Goal: Contribute content: Contribute content

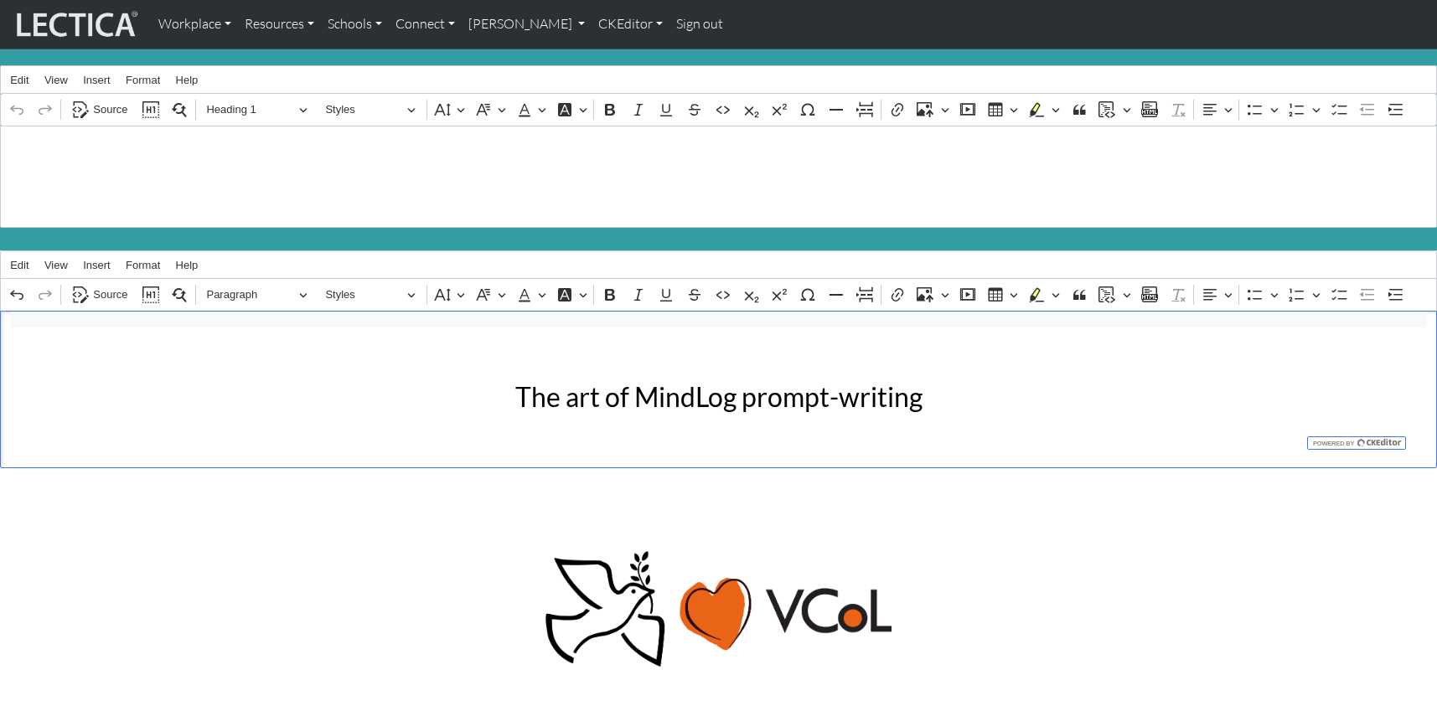
click at [592, 22] on link "CKEditor" at bounding box center [631, 24] width 78 height 35
click at [605, 54] on link "Edit" at bounding box center [622, 61] width 34 height 21
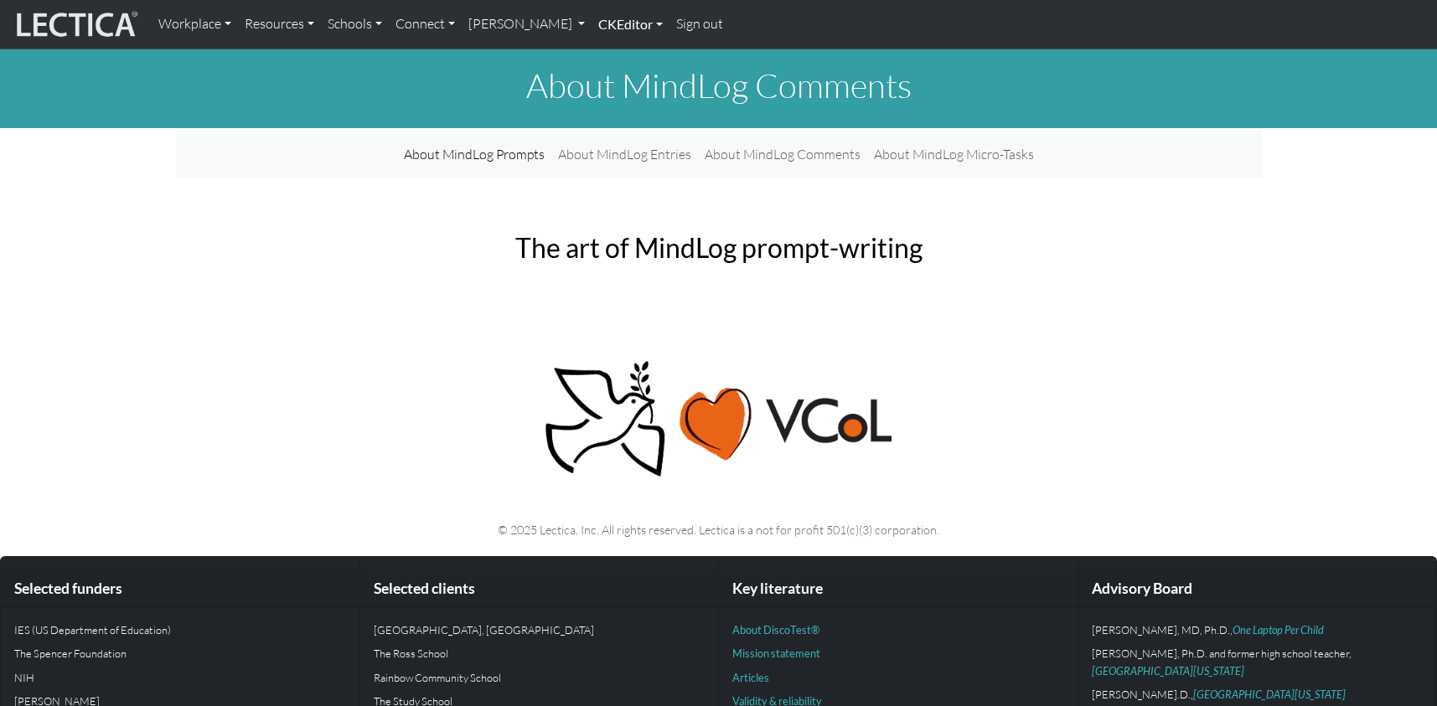
click at [607, 22] on link "CKEditor" at bounding box center [631, 24] width 78 height 35
click at [605, 51] on link "Edit" at bounding box center [622, 61] width 34 height 21
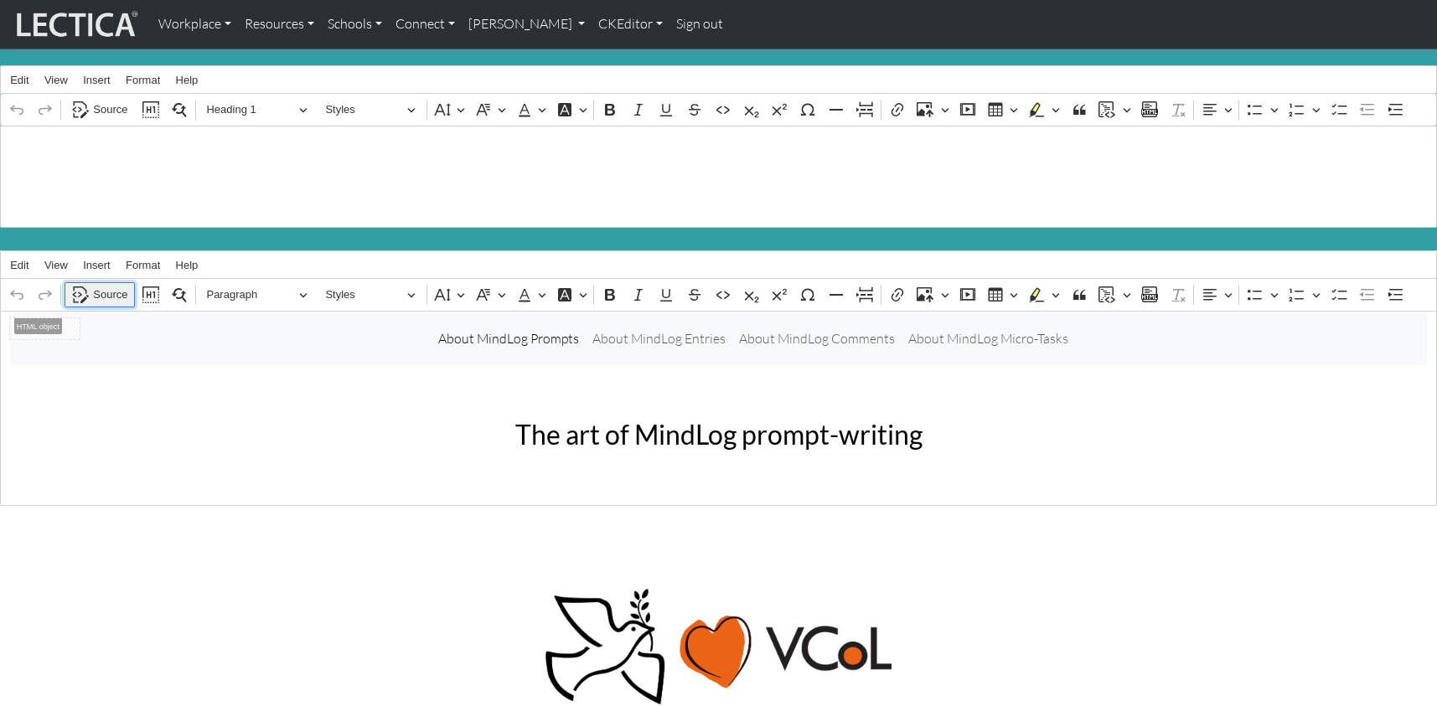
click at [107, 285] on span "Source" at bounding box center [110, 295] width 34 height 20
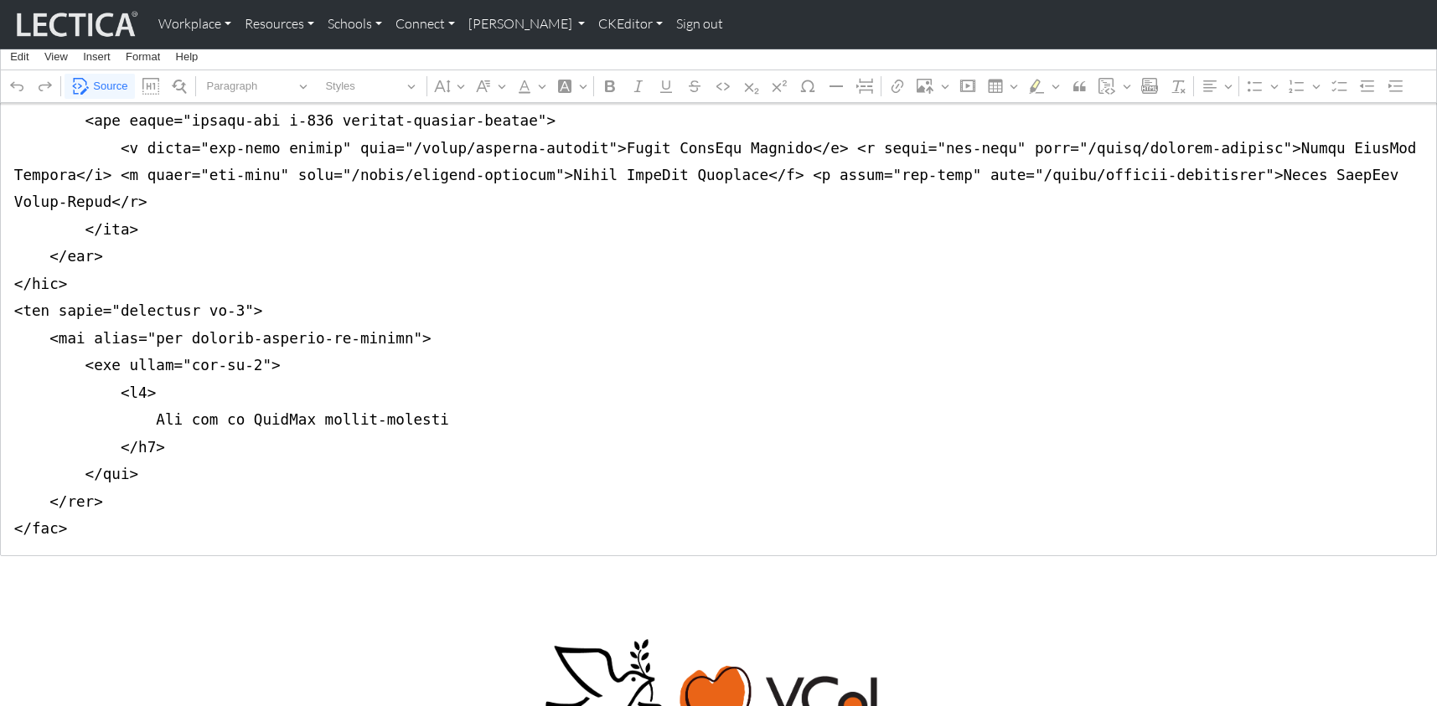
scroll to position [383, 0]
drag, startPoint x: 13, startPoint y: 328, endPoint x: 0, endPoint y: 501, distance: 173.9
click at [0, 501] on textarea "Source code editing area" at bounding box center [718, 241] width 1437 height 627
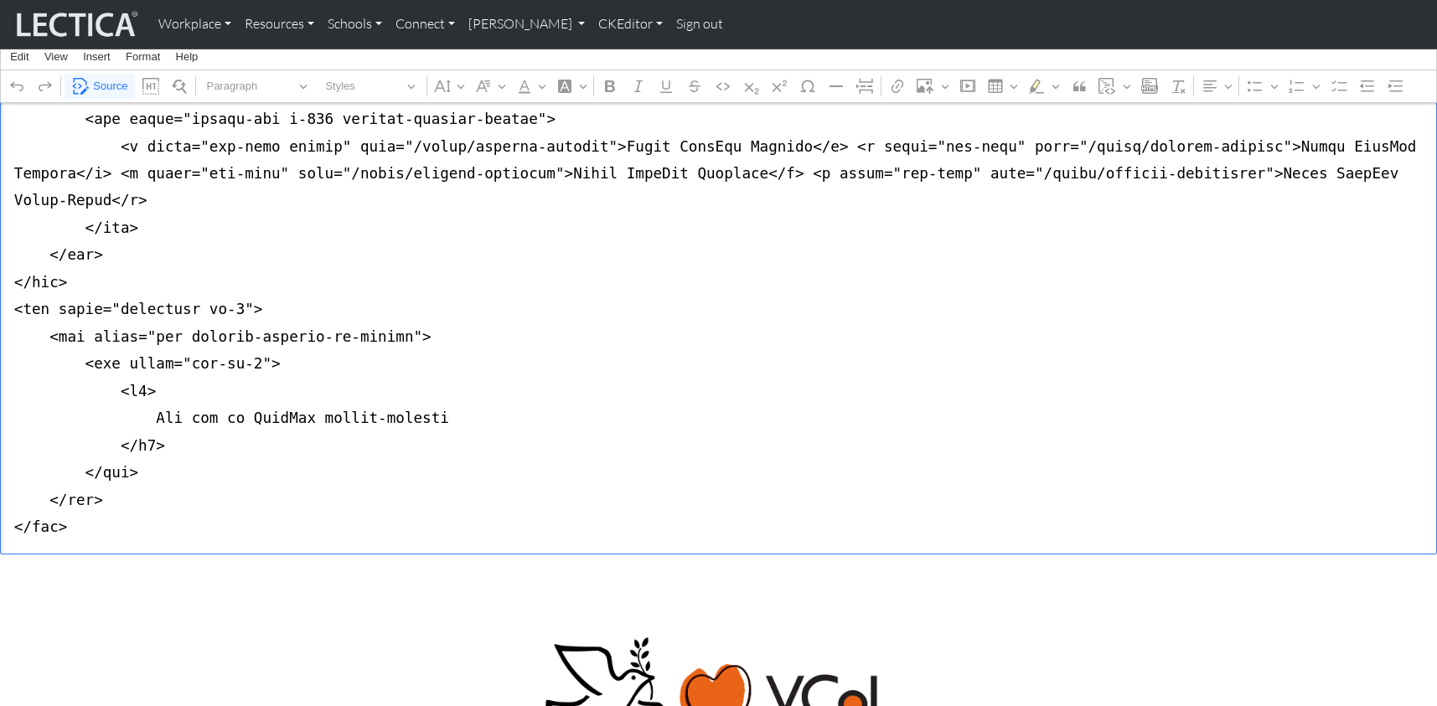
scroll to position [0, 0]
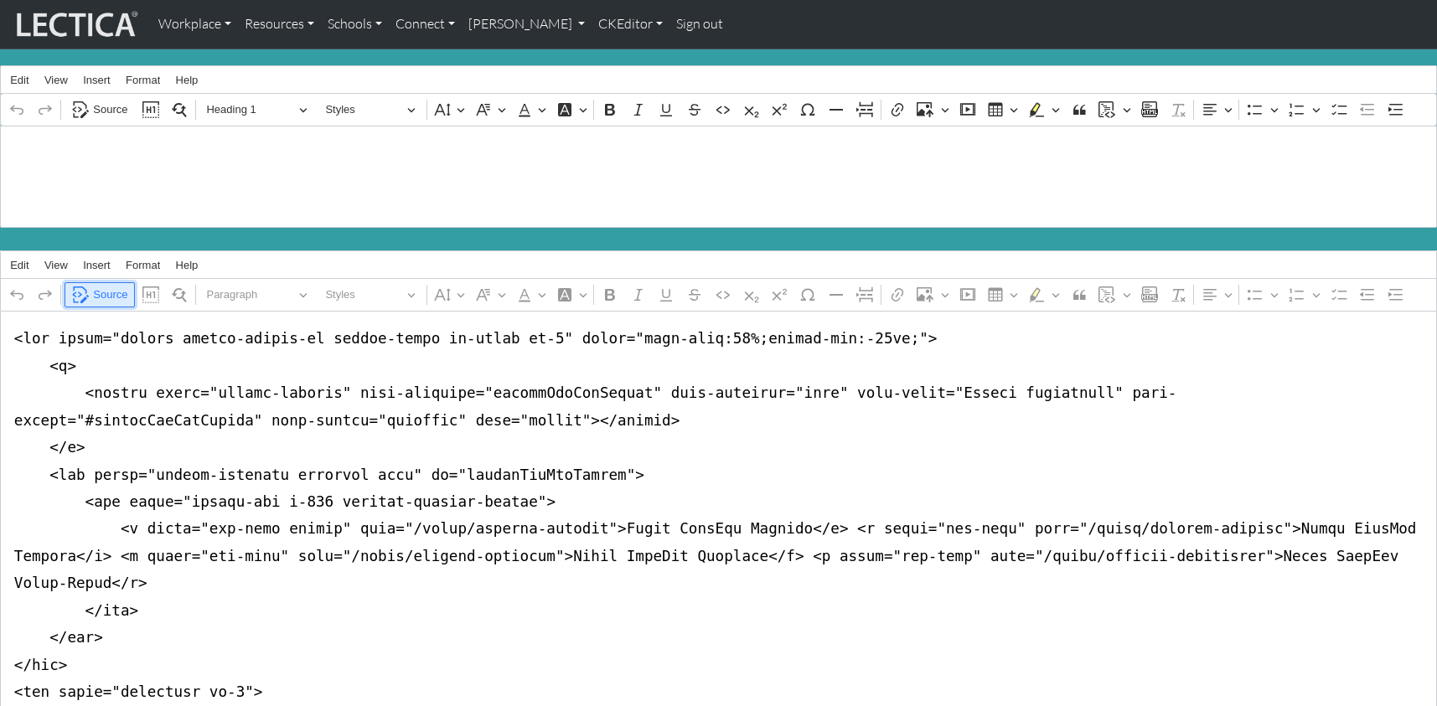
click at [101, 285] on span "Source" at bounding box center [110, 295] width 34 height 20
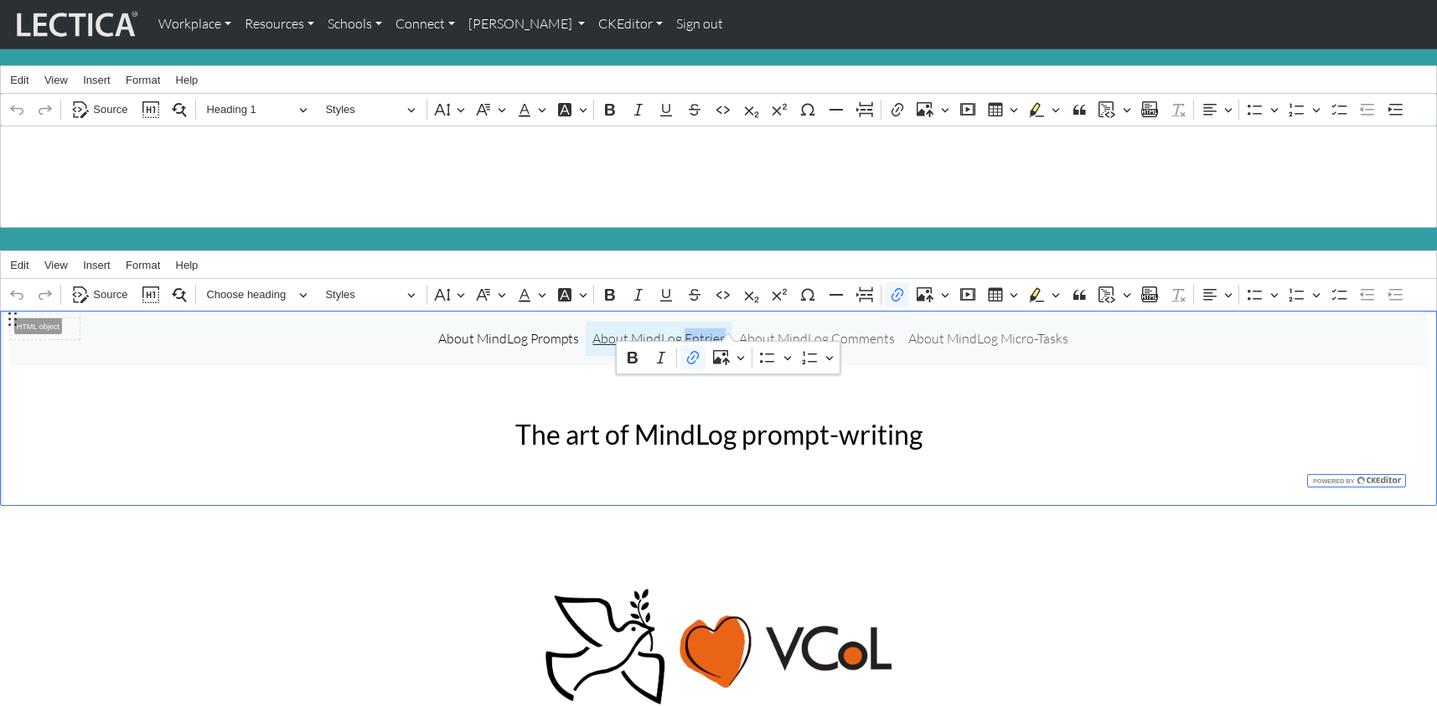
drag, startPoint x: 691, startPoint y: 324, endPoint x: 728, endPoint y: 326, distance: 36.9
click at [728, 326] on link "About MindLog Entries" at bounding box center [659, 339] width 147 height 34
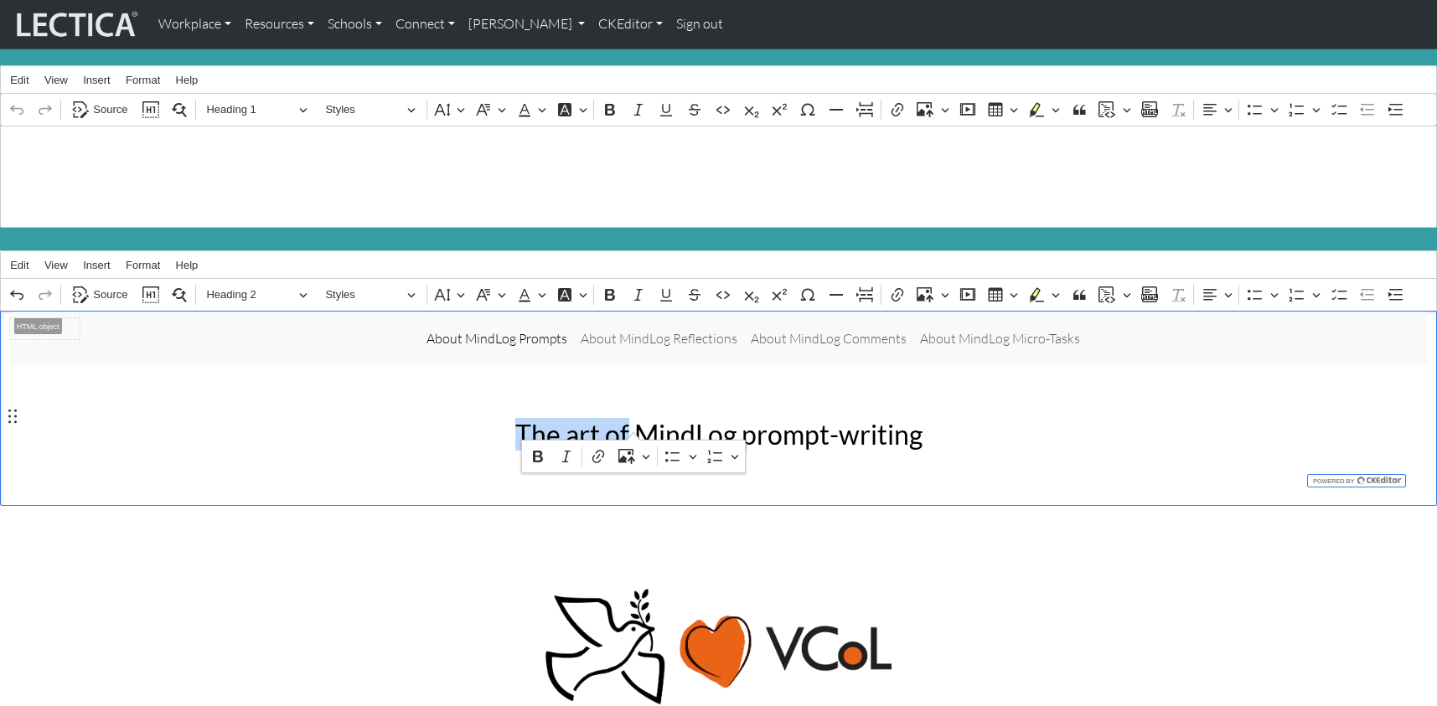
drag, startPoint x: 530, startPoint y: 416, endPoint x: 634, endPoint y: 418, distance: 103.9
click at [634, 419] on h2 "The art of MindLog prompt-writing" at bounding box center [718, 435] width 533 height 32
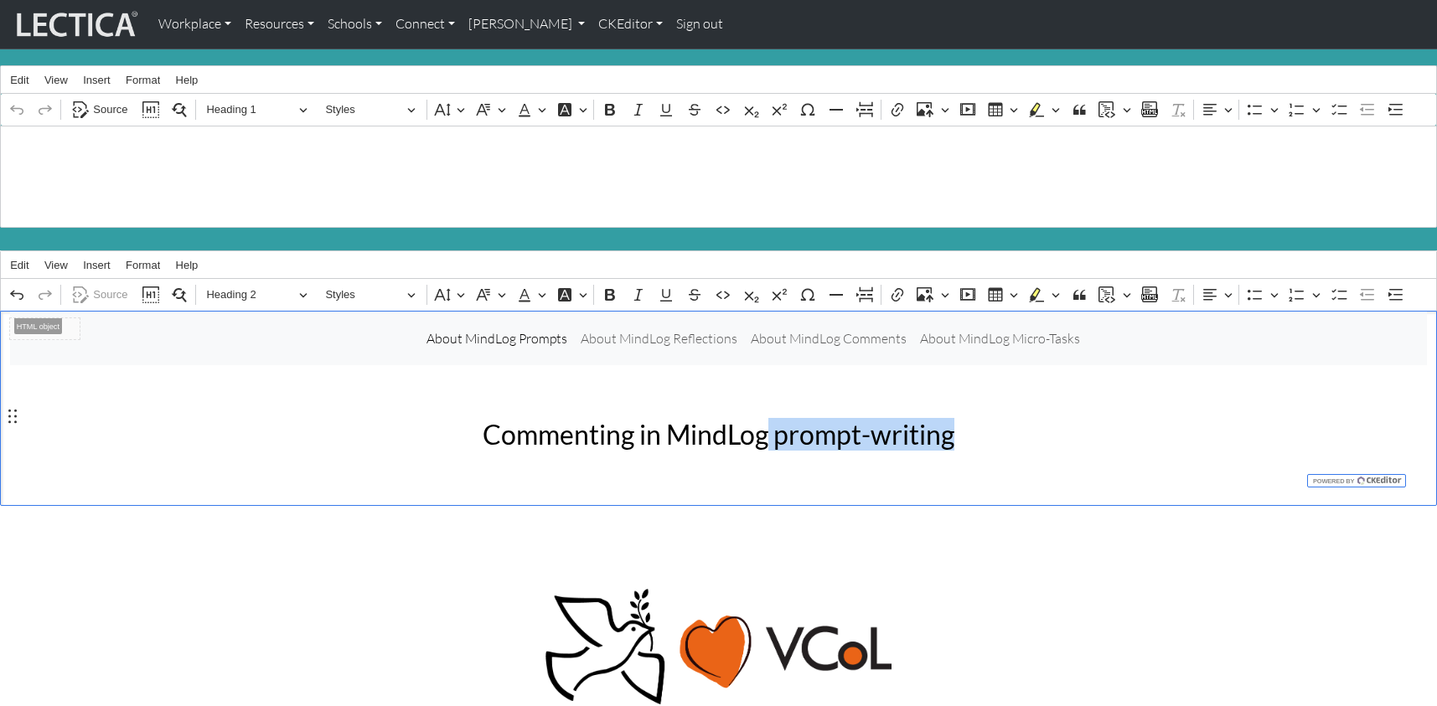
drag, startPoint x: 763, startPoint y: 421, endPoint x: 938, endPoint y: 416, distance: 175.2
click at [938, 419] on h2 "Commenting in MindLog prompt-writing" at bounding box center [718, 435] width 533 height 32
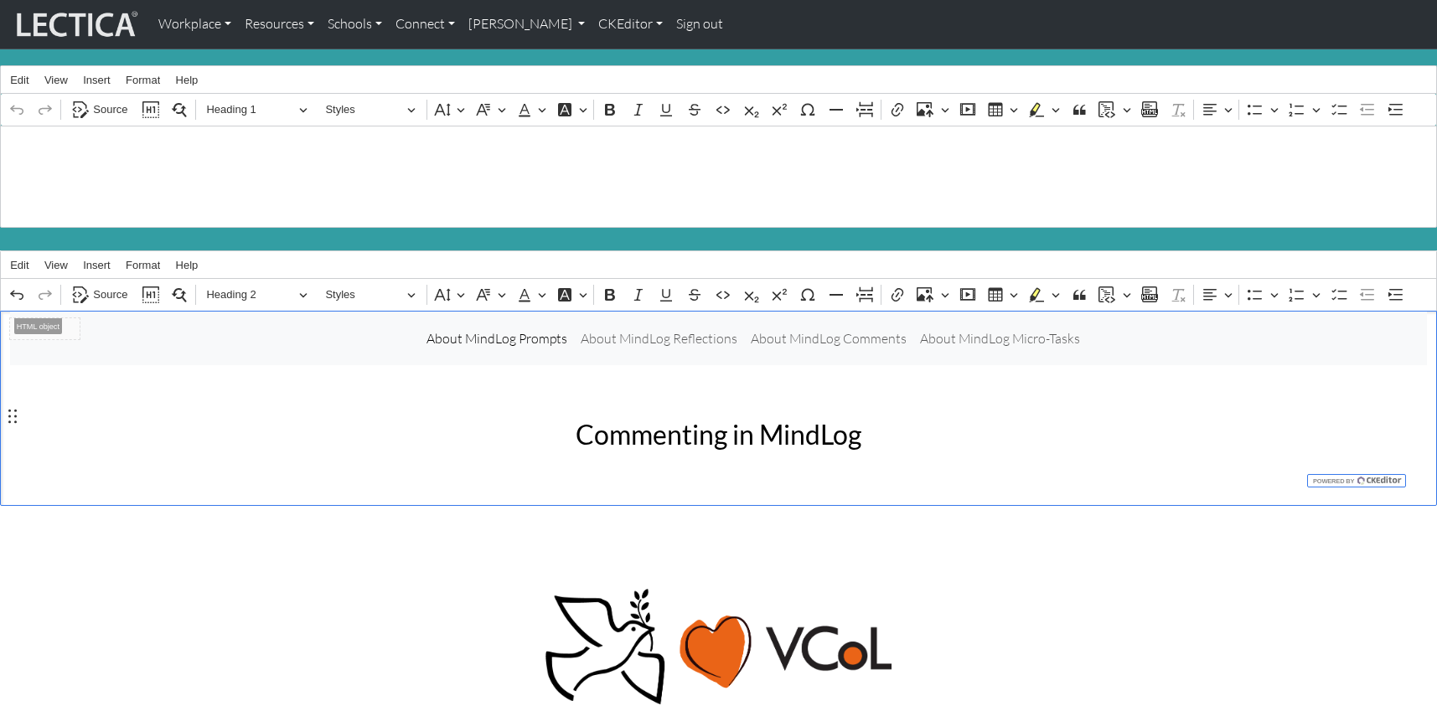
click at [585, 419] on h2 "Commenting in MindLog" at bounding box center [718, 435] width 533 height 32
drag, startPoint x: 637, startPoint y: 419, endPoint x: 648, endPoint y: 421, distance: 11.0
click at [648, 421] on h2 "Effective Commenting in MindLog" at bounding box center [718, 435] width 533 height 32
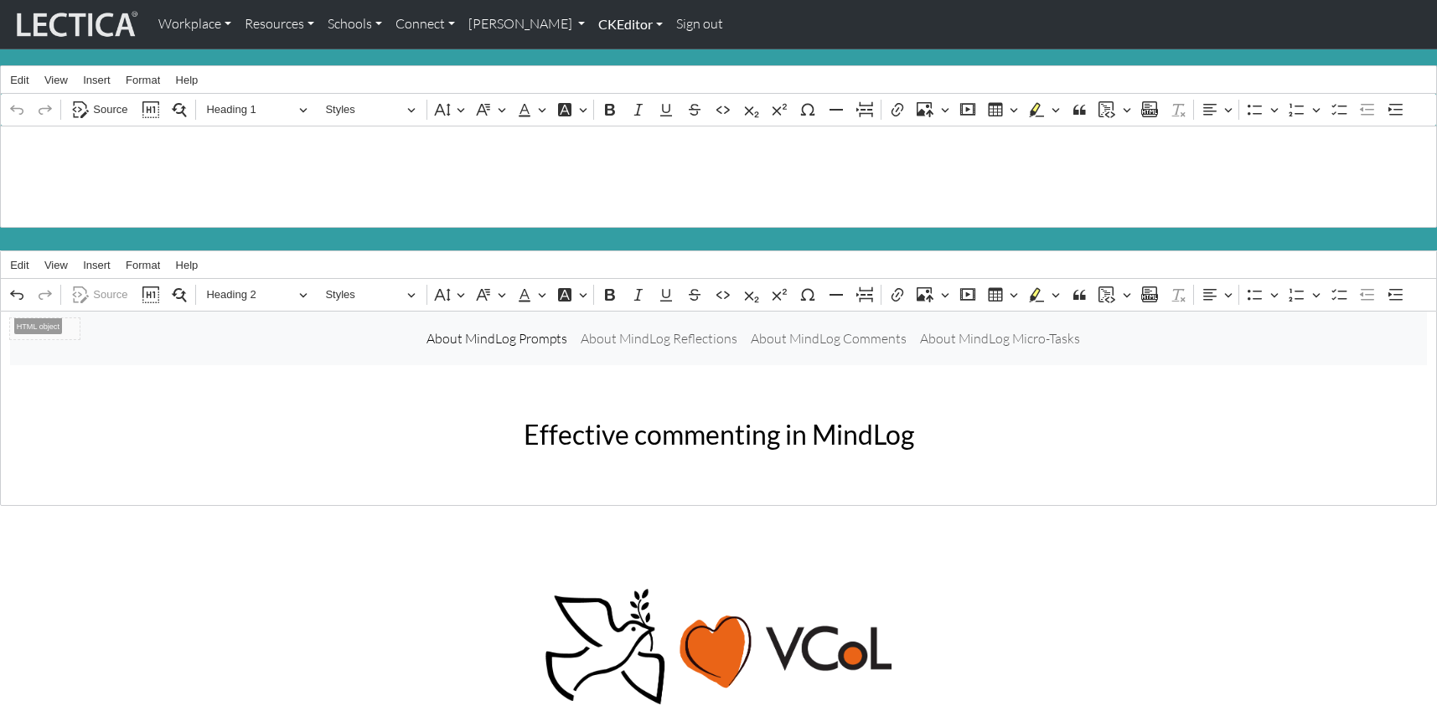
click at [592, 23] on link "CKEditor" at bounding box center [631, 24] width 78 height 35
click at [605, 55] on link "Edit" at bounding box center [622, 61] width 34 height 21
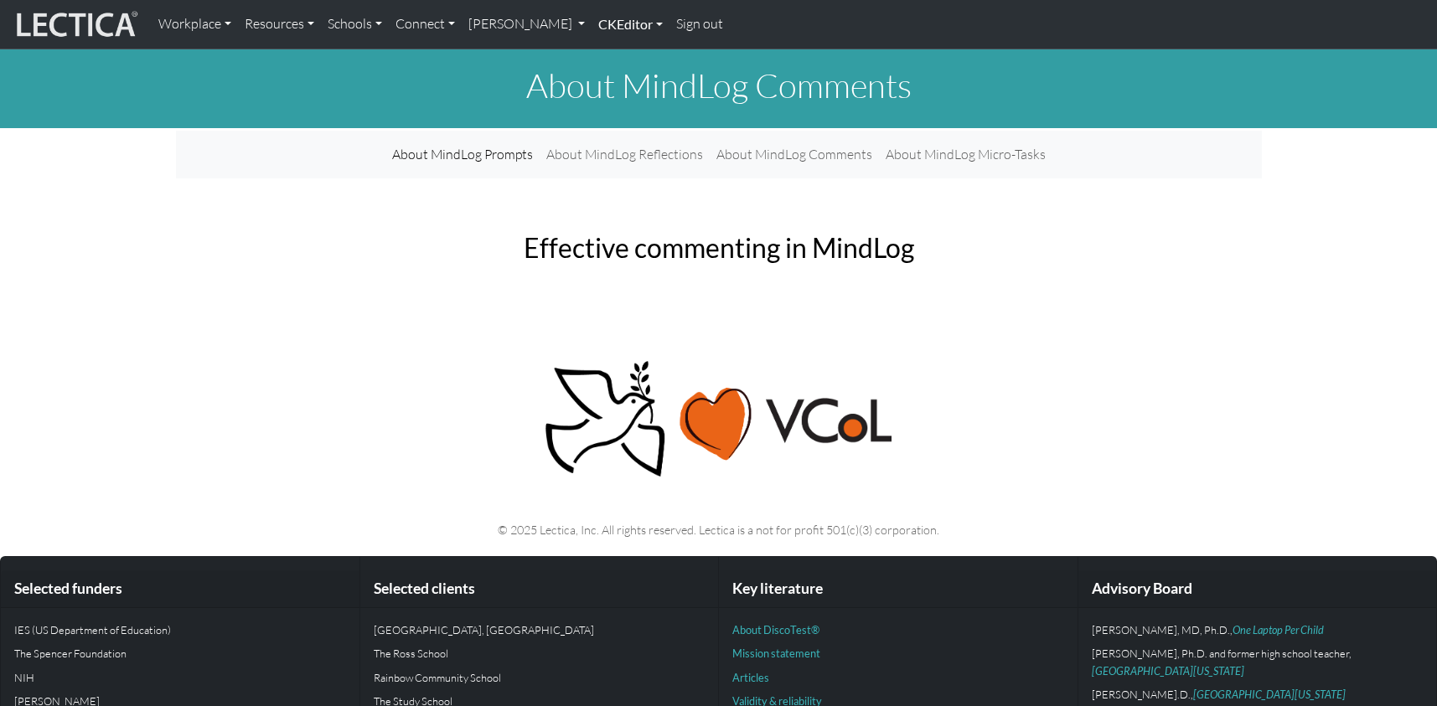
click at [592, 24] on link "CKEditor" at bounding box center [631, 24] width 78 height 35
click at [605, 51] on link "Edit" at bounding box center [622, 61] width 34 height 21
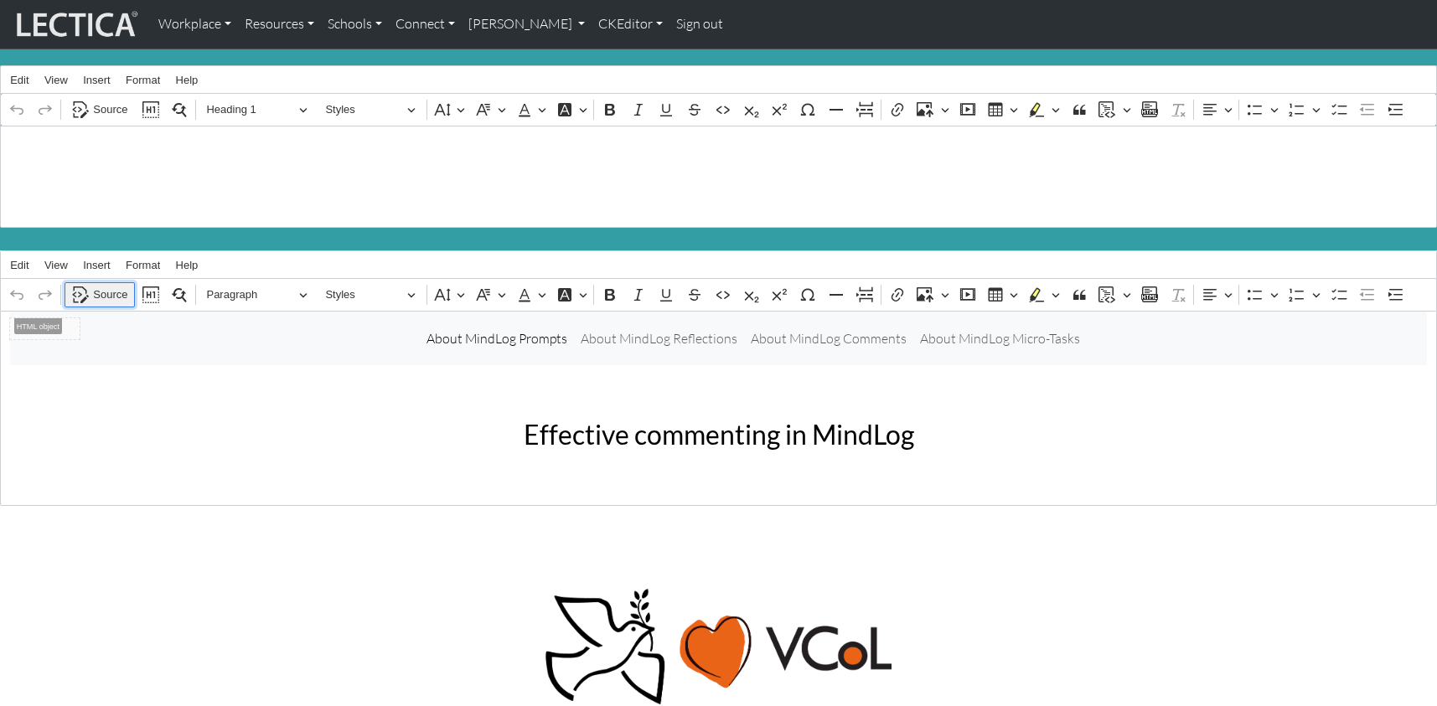
click at [103, 285] on span "Source" at bounding box center [110, 295] width 34 height 20
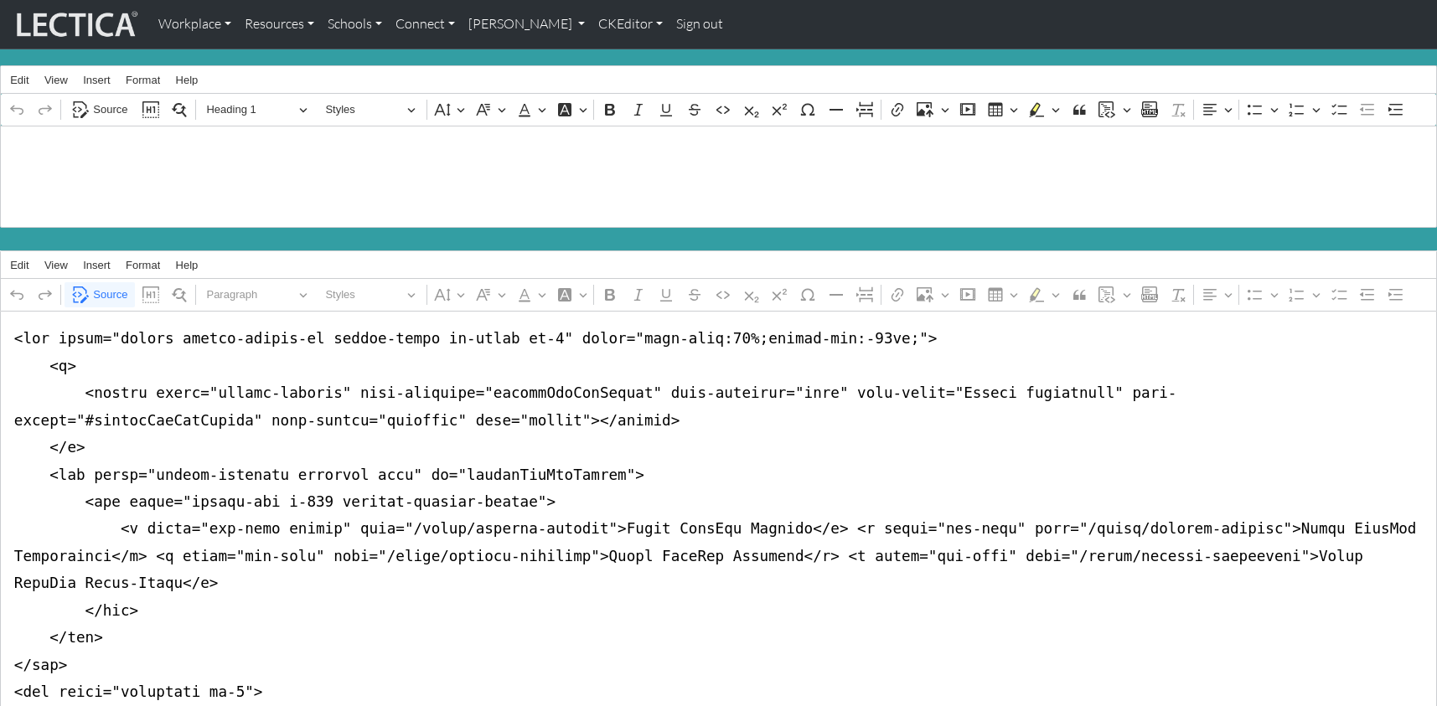
drag, startPoint x: 7, startPoint y: 322, endPoint x: 0, endPoint y: 648, distance: 326.0
click at [0, 648] on textarea "Source code editing area" at bounding box center [718, 624] width 1437 height 627
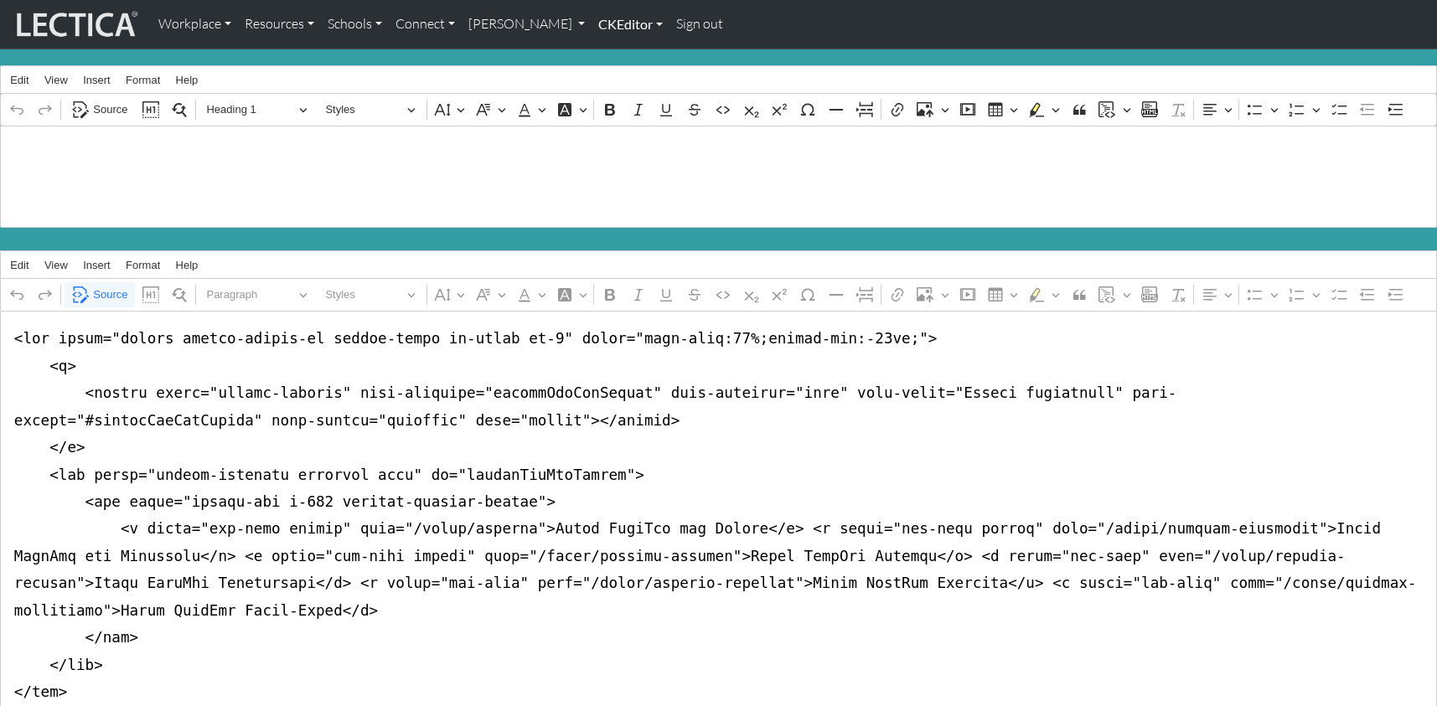
type textarea "<nav class="navbar navbar-expand-lg navbar-light bg-light mb-5" style="font-siz…"
click at [592, 23] on link "CKEditor" at bounding box center [631, 24] width 78 height 35
click at [605, 54] on link "Edit" at bounding box center [622, 61] width 34 height 21
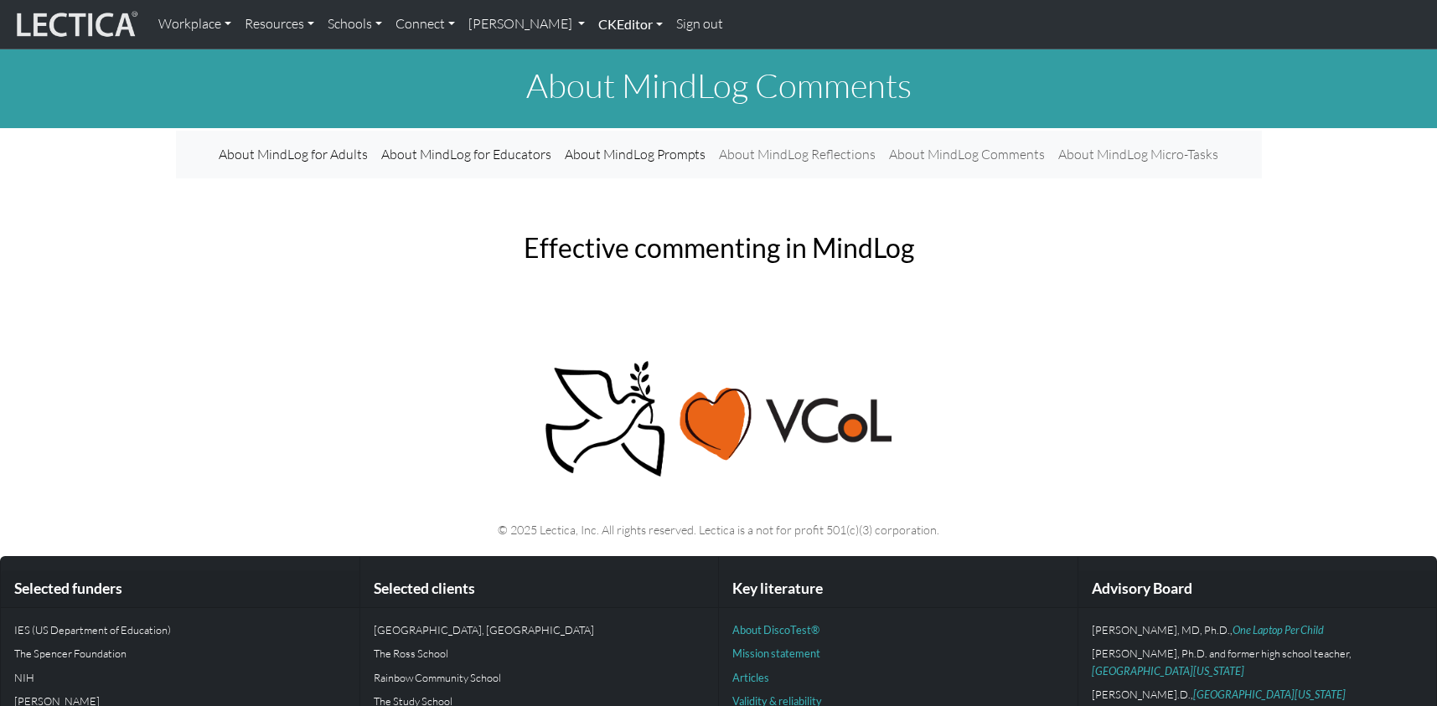
click at [592, 24] on link "CKEditor" at bounding box center [631, 24] width 78 height 35
click at [605, 51] on link "Edit" at bounding box center [622, 61] width 34 height 21
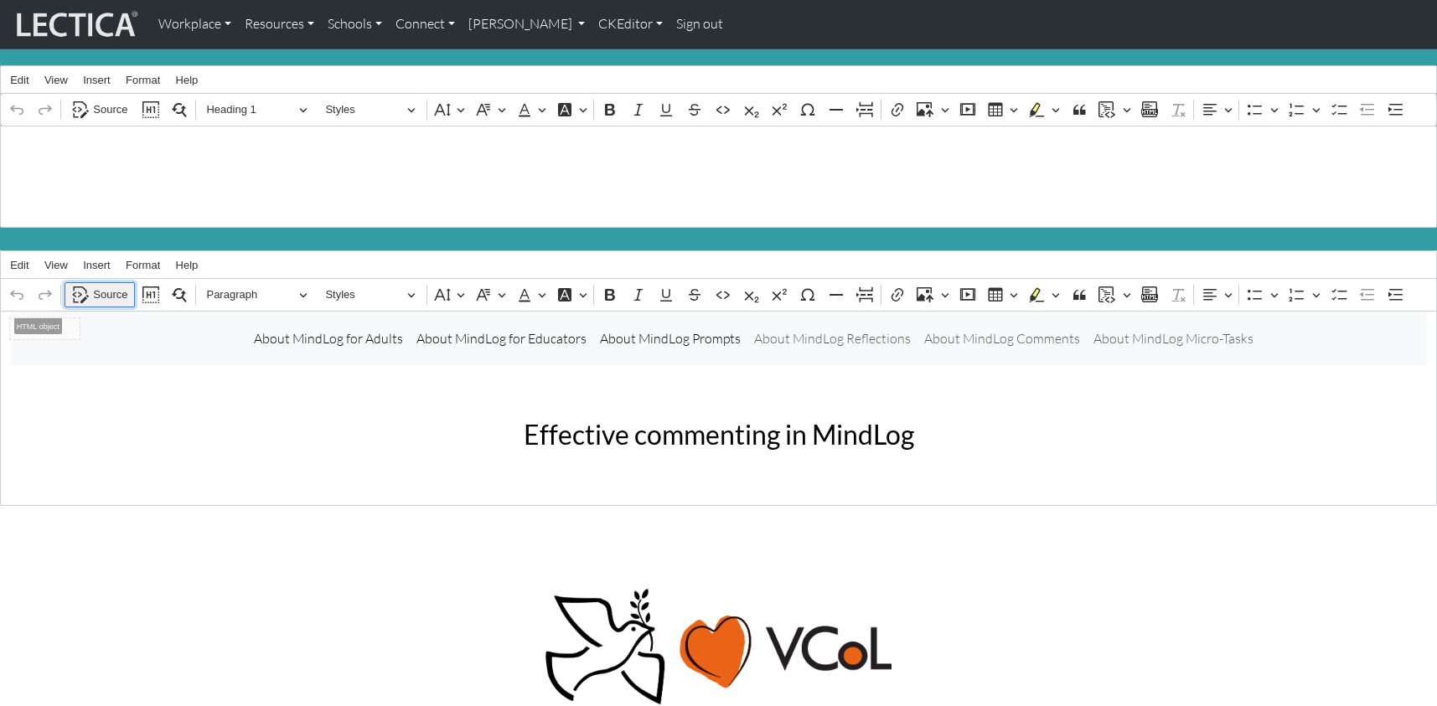
click at [96, 285] on span "Source" at bounding box center [110, 295] width 34 height 20
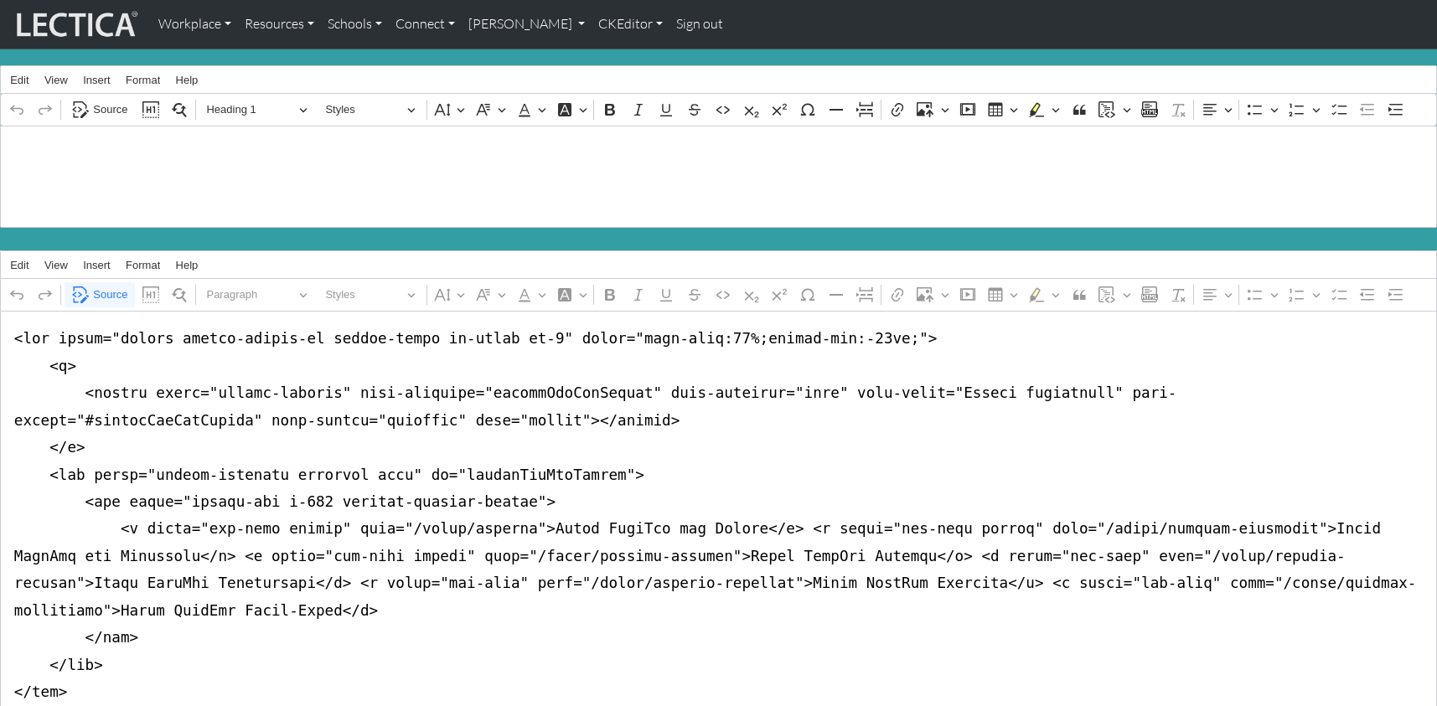
drag, startPoint x: 261, startPoint y: 507, endPoint x: 318, endPoint y: 508, distance: 57.0
click at [318, 508] on textarea "Source code editing area" at bounding box center [718, 638] width 1437 height 654
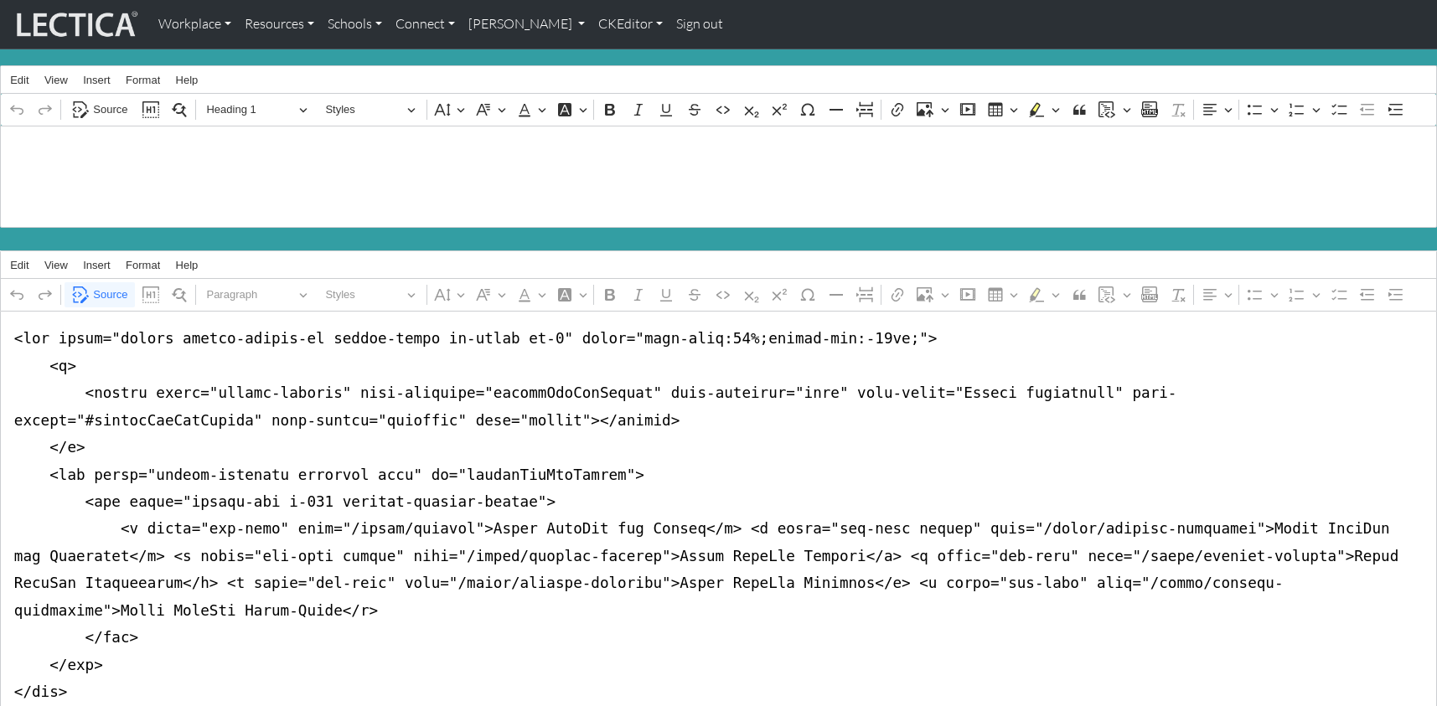
drag, startPoint x: 852, startPoint y: 507, endPoint x: 911, endPoint y: 507, distance: 58.7
click at [911, 507] on textarea "Source code editing area" at bounding box center [718, 638] width 1437 height 654
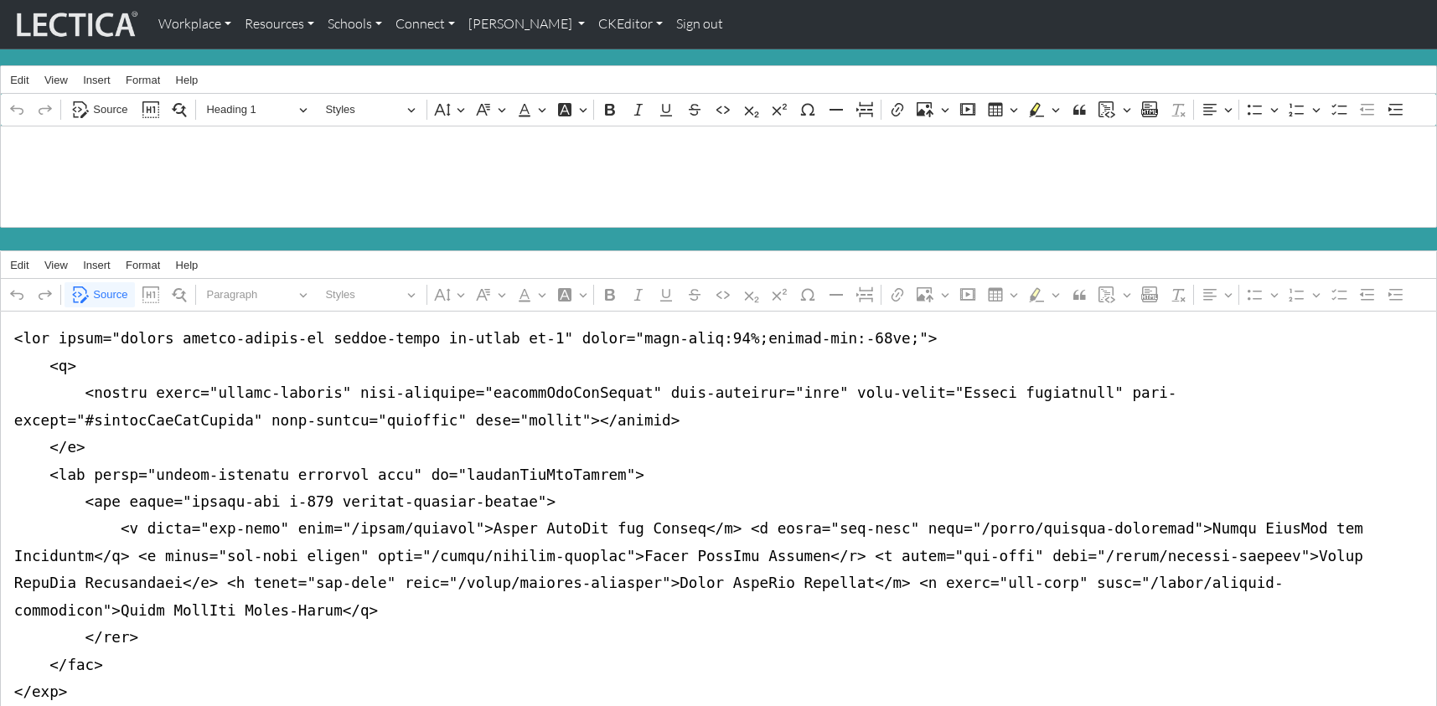
drag, startPoint x: 138, startPoint y: 535, endPoint x: 194, endPoint y: 533, distance: 56.2
click at [194, 533] on textarea "Source code editing area" at bounding box center [718, 638] width 1437 height 654
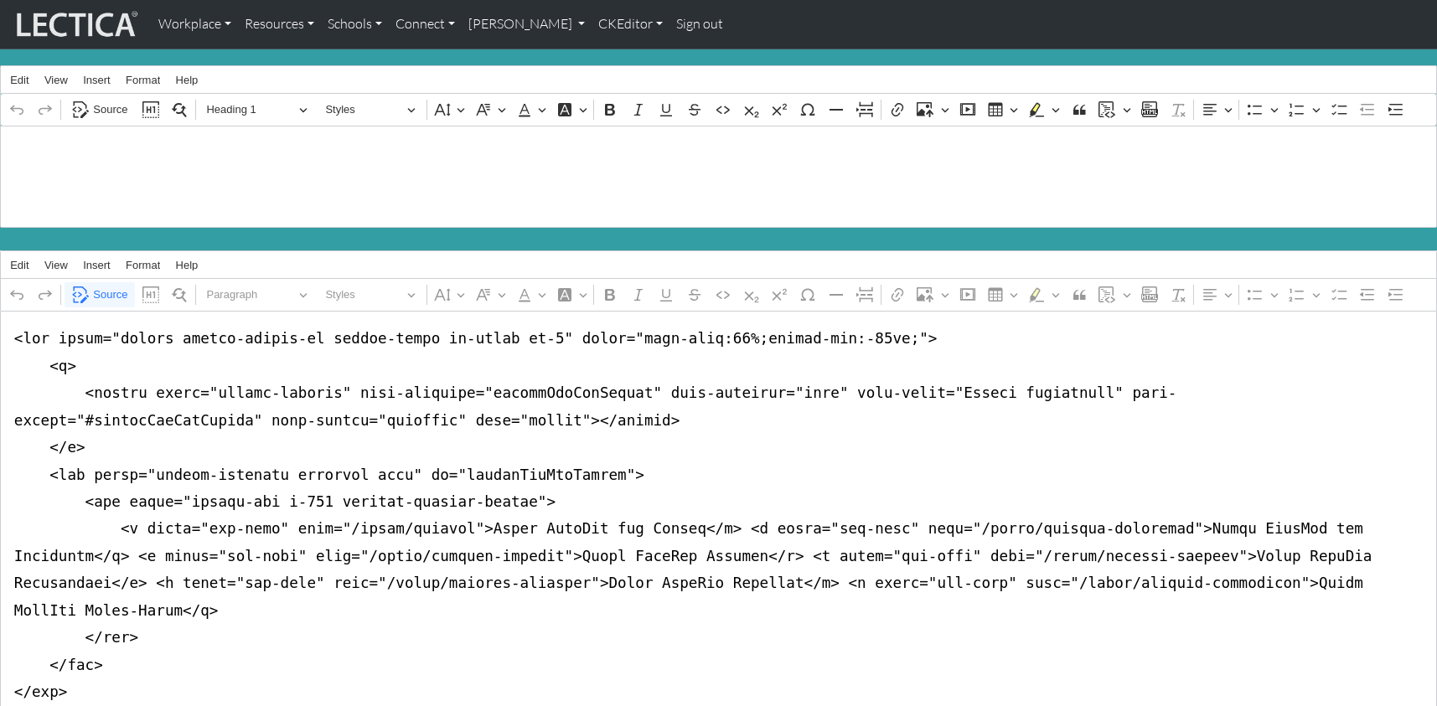
click at [303, 556] on textarea "Source code editing area" at bounding box center [718, 638] width 1437 height 654
click at [969, 553] on textarea "Source code editing area" at bounding box center [718, 638] width 1437 height 654
drag, startPoint x: 694, startPoint y: 555, endPoint x: 721, endPoint y: 552, distance: 27.8
click at [694, 555] on textarea "Source code editing area" at bounding box center [718, 638] width 1437 height 654
drag, startPoint x: 696, startPoint y: 551, endPoint x: 753, endPoint y: 554, distance: 57.0
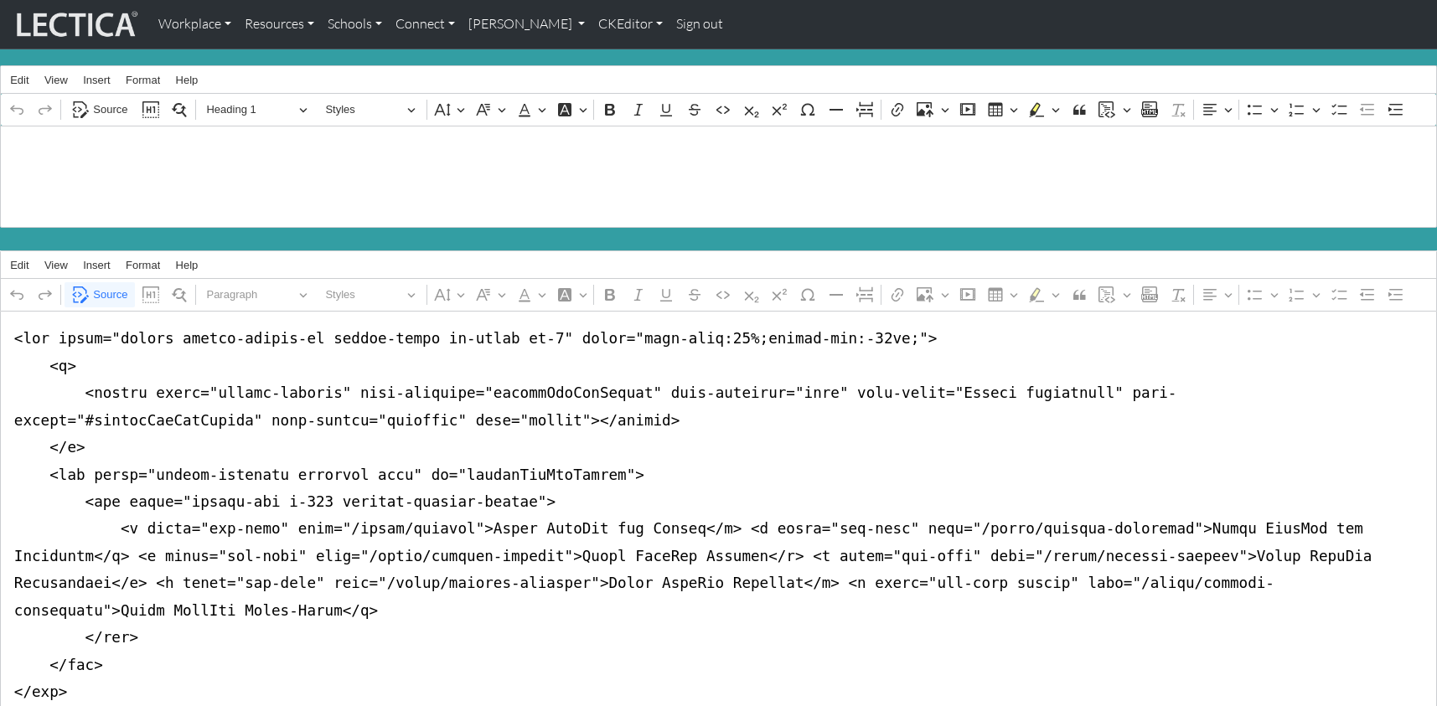
click at [753, 554] on textarea "Source code editing area" at bounding box center [718, 638] width 1437 height 654
click at [304, 557] on textarea "Source code editing area" at bounding box center [718, 638] width 1437 height 654
drag, startPoint x: 45, startPoint y: 558, endPoint x: 113, endPoint y: 560, distance: 67.9
click at [45, 558] on textarea "Source code editing area" at bounding box center [718, 638] width 1437 height 654
type textarea "<nav class="navbar navbar-expand-lg navbar-light bg-light mb-5" style="font-siz…"
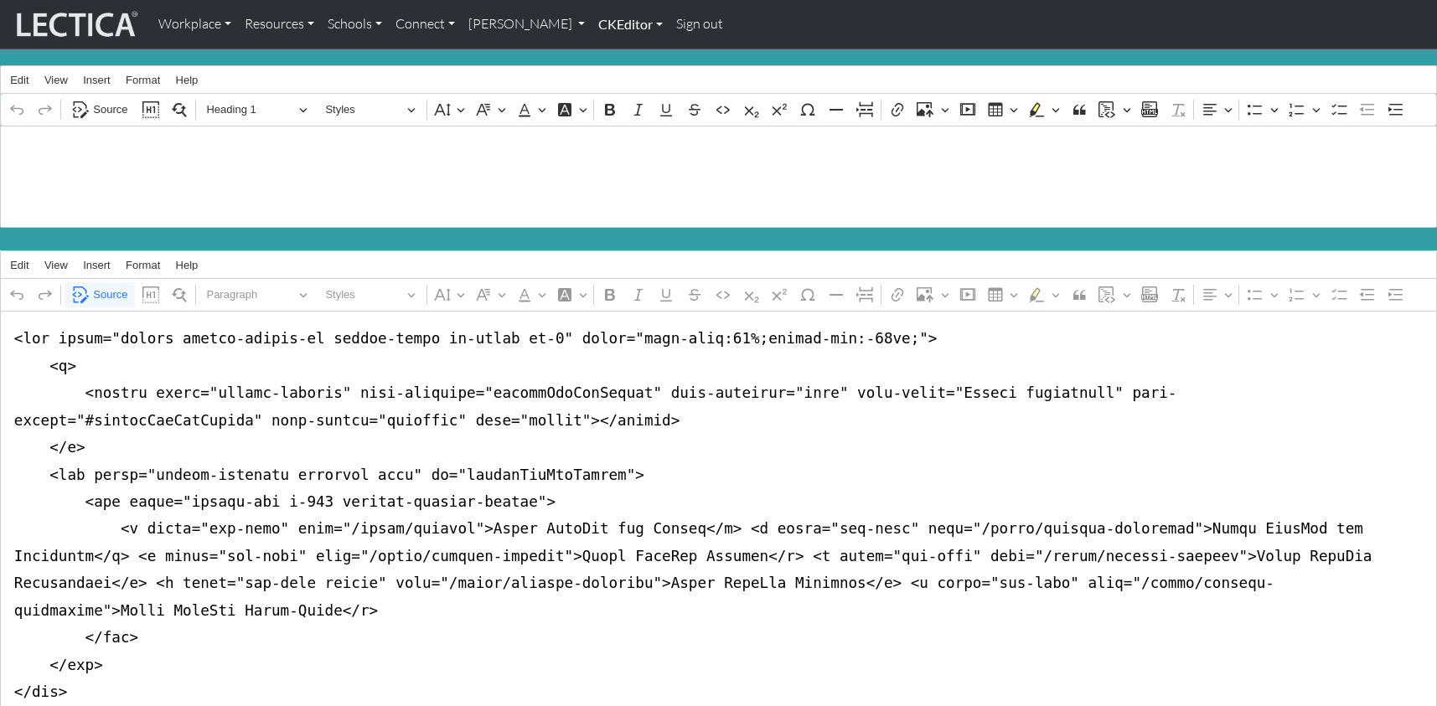
click at [592, 23] on link "CKEditor" at bounding box center [631, 24] width 78 height 35
click at [605, 56] on link "Edit" at bounding box center [622, 61] width 34 height 21
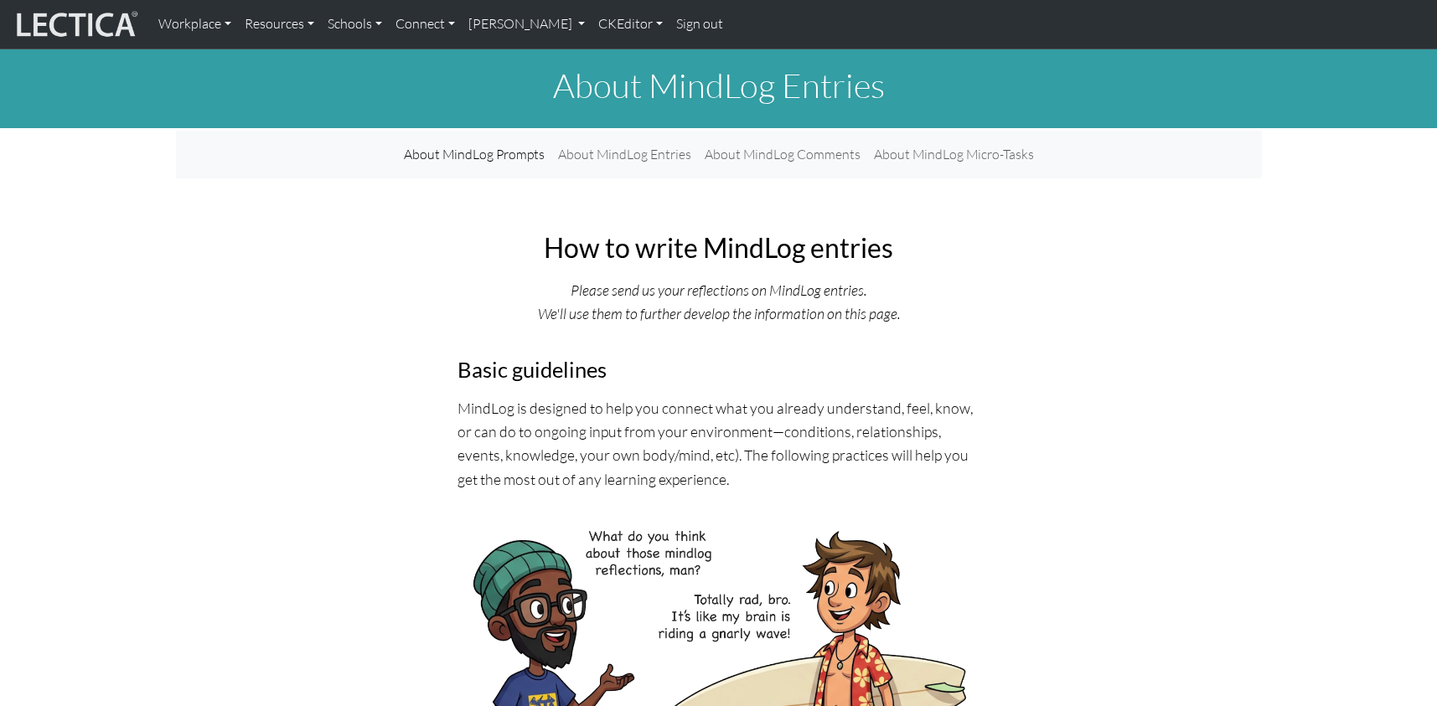
click at [781, 80] on h1 "About MindLog Entries" at bounding box center [719, 85] width 1086 height 40
click at [603, 20] on link "CKEditor" at bounding box center [631, 24] width 78 height 35
click at [605, 54] on link "Edit" at bounding box center [622, 61] width 34 height 21
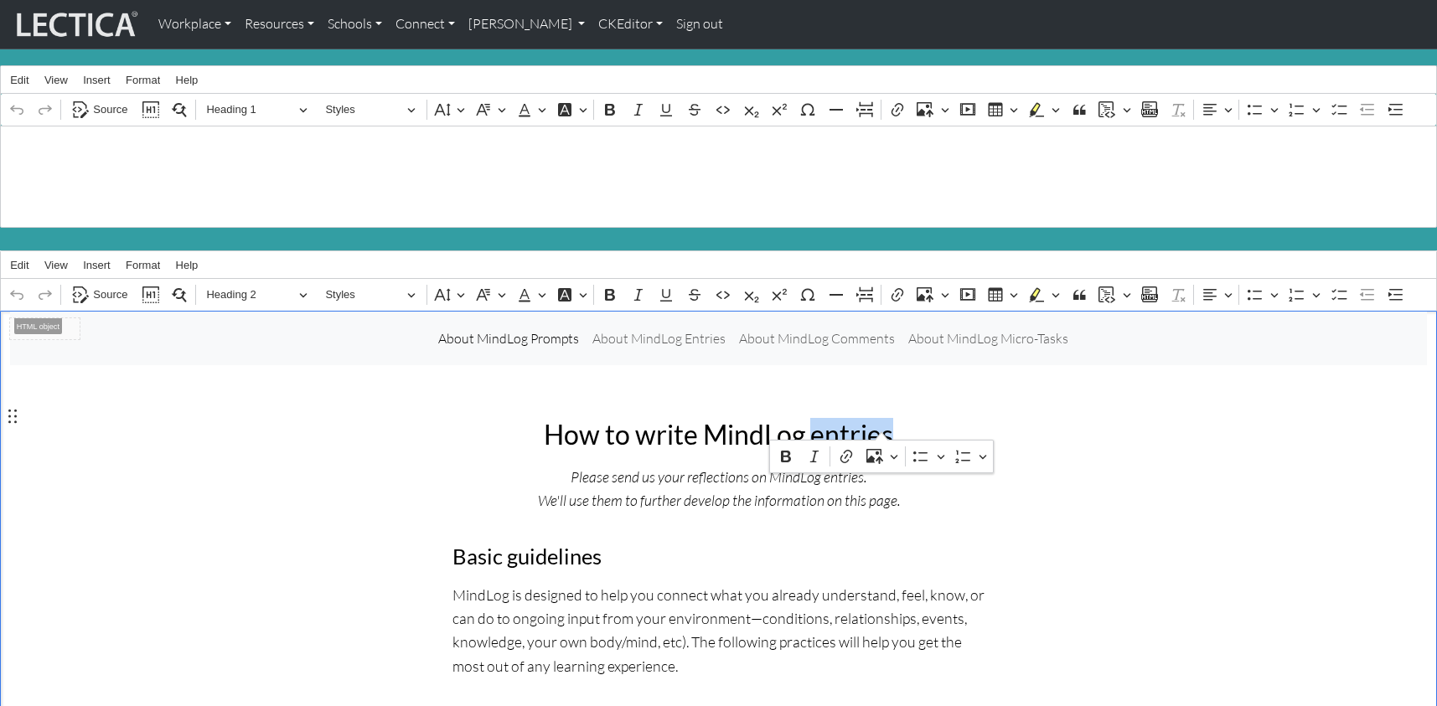
drag, startPoint x: 807, startPoint y: 416, endPoint x: 880, endPoint y: 417, distance: 72.9
click at [880, 419] on h2 "How to write MindLog entries" at bounding box center [718, 435] width 533 height 32
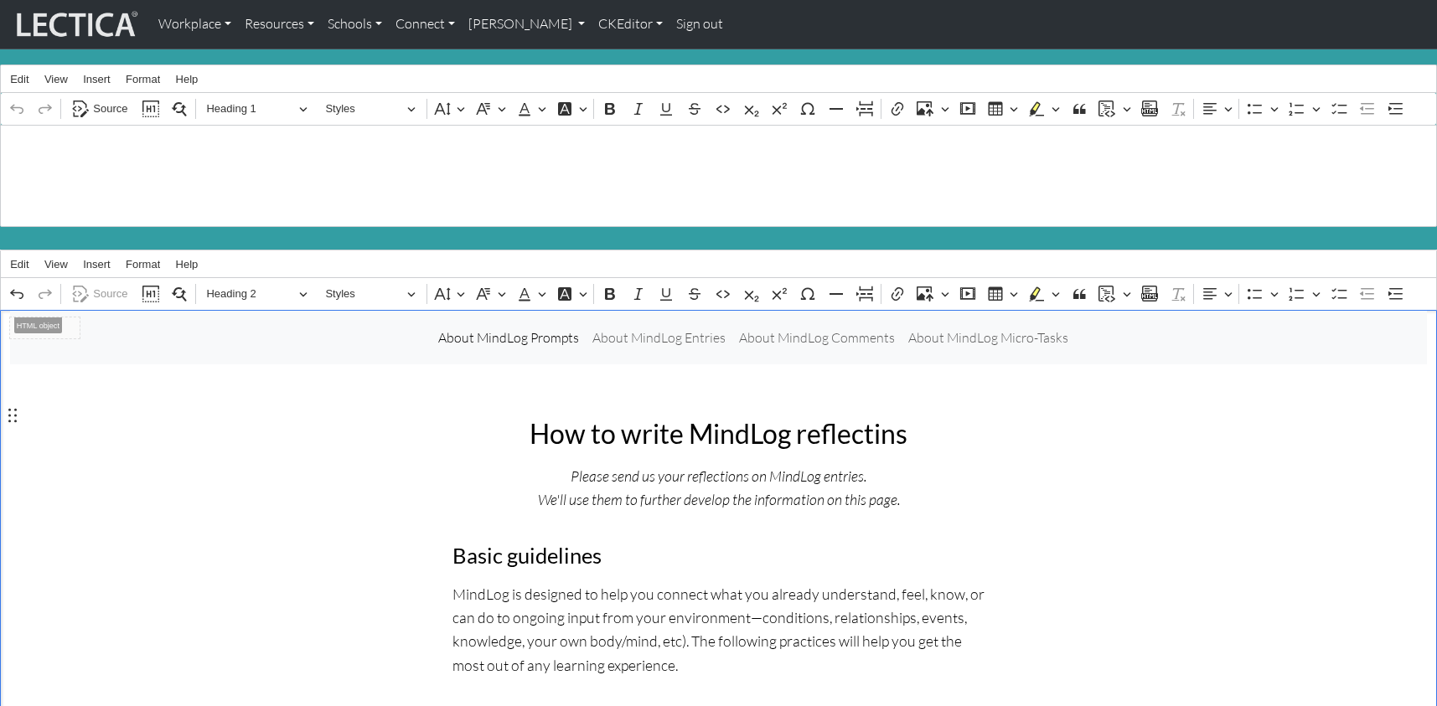
click at [870, 421] on h2 "How to write MindLog reflectins" at bounding box center [718, 434] width 533 height 32
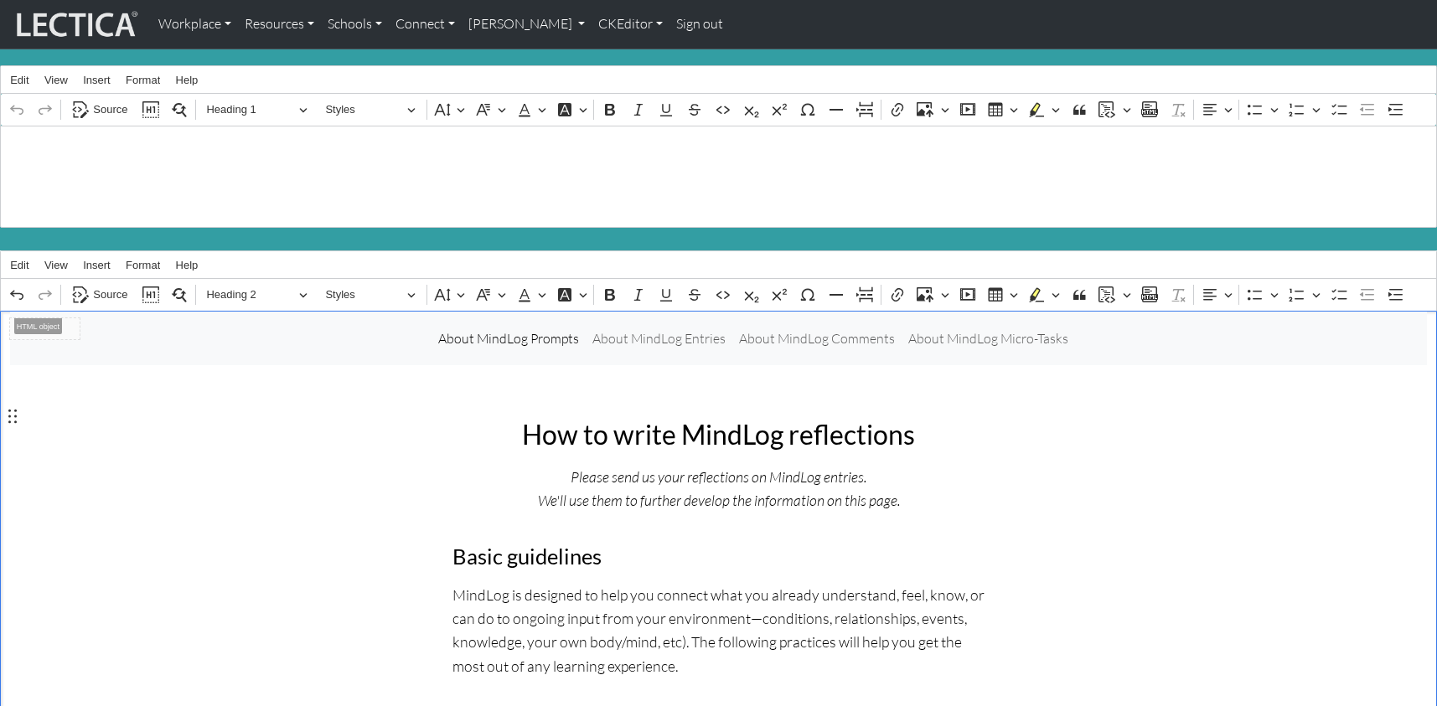
click at [53, 173] on h1 "About MindLog Entries" at bounding box center [719, 177] width 1418 height 40
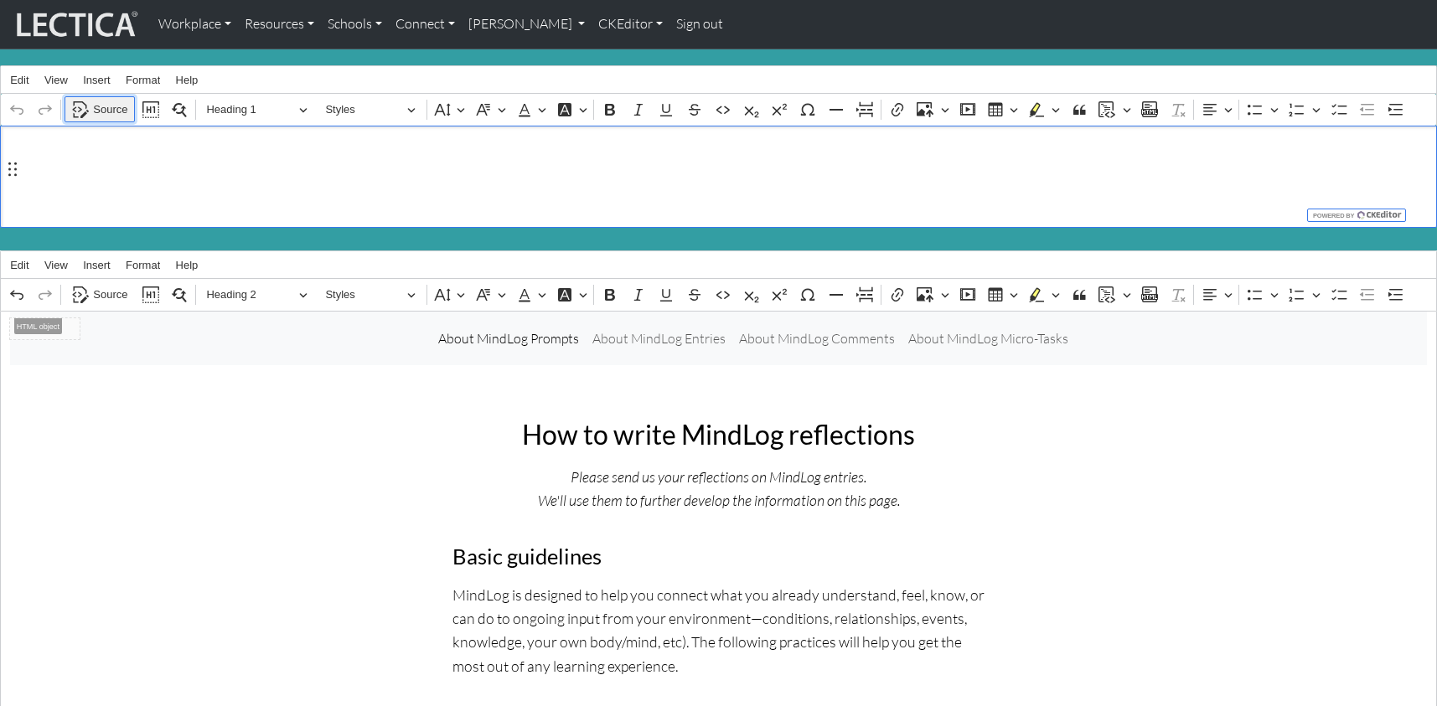
click at [96, 117] on button "Source" at bounding box center [100, 109] width 70 height 26
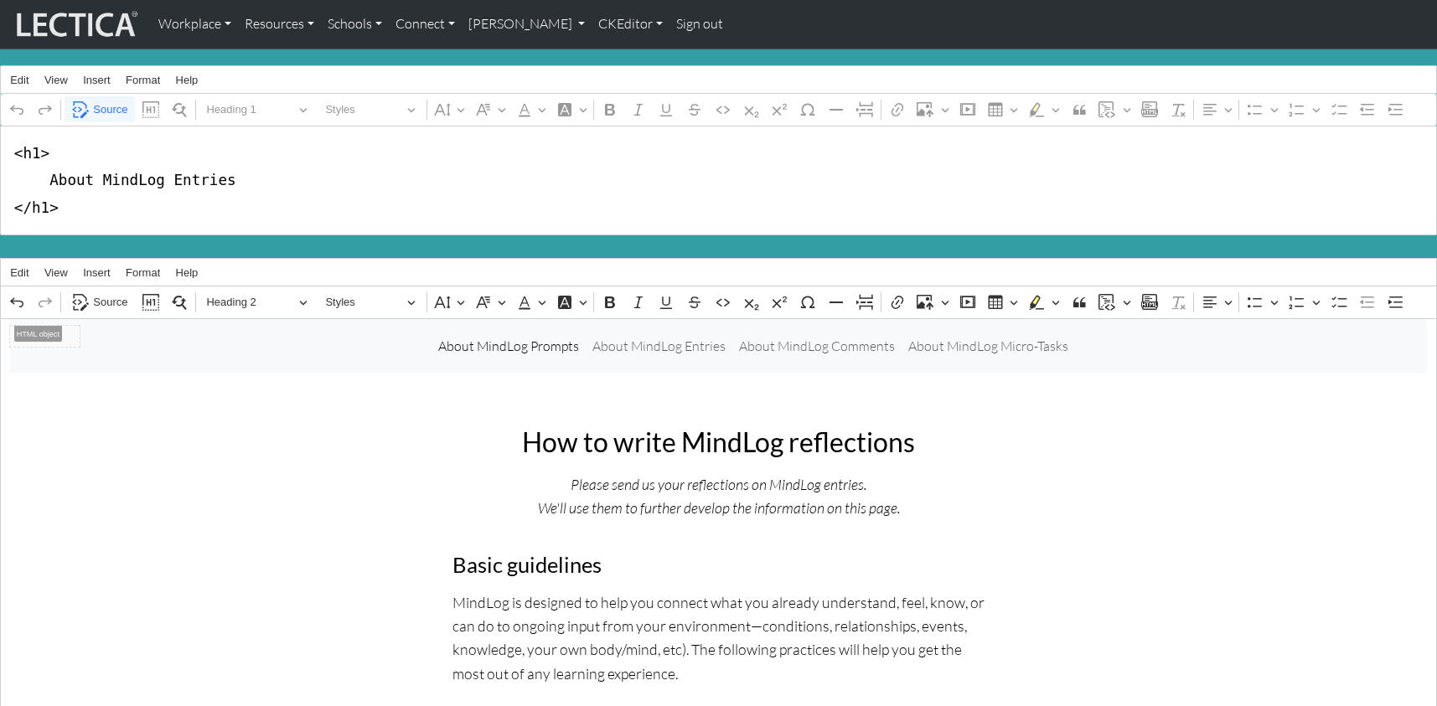
drag, startPoint x: 164, startPoint y: 173, endPoint x: 217, endPoint y: 173, distance: 52.8
click at [217, 173] on textarea "<h1> About MindLog Entries </h1>" at bounding box center [718, 181] width 1437 height 110
type textarea "<h1> About MindLog Reflections </h1>"
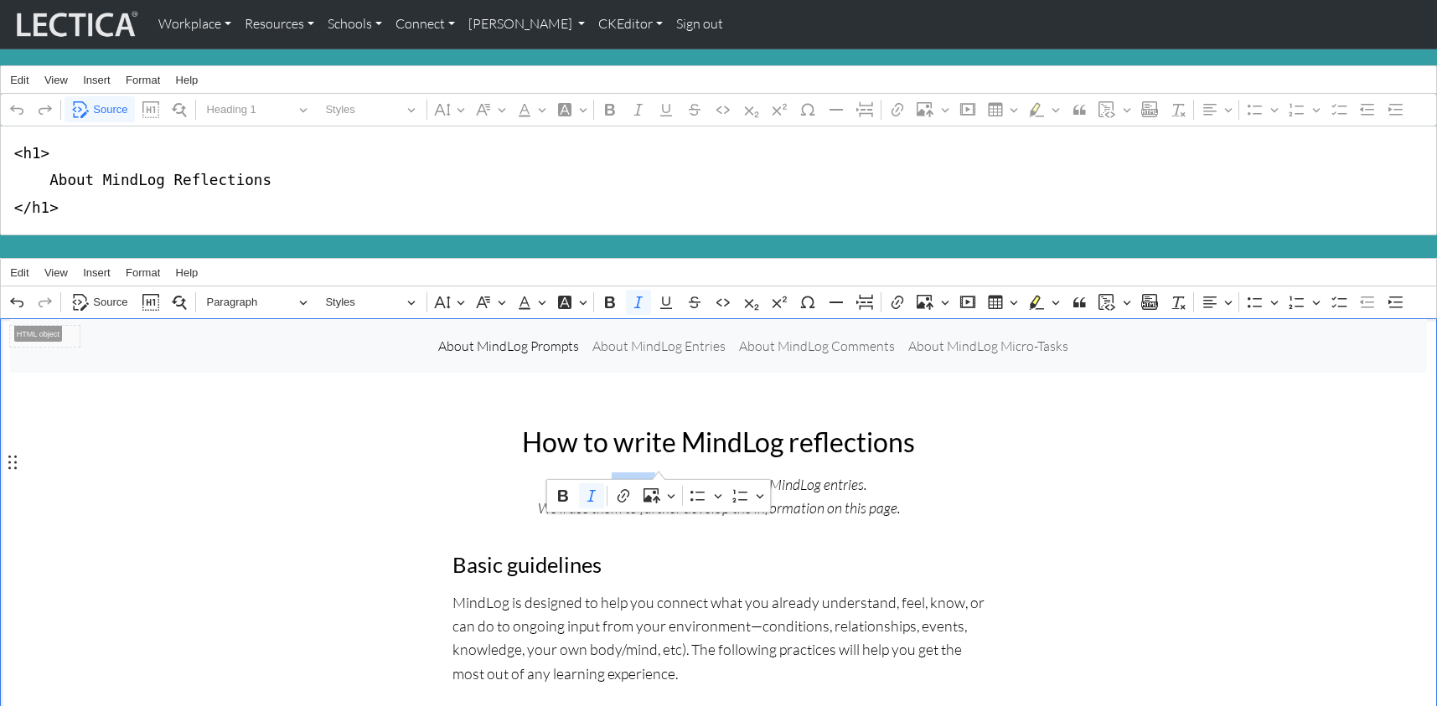
drag, startPoint x: 619, startPoint y: 462, endPoint x: 659, endPoint y: 463, distance: 40.3
click at [659, 475] on icon "Please send us your reflections on MindLog entries." at bounding box center [719, 484] width 296 height 18
click at [621, 494] on icon "Editor contextual toolbar" at bounding box center [623, 496] width 17 height 17
type input "https://lectica.org/about/contact"
click at [576, 570] on button "Save" at bounding box center [589, 567] width 98 height 32
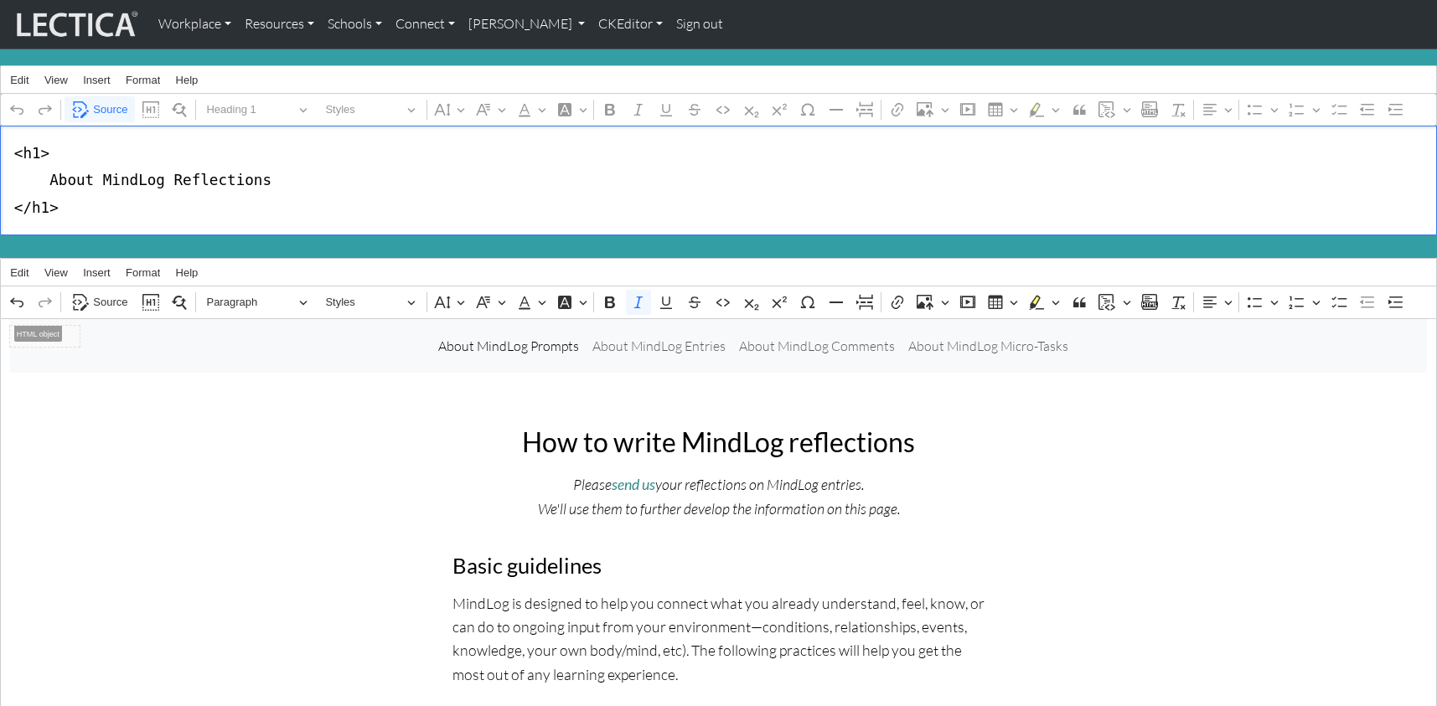
click at [156, 176] on textarea "<h1> About MindLog Reflections </h1>" at bounding box center [718, 181] width 1437 height 110
type textarea "<h1> About MindLog™ Reflections </h1>"
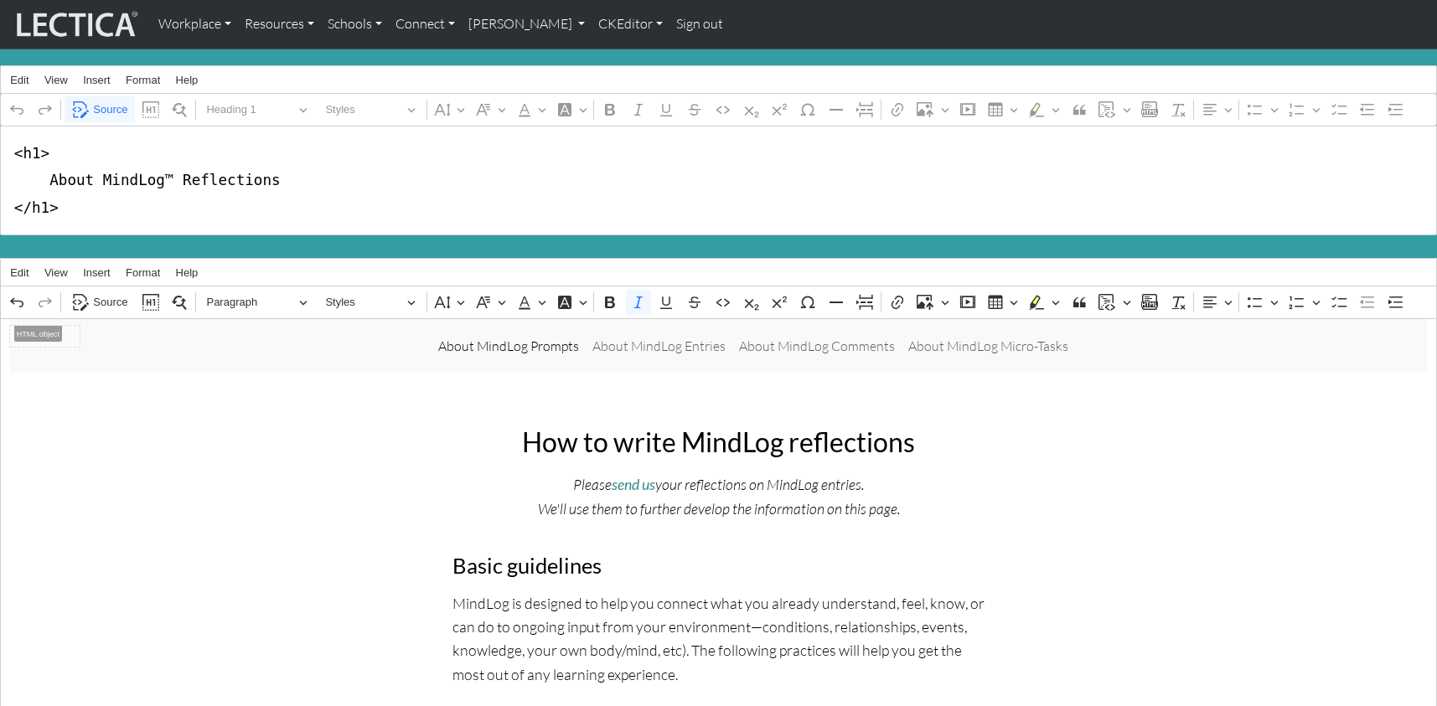
click at [669, 24] on link "Sign out" at bounding box center [699, 24] width 60 height 35
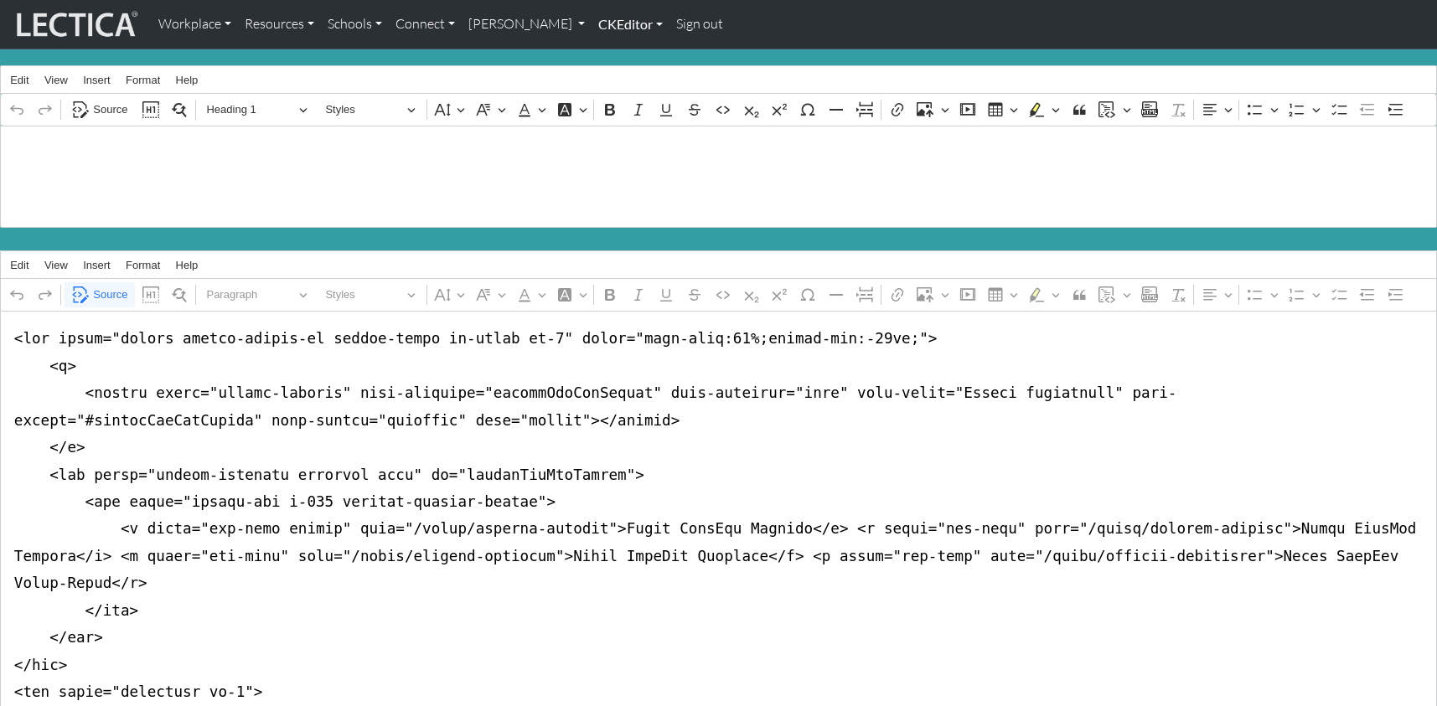
click at [592, 28] on link "CKEditor" at bounding box center [631, 24] width 78 height 35
click at [605, 54] on link "Edit" at bounding box center [622, 61] width 34 height 21
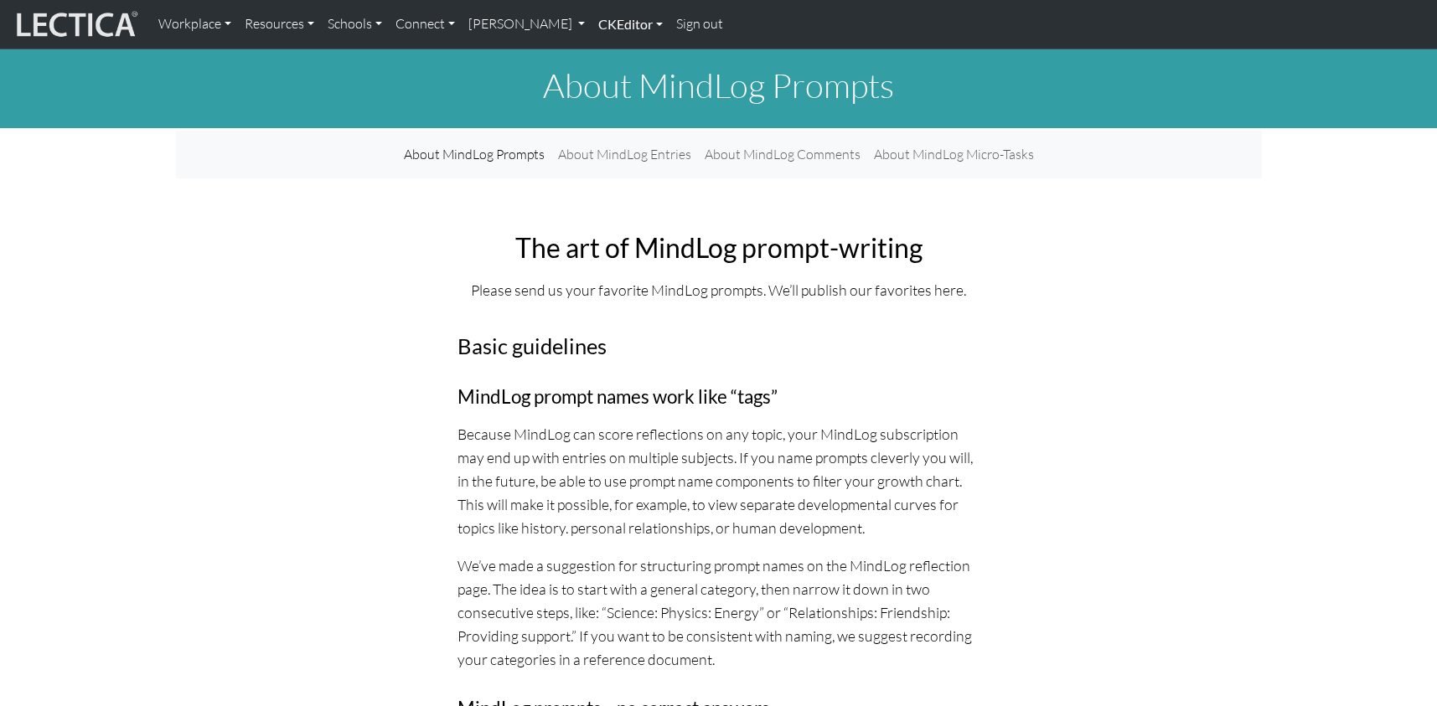
click at [592, 24] on link "CKEditor" at bounding box center [631, 24] width 78 height 35
click at [605, 57] on link "Edit" at bounding box center [622, 61] width 34 height 21
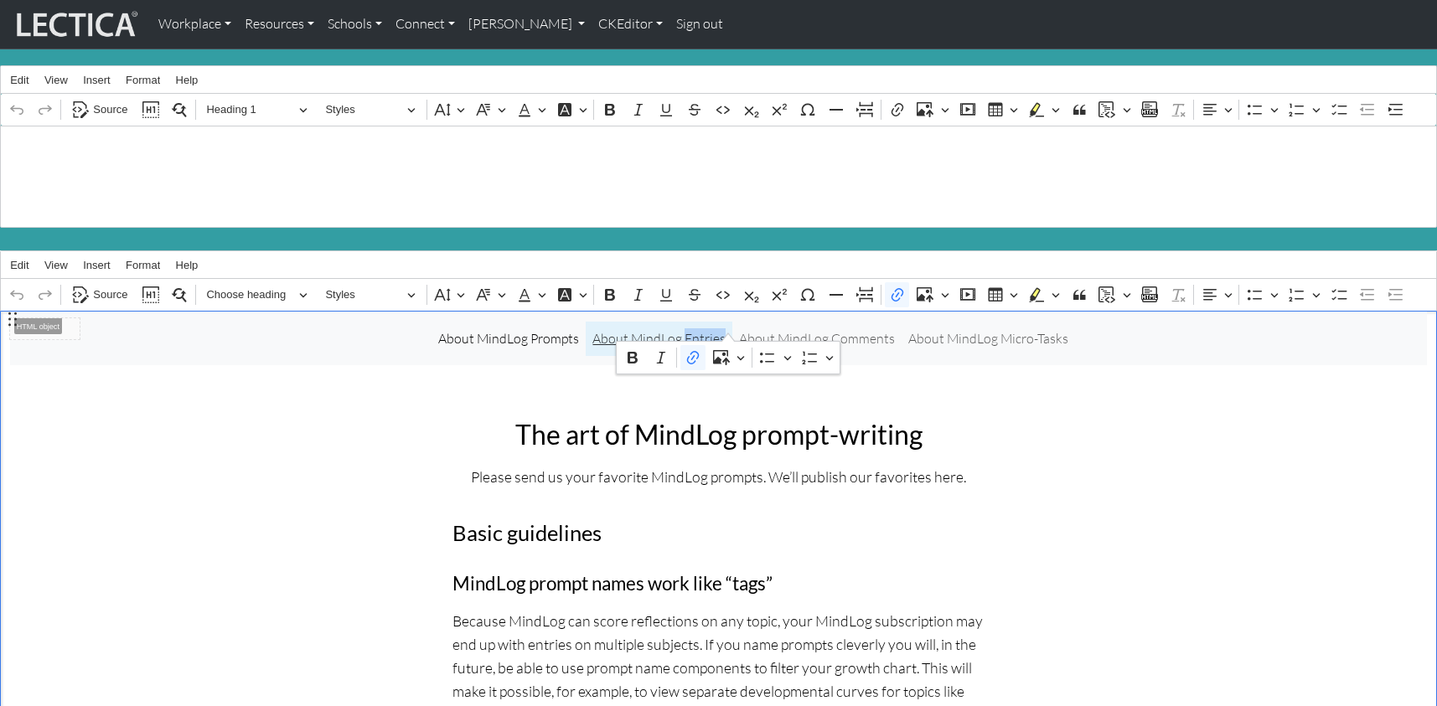
drag, startPoint x: 692, startPoint y: 326, endPoint x: 728, endPoint y: 329, distance: 36.2
click at [728, 329] on link "About MindLog Entries" at bounding box center [659, 339] width 147 height 34
click at [592, 22] on link "CKEditor" at bounding box center [631, 24] width 78 height 35
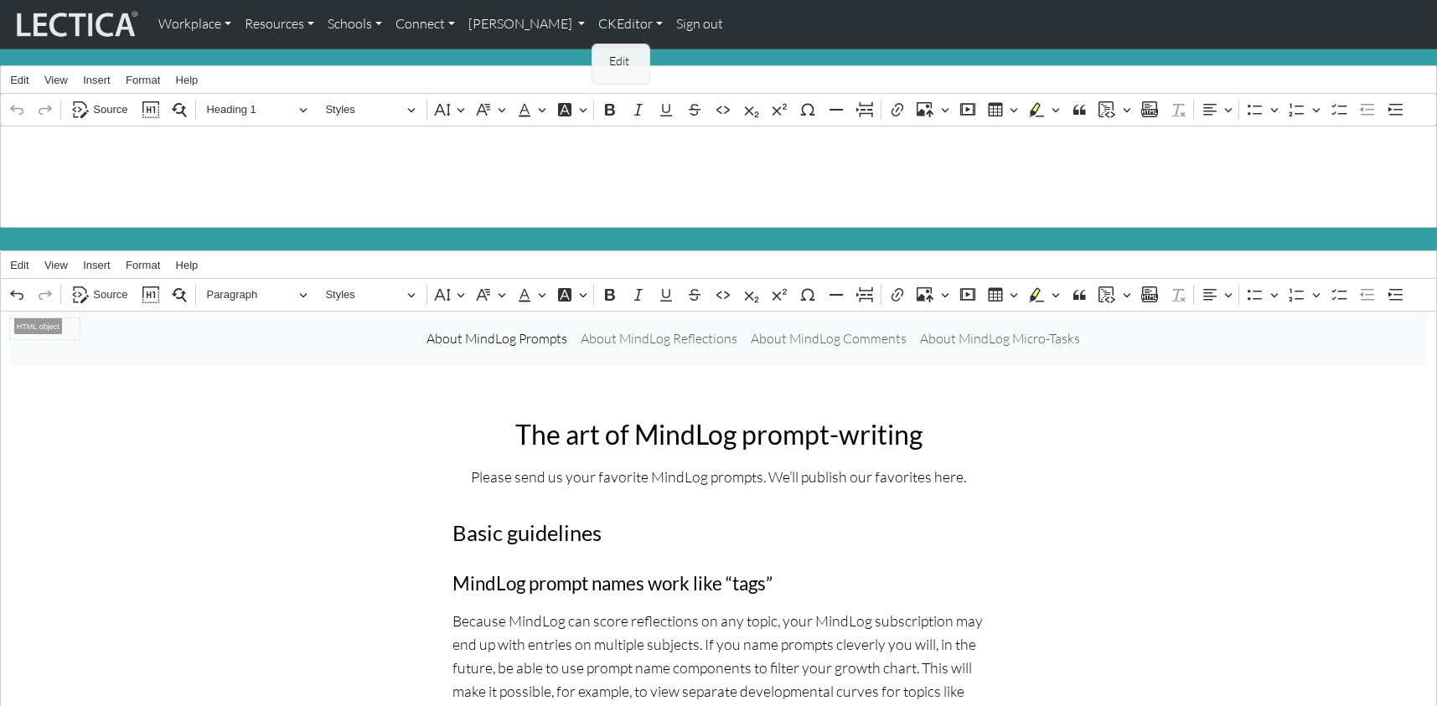
click at [605, 52] on link "Edit" at bounding box center [622, 61] width 34 height 21
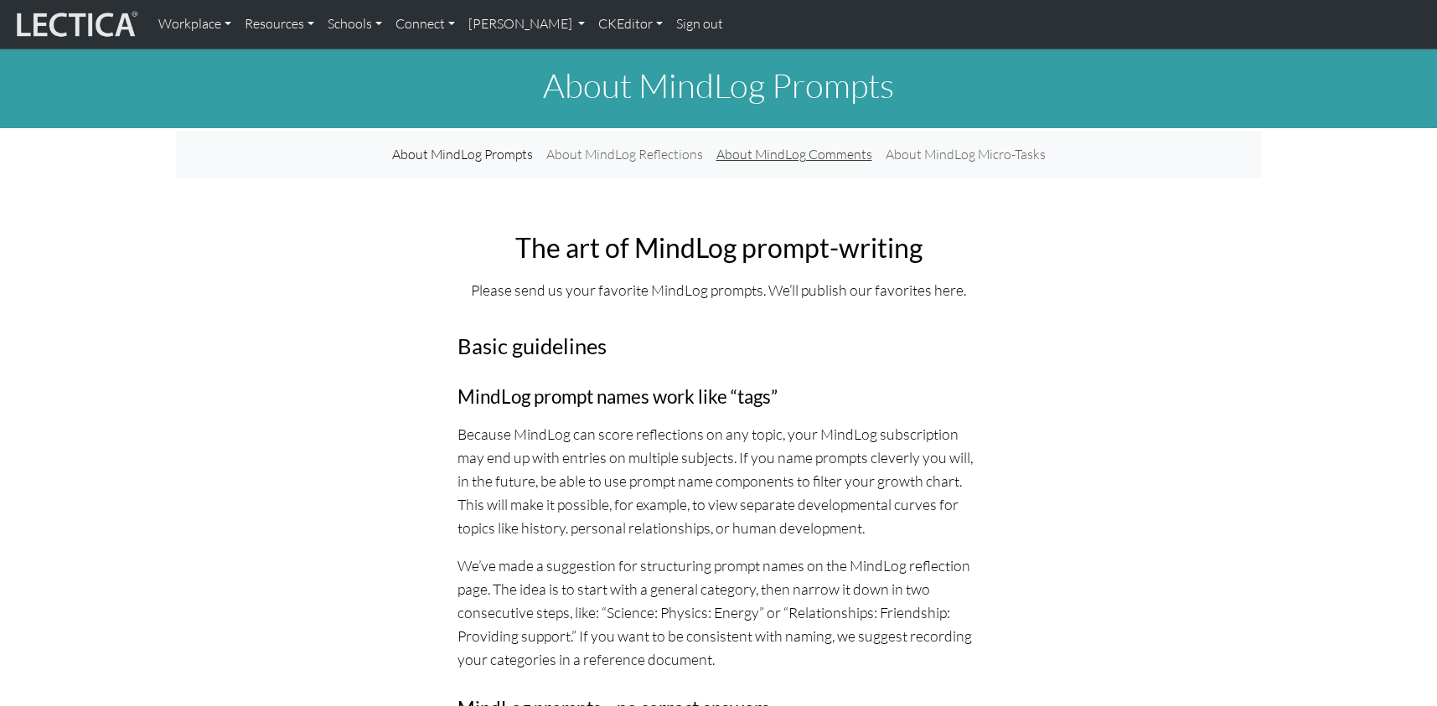
click at [817, 143] on link "About MindLog Comments" at bounding box center [794, 154] width 169 height 34
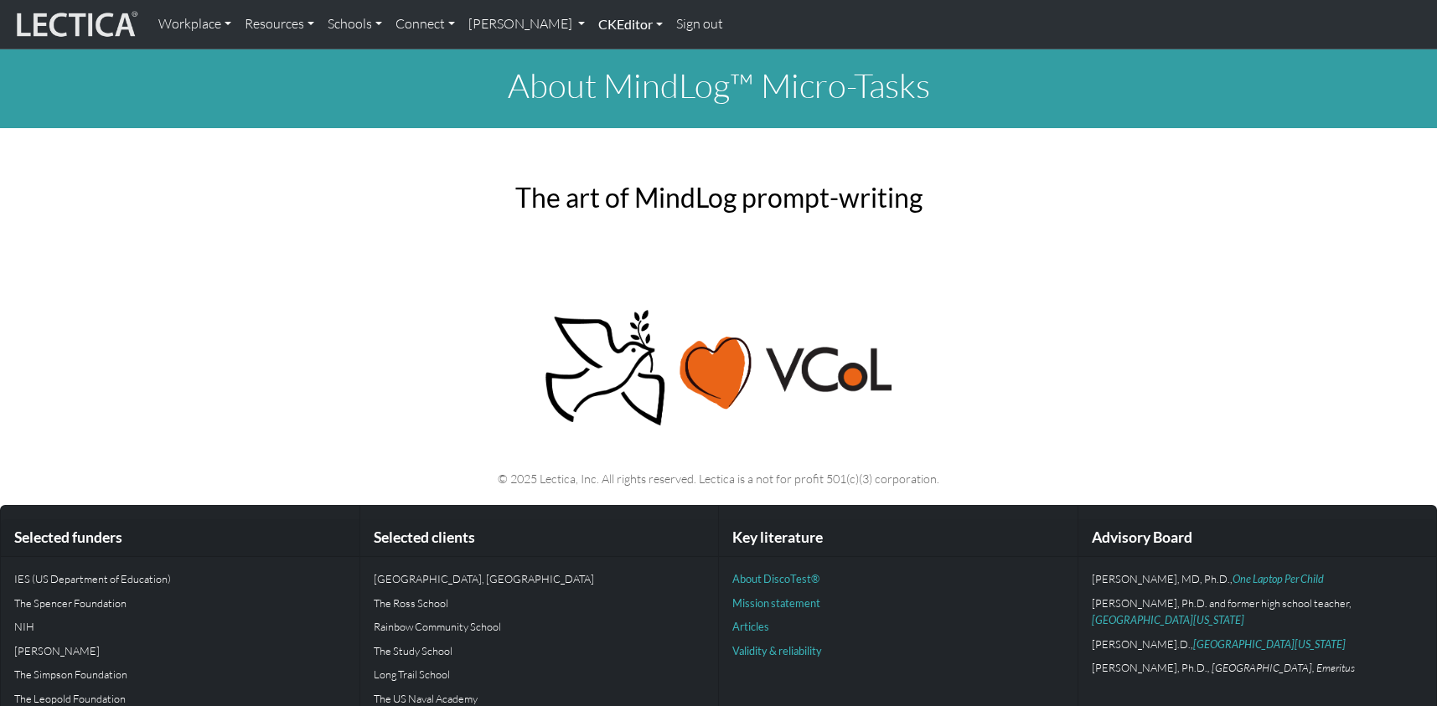
click at [608, 22] on link "CKEditor" at bounding box center [631, 24] width 78 height 35
click at [605, 54] on link "Edit" at bounding box center [622, 61] width 34 height 21
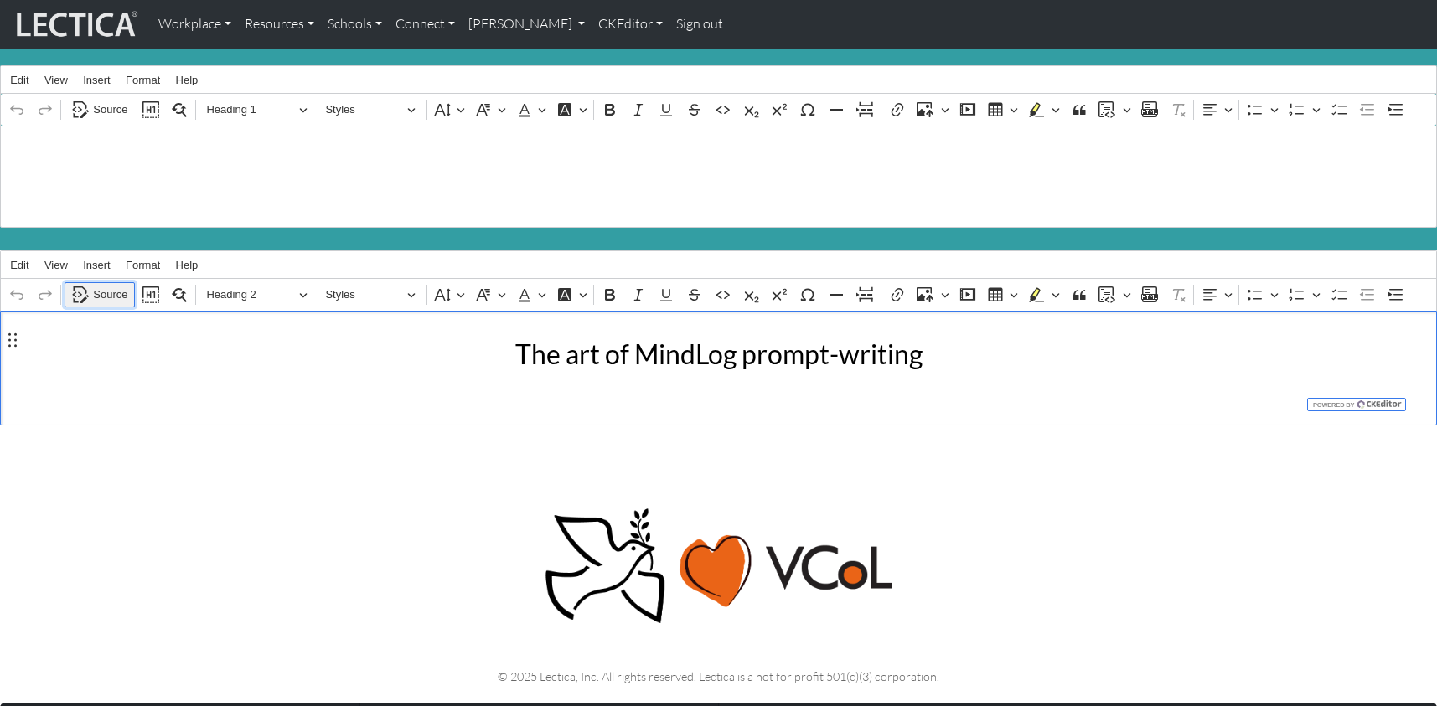
click at [108, 285] on span "Source" at bounding box center [110, 295] width 34 height 20
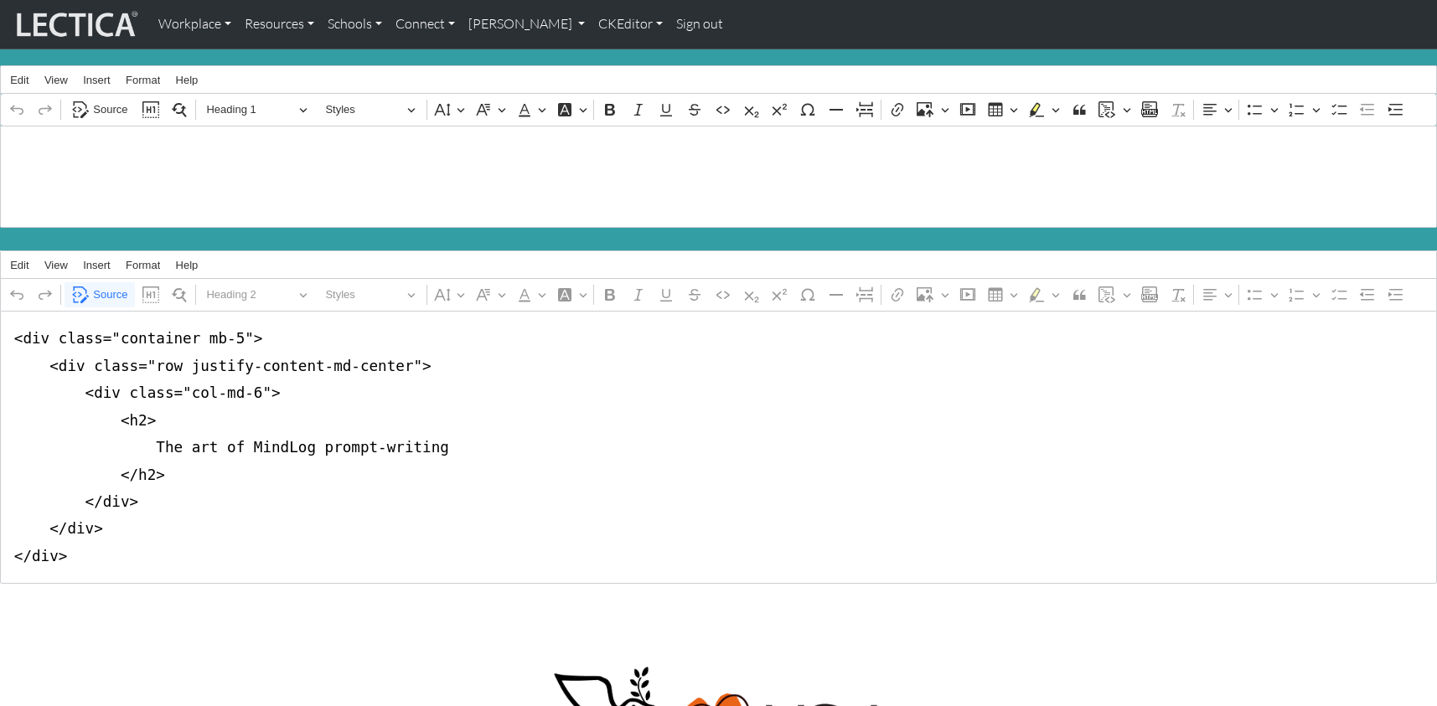
click at [212, 466] on textarea "<div class="container mb-5"> <div class="row justify-content-md-center"> <div c…" at bounding box center [718, 447] width 1437 height 273
click at [251, 392] on textarea "<div class="container mb-5"> <div class="row justify-content-md-center"> <div c…" at bounding box center [718, 447] width 1437 height 273
click at [172, 492] on textarea "<div class="container mb-5"> <div class="row justify-content-md-center"> <div c…" at bounding box center [718, 447] width 1437 height 273
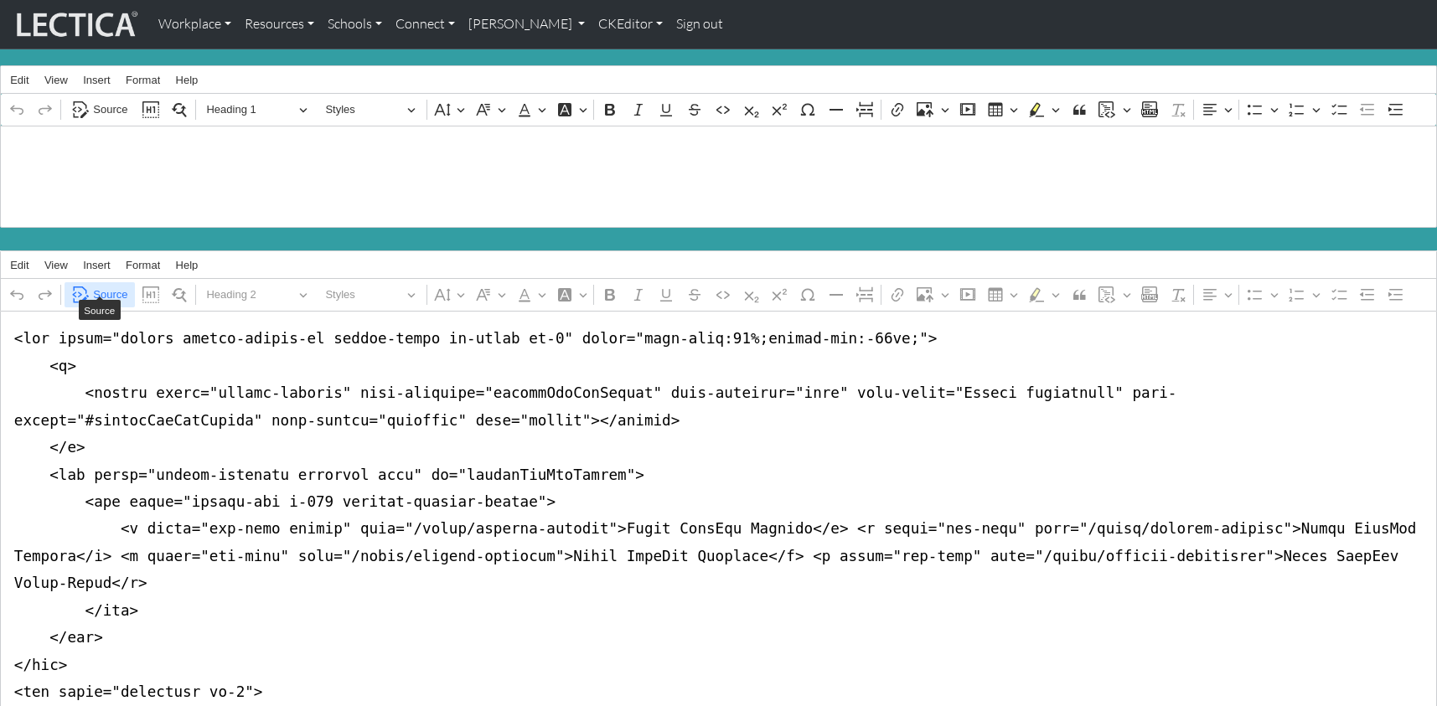
type textarea "<nav class="navbar navbar-expand-lg navbar-light bg-light mb-5" style="font-siz…"
click at [101, 285] on span "Source" at bounding box center [110, 295] width 34 height 20
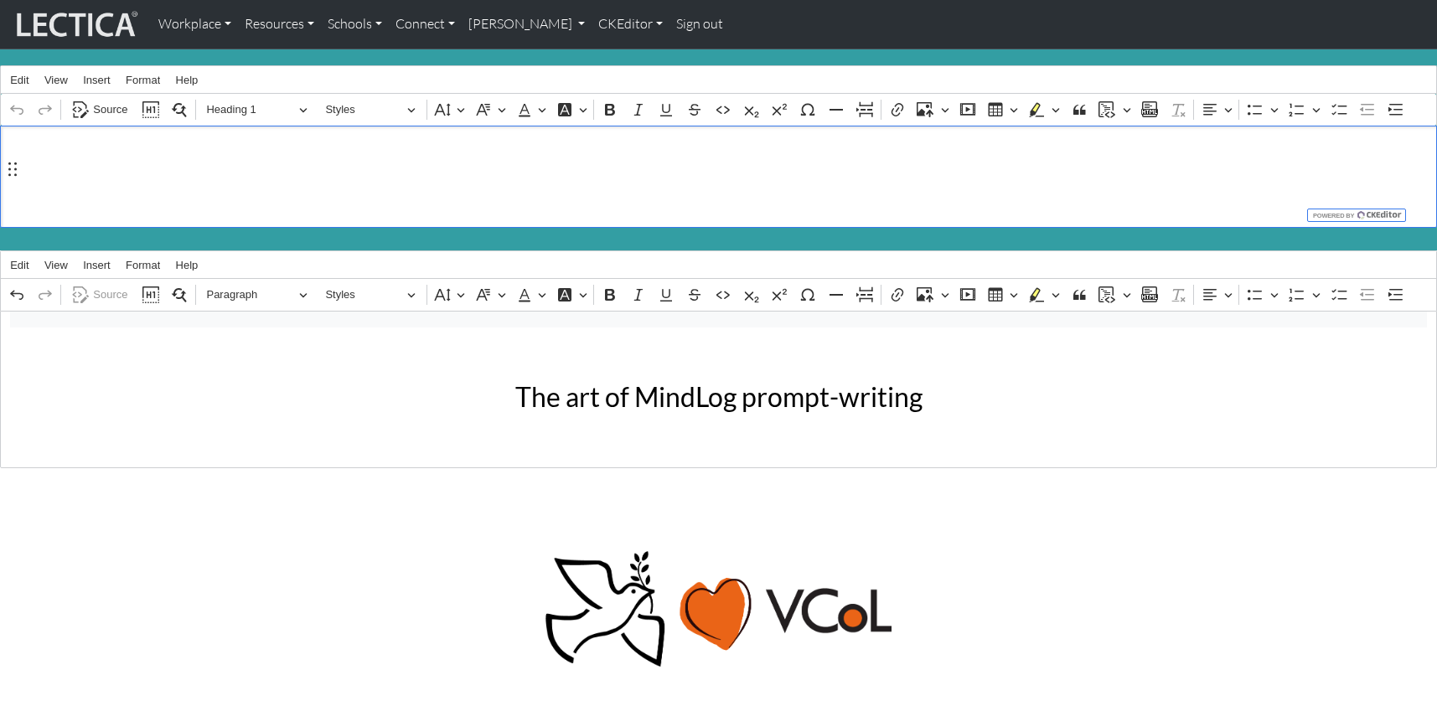
click at [106, 191] on div "About MindLog™ Micro-Tasks" at bounding box center [718, 177] width 1437 height 102
click at [102, 103] on span "Source" at bounding box center [110, 110] width 34 height 20
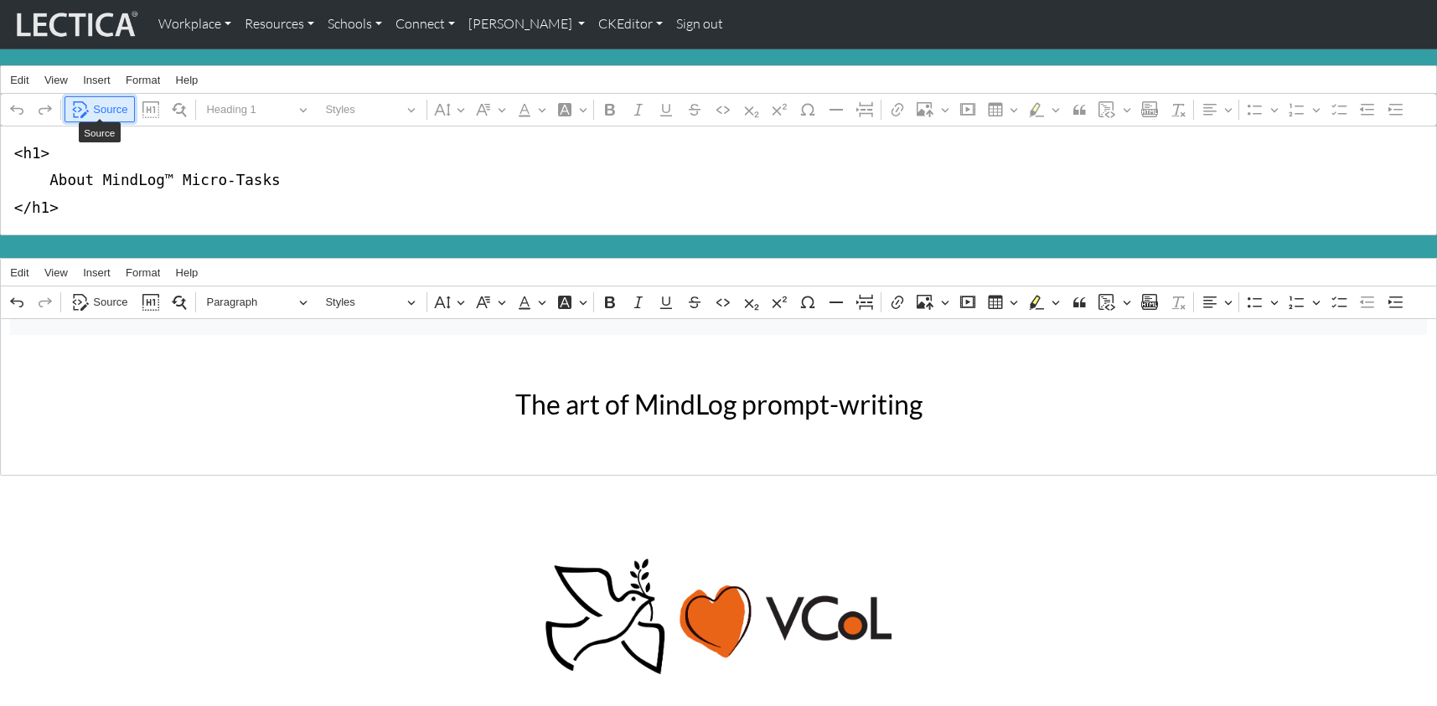
click at [114, 100] on span "Source" at bounding box center [110, 110] width 34 height 20
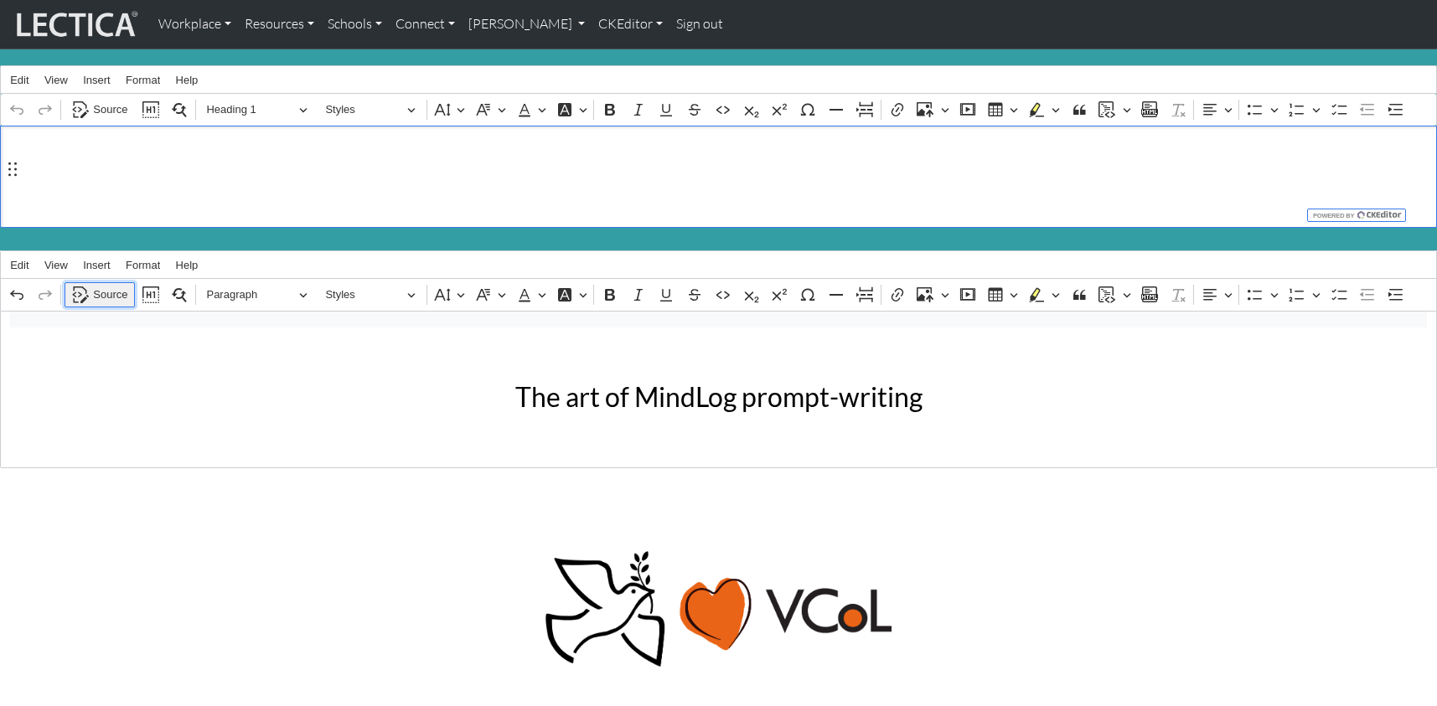
click at [104, 285] on span "Source" at bounding box center [110, 295] width 34 height 20
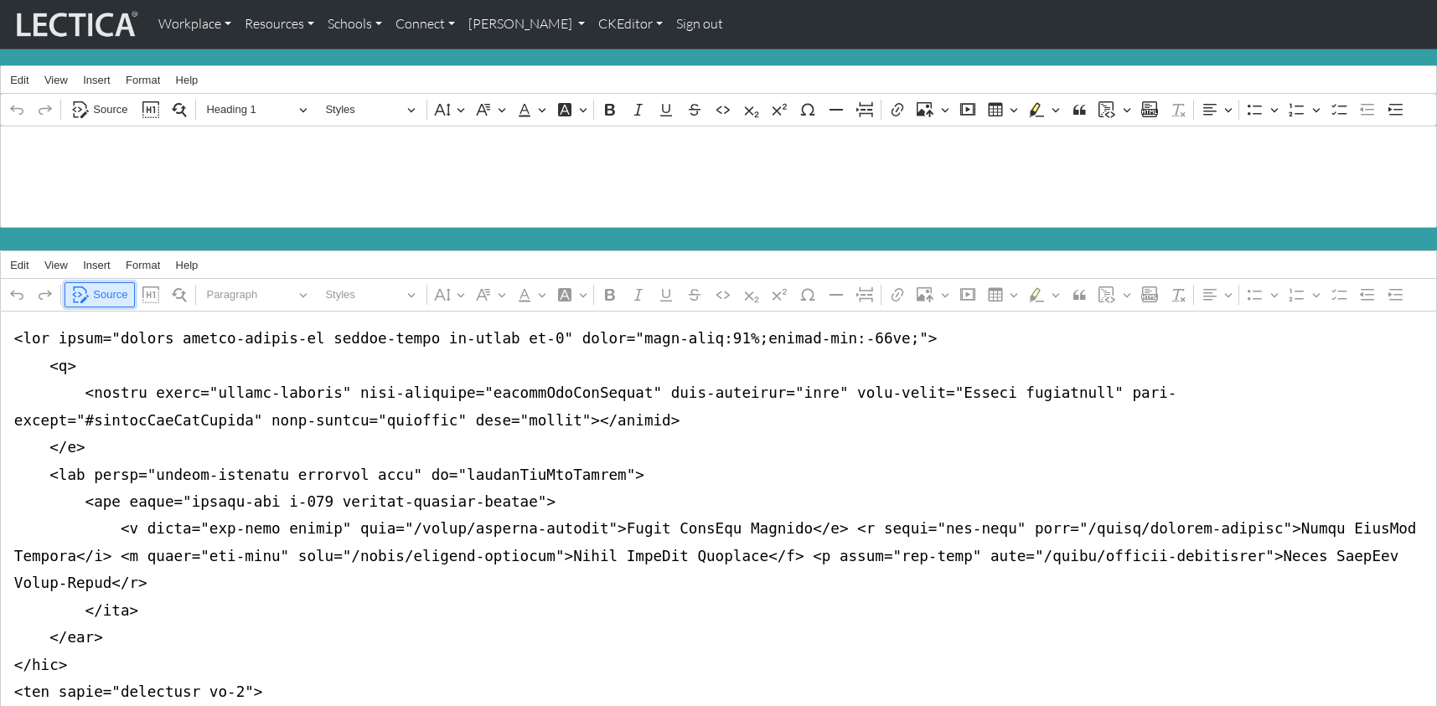
click at [107, 285] on span "Source" at bounding box center [110, 295] width 34 height 20
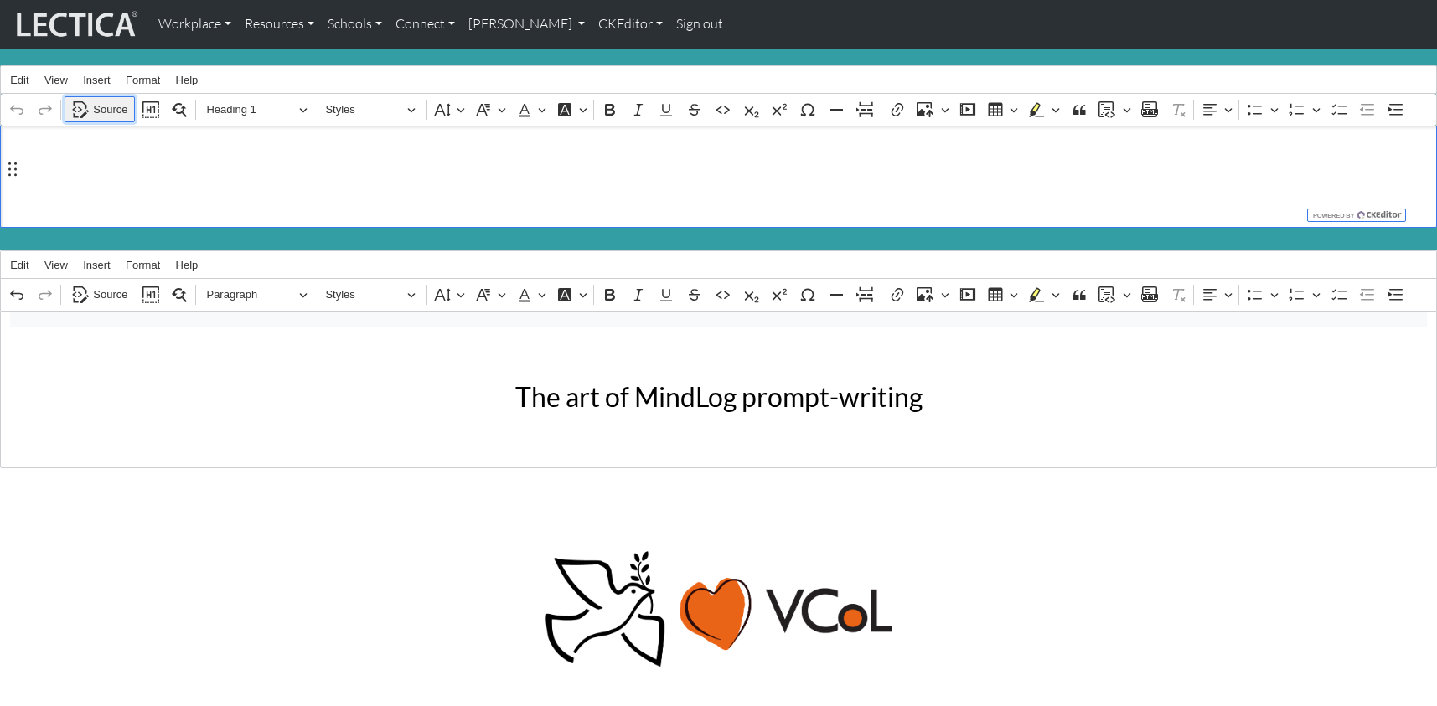
click at [85, 102] on icon "Editor toolbar" at bounding box center [80, 109] width 13 height 17
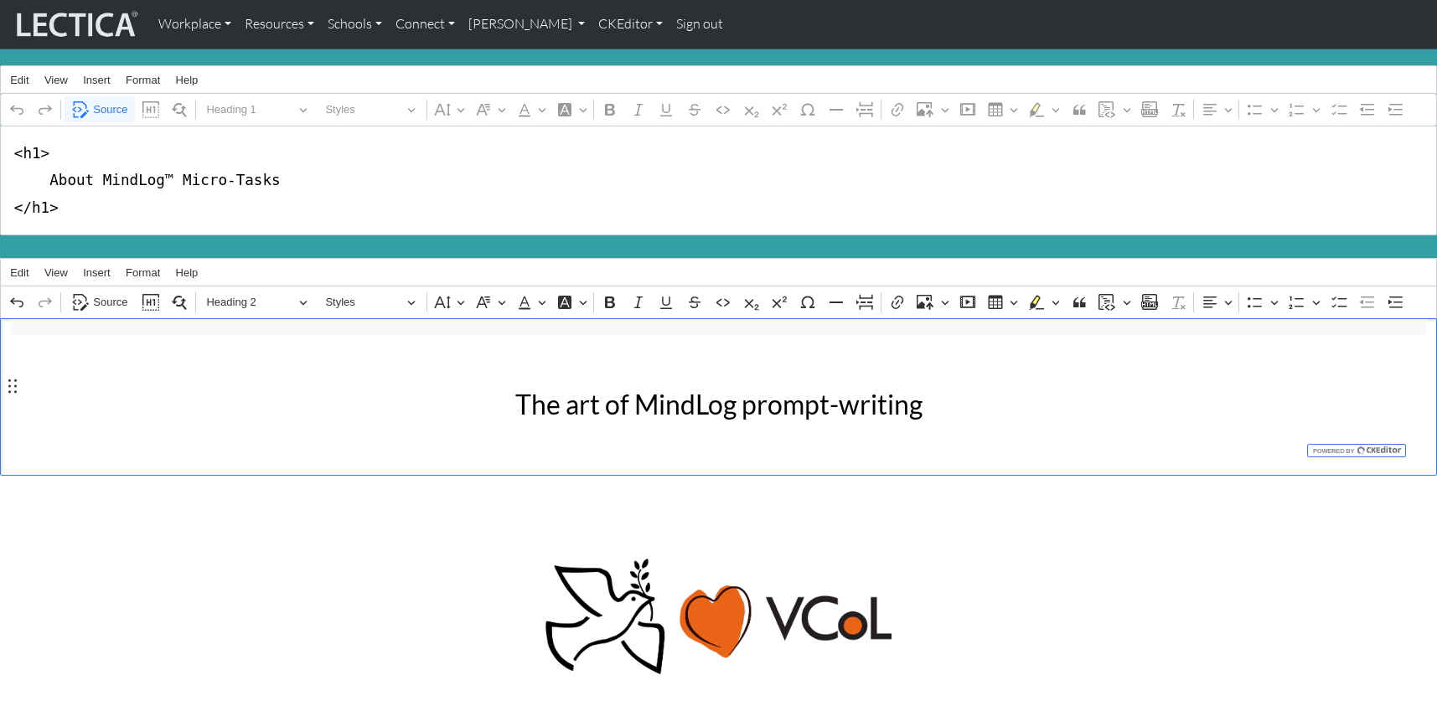
click at [640, 389] on h2 "The art of MindLog prompt-writing" at bounding box center [718, 405] width 533 height 32
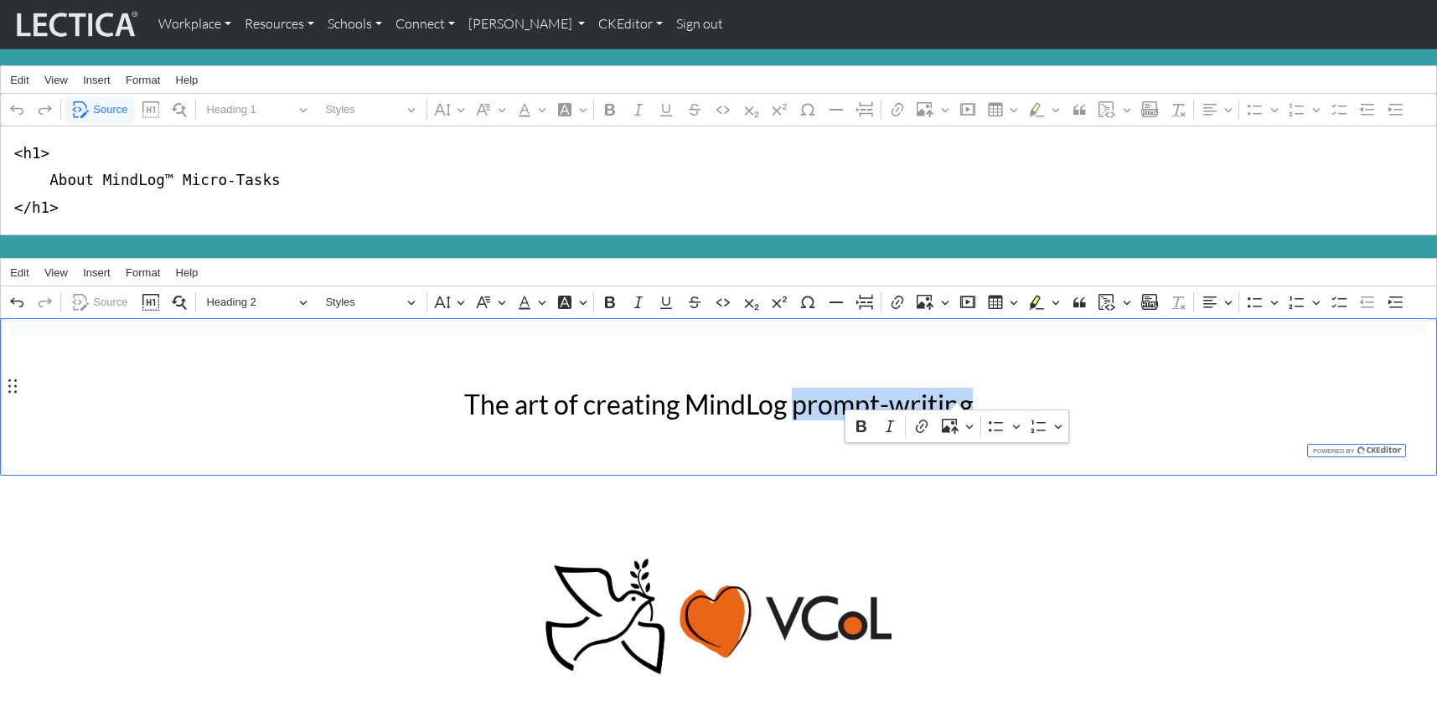
drag, startPoint x: 789, startPoint y: 389, endPoint x: 956, endPoint y: 384, distance: 166.8
click at [956, 389] on h2 "The art of creating MindLog prompt-writing" at bounding box center [718, 405] width 533 height 32
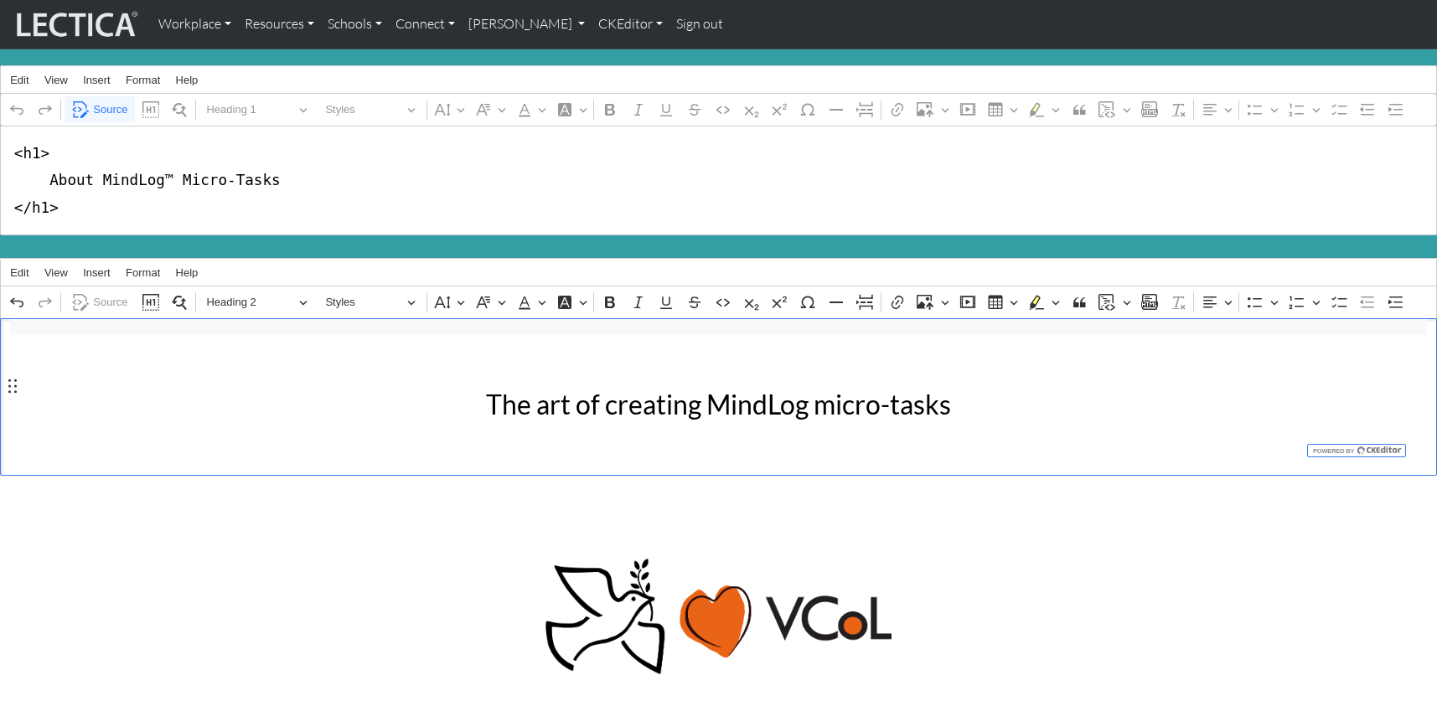
click at [633, 389] on h2 "The art of creating MindLog micro-tasks" at bounding box center [718, 405] width 533 height 32
click at [302, 409] on div "The art of setting MindLog micro-tasks" at bounding box center [719, 404] width 1106 height 59
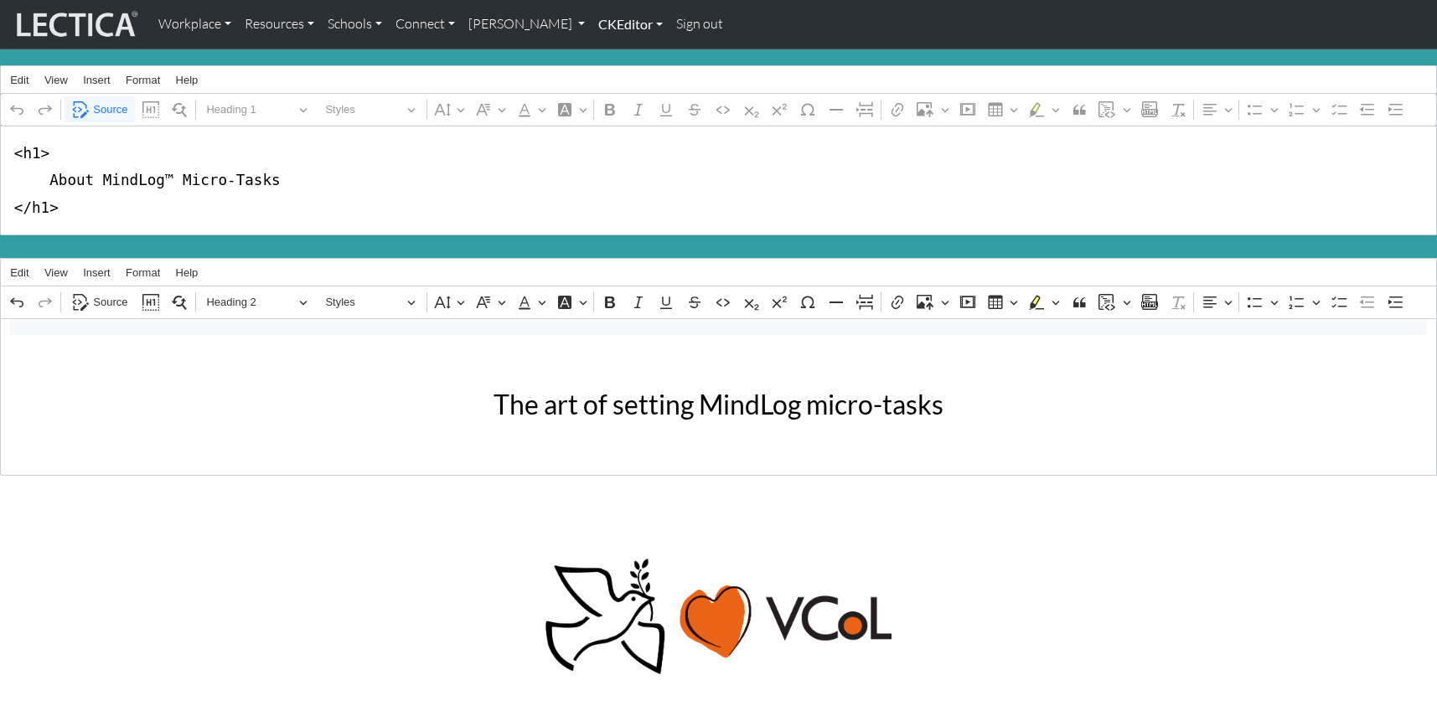
click at [592, 21] on link "CKEditor" at bounding box center [631, 24] width 78 height 35
click at [605, 51] on link "Edit" at bounding box center [622, 61] width 34 height 21
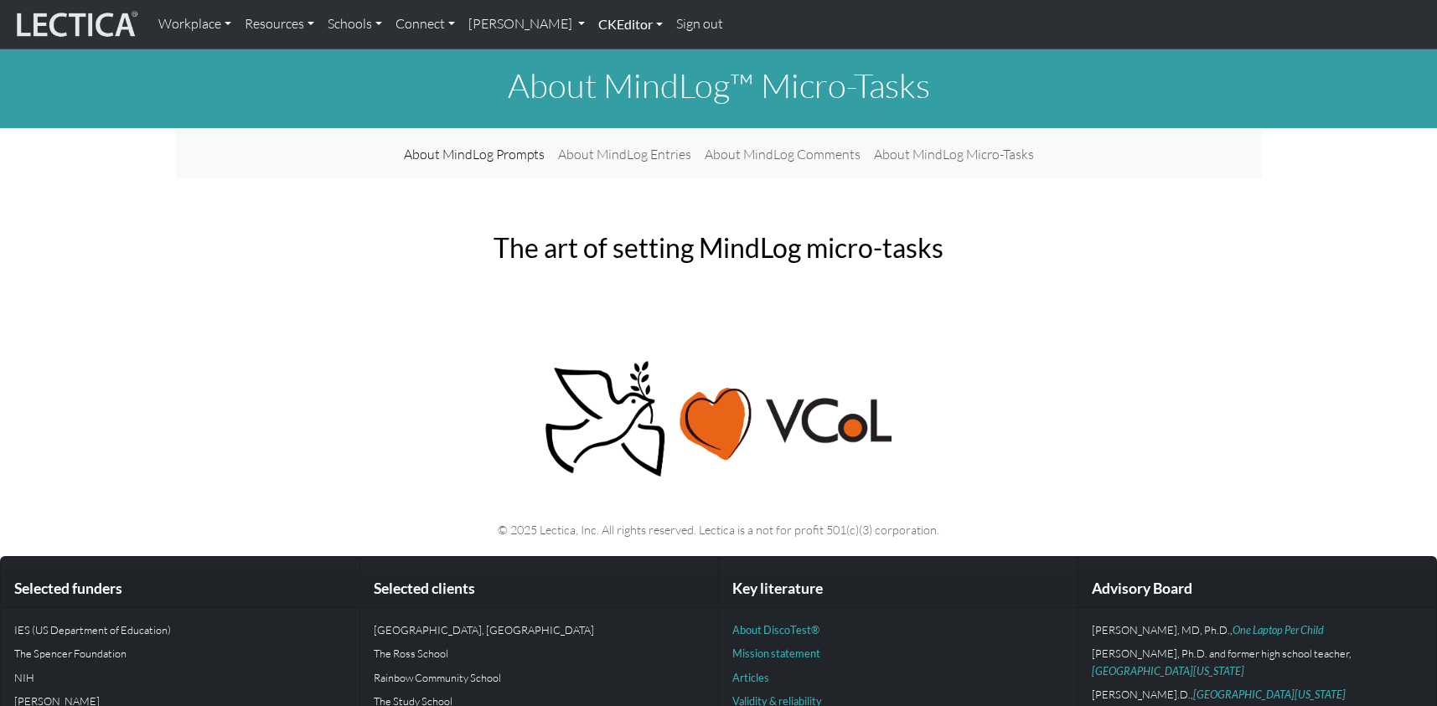
click at [592, 22] on link "CKEditor" at bounding box center [631, 24] width 78 height 35
click at [605, 55] on link "Edit" at bounding box center [622, 61] width 34 height 21
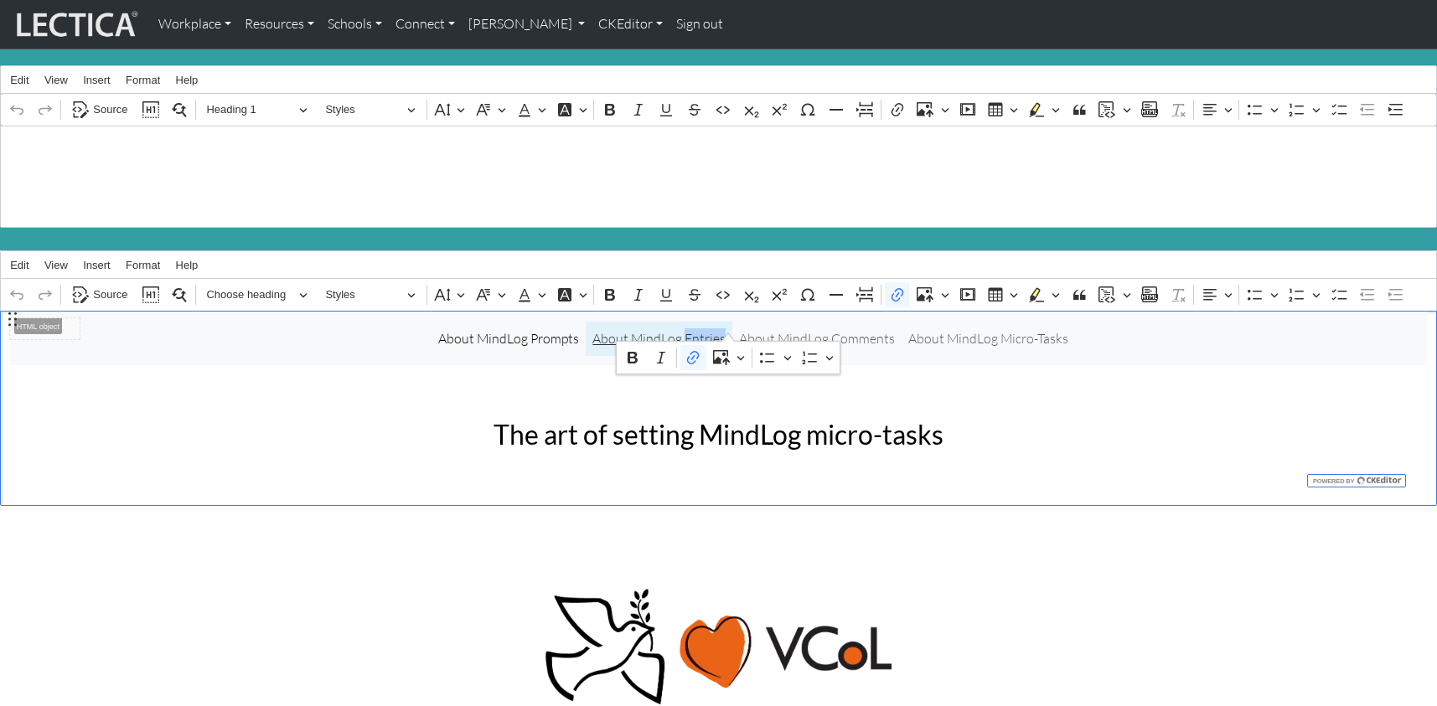
drag, startPoint x: 692, startPoint y: 327, endPoint x: 728, endPoint y: 328, distance: 36.0
click at [728, 328] on link "About MindLog Entries" at bounding box center [659, 339] width 147 height 34
click at [449, 426] on div "The art of setting MindLog micro-tasks" at bounding box center [718, 435] width 553 height 59
click at [592, 25] on link "CKEditor" at bounding box center [631, 24] width 78 height 35
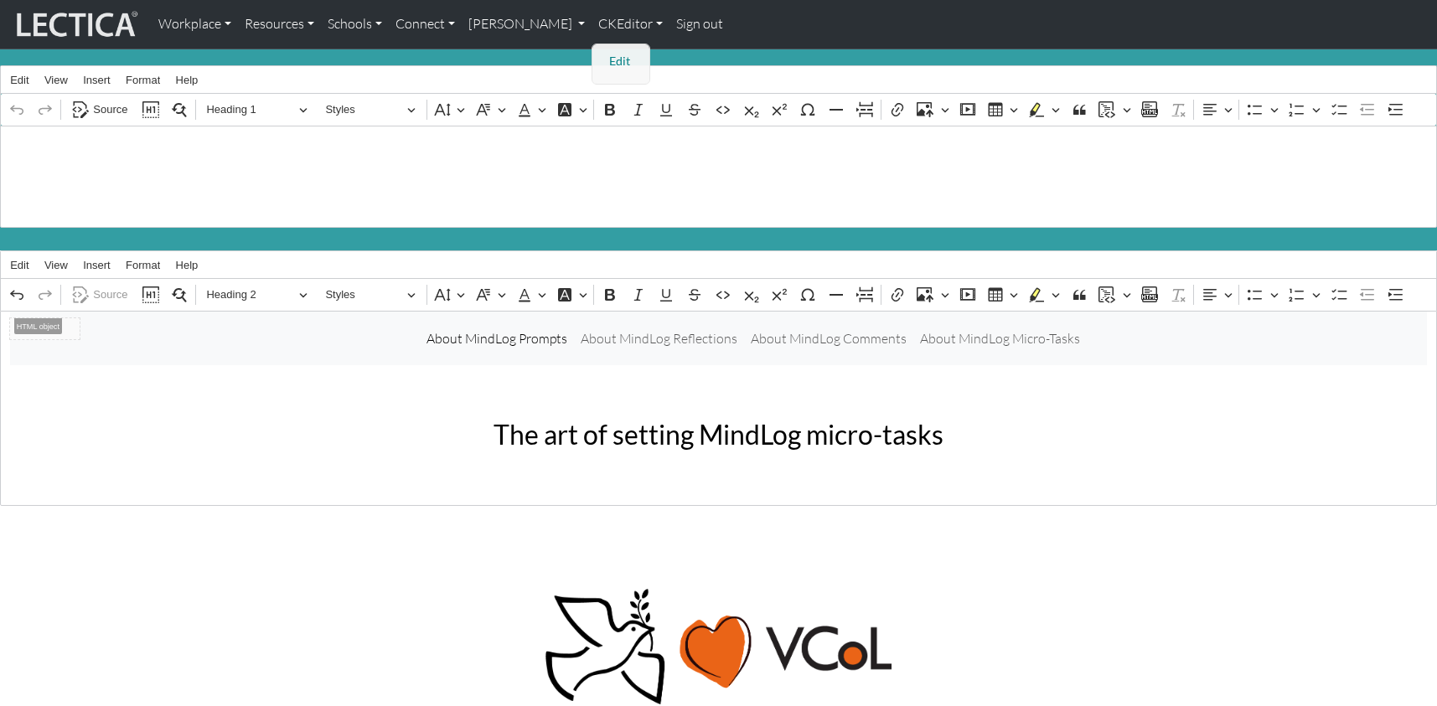
click at [605, 52] on link "Edit" at bounding box center [622, 61] width 34 height 21
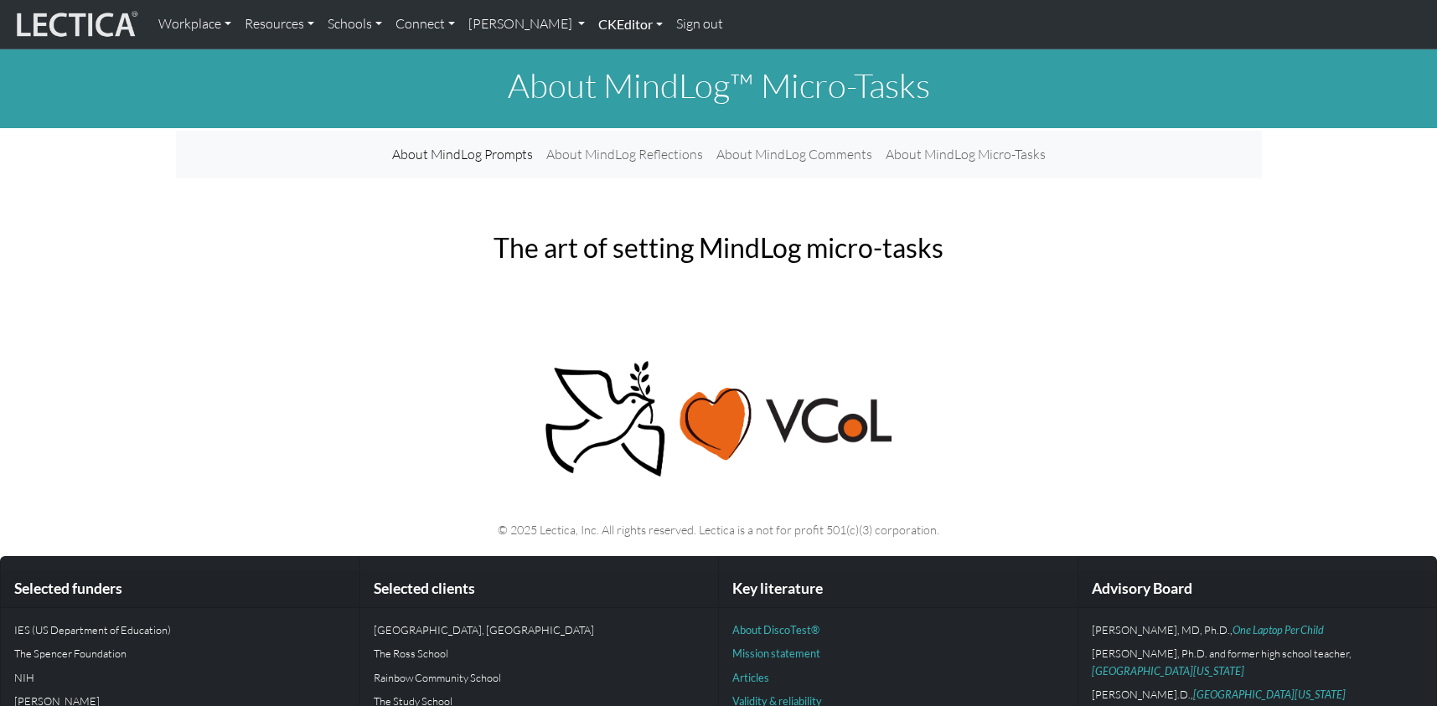
click at [592, 21] on link "CKEditor" at bounding box center [631, 24] width 78 height 35
click at [605, 54] on link "Edit" at bounding box center [622, 61] width 34 height 21
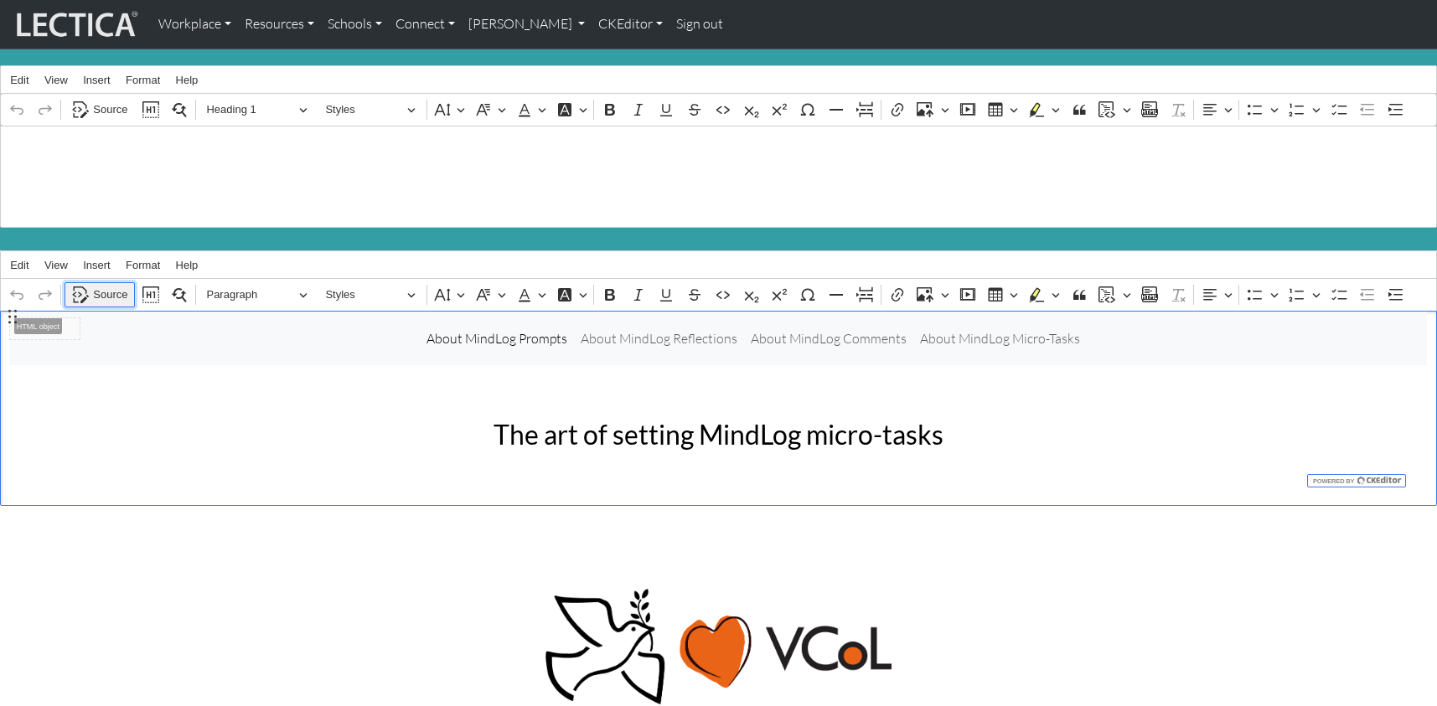
click at [103, 285] on span "Source" at bounding box center [110, 295] width 34 height 20
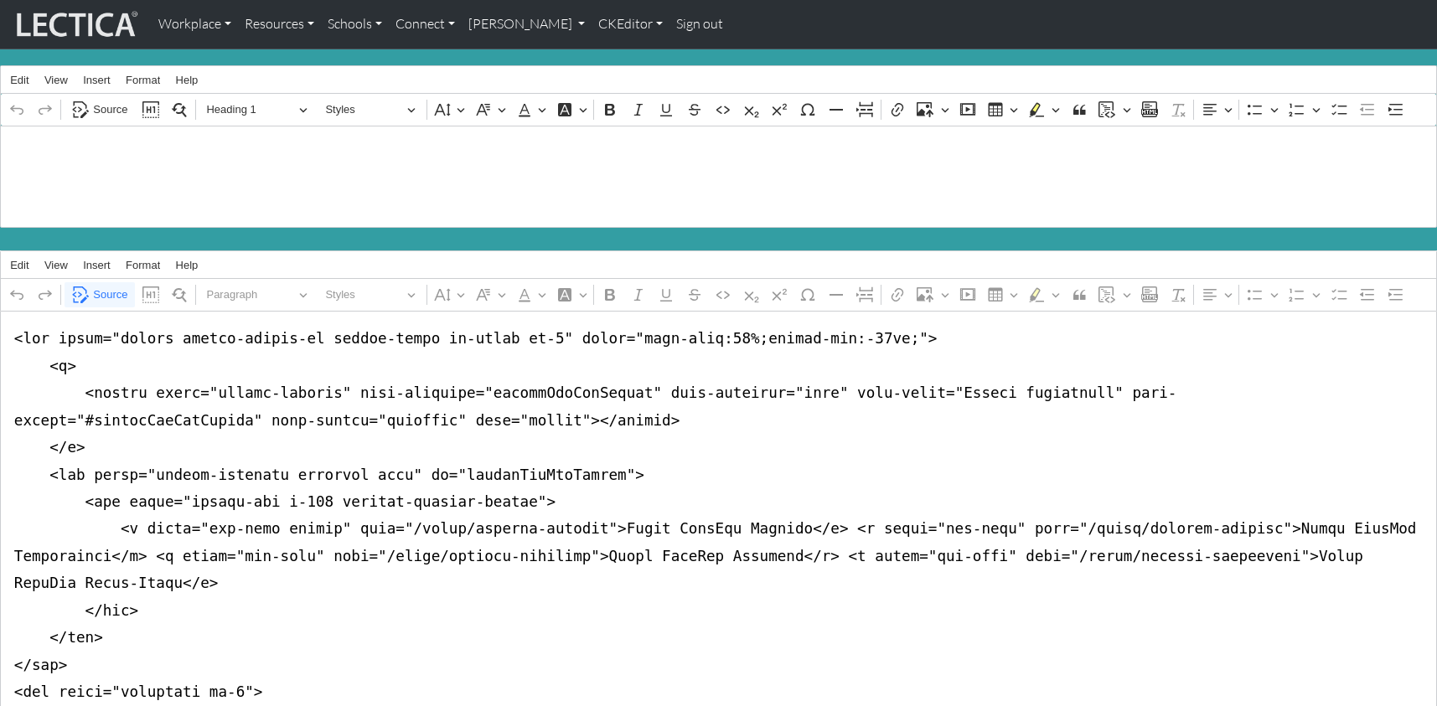
drag, startPoint x: 11, startPoint y: 322, endPoint x: 0, endPoint y: 645, distance: 323.6
click at [0, 645] on textarea "Source code editing area" at bounding box center [718, 624] width 1437 height 627
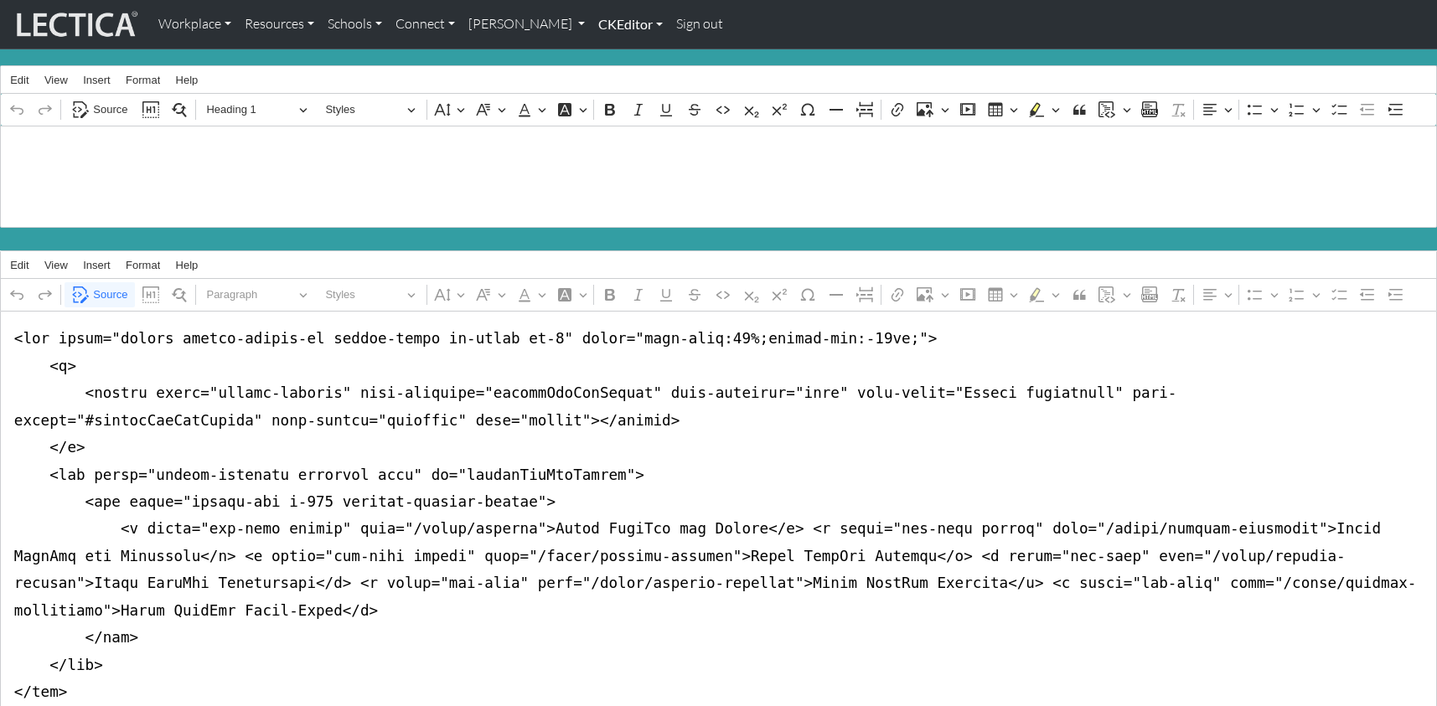
type textarea "<nav class="navbar navbar-expand-lg navbar-light bg-light mb-5" style="font-siz…"
click at [592, 25] on link "CKEditor" at bounding box center [631, 24] width 78 height 35
click at [605, 51] on link "Edit" at bounding box center [622, 61] width 34 height 21
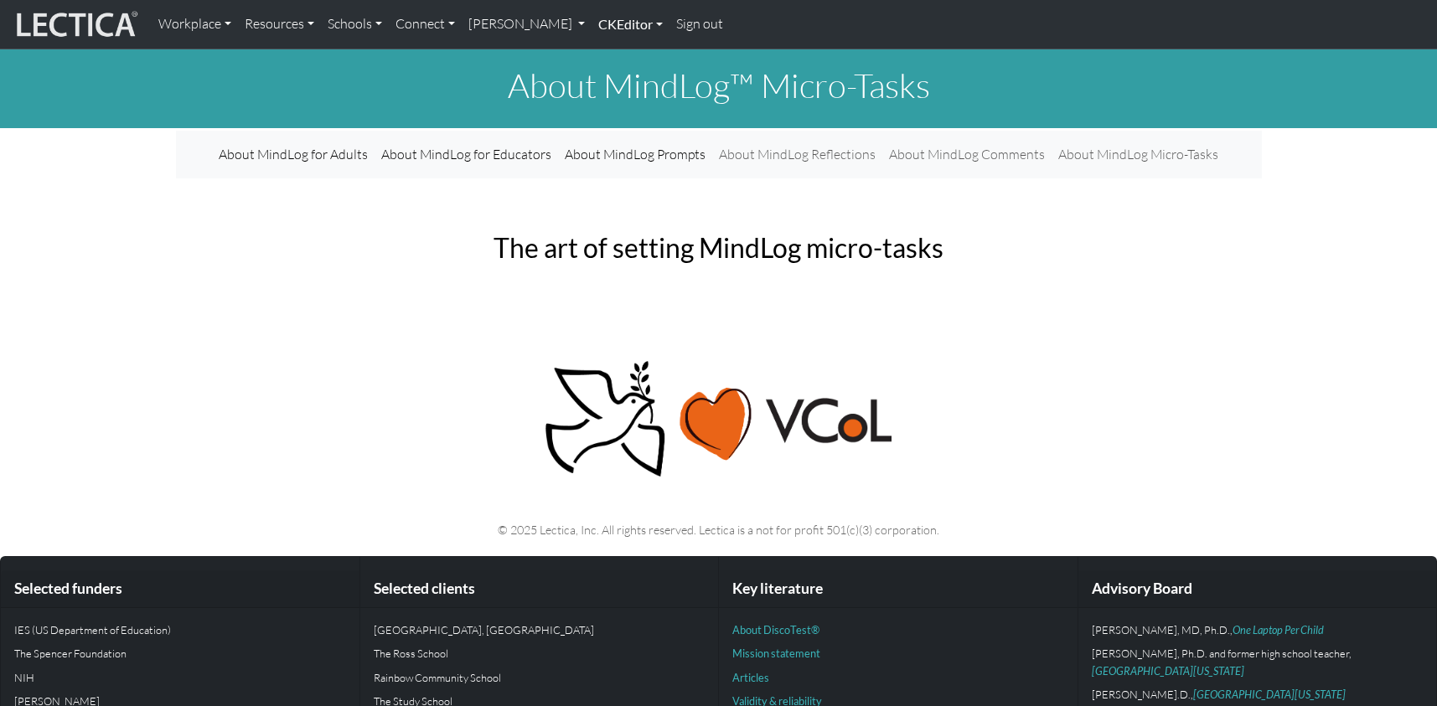
click at [592, 23] on link "CKEditor" at bounding box center [631, 24] width 78 height 35
click at [605, 53] on link "Edit" at bounding box center [622, 61] width 34 height 21
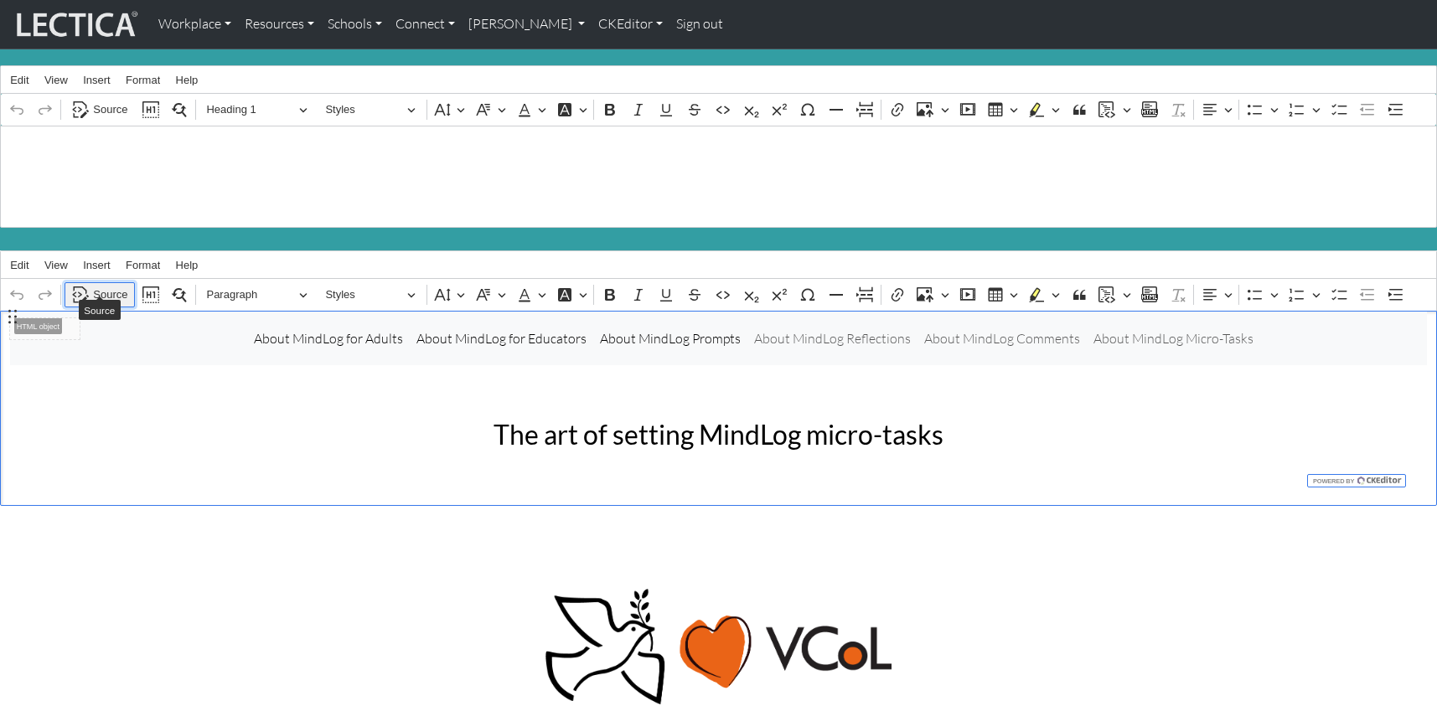
click at [106, 285] on span "Source" at bounding box center [110, 295] width 34 height 20
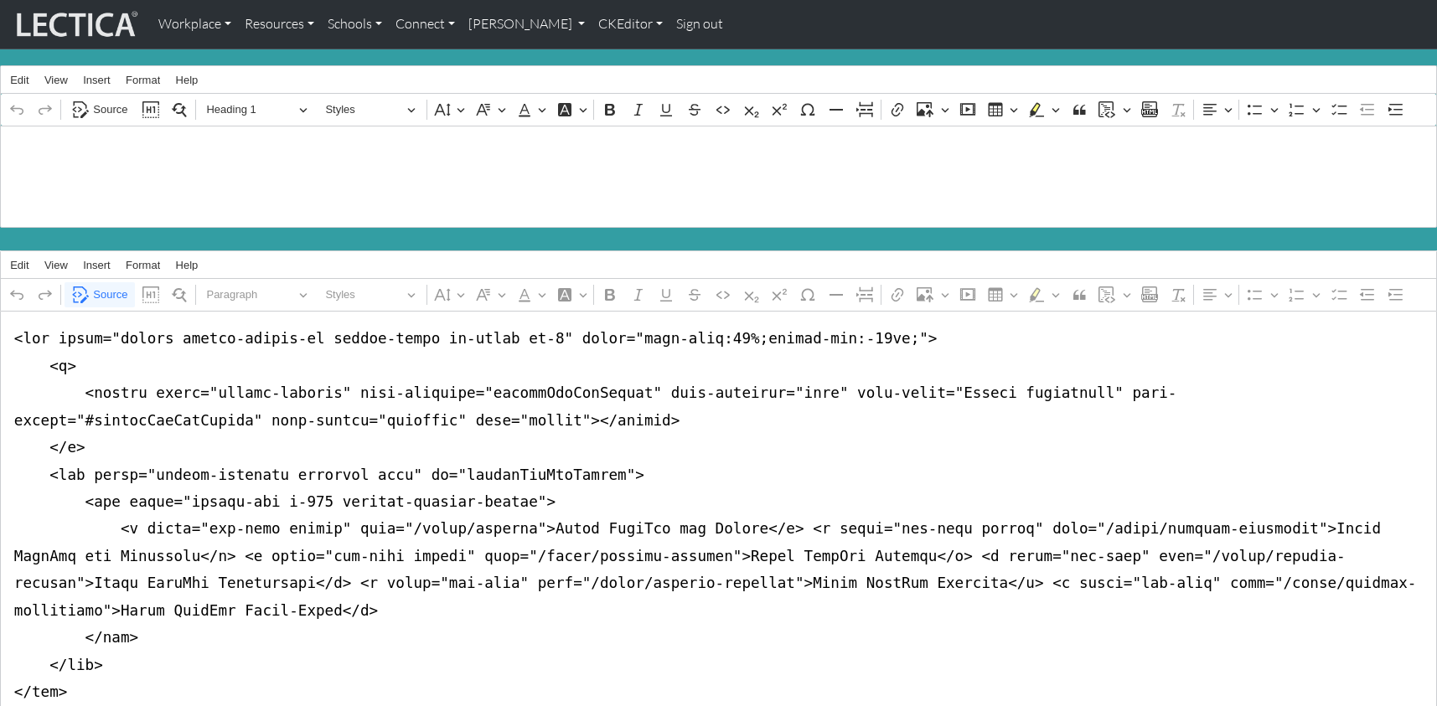
drag, startPoint x: 263, startPoint y: 504, endPoint x: 318, endPoint y: 506, distance: 55.4
click at [318, 506] on textarea "Source code editing area" at bounding box center [718, 638] width 1437 height 654
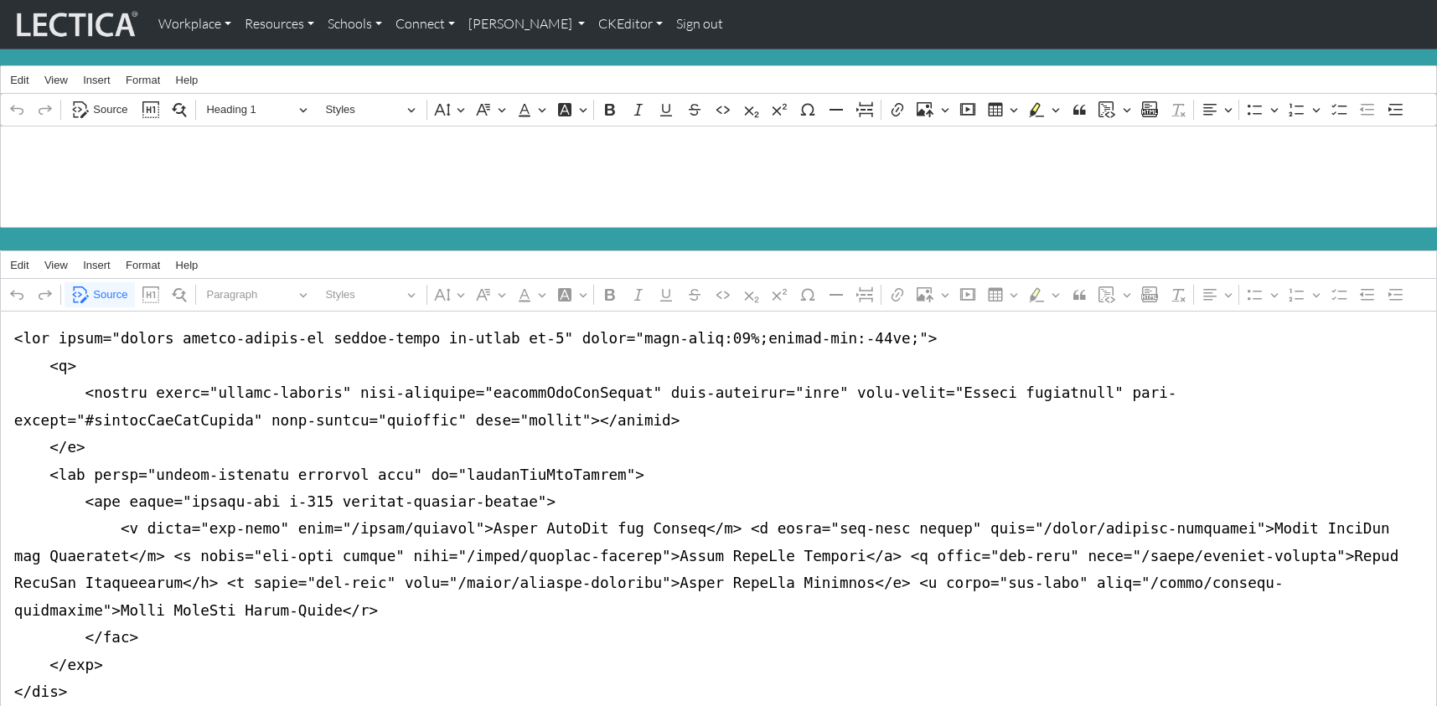
drag, startPoint x: 850, startPoint y: 503, endPoint x: 909, endPoint y: 503, distance: 58.7
click at [909, 503] on textarea "Source code editing area" at bounding box center [718, 638] width 1437 height 654
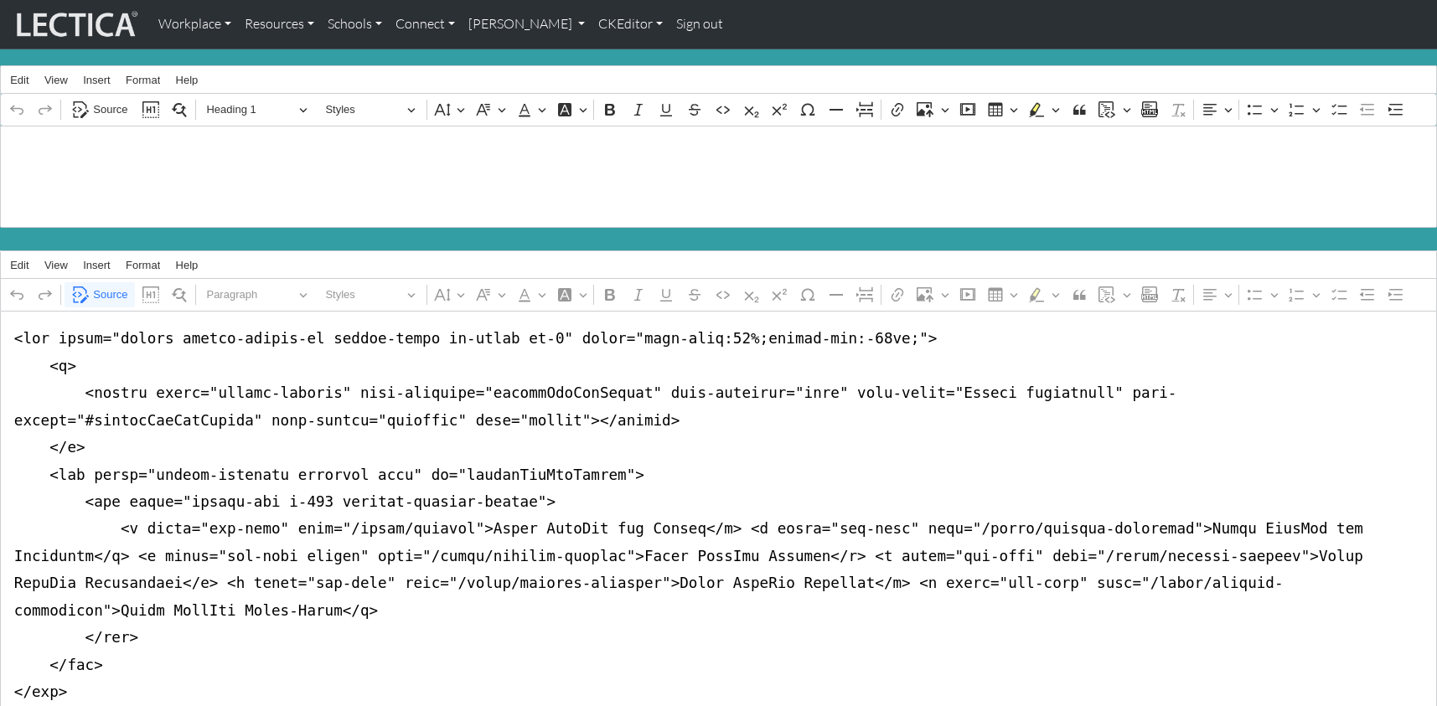
drag, startPoint x: 136, startPoint y: 528, endPoint x: 194, endPoint y: 532, distance: 58.8
click at [194, 532] on textarea "Source code editing area" at bounding box center [718, 638] width 1437 height 654
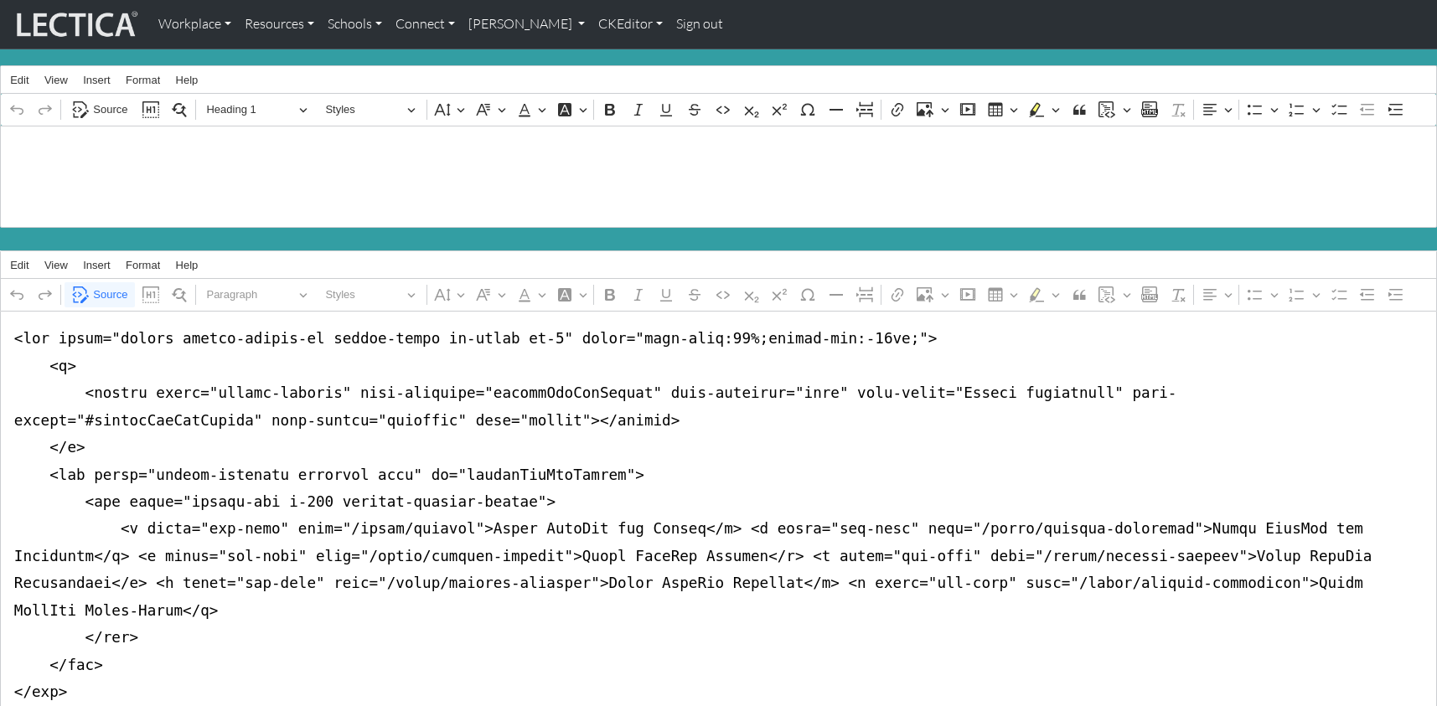
click at [44, 556] on textarea "Source code editing area" at bounding box center [718, 638] width 1437 height 654
type textarea "<nav class="navbar navbar-expand-lg navbar-light bg-light mb-5" style="font-siz…"
click at [592, 25] on link "CKEditor" at bounding box center [631, 24] width 78 height 35
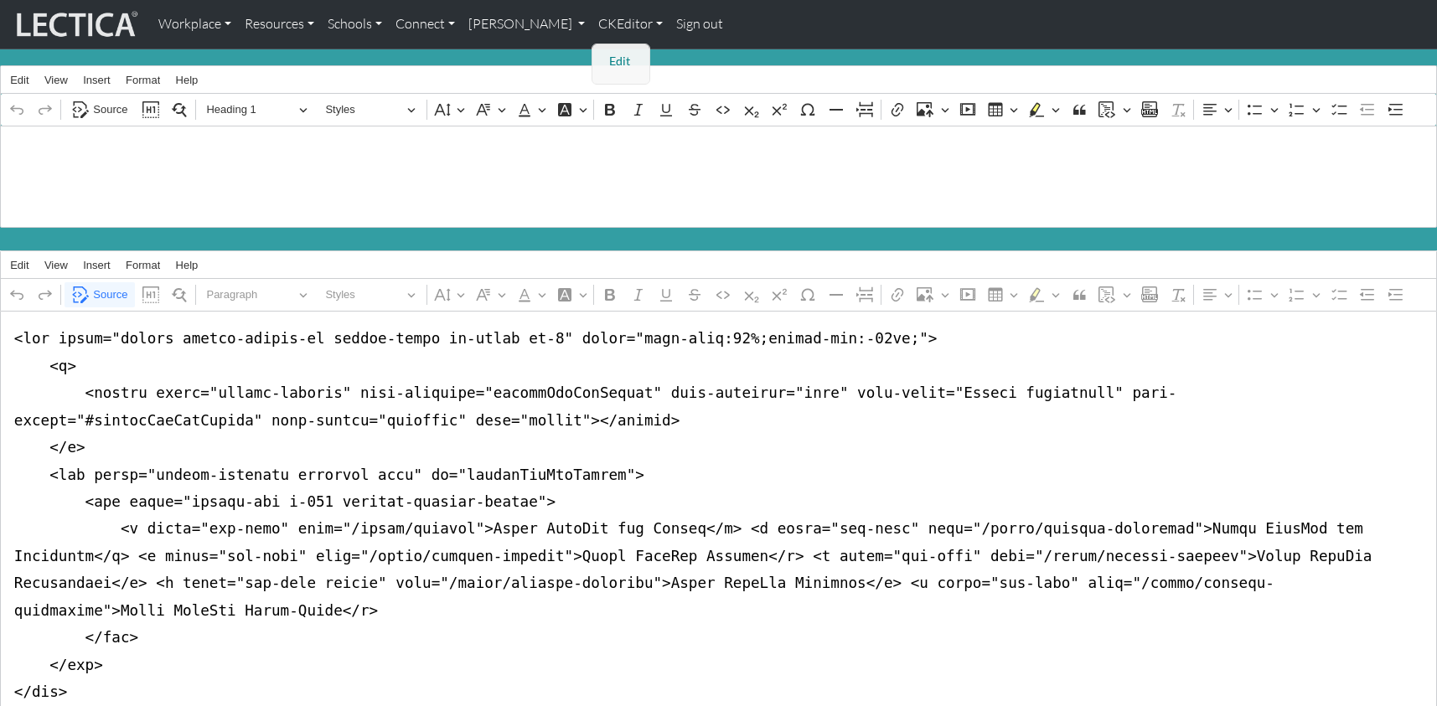
click at [605, 54] on link "Edit" at bounding box center [622, 61] width 34 height 21
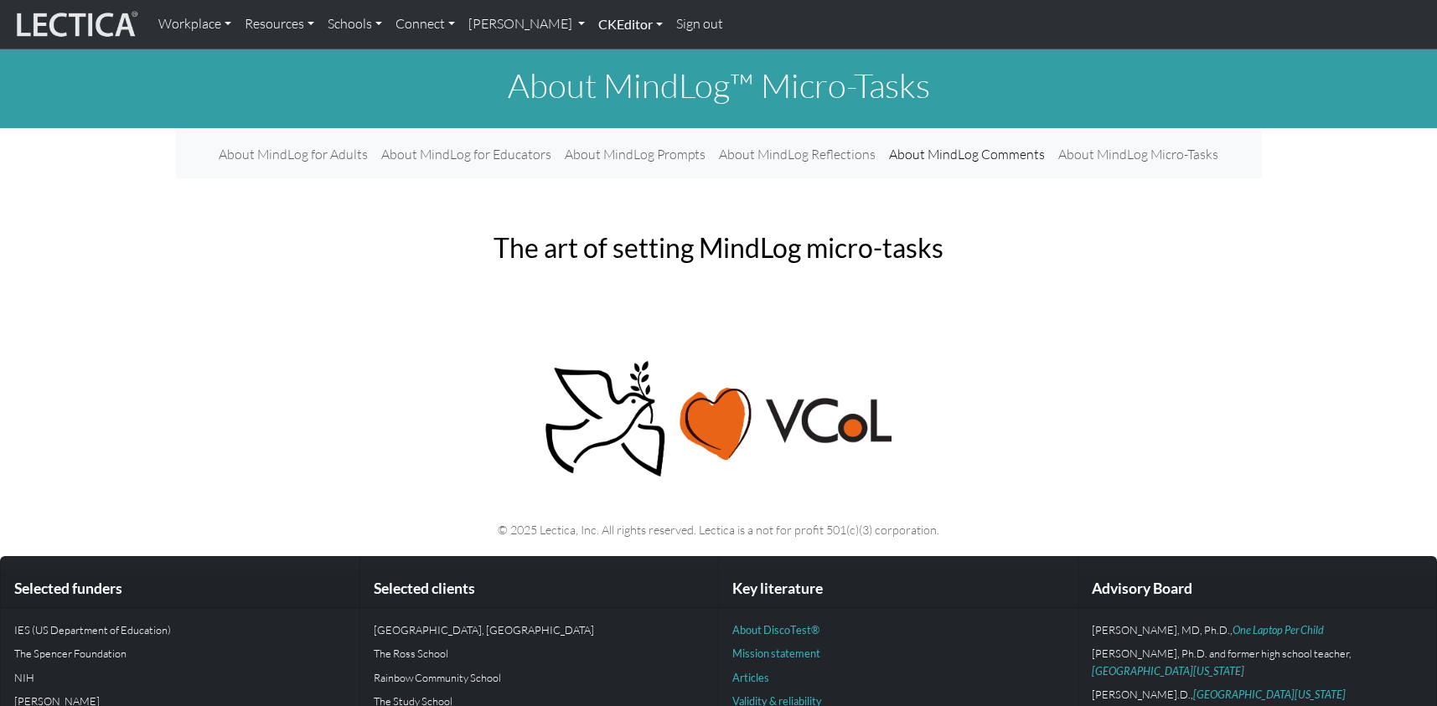
click at [592, 23] on link "CKEditor" at bounding box center [631, 24] width 78 height 35
click at [605, 57] on link "Edit" at bounding box center [622, 61] width 34 height 21
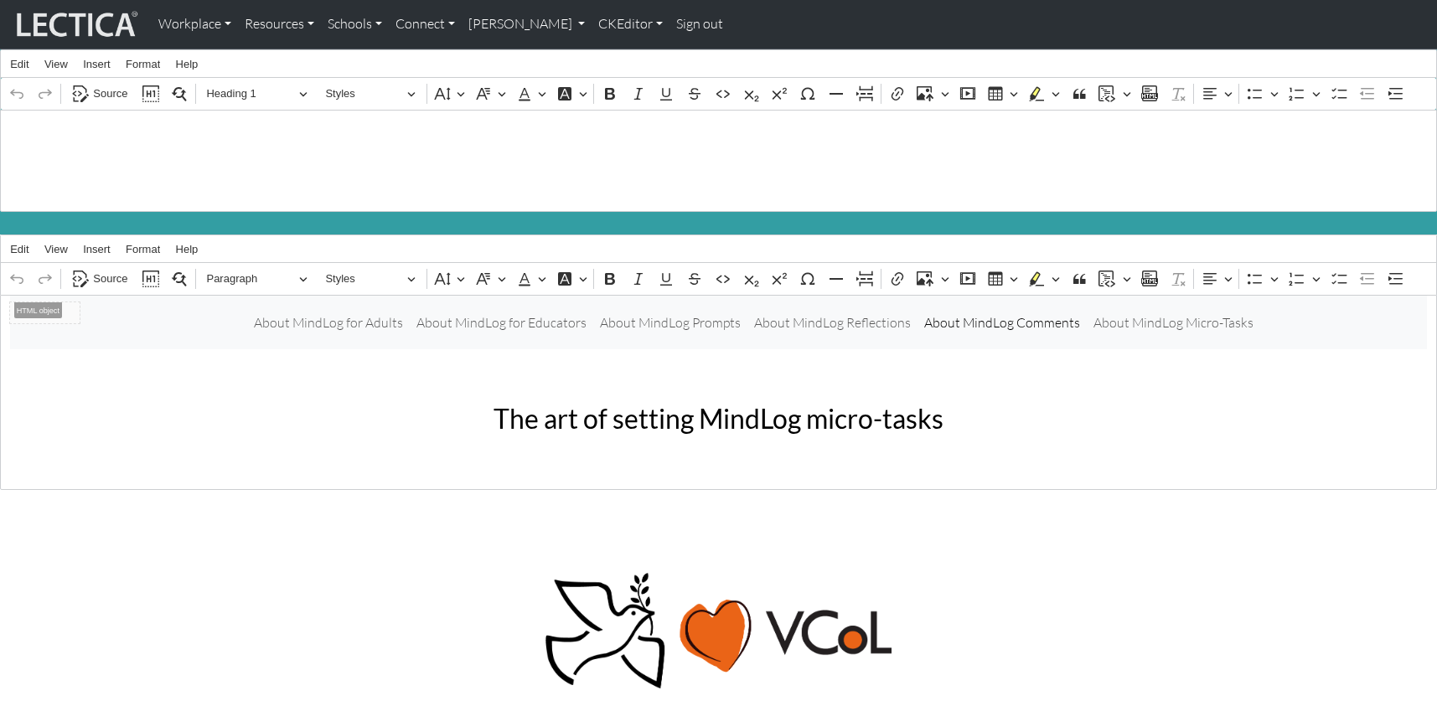
scroll to position [32, 0]
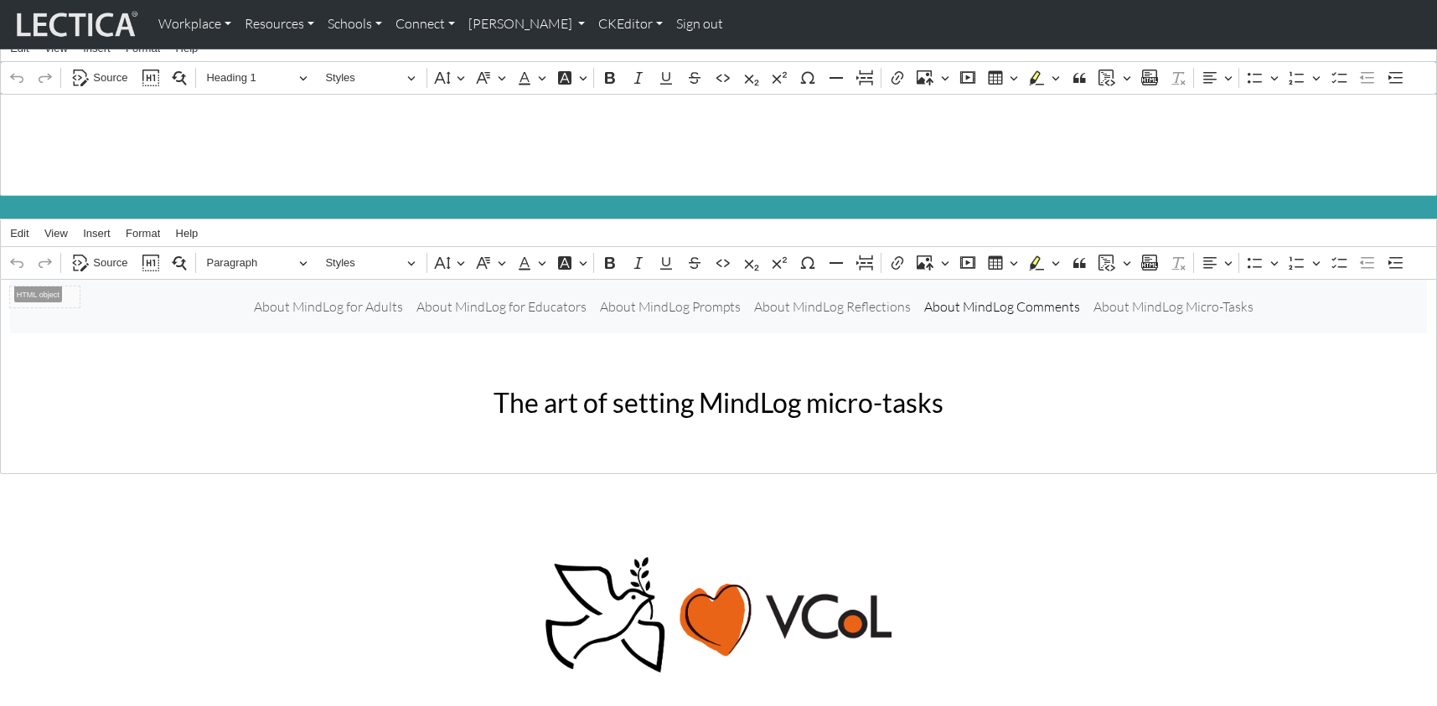
click at [958, 387] on h2 "The art of setting MindLog micro-tasks" at bounding box center [718, 403] width 533 height 32
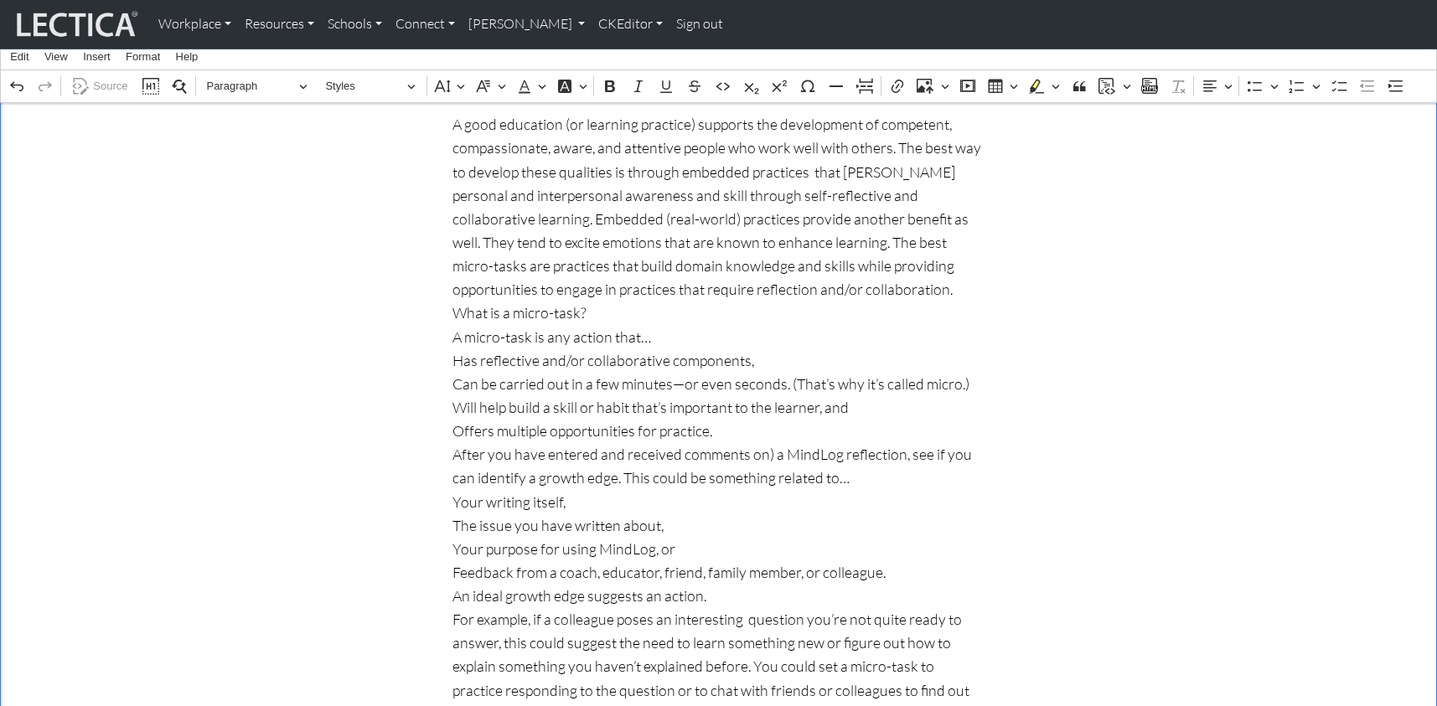
scroll to position [0, 0]
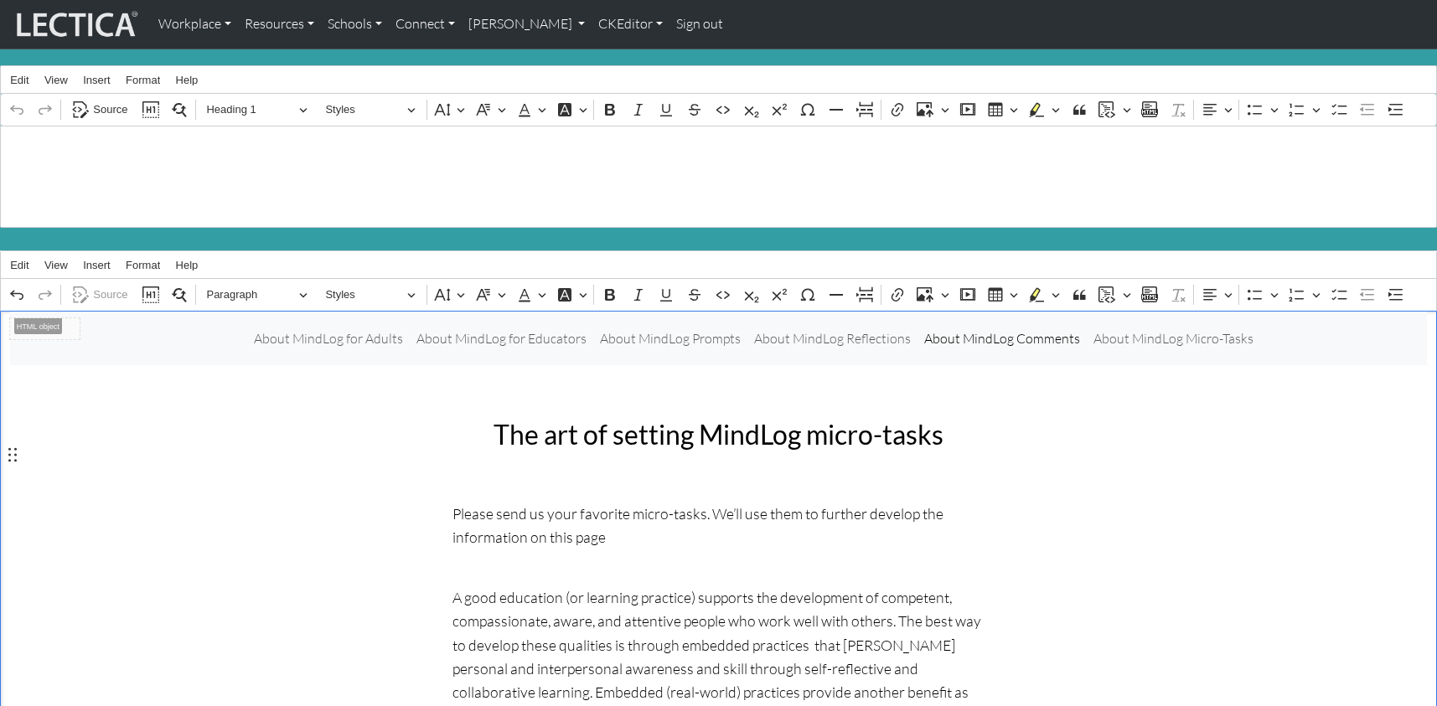
click at [495, 465] on p "Rich Text Editor. Editing area: main. Press ⌥0 for help." at bounding box center [718, 476] width 533 height 23
drag, startPoint x: 614, startPoint y: 463, endPoint x: 435, endPoint y: 454, distance: 179.5
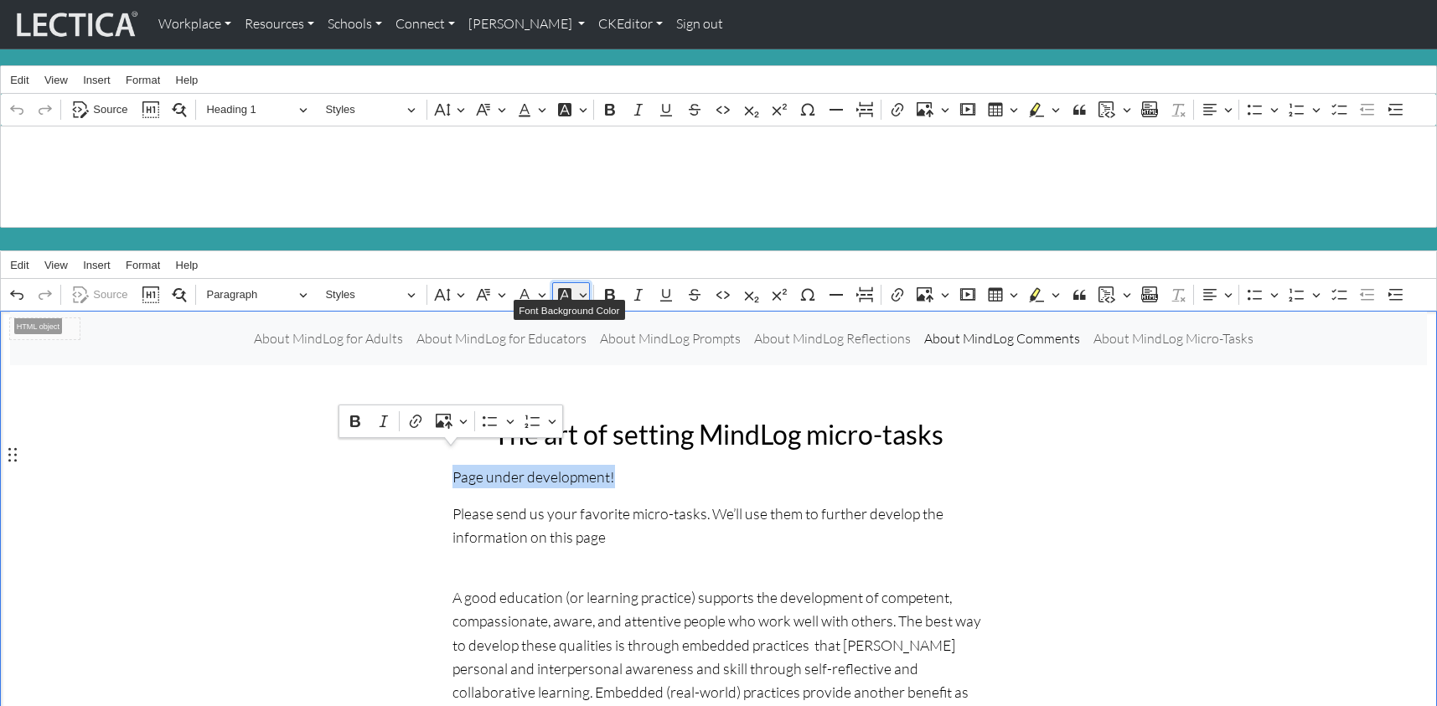
click at [582, 282] on button "Font Background Color" at bounding box center [571, 294] width 38 height 25
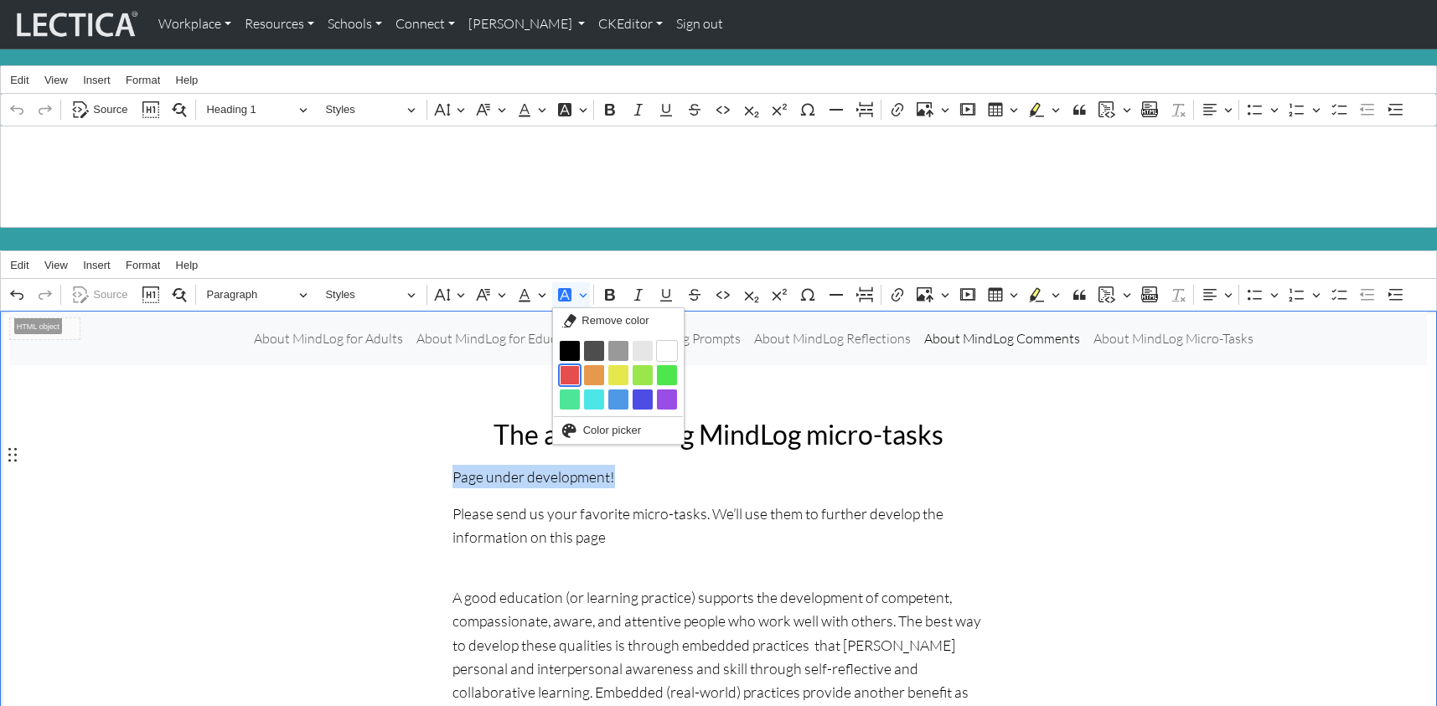
click at [571, 365] on button "Red" at bounding box center [570, 375] width 20 height 20
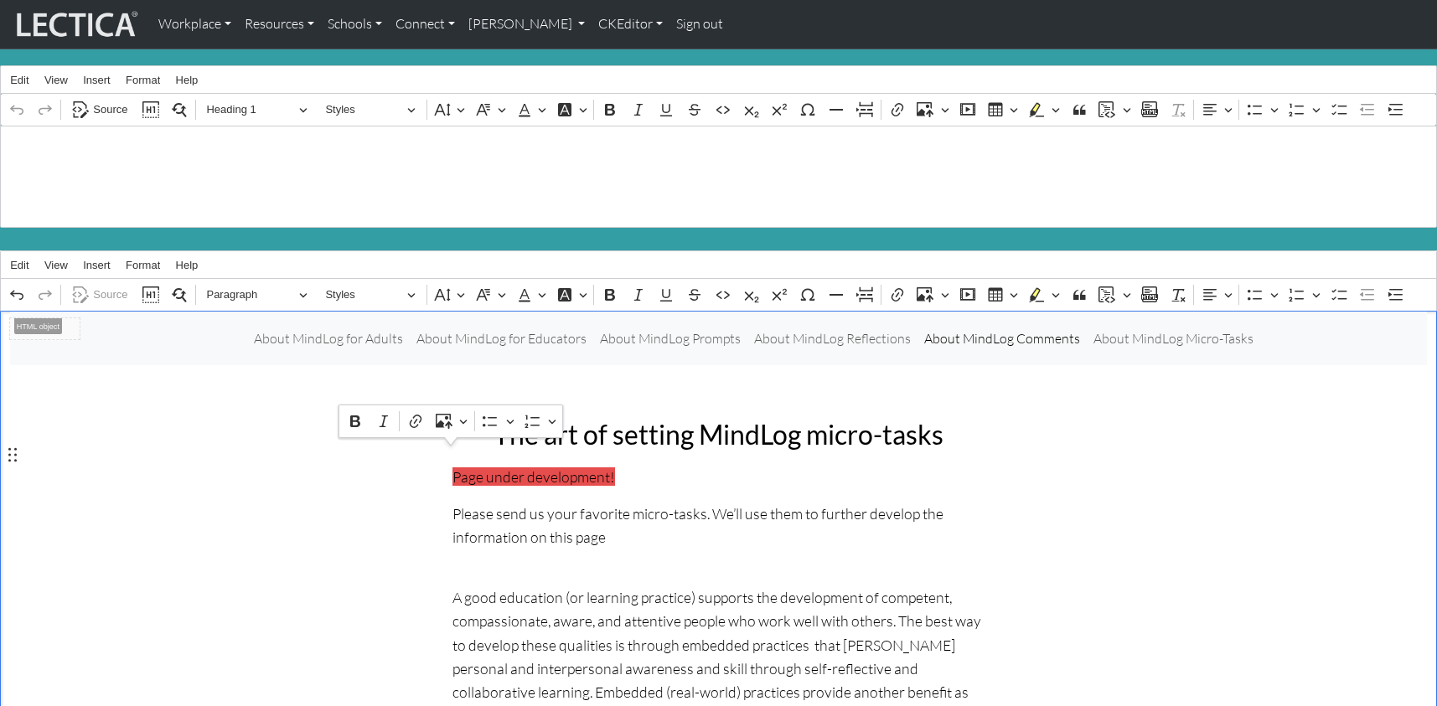
click at [599, 465] on p "Page under development!" at bounding box center [718, 476] width 533 height 23
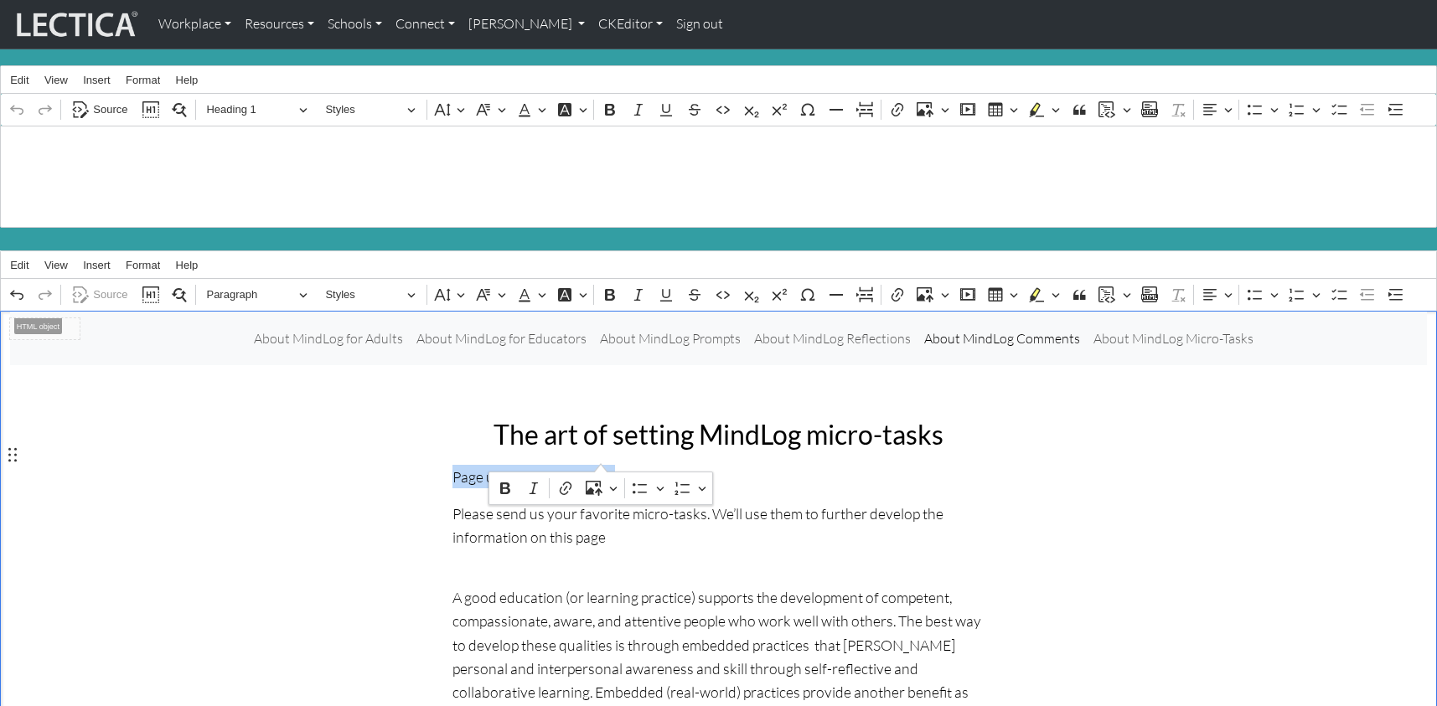
drag, startPoint x: 450, startPoint y: 452, endPoint x: 600, endPoint y: 452, distance: 150.0
click at [538, 282] on button "Font Color" at bounding box center [531, 294] width 38 height 25
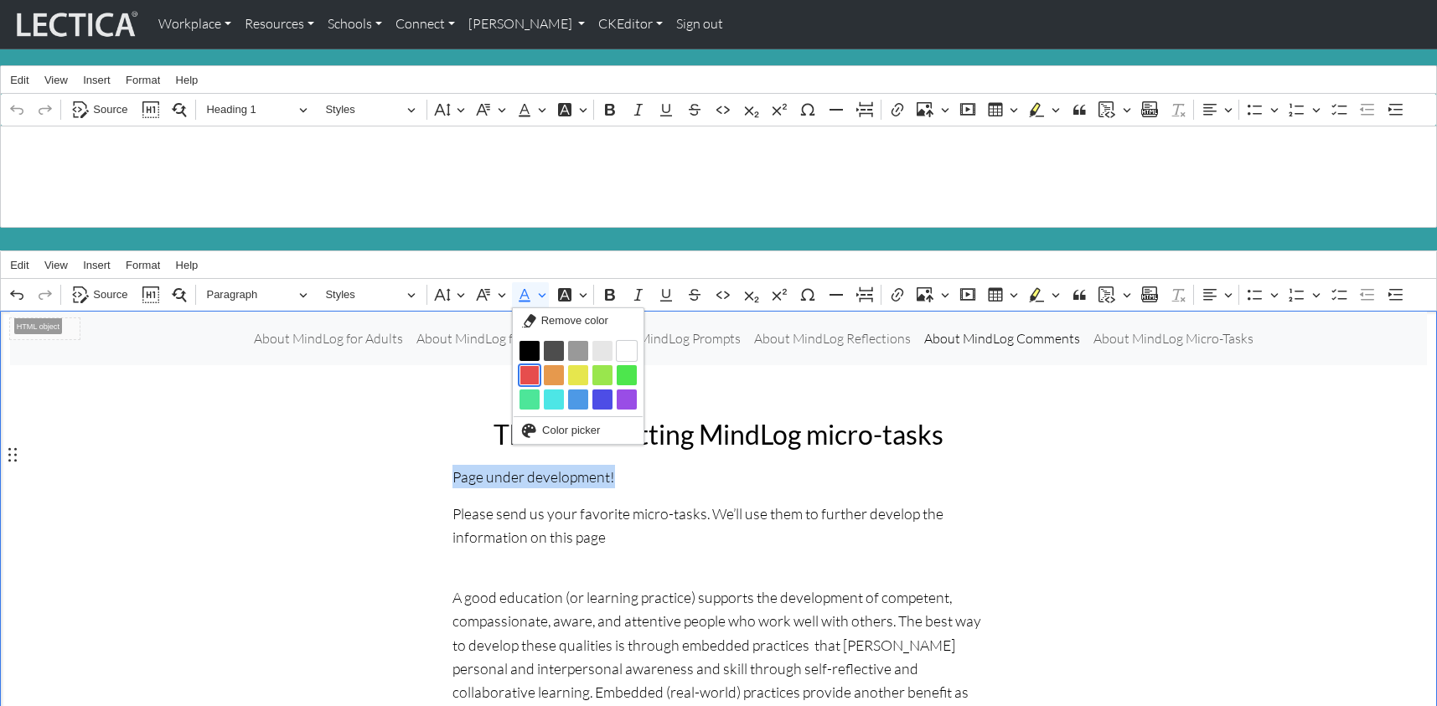
click at [528, 365] on button "Red" at bounding box center [529, 375] width 20 height 20
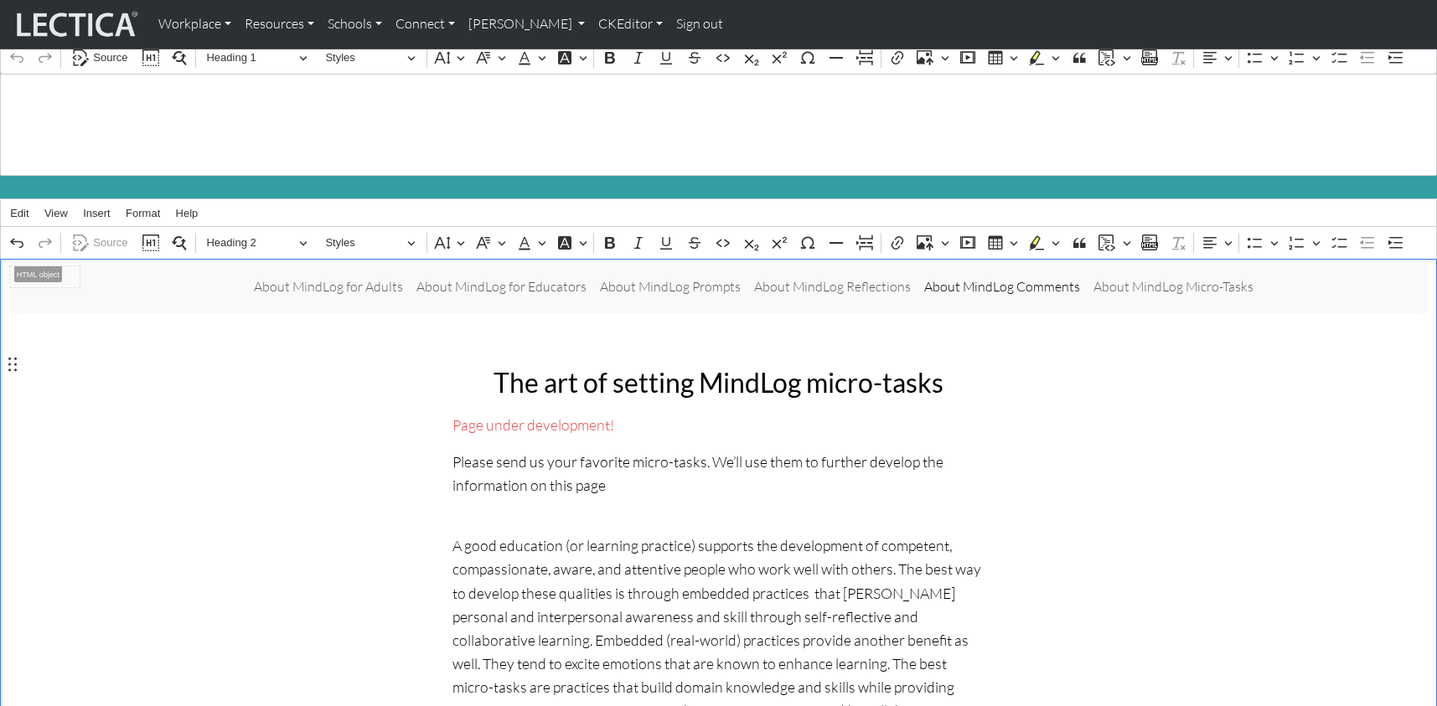
scroll to position [54, 0]
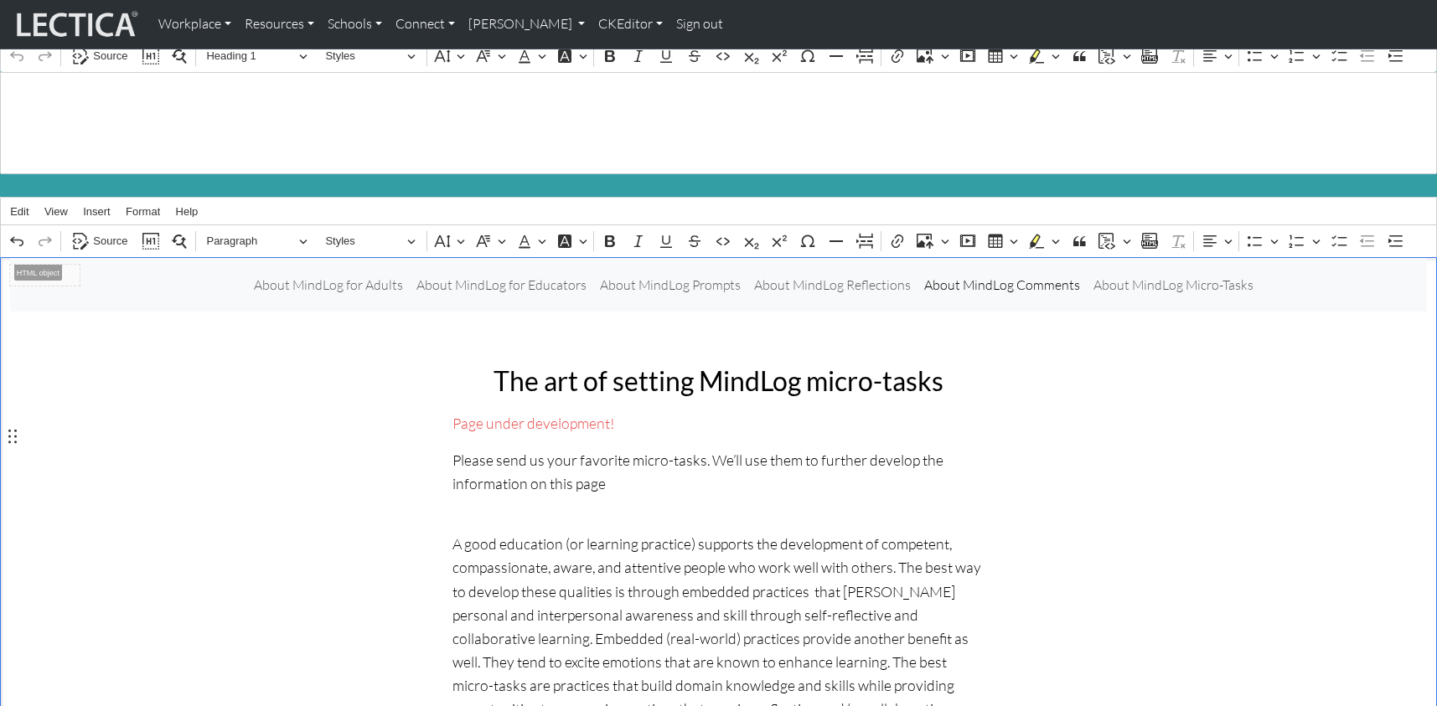
click at [539, 466] on p "Please send us your favorite micro-tasks. We’ll use them to further develop the…" at bounding box center [718, 471] width 533 height 47
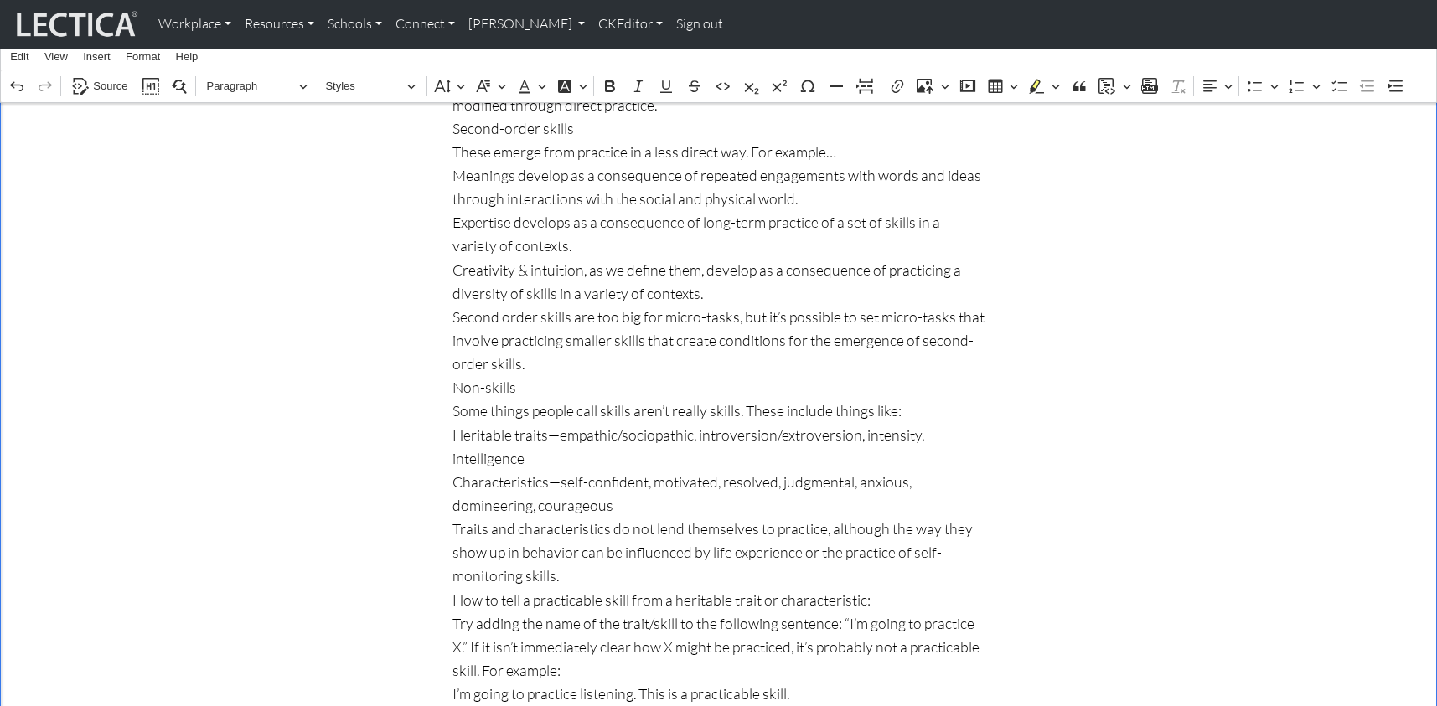
scroll to position [1873, 0]
drag, startPoint x: 452, startPoint y: 460, endPoint x: 626, endPoint y: 460, distance: 173.4
click at [626, 460] on p "What is a skill? We talk a lot about skills here at Lectica. From our perspecti…" at bounding box center [718, 235] width 533 height 990
drag, startPoint x: 452, startPoint y: 473, endPoint x: 638, endPoint y: 480, distance: 187.0
click at [638, 480] on p "What is a skill? We talk a lot about skills here at Lectica. From our perspecti…" at bounding box center [718, 235] width 533 height 990
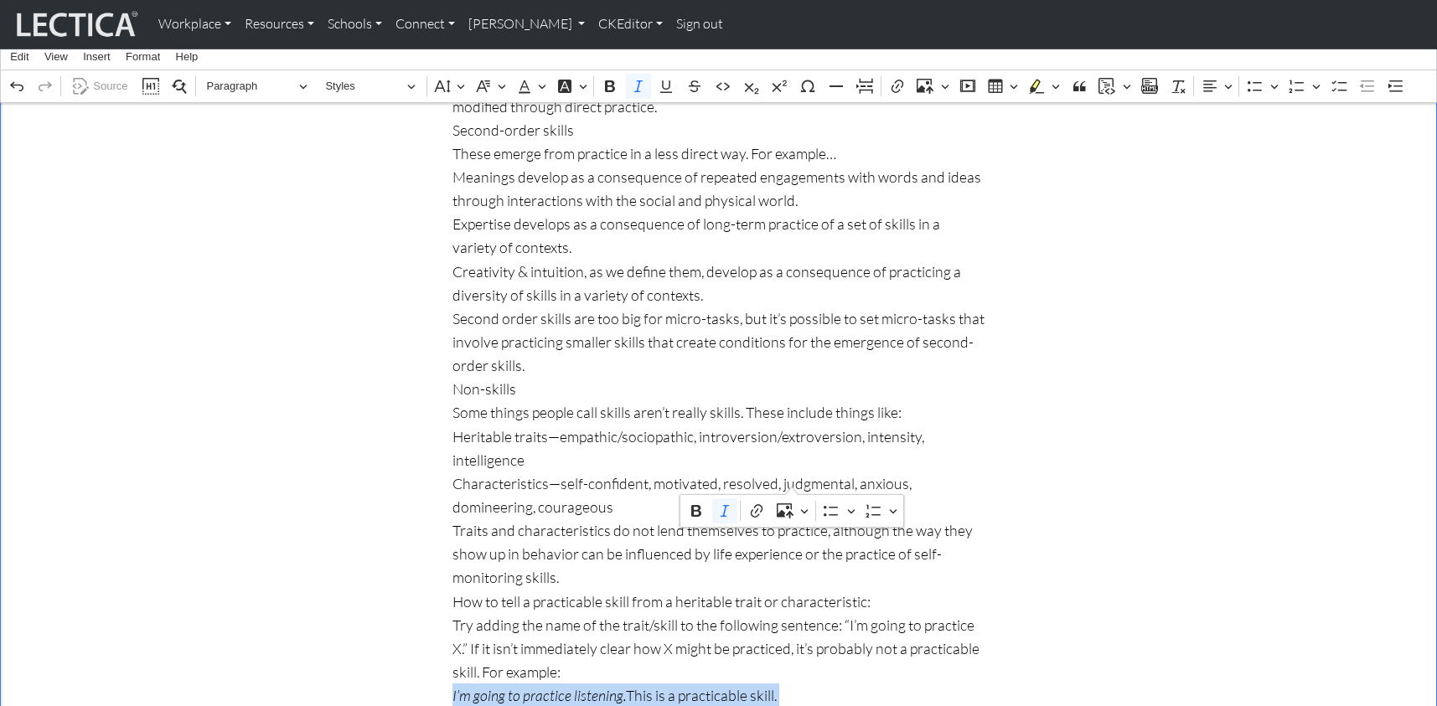
drag, startPoint x: 432, startPoint y: 454, endPoint x: 431, endPoint y: 494, distance: 39.4
click at [1253, 84] on icon "Editor toolbar" at bounding box center [1255, 86] width 17 height 17
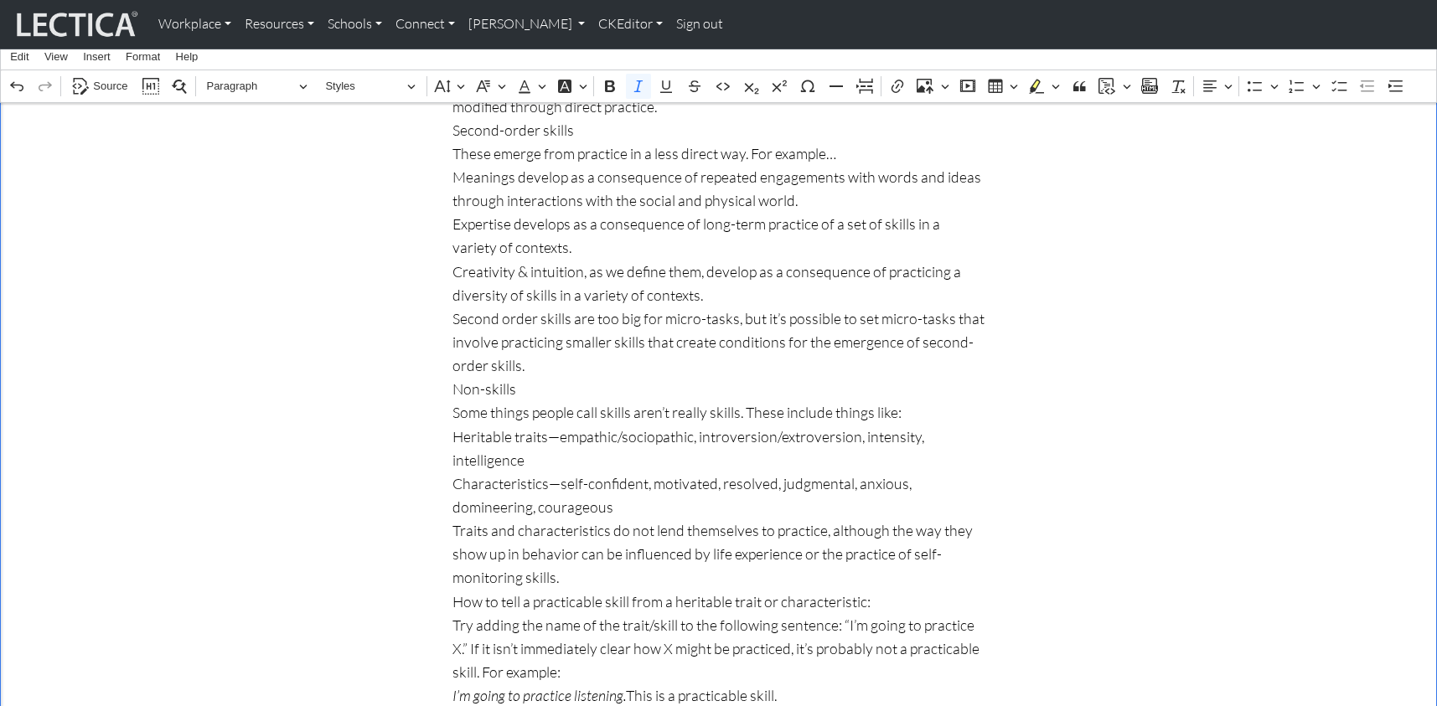
scroll to position [1834, 0]
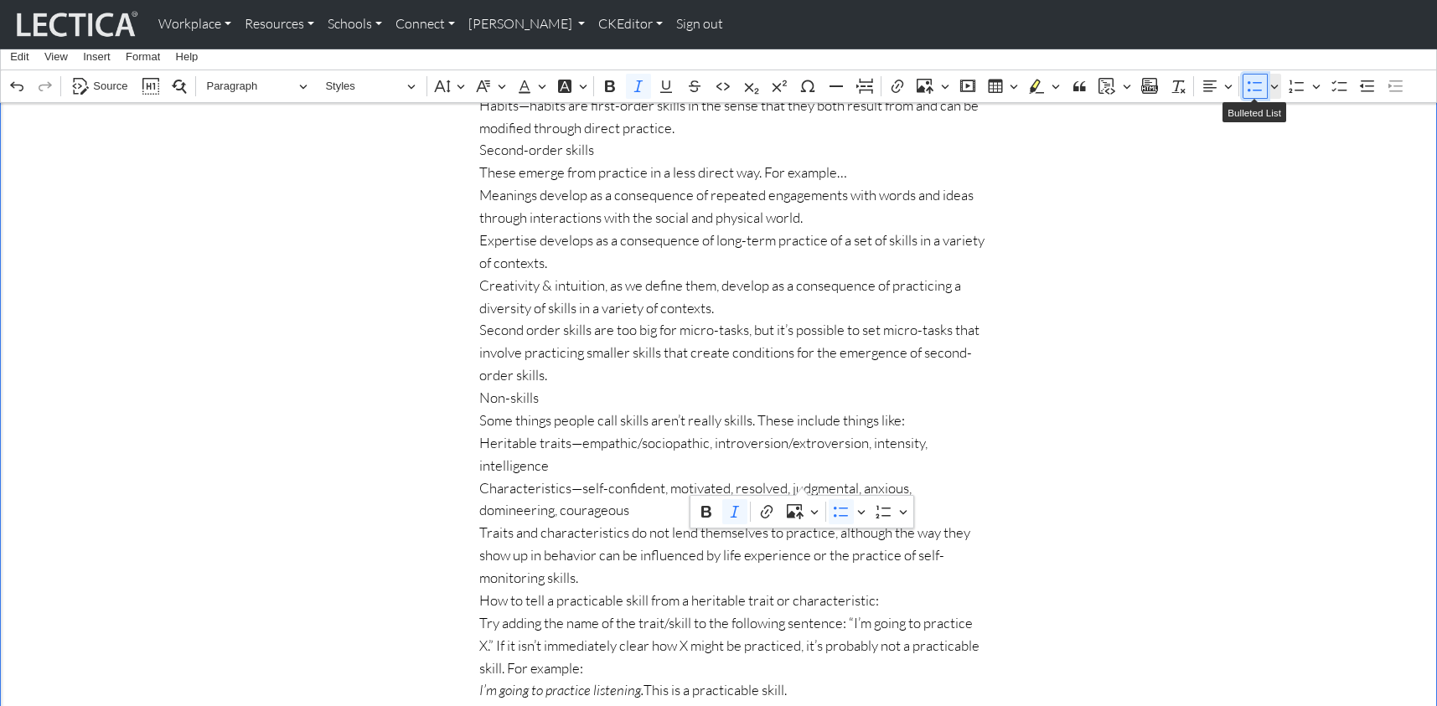
click at [1254, 85] on icon "Editor toolbar" at bounding box center [1255, 86] width 17 height 17
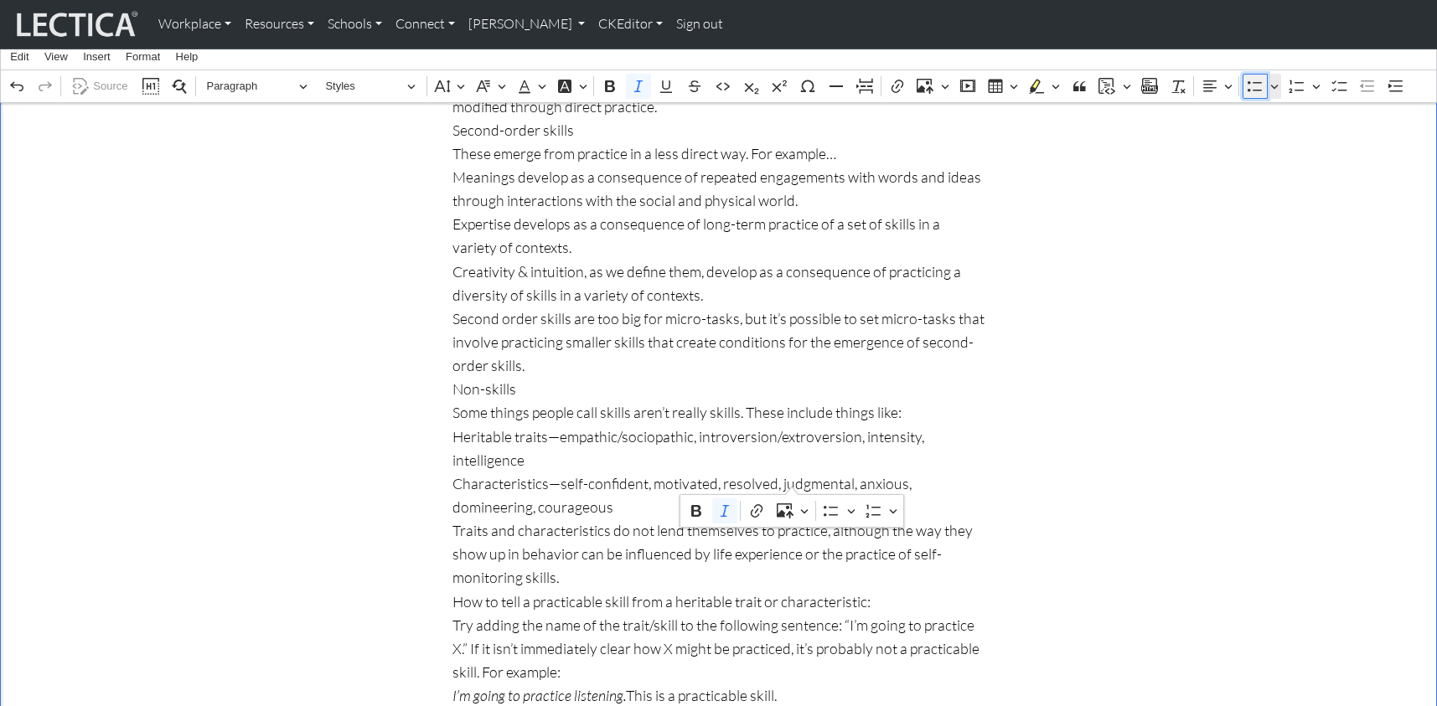
click at [1254, 85] on icon "Editor toolbar" at bounding box center [1255, 86] width 17 height 17
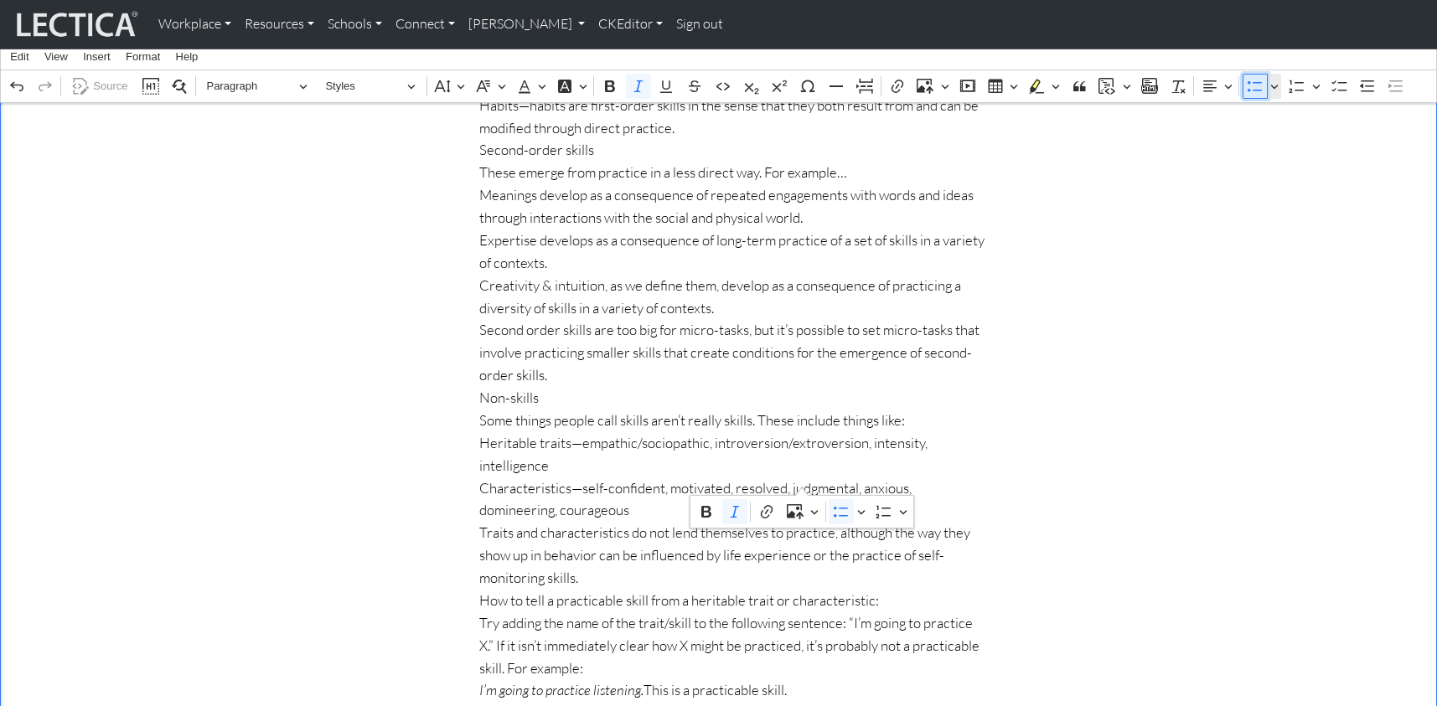
click at [1254, 85] on icon "Editor toolbar" at bounding box center [1255, 86] width 17 height 17
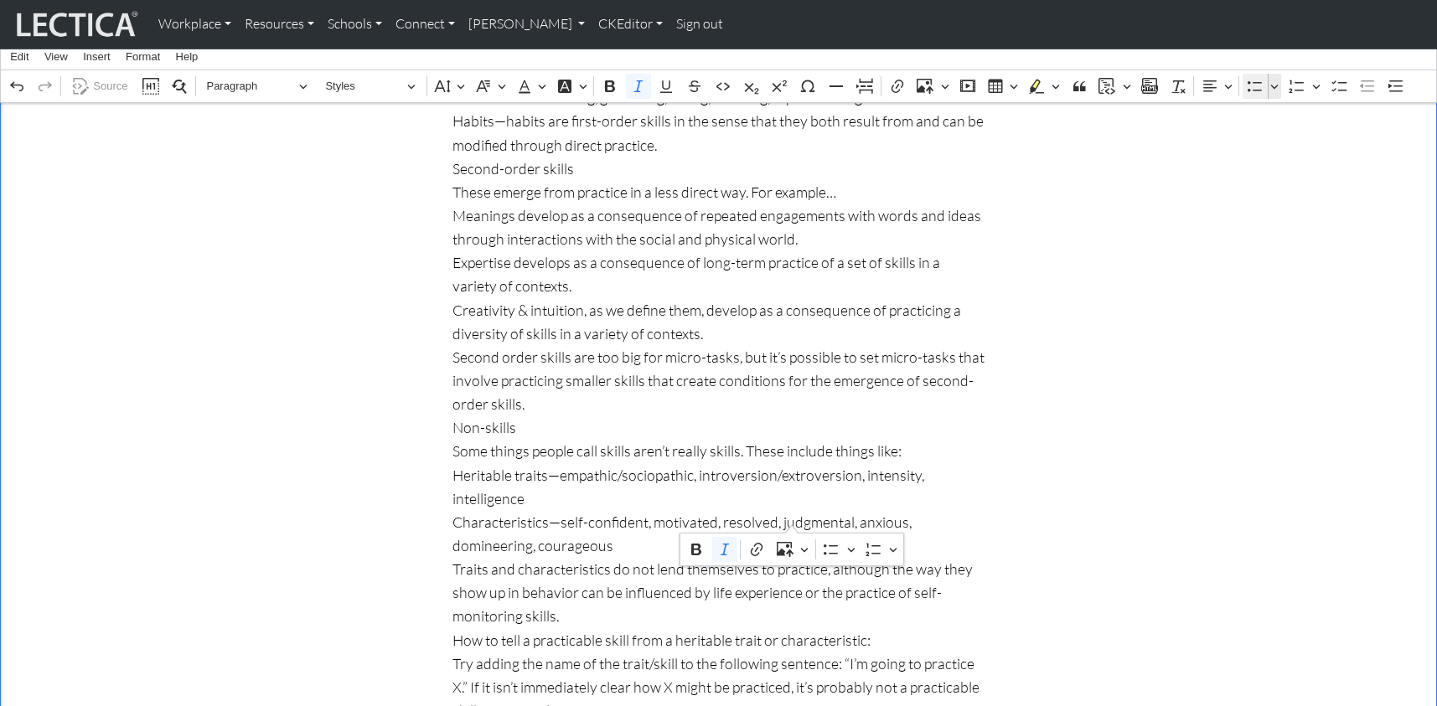
scroll to position [1873, 0]
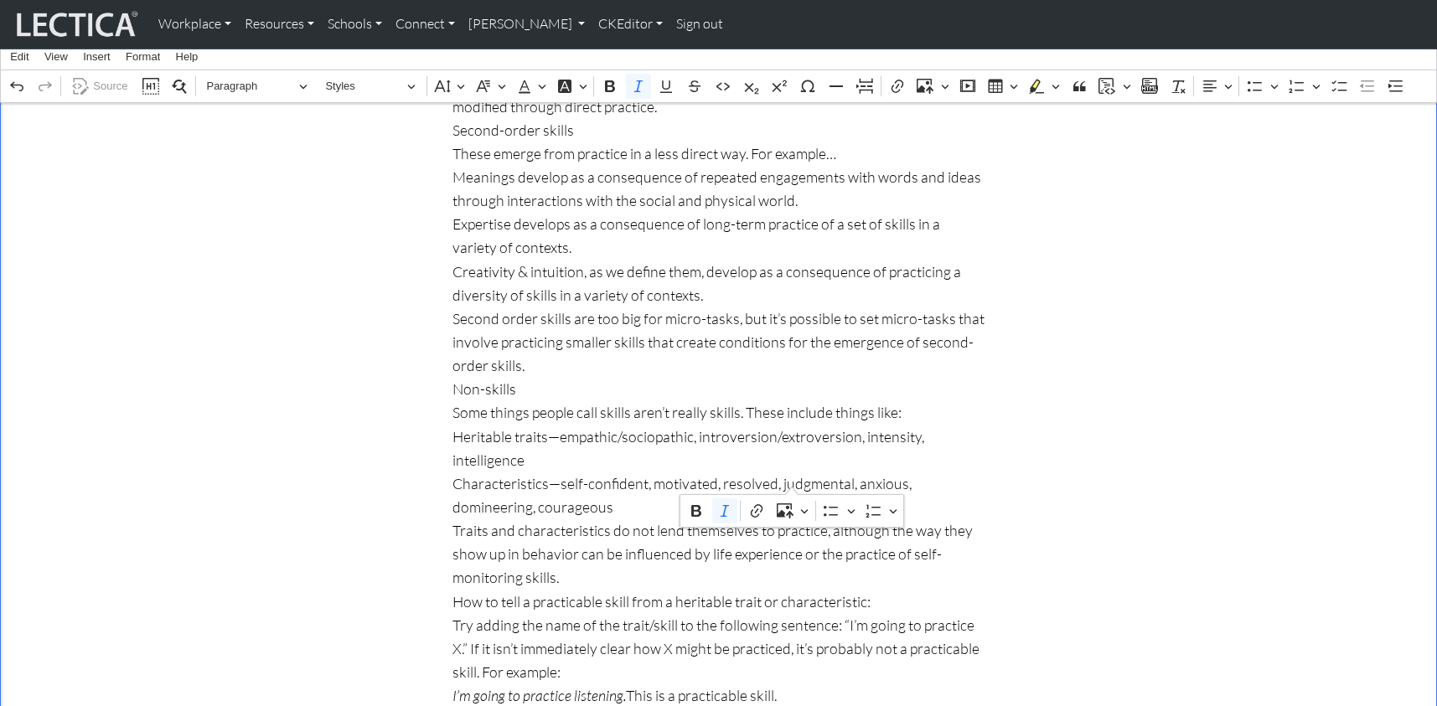
click at [1256, 82] on icon "Editor toolbar" at bounding box center [1255, 86] width 14 height 11
click at [634, 697] on span "I’m going to practice listening. This is a practicable skill." at bounding box center [732, 708] width 506 height 23
click at [772, 697] on span "I’m going to practice listening. ( This is a practicable skill." at bounding box center [732, 708] width 506 height 23
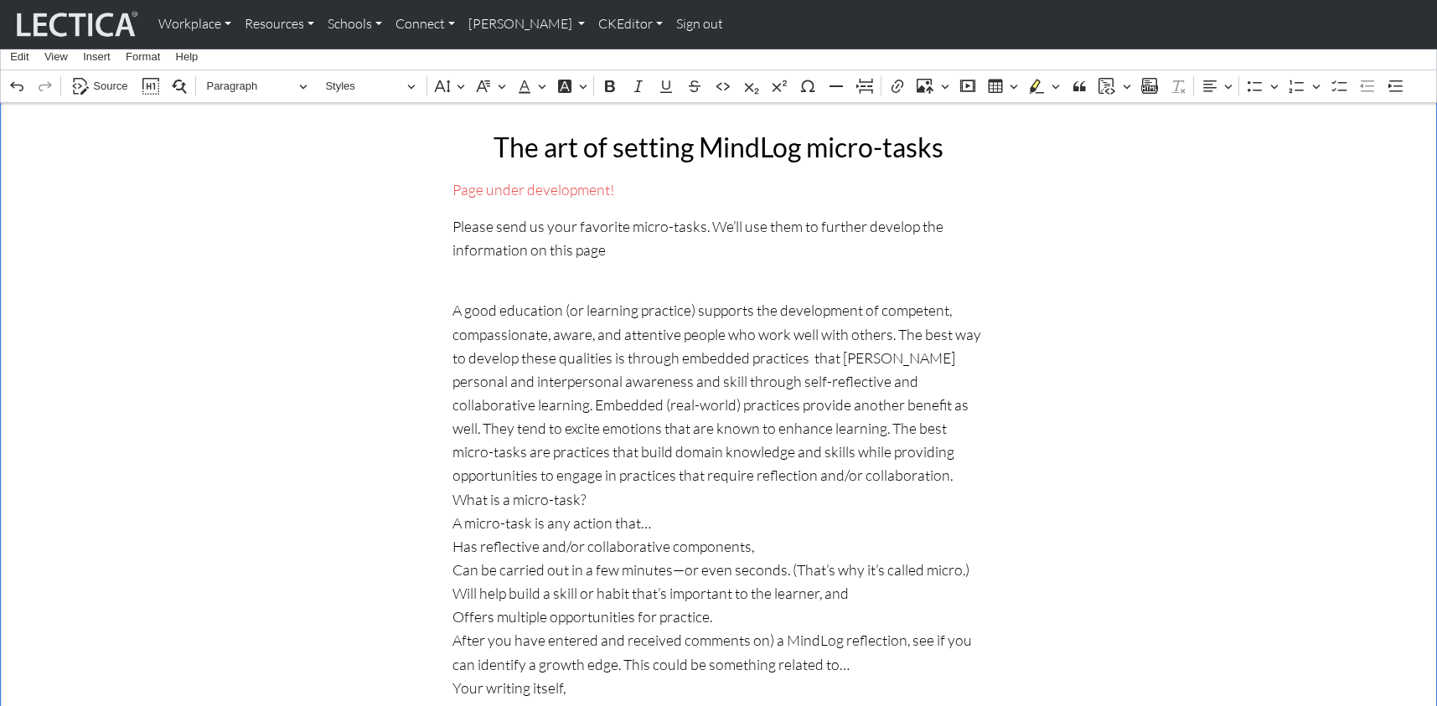
scroll to position [325, 0]
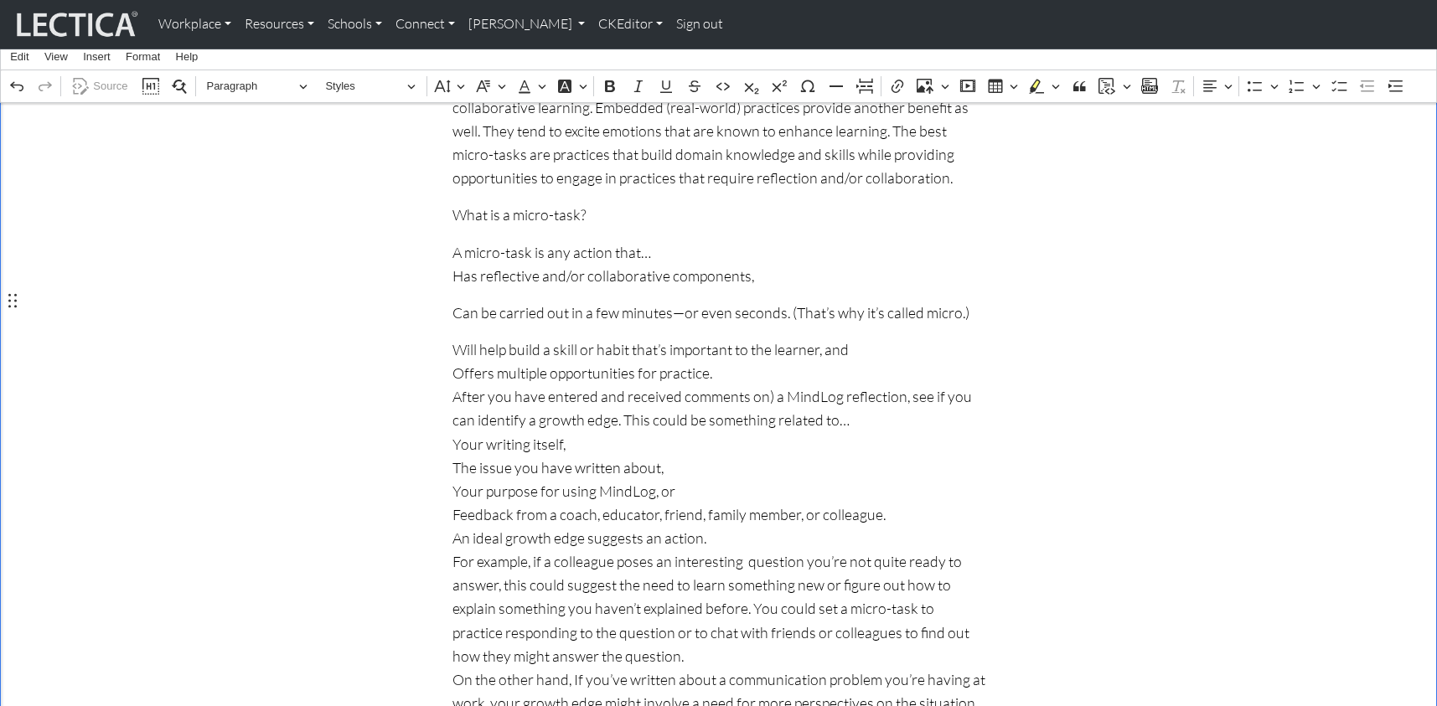
scroll to position [563, 0]
click at [452, 336] on p "Will help build a skill or habit that’s important to the learner, and Offers mu…" at bounding box center [718, 701] width 533 height 731
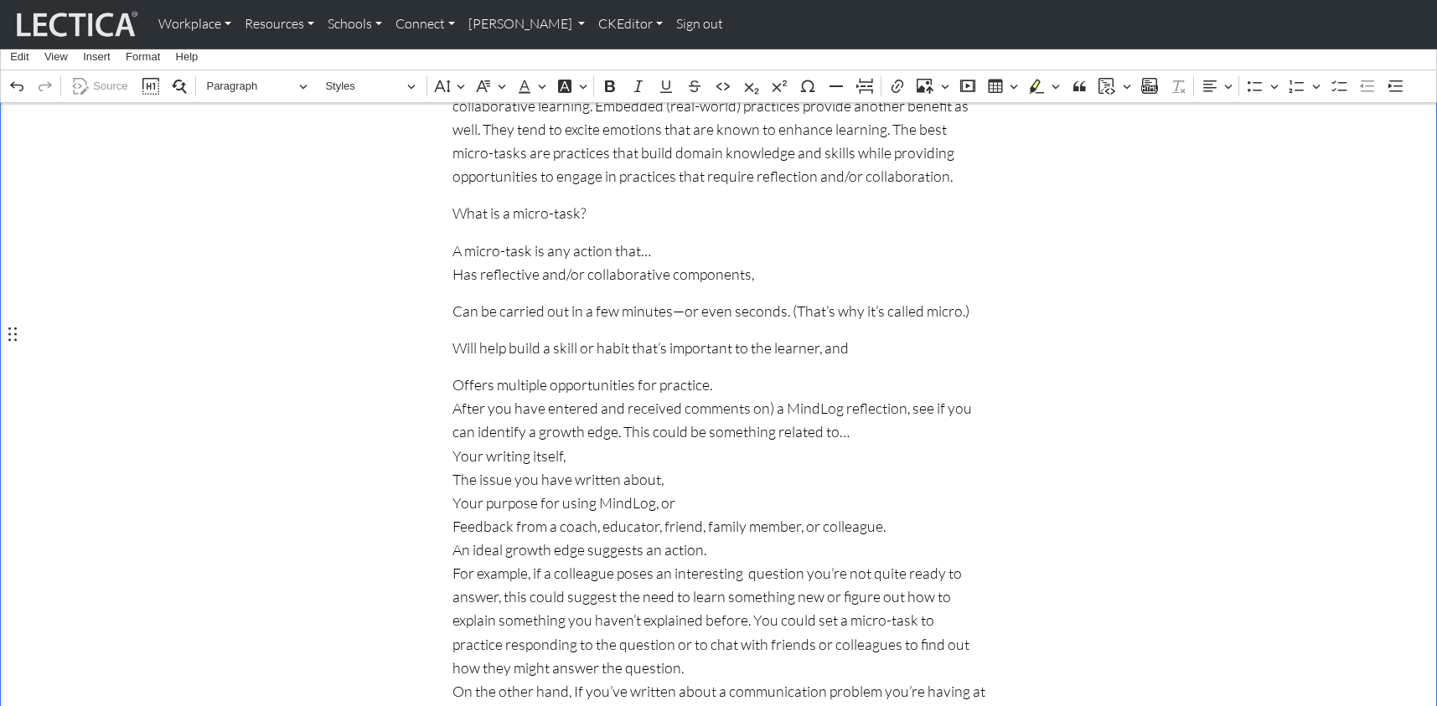
scroll to position [566, 0]
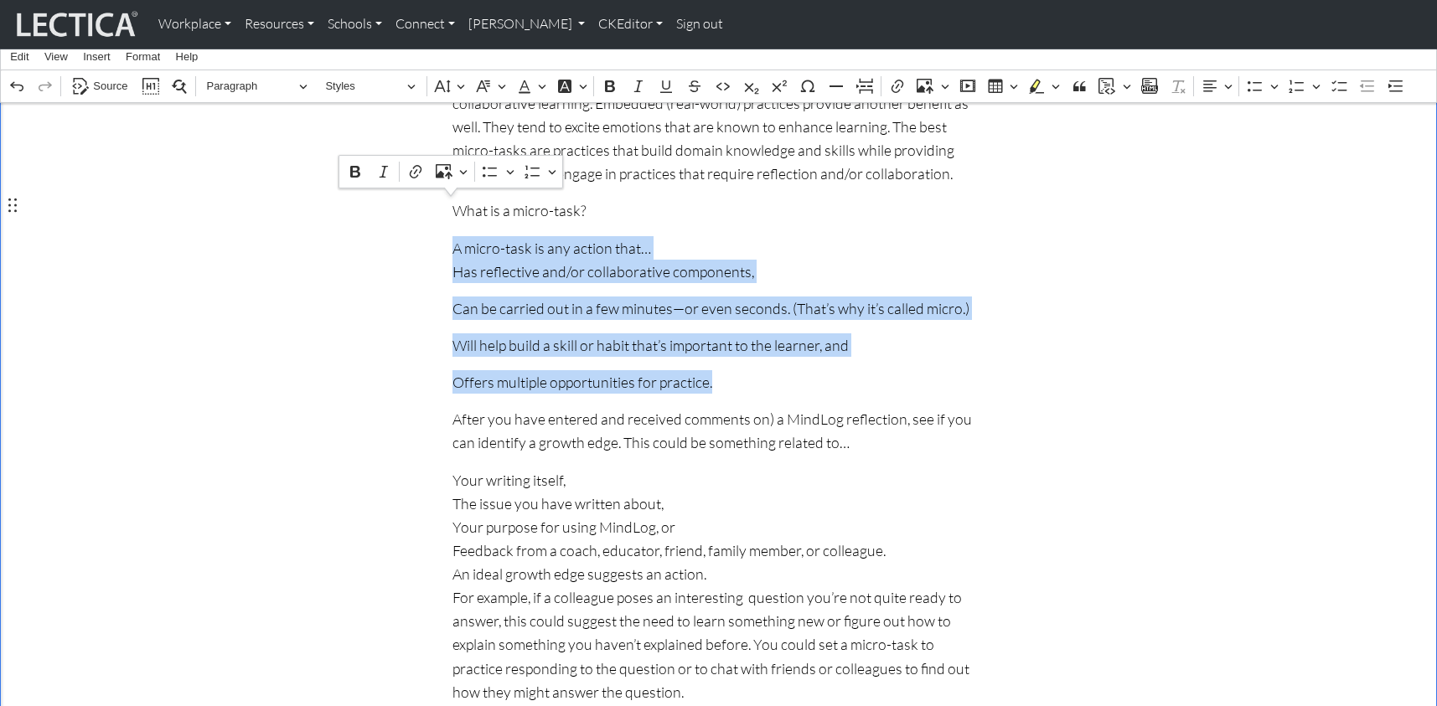
drag, startPoint x: 722, startPoint y: 336, endPoint x: 449, endPoint y: 210, distance: 300.7
click at [654, 236] on p "A micro-task is any action that… Has reflective and/or collaborative components," at bounding box center [718, 259] width 533 height 47
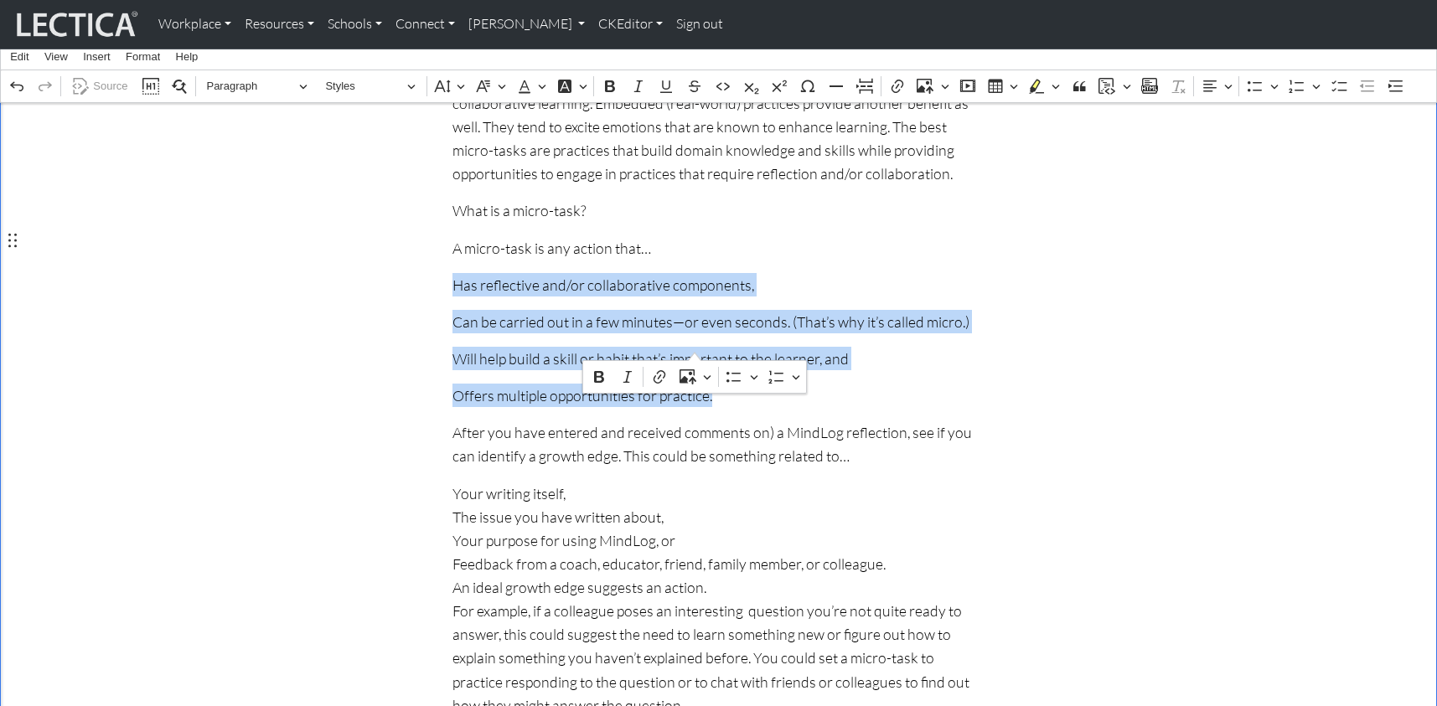
drag, startPoint x: 449, startPoint y: 240, endPoint x: 701, endPoint y: 343, distance: 272.4
click at [1248, 84] on icon "Editor toolbar" at bounding box center [1255, 86] width 17 height 17
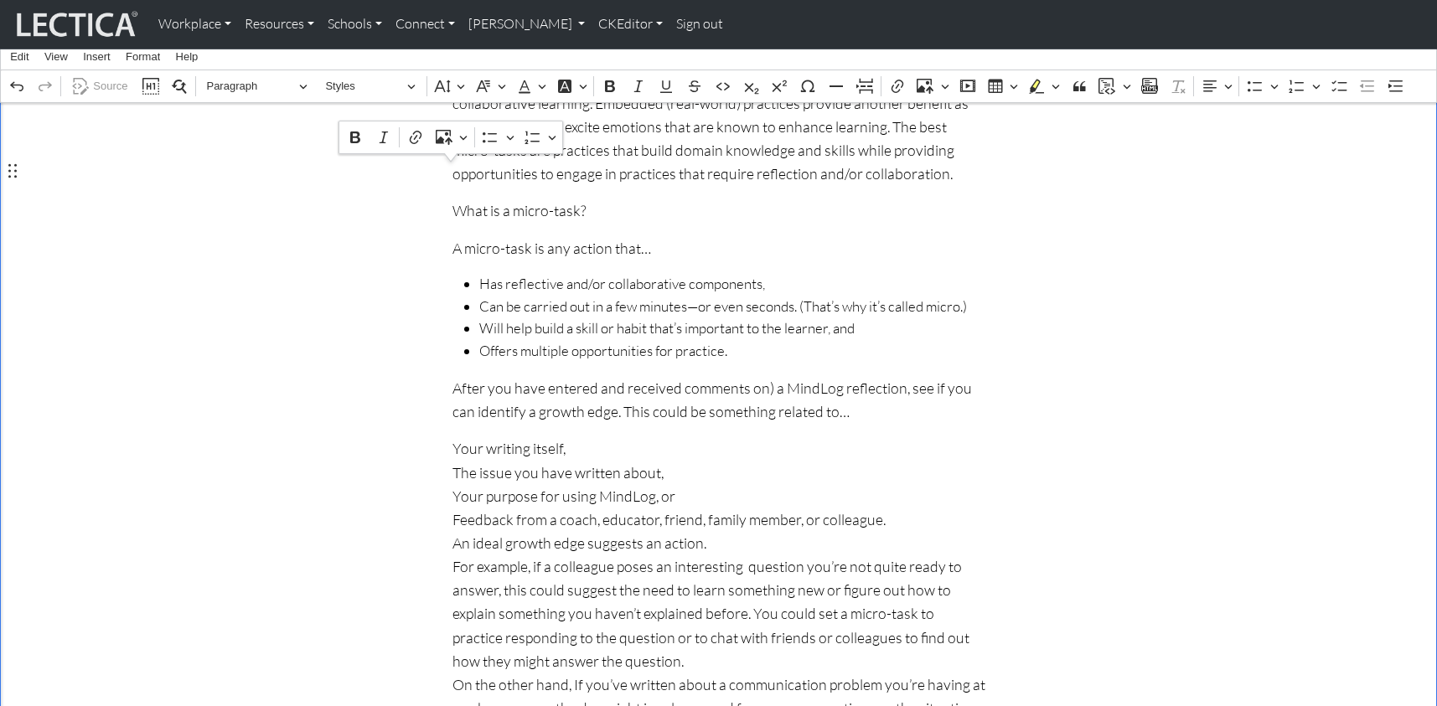
drag, startPoint x: 614, startPoint y: 173, endPoint x: 451, endPoint y: 181, distance: 163.6
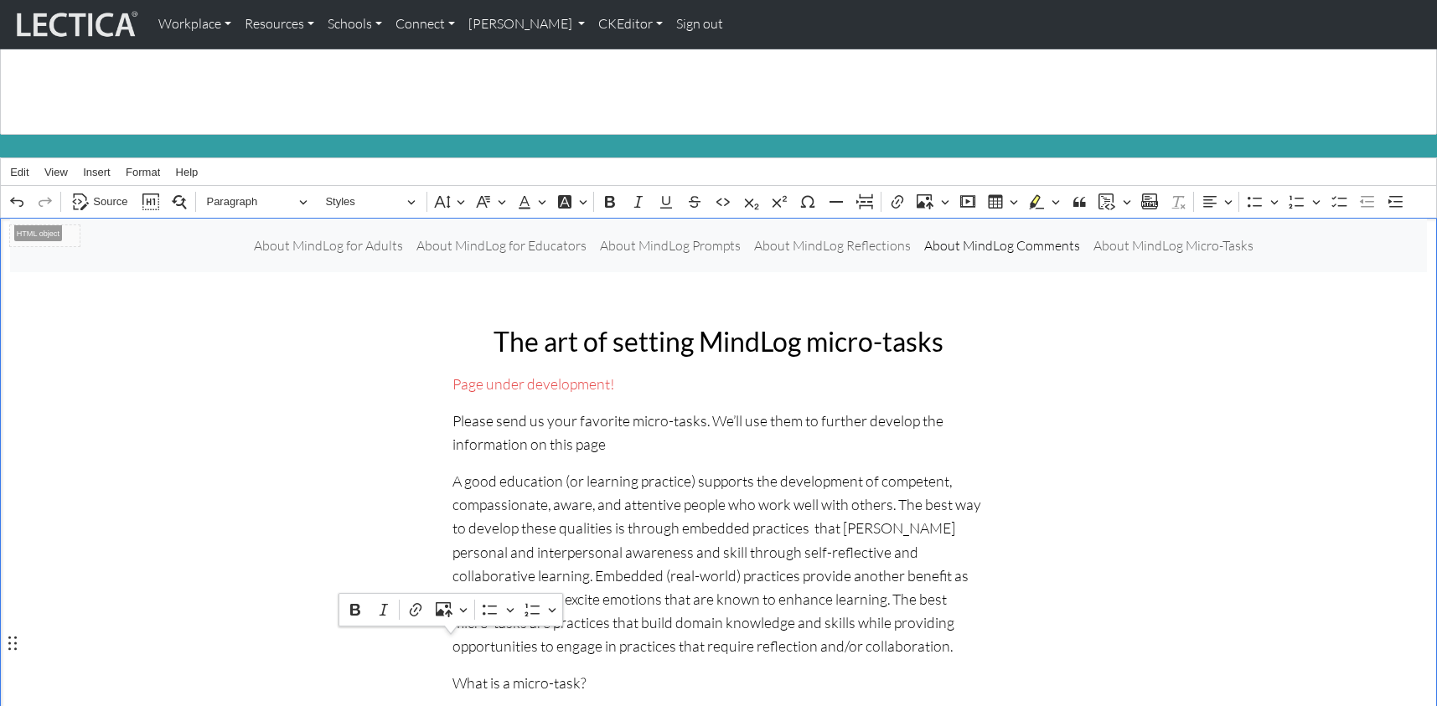
scroll to position [96, 0]
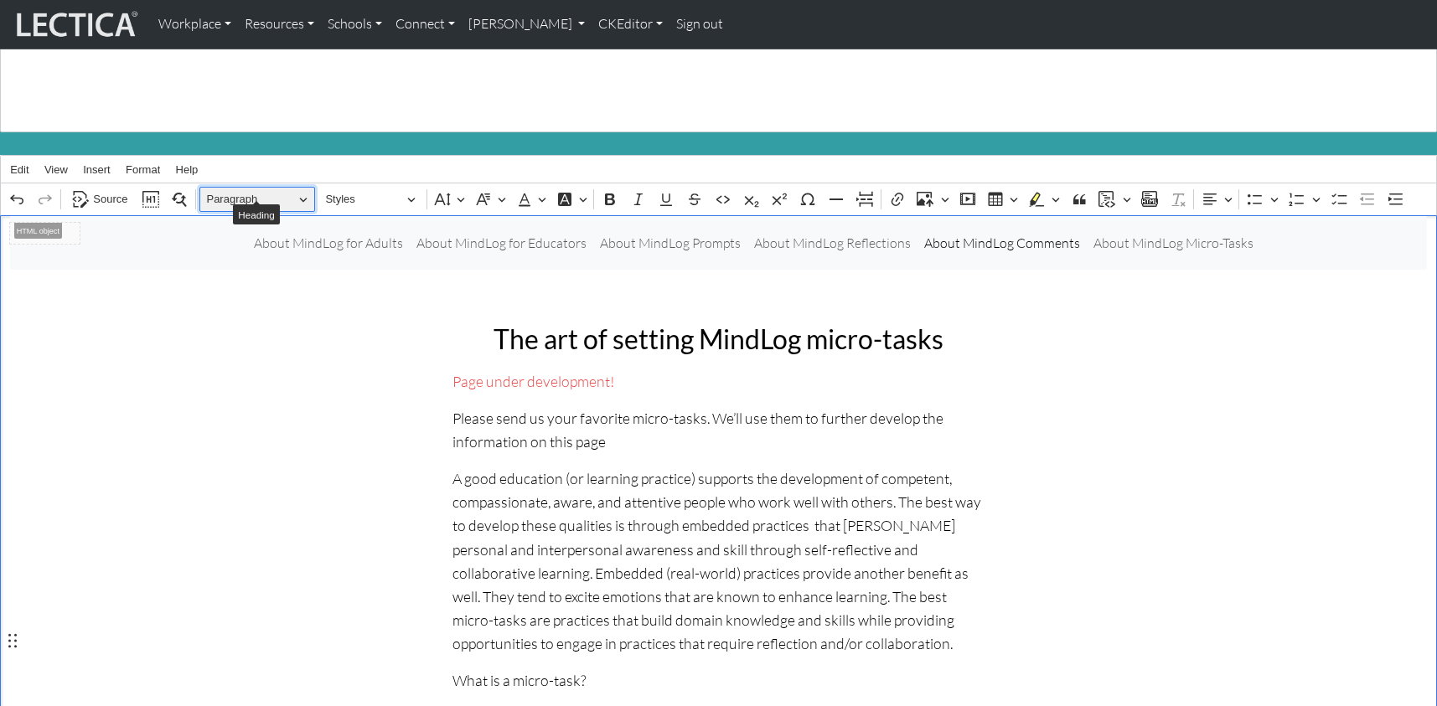
click at [301, 187] on button "Paragraph" at bounding box center [257, 200] width 116 height 26
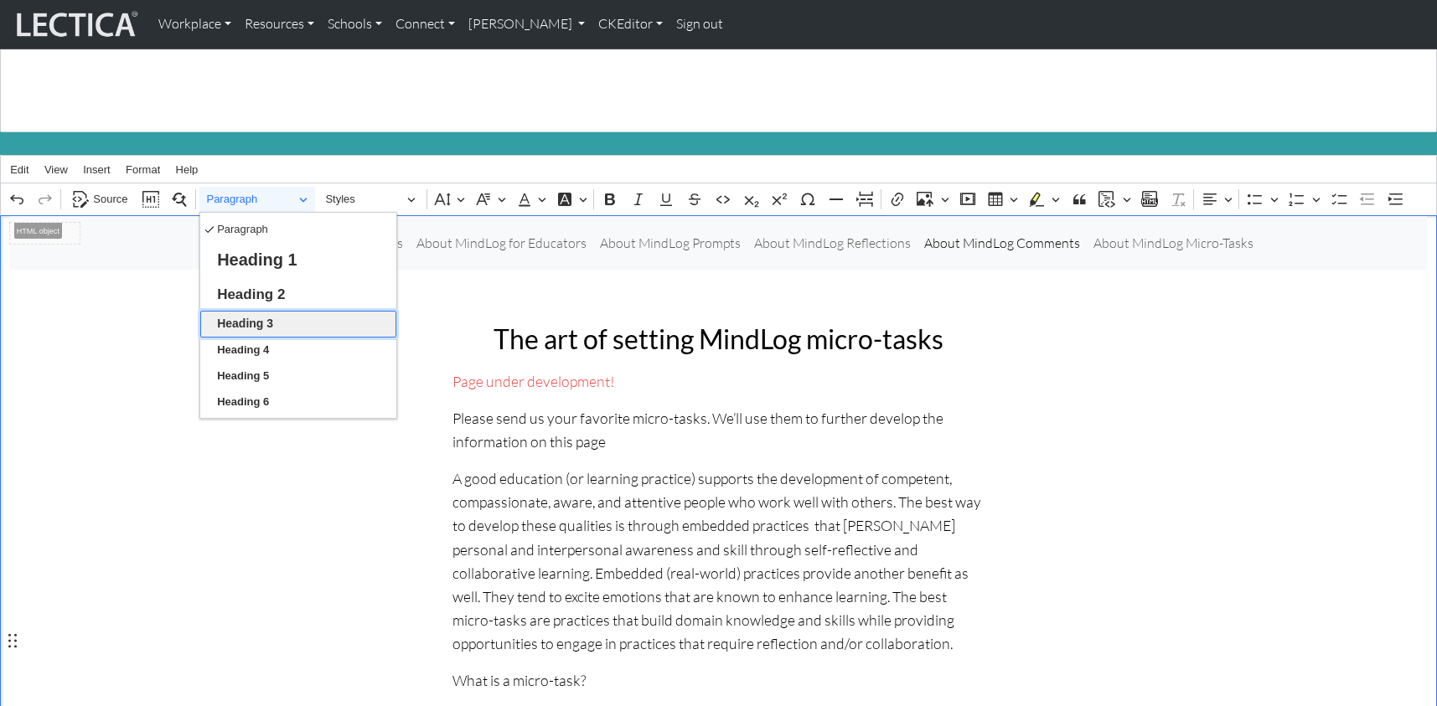
click at [261, 313] on span "Heading 3" at bounding box center [245, 324] width 56 height 22
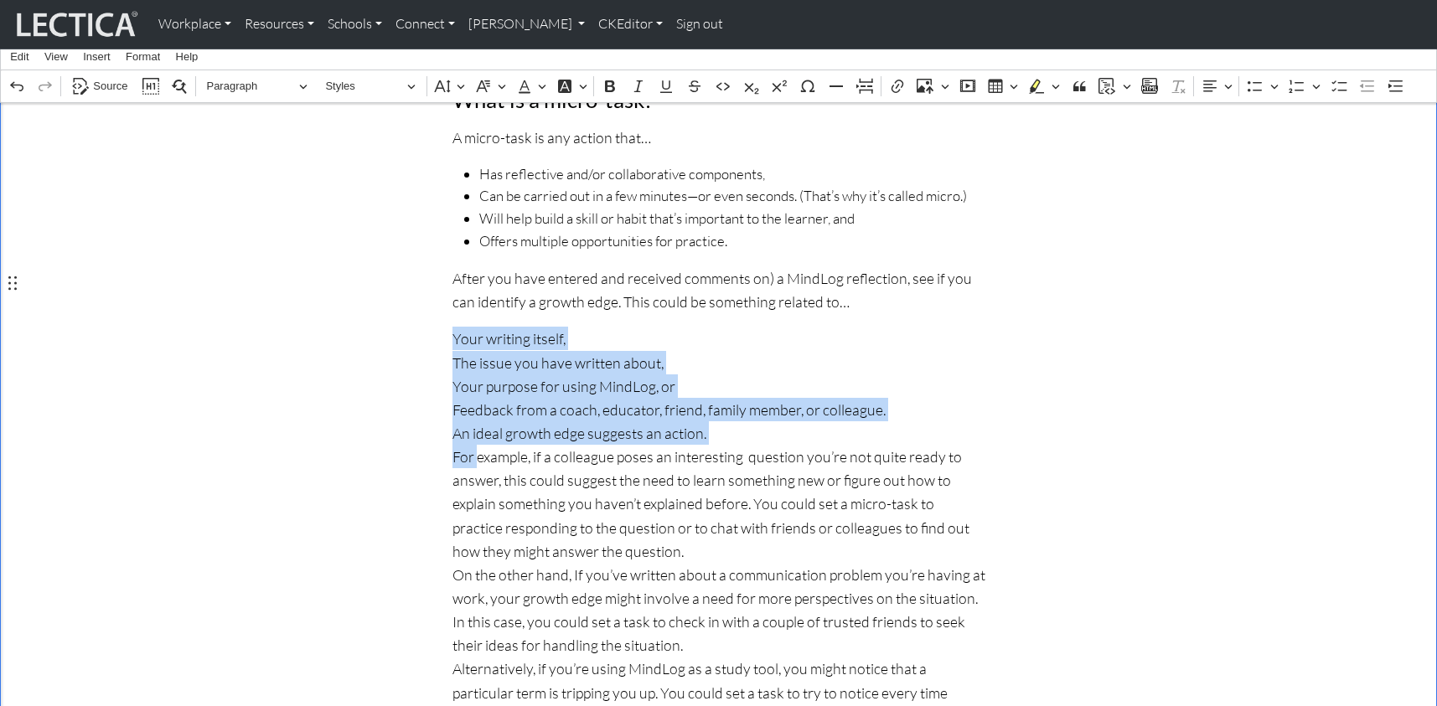
scroll to position [714, 0]
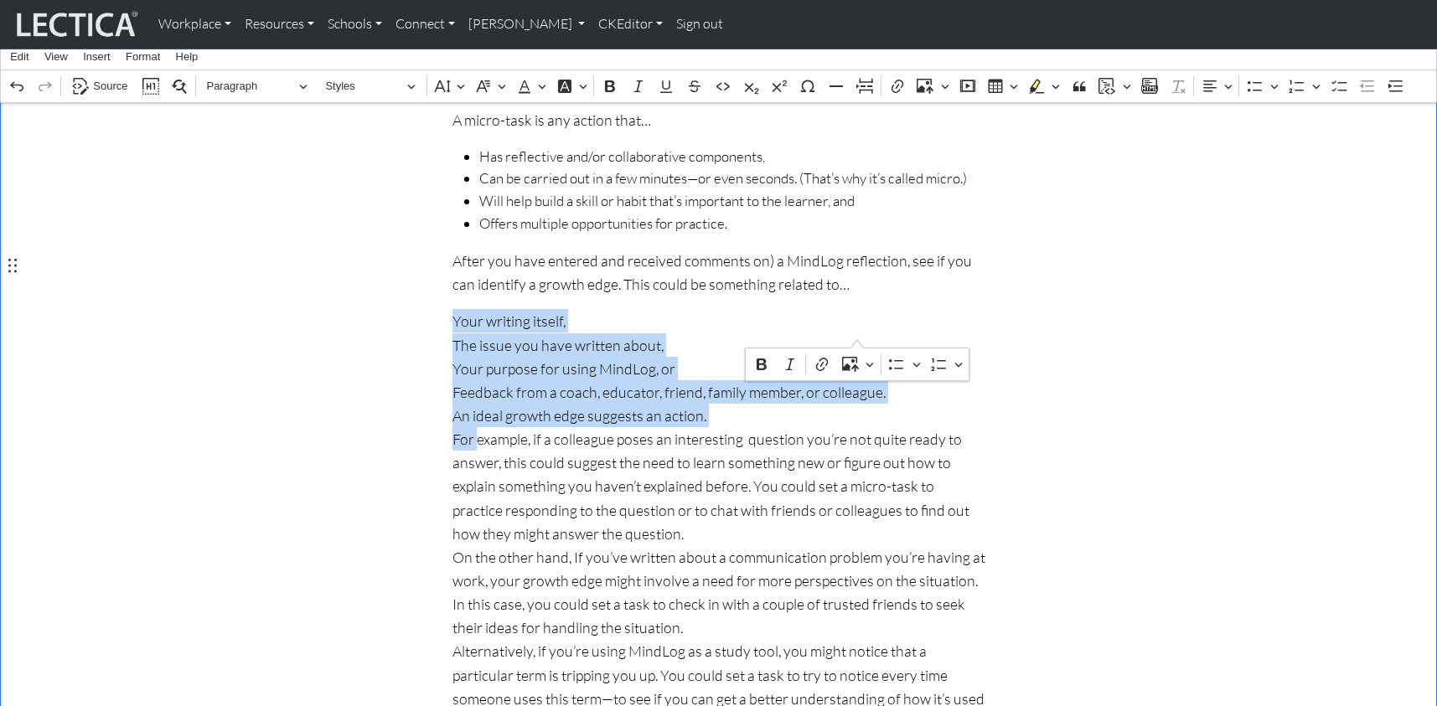
drag, startPoint x: 450, startPoint y: 362, endPoint x: 866, endPoint y: 333, distance: 417.4
click at [1253, 84] on icon "Editor toolbar" at bounding box center [1255, 86] width 17 height 17
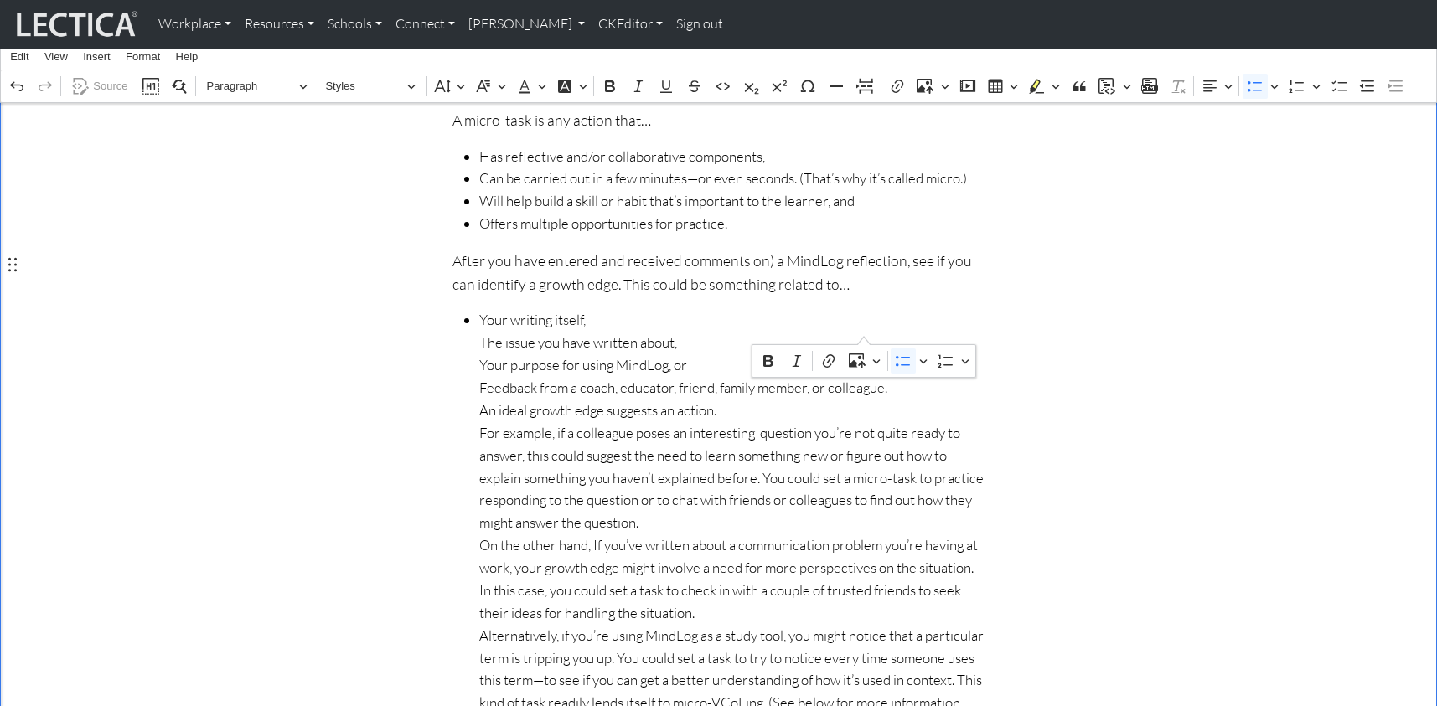
click at [474, 309] on ul "Your writing itself, The issue you have written about, Your purpose for using M…" at bounding box center [718, 613] width 533 height 608
click at [475, 309] on ul "Your writing itself, The issue you have written about, Your purpose for using M…" at bounding box center [718, 613] width 533 height 608
click at [479, 354] on span "Your purpose for using MindLog, or Feedback from a coach, educator, friend, fam…" at bounding box center [732, 635] width 506 height 563
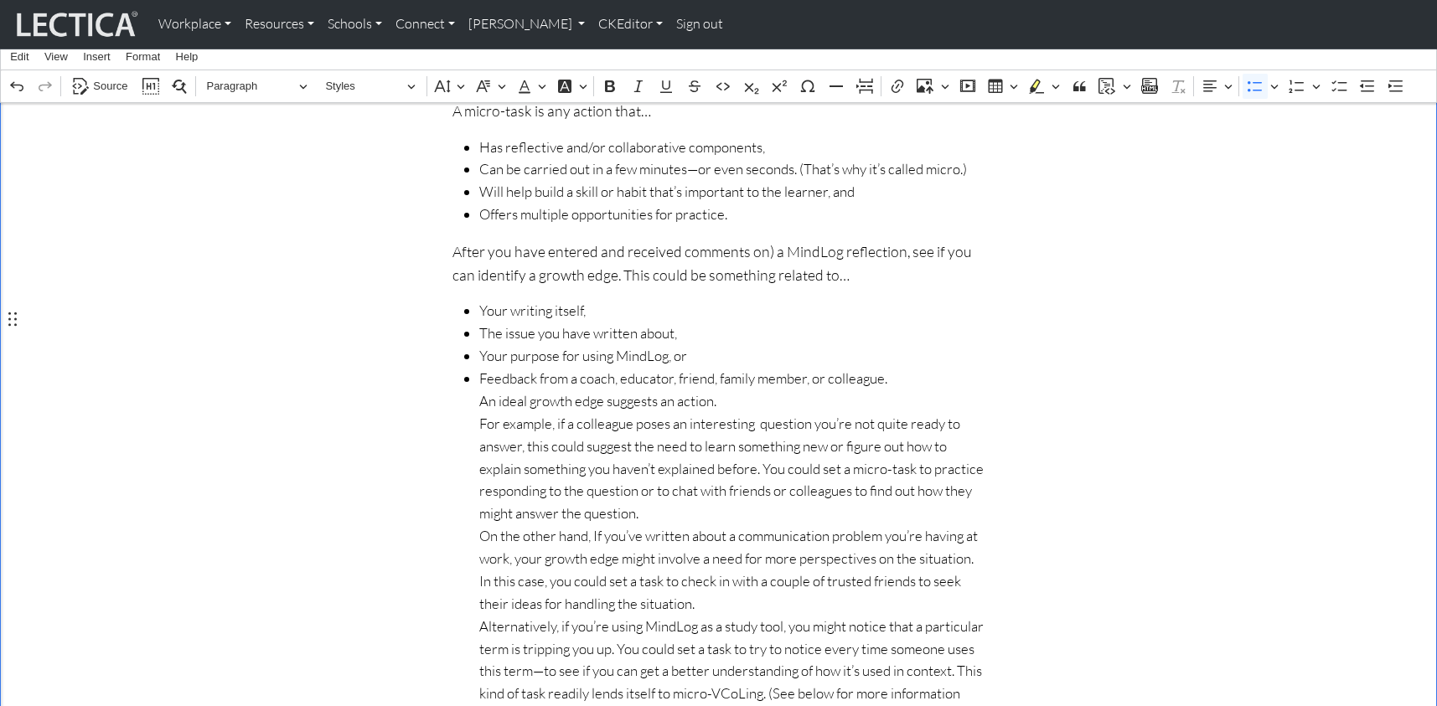
scroll to position [702, 0]
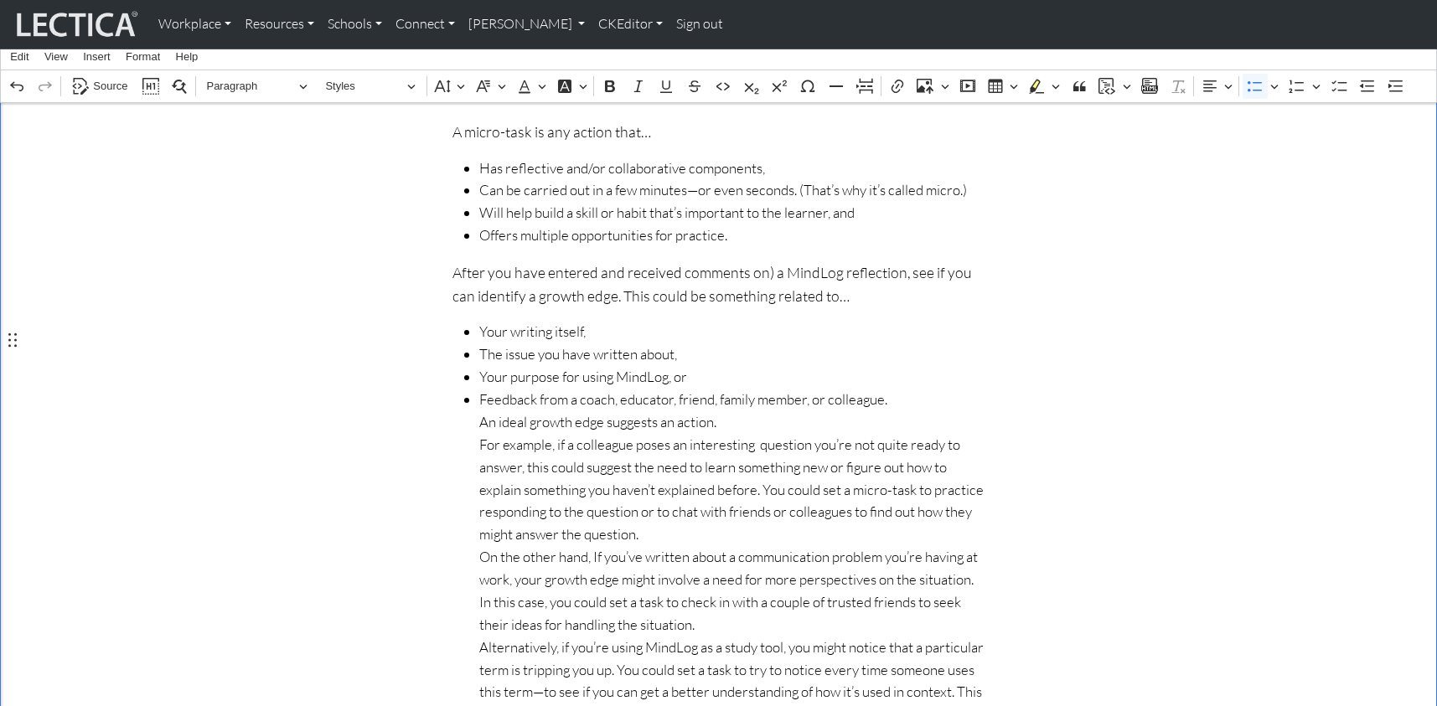
click at [479, 389] on span "Feedback from a coach, educator, friend, family member, or colleague. An ideal …" at bounding box center [732, 659] width 506 height 540
click at [1248, 86] on icon "Editor toolbar" at bounding box center [1255, 86] width 17 height 17
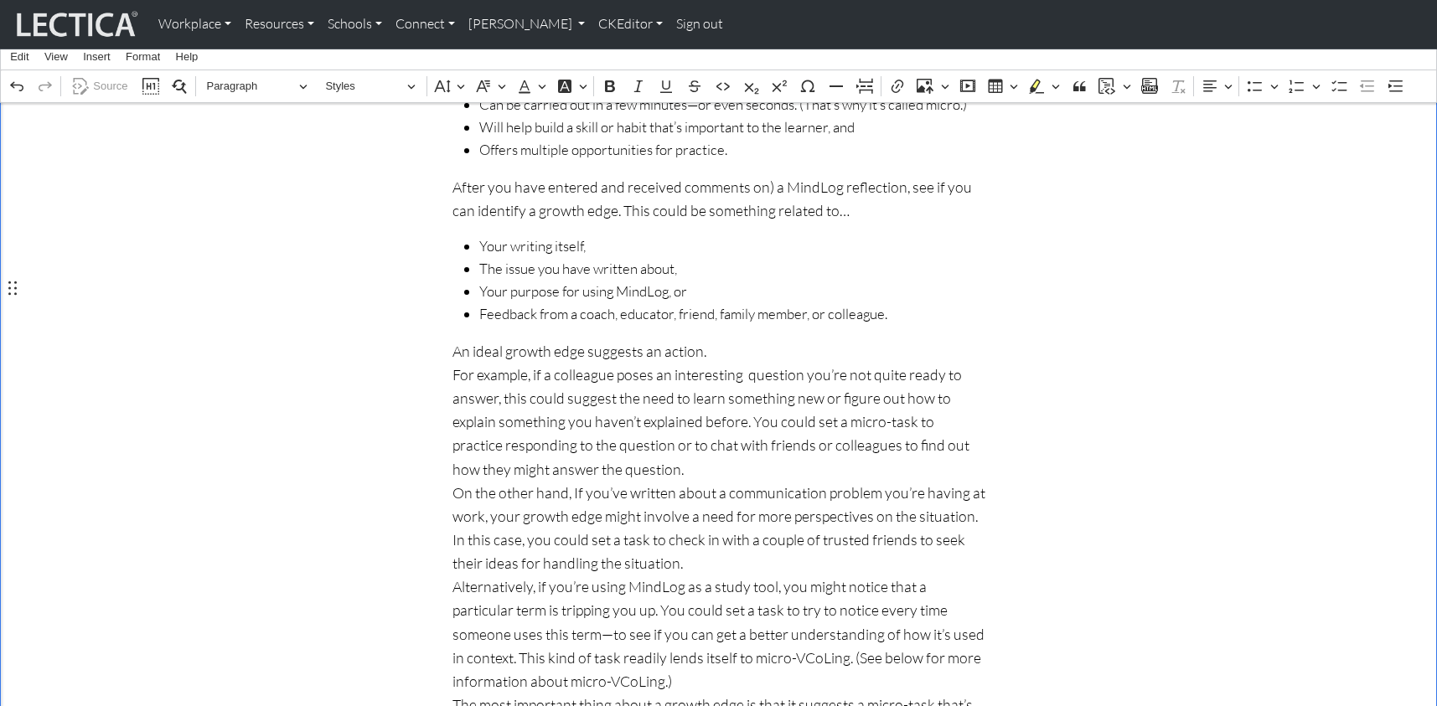
scroll to position [797, 0]
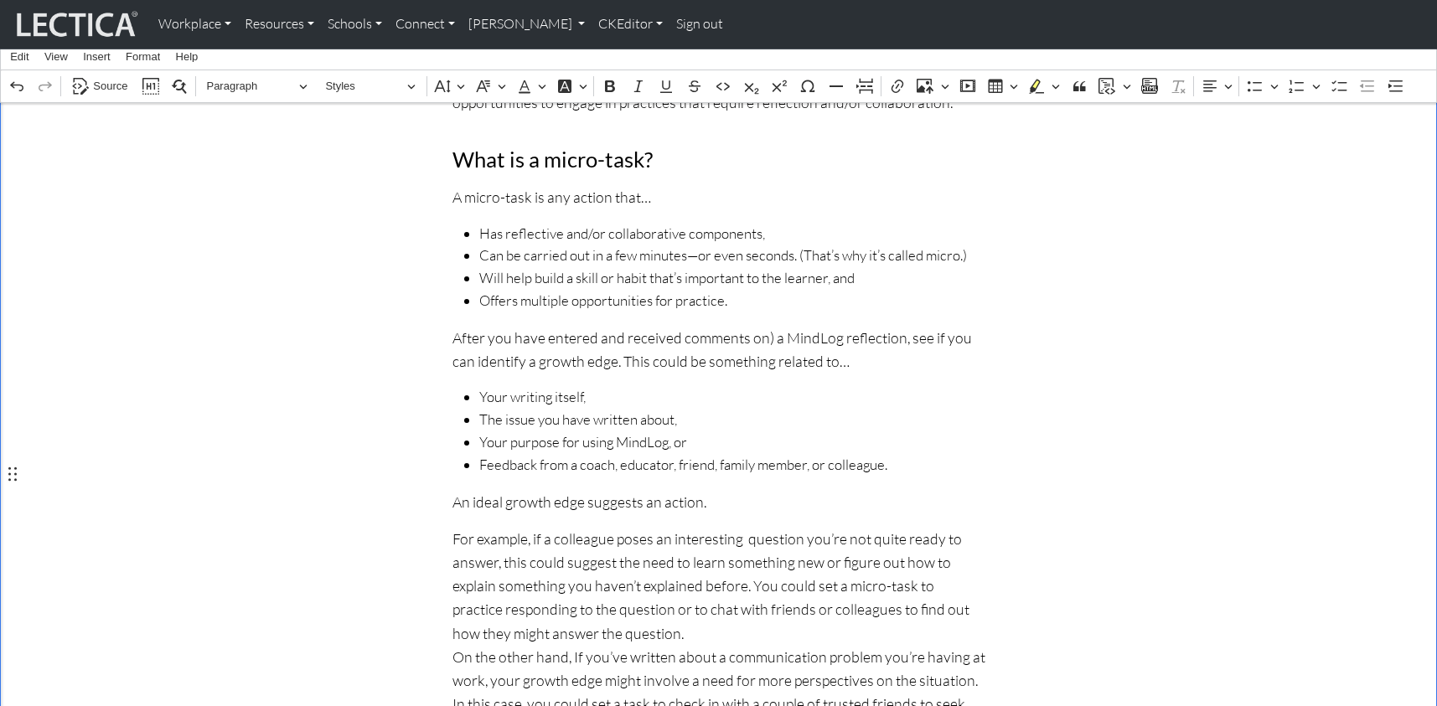
scroll to position [650, 0]
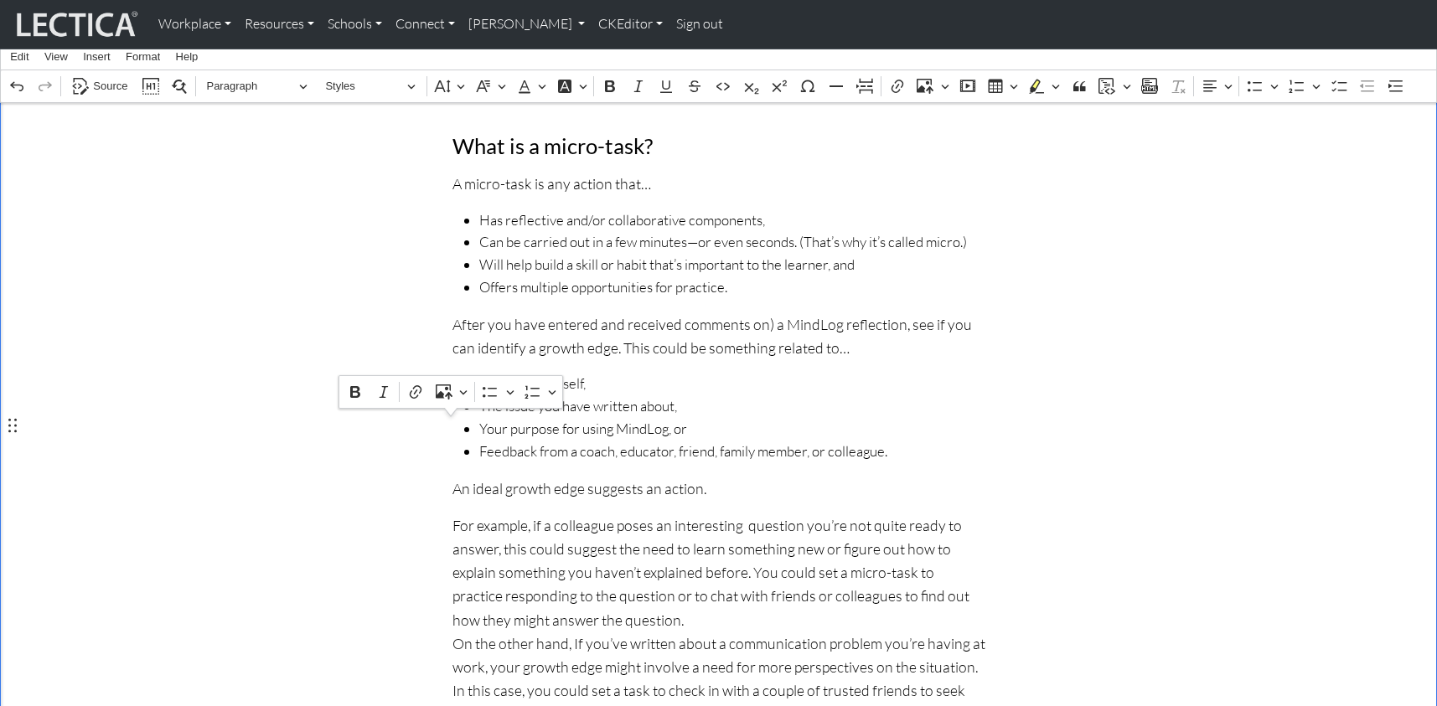
drag, startPoint x: 695, startPoint y: 423, endPoint x: 450, endPoint y: 435, distance: 244.9
click at [949, 373] on span "Your writing itself," at bounding box center [732, 384] width 506 height 23
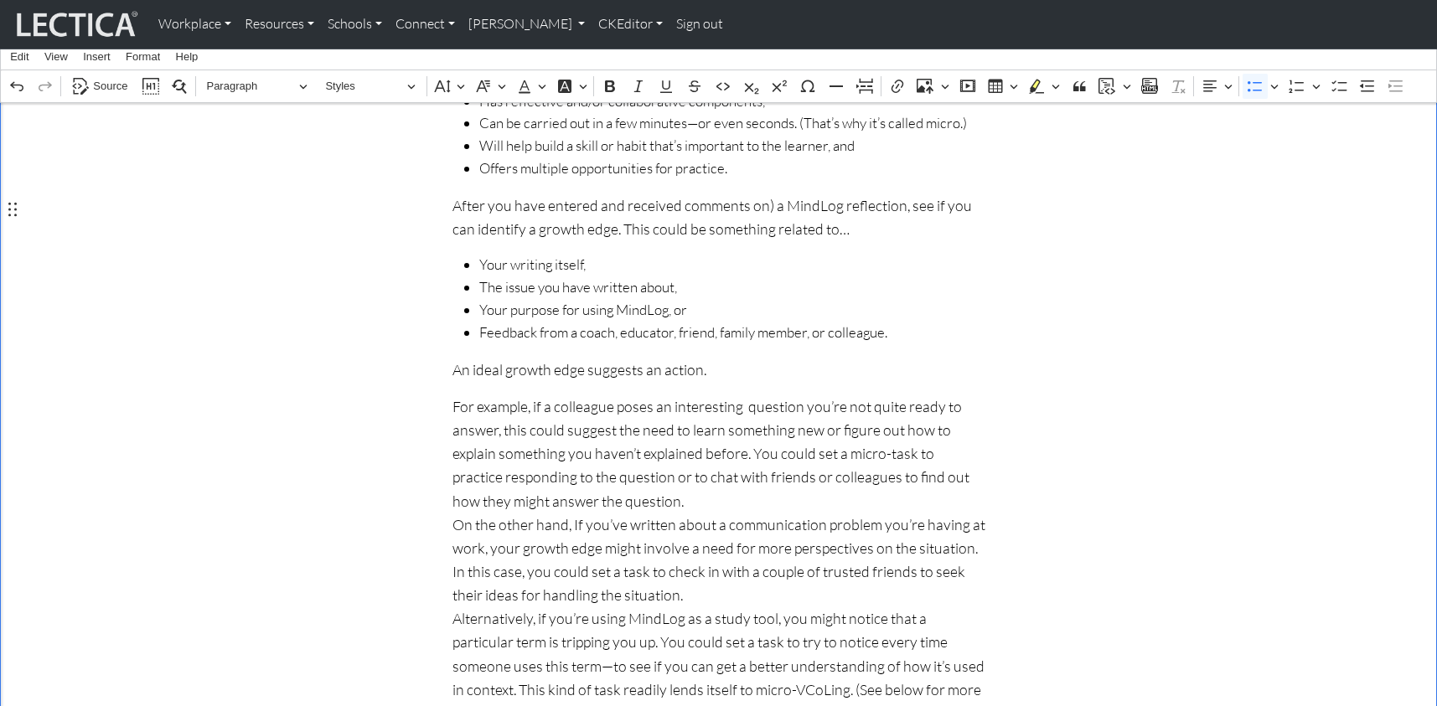
scroll to position [781, 0]
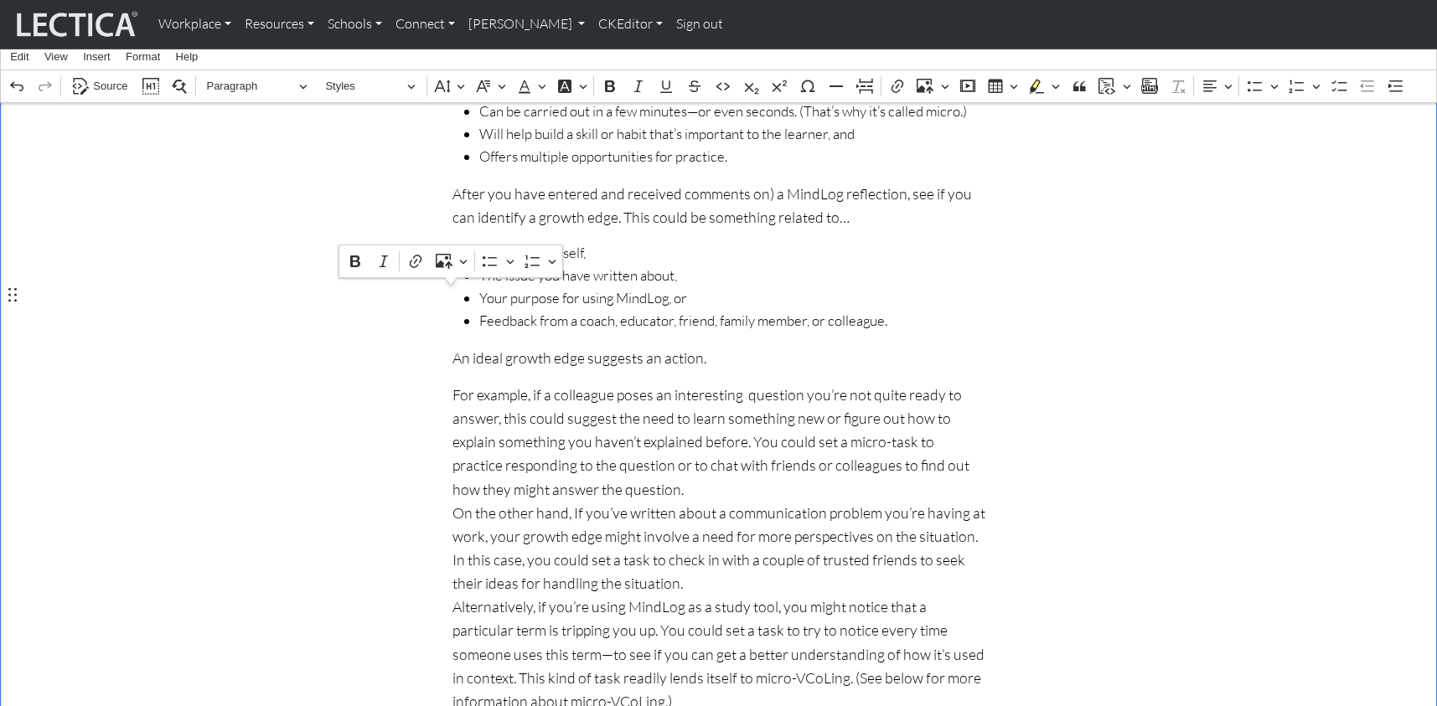
drag, startPoint x: 690, startPoint y: 297, endPoint x: 450, endPoint y: 304, distance: 240.6
click at [872, 384] on p "For example, if a colleague poses an interesting question you’re not quite read…" at bounding box center [718, 643] width 533 height 519
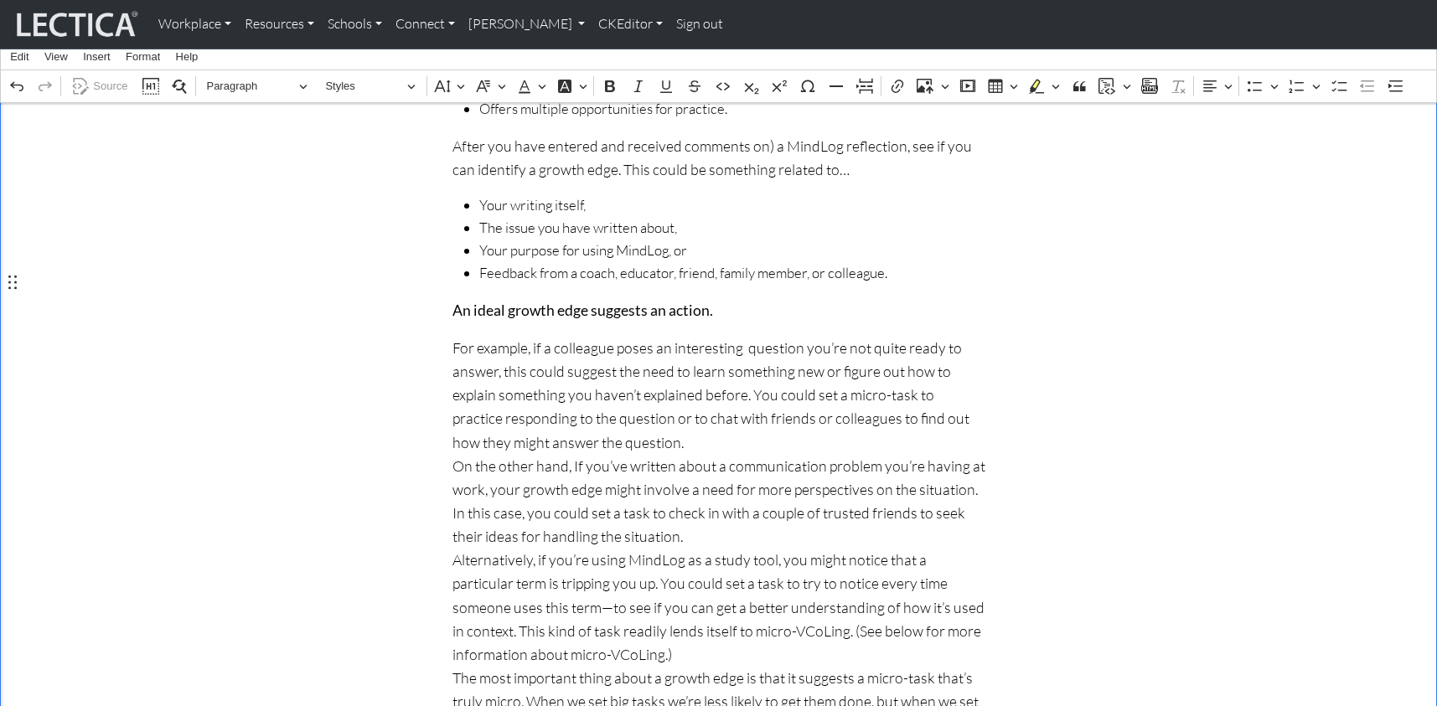
scroll to position [842, 0]
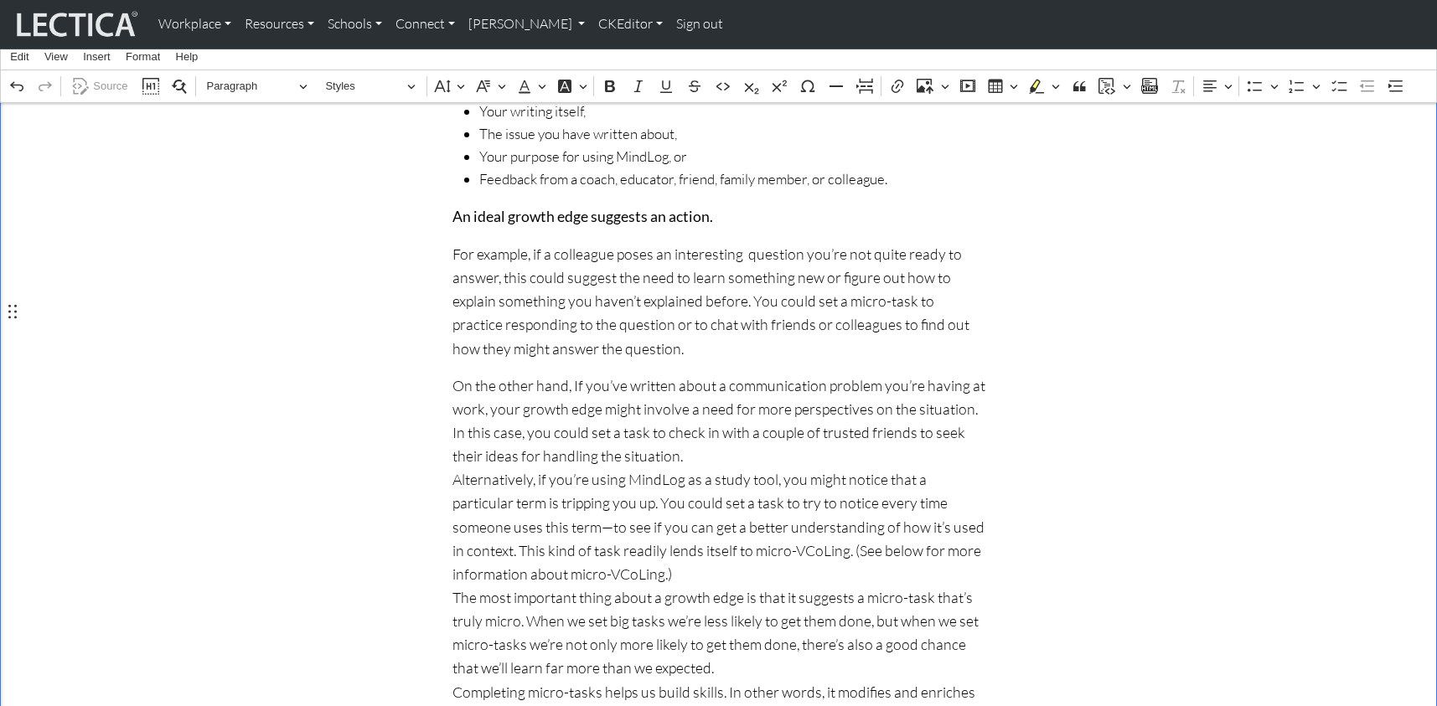
scroll to position [929, 0]
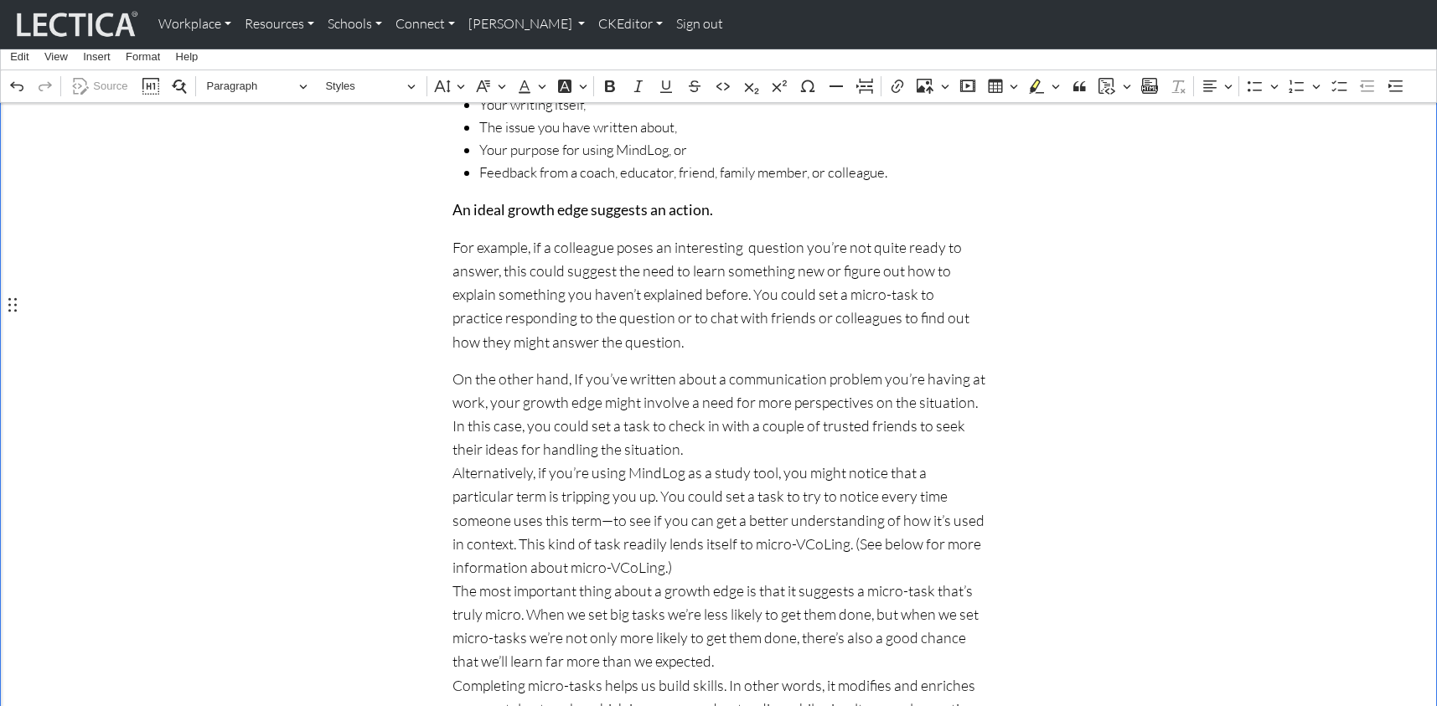
click at [452, 394] on p "On the other hand, If you’ve written about a communication problem you’re havin…" at bounding box center [718, 567] width 533 height 401
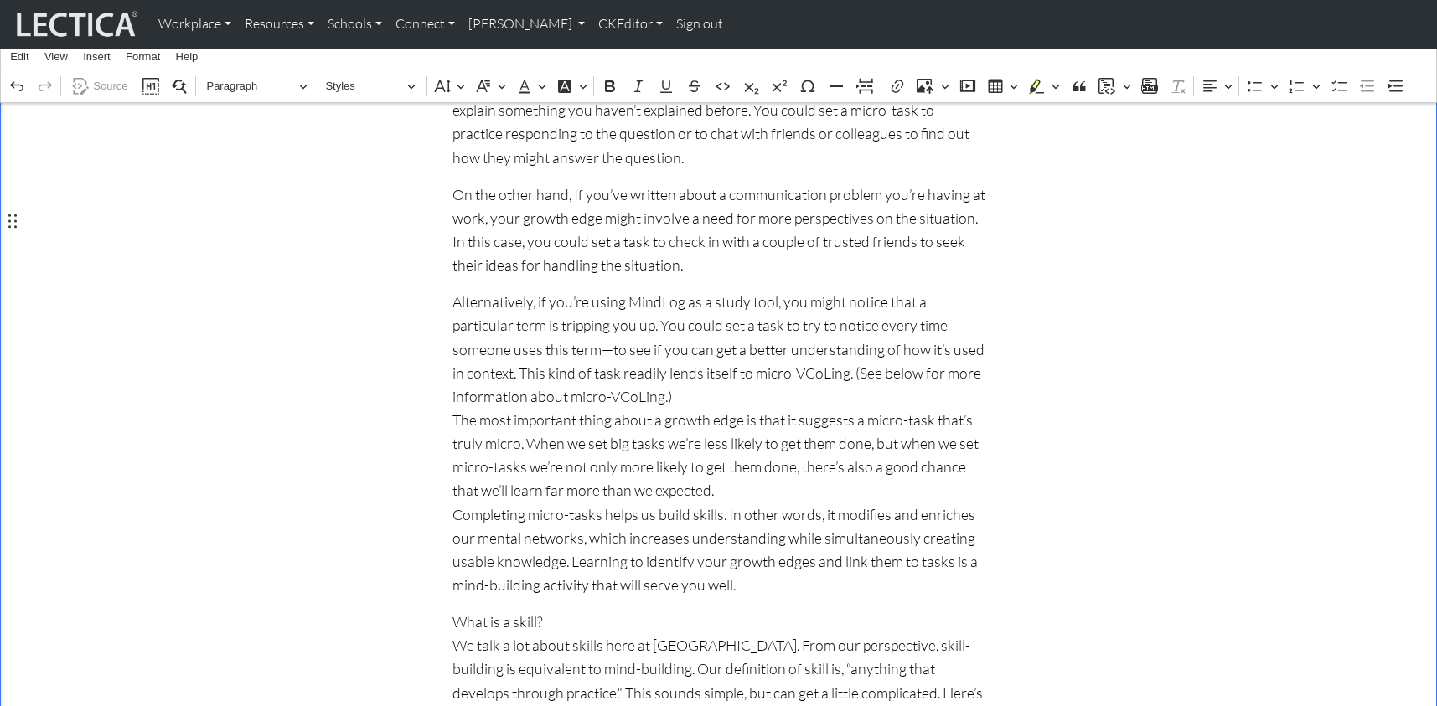
scroll to position [1114, 0]
click at [447, 333] on div "The art of setting MindLog micro-tasks Page under development! Please send us y…" at bounding box center [718, 671] width 553 height 2760
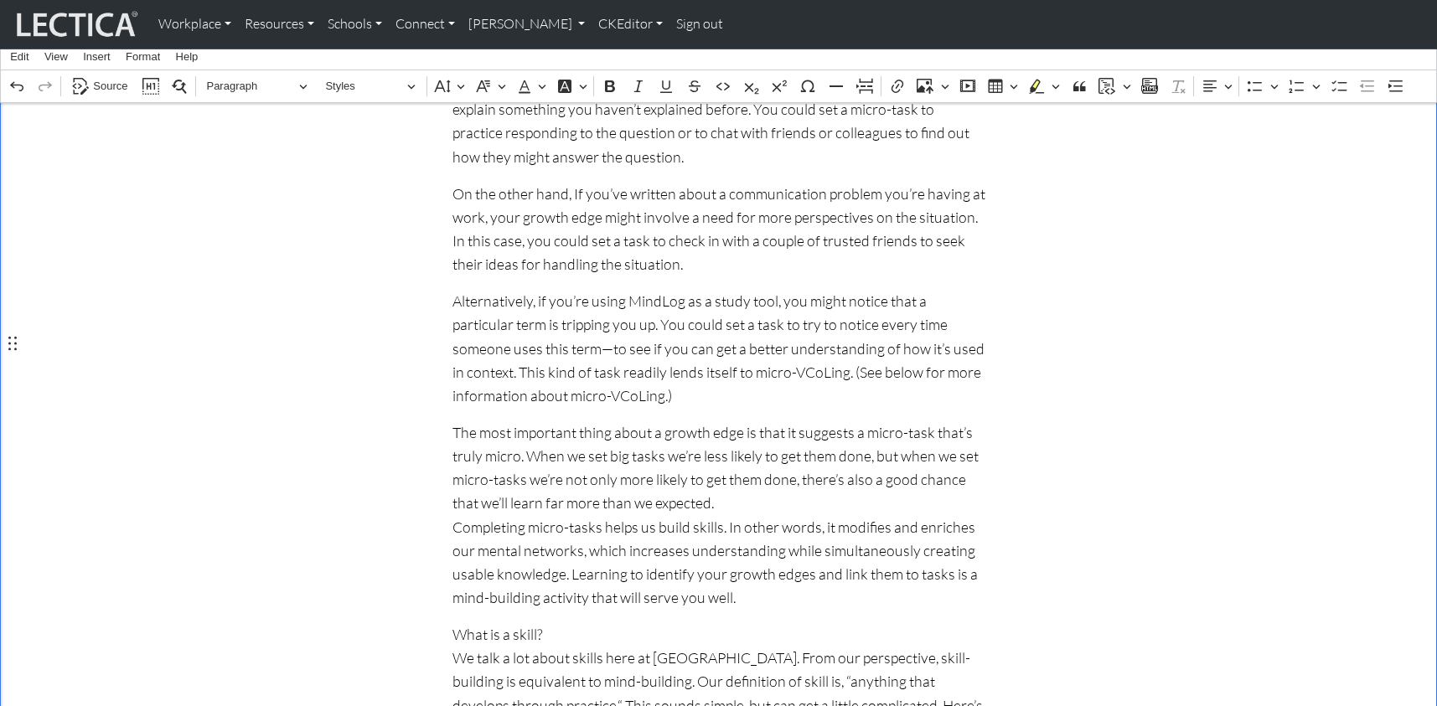
click at [450, 338] on div "The art of setting MindLog micro-tasks Page under development! Please send us y…" at bounding box center [718, 677] width 553 height 2773
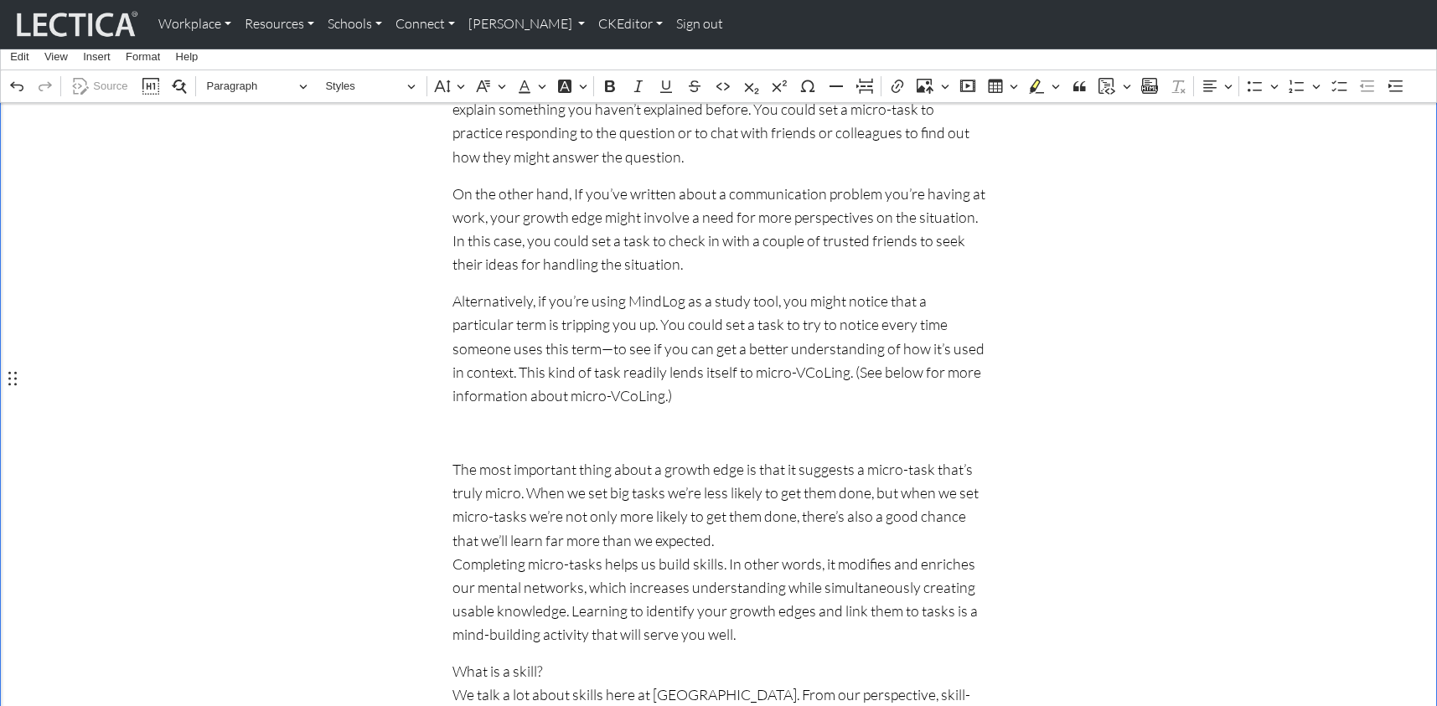
click at [468, 421] on p "Rich Text Editor. Editing area: main. Press ⌥0 for help." at bounding box center [718, 432] width 533 height 23
drag, startPoint x: 540, startPoint y: 344, endPoint x: 574, endPoint y: 346, distance: 33.6
click at [574, 421] on p "A micro-task is micro" at bounding box center [718, 432] width 533 height 23
click at [690, 421] on p "A micro-task is micro" at bounding box center [718, 432] width 533 height 23
click at [595, 421] on p "A micro-task is micro" at bounding box center [718, 432] width 533 height 23
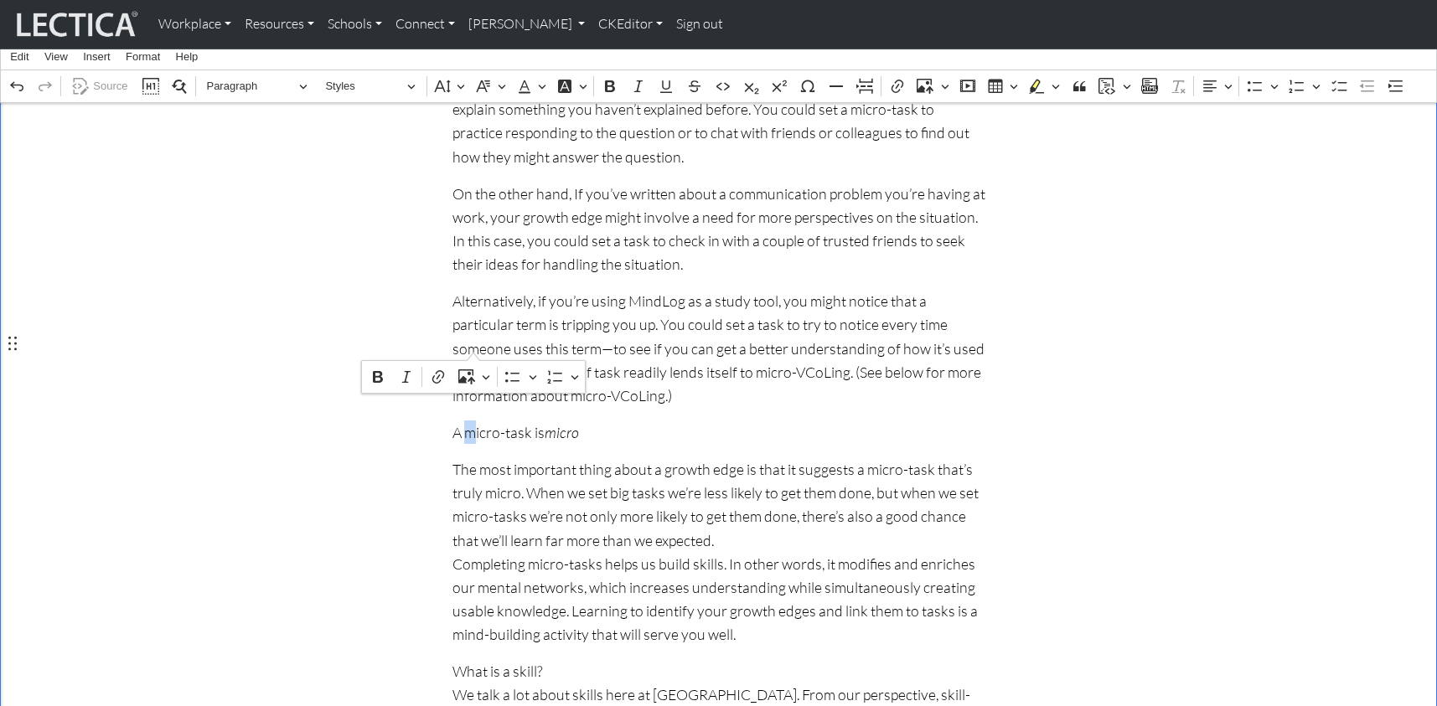
click at [621, 330] on div "The art of setting MindLog micro-tasks Page under development! Please send us y…" at bounding box center [718, 696] width 553 height 2811
click at [450, 471] on div "The art of setting MindLog micro-tasks Page under development! Please send us y…" at bounding box center [718, 696] width 553 height 2811
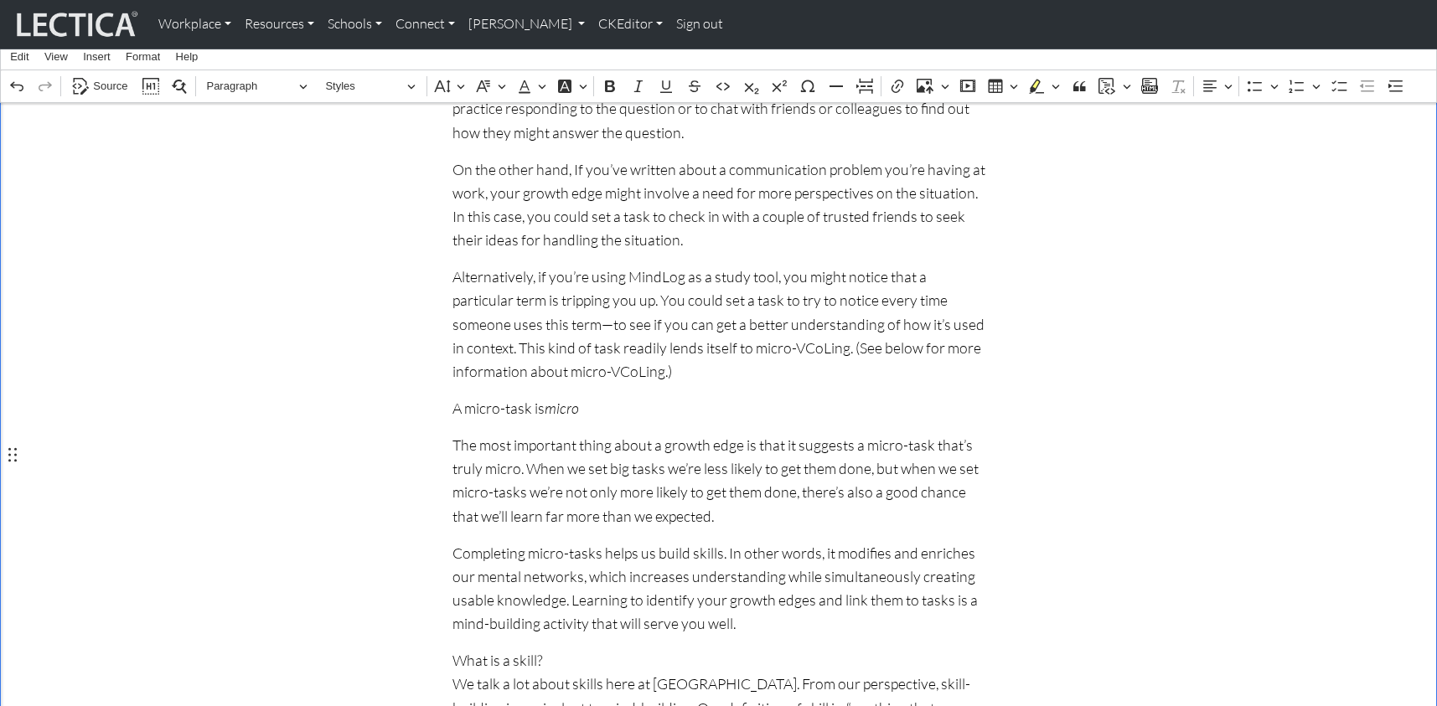
scroll to position [1115, 0]
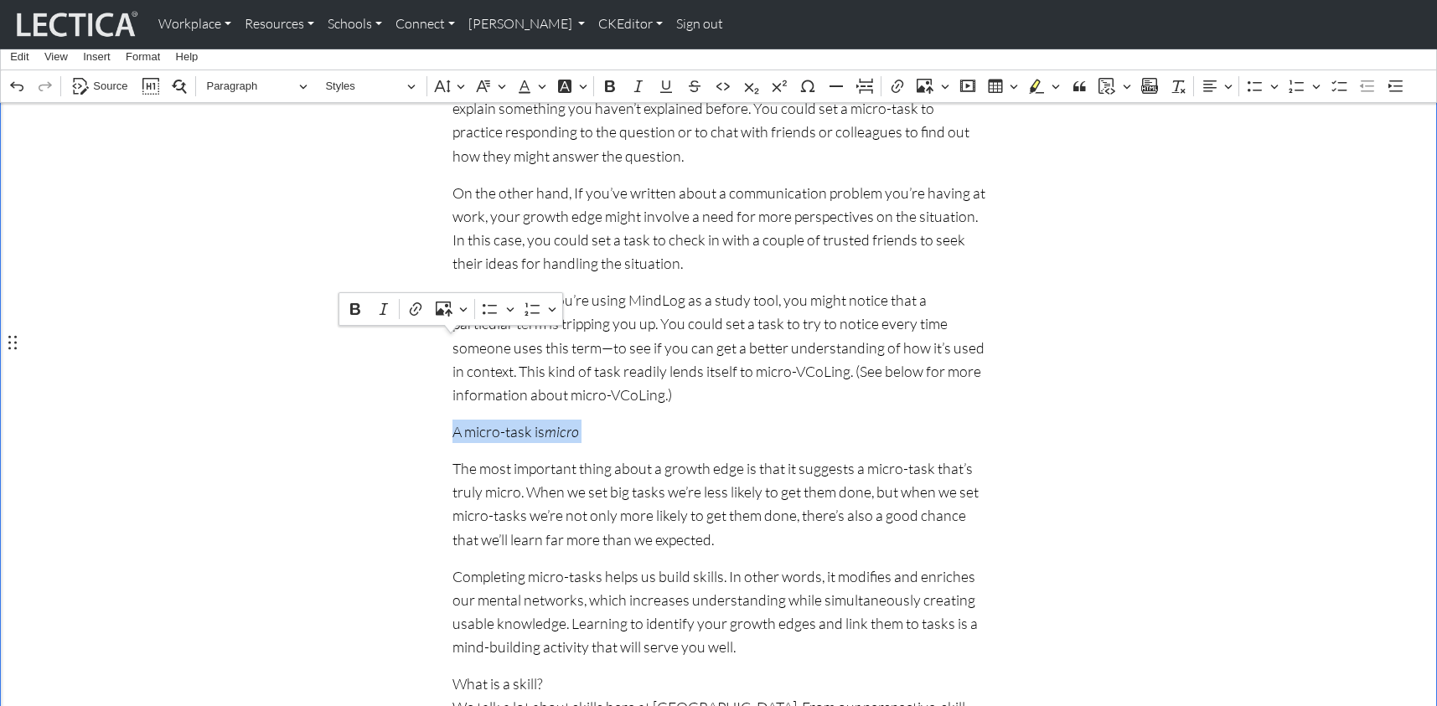
drag, startPoint x: 582, startPoint y: 355, endPoint x: 454, endPoint y: 344, distance: 128.7
click at [454, 344] on div "The art of setting MindLog micro-tasks Page under development! Please send us y…" at bounding box center [718, 702] width 553 height 2824
click at [580, 420] on p "A micro-task is micro" at bounding box center [718, 432] width 533 height 24
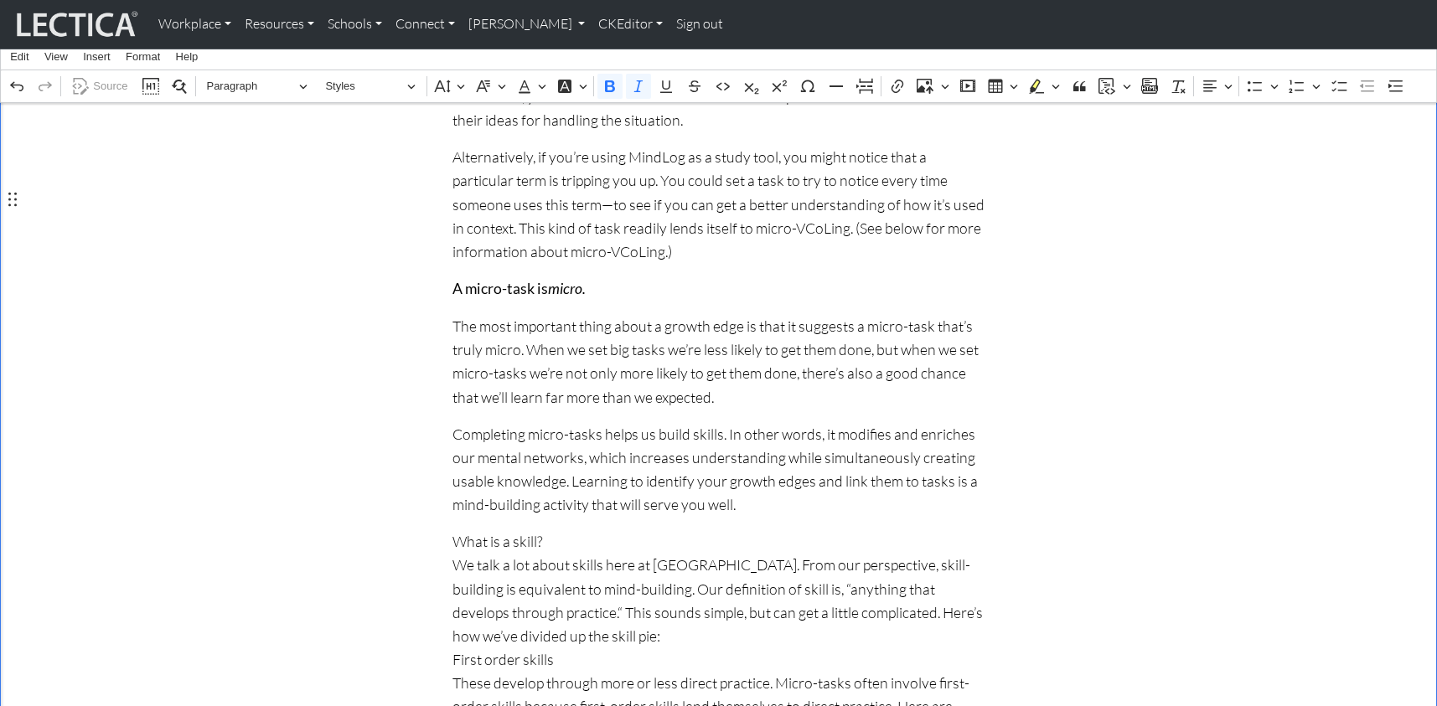
scroll to position [1262, 0]
click at [819, 311] on p "The most important thing about a growth edge is that it suggests a micro-task t…" at bounding box center [718, 358] width 533 height 95
click at [669, 419] on p "Completing micro-tasks helps us build skills. In other words, it modifies and e…" at bounding box center [718, 466] width 533 height 95
click at [818, 311] on p "The most important thing about a growth edge is that it suggests a micro-task t…" at bounding box center [718, 358] width 533 height 95
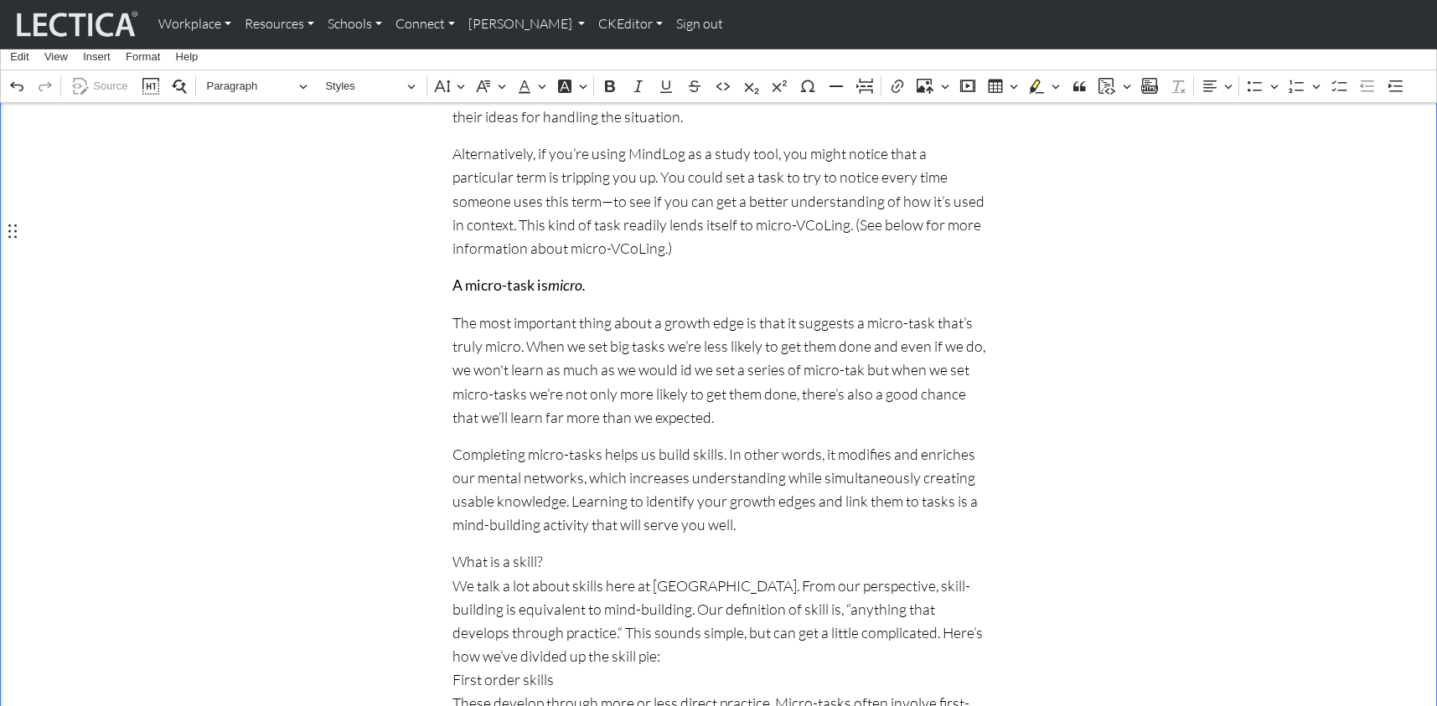
click at [664, 311] on p "The most important thing about a growth edge is that it suggests a micro-task t…" at bounding box center [718, 370] width 533 height 118
click at [616, 311] on p "The most important thing about a growth edge is that it suggests a micro-task t…" at bounding box center [718, 370] width 533 height 118
drag, startPoint x: 658, startPoint y: 274, endPoint x: 681, endPoint y: 277, distance: 23.7
click at [681, 311] on p "The most important thing about a growth edge is that it suggests a micro-task t…" at bounding box center [718, 370] width 533 height 118
drag, startPoint x: 670, startPoint y: 274, endPoint x: 721, endPoint y: 275, distance: 51.1
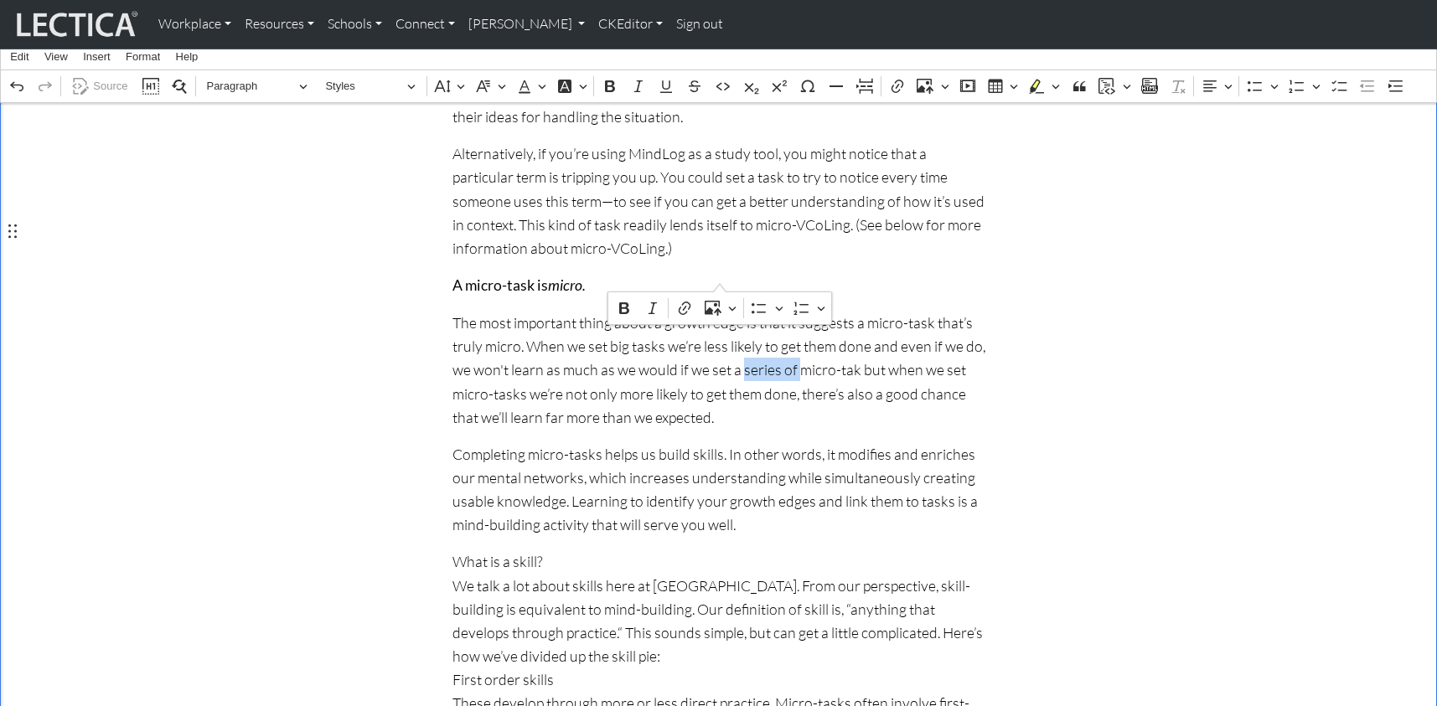
click at [721, 311] on p "The most important thing about a growth edge is that it suggests a micro-task t…" at bounding box center [718, 370] width 533 height 118
click at [719, 311] on p "The most important thing about a growth edge is that it suggests a micro-task t…" at bounding box center [718, 370] width 533 height 118
click at [730, 311] on p "The most important thing about a growth edge is that it suggests a micro-task t…" at bounding box center [718, 370] width 533 height 118
click at [813, 311] on p "The most important thing about a growth edge is that it suggests a micro-task t…" at bounding box center [718, 370] width 533 height 118
drag, startPoint x: 905, startPoint y: 256, endPoint x: 920, endPoint y: 259, distance: 15.3
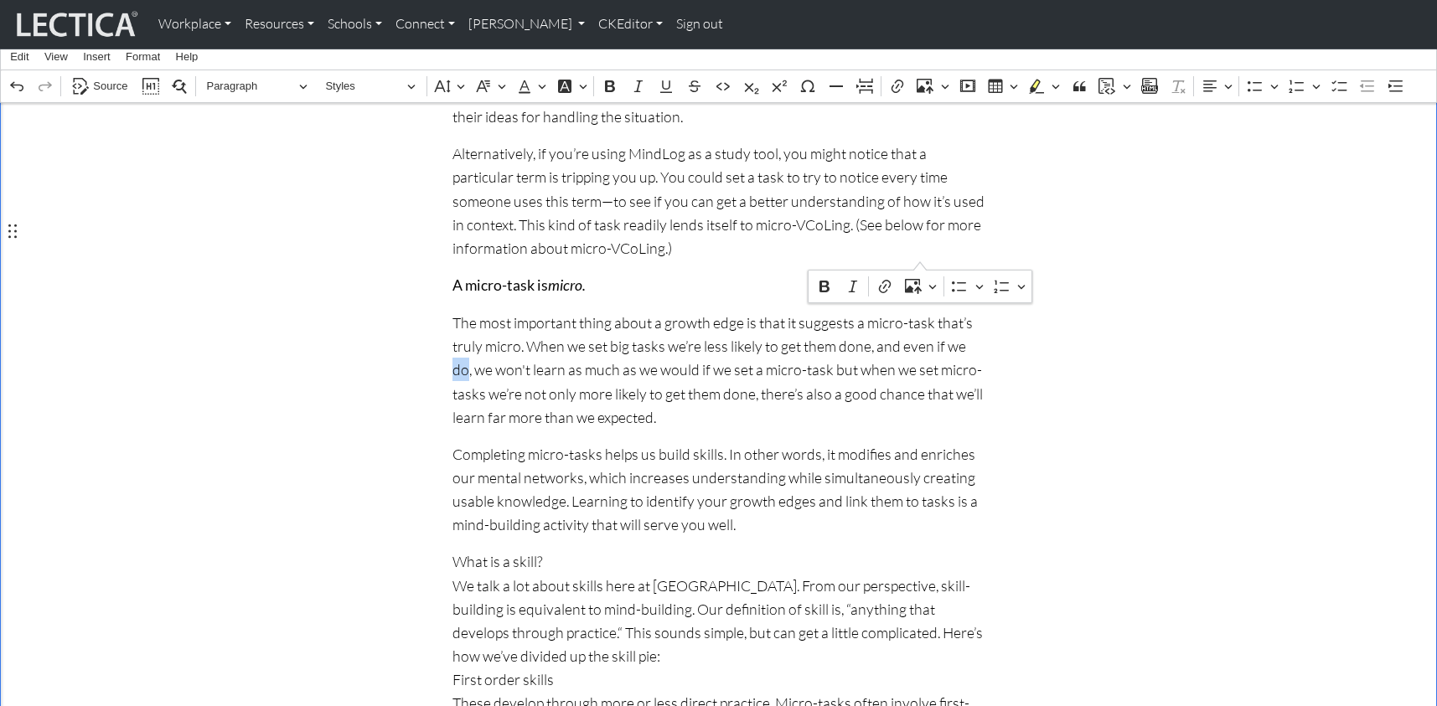
click at [920, 311] on p "The most important thing about a growth edge is that it suggests a micro-task t…" at bounding box center [718, 370] width 533 height 118
click at [754, 311] on p "The most important thing about a growth edge is that it suggests a micro-task t…" at bounding box center [718, 370] width 533 height 118
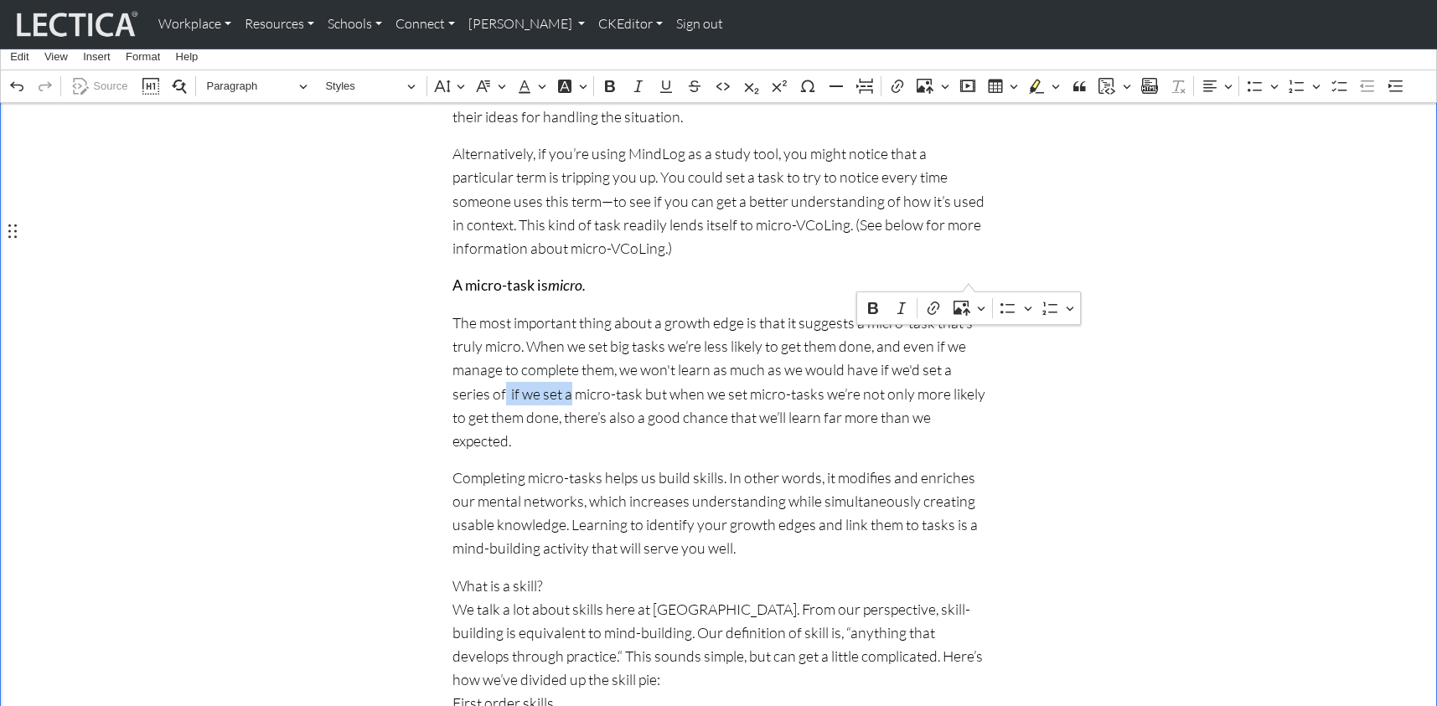
drag, startPoint x: 907, startPoint y: 278, endPoint x: 971, endPoint y: 280, distance: 64.5
click at [971, 311] on p "The most important thing about a growth edge is that it suggests a micro-task t…" at bounding box center [718, 382] width 533 height 142
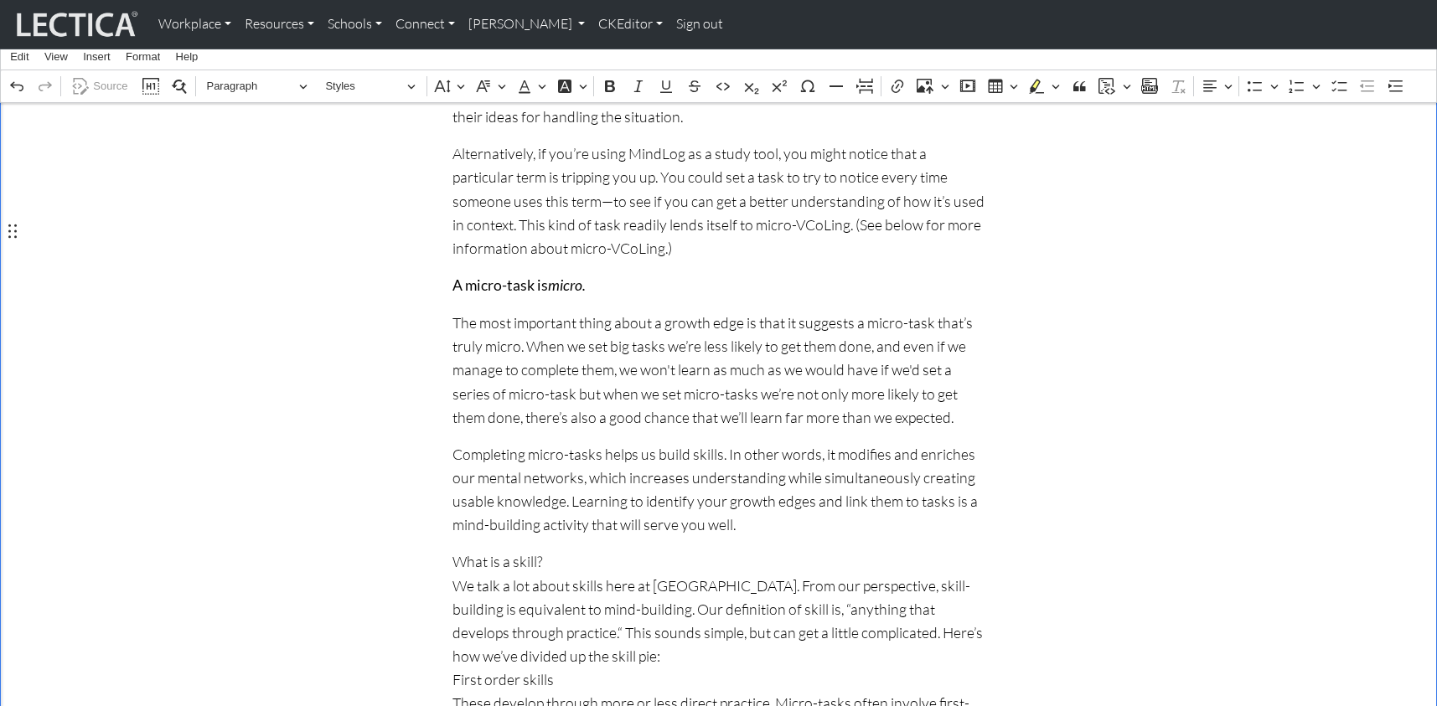
click at [995, 279] on div "The art of setting MindLog micro-tasks Page under development! Please send us y…" at bounding box center [719, 568] width 1106 height 2849
drag, startPoint x: 856, startPoint y: 276, endPoint x: 907, endPoint y: 278, distance: 50.3
click at [907, 311] on p "The most important thing about a growth edge is that it suggests a micro-task t…" at bounding box center [718, 370] width 533 height 118
click at [925, 311] on p "The most important thing about a growth edge is that it suggests a micro-task t…" at bounding box center [718, 370] width 533 height 118
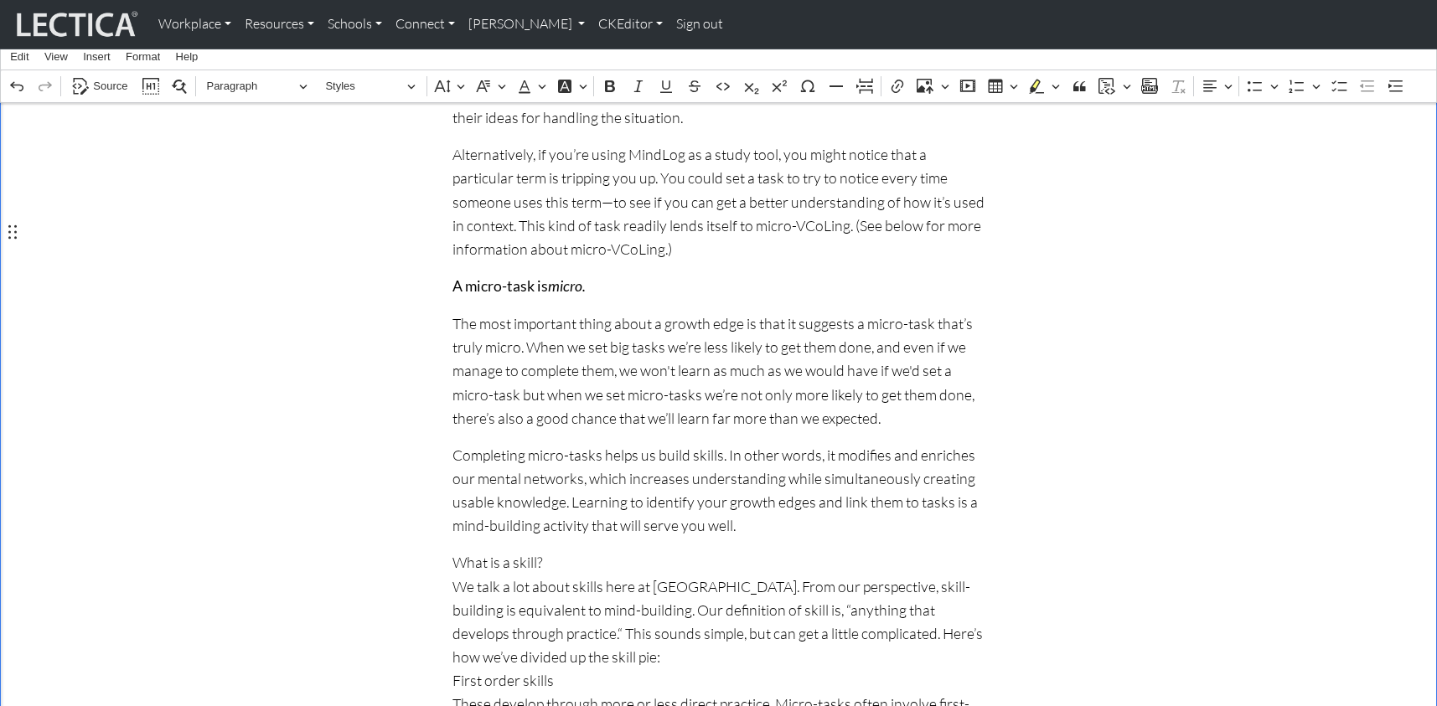
click at [852, 312] on p "The most important thing about a growth edge is that it suggests a micro-task t…" at bounding box center [718, 371] width 533 height 118
click at [954, 312] on p "The most important thing about a growth edge is that it suggests a micro-task t…" at bounding box center [718, 371] width 533 height 118
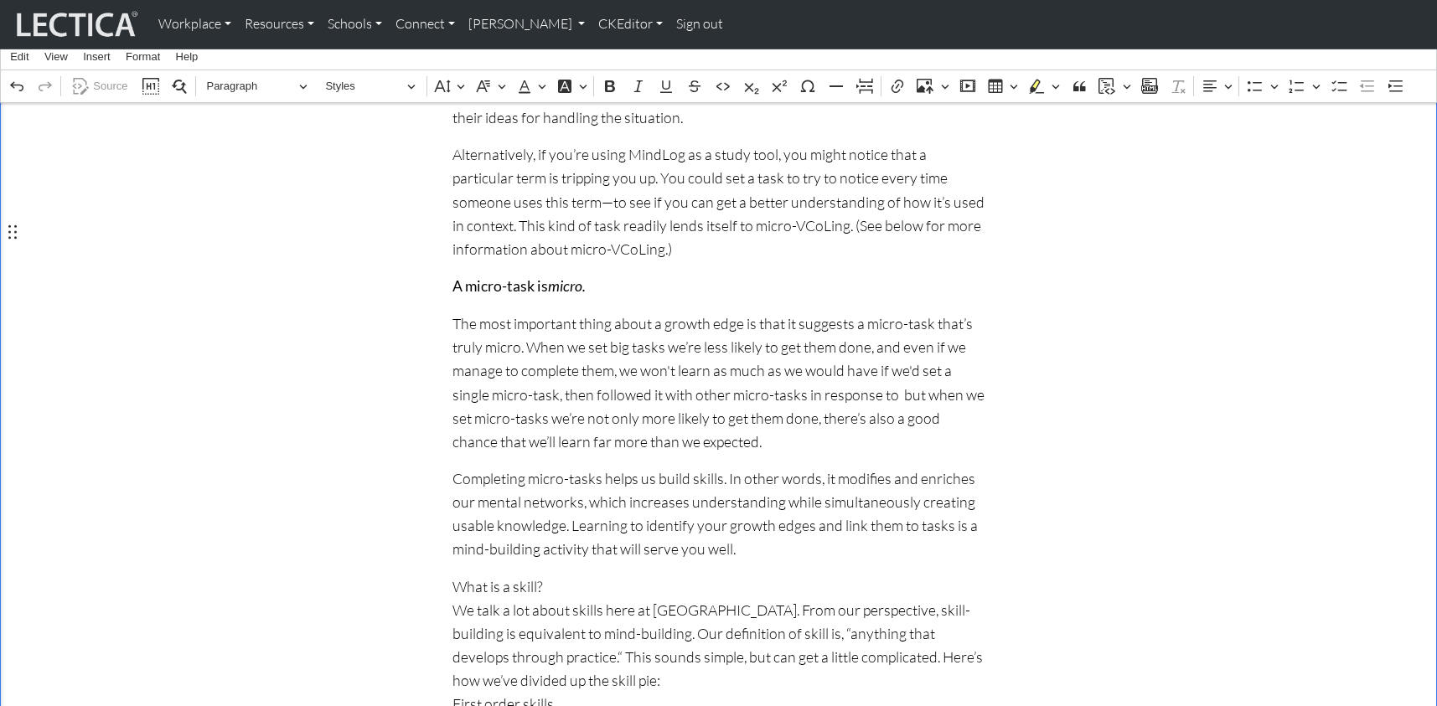
click at [574, 312] on p "The most important thing about a growth edge is that it suggests a micro-task t…" at bounding box center [718, 383] width 533 height 142
drag, startPoint x: 694, startPoint y: 301, endPoint x: 776, endPoint y: 297, distance: 82.2
click at [776, 312] on p "The most important thing about a growth edge is that it suggests a micro-task t…" at bounding box center [718, 383] width 533 height 142
drag, startPoint x: 483, startPoint y: 319, endPoint x: 514, endPoint y: 320, distance: 30.2
click at [514, 320] on p "The most important thing about a growth edge is that it suggests a micro-task t…" at bounding box center [718, 383] width 533 height 142
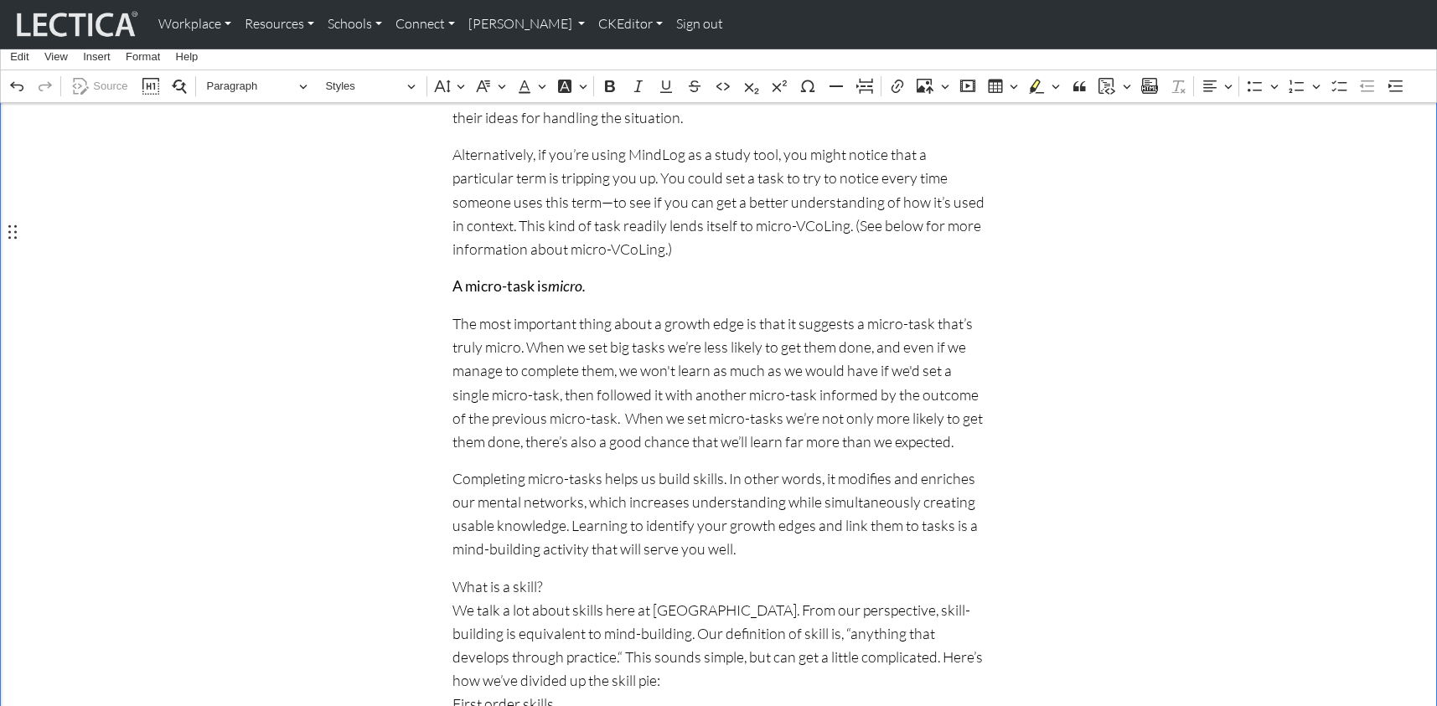
click at [564, 321] on p "The most important thing about a growth edge is that it suggests a micro-task t…" at bounding box center [718, 383] width 533 height 142
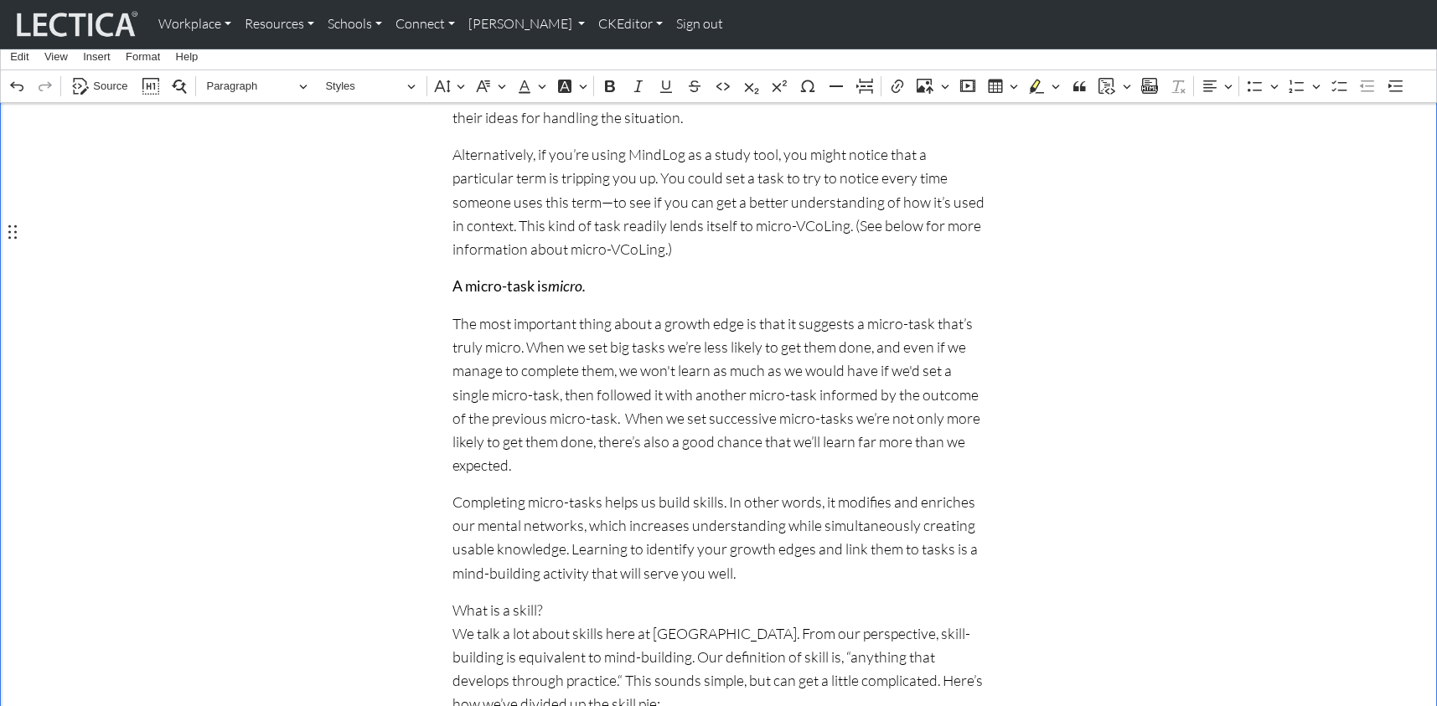
click at [696, 324] on p "The most important thing about a growth edge is that it suggests a micro-task t…" at bounding box center [718, 394] width 533 height 165
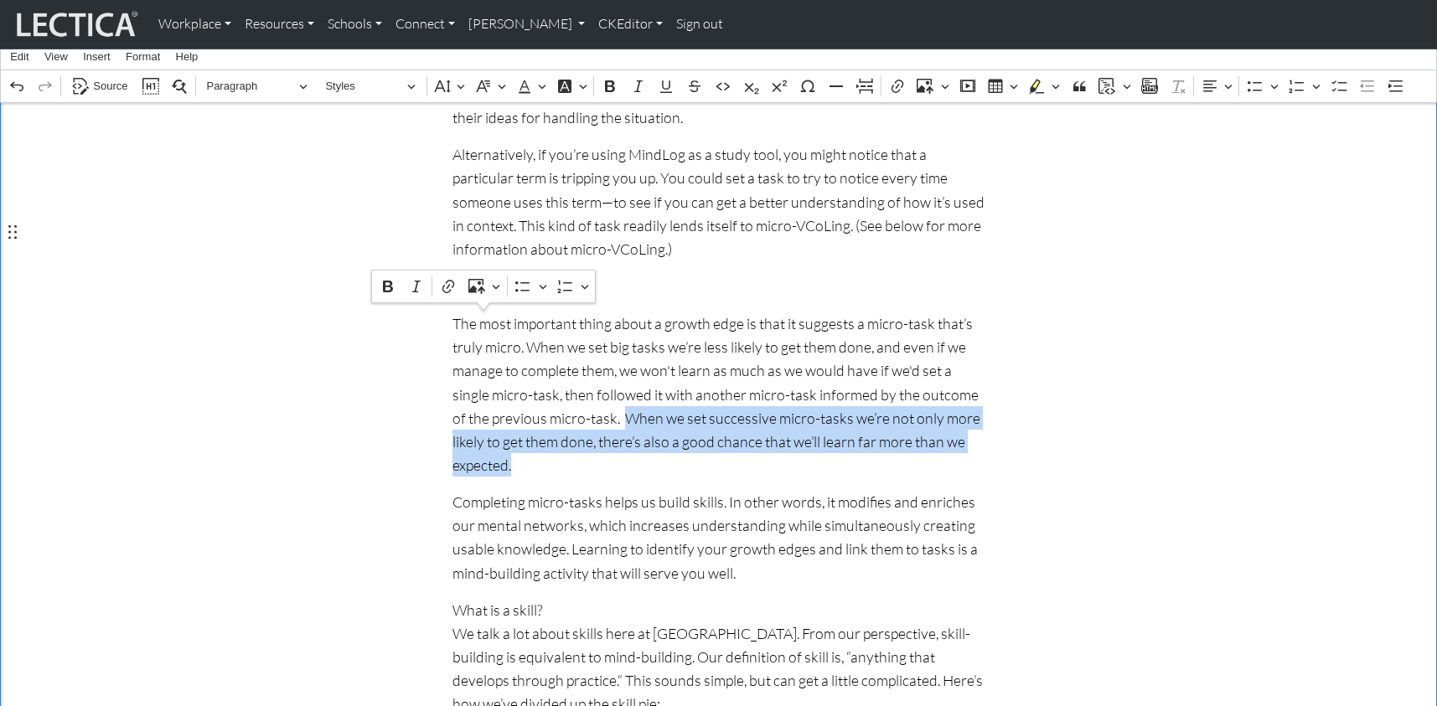
drag, startPoint x: 875, startPoint y: 344, endPoint x: 488, endPoint y: 322, distance: 386.9
click at [488, 322] on p "The most important thing about a growth edge is that it suggests a micro-task t…" at bounding box center [718, 394] width 533 height 165
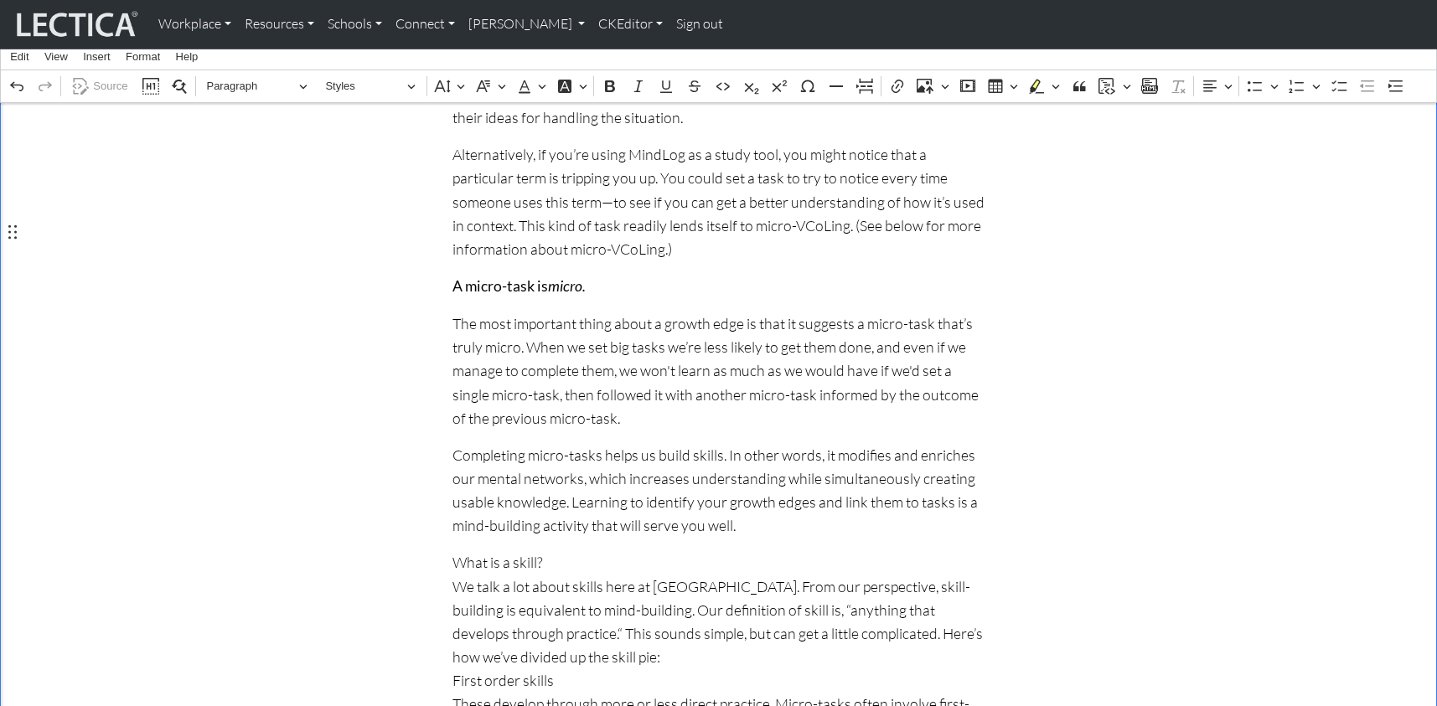
click at [576, 312] on p "The most important thing about a growth edge is that it suggests a micro-task t…" at bounding box center [718, 371] width 533 height 118
click at [598, 312] on p "The most important thing about a growth edge is that it suggests a micro-task t…" at bounding box center [718, 371] width 533 height 118
click at [746, 312] on p "The most important thing about a growth edge is that it suggests a micro-task t…" at bounding box center [718, 371] width 533 height 118
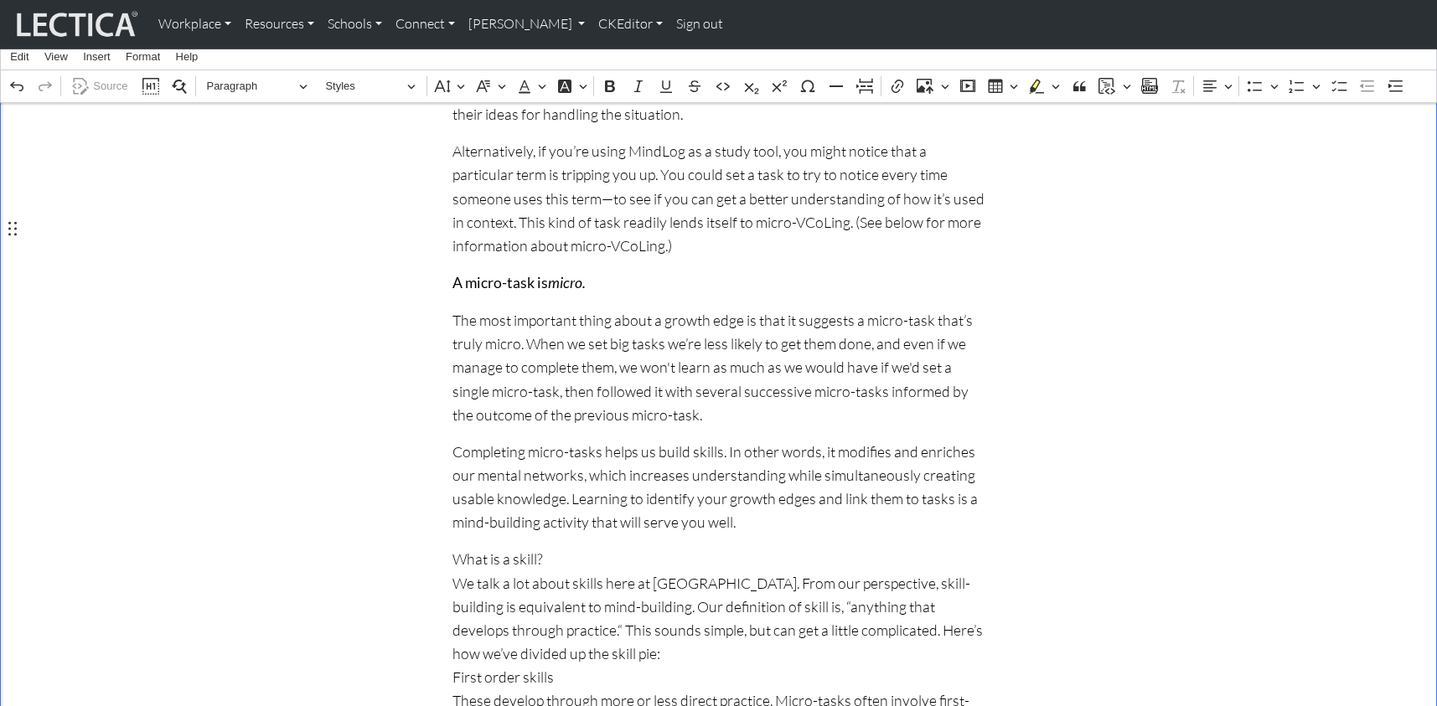
click at [901, 308] on p "The most important thing about a growth edge is that it suggests a micro-task t…" at bounding box center [718, 367] width 533 height 118
click at [938, 308] on p "The most important thing about a growth edge is that it suggests a micro-task t…" at bounding box center [718, 367] width 533 height 118
click at [513, 317] on p "The most important thing about a growth edge is that it suggests a micro-task t…" at bounding box center [718, 367] width 533 height 118
click at [561, 318] on p "The most important thing about a growth edge is that it suggests a micro-task t…" at bounding box center [718, 367] width 533 height 118
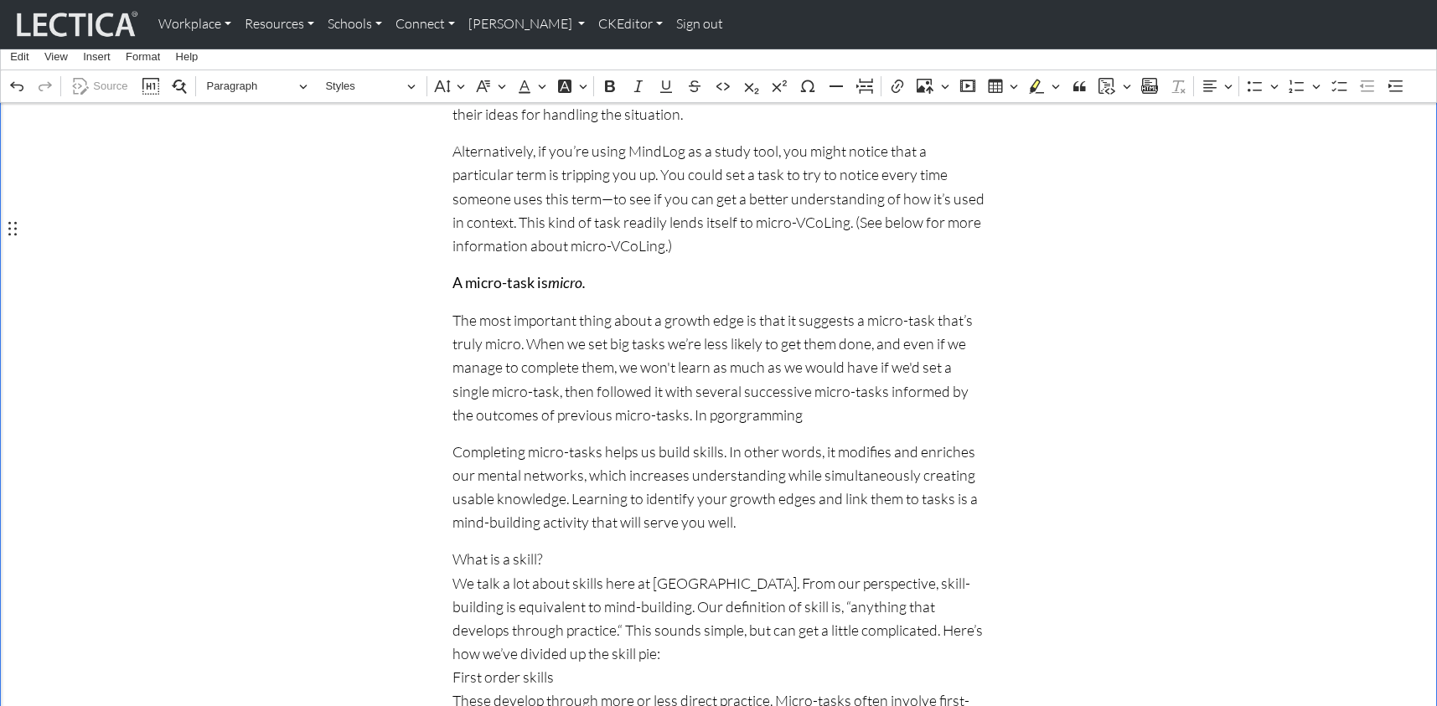
click at [560, 319] on p "The most important thing about a growth edge is that it suggests a micro-task t…" at bounding box center [718, 367] width 533 height 118
click at [554, 320] on p "The most important thing about a growth edge is that it suggests a micro-task t…" at bounding box center [718, 367] width 533 height 118
click at [632, 318] on p "The most important thing about a growth edge is that it suggests a micro-task t…" at bounding box center [718, 367] width 533 height 118
drag, startPoint x: 525, startPoint y: 323, endPoint x: 618, endPoint y: 323, distance: 93.0
click at [618, 323] on p "The most important thing about a growth edge is that it suggests a micro-task t…" at bounding box center [718, 367] width 533 height 118
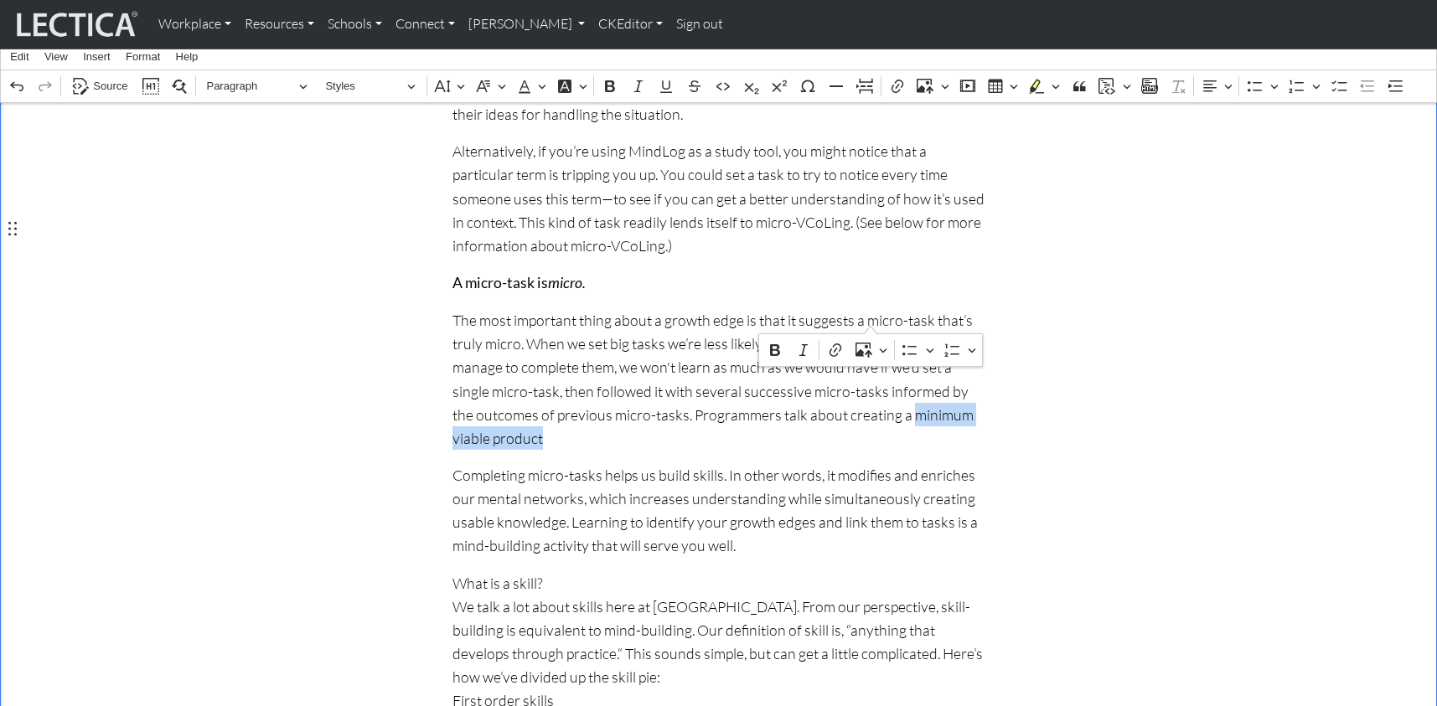
drag, startPoint x: 731, startPoint y: 319, endPoint x: 872, endPoint y: 318, distance: 140.8
click at [872, 318] on p "The most important thing about a growth edge is that it suggests a micro-task t…" at bounding box center [718, 379] width 533 height 142
click at [886, 318] on p "The most important thing about a growth edge is that it suggests a micro-task t…" at bounding box center [718, 379] width 533 height 142
drag, startPoint x: 730, startPoint y: 320, endPoint x: 871, endPoint y: 322, distance: 141.6
click at [871, 322] on p "The most important thing about a growth edge is that it suggests a micro-task t…" at bounding box center [718, 379] width 533 height 142
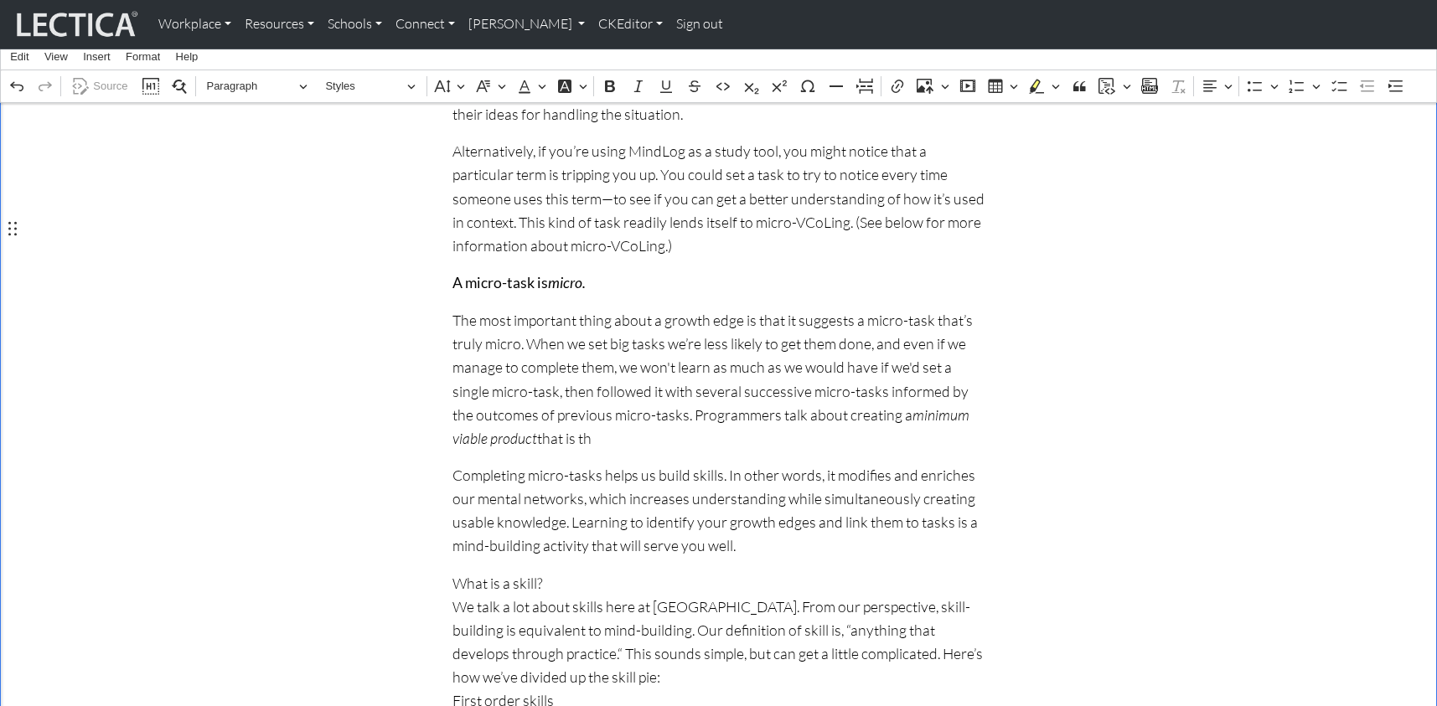
click at [924, 319] on p "The most important thing about a growth edge is that it suggests a micro-task t…" at bounding box center [718, 379] width 533 height 142
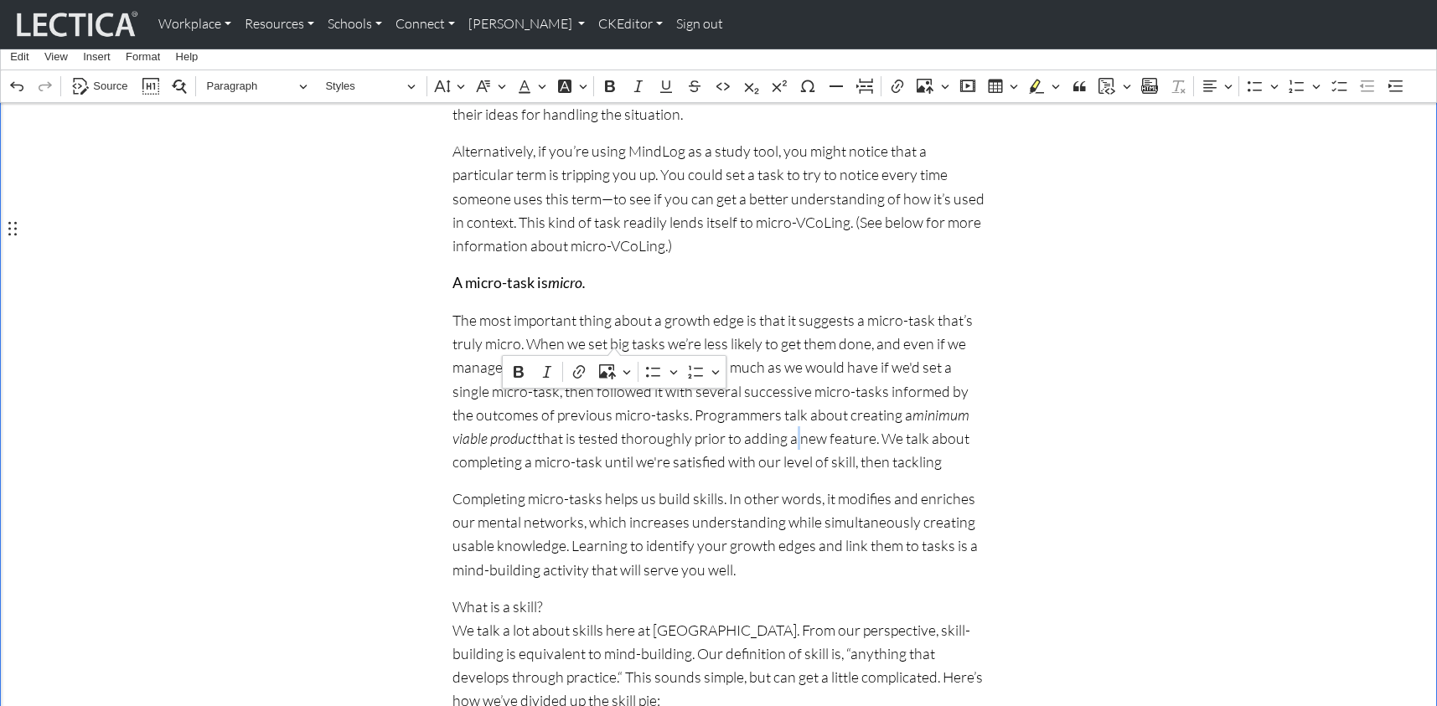
click at [612, 342] on p "The most important thing about a growth edge is that it suggests a micro-task t…" at bounding box center [718, 390] width 533 height 165
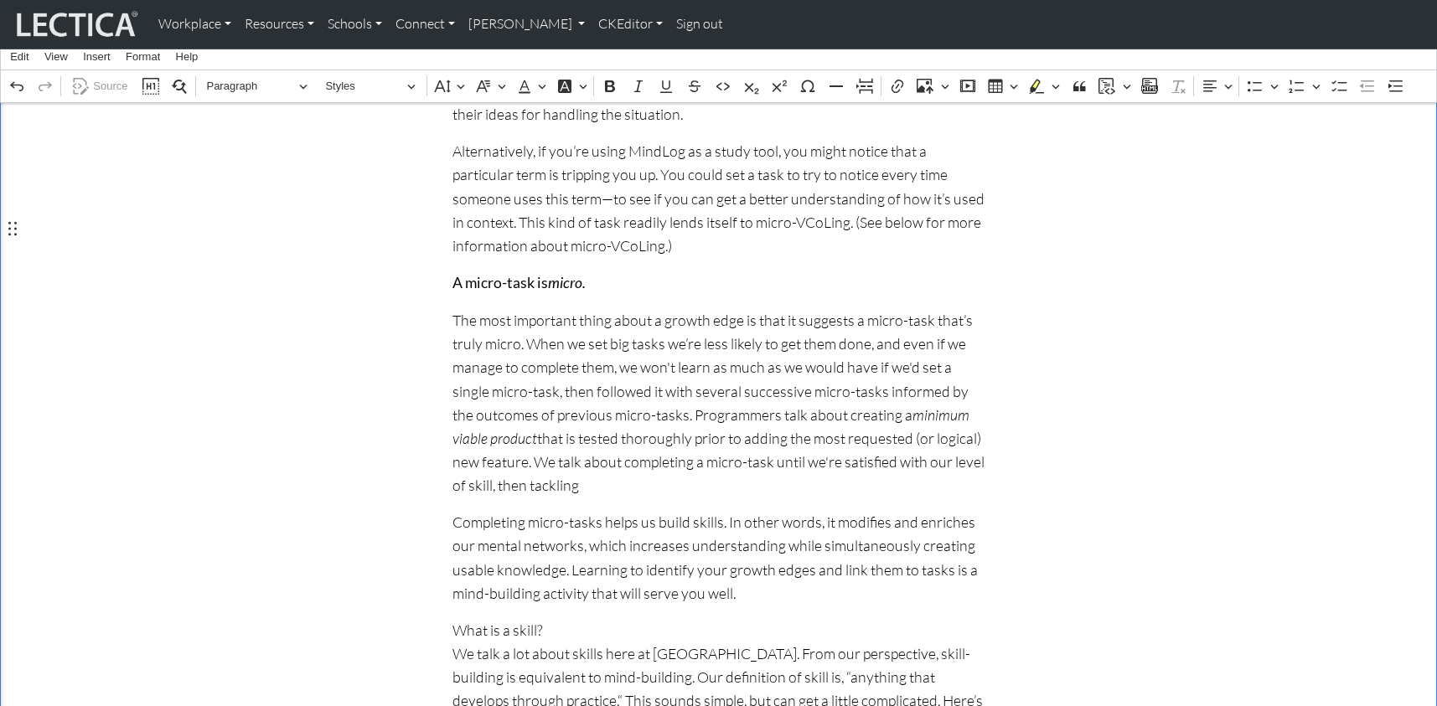
click at [916, 365] on p "The most important thing about a growth edge is that it suggests a micro-task t…" at bounding box center [718, 402] width 533 height 189
click at [474, 359] on p "The most important thing about a growth edge is that it suggests a micro-task t…" at bounding box center [718, 402] width 533 height 189
click at [515, 365] on p "The most important thing about a growth edge is that it suggests a micro-task t…" at bounding box center [718, 402] width 533 height 189
drag, startPoint x: 519, startPoint y: 382, endPoint x: 580, endPoint y: 382, distance: 60.3
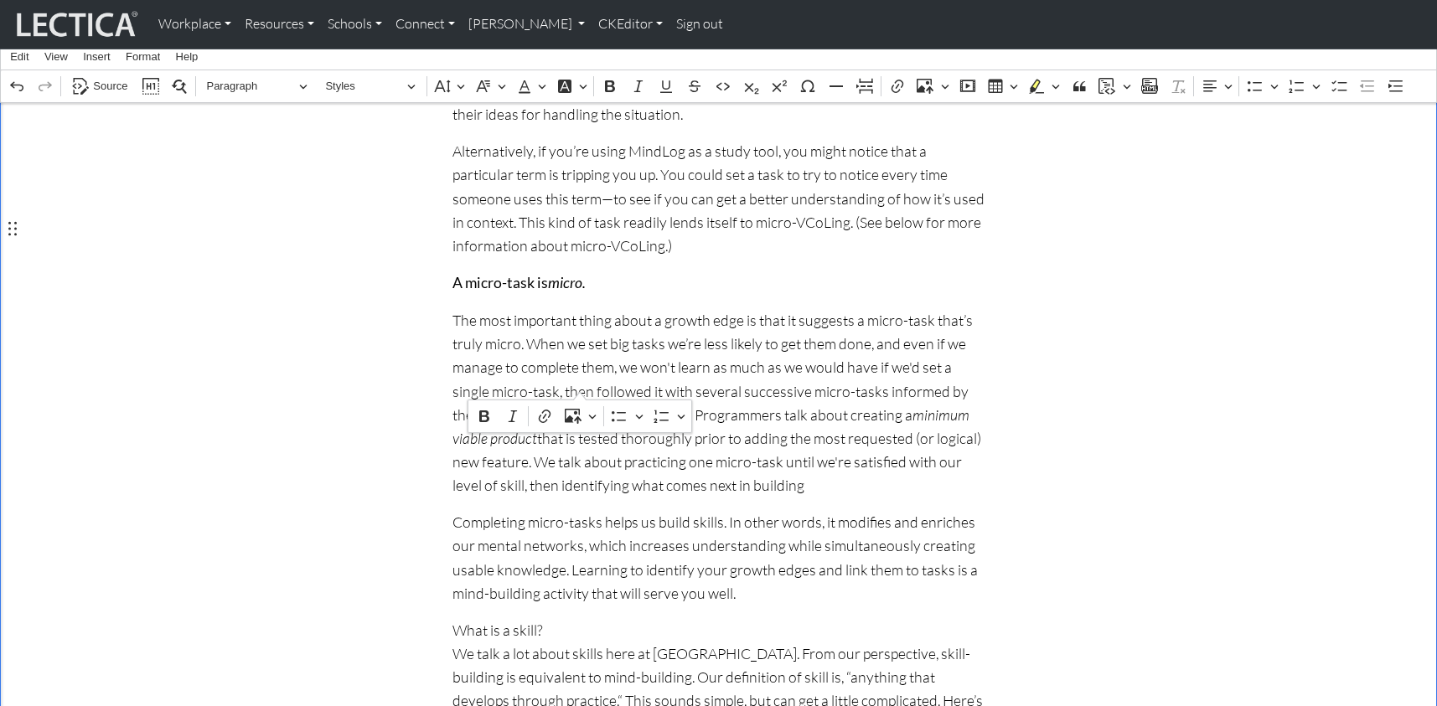
click at [580, 382] on p "The most important thing about a growth edge is that it suggests a micro-task t…" at bounding box center [718, 402] width 533 height 189
drag, startPoint x: 952, startPoint y: 363, endPoint x: 968, endPoint y: 363, distance: 15.9
click at [968, 363] on p "The most important thing about a growth edge is that it suggests a micro-task t…" at bounding box center [718, 402] width 533 height 189
click at [526, 385] on p "The most important thing about a growth edge is that it suggests a micro-task t…" at bounding box center [718, 402] width 533 height 189
click at [527, 362] on p "The most important thing about a growth edge is that it suggests a micro-task t…" at bounding box center [718, 402] width 533 height 189
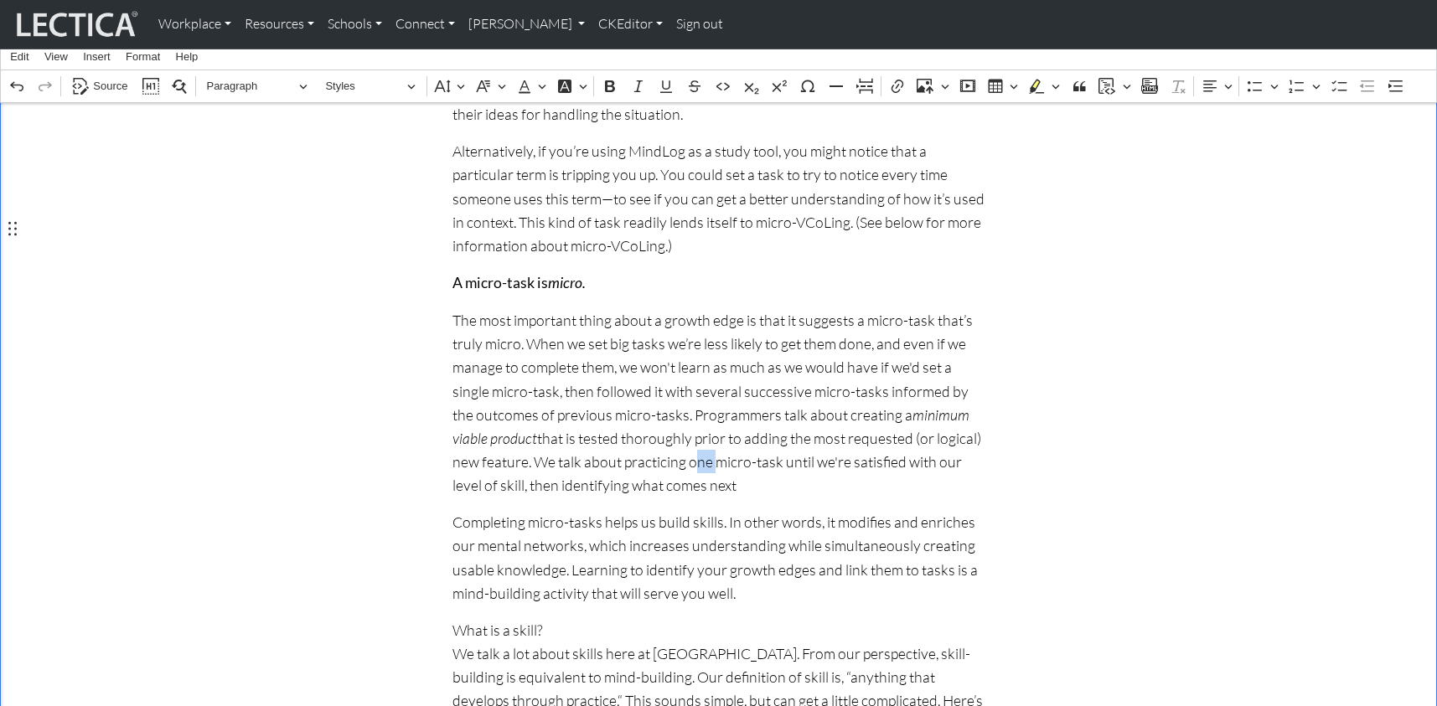
click at [527, 362] on p "The most important thing about a growth edge is that it suggests a micro-task t…" at bounding box center [718, 402] width 533 height 189
drag, startPoint x: 452, startPoint y: 384, endPoint x: 550, endPoint y: 385, distance: 98.0
click at [550, 385] on p "The most important thing about a growth edge is that it suggests a micro-task t…" at bounding box center [718, 402] width 533 height 189
drag, startPoint x: 451, startPoint y: 385, endPoint x: 550, endPoint y: 385, distance: 99.7
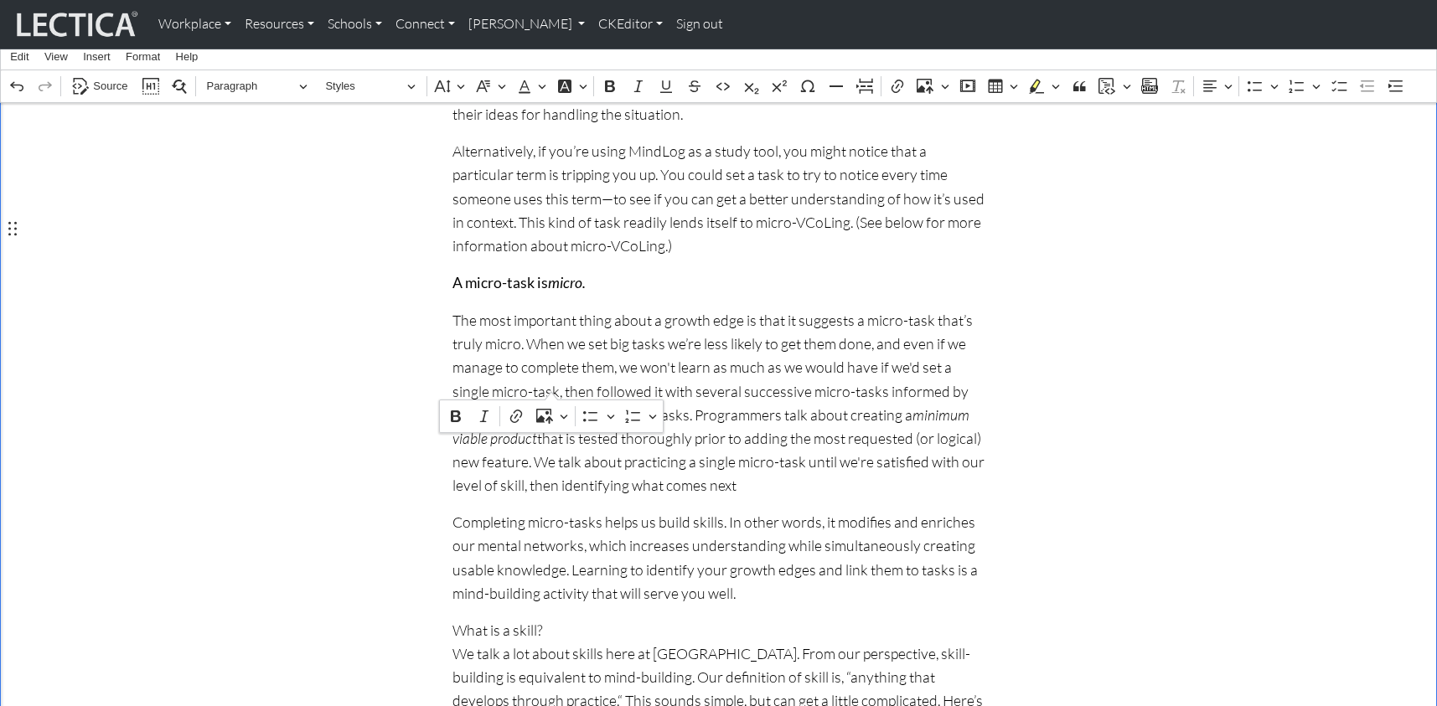
click at [550, 385] on div "The art of setting MindLog micro-tasks Page under development! Please send us y…" at bounding box center [718, 600] width 553 height 2919
click at [670, 320] on p "The most important thing about a growth edge is that it suggests a micro-task t…" at bounding box center [718, 402] width 533 height 189
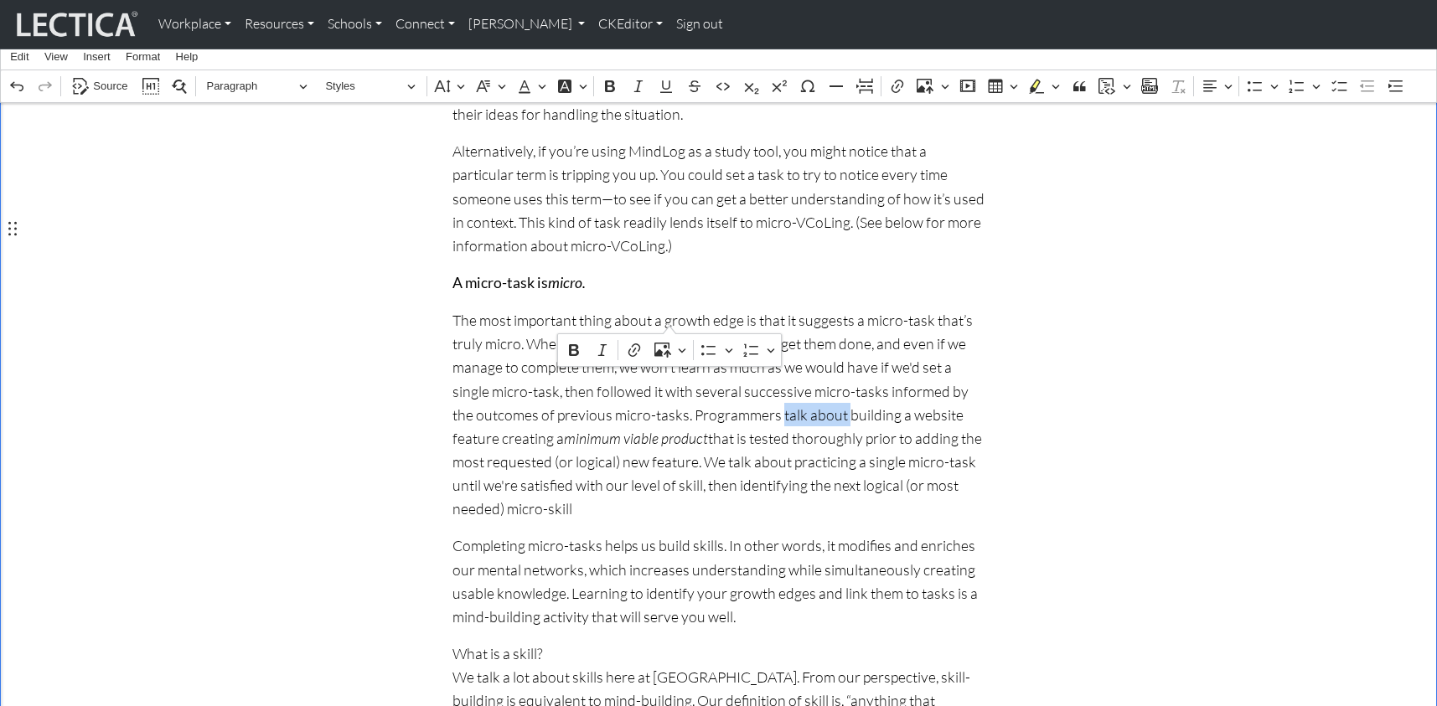
drag, startPoint x: 610, startPoint y: 318, endPoint x: 669, endPoint y: 321, distance: 58.7
click at [669, 321] on p "The most important thing about a growth edge is that it suggests a micro-task t…" at bounding box center [718, 414] width 533 height 212
click at [634, 321] on p "The most important thing about a growth edge is that it suggests a micro-task t…" at bounding box center [718, 414] width 533 height 212
click at [751, 319] on p "The most important thing about a growth edge is that it suggests a micro-task t…" at bounding box center [718, 414] width 533 height 212
click at [799, 321] on p "The most important thing about a growth edge is that it suggests a micro-task t…" at bounding box center [718, 414] width 533 height 212
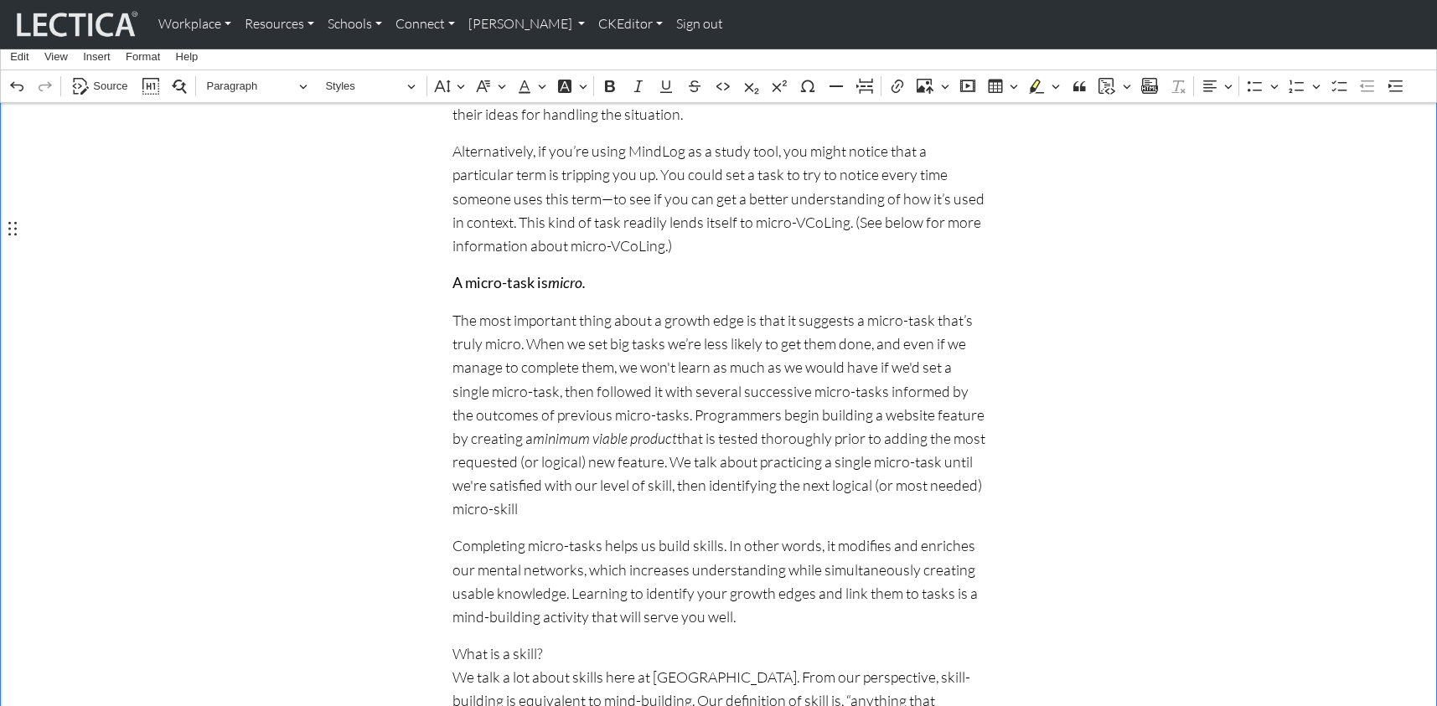
click at [478, 361] on p "The most important thing about a growth edge is that it suggests a micro-task t…" at bounding box center [718, 414] width 533 height 212
click at [698, 322] on p "The most important thing about a growth edge is that it suggests a micro-task t…" at bounding box center [718, 414] width 533 height 212
click at [798, 318] on p "The most important thing about a growth edge is that it suggests a micro-task t…" at bounding box center [718, 414] width 533 height 212
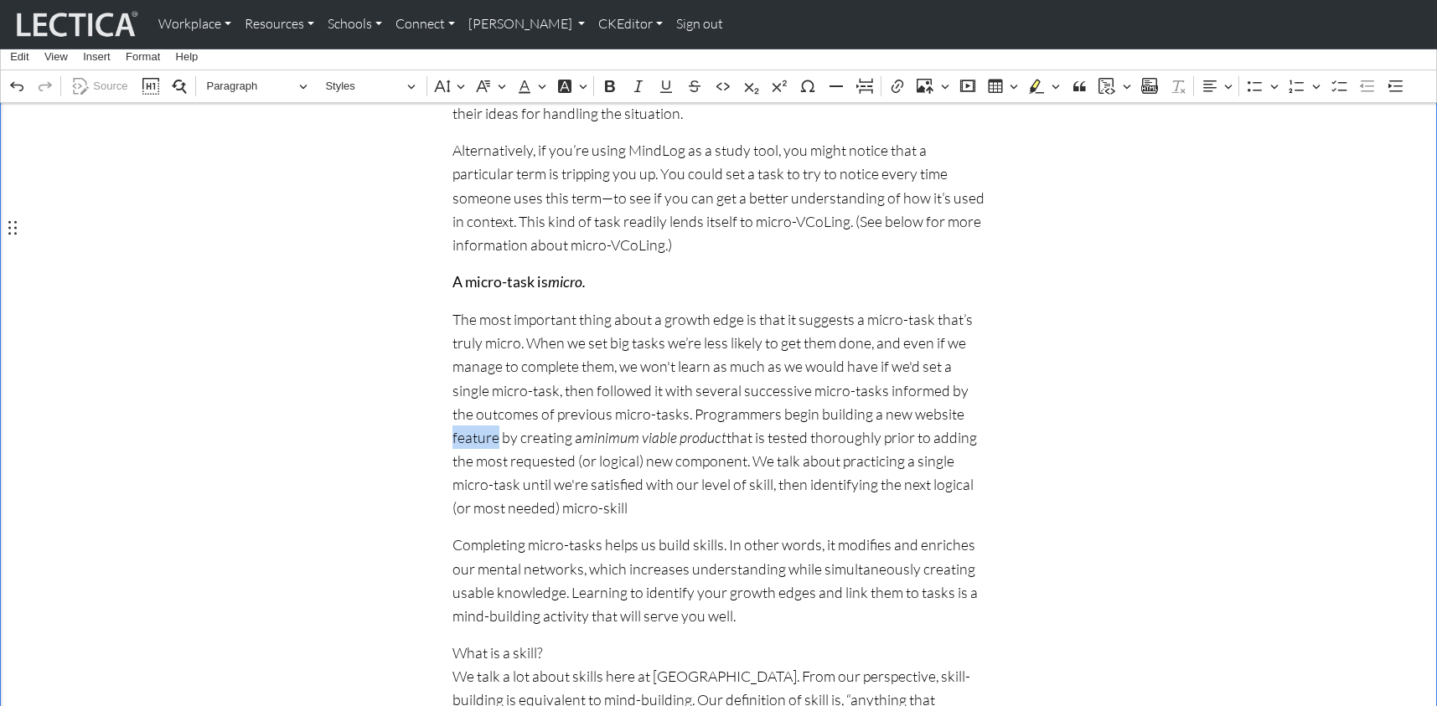
click at [798, 318] on p "The most important thing about a growth edge is that it suggests a micro-task t…" at bounding box center [718, 414] width 533 height 212
click at [731, 313] on p "The most important thing about a growth edge is that it suggests a micro-task t…" at bounding box center [718, 414] width 533 height 212
click at [864, 316] on p "The most important thing about a growth edge is that it suggests a micro-task t…" at bounding box center [718, 414] width 533 height 212
click at [587, 342] on p "The most important thing about a growth edge is that it suggests a micro-task t…" at bounding box center [718, 414] width 533 height 212
click at [632, 428] on icon "minimum viable product" at bounding box center [704, 437] width 144 height 18
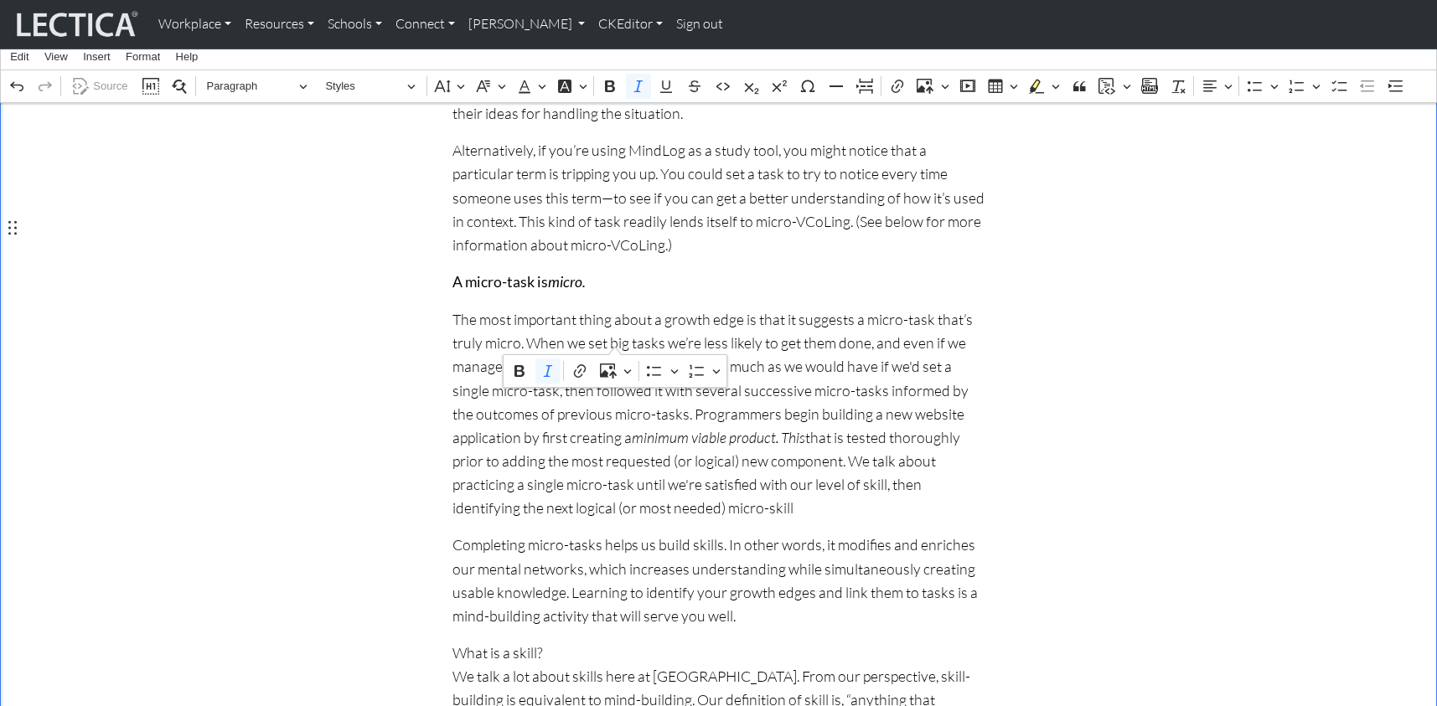
drag, startPoint x: 592, startPoint y: 339, endPoint x: 617, endPoint y: 339, distance: 24.3
click at [617, 339] on p "The most important thing about a growth edge is that it suggests a micro-task t…" at bounding box center [718, 414] width 533 height 212
drag, startPoint x: 543, startPoint y: 342, endPoint x: 584, endPoint y: 339, distance: 41.1
click at [632, 428] on icon "minimum viable product." at bounding box center [705, 437] width 147 height 18
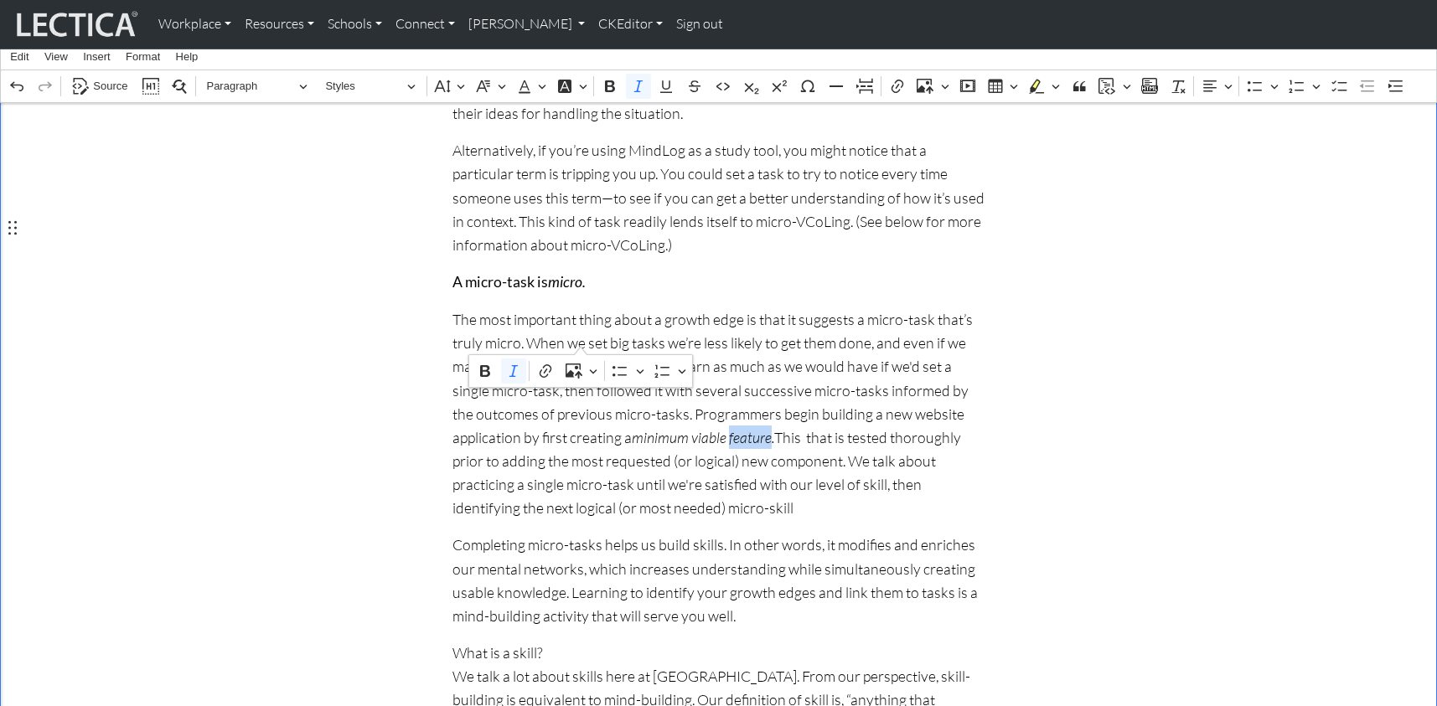
drag, startPoint x: 542, startPoint y: 343, endPoint x: 580, endPoint y: 341, distance: 37.7
click at [632, 428] on icon "minimum viable feature." at bounding box center [703, 437] width 142 height 18
click at [617, 343] on p "The most important thing about a growth edge is that it suggests a micro-task t…" at bounding box center [718, 414] width 533 height 212
click at [651, 339] on p "The most important thing about a growth edge is that it suggests a micro-task t…" at bounding box center [718, 414] width 533 height 212
click at [683, 342] on p "The most important thing about a growth edge is that it suggests a micro-task t…" at bounding box center [718, 414] width 533 height 212
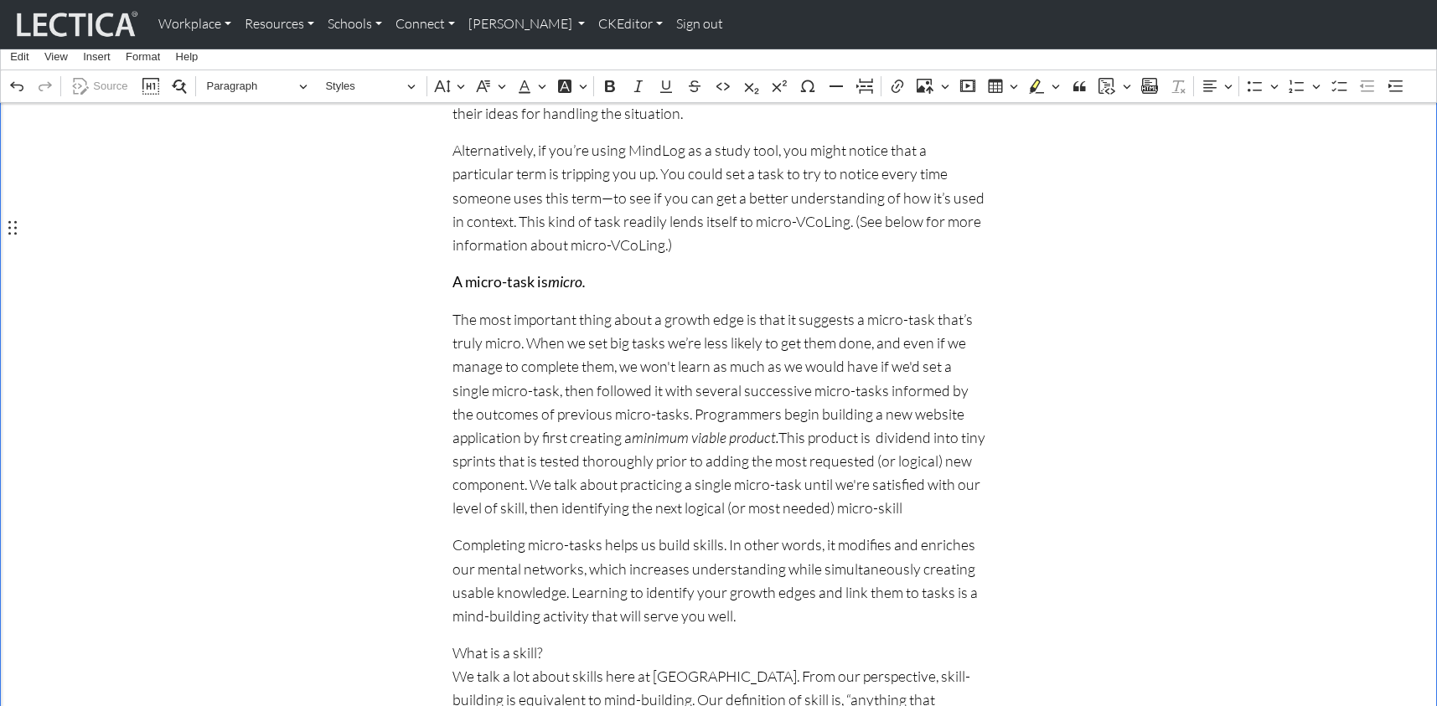
click at [864, 342] on p "The most important thing about a growth edge is that it suggests a micro-task t…" at bounding box center [718, 414] width 533 height 212
click at [801, 341] on p "The most important thing about a growth edge is that it suggests a micro-task t…" at bounding box center [718, 414] width 533 height 212
drag, startPoint x: 788, startPoint y: 361, endPoint x: 883, endPoint y: 363, distance: 94.7
click at [883, 363] on p "The most important thing about a growth edge is that it suggests a micro-task t…" at bounding box center [718, 414] width 533 height 212
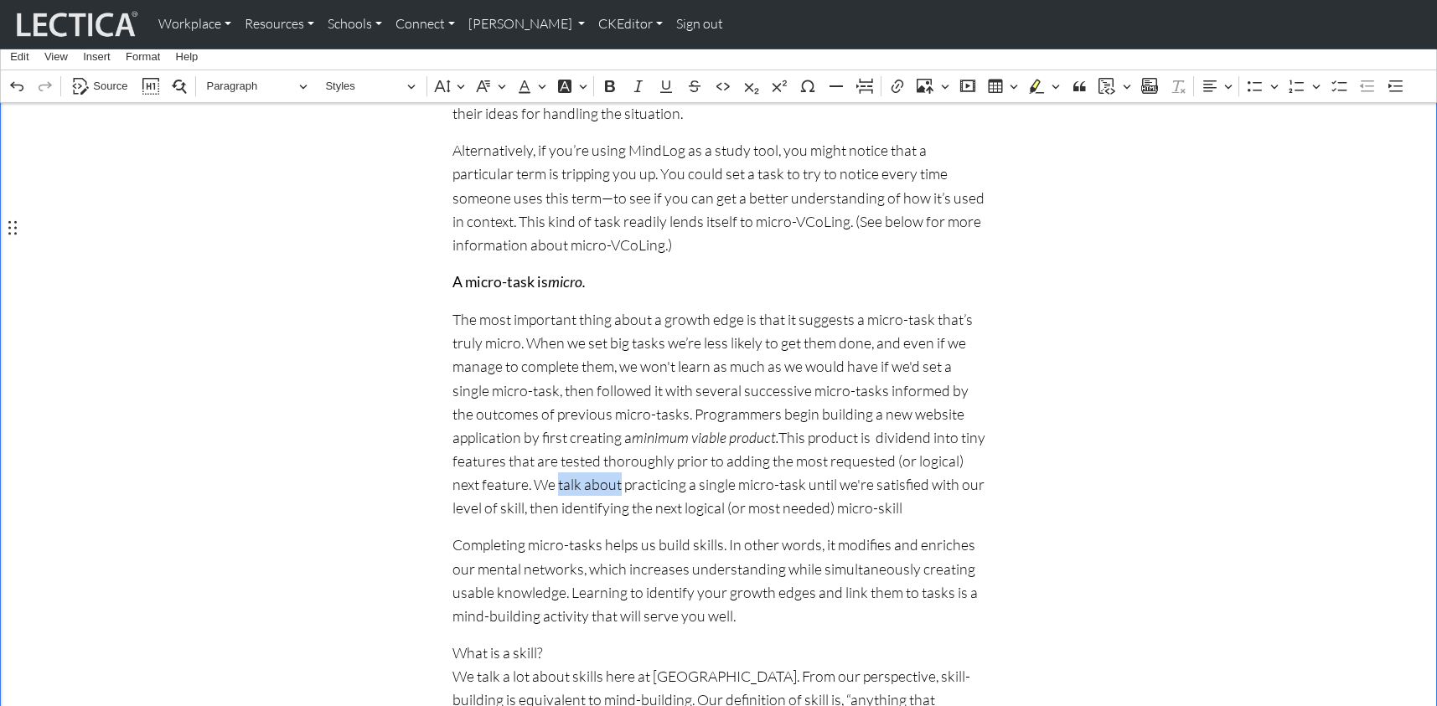
drag, startPoint x: 890, startPoint y: 362, endPoint x: 948, endPoint y: 364, distance: 57.9
click at [948, 364] on p "The most important thing about a growth edge is that it suggests a micro-task t…" at bounding box center [718, 414] width 533 height 212
click at [683, 340] on p "The most important thing about a growth edge is that it suggests a micro-task t…" at bounding box center [718, 414] width 533 height 212
click at [907, 313] on p "The most important thing about a growth edge is that it suggests a micro-task t…" at bounding box center [718, 414] width 533 height 212
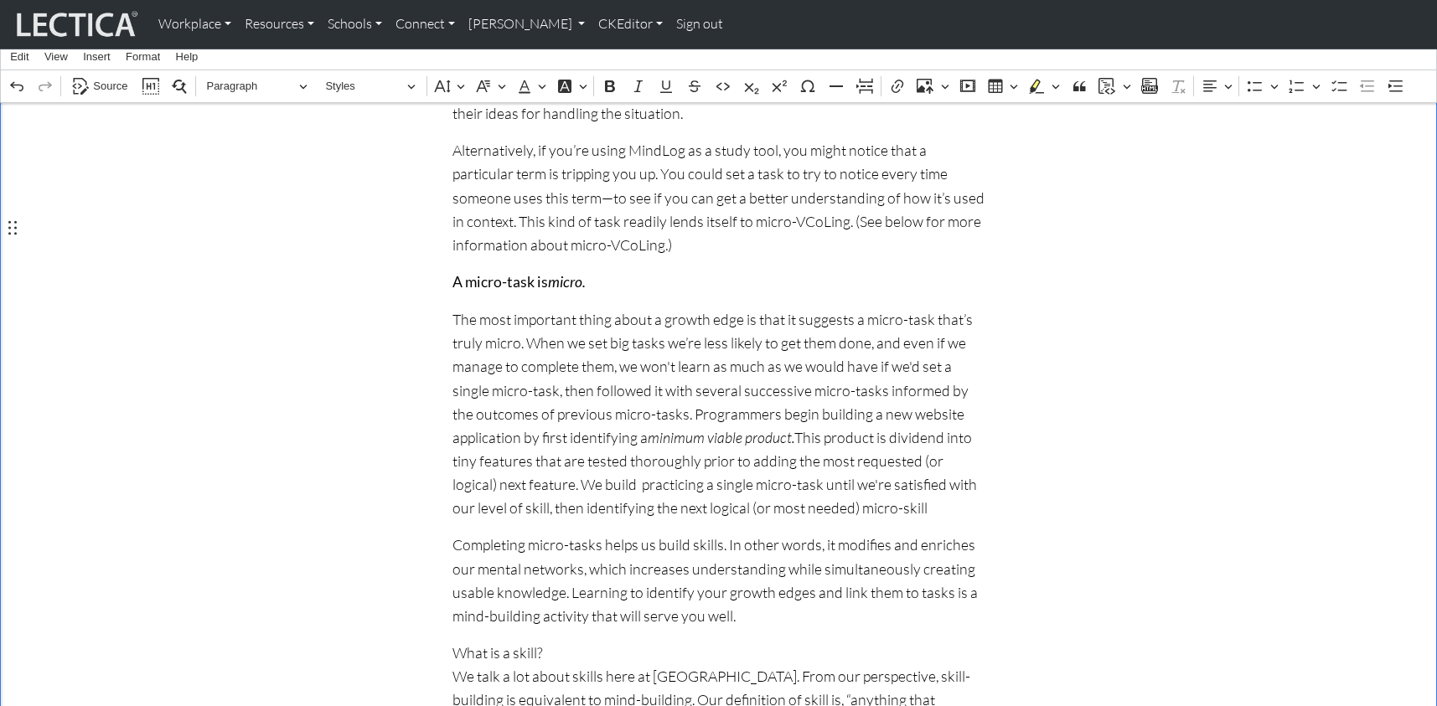
click at [631, 361] on p "The most important thing about a growth edge is that it suggests a micro-task t…" at bounding box center [718, 414] width 533 height 212
click at [897, 361] on p "The most important thing about a growth edge is that it suggests a micro-task t…" at bounding box center [718, 414] width 533 height 212
click at [946, 363] on p "The most important thing about a growth edge is that it suggests a micro-task t…" at bounding box center [718, 414] width 533 height 212
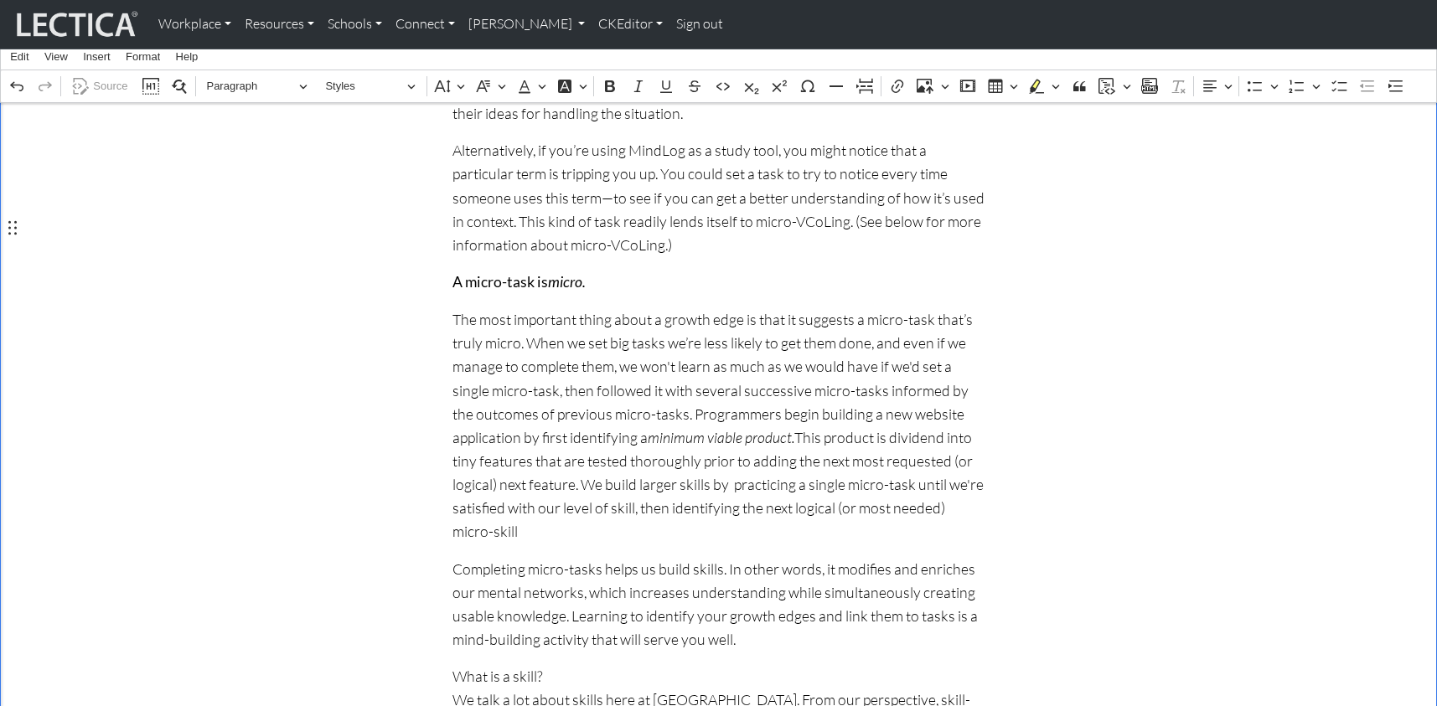
click at [504, 388] on p "The most important thing about a growth edge is that it suggests a micro-task t…" at bounding box center [718, 425] width 533 height 235
click at [498, 386] on p "The most important thing about a growth edge is that it suggests a micro-task t…" at bounding box center [718, 425] width 533 height 235
click at [938, 382] on p "The most important thing about a growth edge is that it suggests a micro-task t…" at bounding box center [718, 425] width 533 height 235
click at [525, 317] on p "The most important thing about a growth edge is that it suggests a micro-task t…" at bounding box center [718, 425] width 533 height 235
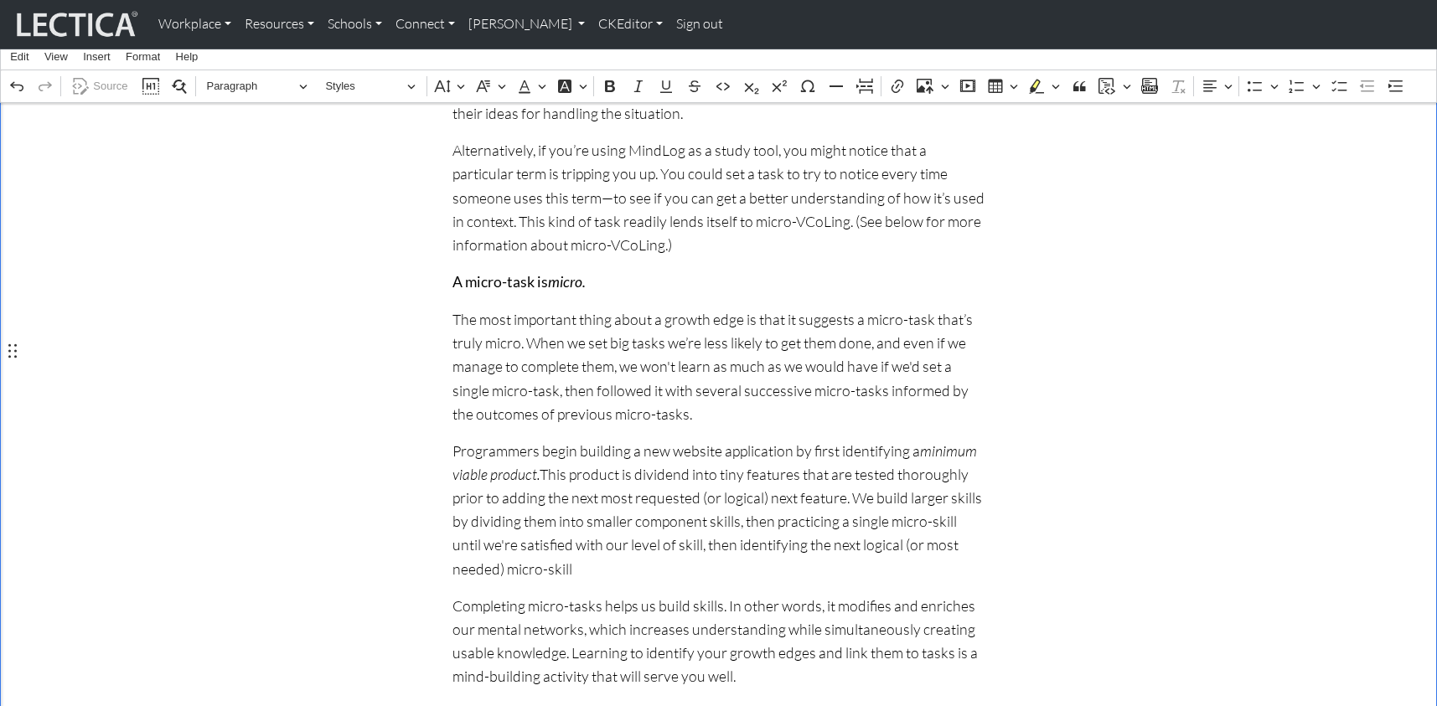
click at [780, 439] on p "Programmers begin building a new website application by first identifying a min…" at bounding box center [718, 510] width 533 height 142
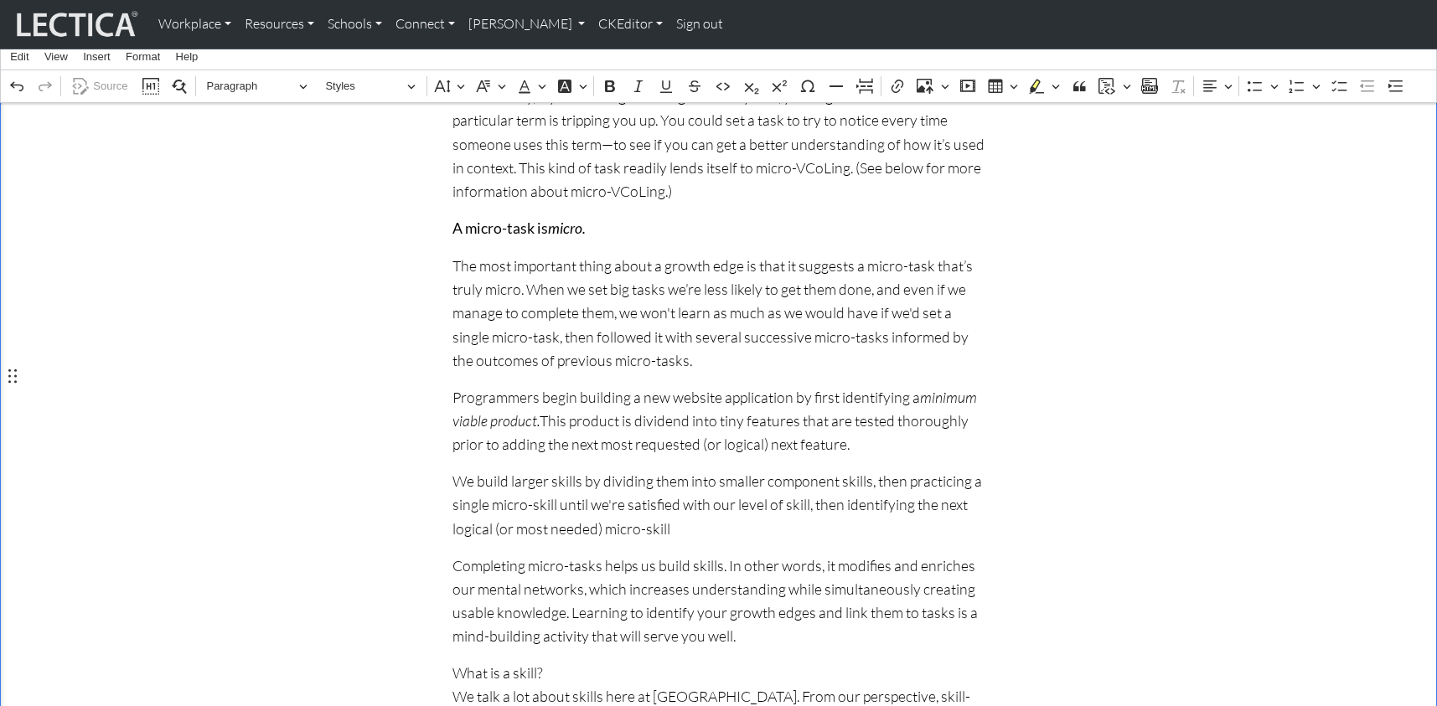
scroll to position [1320, 0]
drag, startPoint x: 452, startPoint y: 375, endPoint x: 470, endPoint y: 378, distance: 17.9
click at [470, 468] on p "We build larger skills by dividing them into smaller component skills, then pra…" at bounding box center [718, 503] width 533 height 70
click at [703, 468] on p "At Lectica, we help people build larger skills by dividing them into smaller co…" at bounding box center [718, 503] width 533 height 70
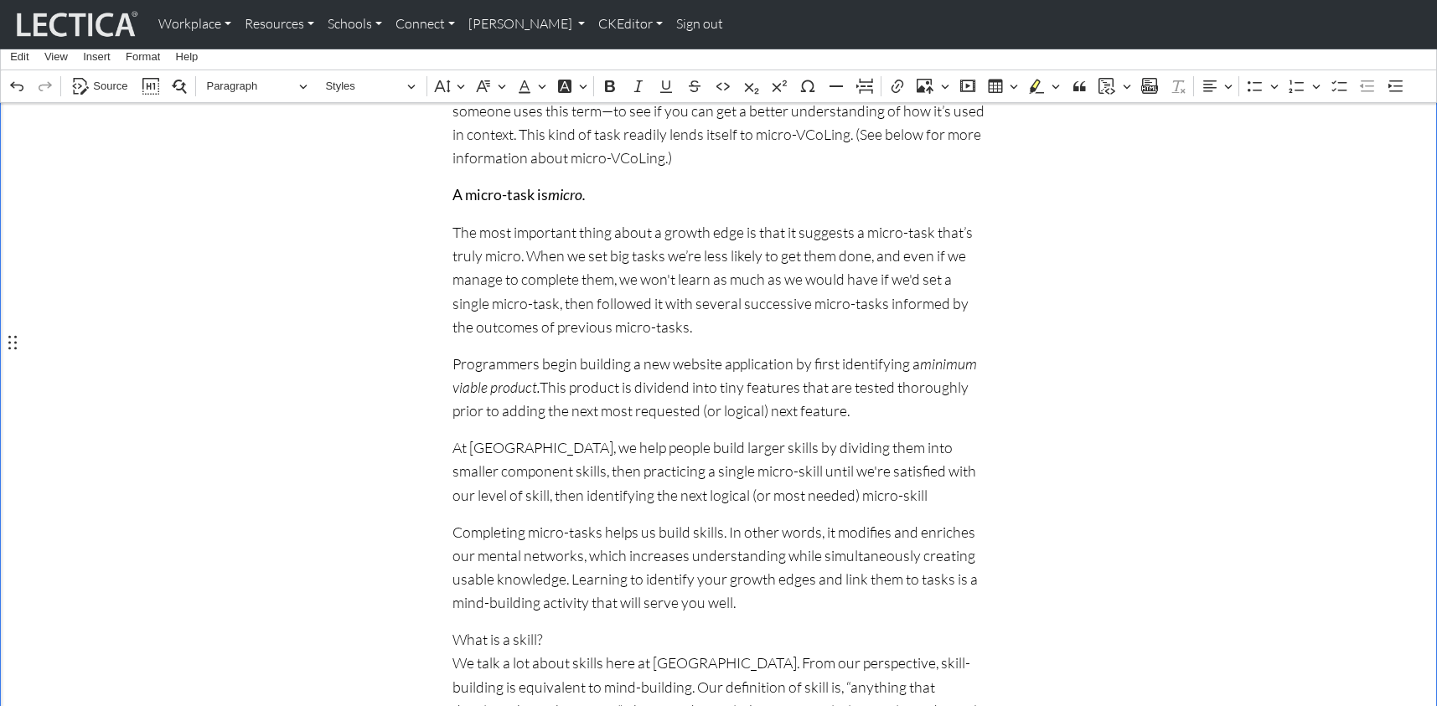
scroll to position [1333, 0]
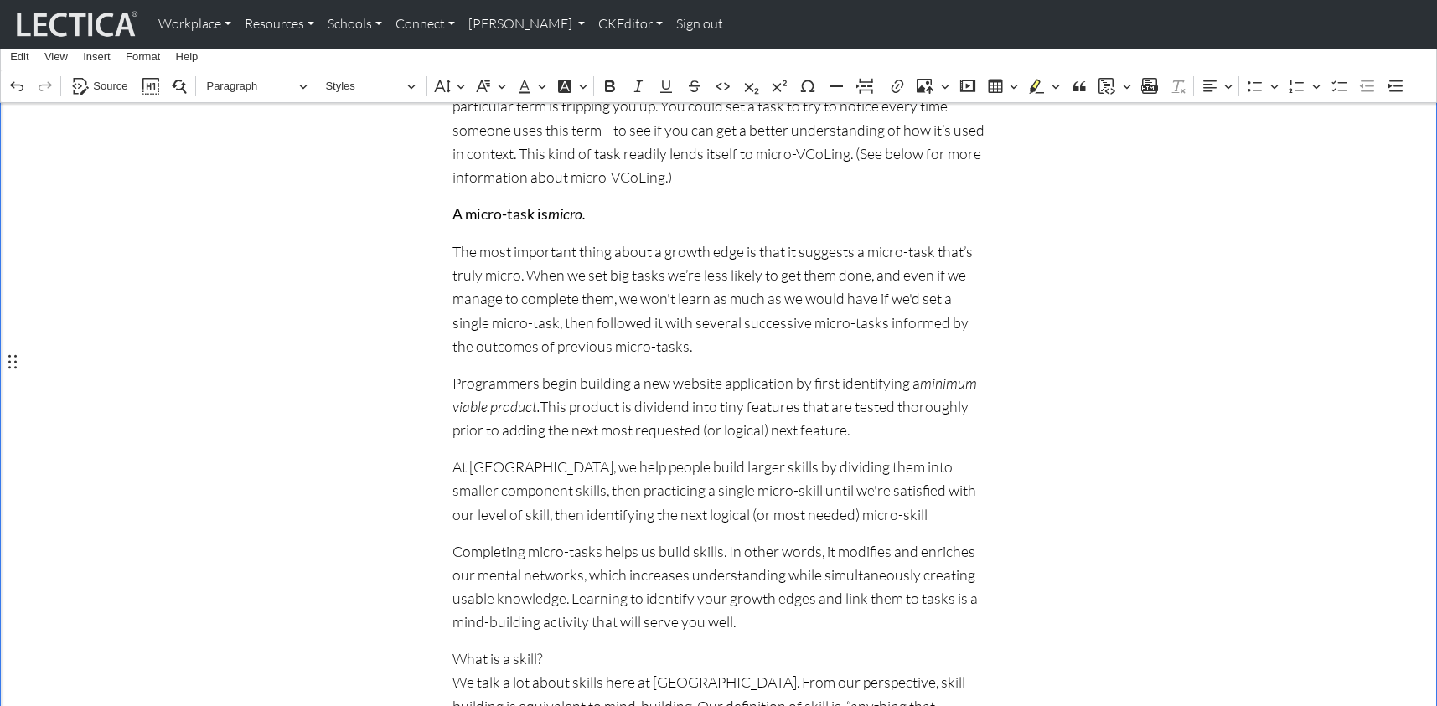
click at [972, 455] on p "At Lectica, we help people build larger skills by dividing them into smaller co…" at bounding box center [718, 490] width 533 height 70
drag, startPoint x: 542, startPoint y: 385, endPoint x: 586, endPoint y: 387, distance: 43.6
click at [586, 455] on p "At Lectica, we help people build larger skills by dividing them into smaller co…" at bounding box center [718, 490] width 533 height 70
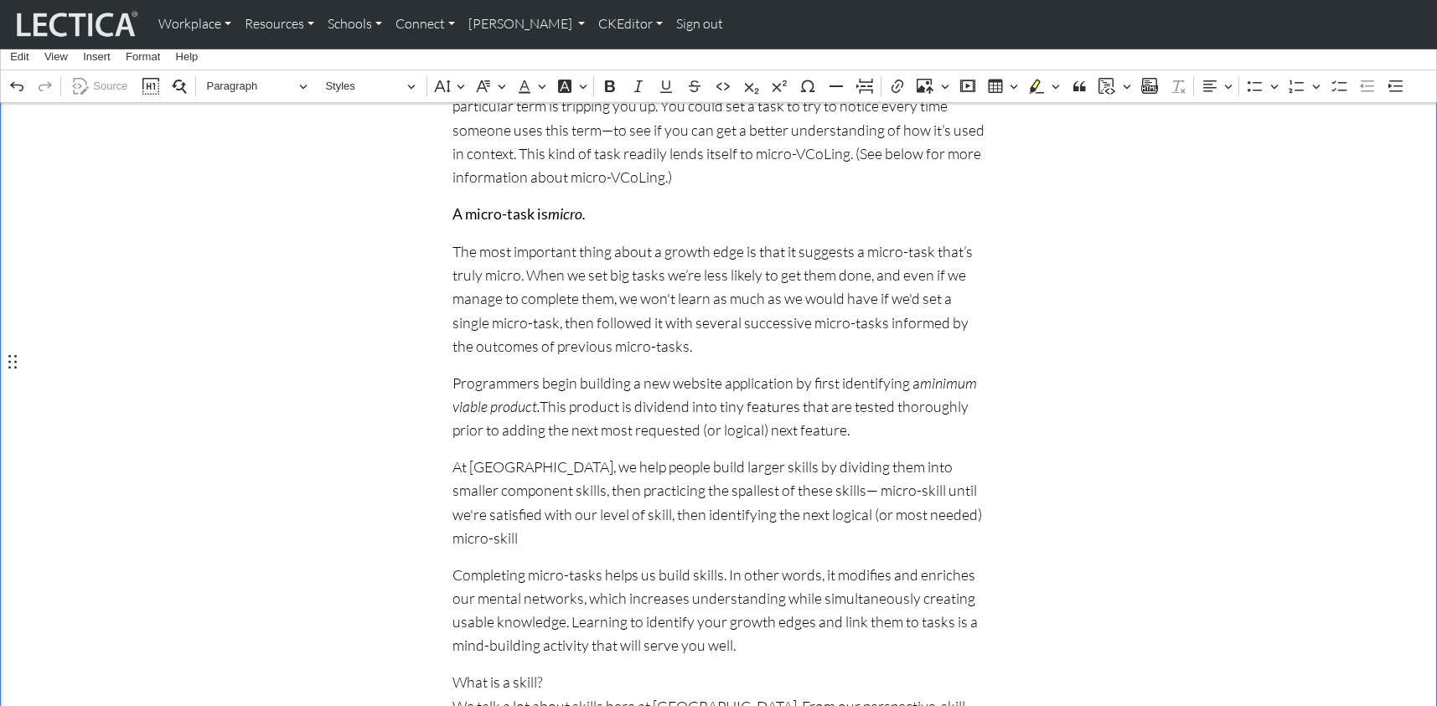
click at [705, 455] on p "At Lectica, we help people build larger skills by dividing them into smaller co…" at bounding box center [718, 502] width 533 height 95
click at [762, 455] on p "At Lectica, we help people build larger skills by dividing them into smaller co…" at bounding box center [718, 502] width 533 height 95
click at [783, 455] on p "At Lectica, we help people build larger skills by dividing them into smaller co…" at bounding box center [718, 502] width 533 height 95
click at [575, 455] on p "At Lectica, we help people build larger skills by dividing them into smaller co…" at bounding box center [718, 502] width 533 height 95
drag, startPoint x: 811, startPoint y: 387, endPoint x: 826, endPoint y: 389, distance: 15.2
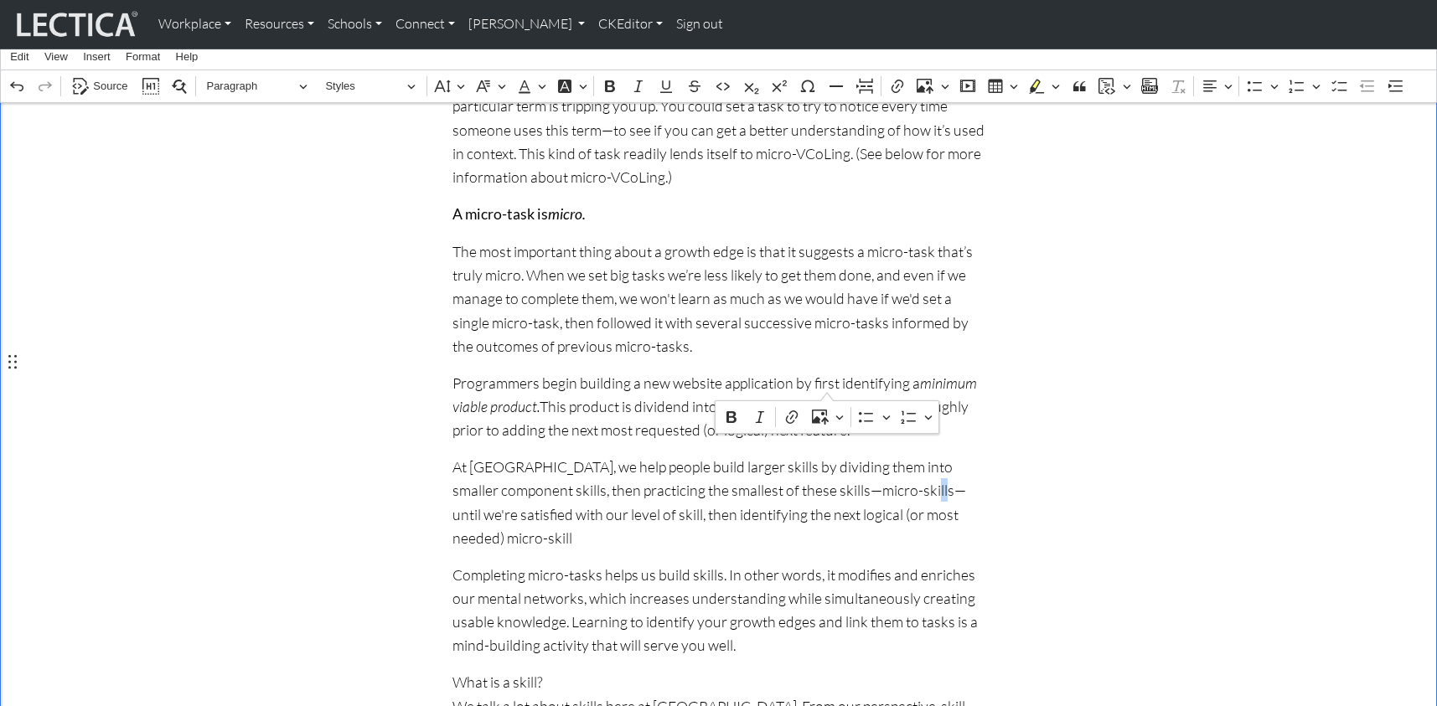
click at [826, 455] on p "At Lectica, we help people build larger skills by dividing them into smaller co…" at bounding box center [718, 502] width 533 height 95
drag, startPoint x: 934, startPoint y: 385, endPoint x: 954, endPoint y: 388, distance: 20.4
click at [954, 455] on p "At Lectica, we help people build larger skills by dividing them into smaller co…" at bounding box center [718, 502] width 533 height 95
drag, startPoint x: 904, startPoint y: 384, endPoint x: 519, endPoint y: 409, distance: 386.2
click at [519, 455] on p "At Lectica, we help people build larger skills by dividing them into smaller co…" at bounding box center [718, 502] width 533 height 95
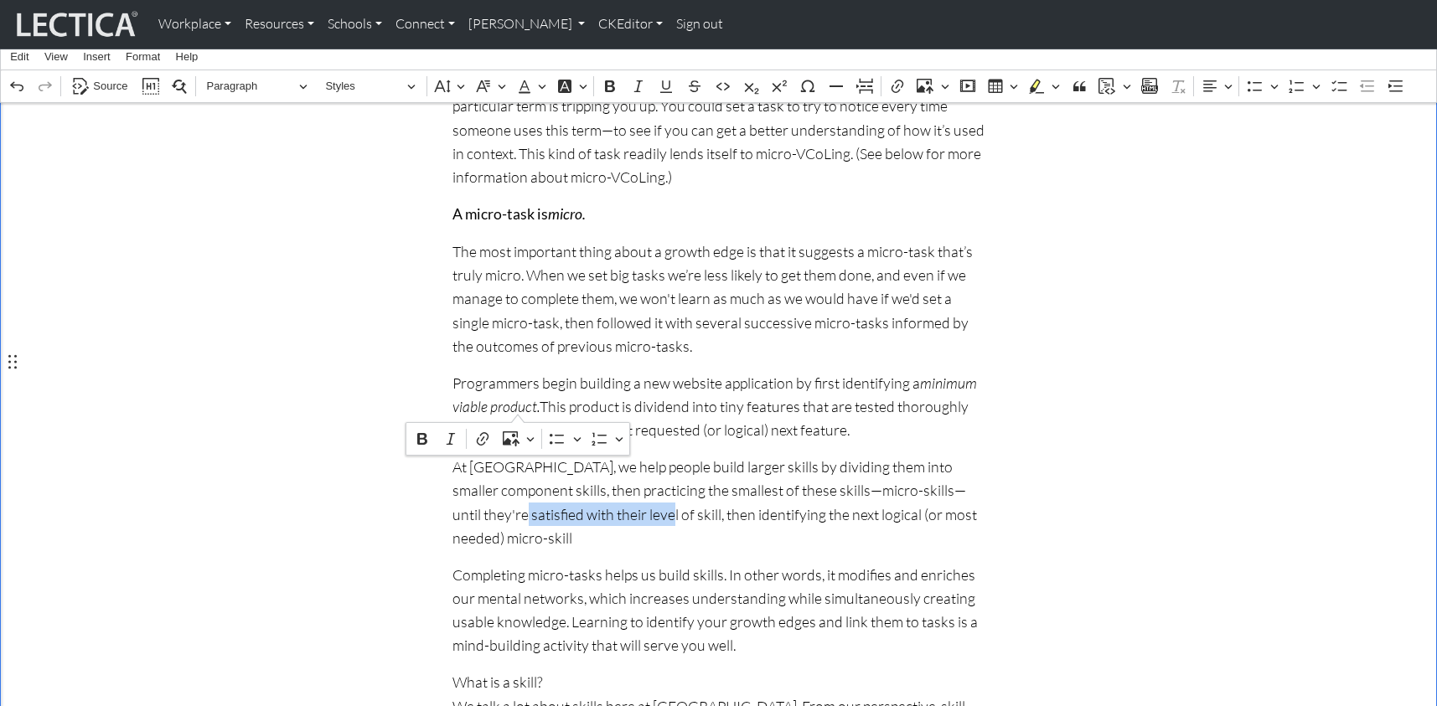
click at [452, 455] on p "At Lectica, we help people build larger skills by dividing them into smaller co…" at bounding box center [718, 502] width 533 height 95
drag, startPoint x: 565, startPoint y: 405, endPoint x: 587, endPoint y: 406, distance: 21.8
click at [569, 455] on p "At Lectica, we help people build larger skills by dividing them into smaller co…" at bounding box center [718, 502] width 533 height 95
drag, startPoint x: 571, startPoint y: 403, endPoint x: 597, endPoint y: 406, distance: 26.1
click at [597, 455] on p "At Lectica, we help people build larger skills by dividing them into smaller co…" at bounding box center [718, 502] width 533 height 95
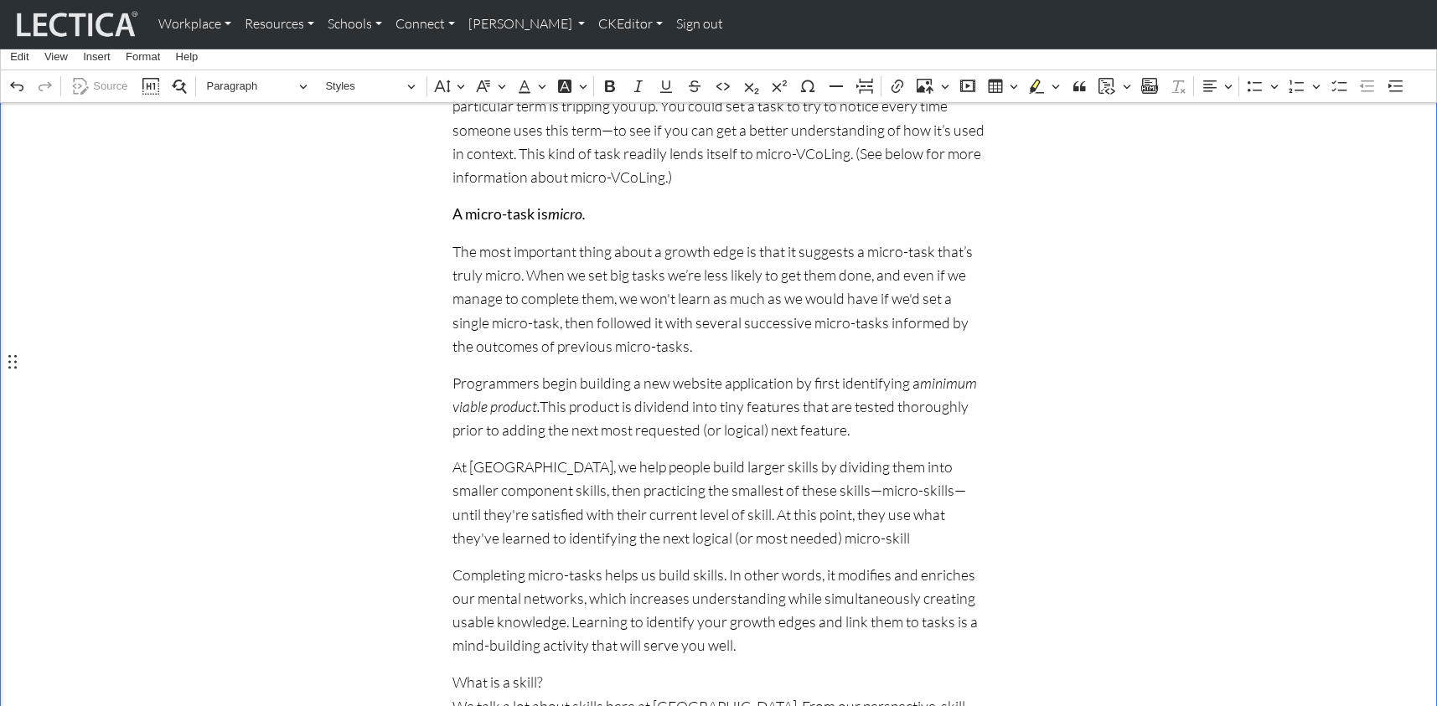
click at [904, 455] on p "At Lectica, we help people build larger skills by dividing them into smaller co…" at bounding box center [718, 502] width 533 height 95
click at [901, 455] on p "At Lectica, we help people build larger skills by dividing them into smaller co…" at bounding box center [718, 502] width 533 height 95
click at [820, 455] on p "At Lectica, we help people build larger skills by dividing them into smaller co…" at bounding box center [718, 502] width 533 height 95
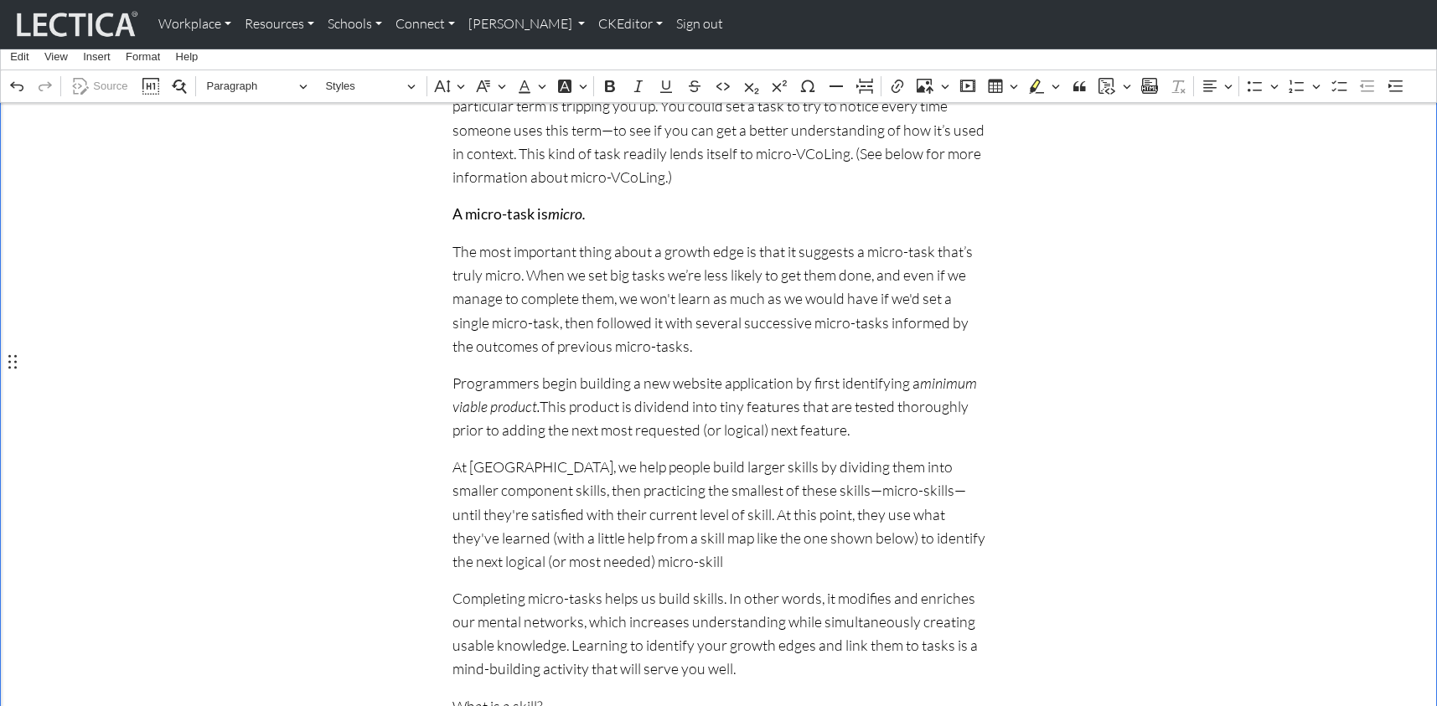
scroll to position [1330, 0]
click at [974, 458] on p "At Lectica, we help people build larger skills by dividing them into smaller co…" at bounding box center [718, 517] width 533 height 118
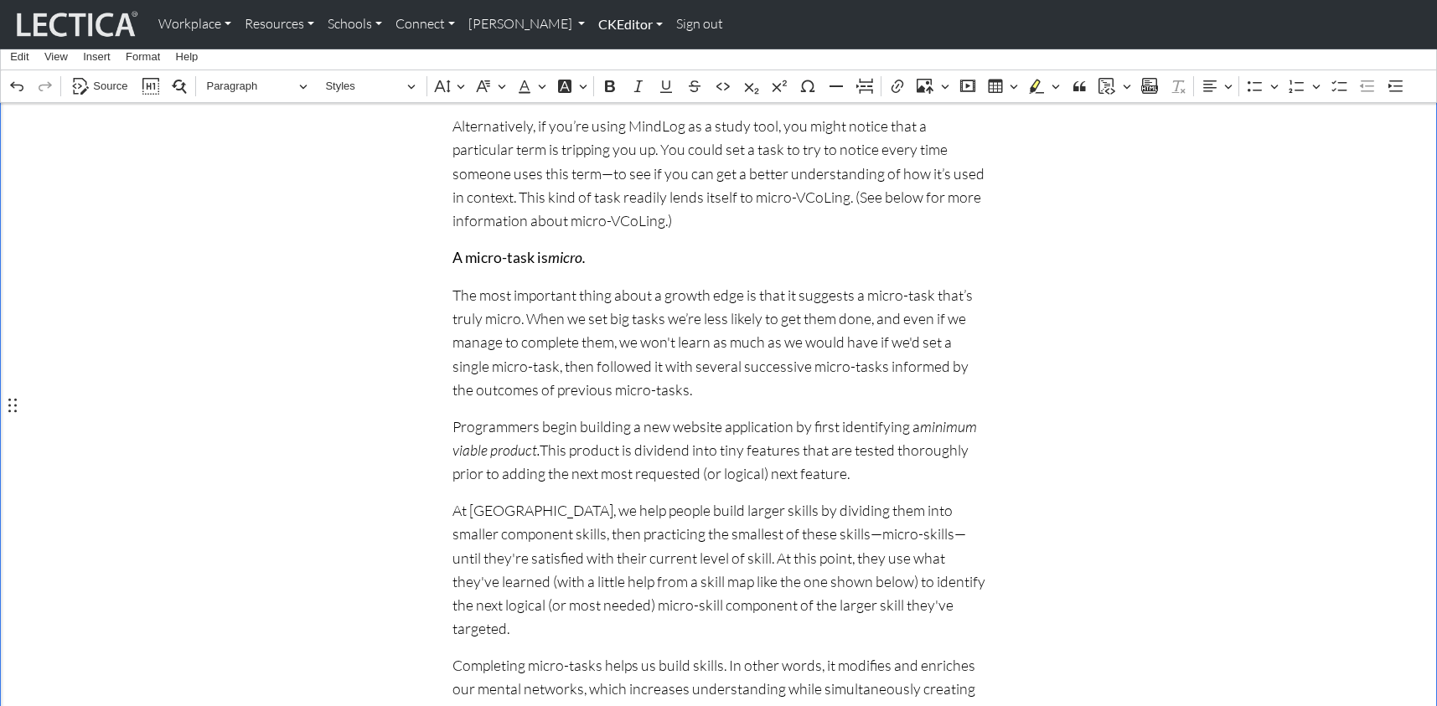
scroll to position [1277, 0]
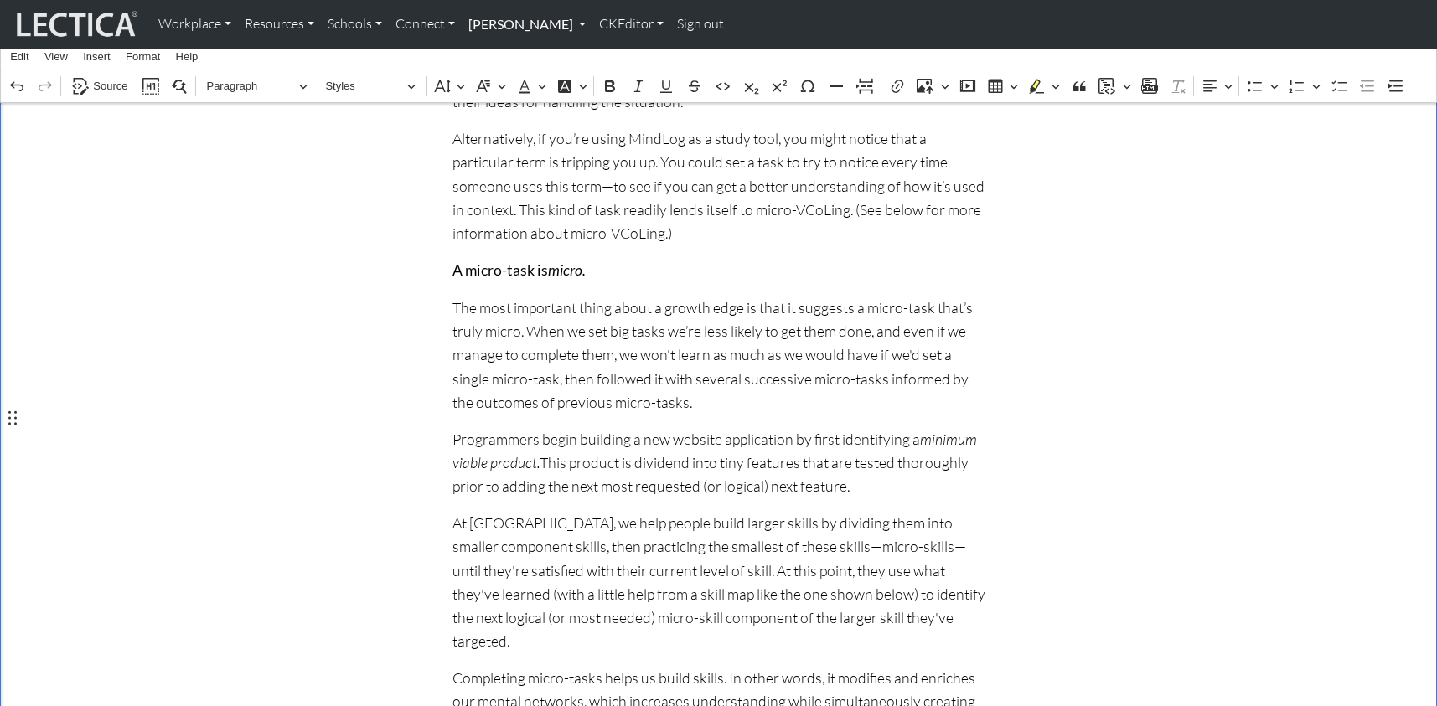
click at [533, 23] on link "[PERSON_NAME]" at bounding box center [527, 24] width 131 height 35
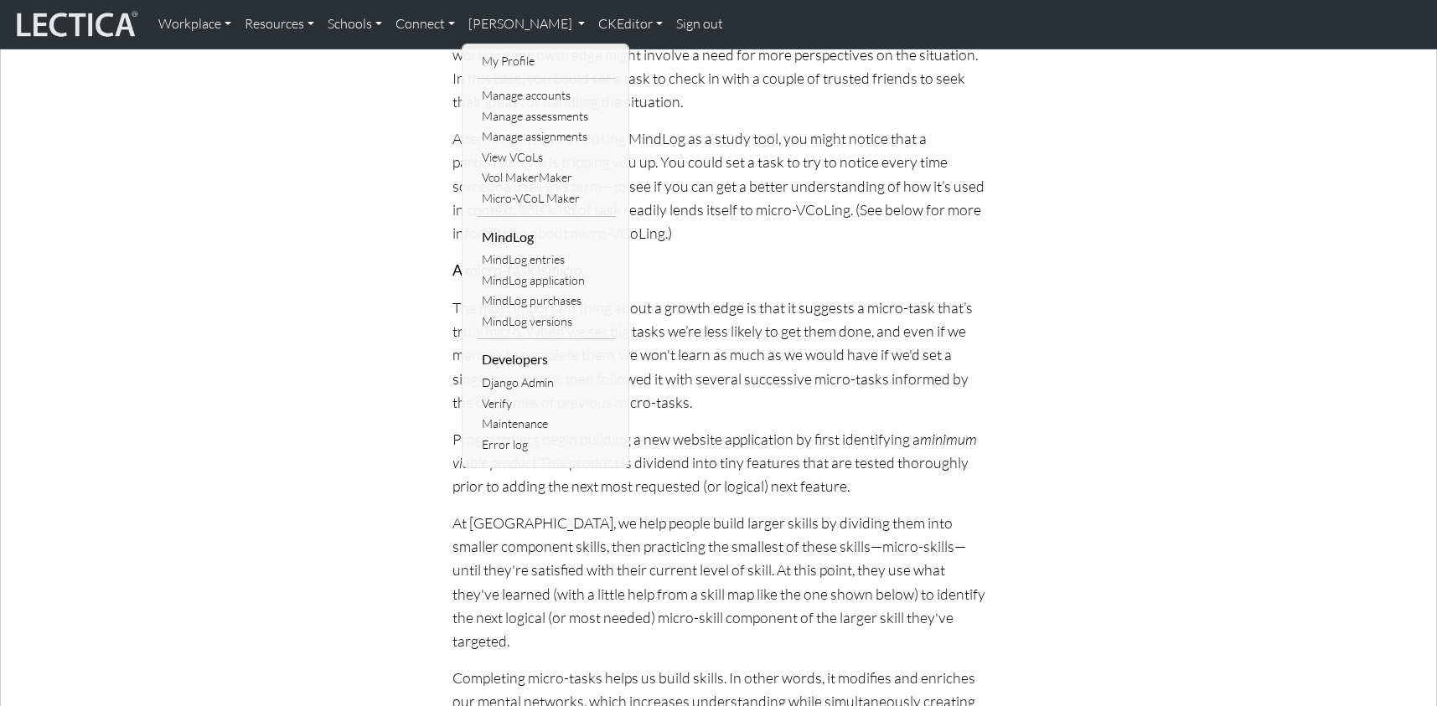
click at [241, 226] on div "The art of setting MindLog micro-tasks Page under development! Please send us y…" at bounding box center [719, 673] width 1106 height 3088
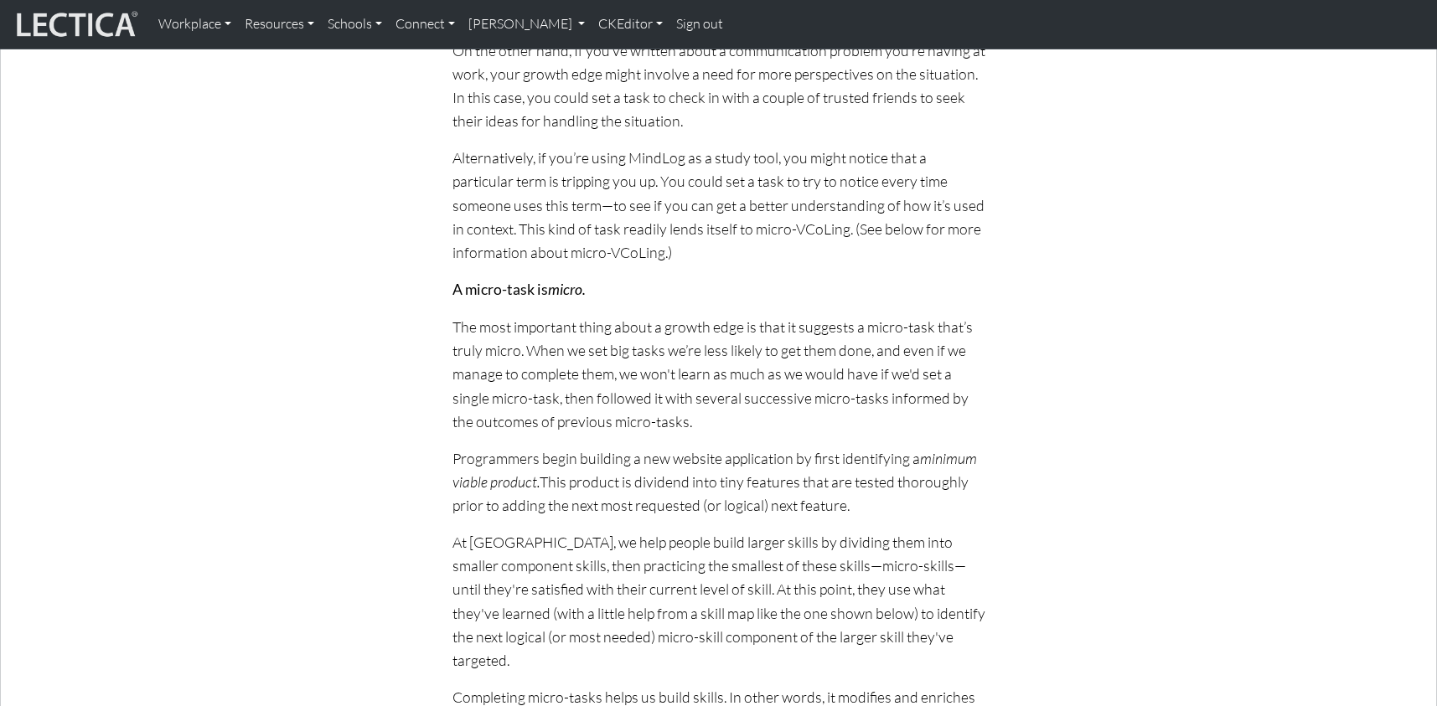
scroll to position [1242, 0]
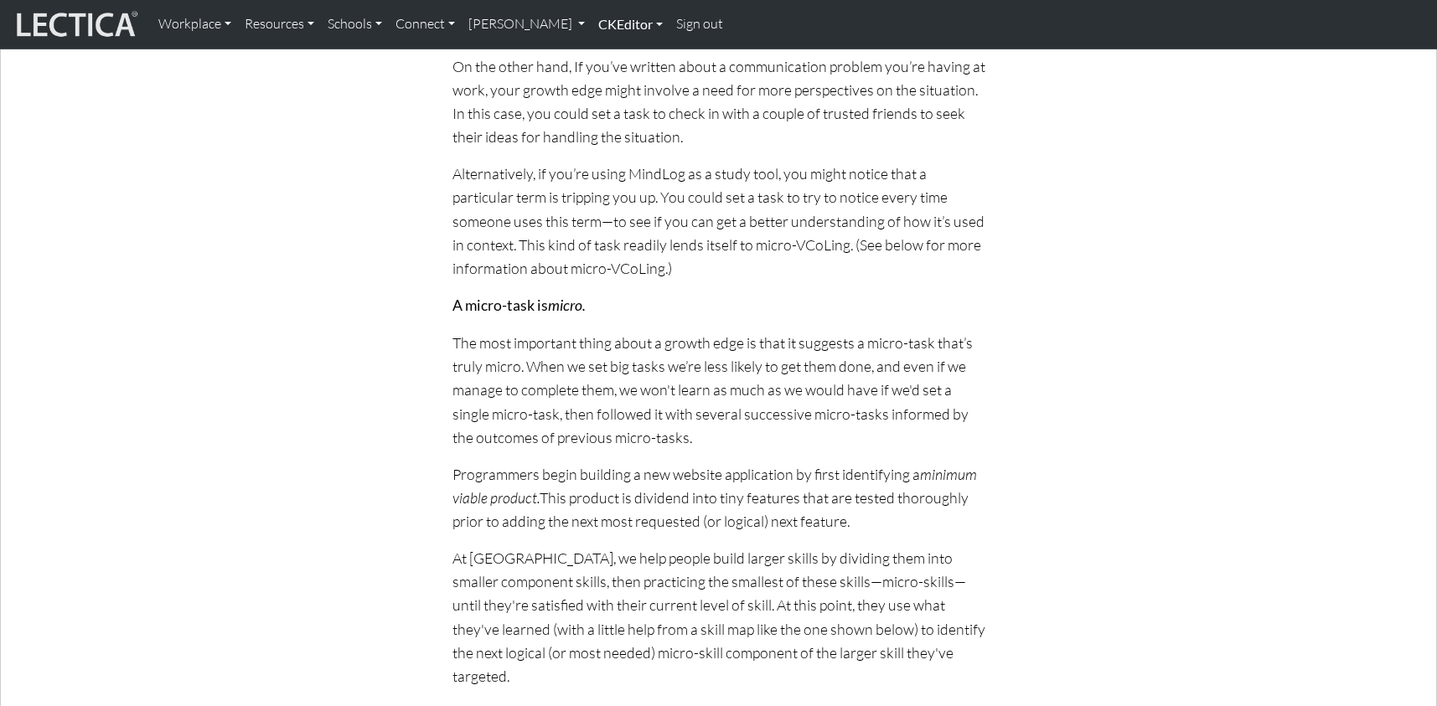
click at [592, 26] on link "CKEditor" at bounding box center [631, 24] width 78 height 35
click at [605, 54] on link "Edit" at bounding box center [622, 61] width 34 height 21
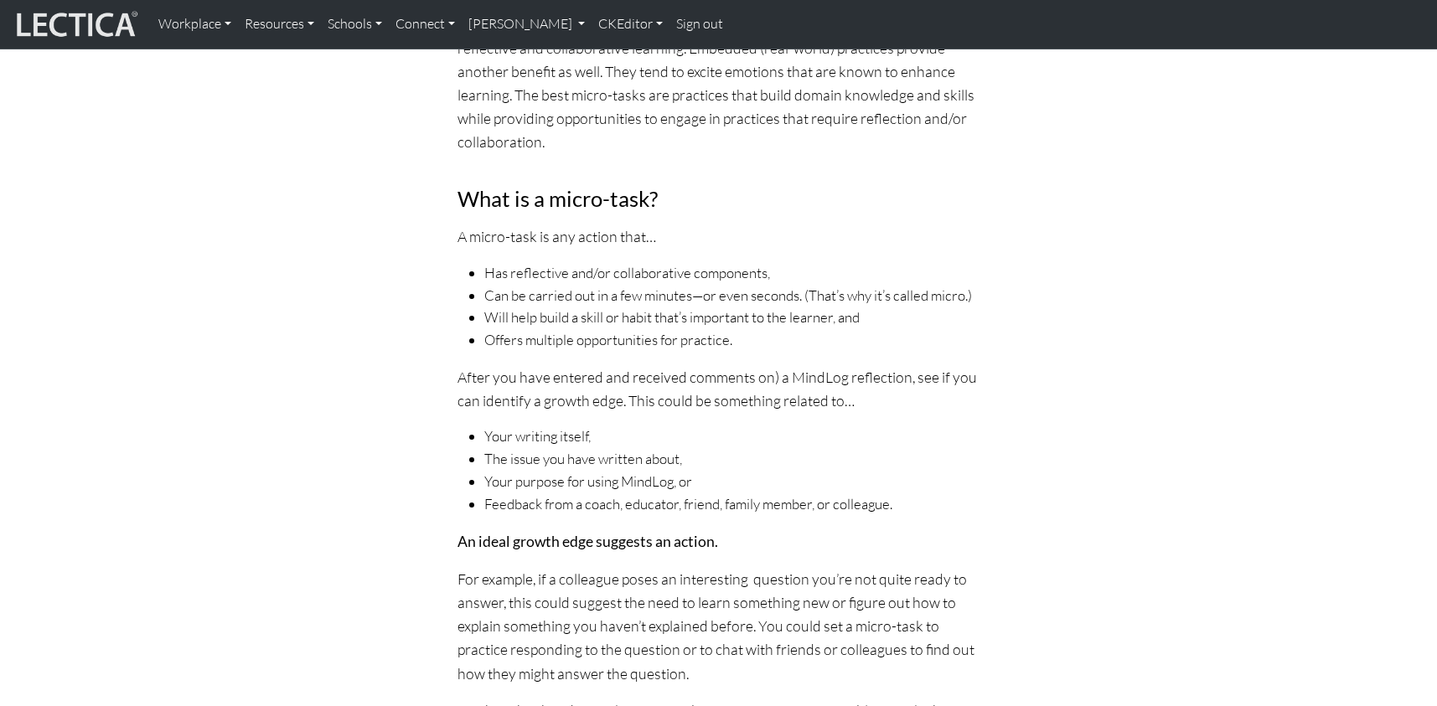
scroll to position [0, 0]
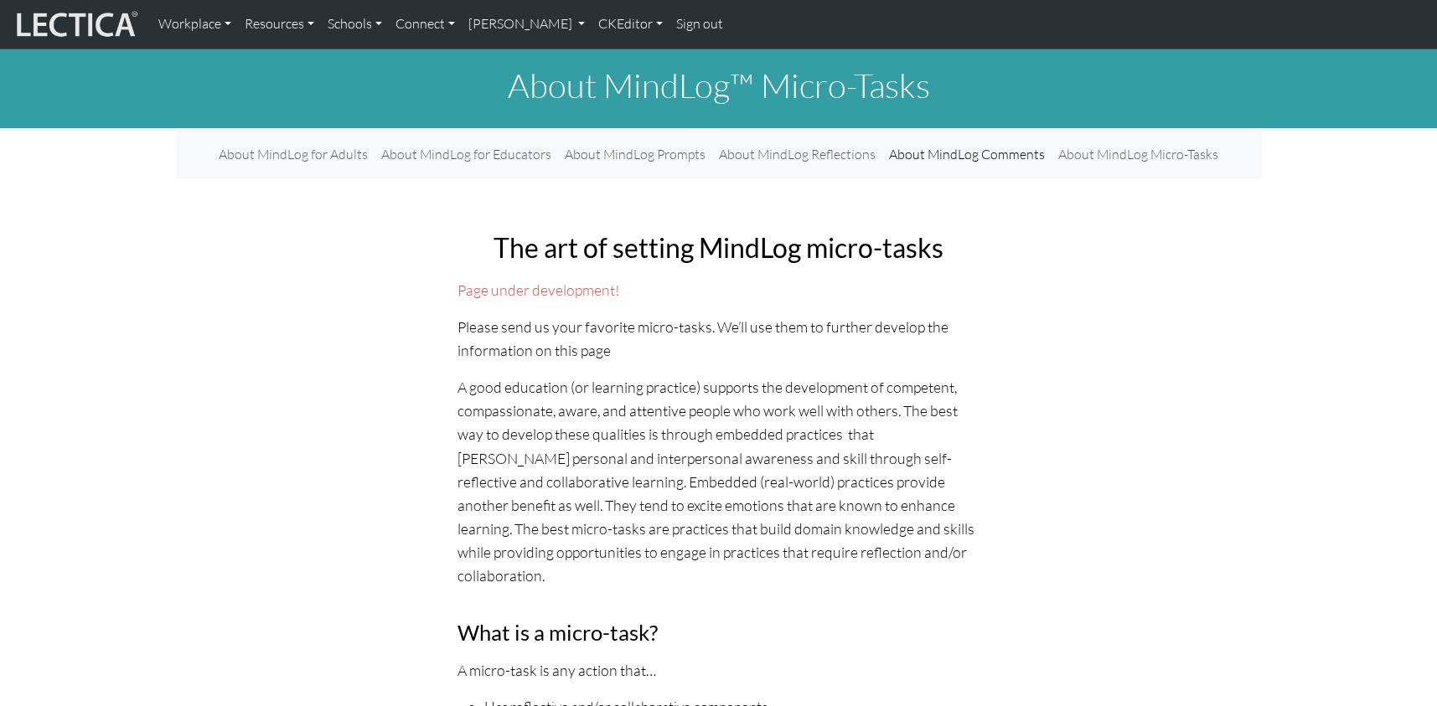
click at [592, 21] on link "CKEditor" at bounding box center [631, 24] width 78 height 35
click at [605, 53] on link "Edit" at bounding box center [622, 61] width 34 height 21
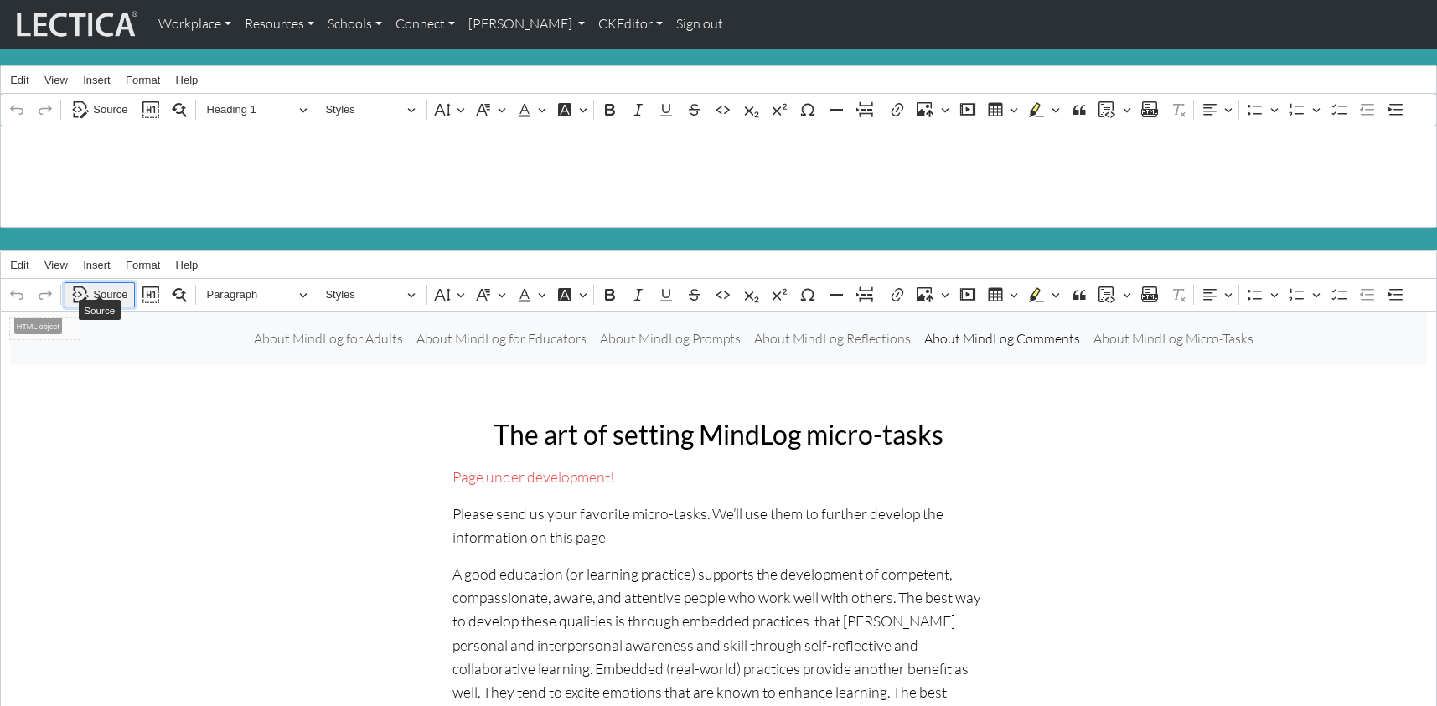
click at [104, 285] on span "Source" at bounding box center [110, 295] width 34 height 20
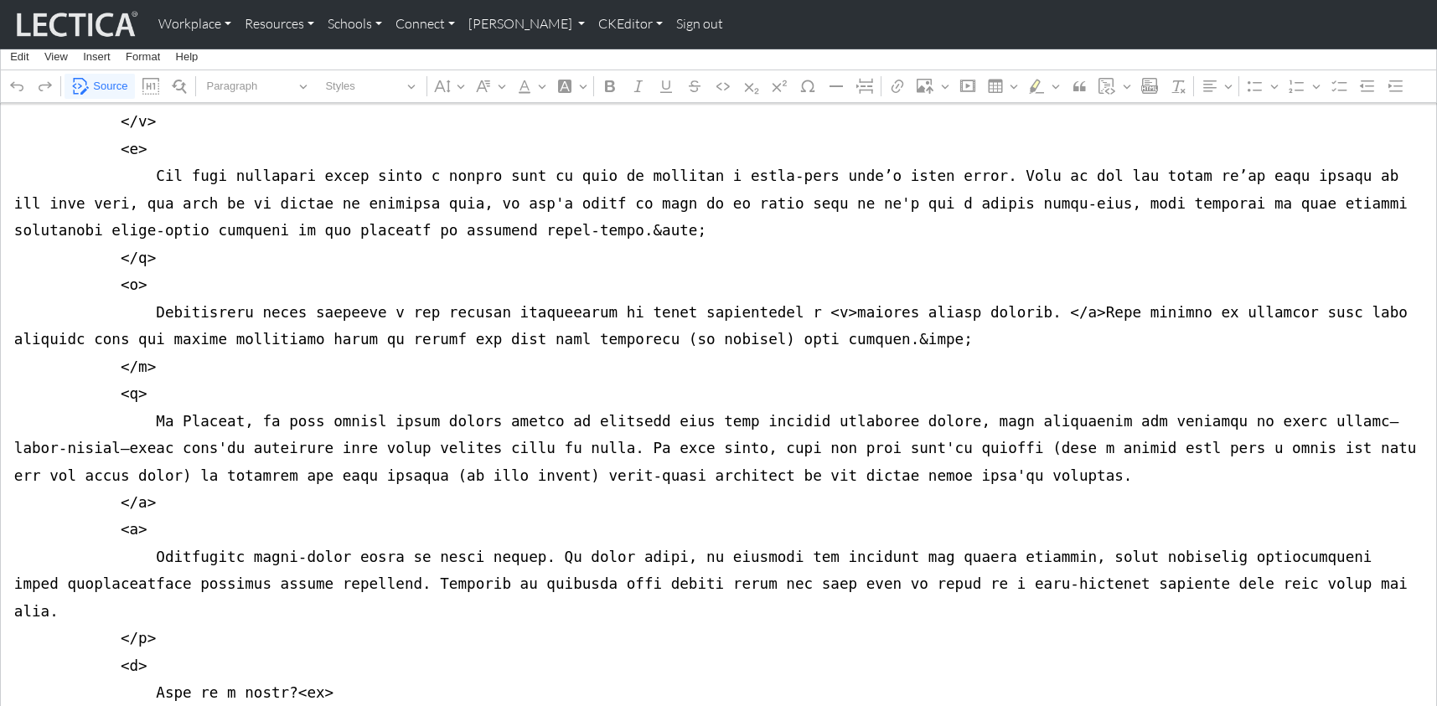
scroll to position [2664, 0]
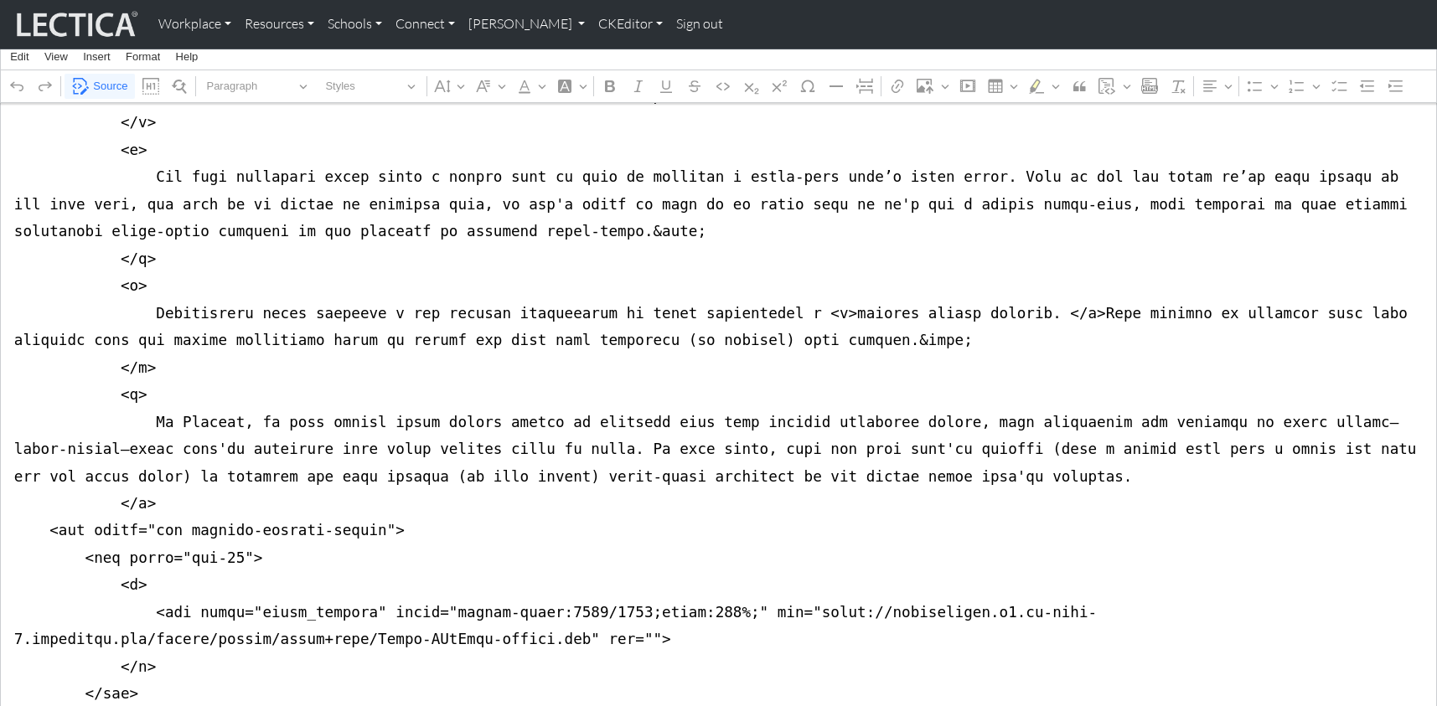
type textarea "<nav class="navbar navbar-expand-lg navbar-light bg-light mb-5" style="font-siz…"
click at [592, 24] on link "CKEditor" at bounding box center [631, 24] width 78 height 35
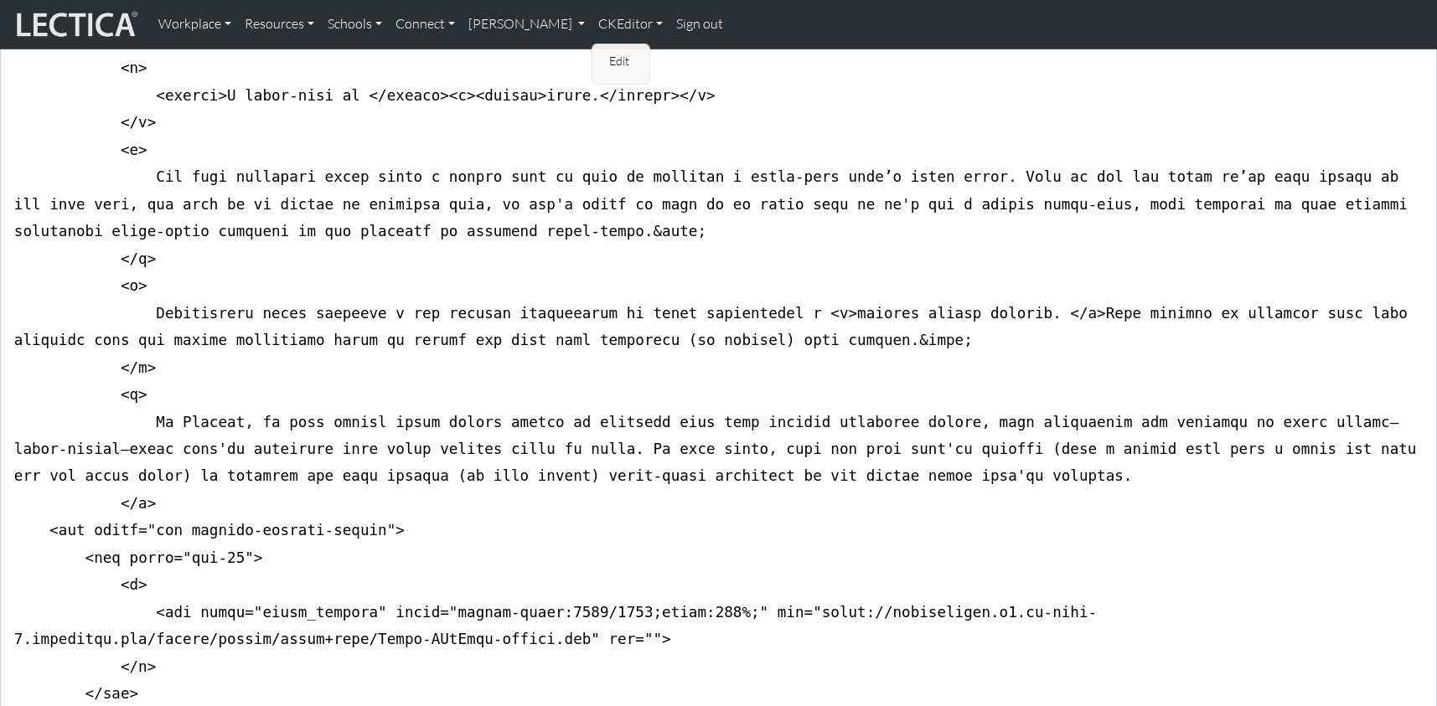
click at [605, 53] on link "Edit" at bounding box center [622, 61] width 34 height 21
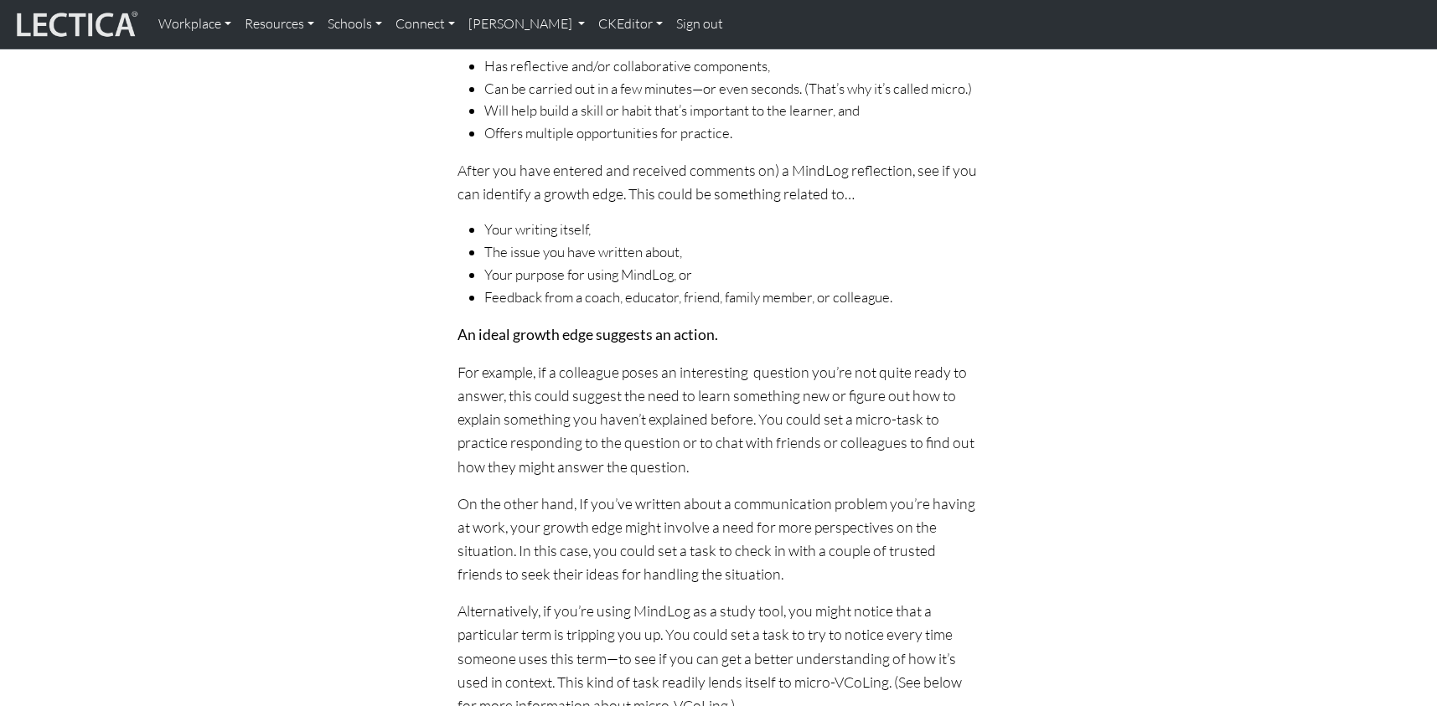
scroll to position [567, 0]
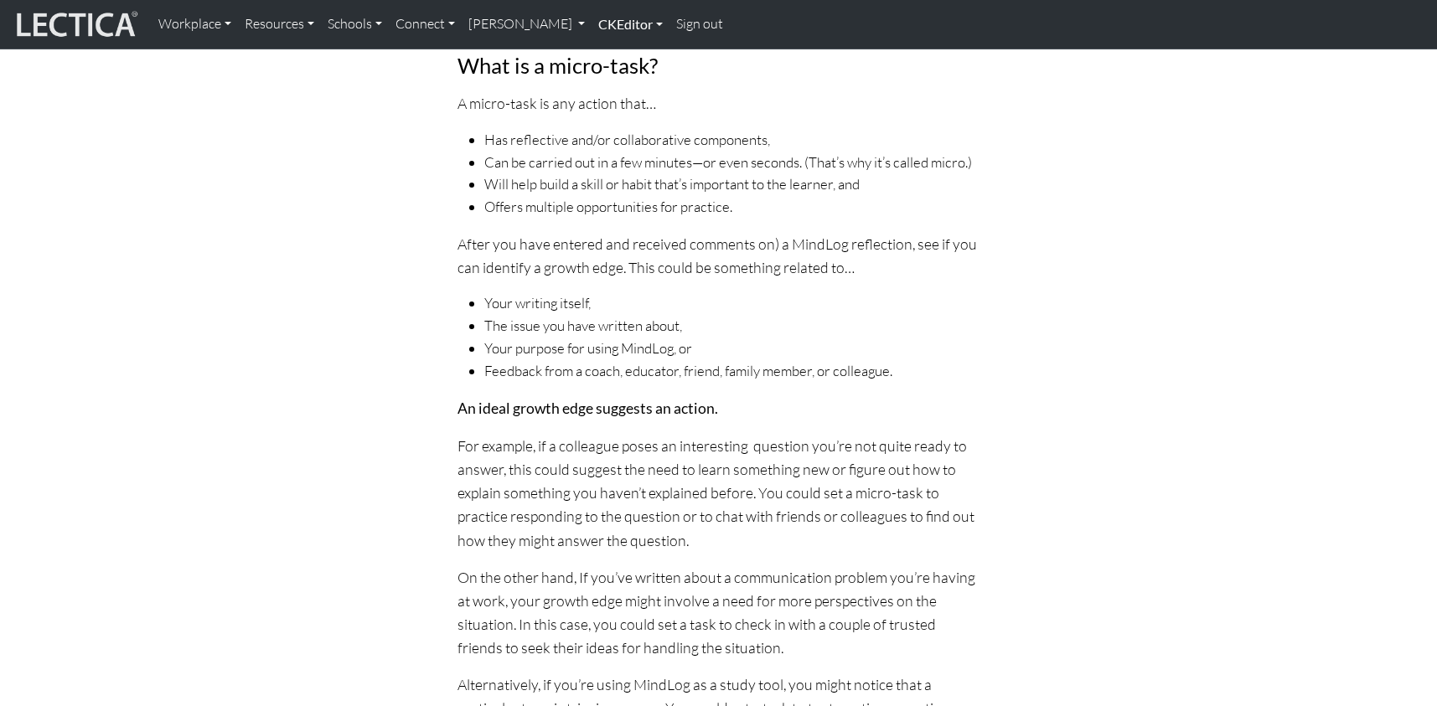
click at [597, 23] on link "CKEditor" at bounding box center [631, 24] width 78 height 35
click at [605, 58] on link "Edit" at bounding box center [622, 61] width 34 height 21
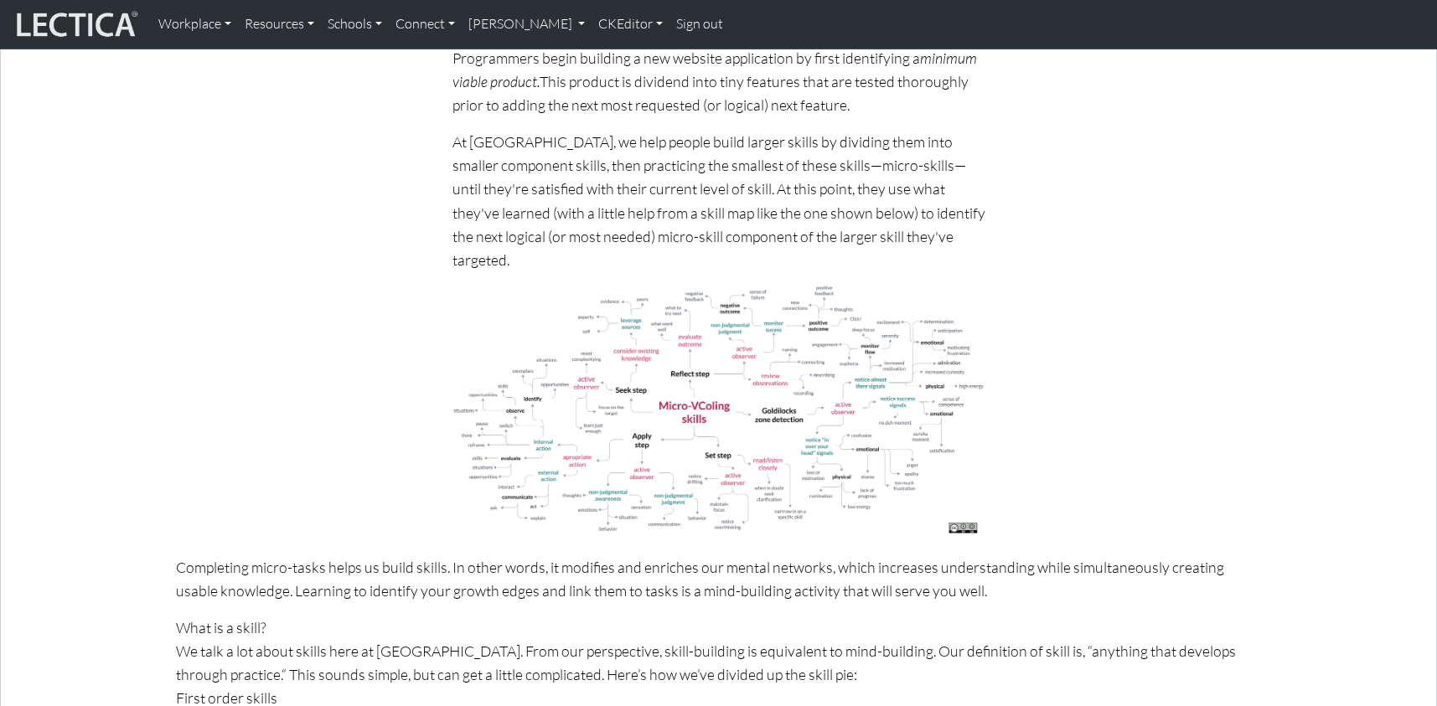
scroll to position [1662, 0]
click at [592, 26] on link "CKEditor" at bounding box center [631, 24] width 78 height 35
click at [605, 53] on link "Edit" at bounding box center [622, 61] width 34 height 21
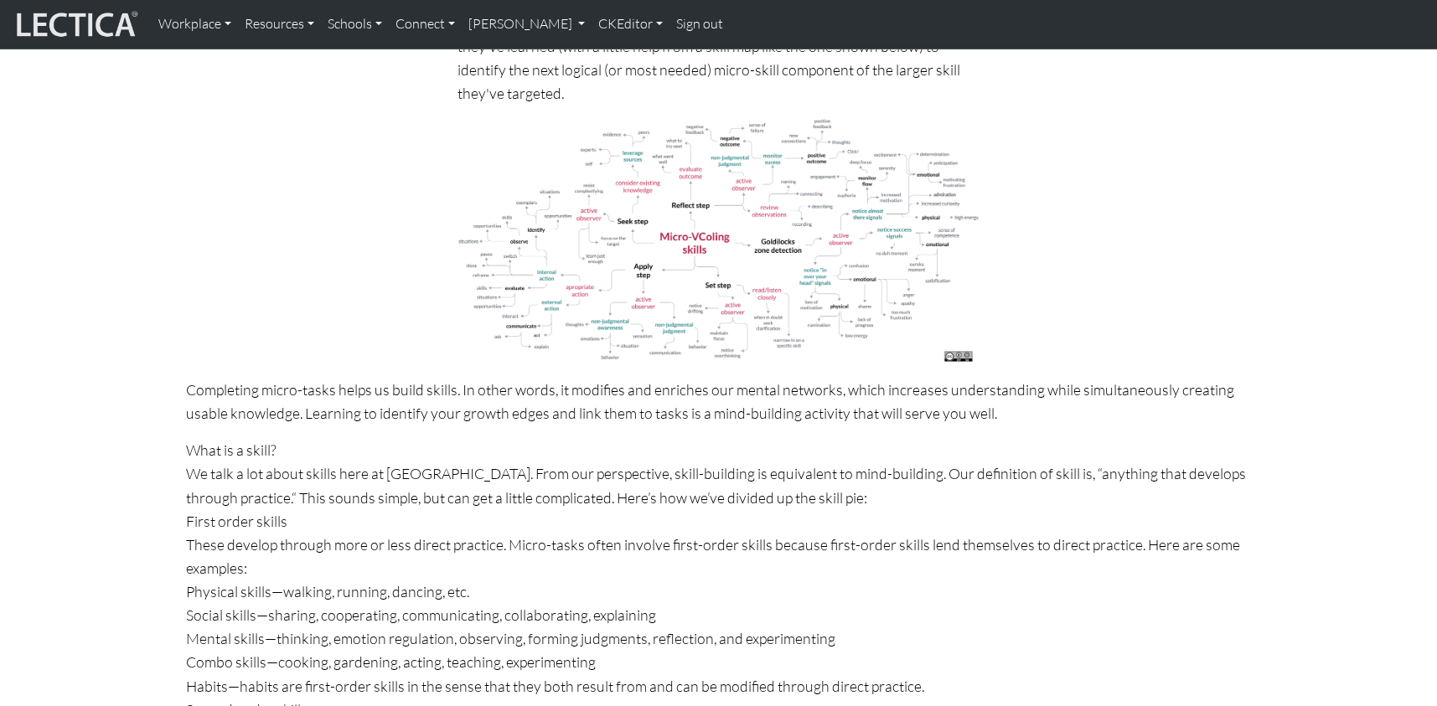
scroll to position [1543, 0]
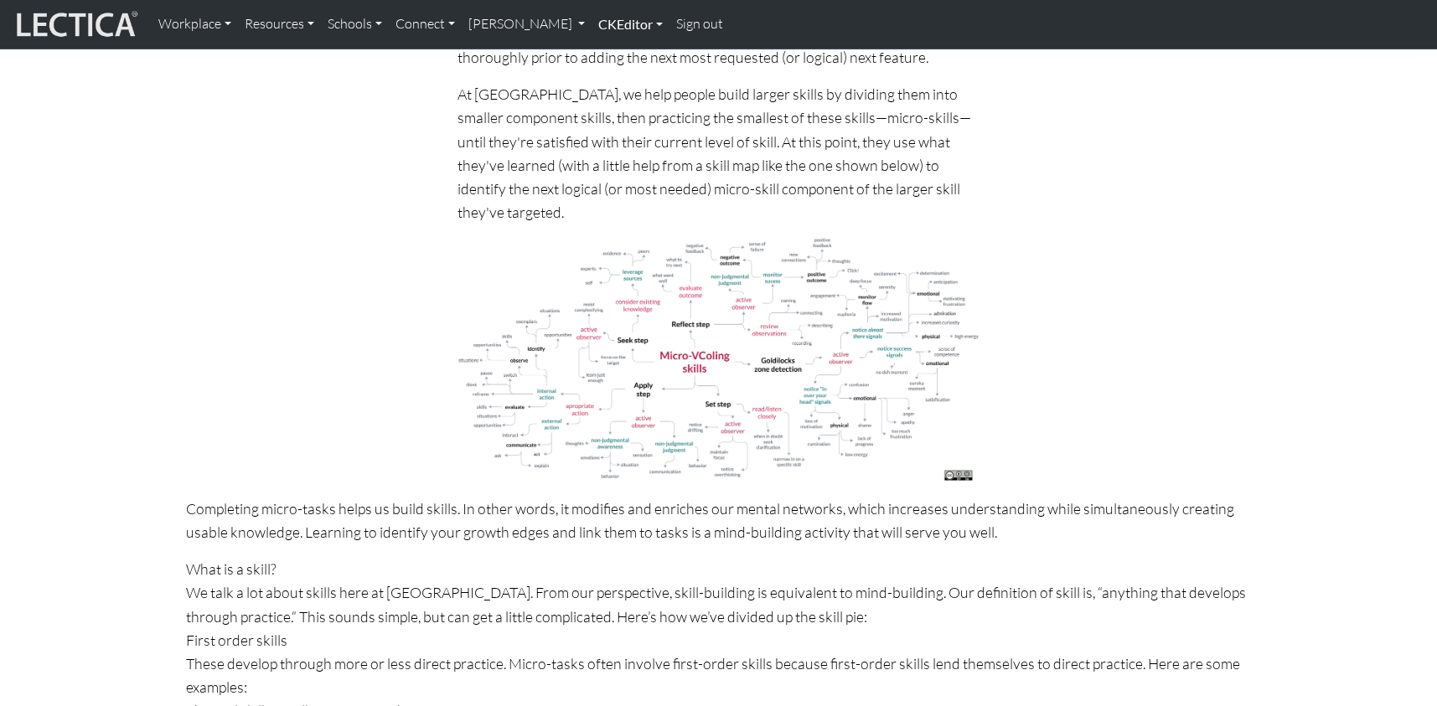
click at [592, 25] on link "CKEditor" at bounding box center [631, 24] width 78 height 35
click at [605, 56] on link "Edit" at bounding box center [622, 61] width 34 height 21
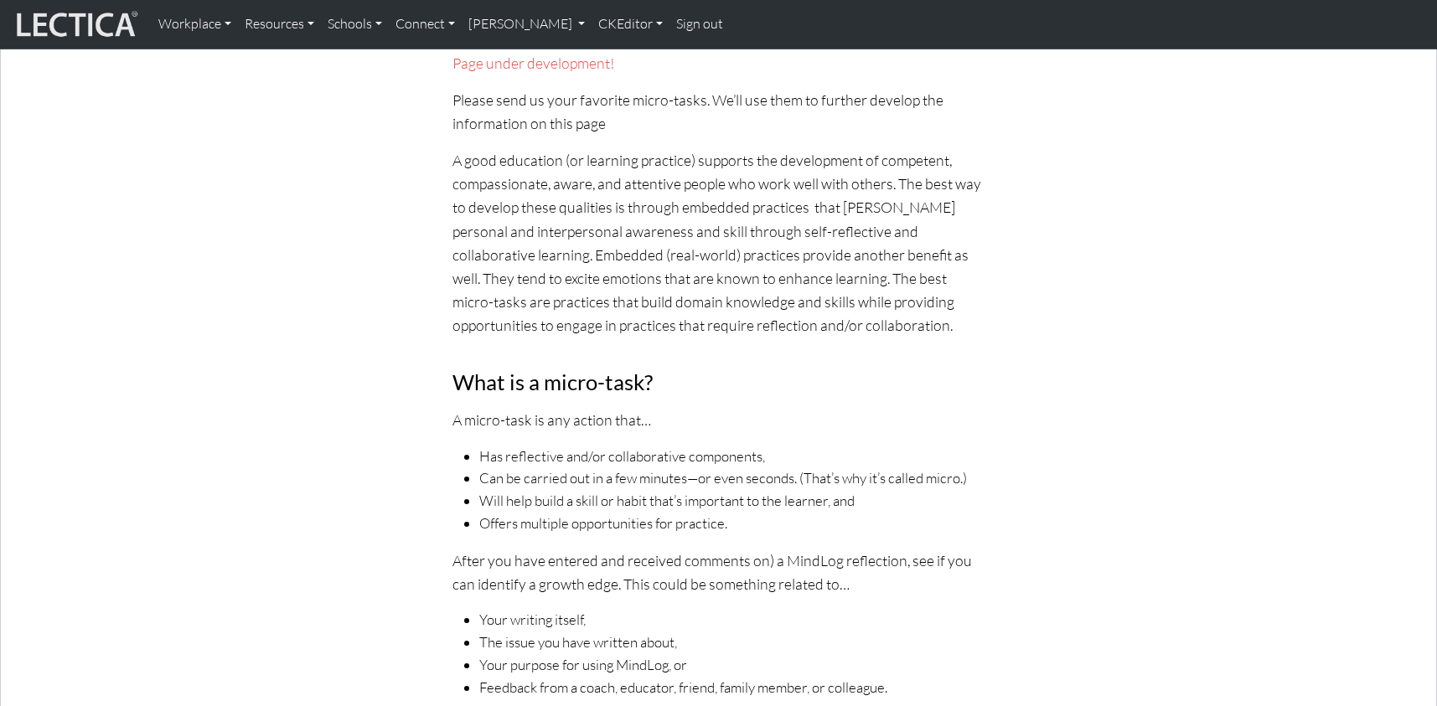
scroll to position [0, 0]
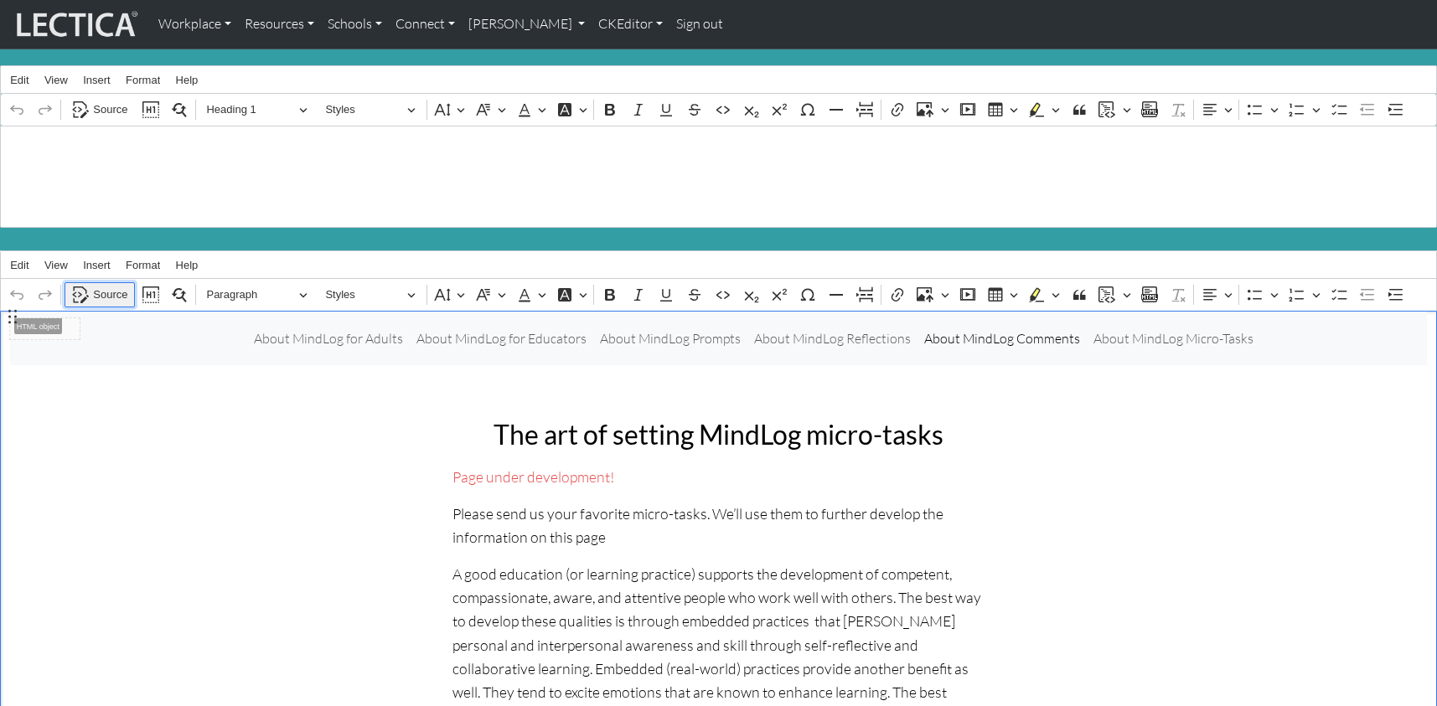
click at [111, 285] on span "Source" at bounding box center [110, 295] width 34 height 20
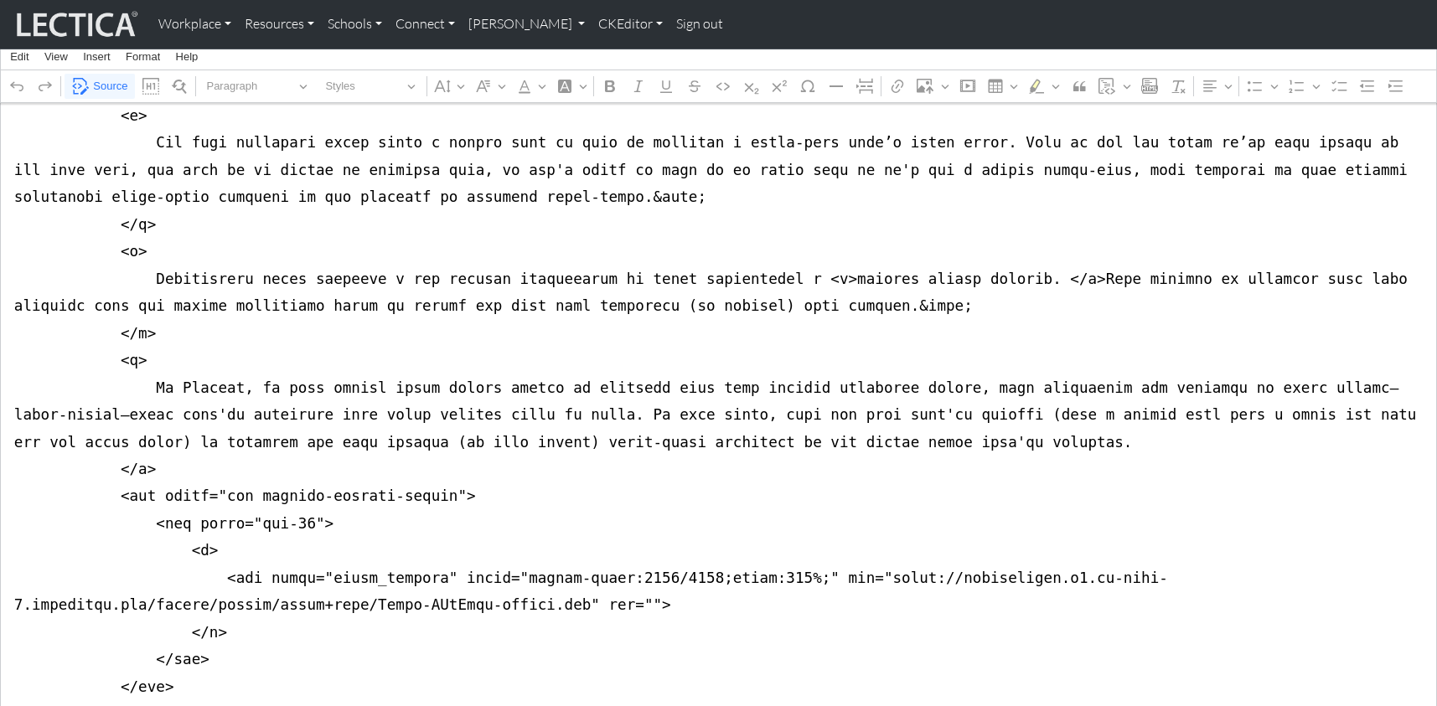
scroll to position [2696, 0]
drag, startPoint x: 352, startPoint y: 338, endPoint x: 519, endPoint y: 335, distance: 166.8
click at [519, 335] on textarea "Source code editing area" at bounding box center [718, 9] width 1437 height 4789
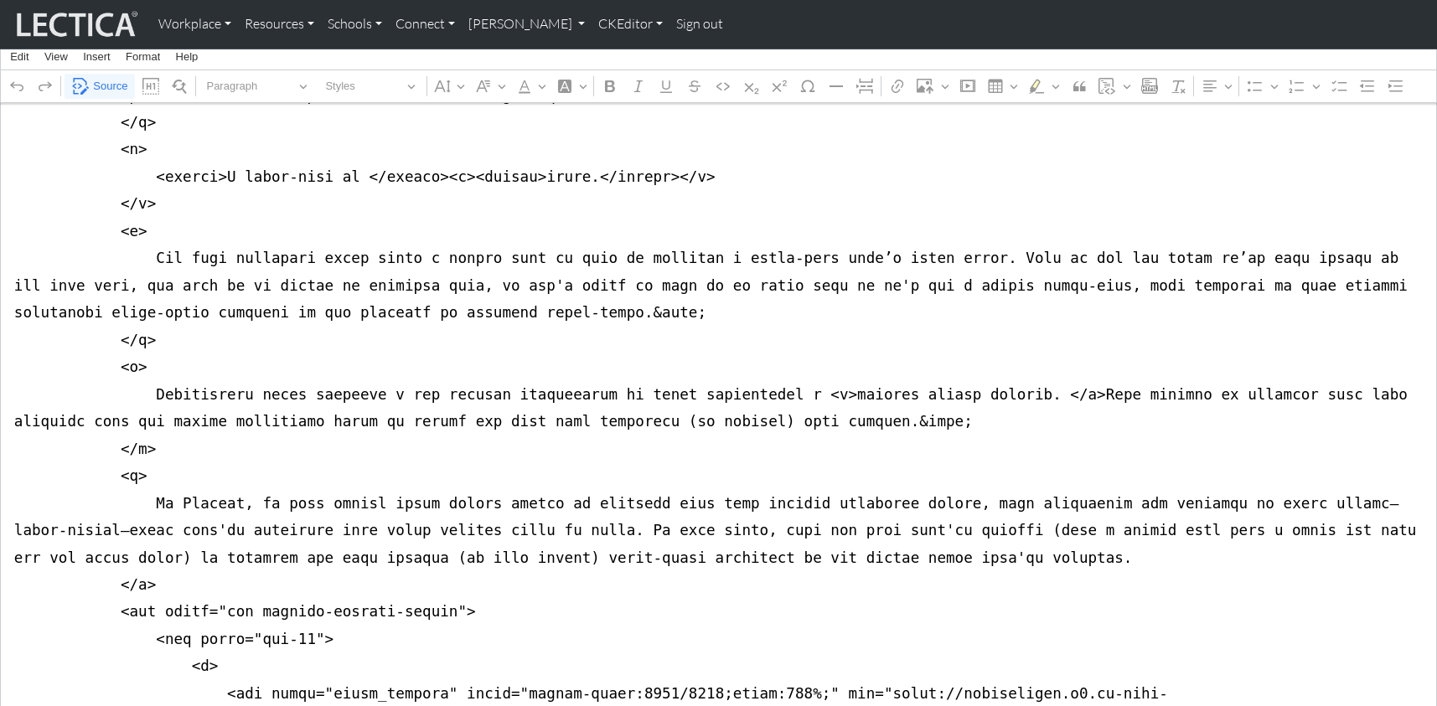
scroll to position [2585, 0]
drag, startPoint x: 187, startPoint y: 399, endPoint x: 196, endPoint y: 399, distance: 9.2
click at [196, 399] on textarea "Source code editing area" at bounding box center [718, 120] width 1437 height 4789
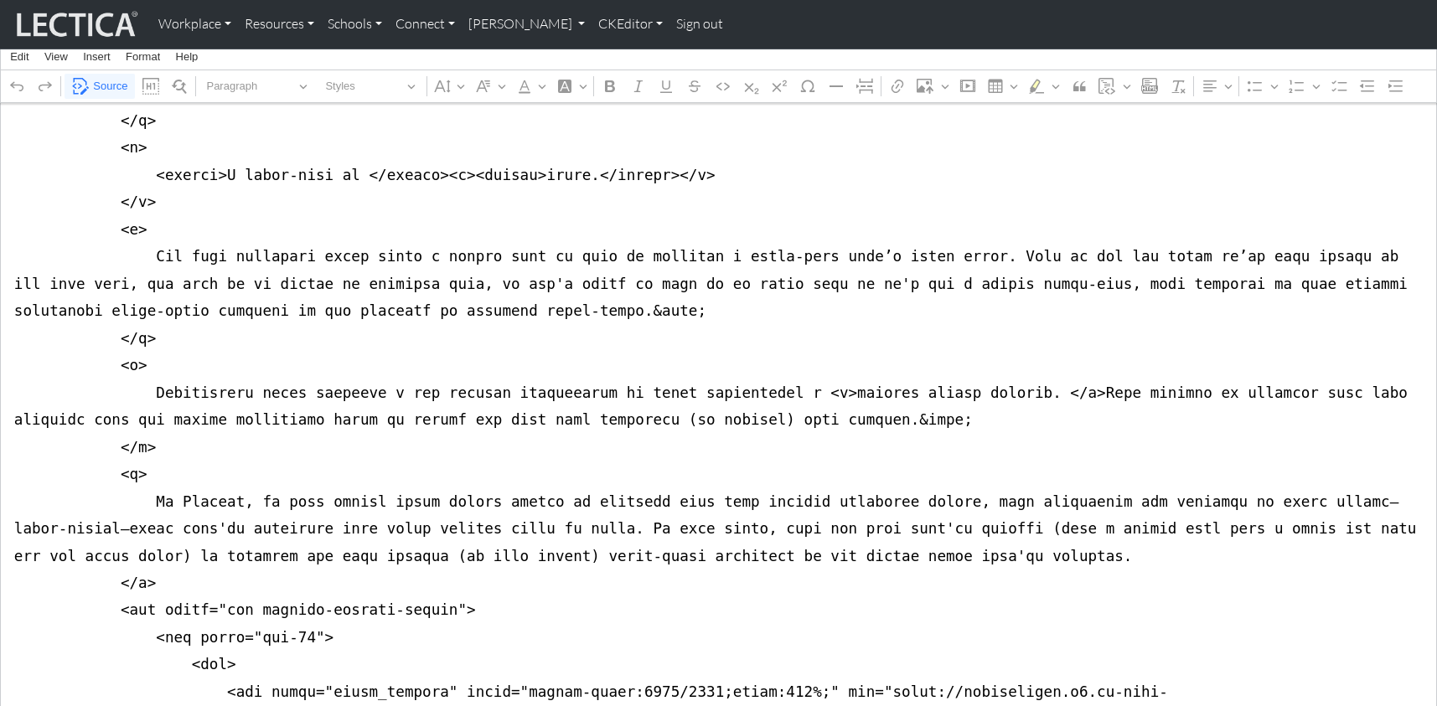
click at [204, 473] on textarea "Source code editing area" at bounding box center [718, 120] width 1437 height 4789
drag, startPoint x: 11, startPoint y: 347, endPoint x: 6, endPoint y: 568, distance: 221.3
click at [6, 568] on textarea "Source code editing area" at bounding box center [718, 120] width 1437 height 4789
drag, startPoint x: 79, startPoint y: 349, endPoint x: 70, endPoint y: 353, distance: 9.8
click at [79, 349] on textarea "Source code editing area" at bounding box center [718, 120] width 1437 height 4789
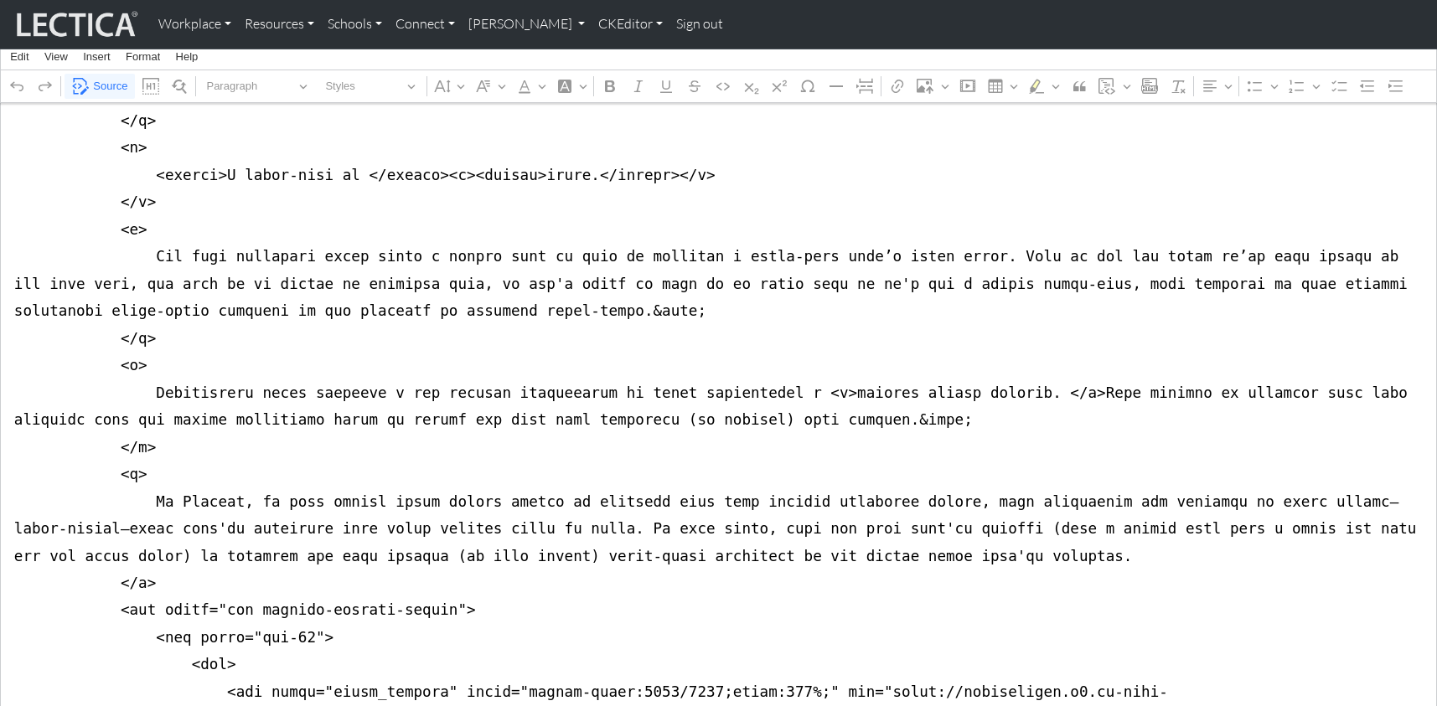
drag, startPoint x: 8, startPoint y: 343, endPoint x: 0, endPoint y: 391, distance: 49.3
click at [0, 391] on textarea "Source code editing area" at bounding box center [718, 120] width 1437 height 4789
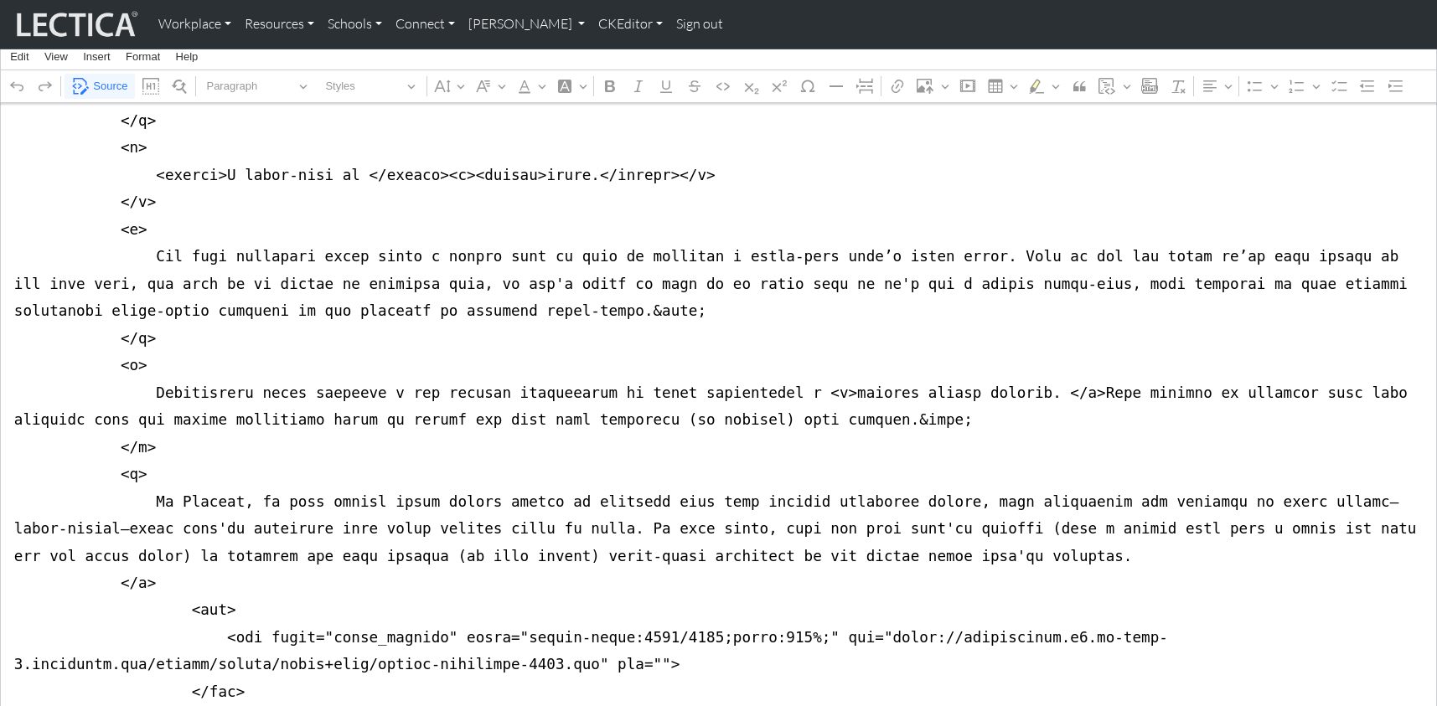
drag, startPoint x: 7, startPoint y: 450, endPoint x: 0, endPoint y: 519, distance: 69.0
click at [0, 519] on textarea "Source code editing area" at bounding box center [718, 93] width 1437 height 4735
drag, startPoint x: 15, startPoint y: 346, endPoint x: 9, endPoint y: 443, distance: 97.4
click at [9, 443] on textarea "Source code editing area" at bounding box center [718, 52] width 1437 height 4653
click at [428, 291] on textarea "Source code editing area" at bounding box center [718, 52] width 1437 height 4653
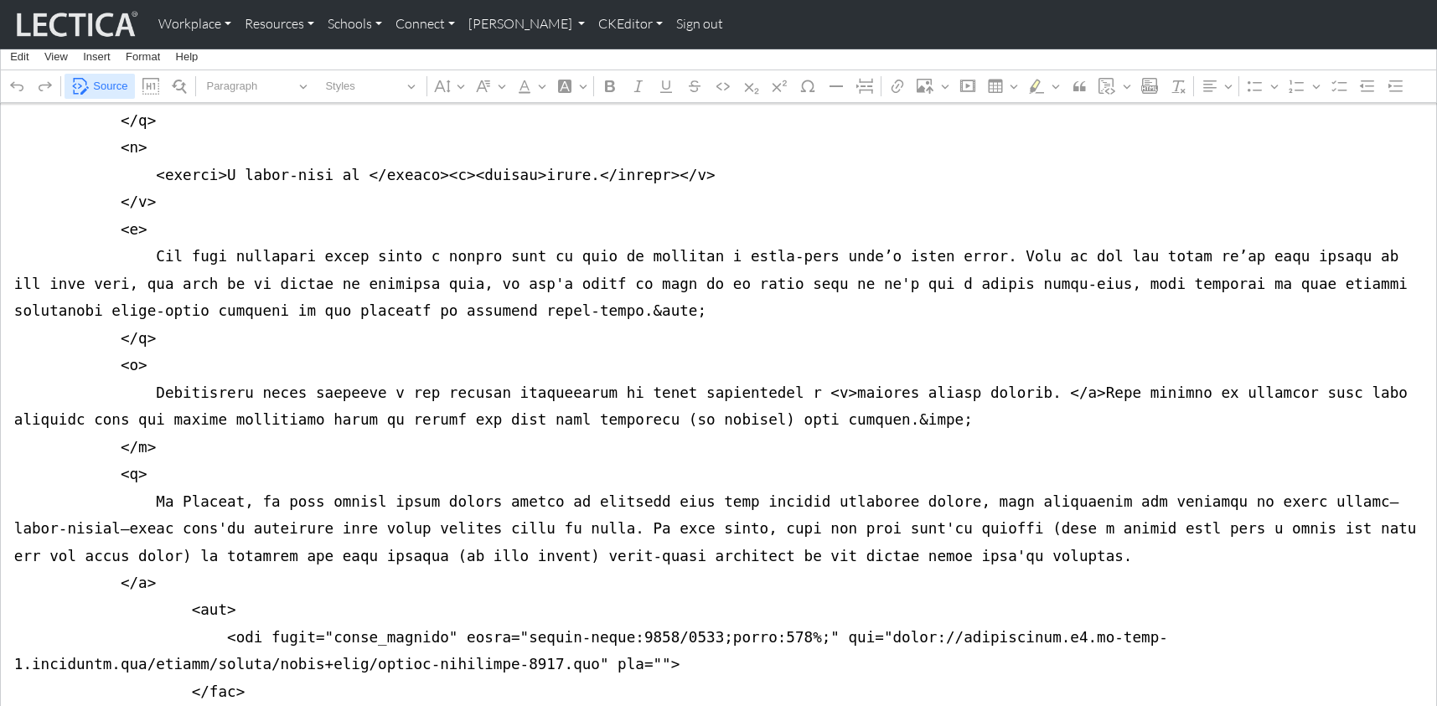
type textarea "<nav class="navbar navbar-expand-lg navbar-light bg-light mb-5" style="font-siz…"
click at [111, 87] on span "Source" at bounding box center [110, 86] width 34 height 20
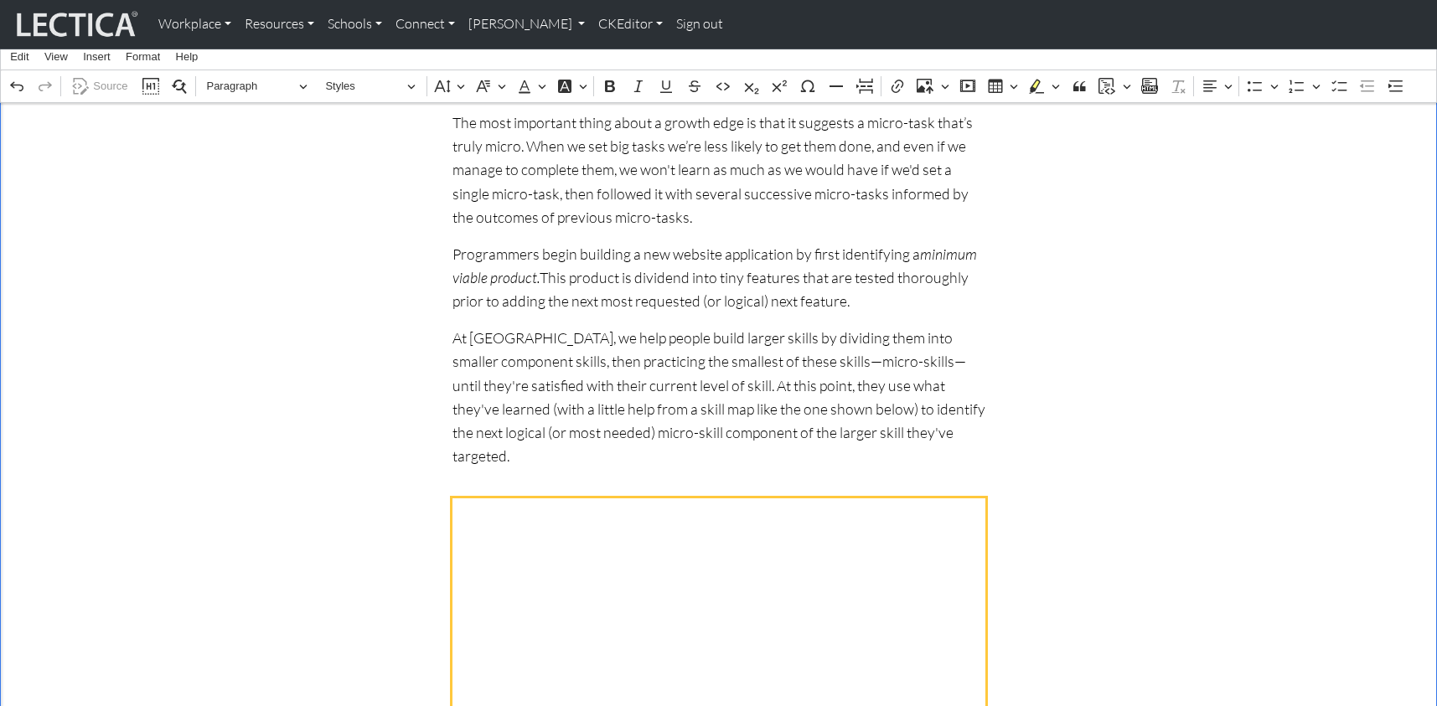
scroll to position [1433, 0]
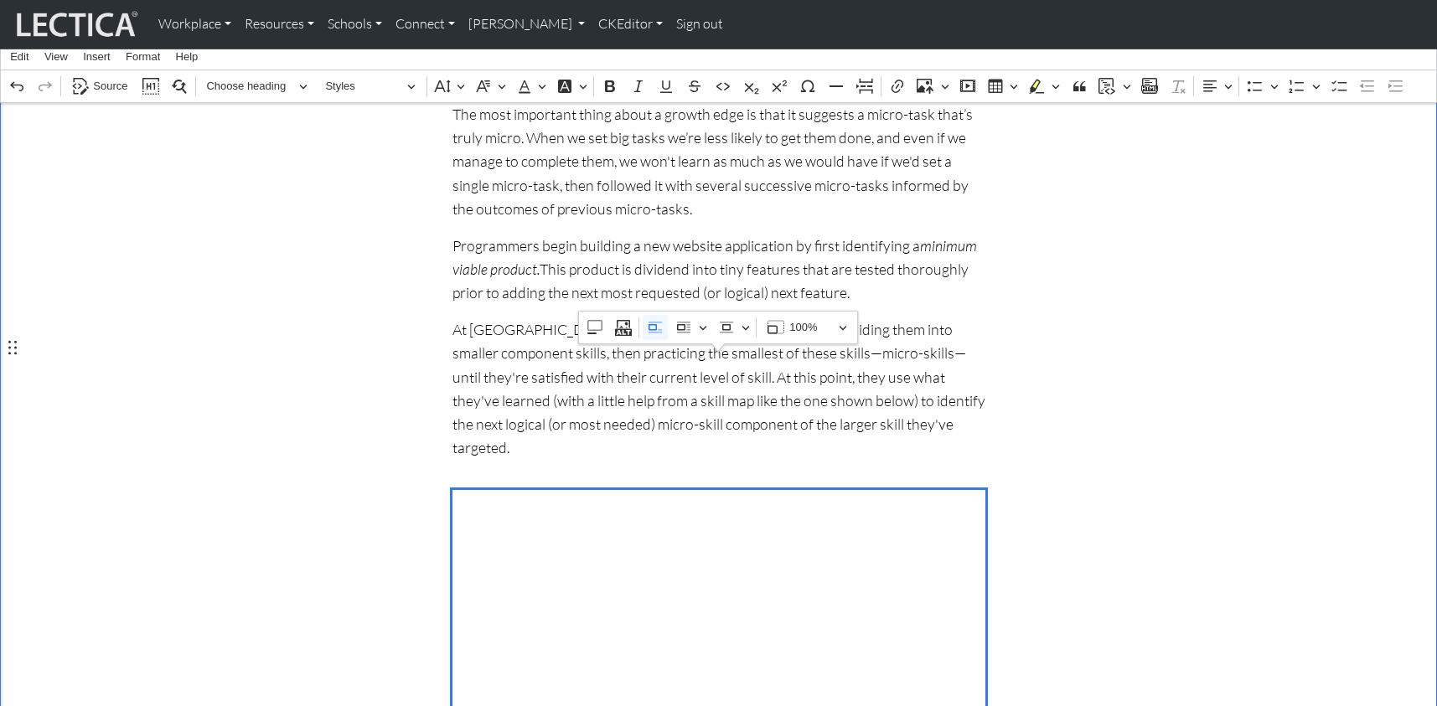
click at [519, 490] on span "Rich Text Editor. Editing area: main. Press ⌥0 for help." at bounding box center [718, 615] width 533 height 251
click at [236, 435] on div "The art of setting MindLog micro-tasks Page under development! Please send us y…" at bounding box center [719, 613] width 1106 height 3356
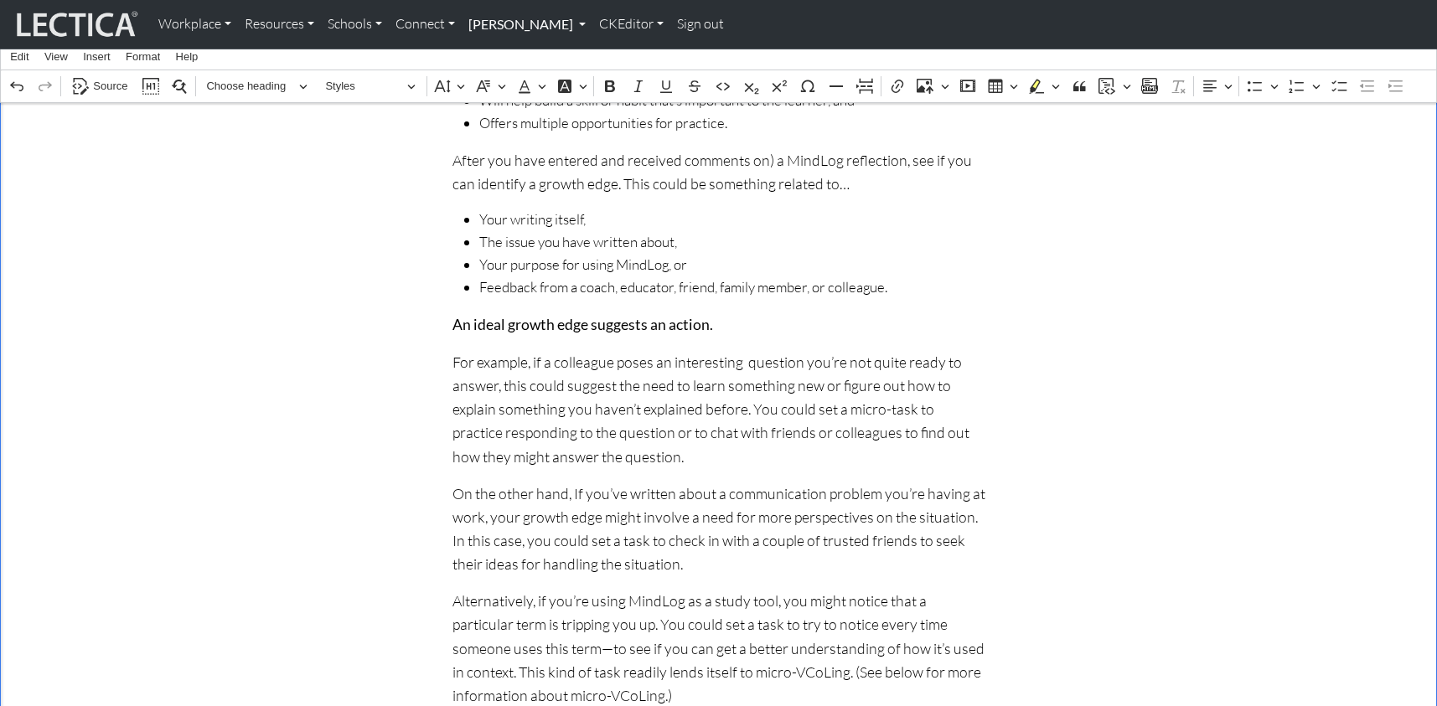
scroll to position [732, 0]
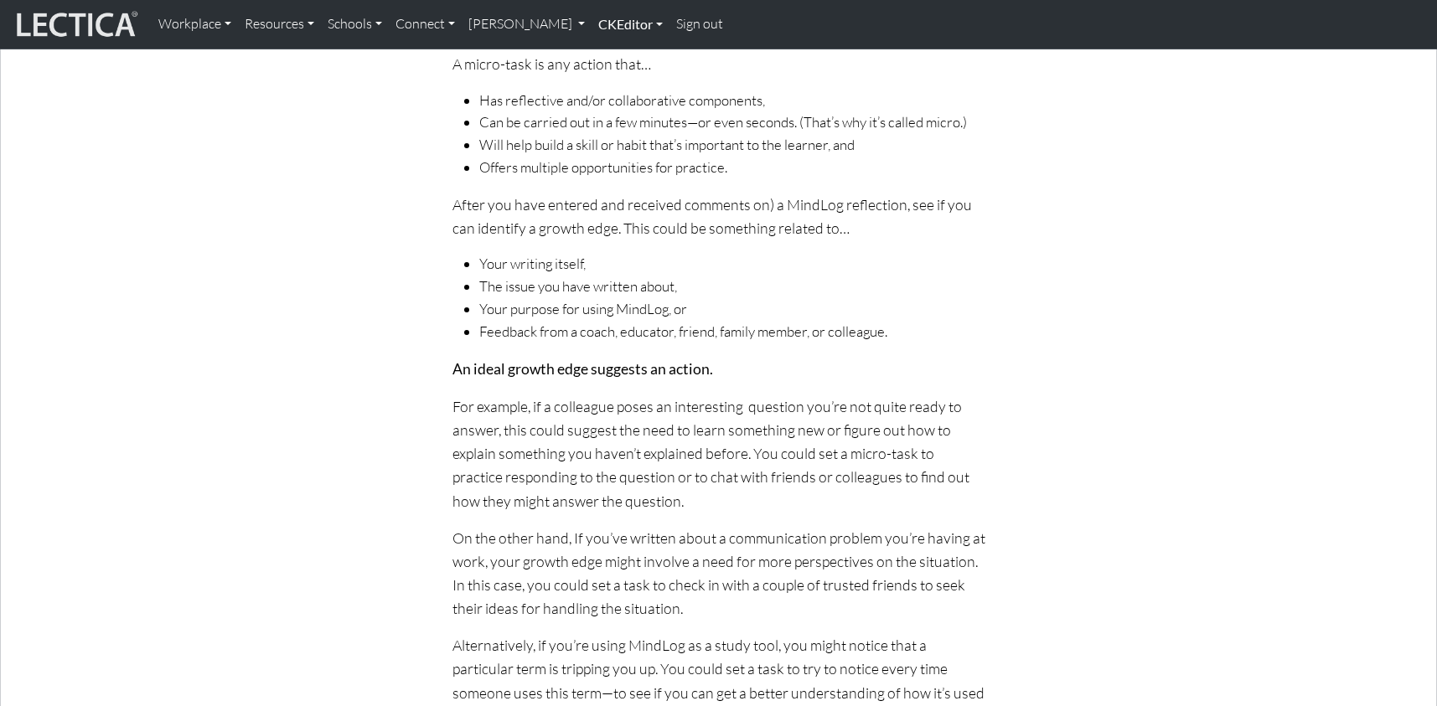
click at [603, 23] on link "CKEditor" at bounding box center [631, 24] width 78 height 35
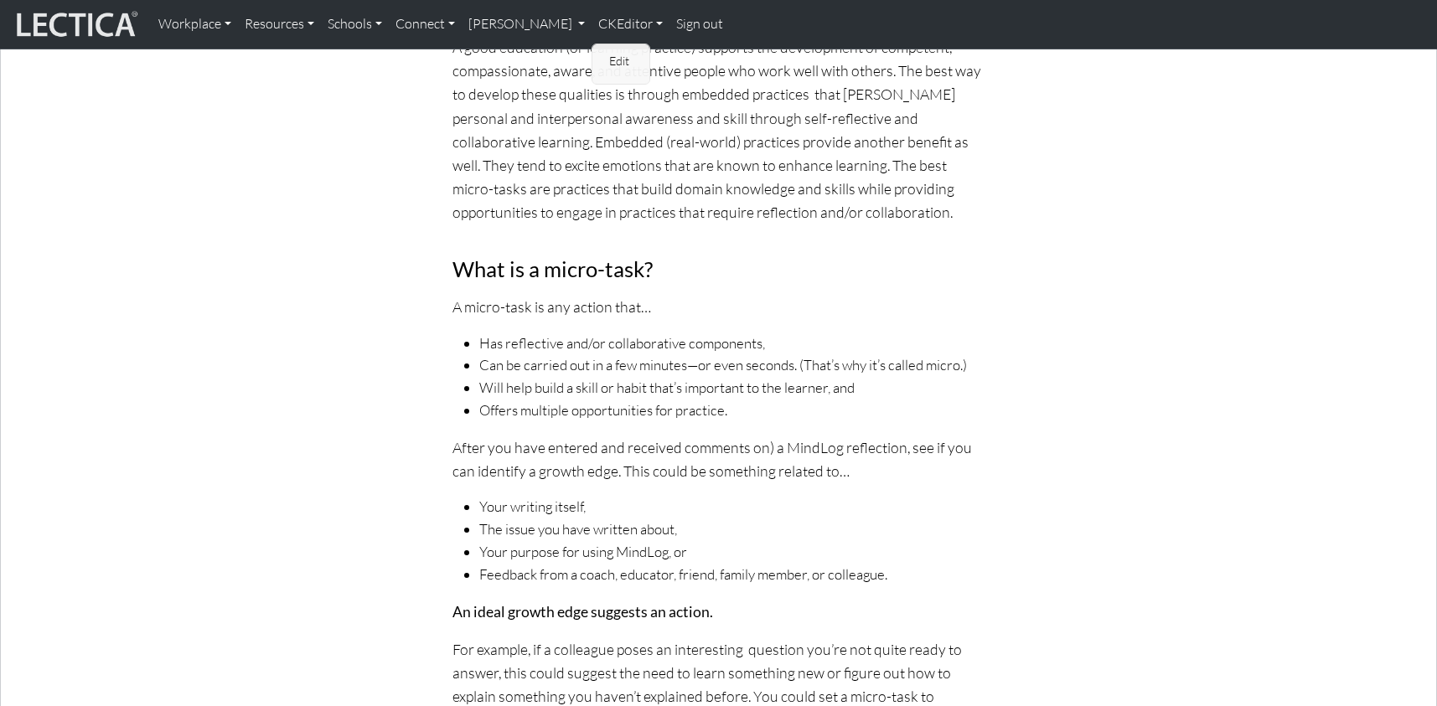
scroll to position [0, 0]
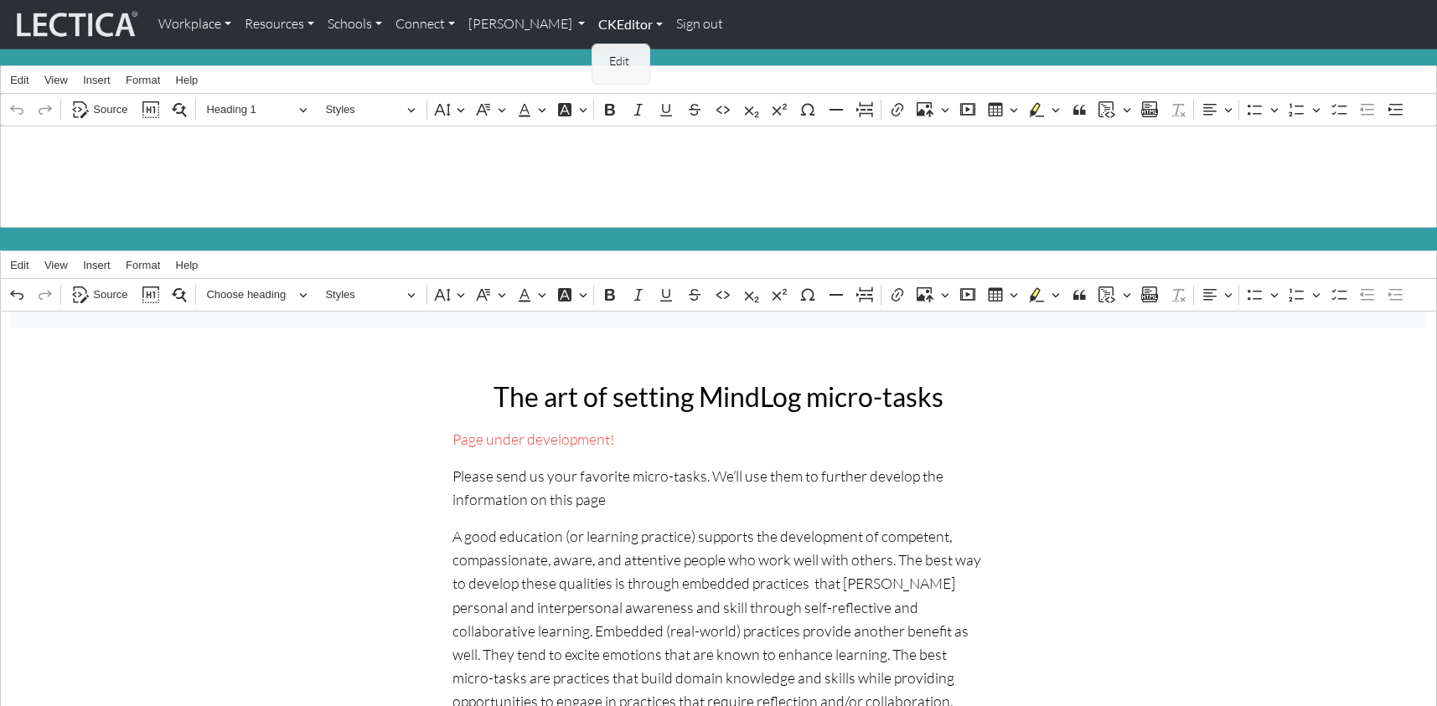
click at [607, 23] on link "CKEditor" at bounding box center [631, 24] width 78 height 35
click at [605, 56] on link "Edit" at bounding box center [622, 61] width 34 height 21
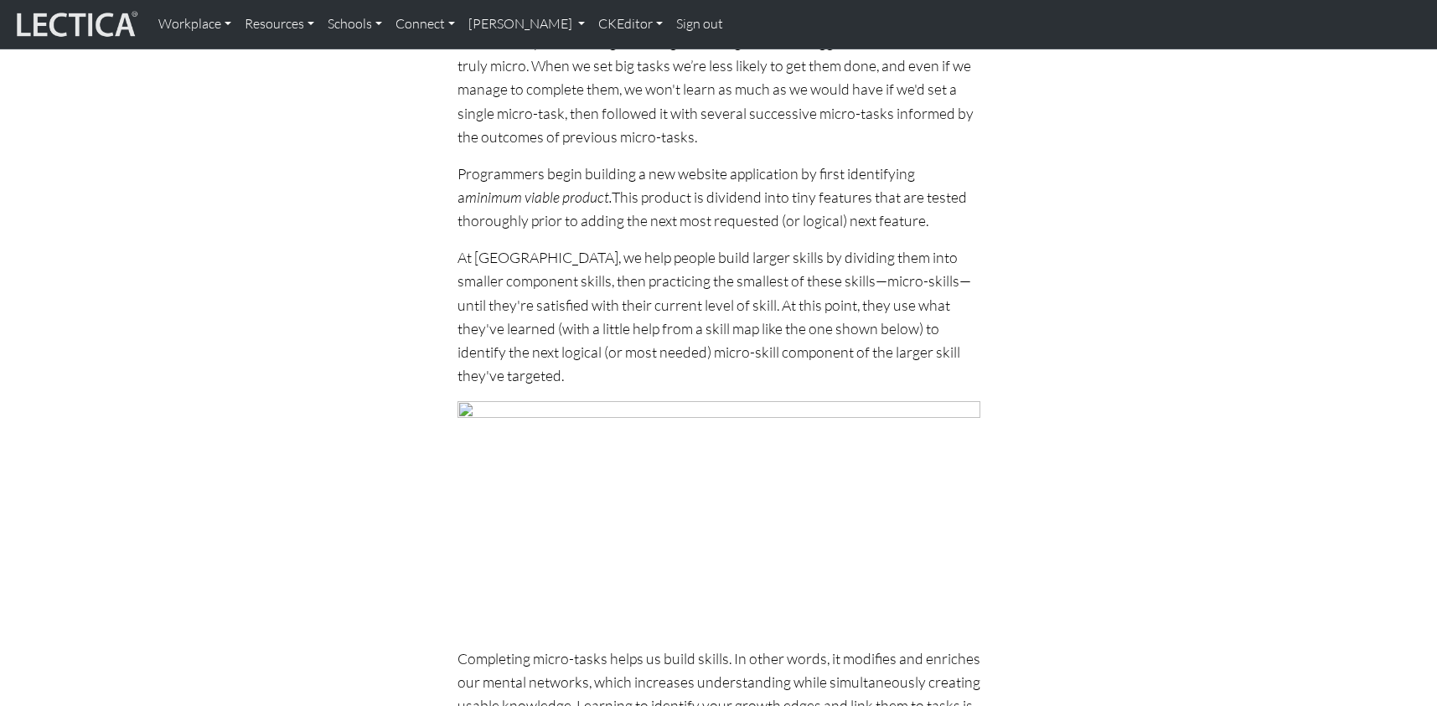
scroll to position [1369, 0]
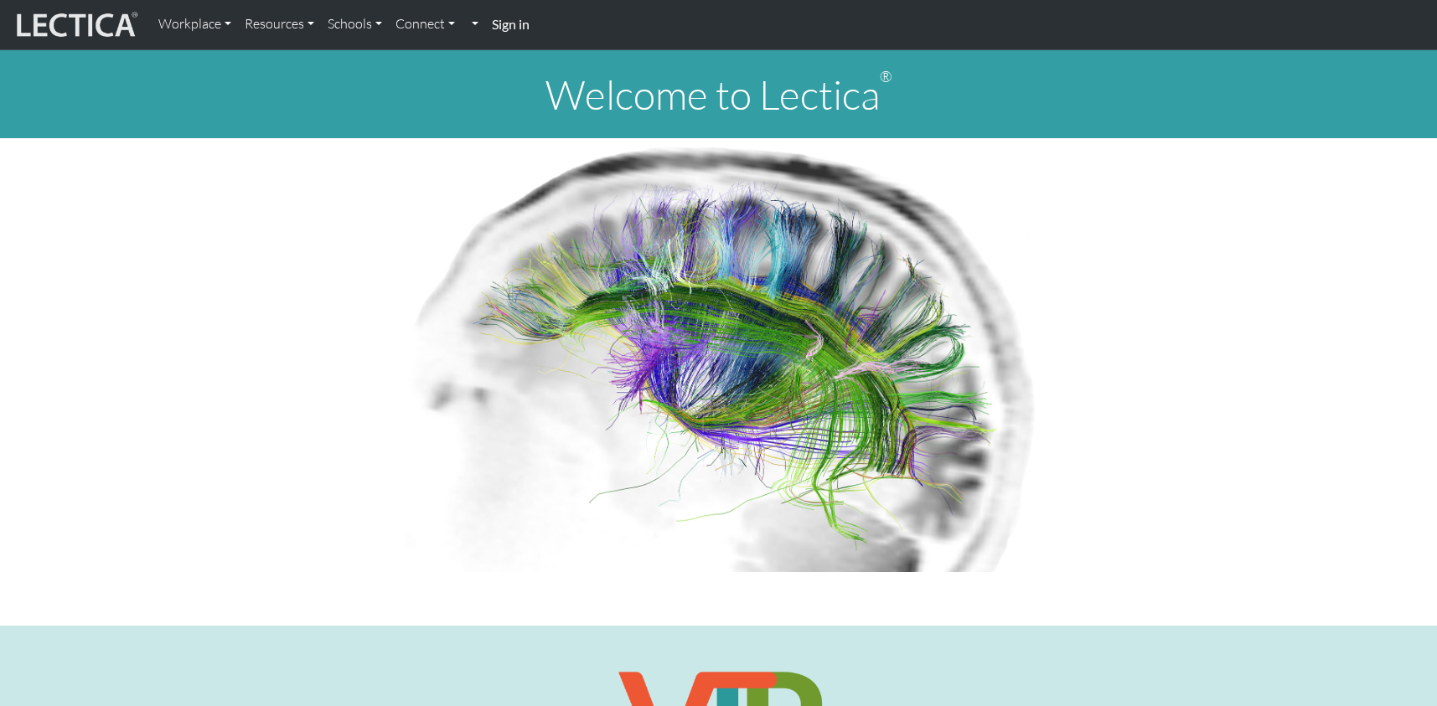
click at [497, 21] on strong "Sign in" at bounding box center [511, 24] width 38 height 16
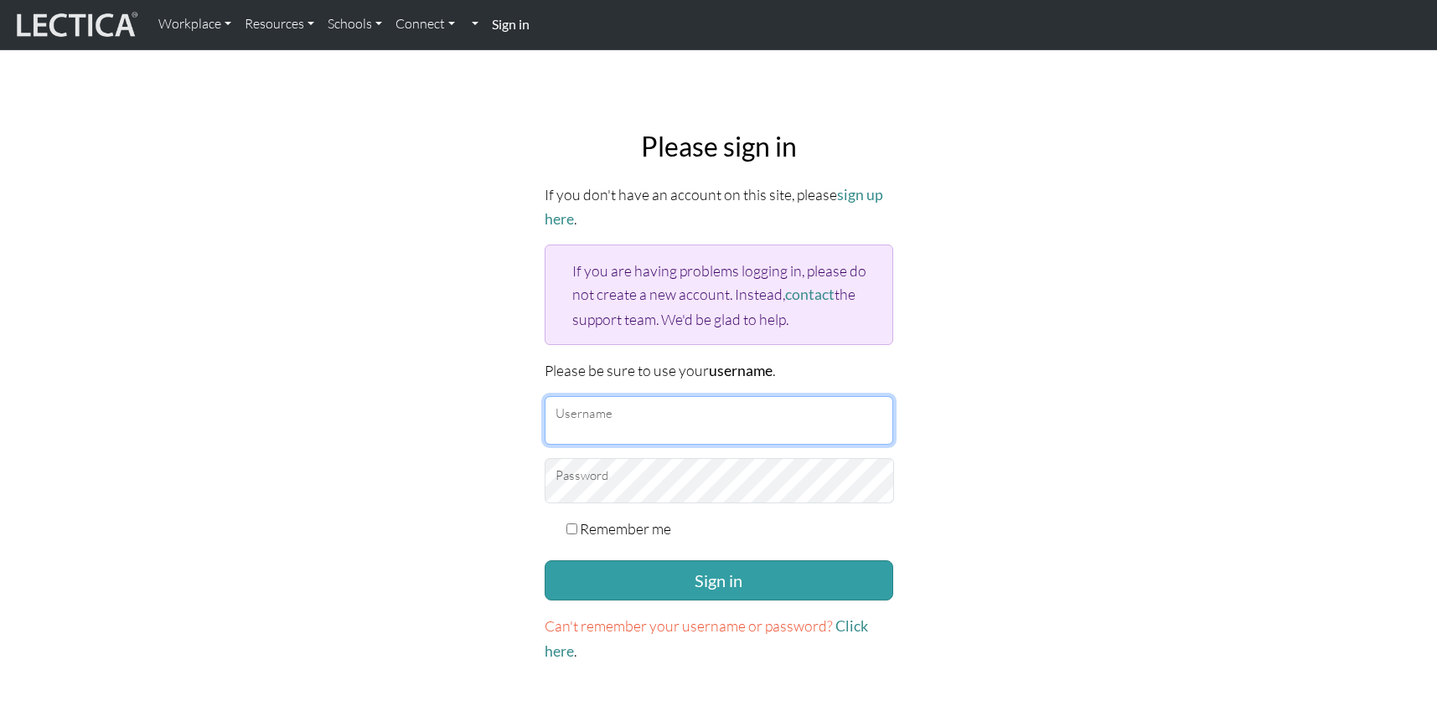
click at [625, 396] on input "Username" at bounding box center [719, 420] width 349 height 49
type input "theodawson"
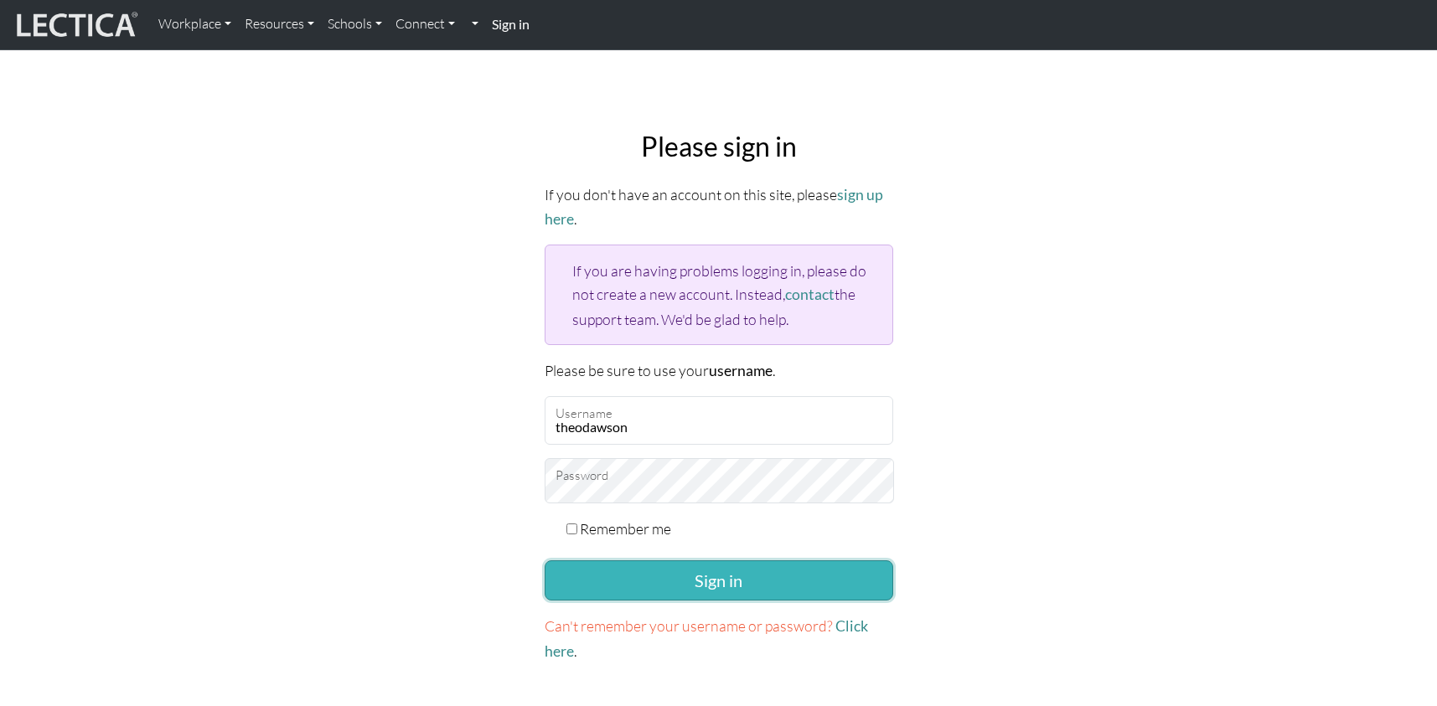
click at [672, 561] on button "Sign in" at bounding box center [719, 581] width 349 height 40
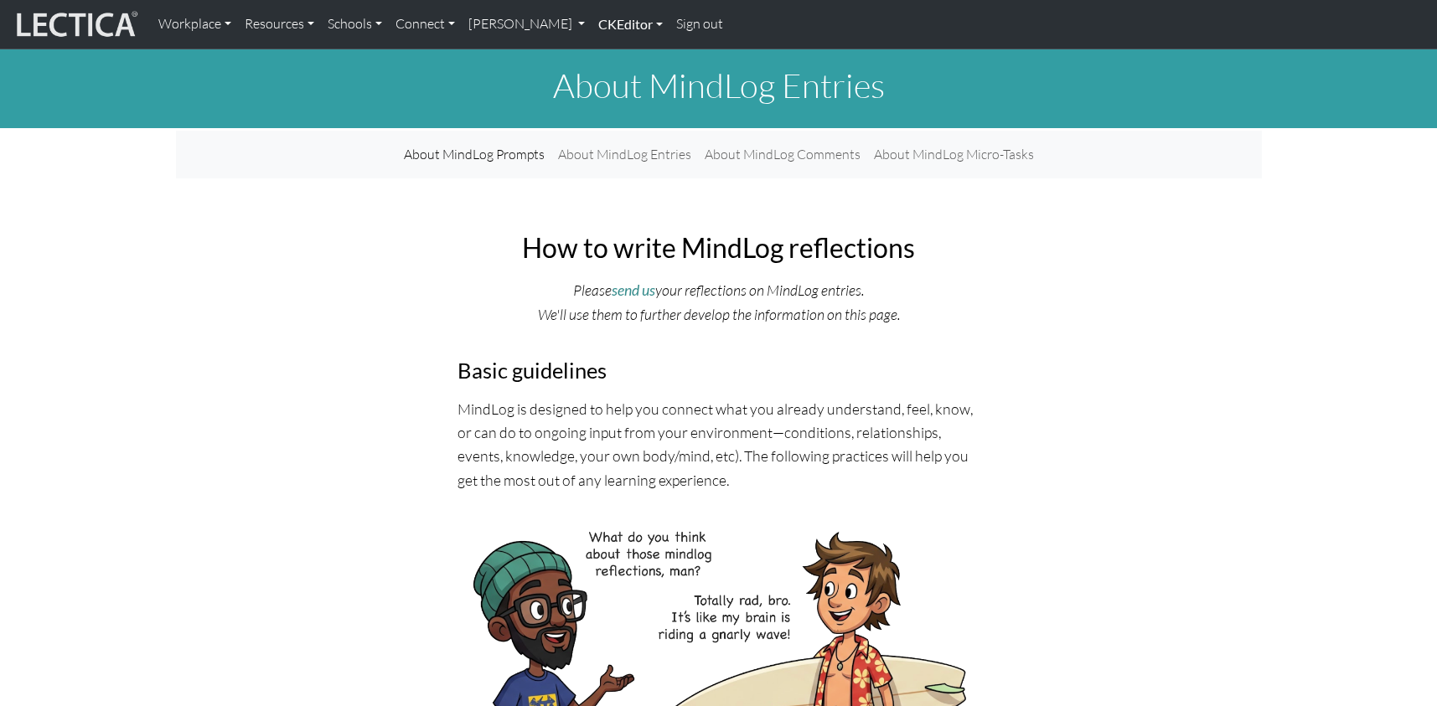
click at [592, 22] on link "CKEditor" at bounding box center [631, 24] width 78 height 35
click at [605, 56] on link "Edit" at bounding box center [622, 61] width 34 height 21
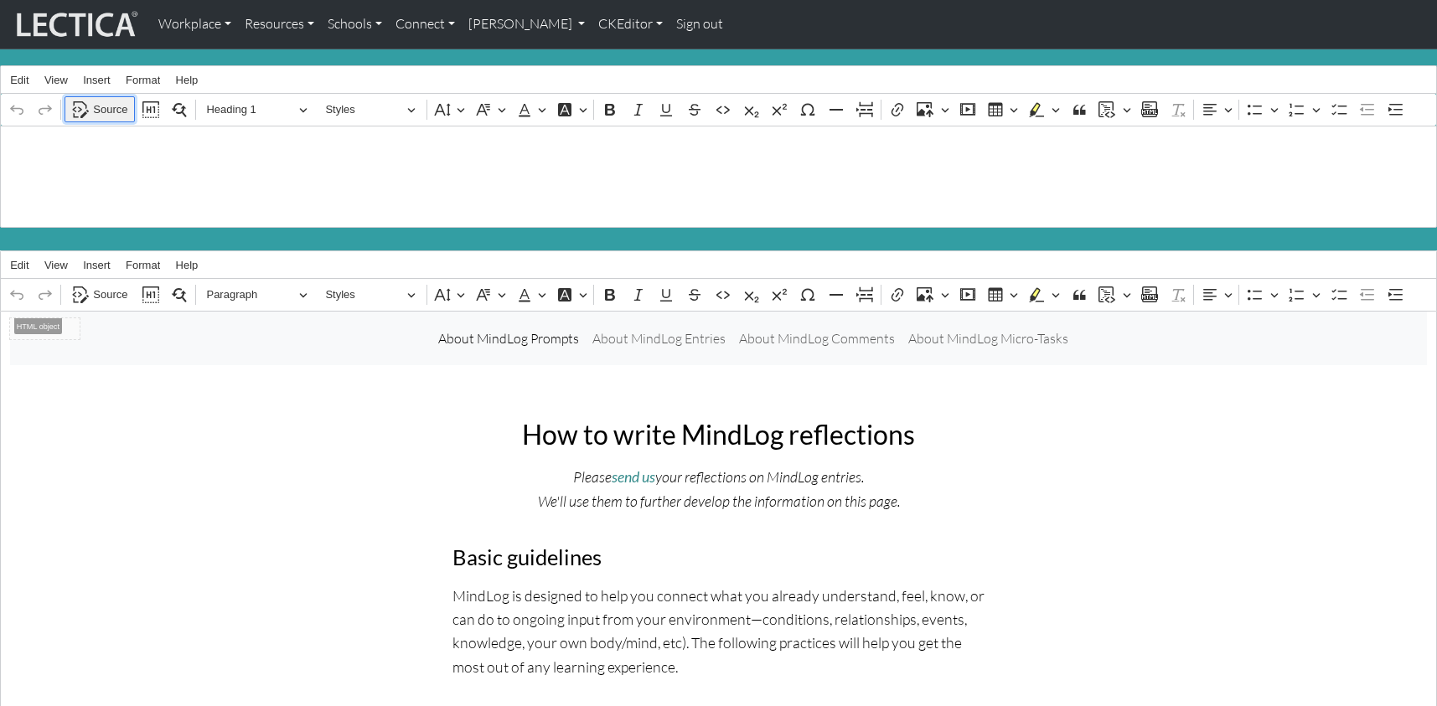
click at [104, 104] on span "Source" at bounding box center [110, 110] width 34 height 20
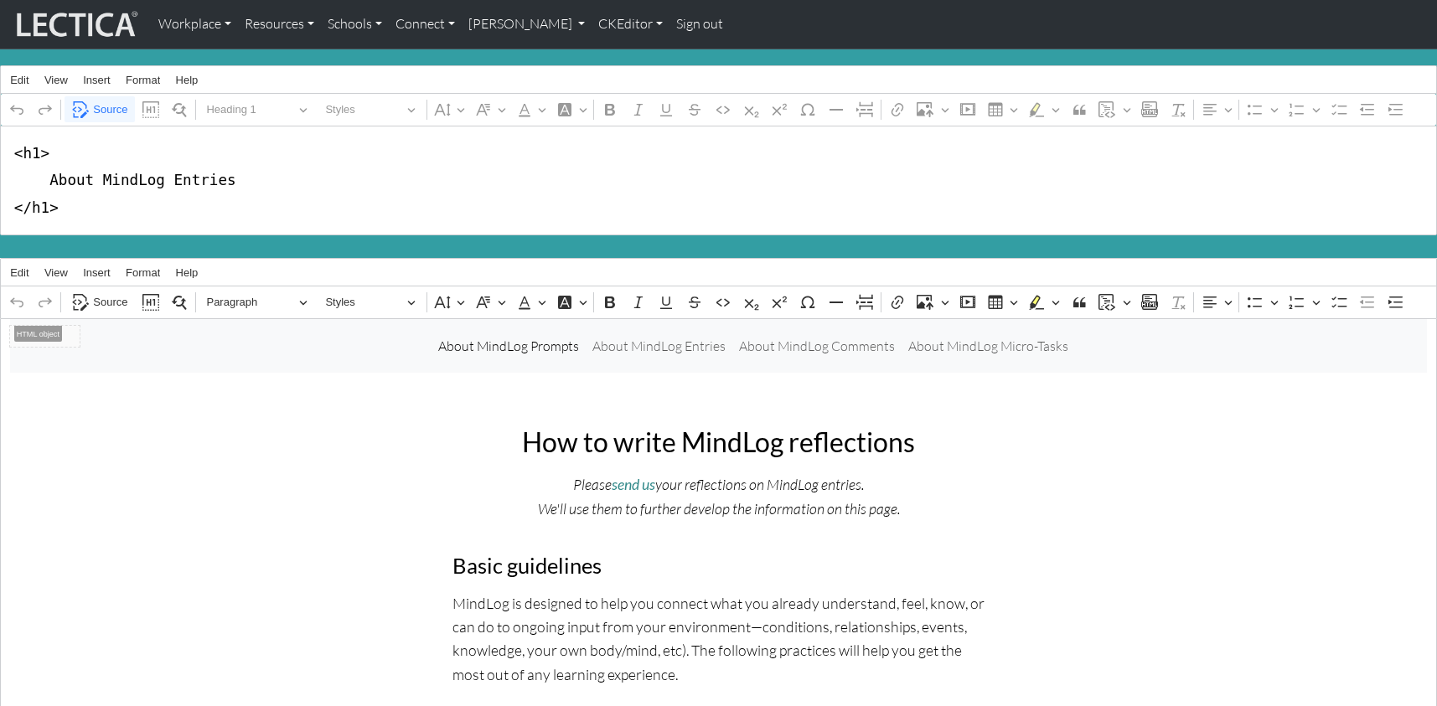
click at [152, 170] on textarea "<h1> About MindLog Entries </h1>" at bounding box center [718, 181] width 1437 height 110
drag, startPoint x: 174, startPoint y: 169, endPoint x: 234, endPoint y: 172, distance: 59.5
click at [234, 172] on textarea "<h1> About MindLog™ Entries </h1>" at bounding box center [718, 181] width 1437 height 110
type textarea "<h1> About MindLog™ Reflections </h1>"
click at [98, 100] on span "Source" at bounding box center [110, 110] width 34 height 20
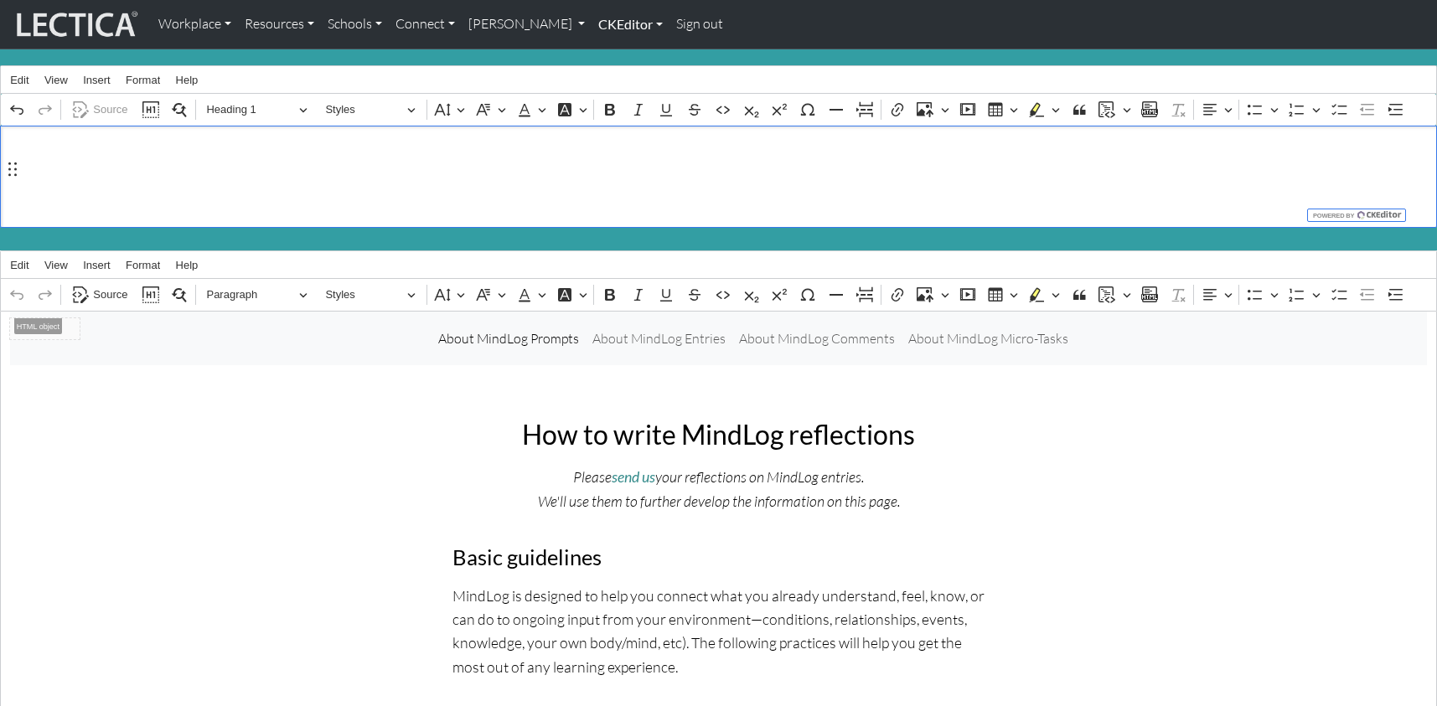
click at [592, 23] on link "CKEditor" at bounding box center [631, 24] width 78 height 35
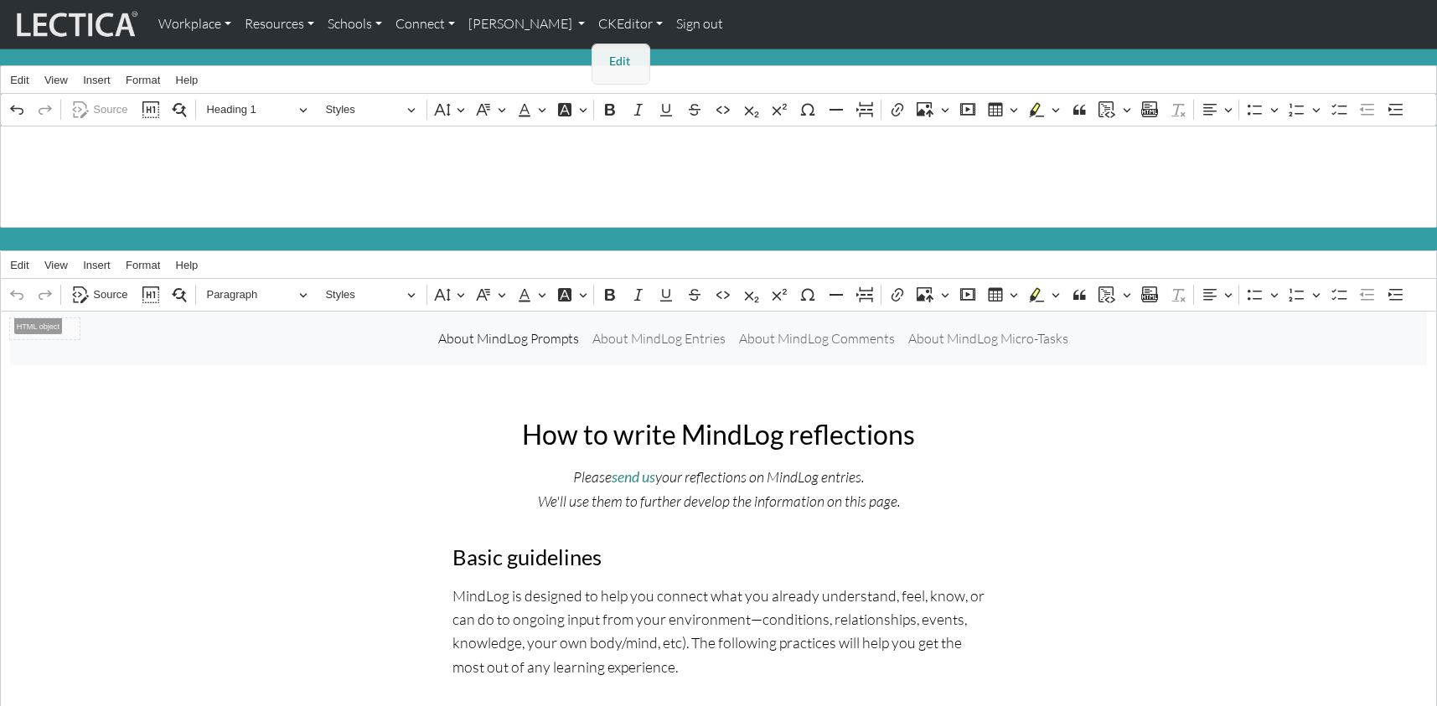
click at [605, 53] on link "Edit" at bounding box center [622, 61] width 34 height 21
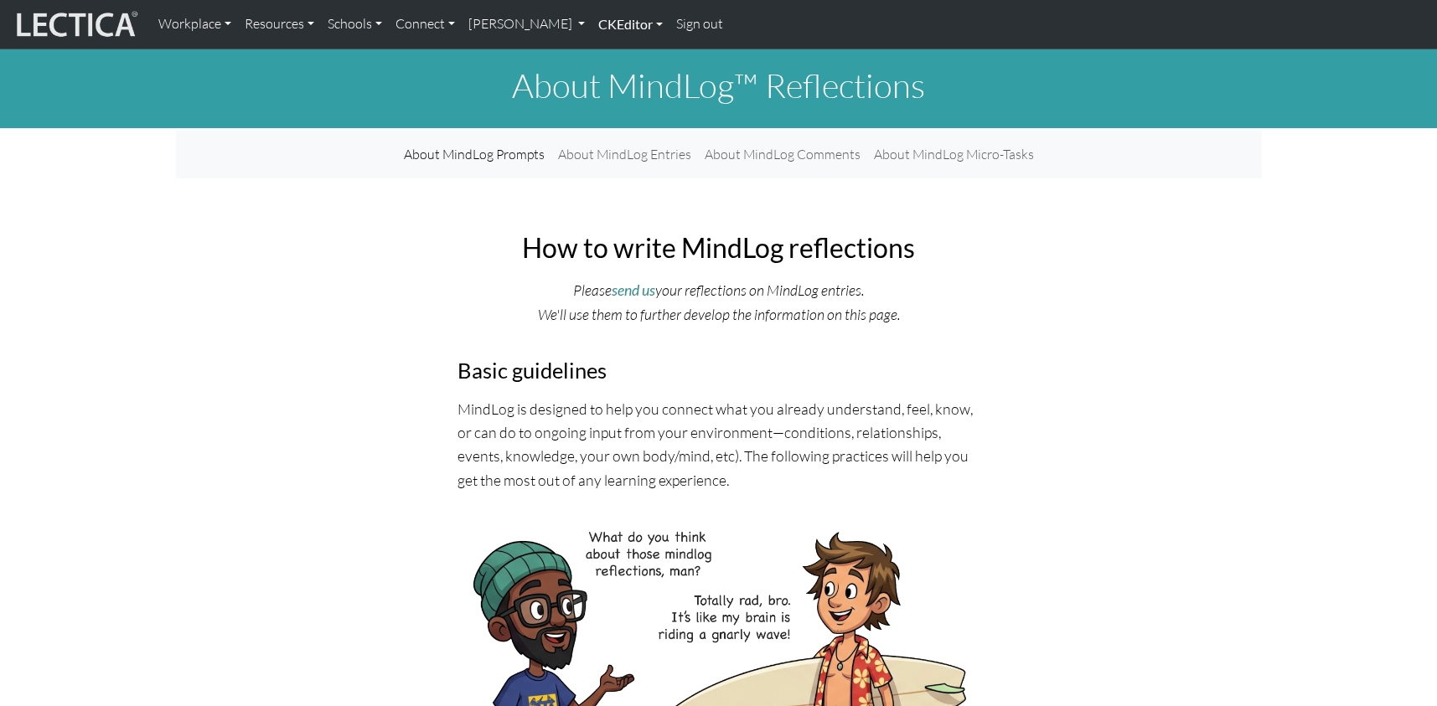
click at [592, 20] on link "CKEditor" at bounding box center [631, 24] width 78 height 35
click at [605, 54] on link "Edit" at bounding box center [622, 61] width 34 height 21
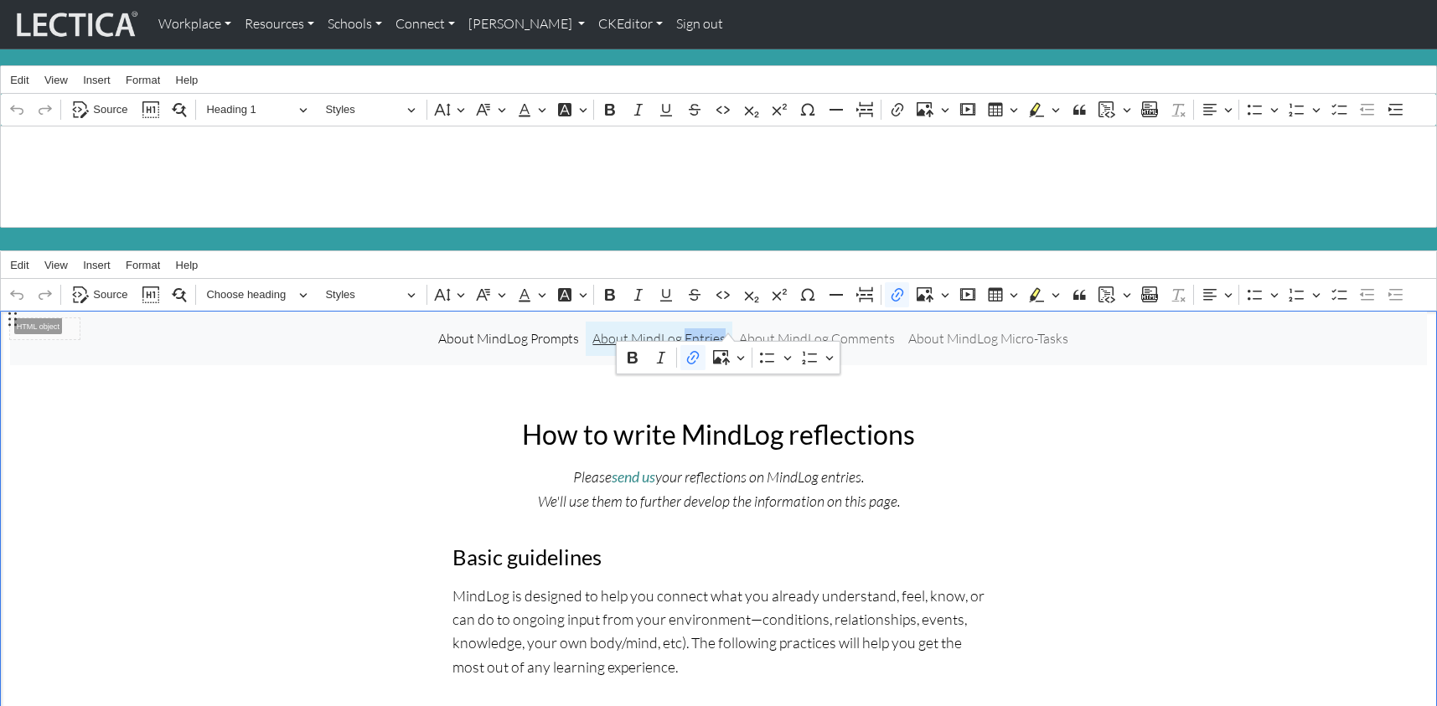
drag, startPoint x: 691, startPoint y: 321, endPoint x: 728, endPoint y: 322, distance: 36.9
click at [728, 322] on link "About MindLog Entries" at bounding box center [659, 339] width 147 height 34
click at [102, 102] on span "Source" at bounding box center [110, 110] width 34 height 20
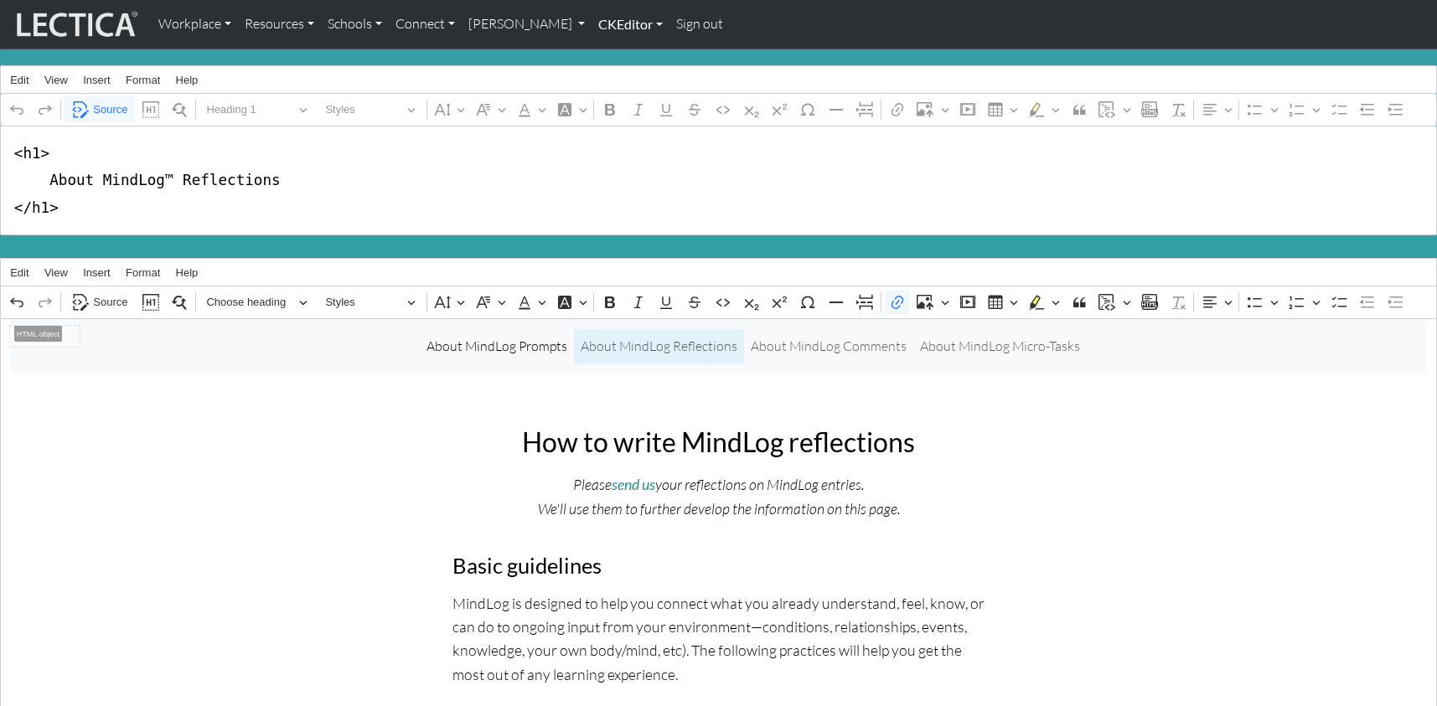
click at [592, 23] on link "CKEditor" at bounding box center [631, 24] width 78 height 35
click at [605, 56] on link "Edit" at bounding box center [622, 61] width 34 height 21
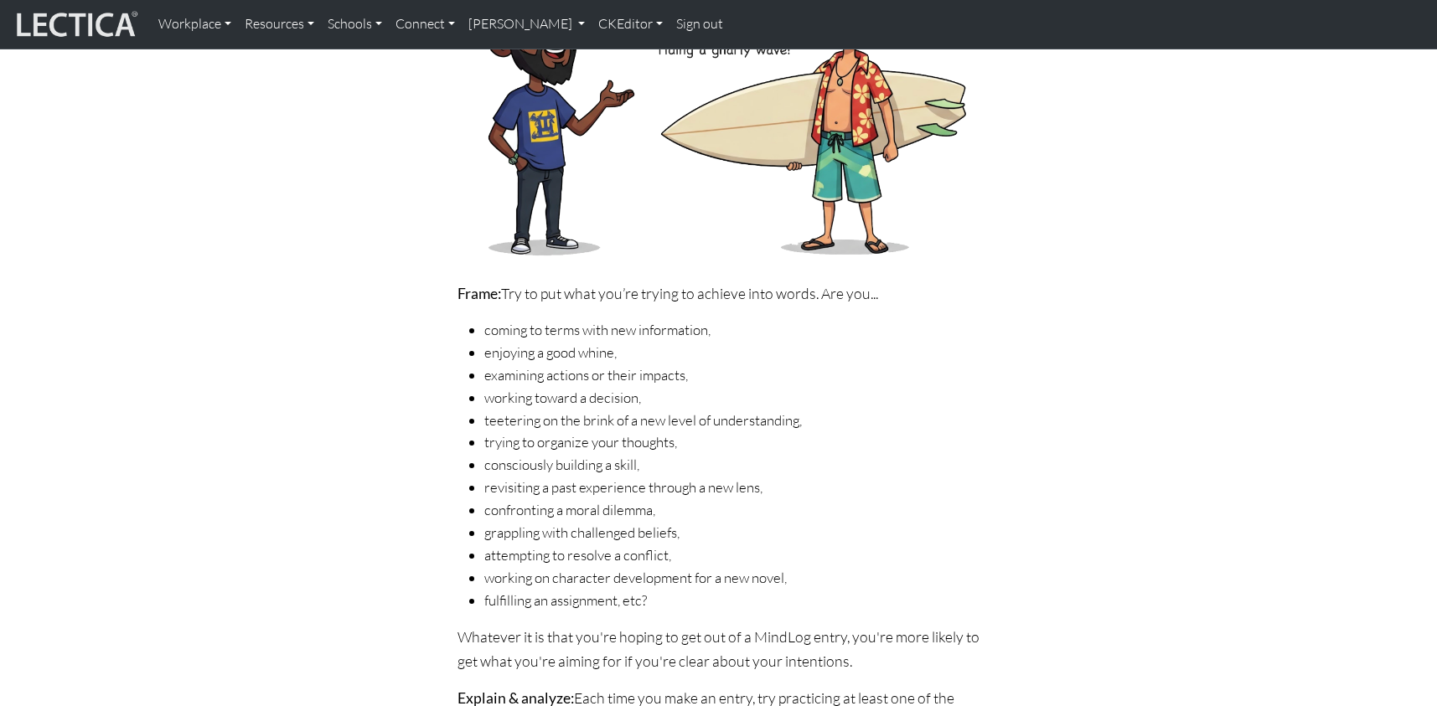
scroll to position [287, 0]
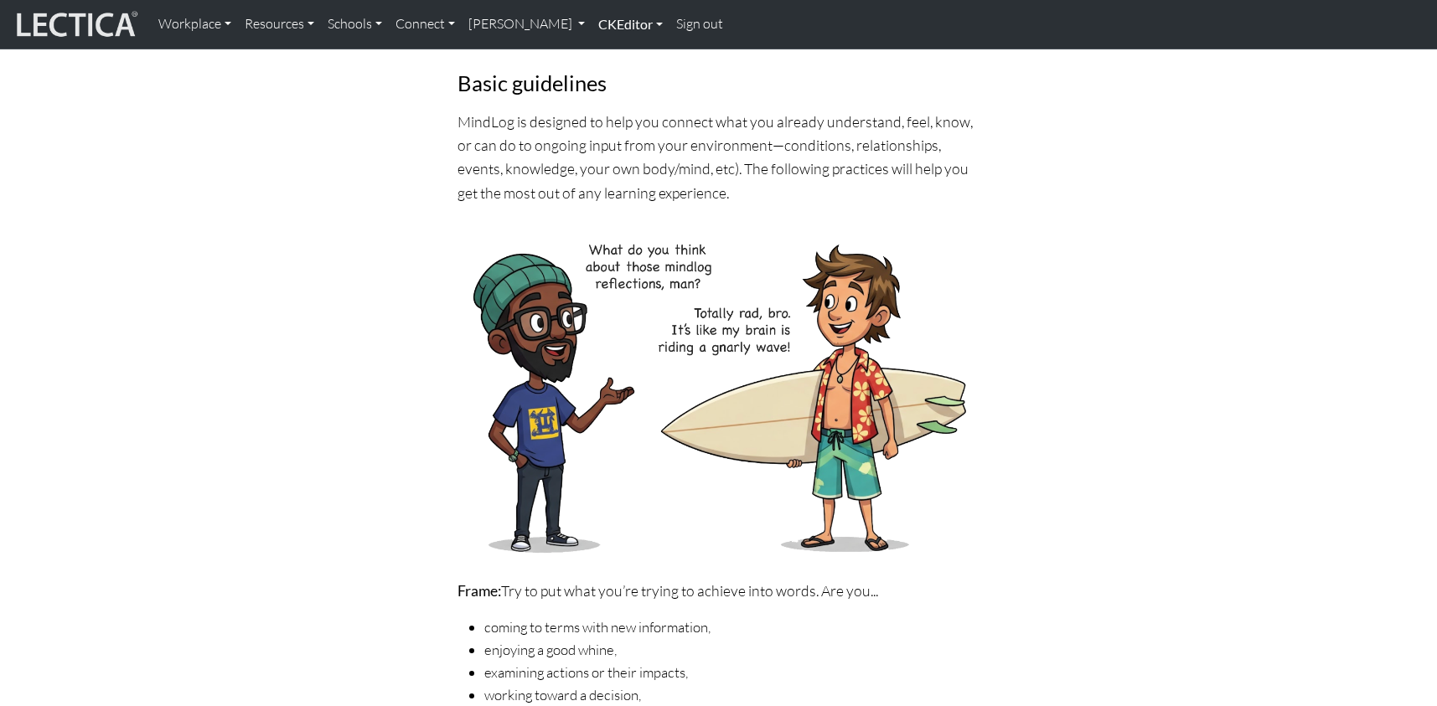
click at [592, 23] on link "CKEditor" at bounding box center [631, 24] width 78 height 35
click at [605, 54] on link "Edit" at bounding box center [622, 61] width 34 height 21
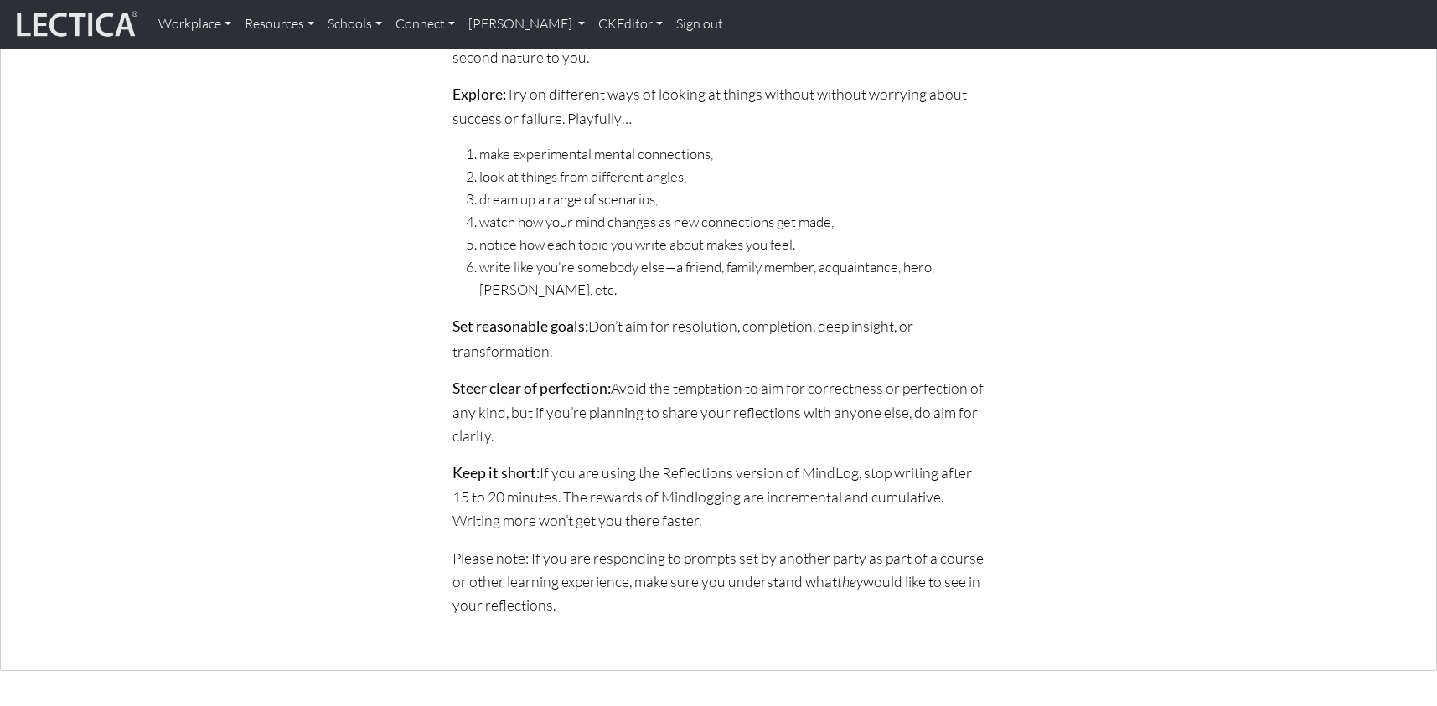
scroll to position [1730, 0]
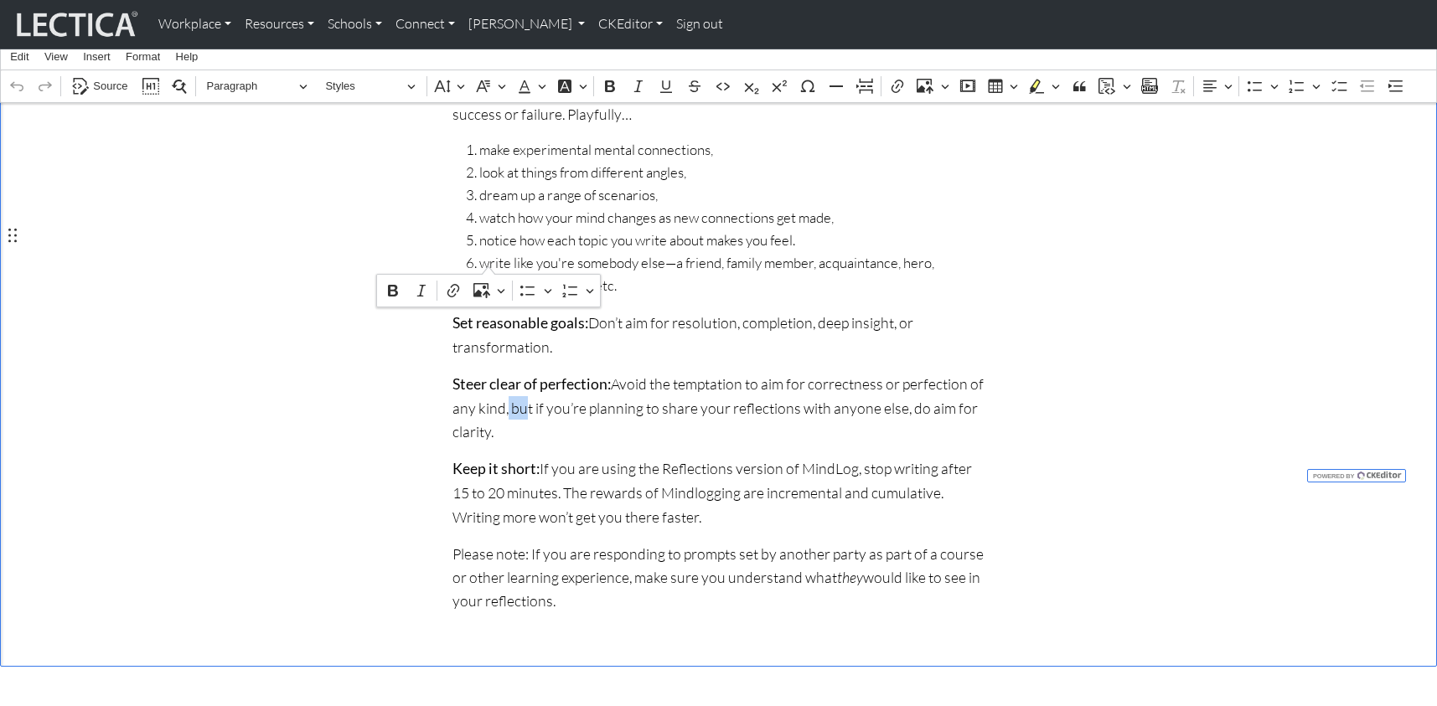
drag, startPoint x: 476, startPoint y: 255, endPoint x: 487, endPoint y: 257, distance: 11.2
click at [487, 372] on p "Steer clear of perfection: Avoid the temptation to aim for correctness or perfe…" at bounding box center [718, 407] width 533 height 71
click at [964, 372] on p "Steer clear of perfection: Avoid the temptation to aim for correctness or perfe…" at bounding box center [718, 407] width 533 height 71
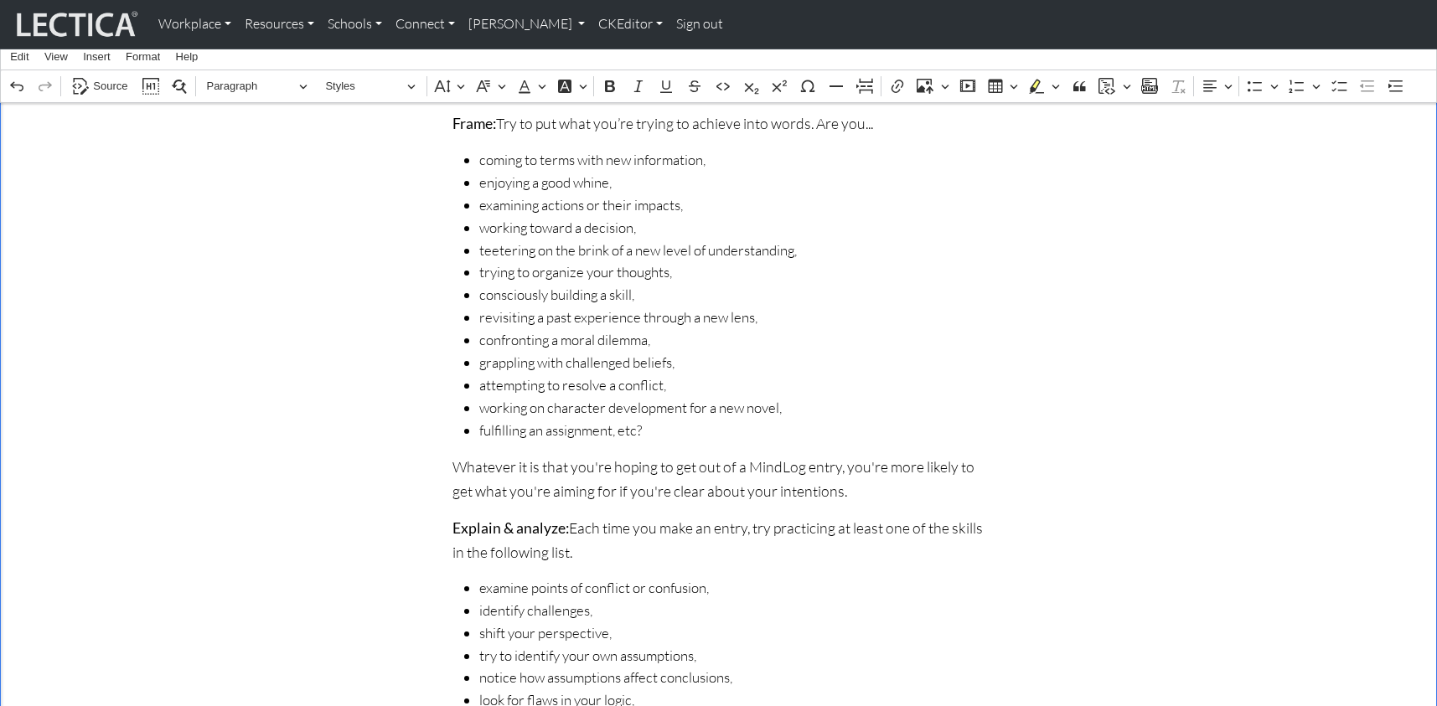
scroll to position [0, 0]
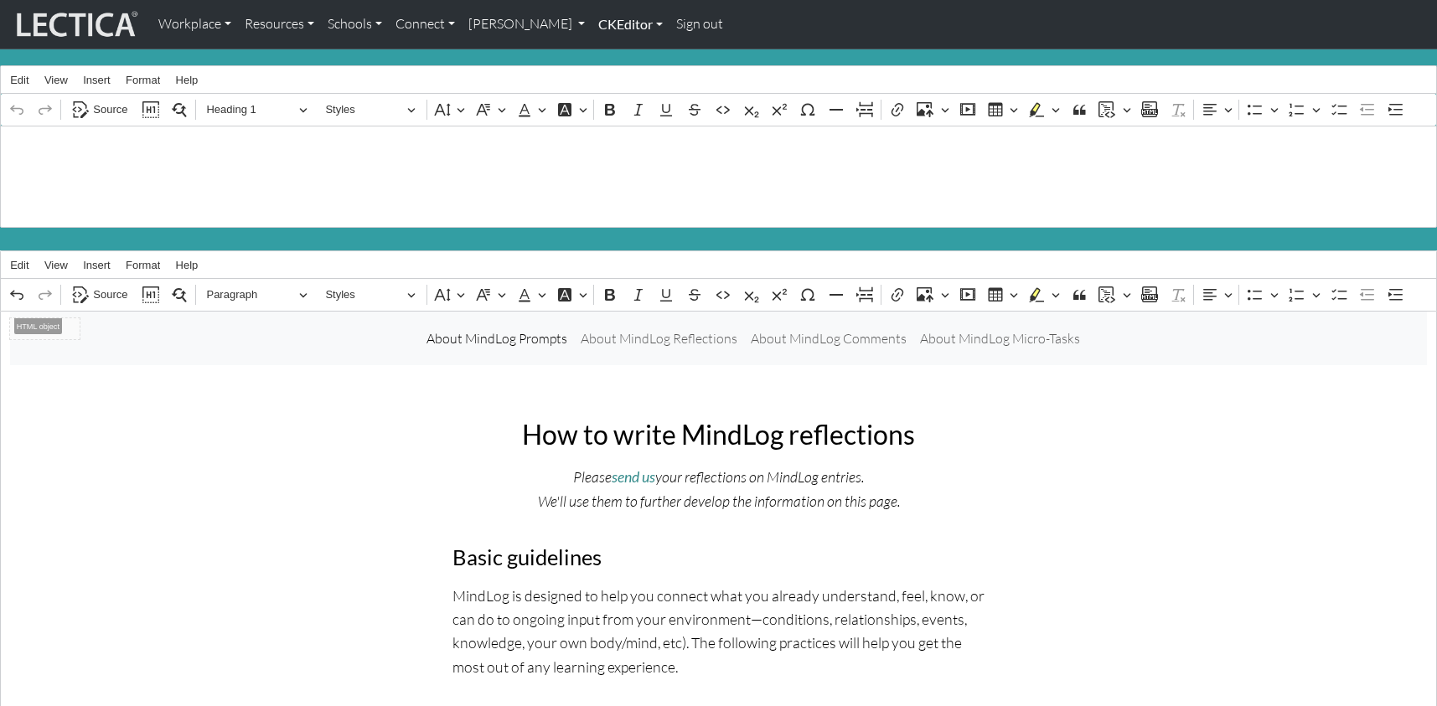
click at [592, 23] on link "CKEditor" at bounding box center [631, 24] width 78 height 35
click at [605, 57] on link "Edit" at bounding box center [622, 61] width 34 height 21
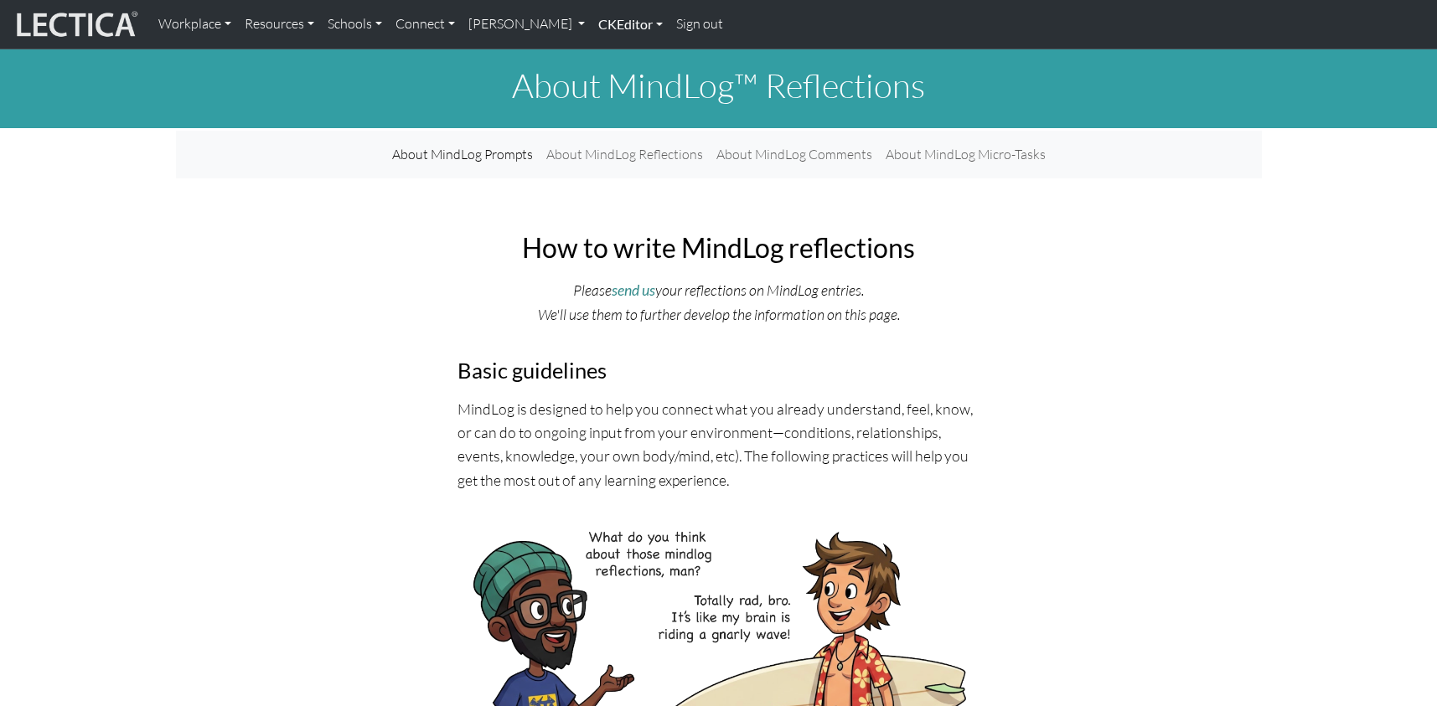
click at [606, 21] on link "CKEditor" at bounding box center [631, 24] width 78 height 35
click at [605, 54] on link "Edit" at bounding box center [622, 61] width 34 height 21
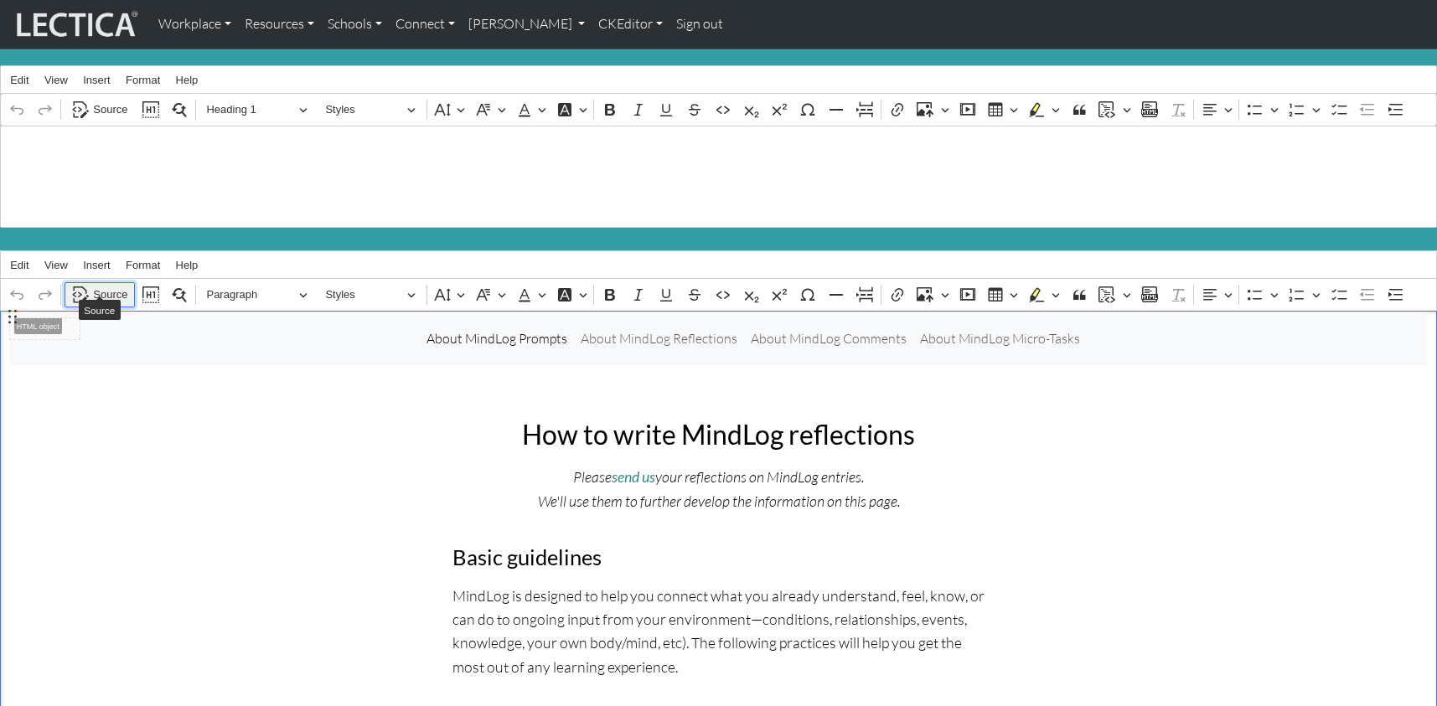
click at [108, 285] on span "Source" at bounding box center [110, 295] width 34 height 20
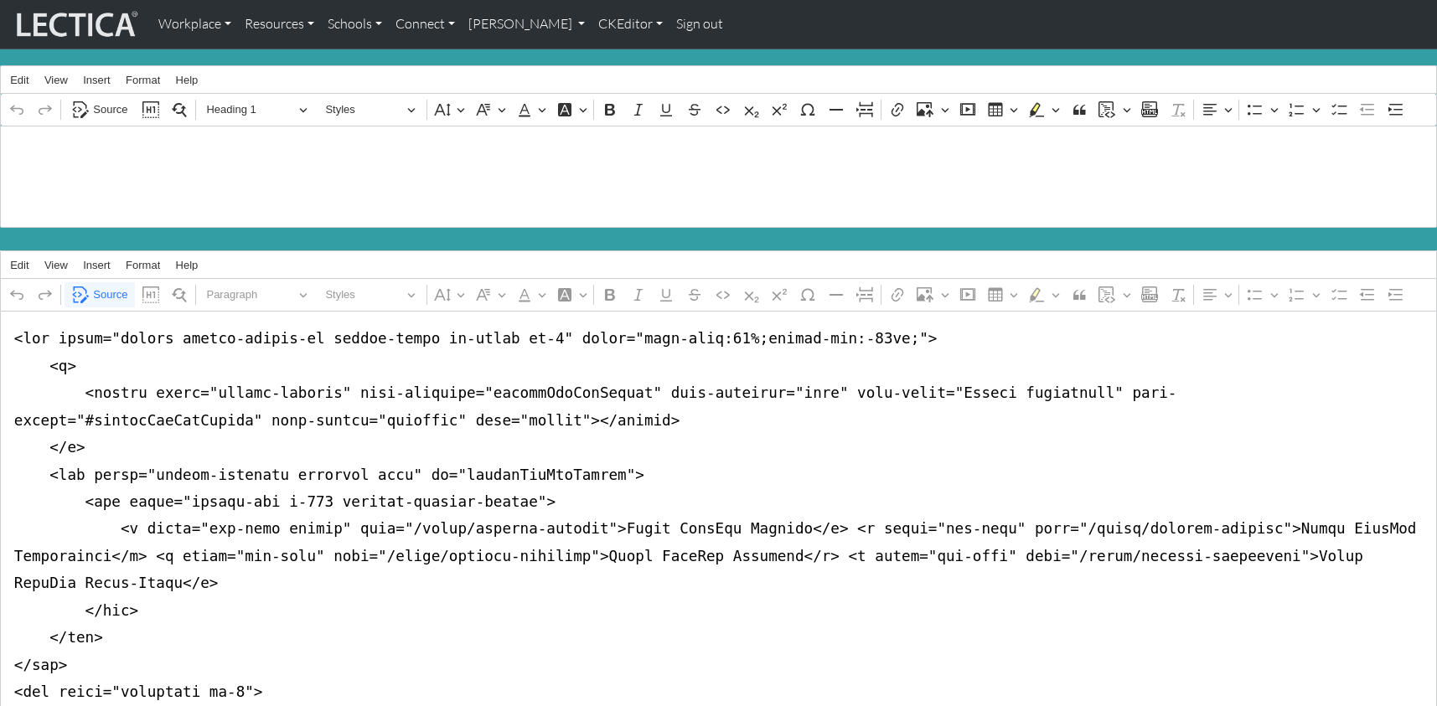
drag, startPoint x: 8, startPoint y: 325, endPoint x: 0, endPoint y: 650, distance: 325.2
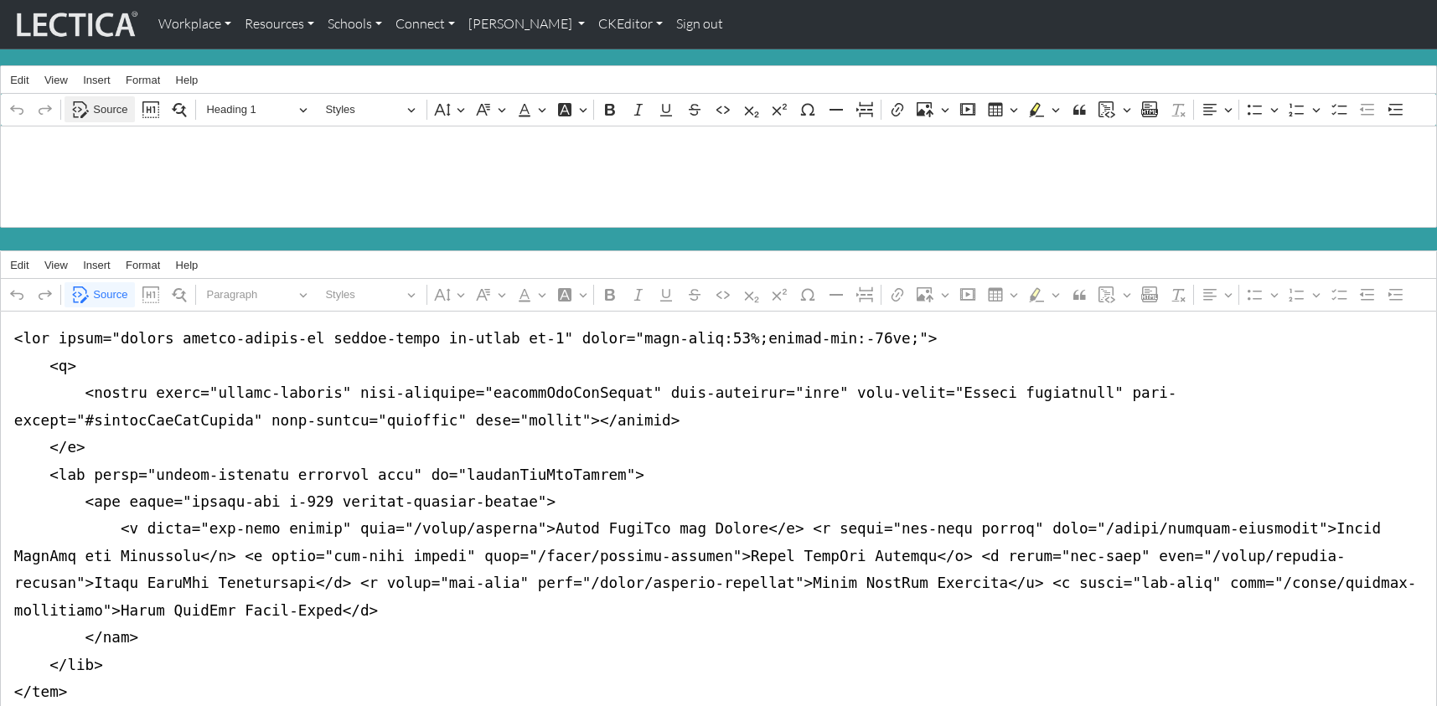
type textarea "<nav class="navbar navbar-expand-lg navbar-light bg-light mb-5" style="font-siz…"
click at [109, 103] on span "Source" at bounding box center [110, 110] width 34 height 20
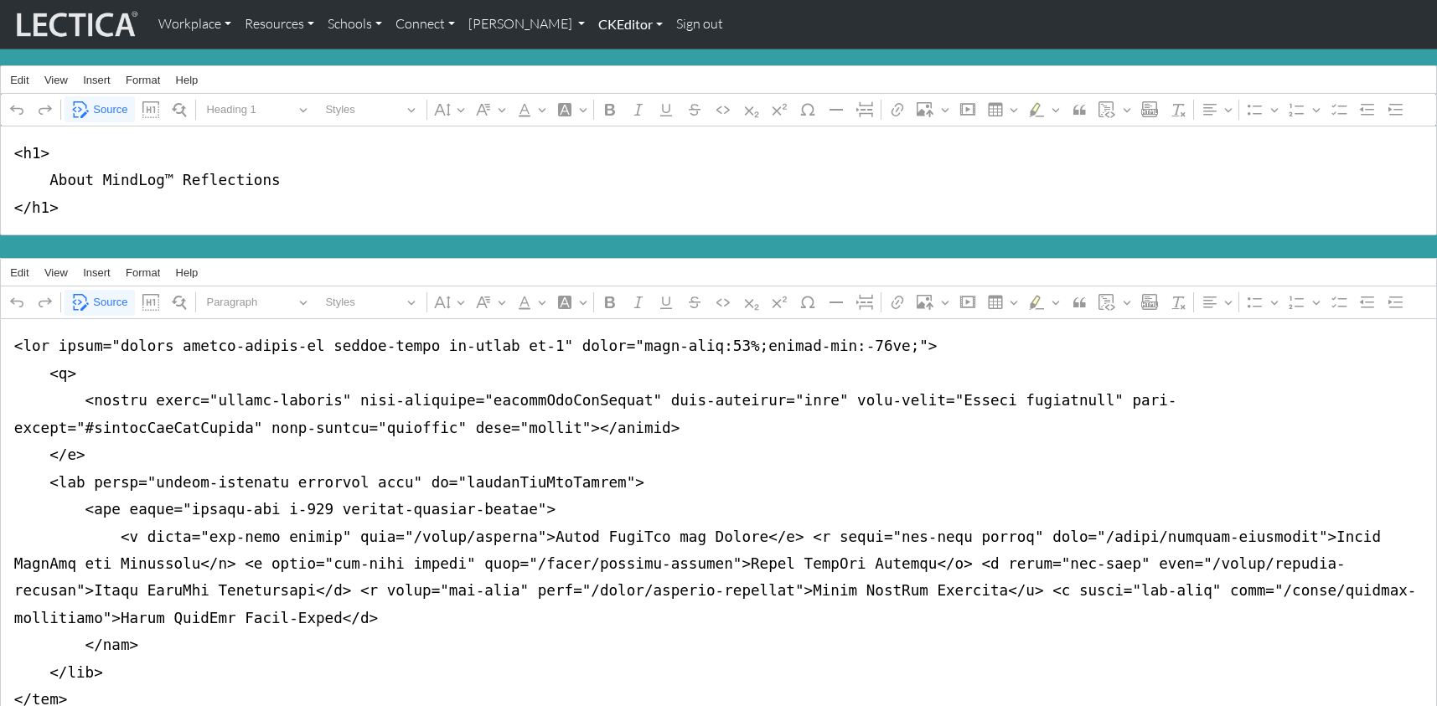
click at [592, 23] on link "CKEditor" at bounding box center [631, 24] width 78 height 35
click at [605, 57] on link "Edit" at bounding box center [622, 61] width 34 height 21
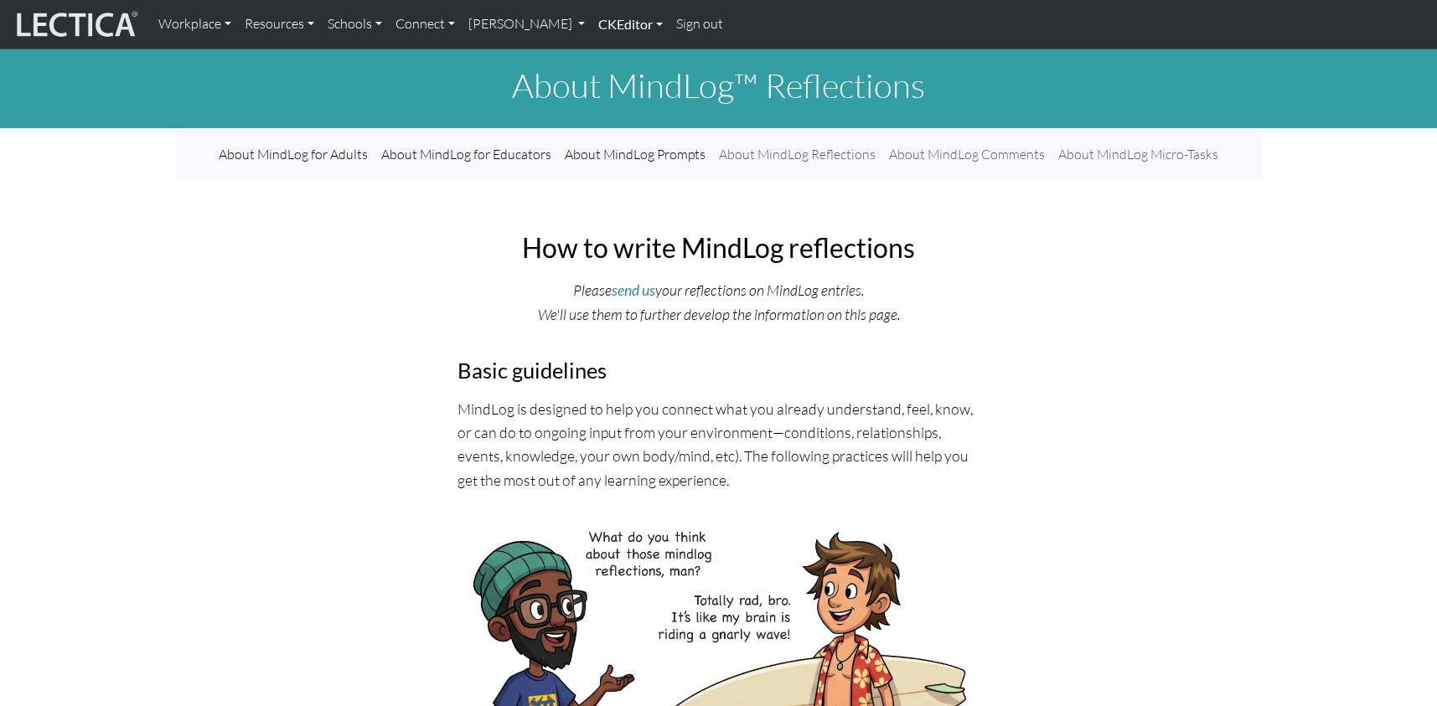
click at [592, 25] on link "CKEditor" at bounding box center [631, 24] width 78 height 35
click at [605, 54] on link "Edit" at bounding box center [622, 61] width 34 height 21
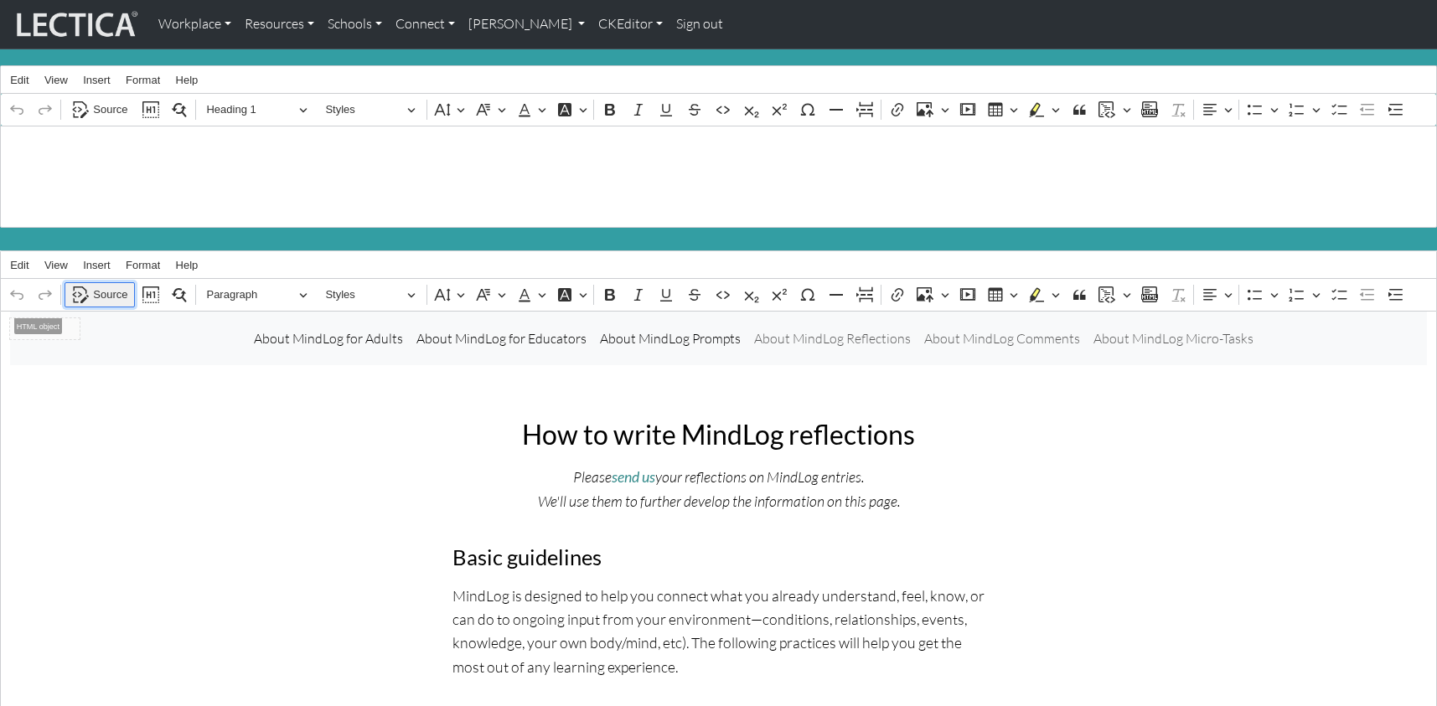
click at [116, 285] on span "Source" at bounding box center [110, 295] width 34 height 20
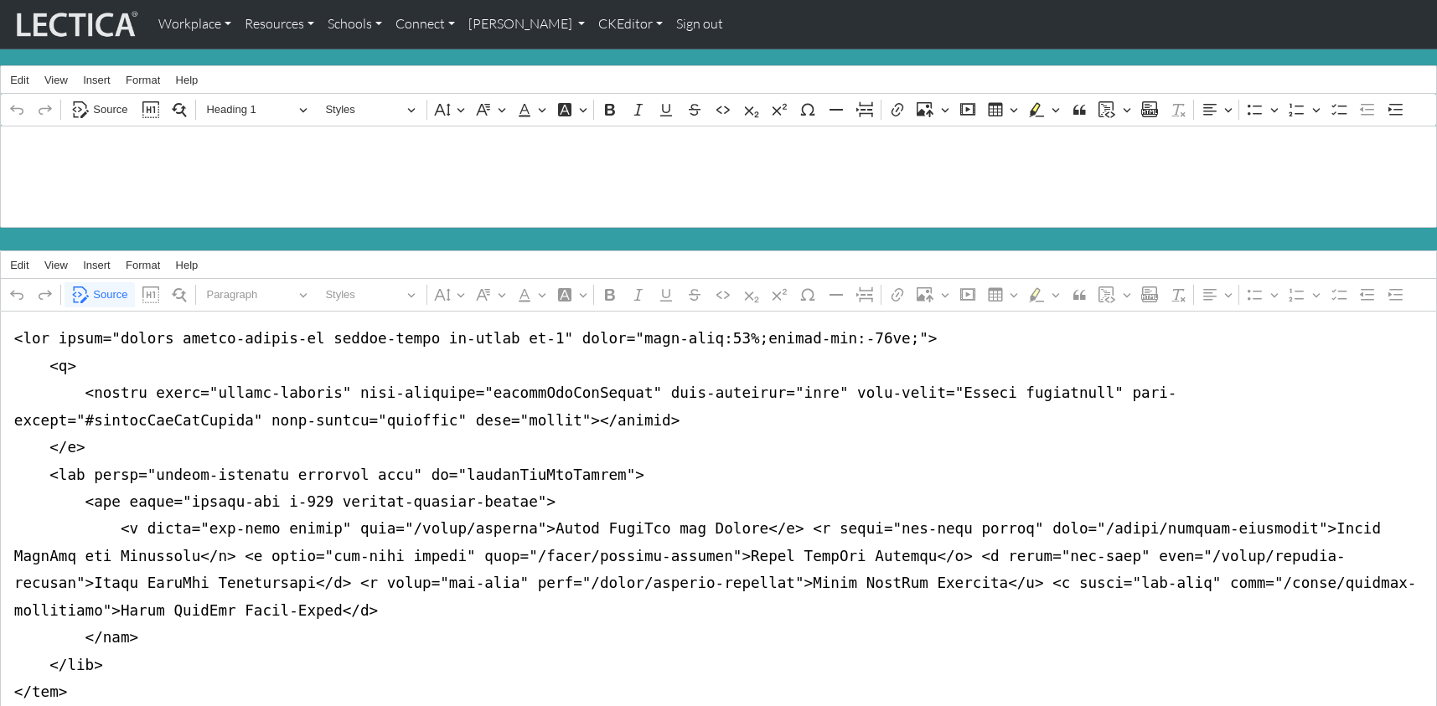
drag, startPoint x: 263, startPoint y: 501, endPoint x: 319, endPoint y: 504, distance: 56.2
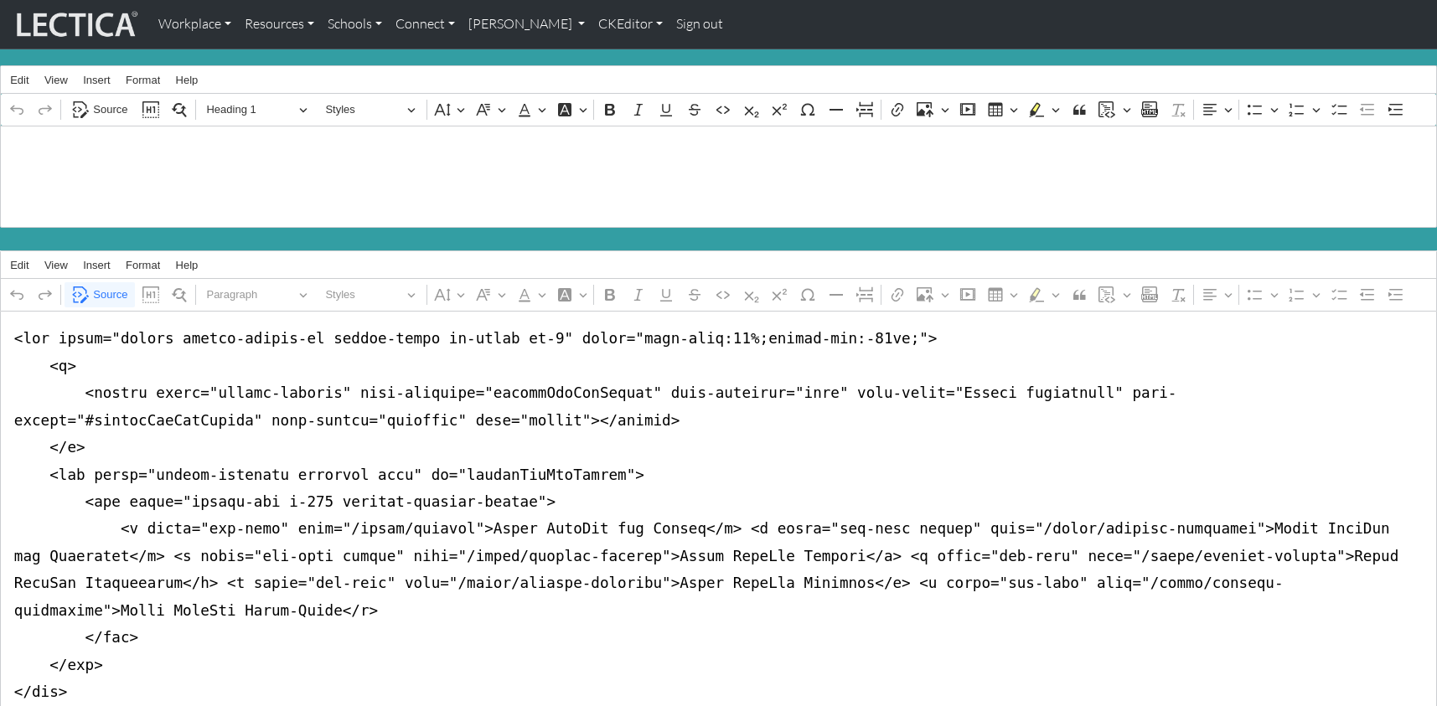
drag, startPoint x: 852, startPoint y: 504, endPoint x: 913, endPoint y: 505, distance: 61.2
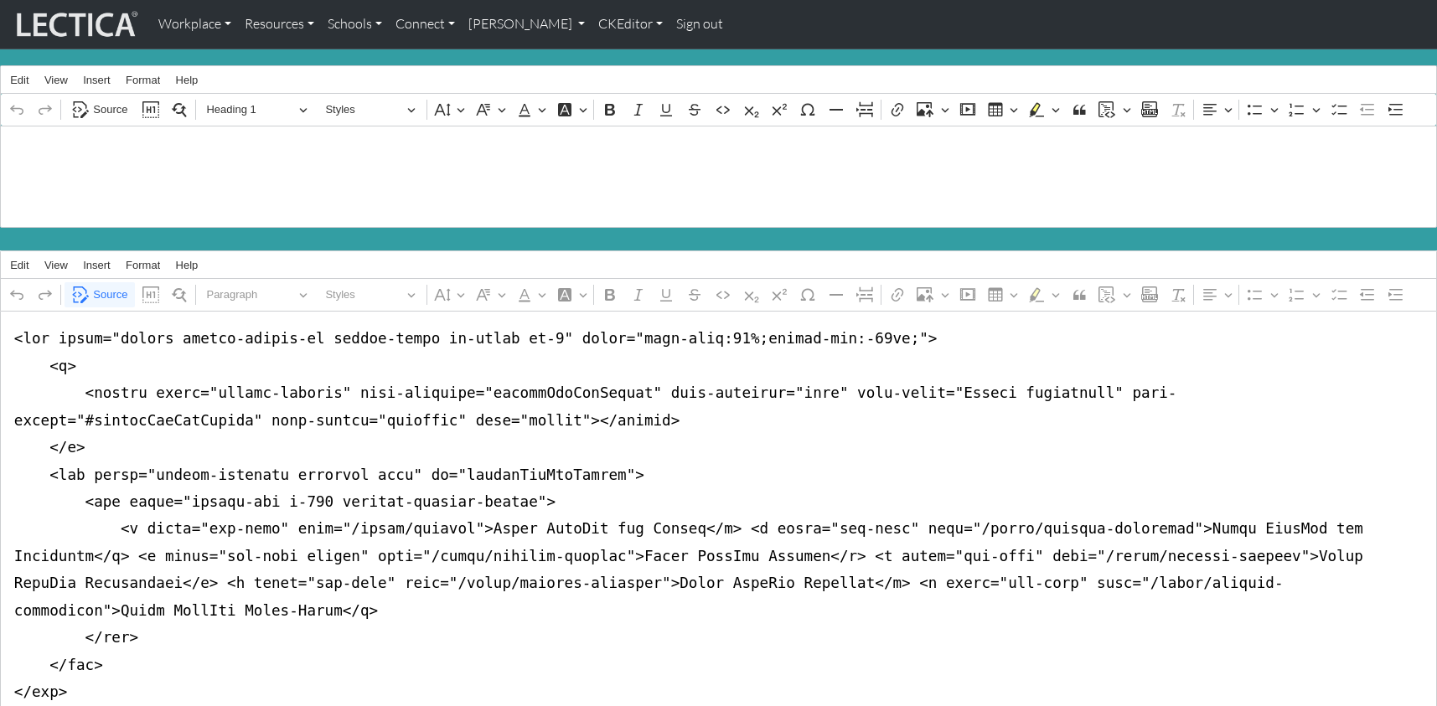
drag, startPoint x: 137, startPoint y: 530, endPoint x: 196, endPoint y: 530, distance: 59.5
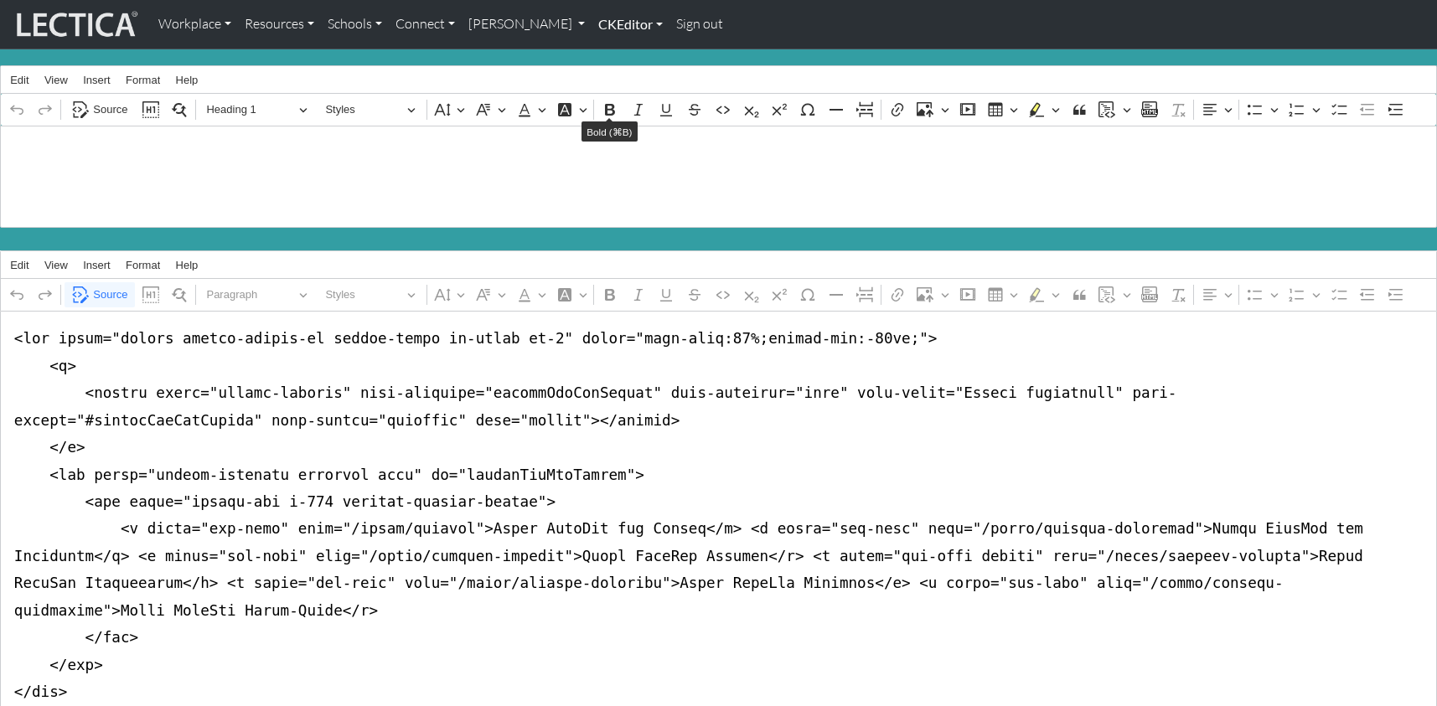
type textarea "<nav class="navbar navbar-expand-lg navbar-light bg-light mb-5" style="font-siz…"
click at [592, 27] on link "CKEditor" at bounding box center [631, 24] width 78 height 35
click at [605, 51] on link "Edit" at bounding box center [622, 61] width 34 height 21
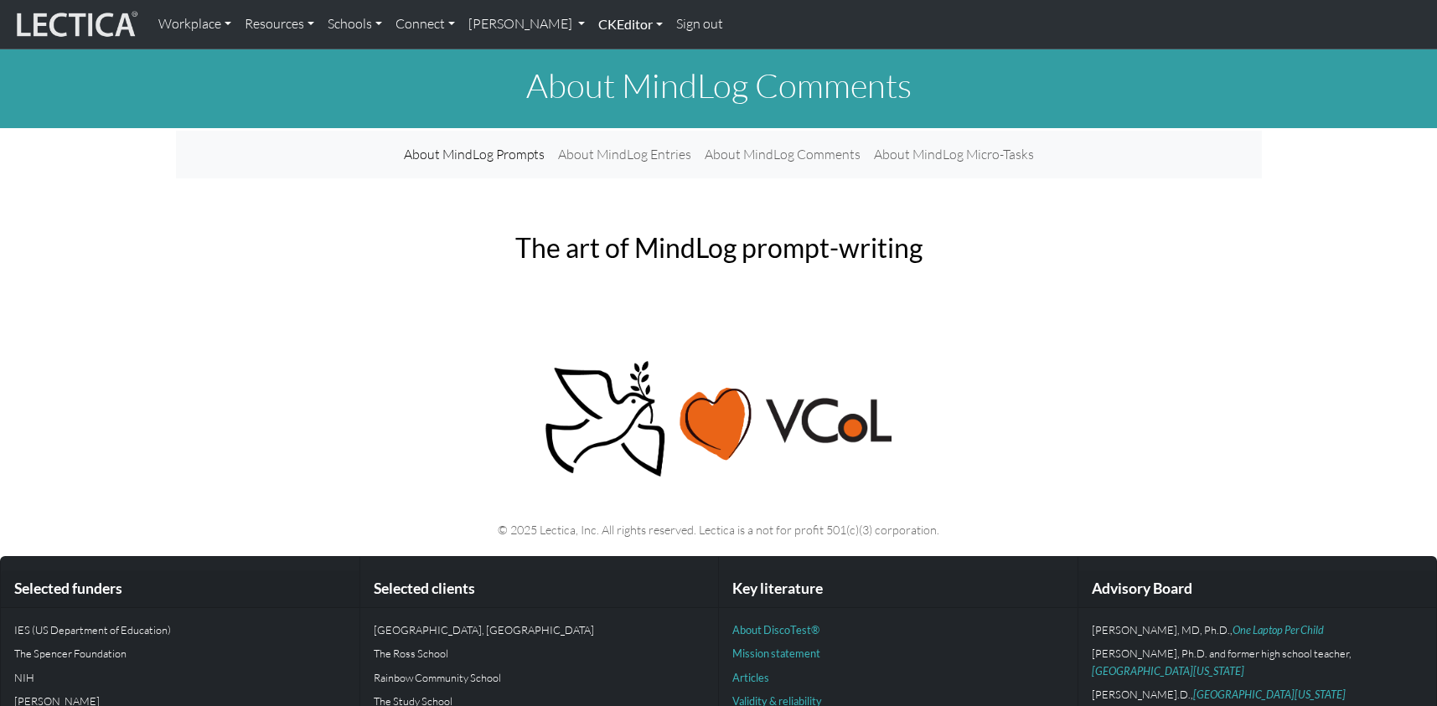
click at [592, 21] on link "CKEditor" at bounding box center [631, 24] width 78 height 35
click at [605, 56] on link "Edit" at bounding box center [622, 61] width 34 height 21
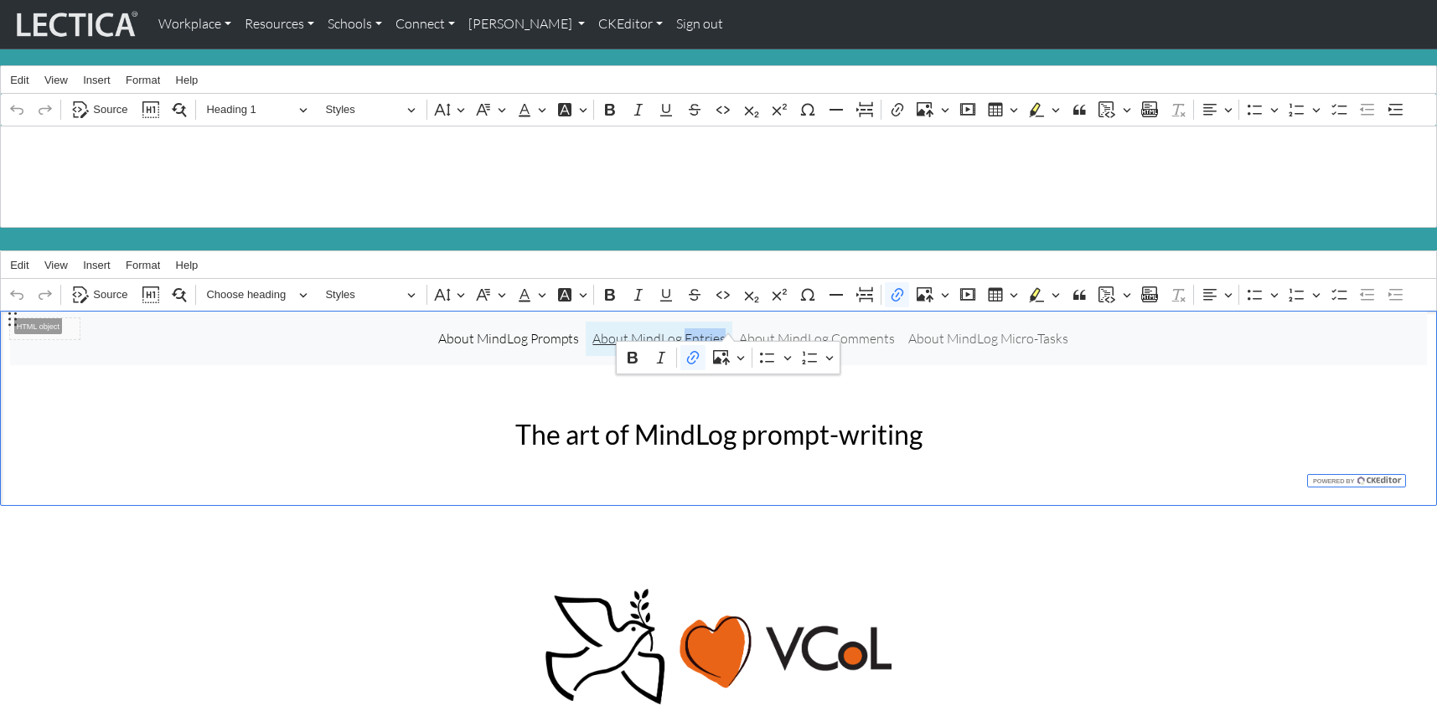
drag, startPoint x: 691, startPoint y: 323, endPoint x: 727, endPoint y: 325, distance: 36.1
click at [727, 325] on link "About MindLog Entries" at bounding box center [659, 339] width 147 height 34
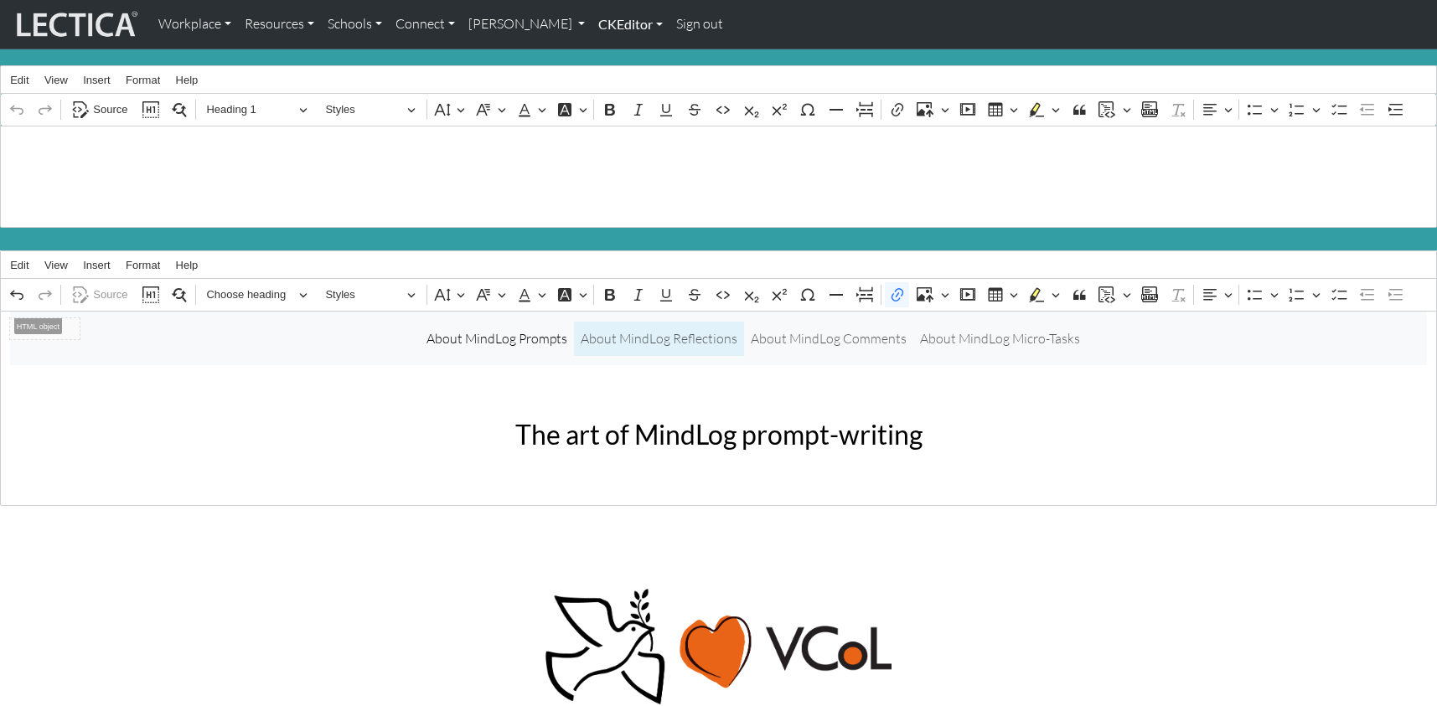
click at [592, 26] on link "CKEditor" at bounding box center [631, 24] width 78 height 35
click at [605, 53] on link "Edit" at bounding box center [622, 61] width 34 height 21
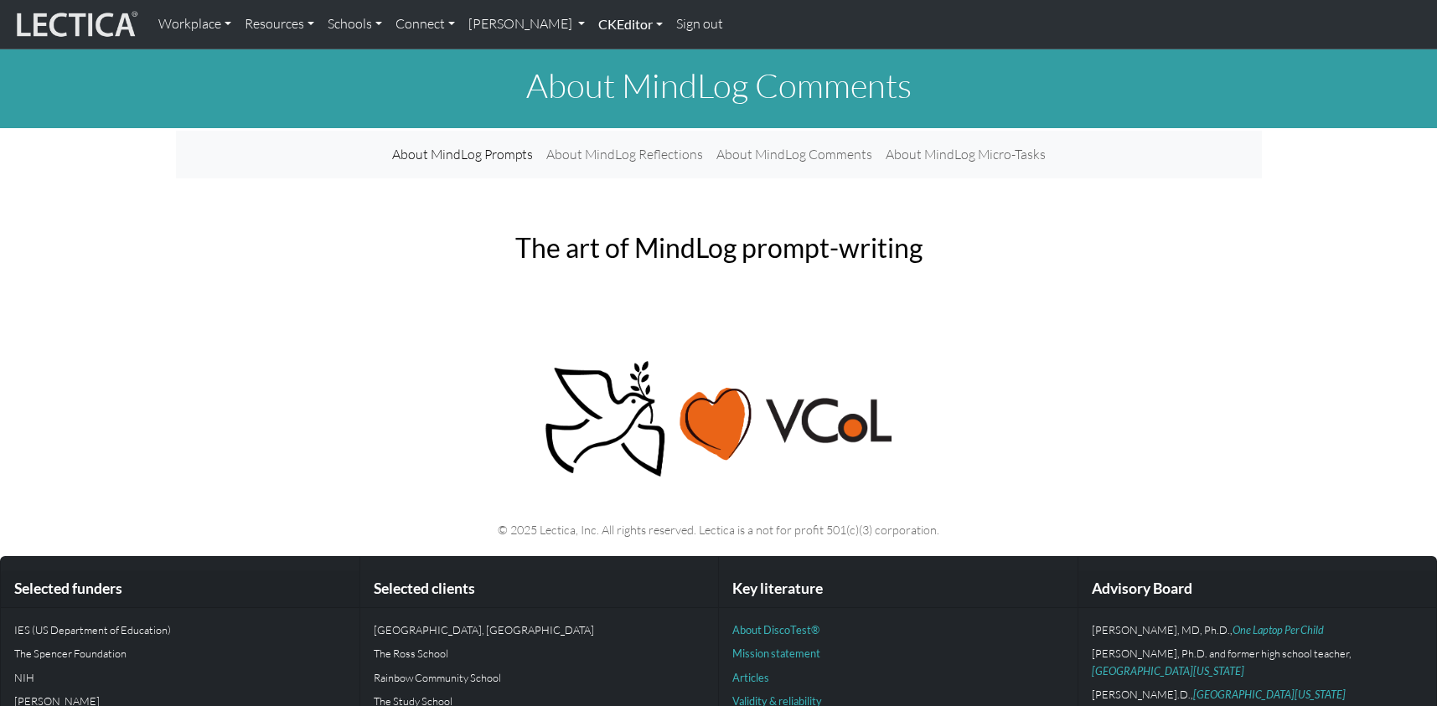
click at [592, 22] on link "CKEditor" at bounding box center [631, 24] width 78 height 35
click at [605, 51] on link "Edit" at bounding box center [622, 61] width 34 height 21
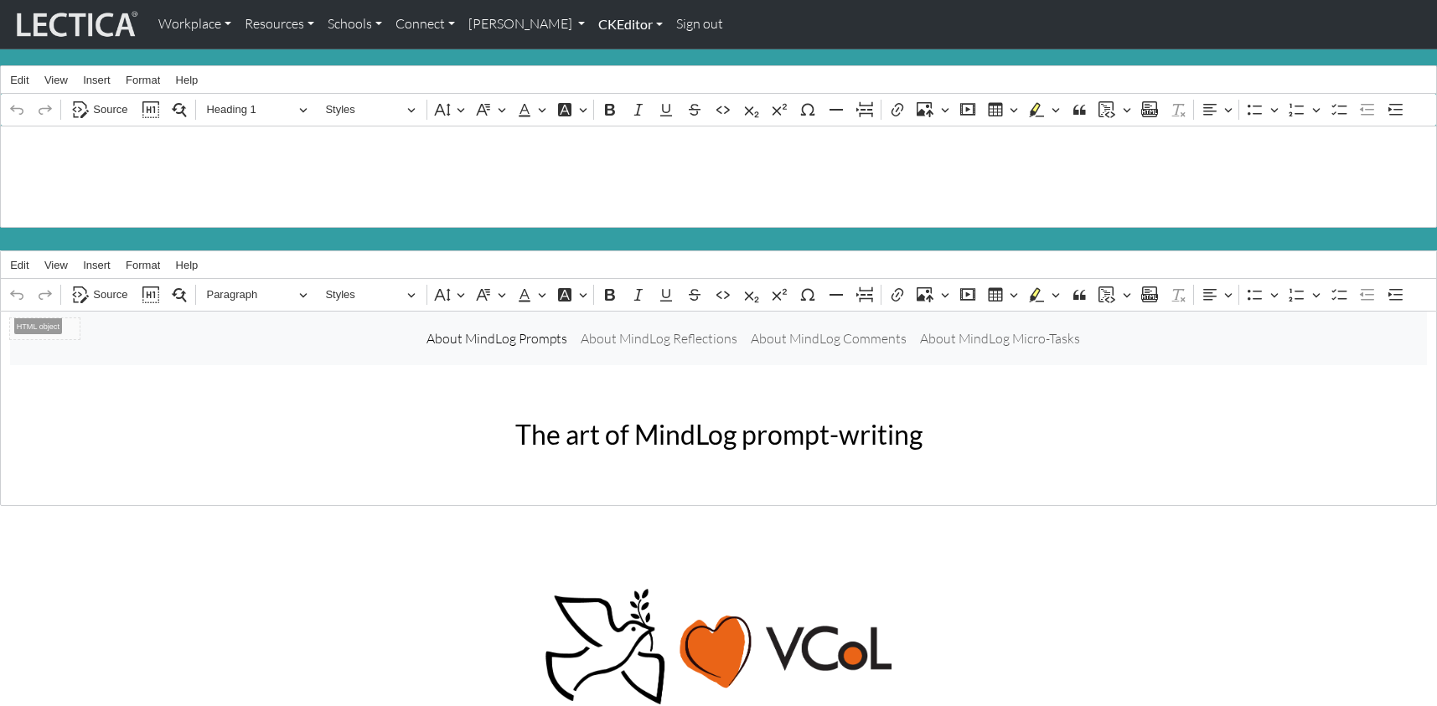
click at [592, 20] on link "CKEditor" at bounding box center [631, 24] width 78 height 35
click at [605, 56] on link "Edit" at bounding box center [622, 61] width 34 height 21
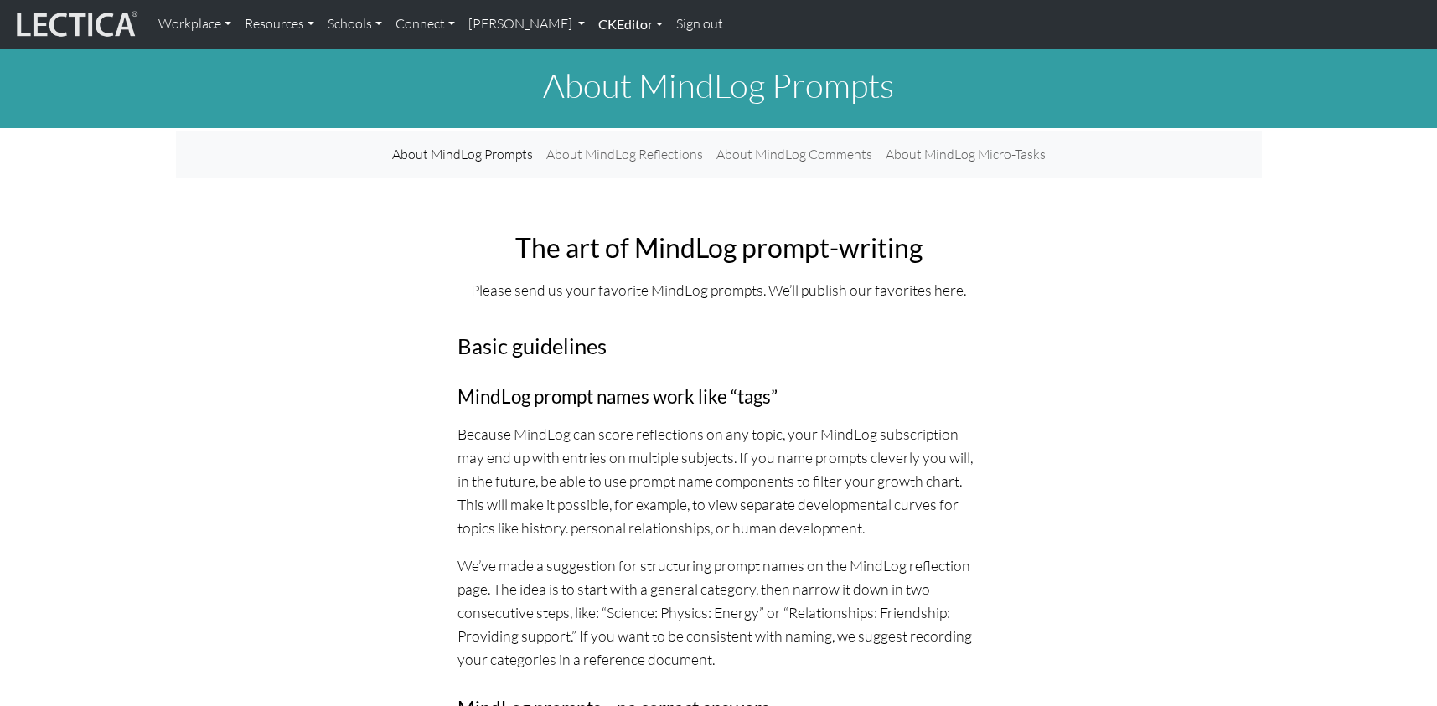
click at [592, 22] on link "CKEditor" at bounding box center [631, 24] width 78 height 35
click at [605, 52] on link "Edit" at bounding box center [622, 61] width 34 height 21
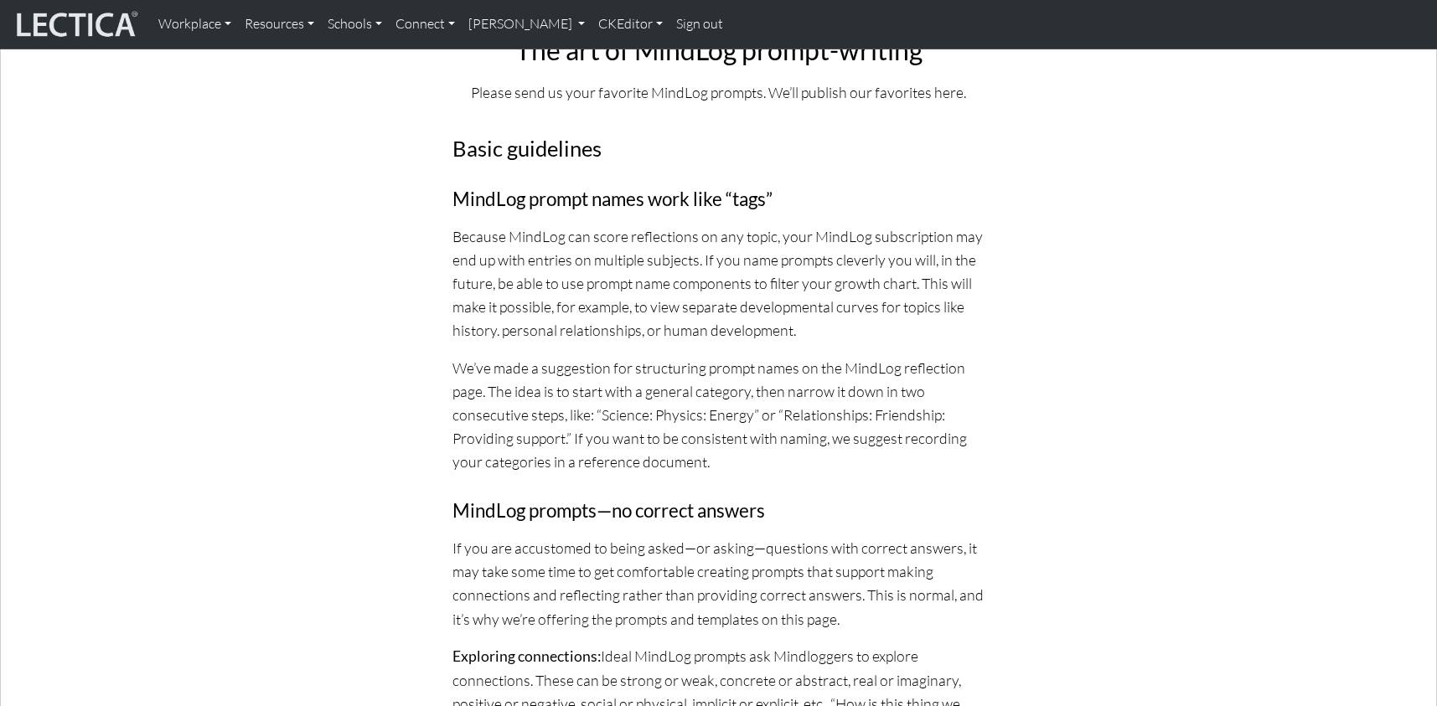
scroll to position [396, 0]
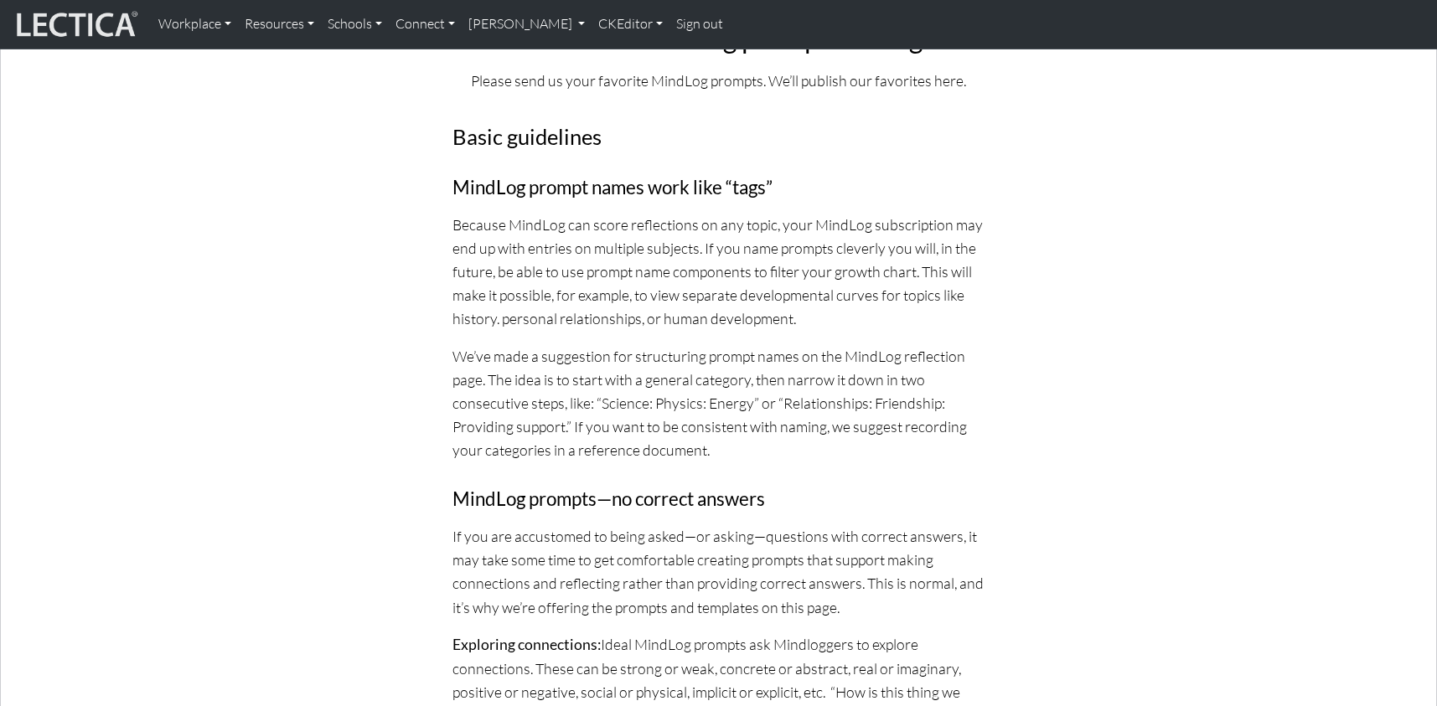
click at [591, 535] on p "If you are accustomed to being asked—or asking—questions with correct answers, …" at bounding box center [718, 572] width 533 height 95
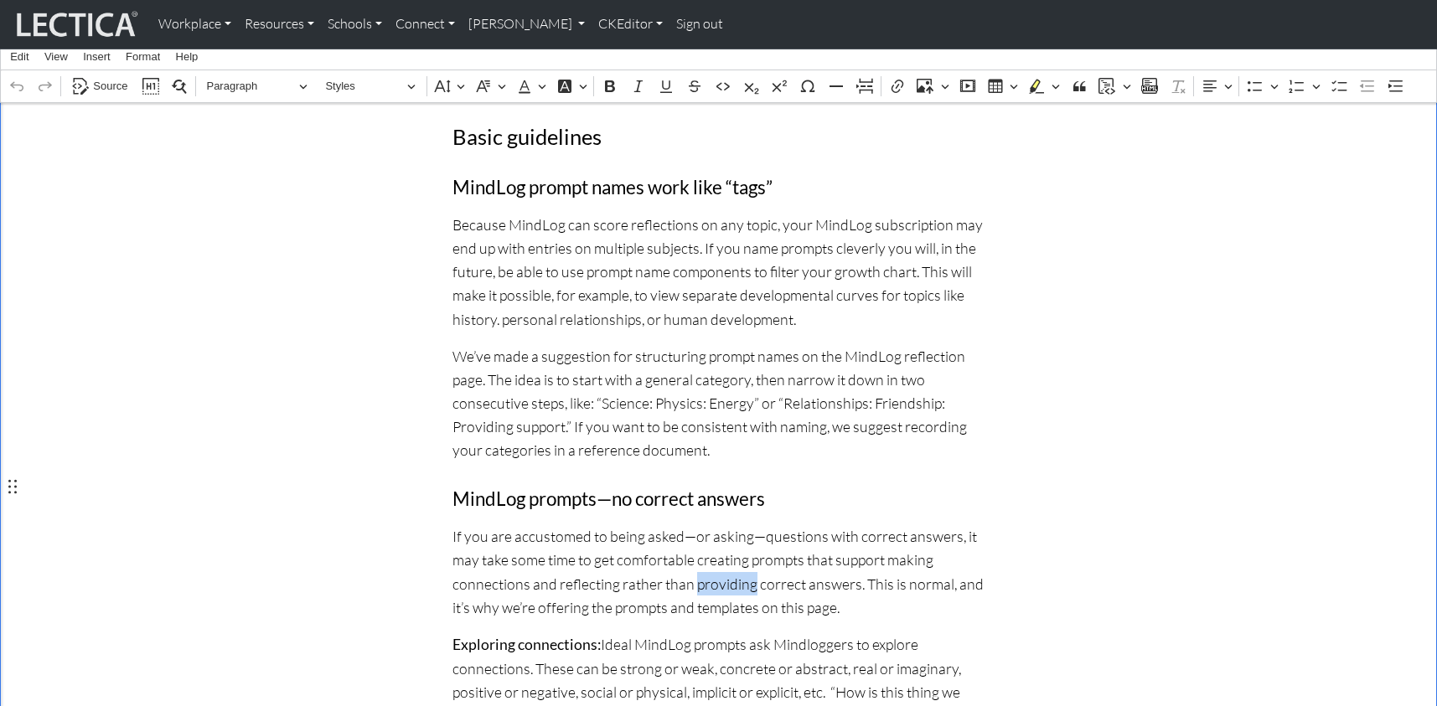
click at [591, 535] on p "If you are accustomed to being asked—or asking—questions with correct answers, …" at bounding box center [718, 572] width 533 height 95
click at [778, 533] on p "If you are accustomed to being asked—or asking—questions with correct answers, …" at bounding box center [718, 572] width 533 height 95
drag, startPoint x: 820, startPoint y: 535, endPoint x: 829, endPoint y: 537, distance: 8.5
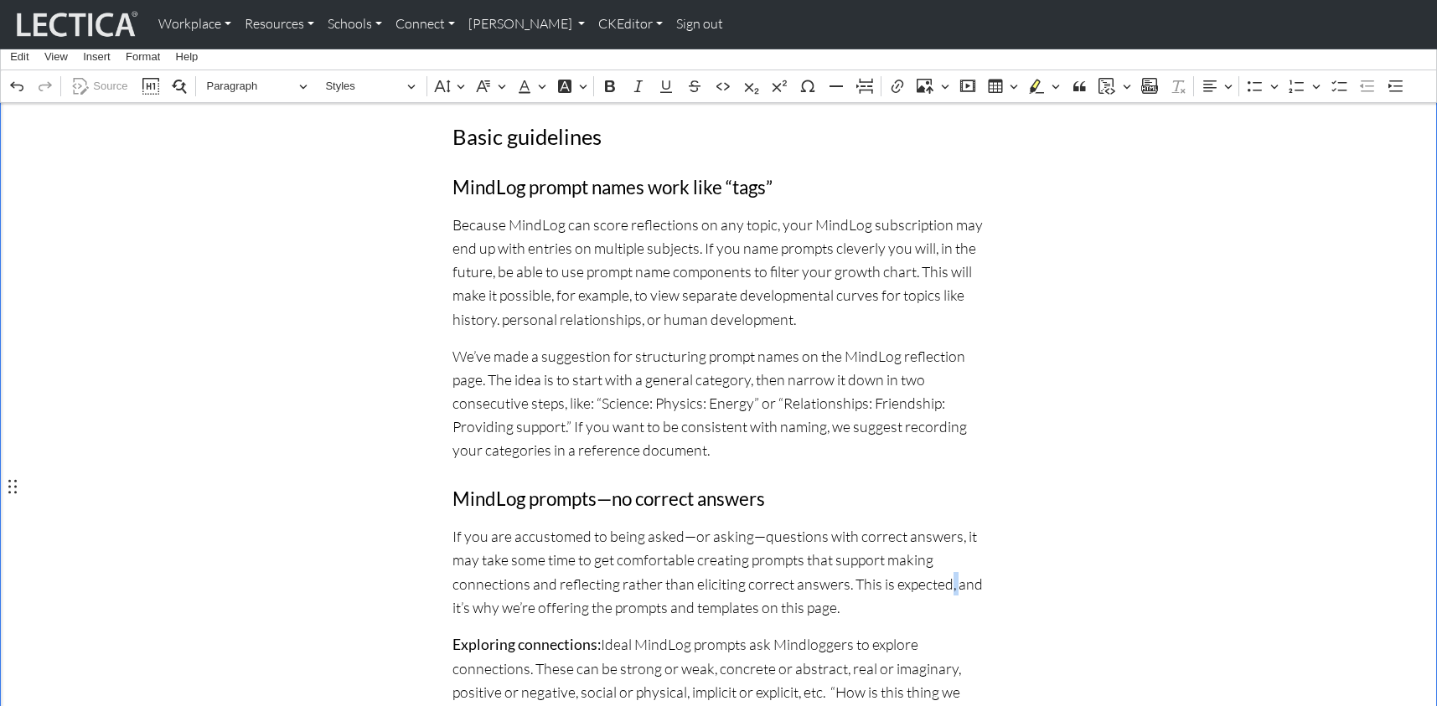
click at [829, 537] on p "If you are accustomed to being asked—or asking—questions with correct answers, …" at bounding box center [718, 572] width 533 height 95
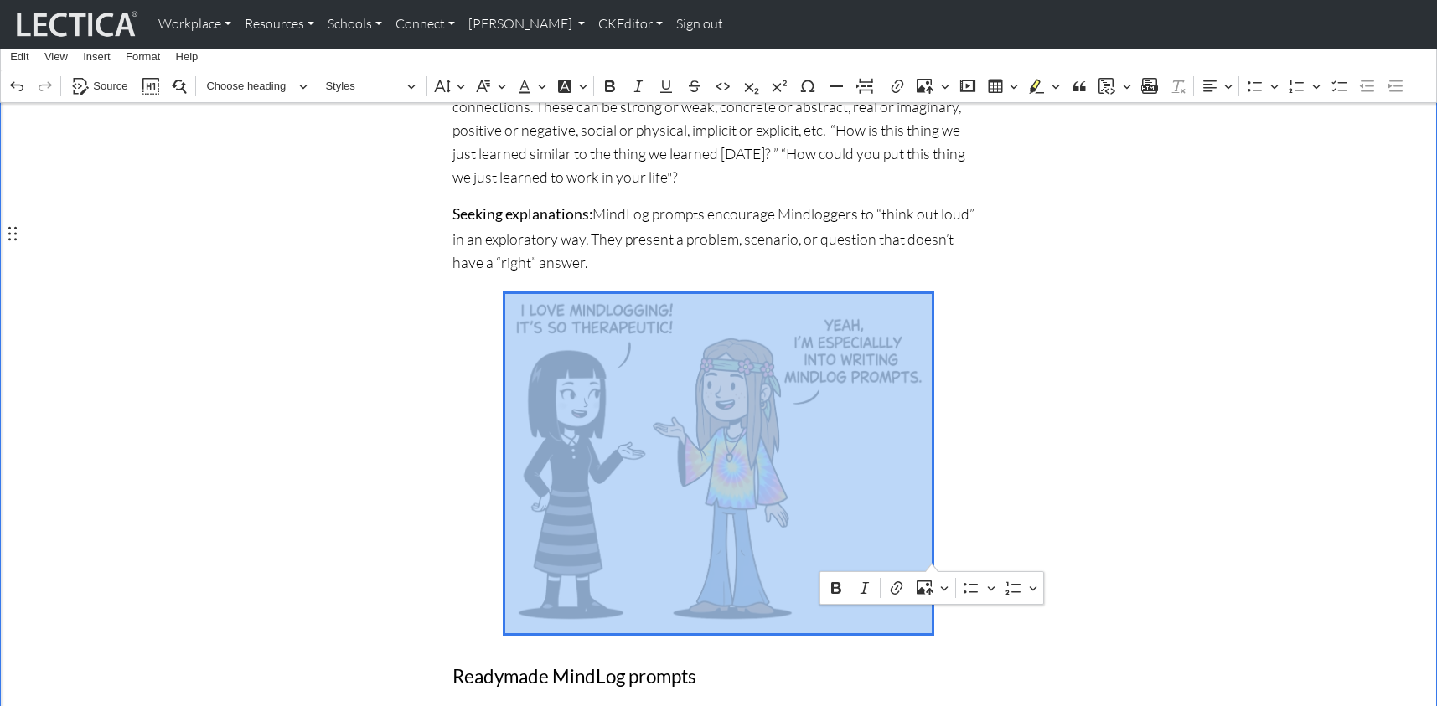
scroll to position [960, 0]
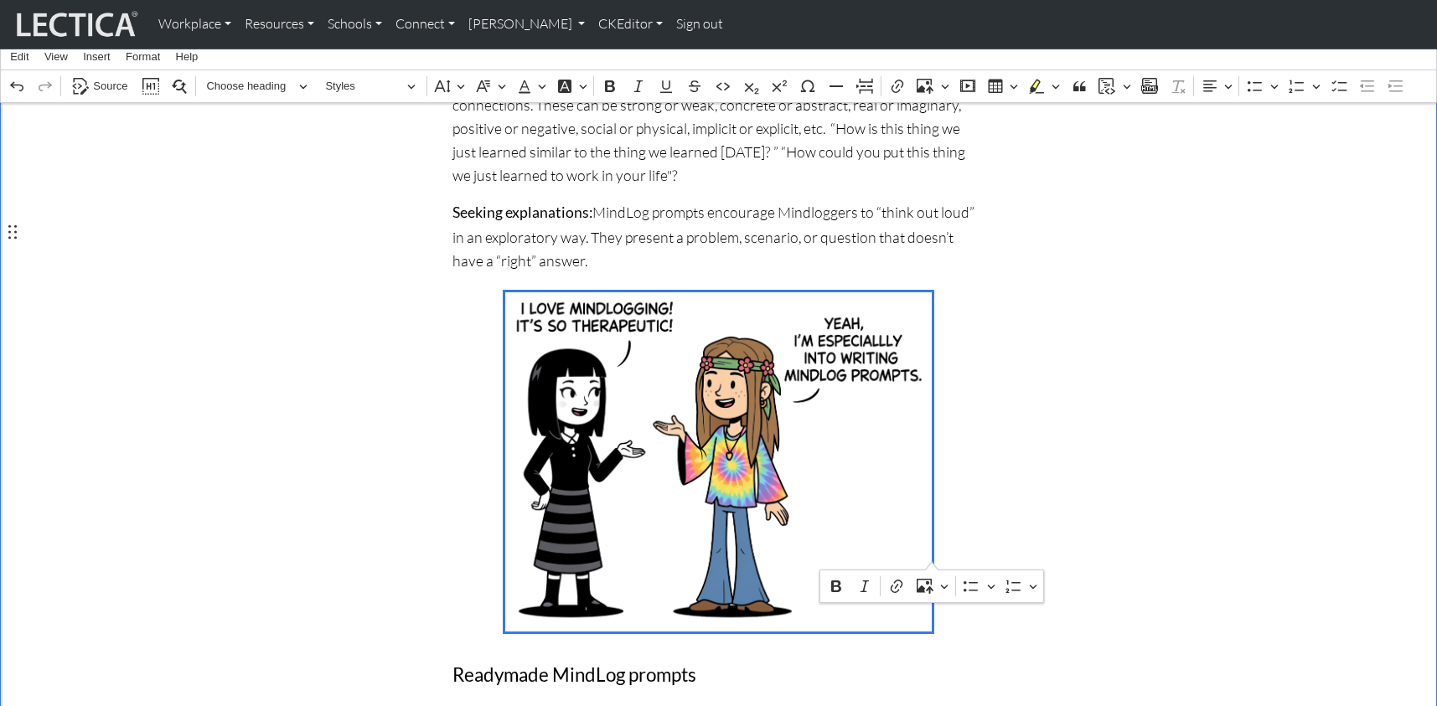
drag, startPoint x: 504, startPoint y: 391, endPoint x: 943, endPoint y: 554, distance: 469.0
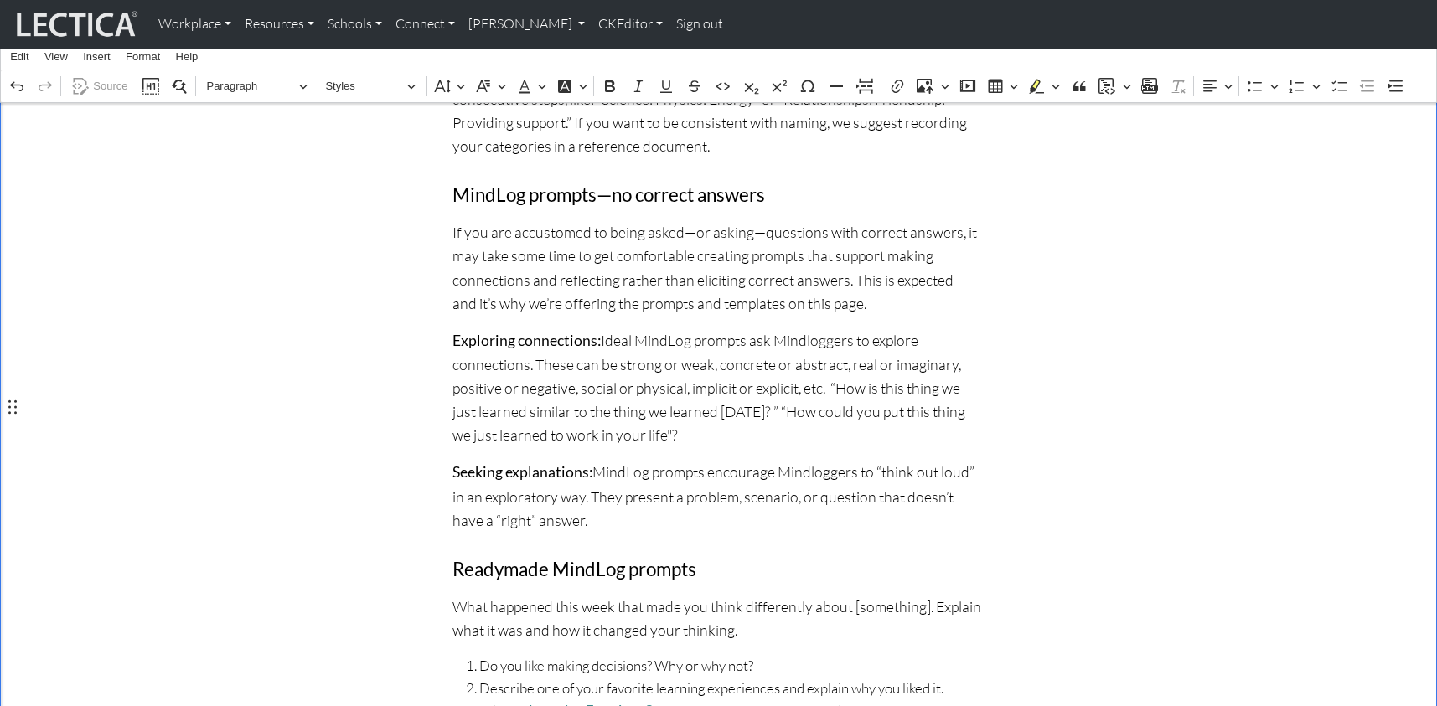
scroll to position [630, 0]
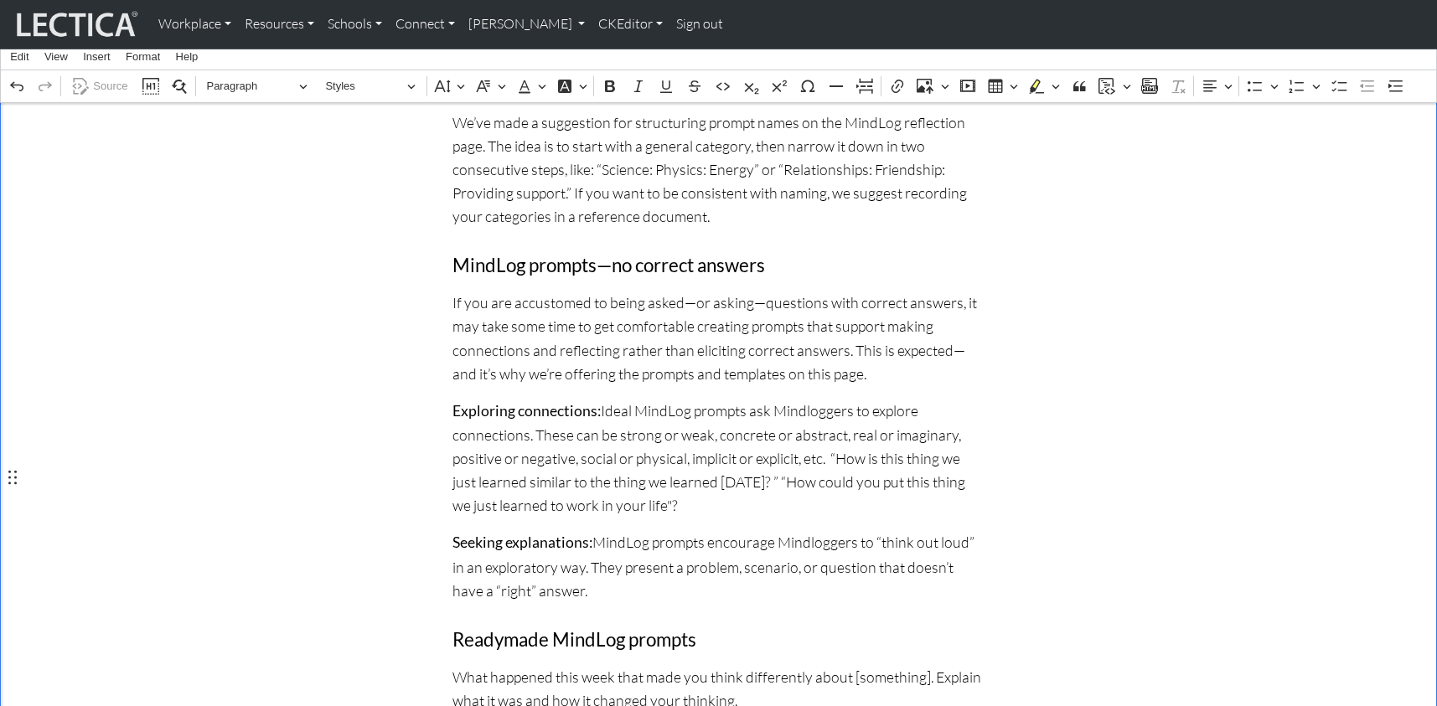
click at [530, 178] on p "We’ve made a suggestion for structuring prompt names on the MindLog reflection …" at bounding box center [718, 170] width 533 height 118
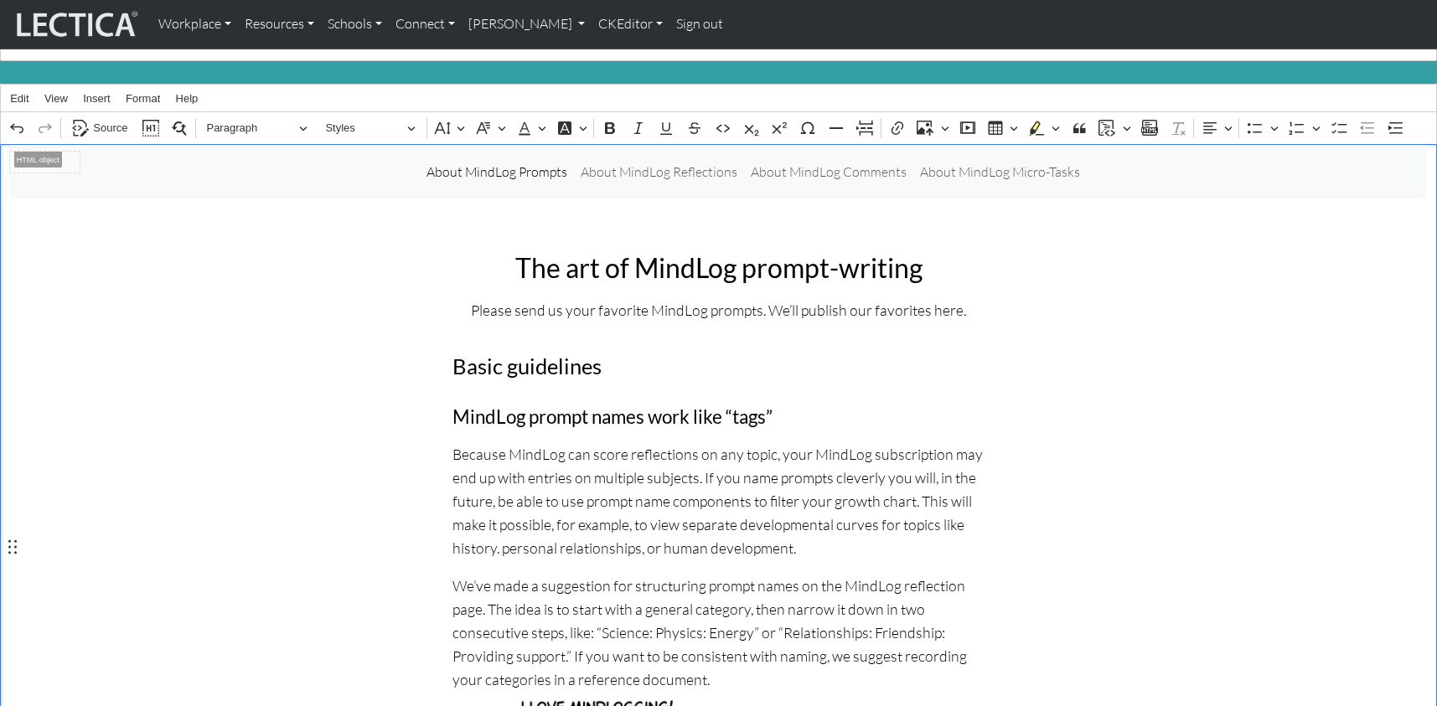
scroll to position [0, 0]
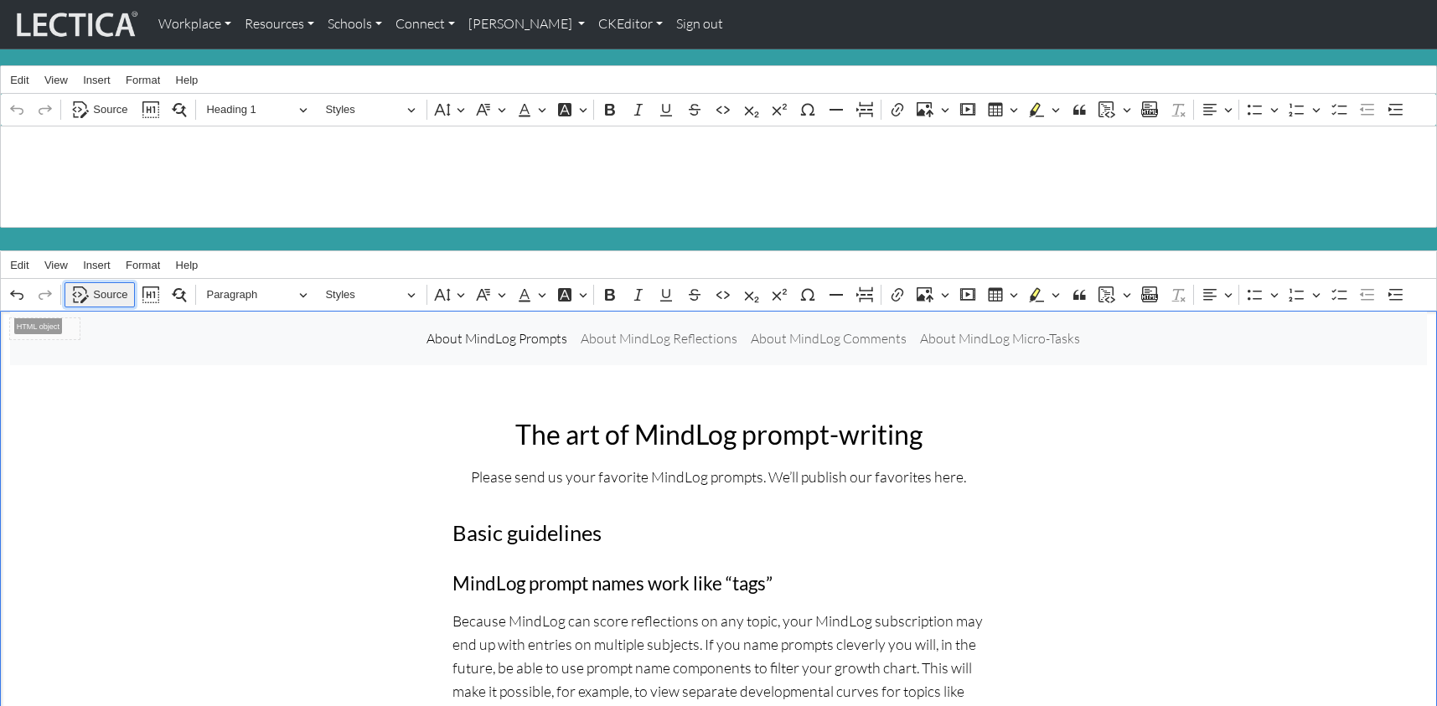
click at [106, 286] on span "Source" at bounding box center [110, 295] width 34 height 20
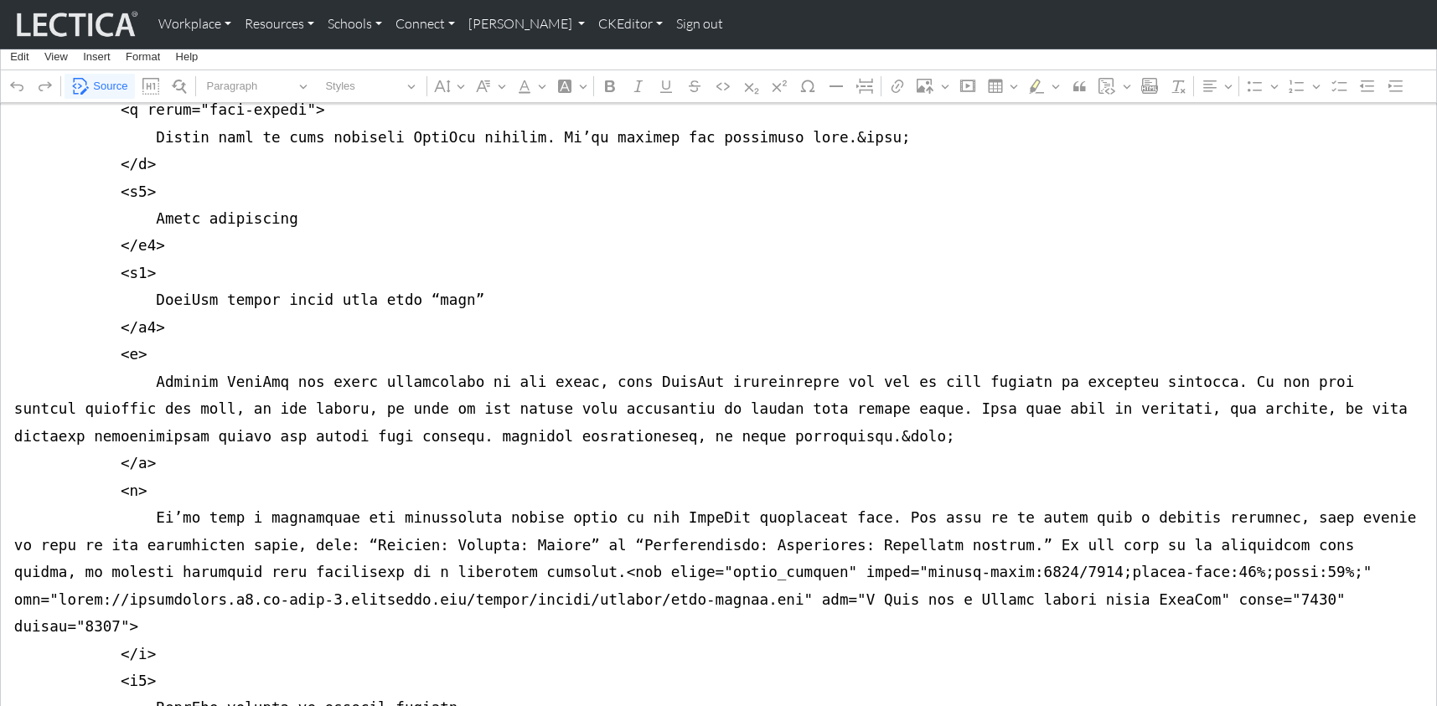
scroll to position [760, 0]
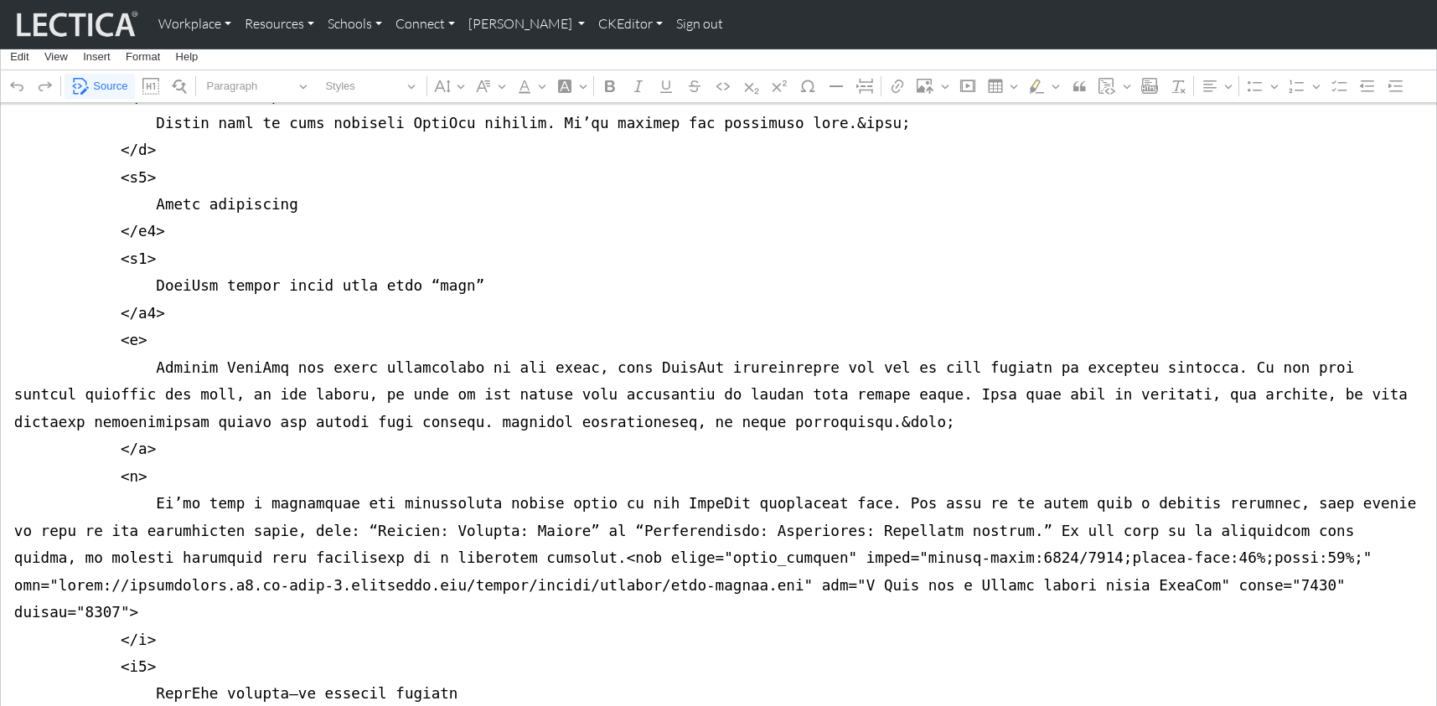
drag, startPoint x: 653, startPoint y: 358, endPoint x: 711, endPoint y: 359, distance: 58.7
type textarea "<nav class="navbar navbar-expand-lg navbar-light bg-light mb-5" style="font-siz…"
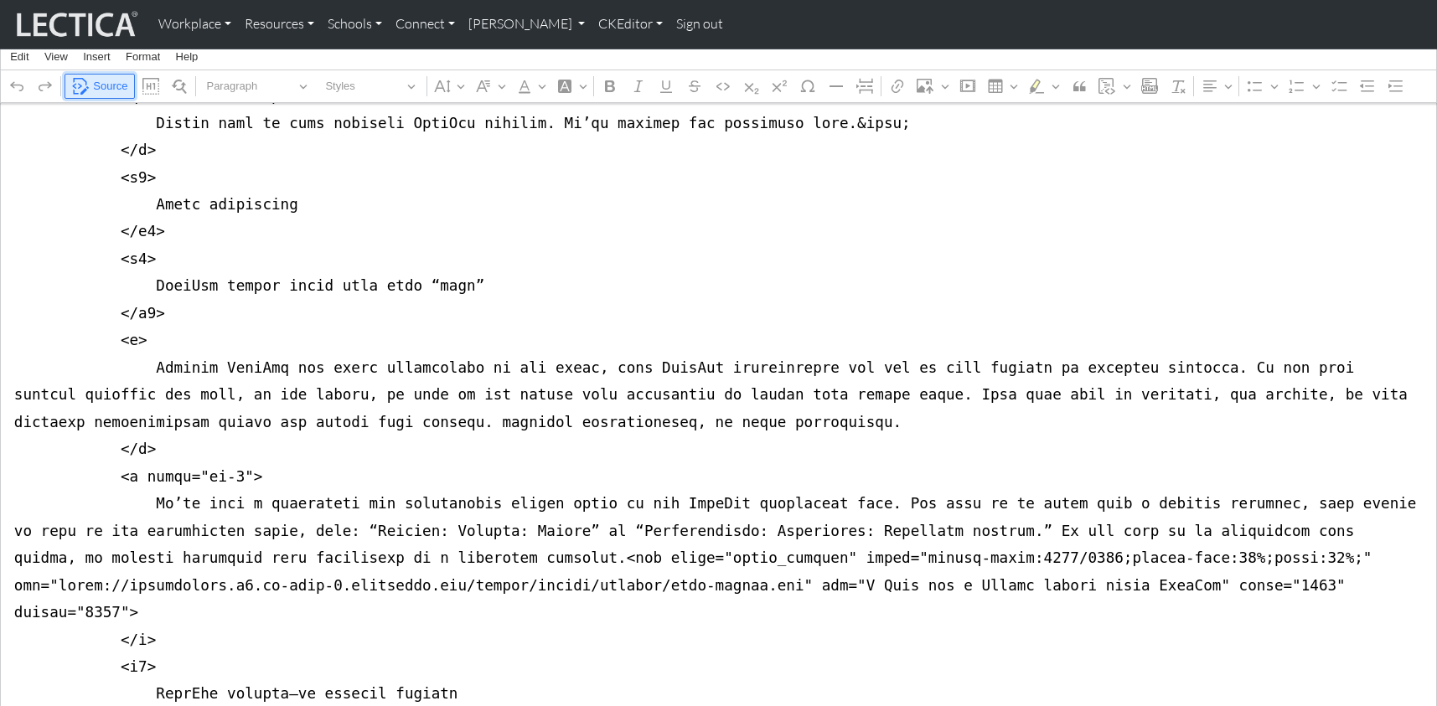
click at [107, 91] on span "Source" at bounding box center [110, 86] width 34 height 20
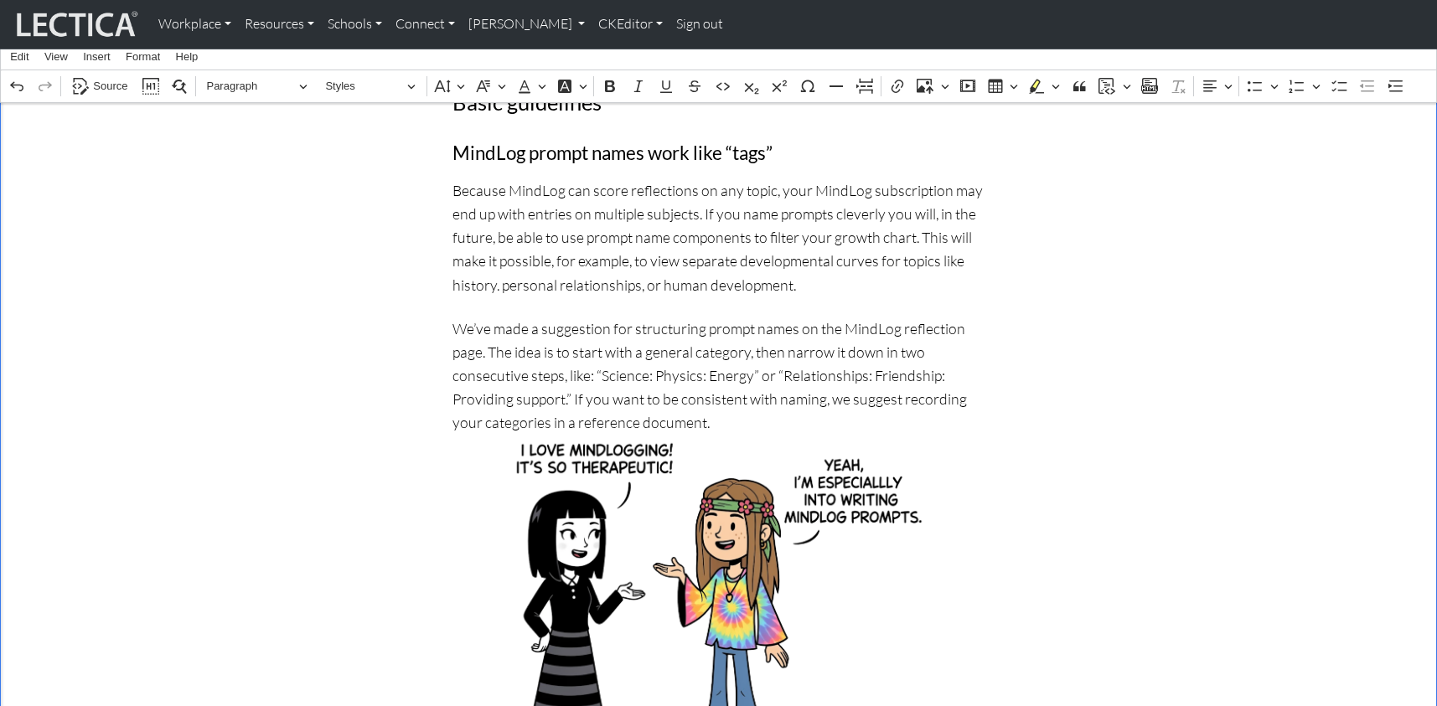
scroll to position [395, 0]
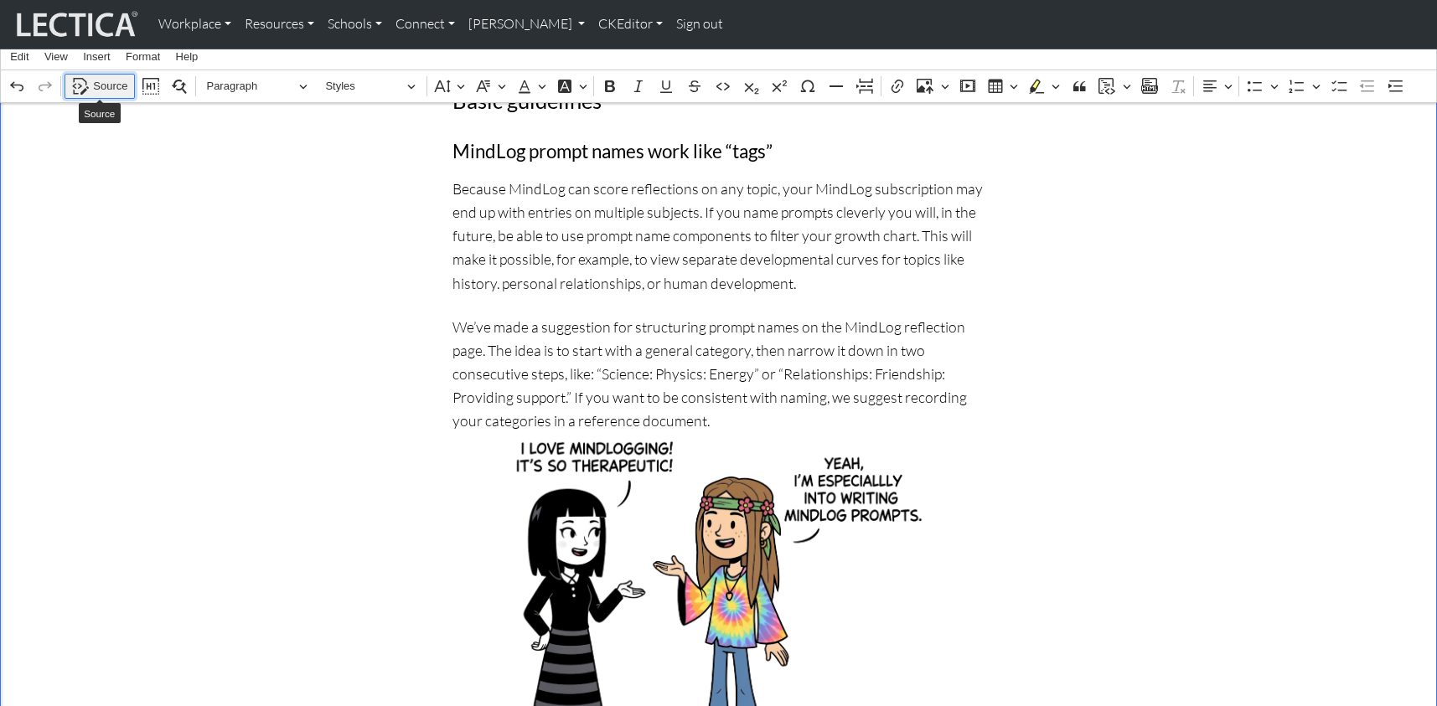
click at [100, 79] on span "Source" at bounding box center [110, 86] width 34 height 20
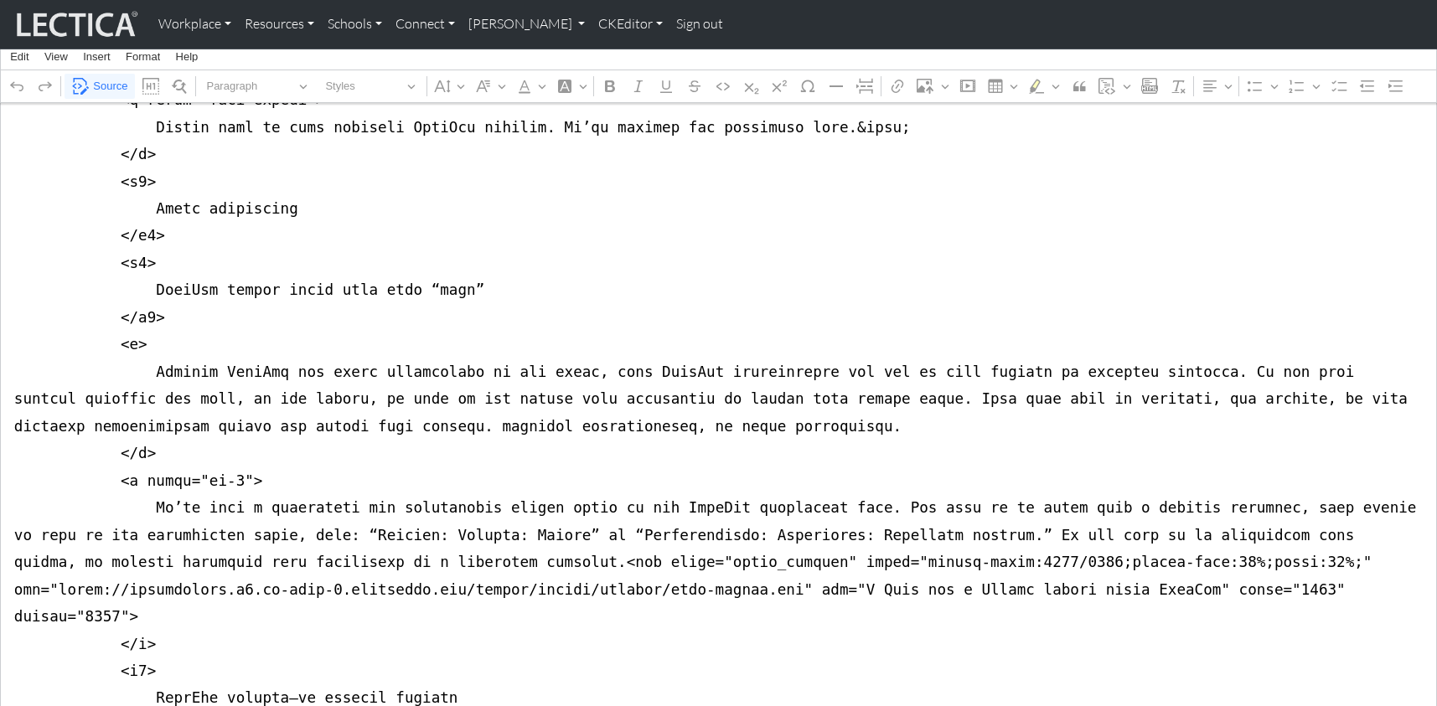
scroll to position [704, 0]
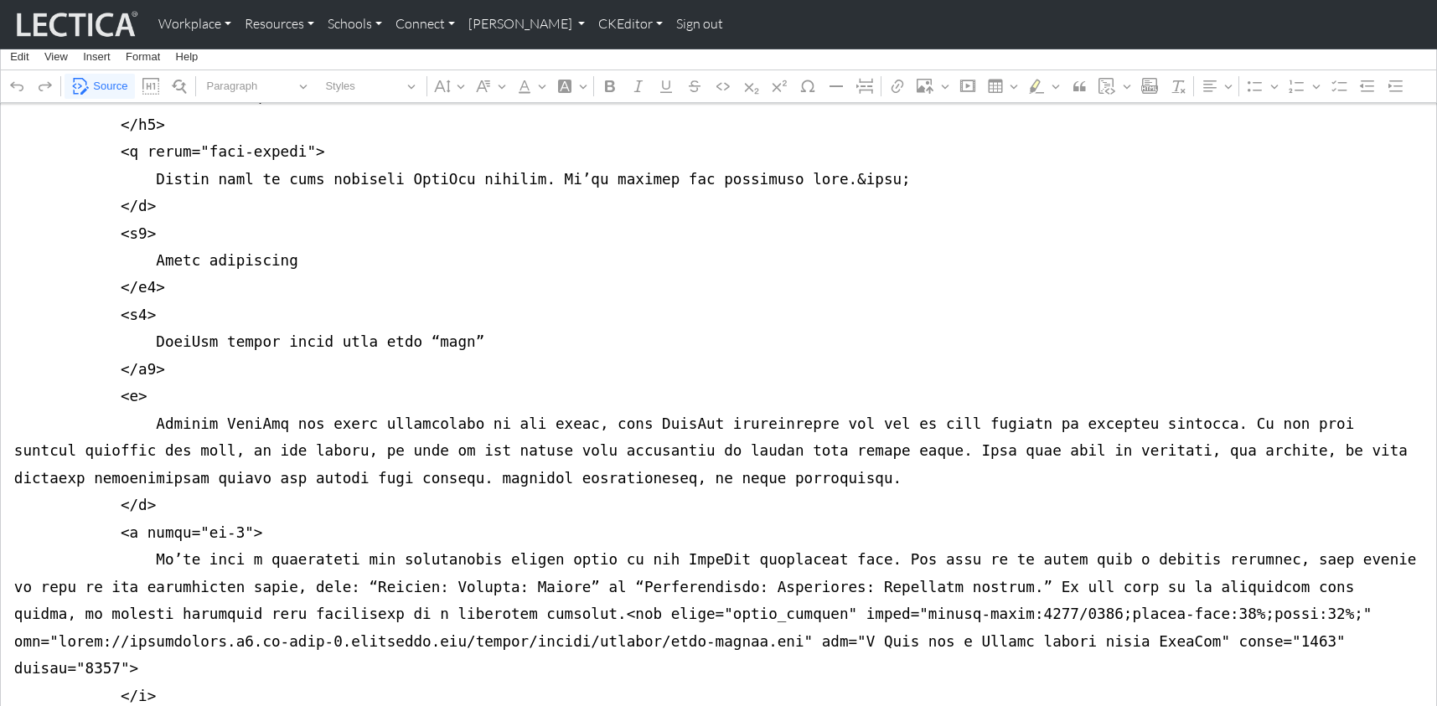
drag, startPoint x: 132, startPoint y: 468, endPoint x: 237, endPoint y: 465, distance: 105.6
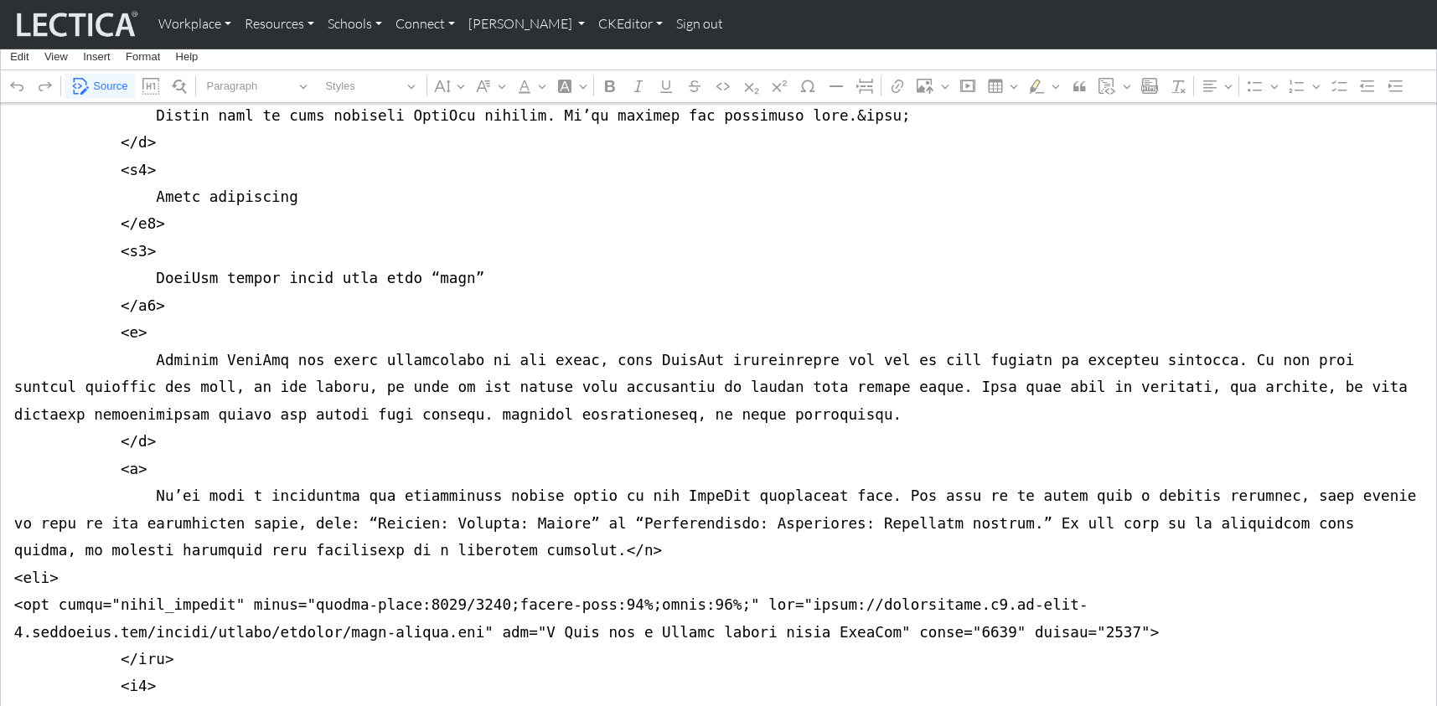
scroll to position [769, 0]
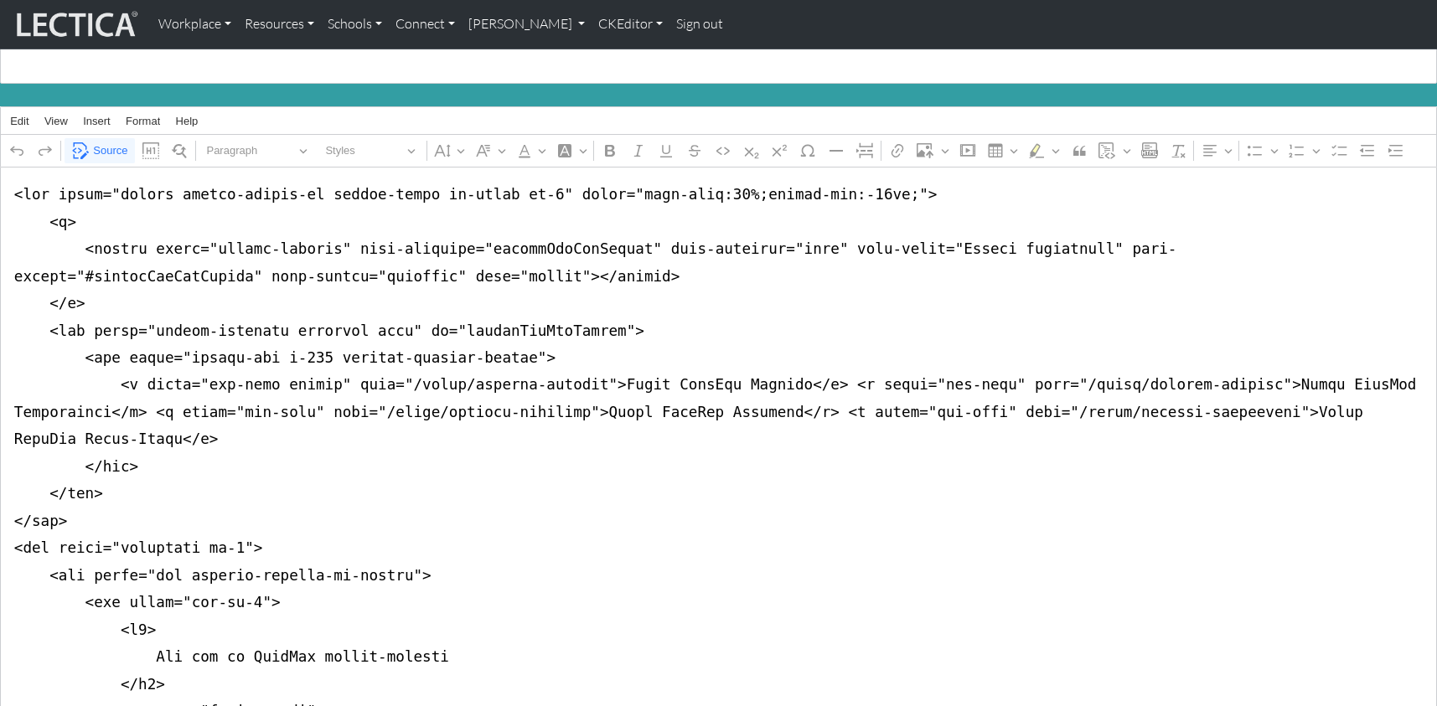
scroll to position [0, 0]
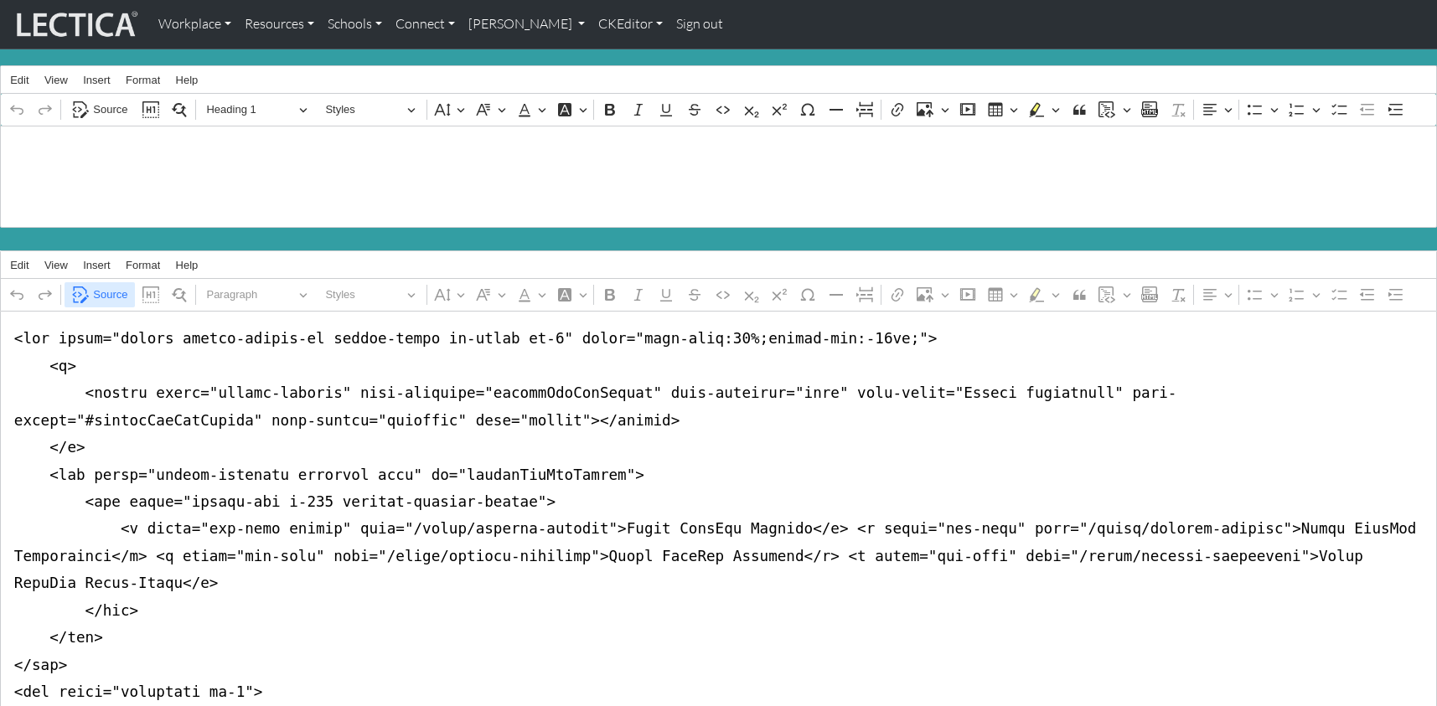
type textarea "<nav class="navbar navbar-expand-lg navbar-light bg-light mb-5" style="font-siz…"
click at [101, 285] on span "Source" at bounding box center [110, 295] width 34 height 20
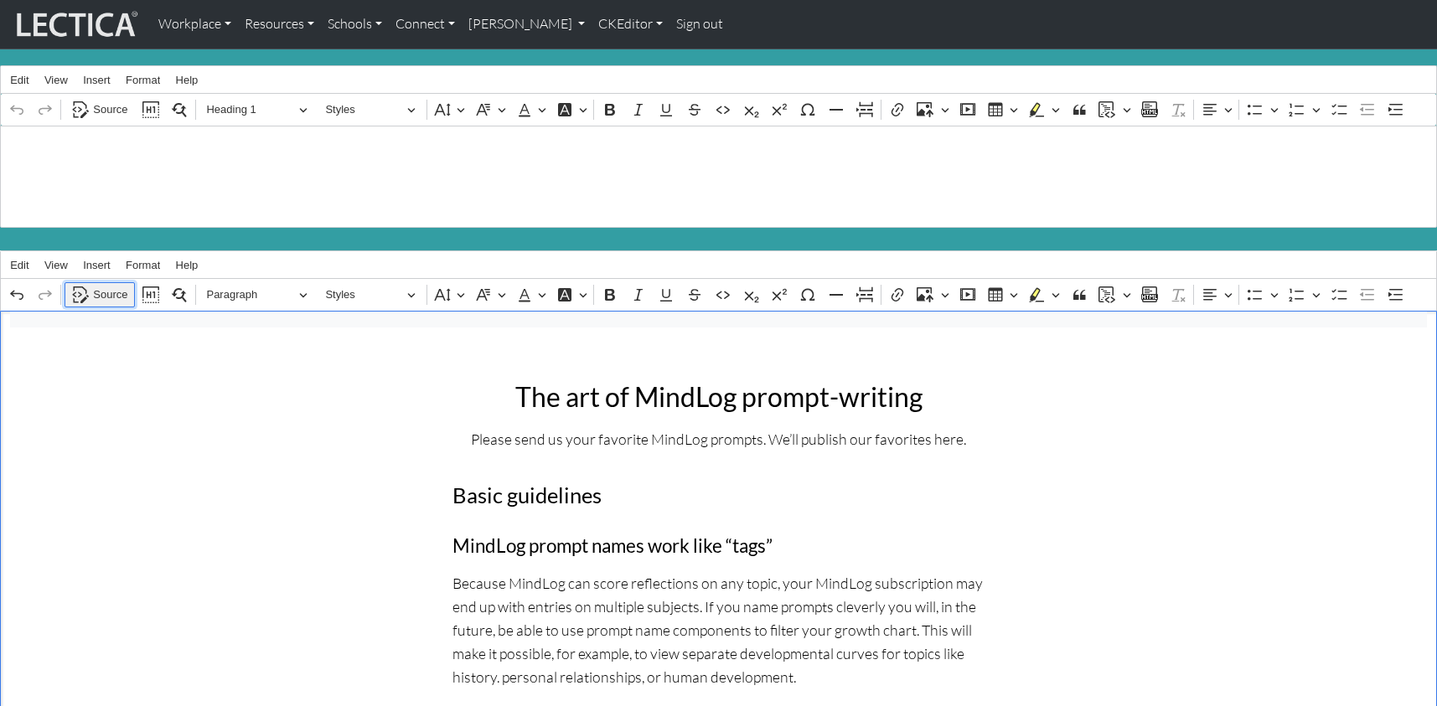
click at [111, 285] on span "Source" at bounding box center [110, 295] width 34 height 20
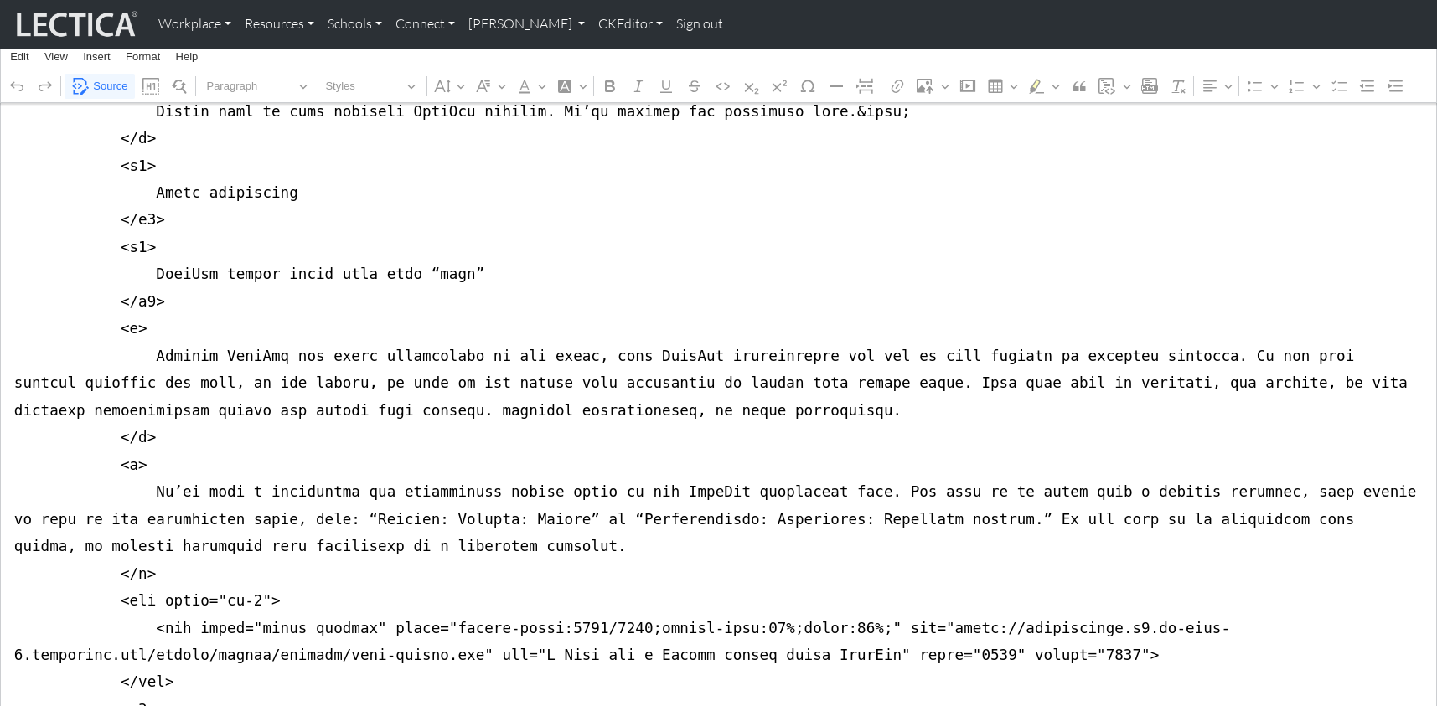
scroll to position [793, 0]
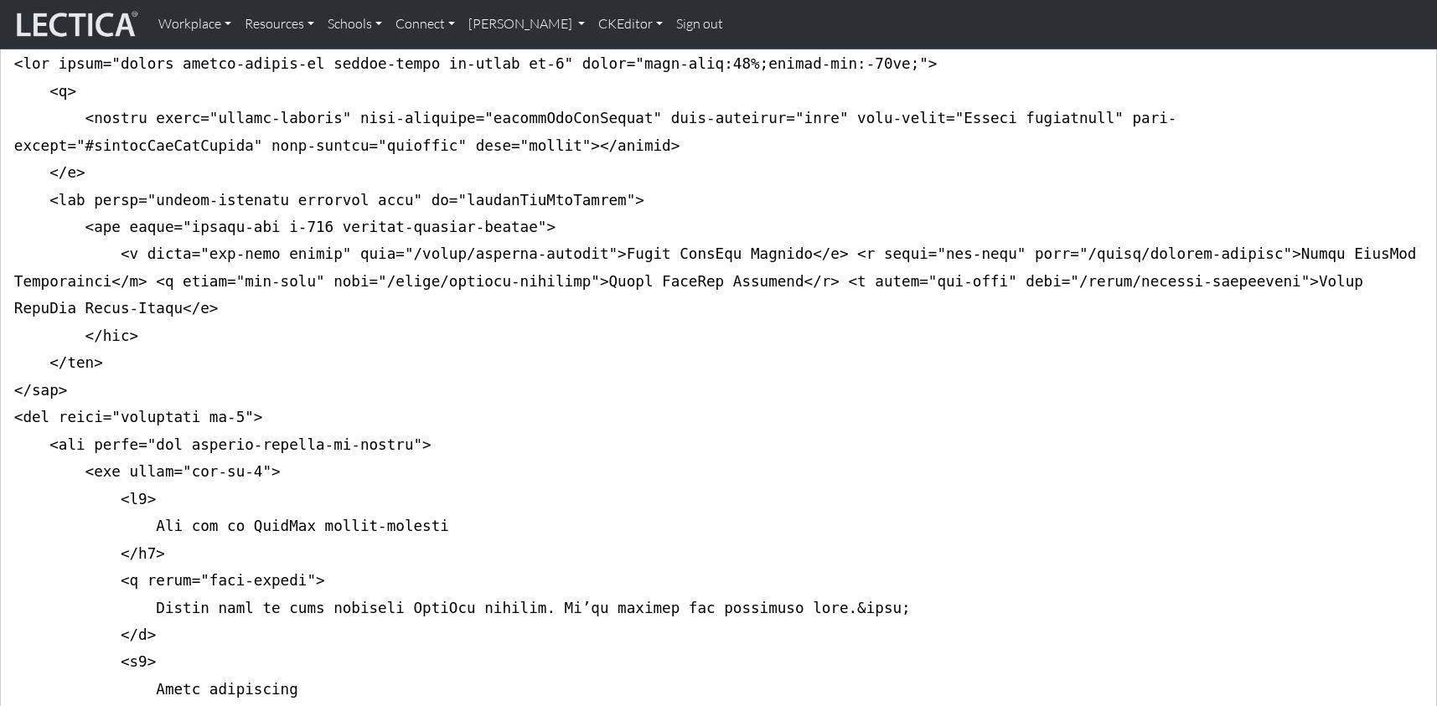
scroll to position [0, 0]
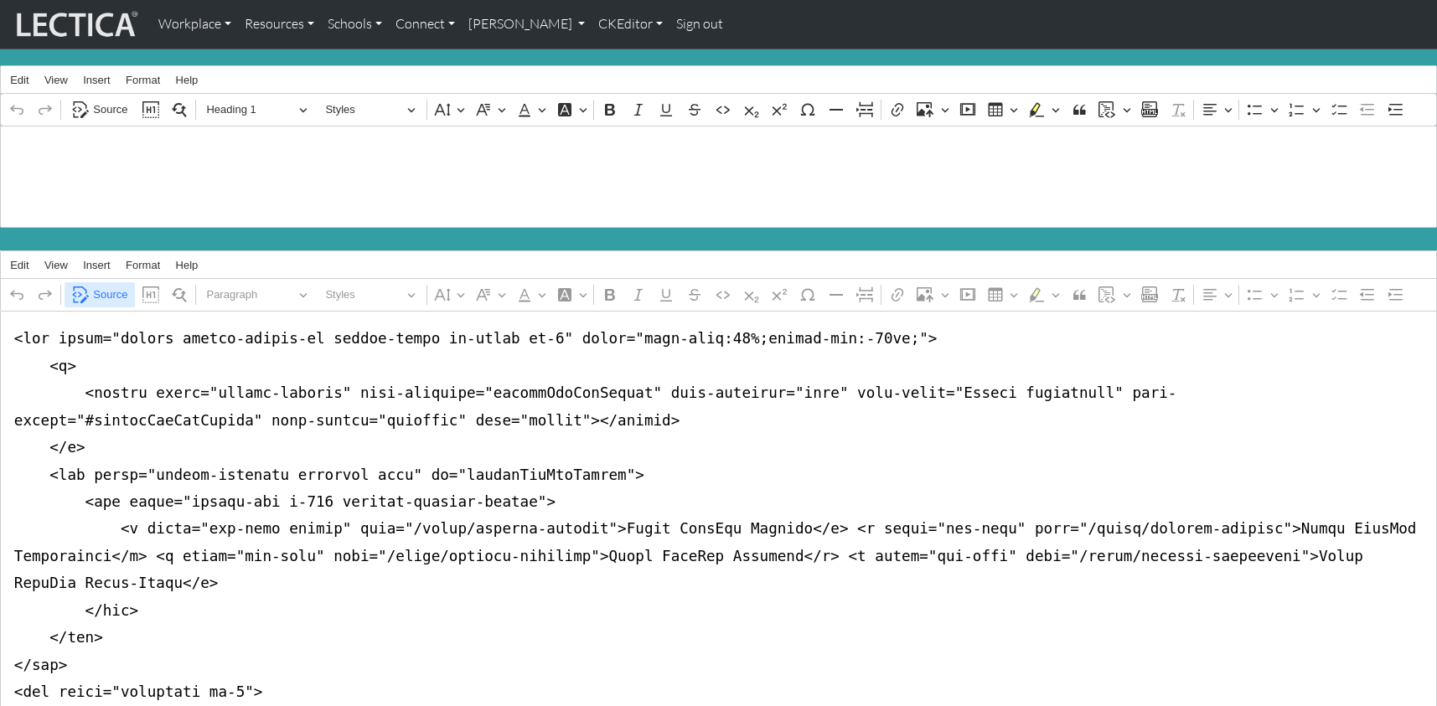
type textarea "<nav class="navbar navbar-expand-lg navbar-light bg-light mb-5" style="font-siz…"
click at [108, 285] on span "Source" at bounding box center [110, 295] width 34 height 20
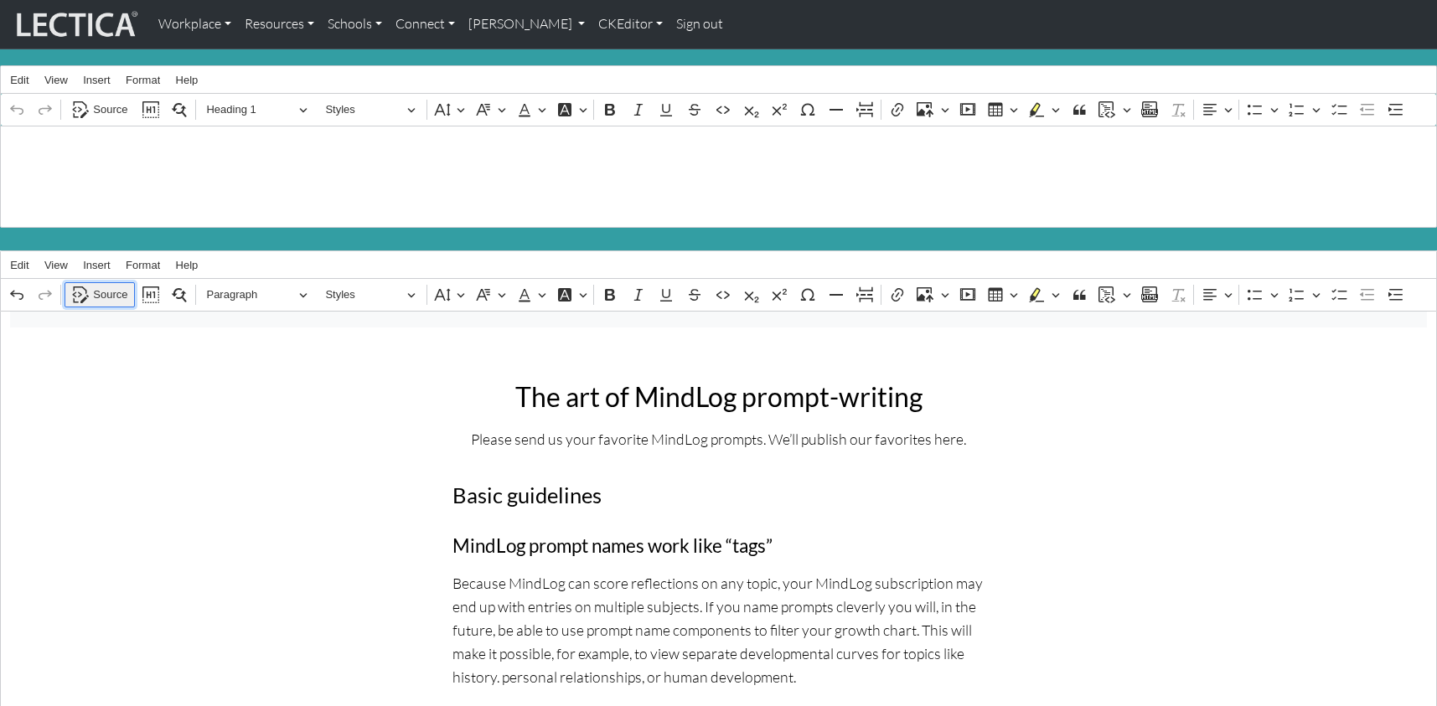
click at [94, 285] on span "Source" at bounding box center [110, 295] width 34 height 20
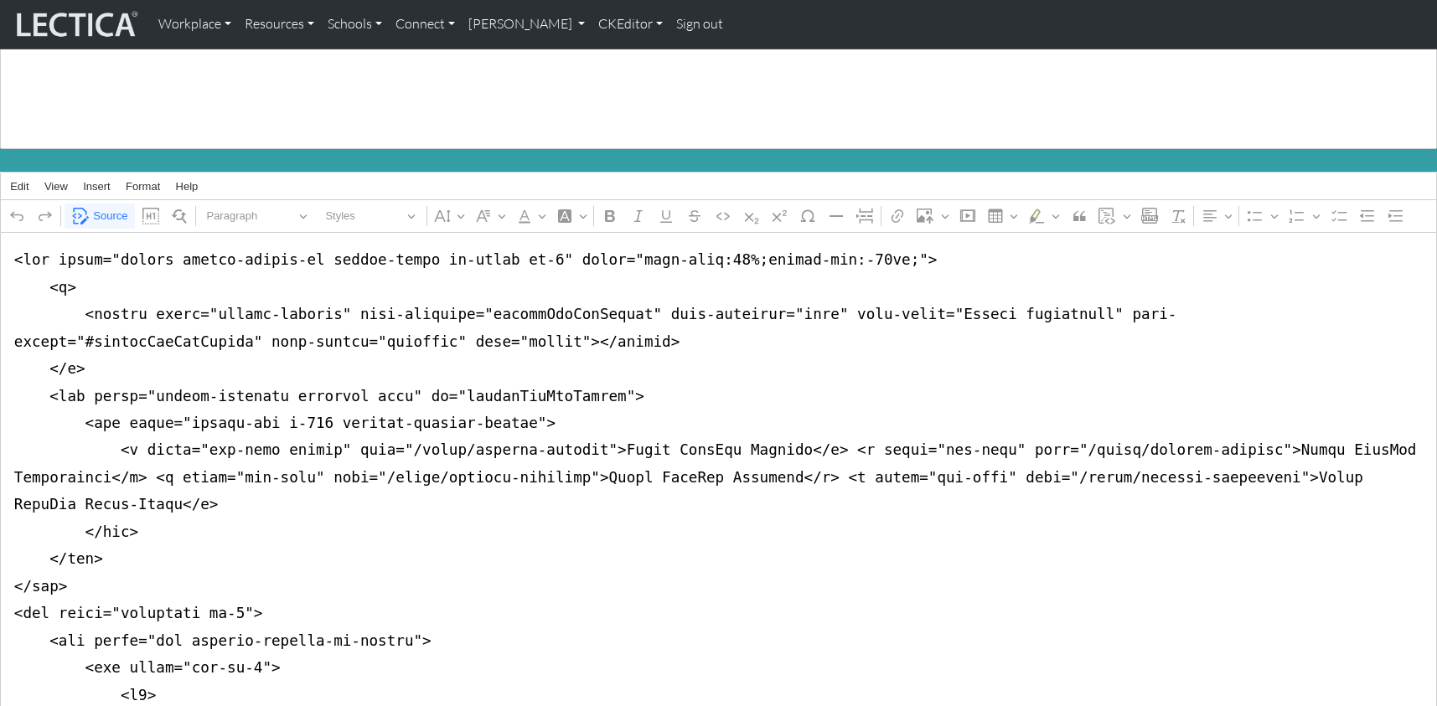
scroll to position [92, 0]
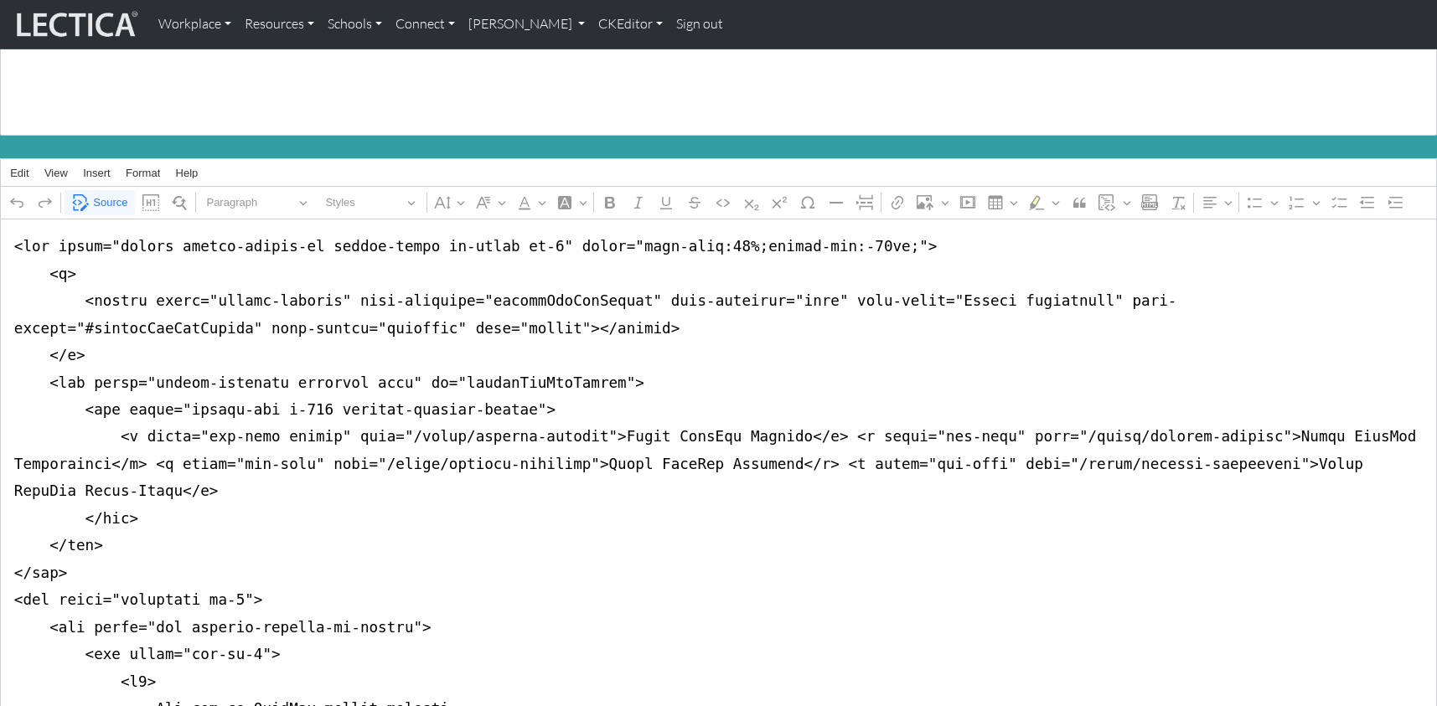
drag, startPoint x: 114, startPoint y: 411, endPoint x: 805, endPoint y: 416, distance: 691.3
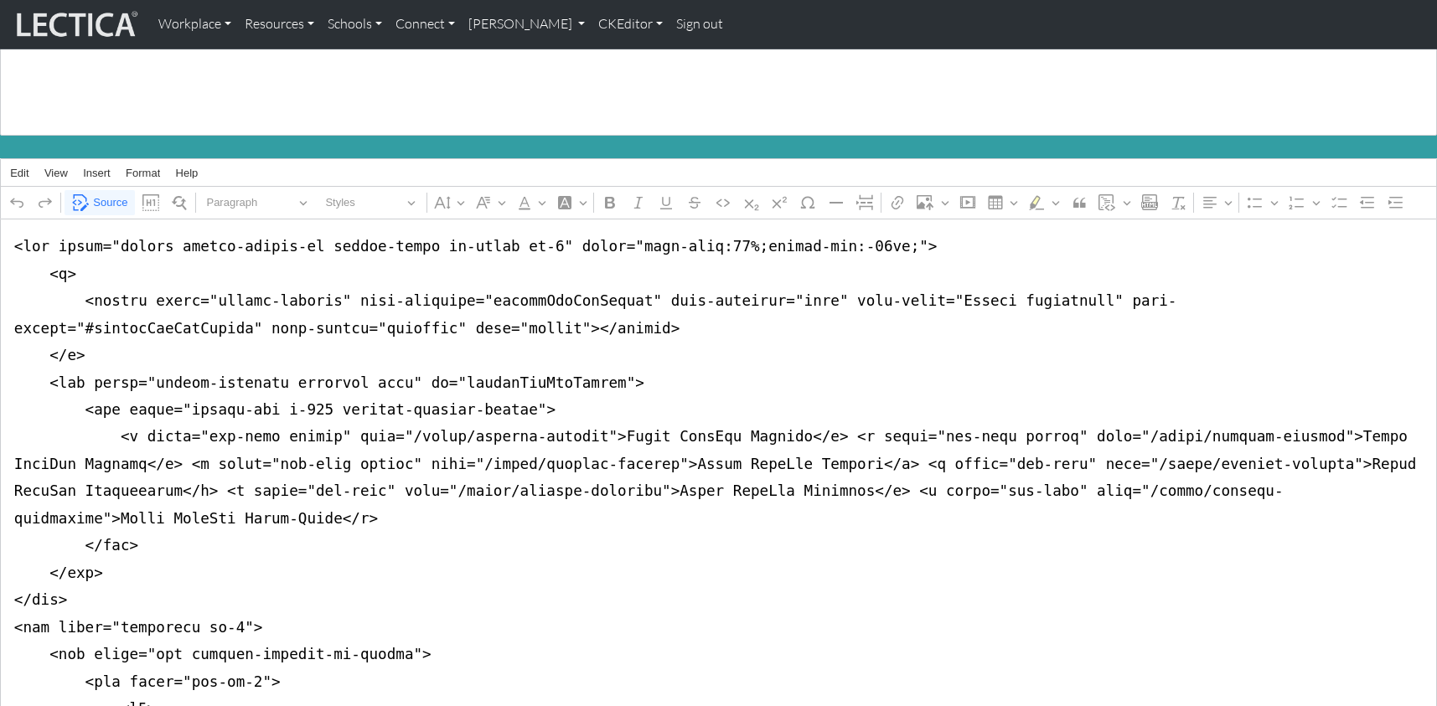
drag, startPoint x: 504, startPoint y: 412, endPoint x: 569, endPoint y: 416, distance: 64.6
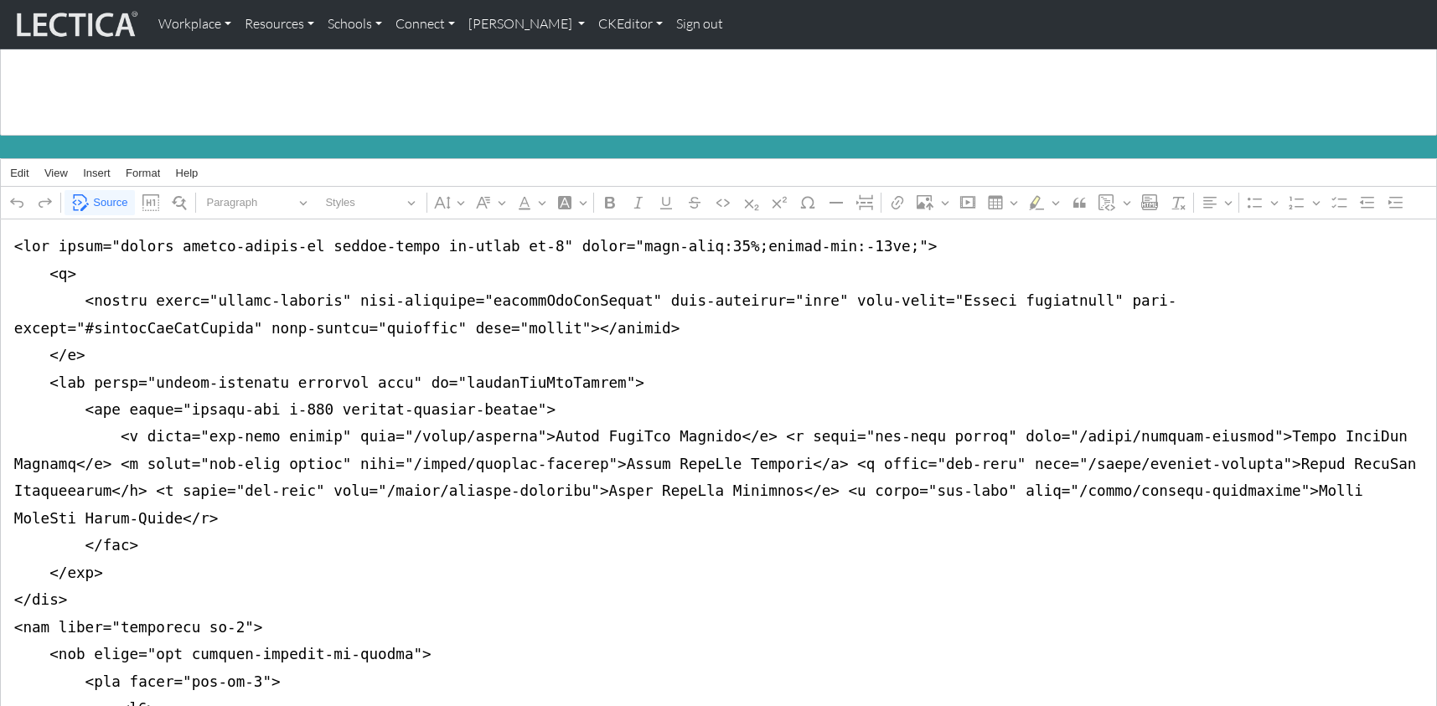
drag, startPoint x: 637, startPoint y: 411, endPoint x: 694, endPoint y: 415, distance: 57.1
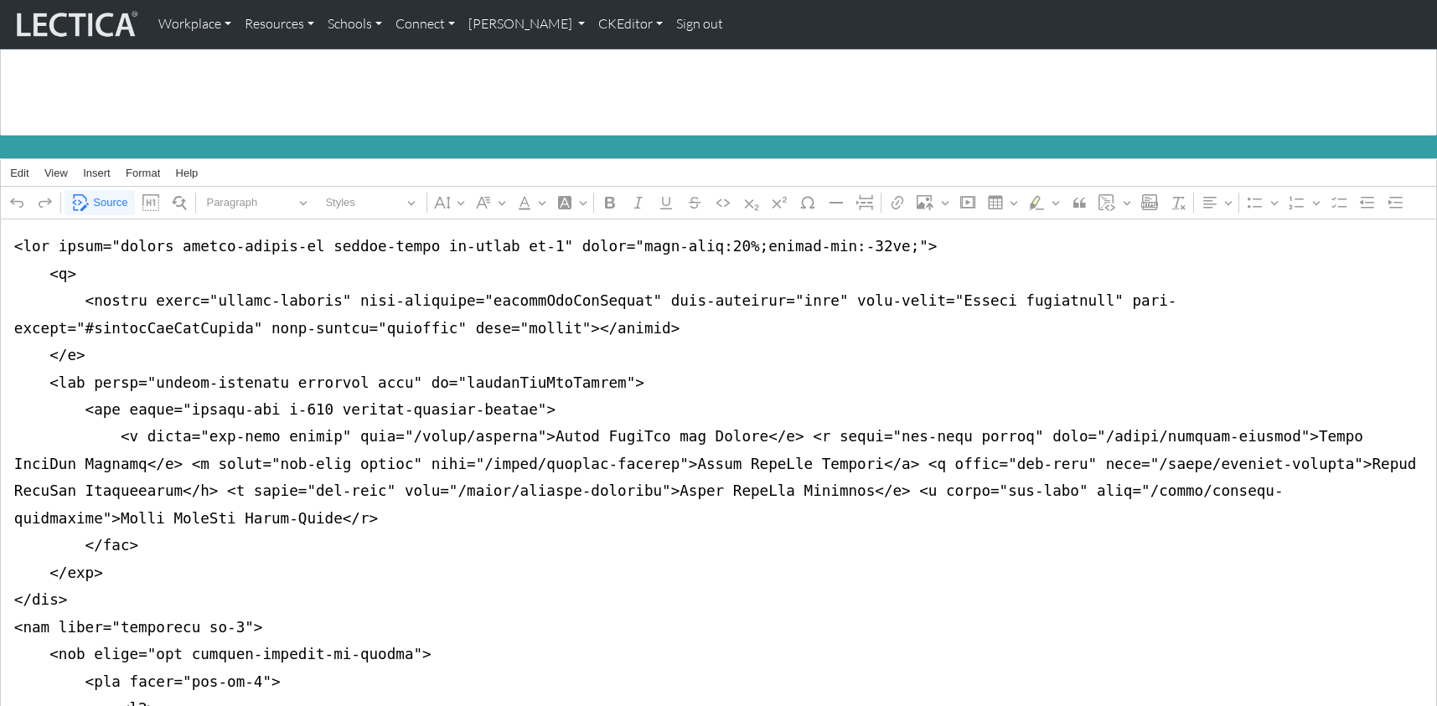
drag, startPoint x: 1163, startPoint y: 415, endPoint x: 1219, endPoint y: 415, distance: 56.1
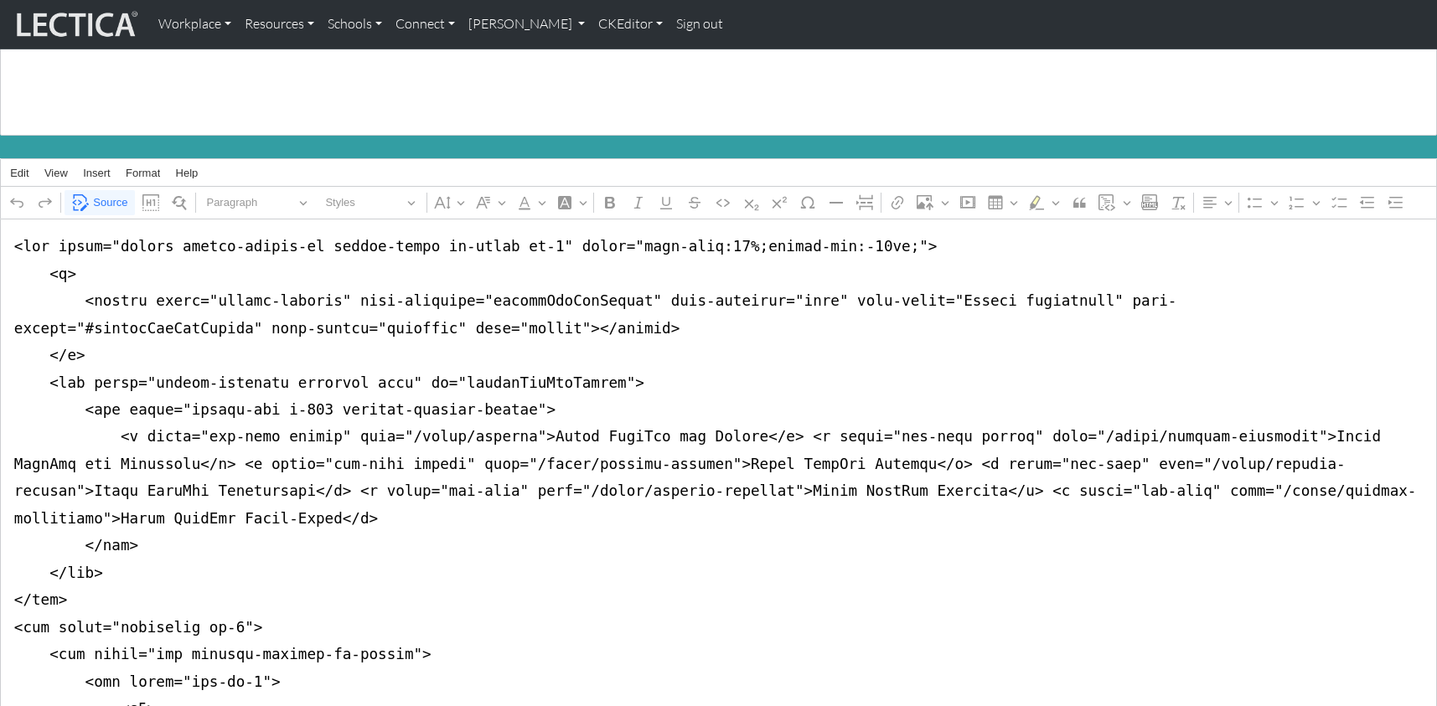
drag, startPoint x: 4, startPoint y: 359, endPoint x: 0, endPoint y: 529, distance: 170.1
drag, startPoint x: 161, startPoint y: 514, endPoint x: 7, endPoint y: 228, distance: 324.7
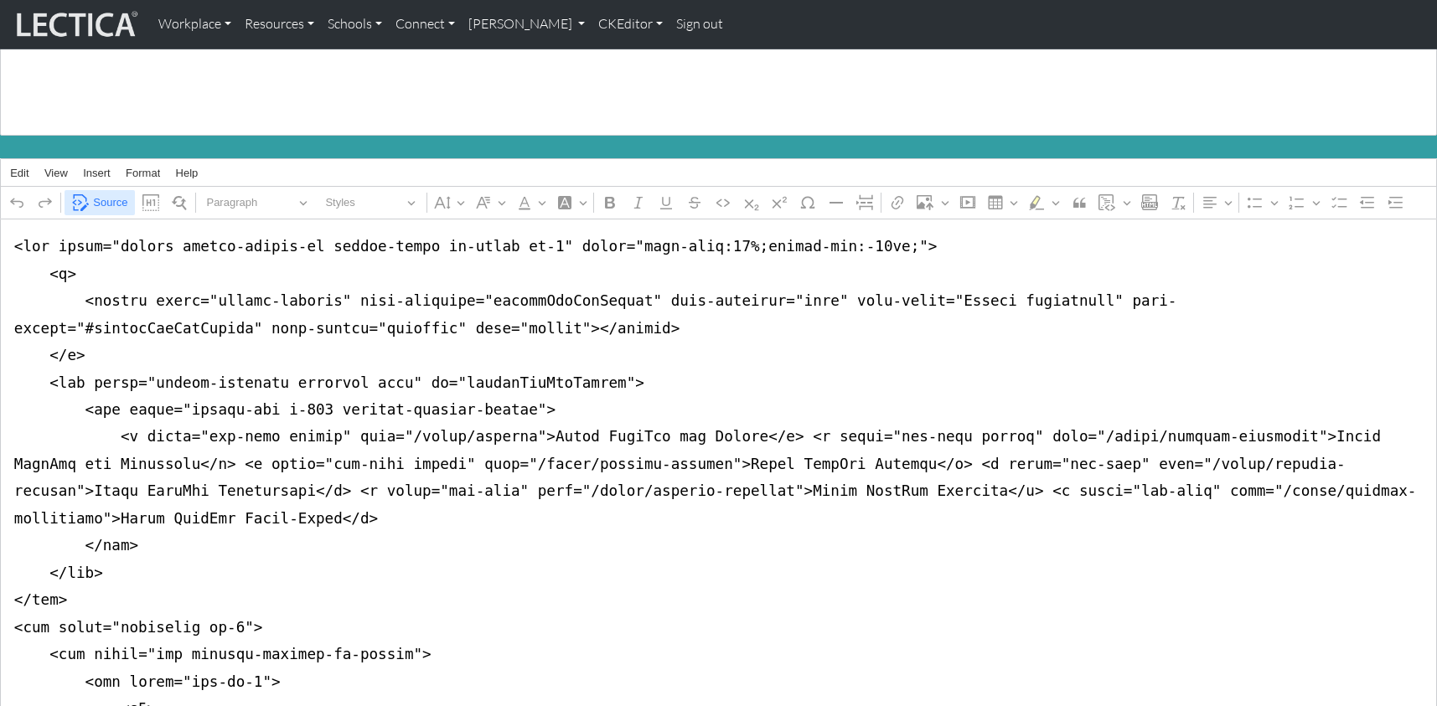
type textarea "<nav class="navbar navbar-expand-lg navbar-light bg-light mb-5" style="font-siz…"
click at [115, 196] on span "Source" at bounding box center [110, 203] width 34 height 20
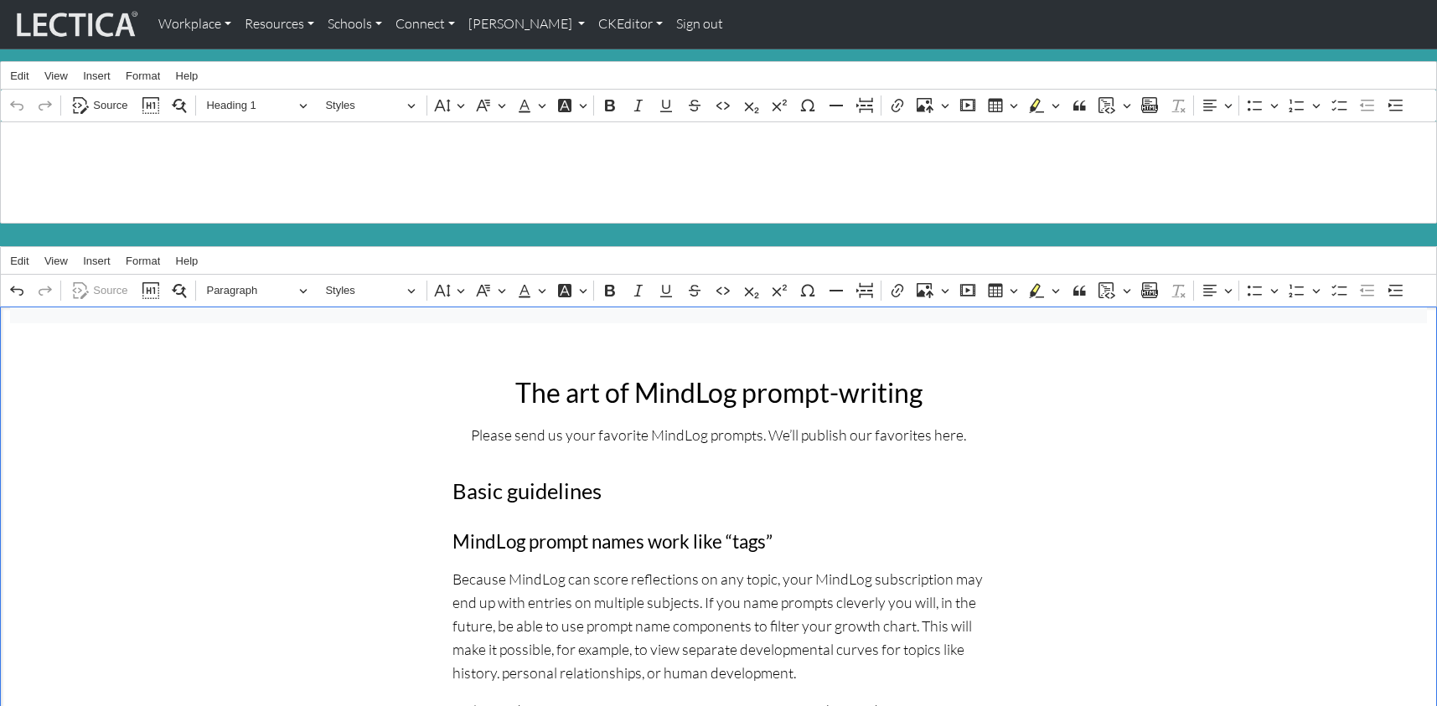
scroll to position [0, 0]
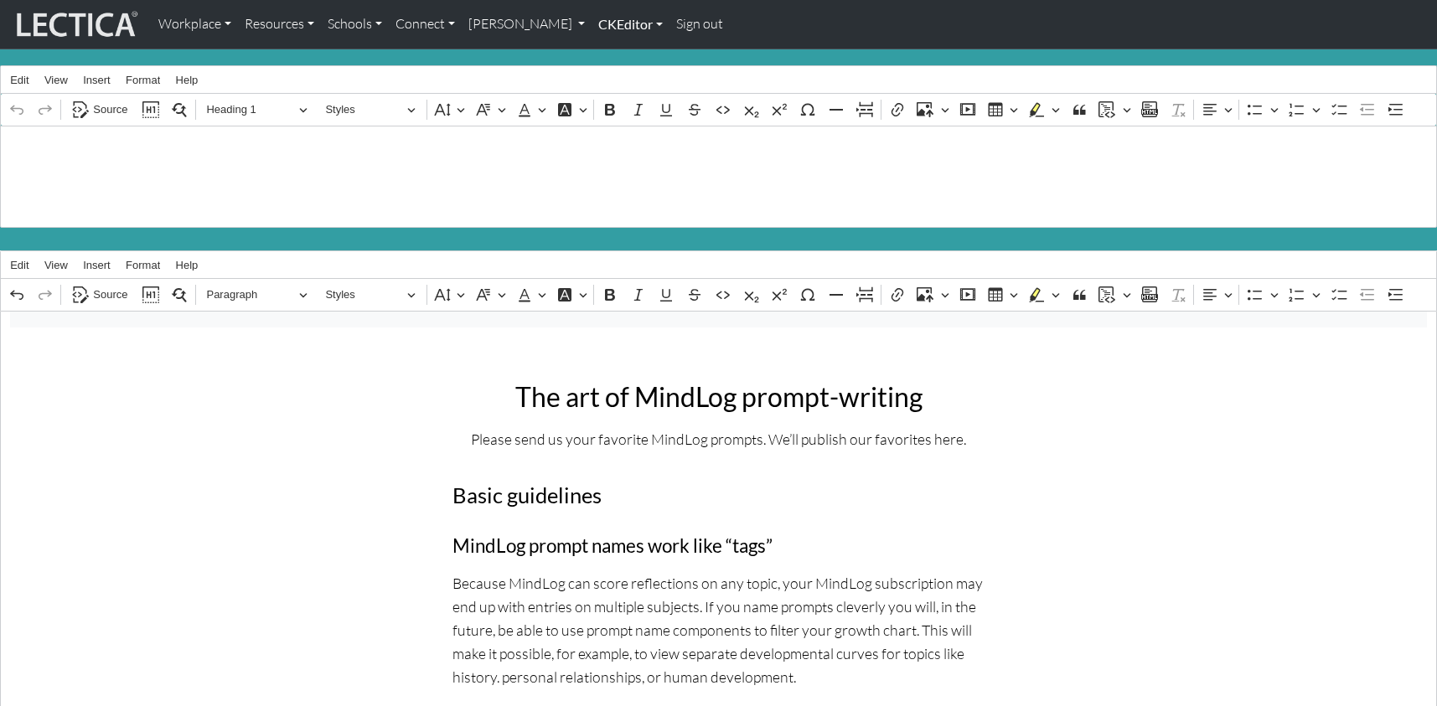
click at [592, 26] on link "CKEditor" at bounding box center [631, 24] width 78 height 35
click at [605, 54] on link "Edit" at bounding box center [622, 61] width 34 height 21
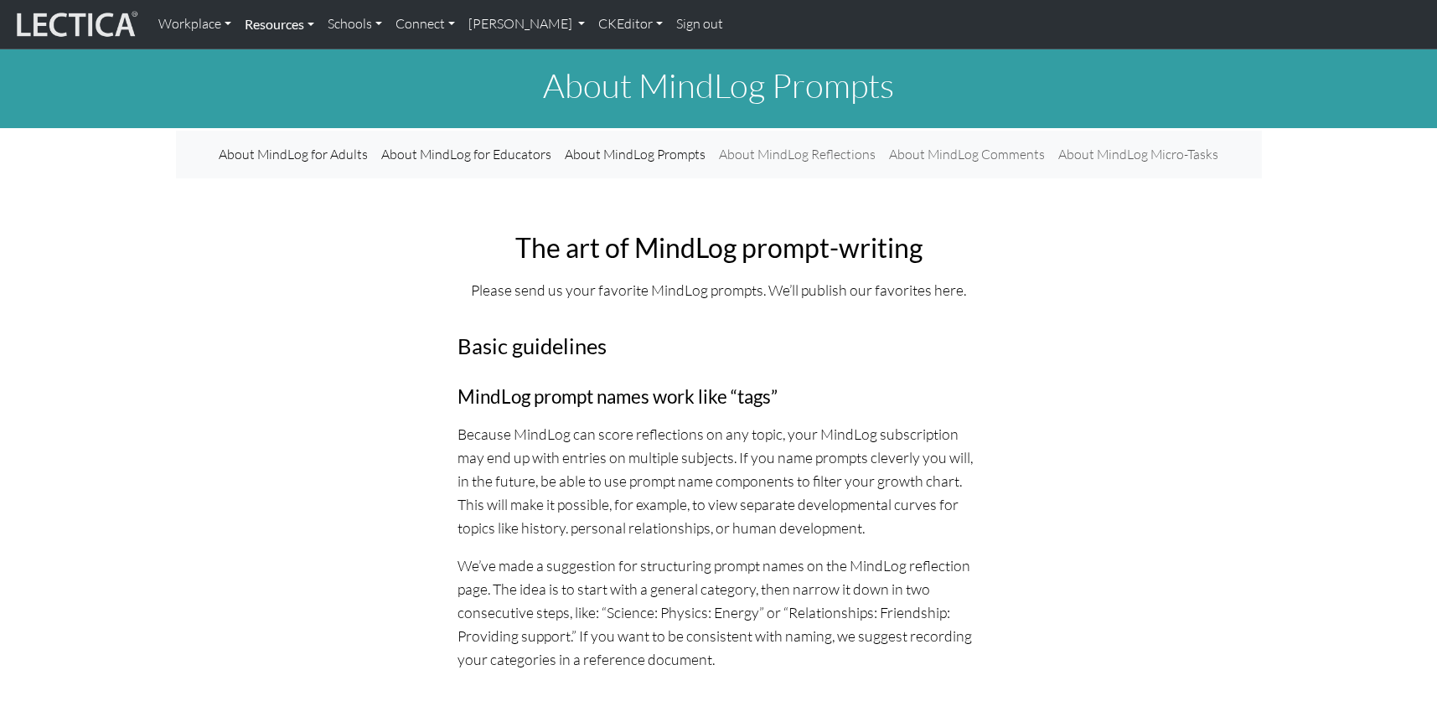
click at [275, 23] on link "Resources" at bounding box center [279, 24] width 83 height 35
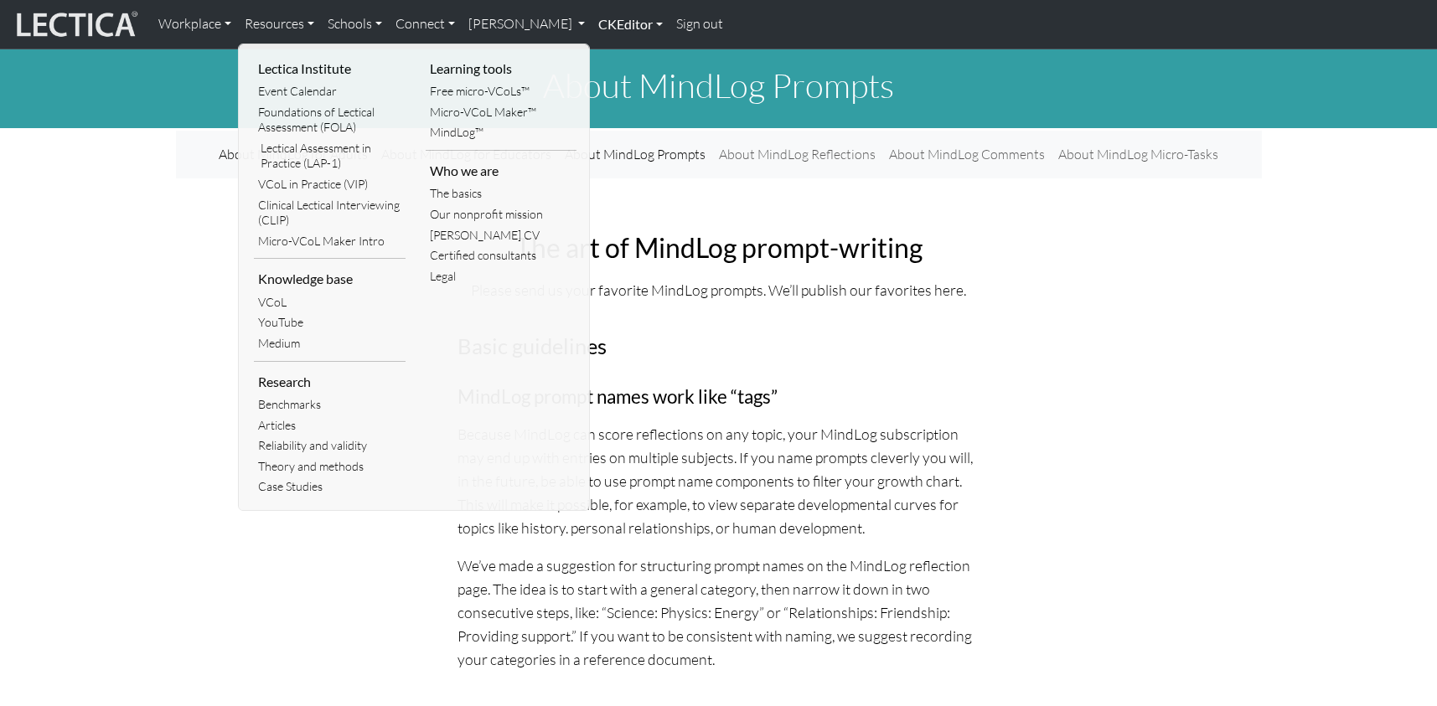
click at [592, 20] on link "CKEditor" at bounding box center [631, 24] width 78 height 35
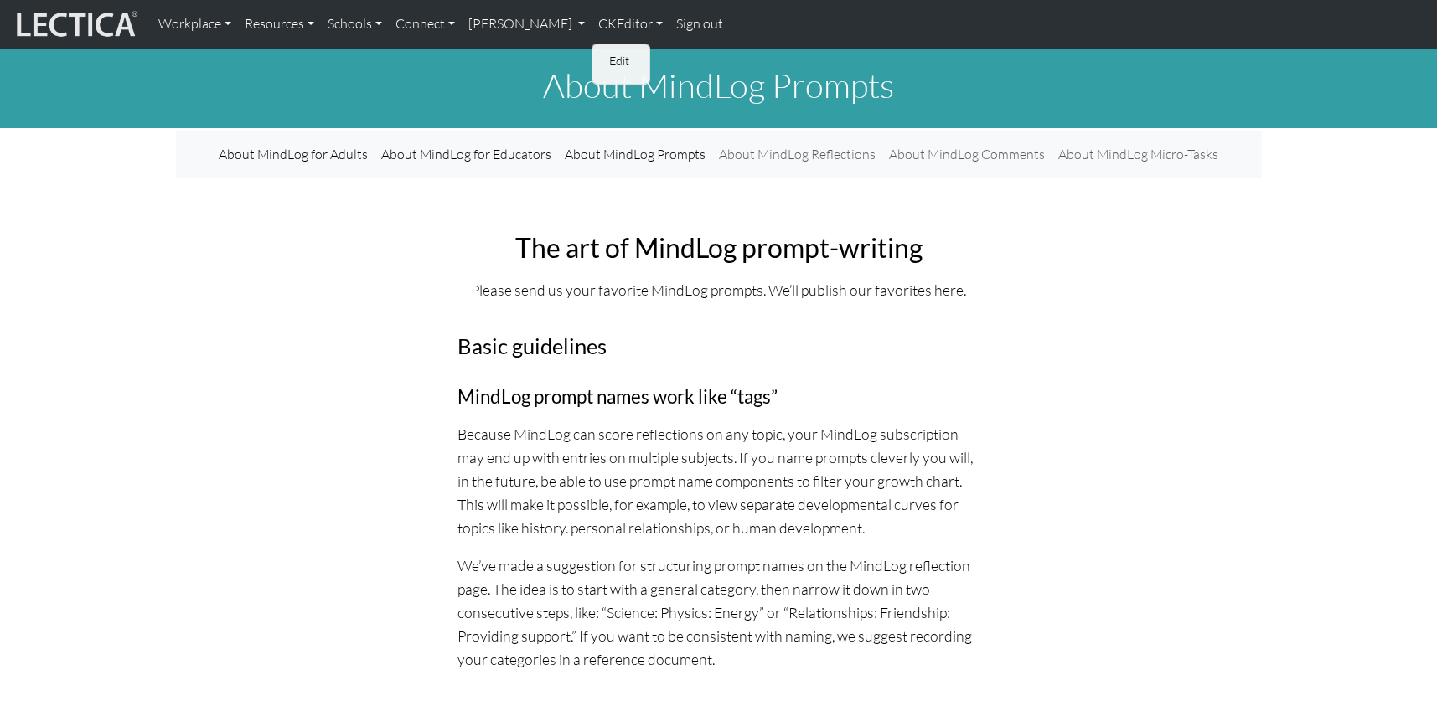
click at [605, 57] on link "Edit" at bounding box center [622, 61] width 34 height 21
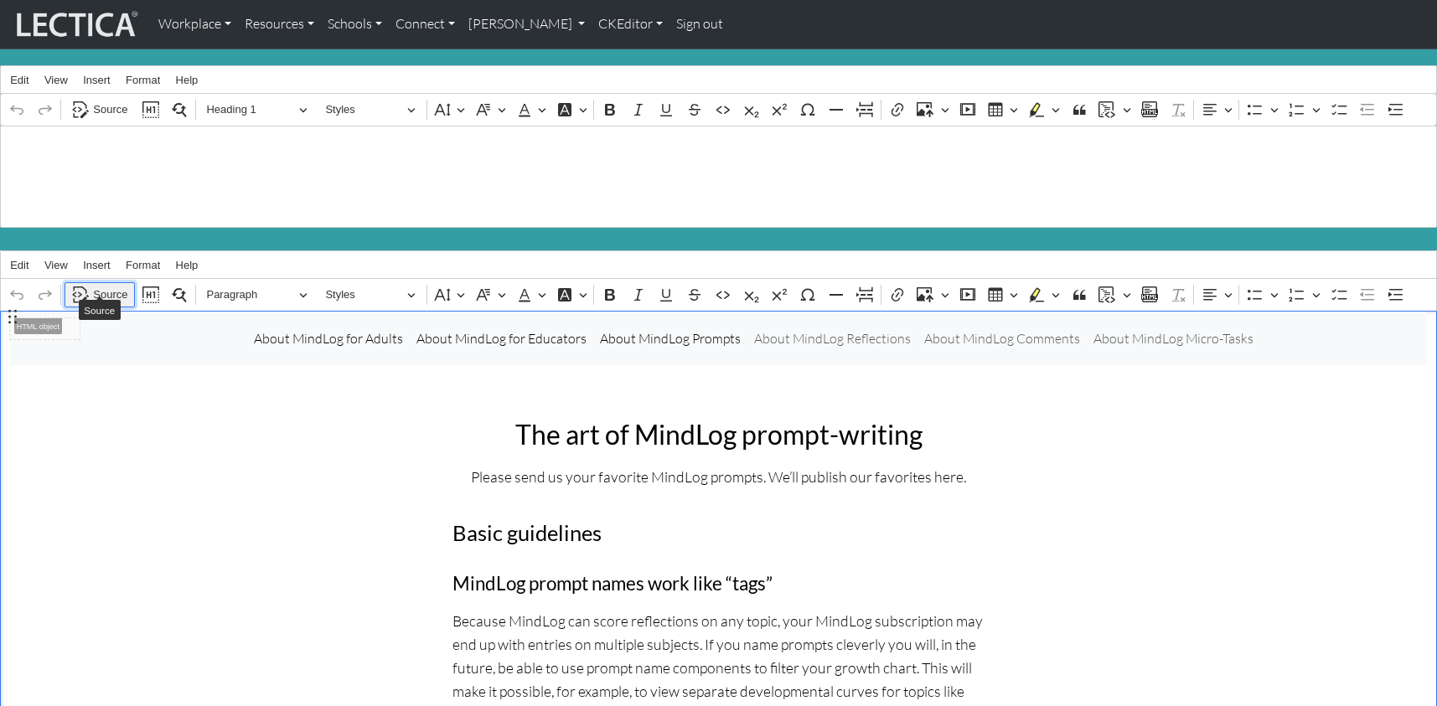
click at [110, 285] on span "Source" at bounding box center [110, 295] width 34 height 20
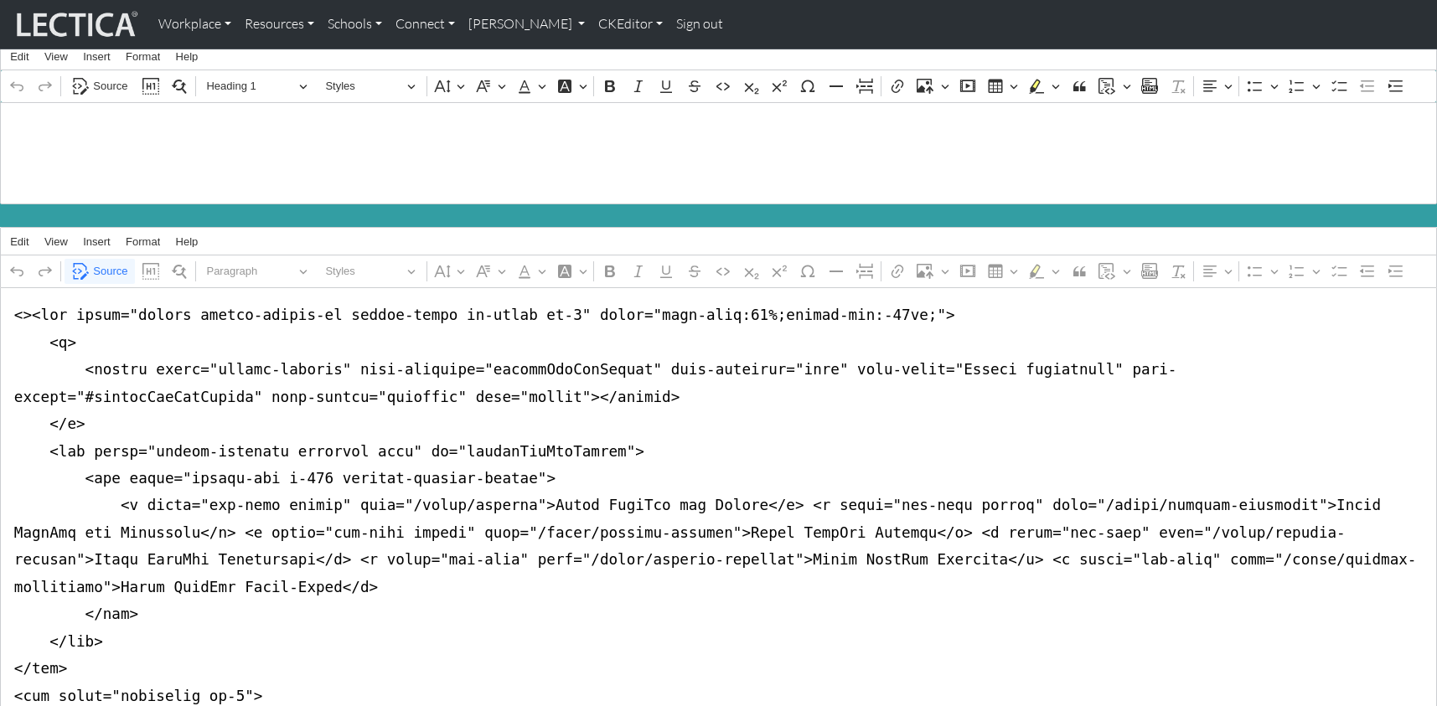
scroll to position [28, 0]
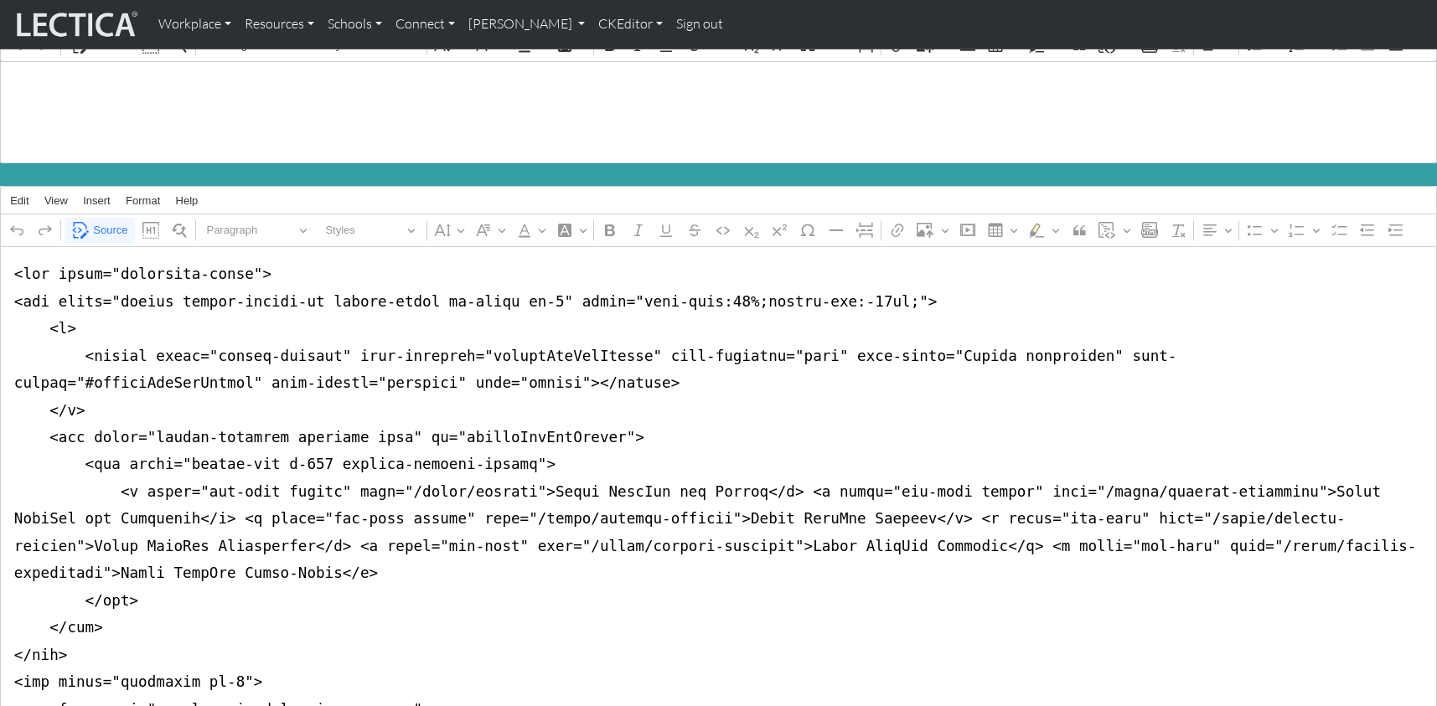
scroll to position [129, 0]
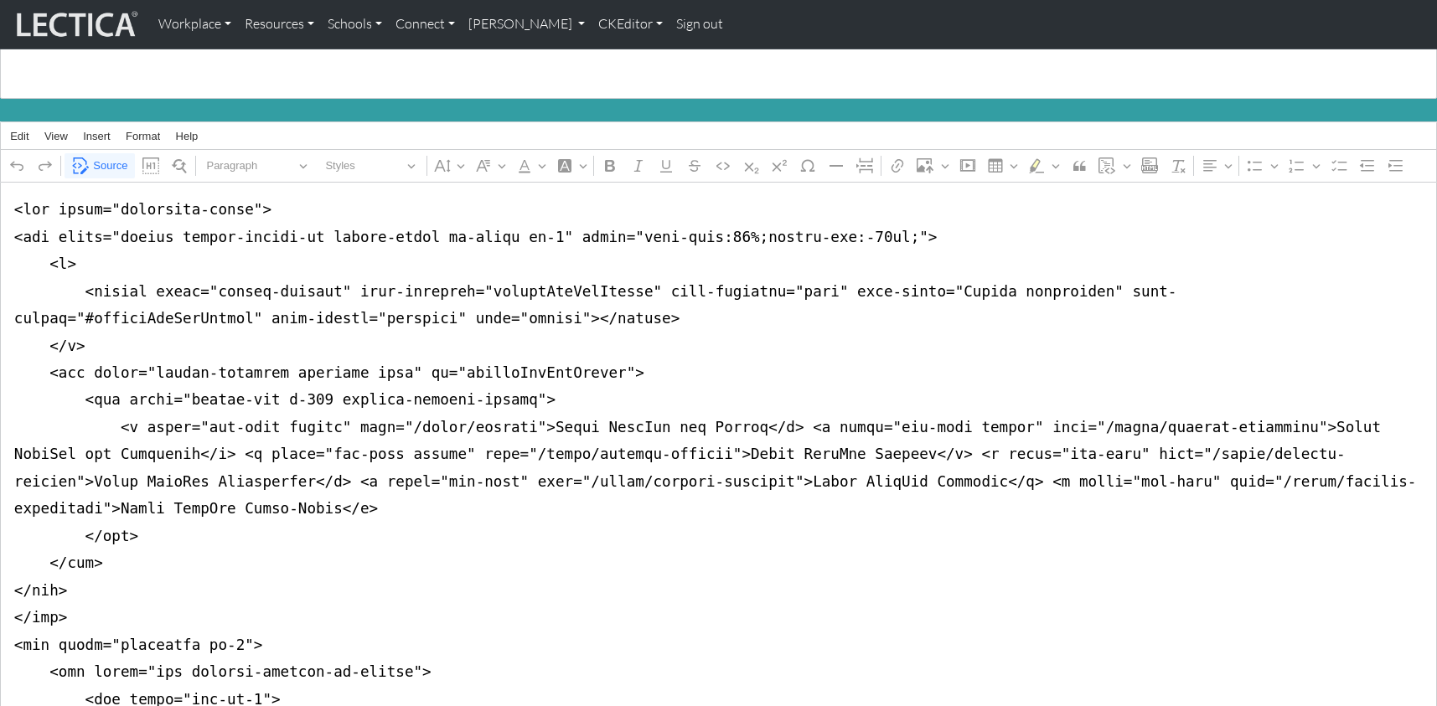
drag, startPoint x: 8, startPoint y: 222, endPoint x: 0, endPoint y: 556, distance: 334.4
type textarea "<div class="container-fluid"> <nav class="navbar navbar-expand-lg navbar-light …"
click at [106, 156] on span "Source" at bounding box center [110, 166] width 34 height 20
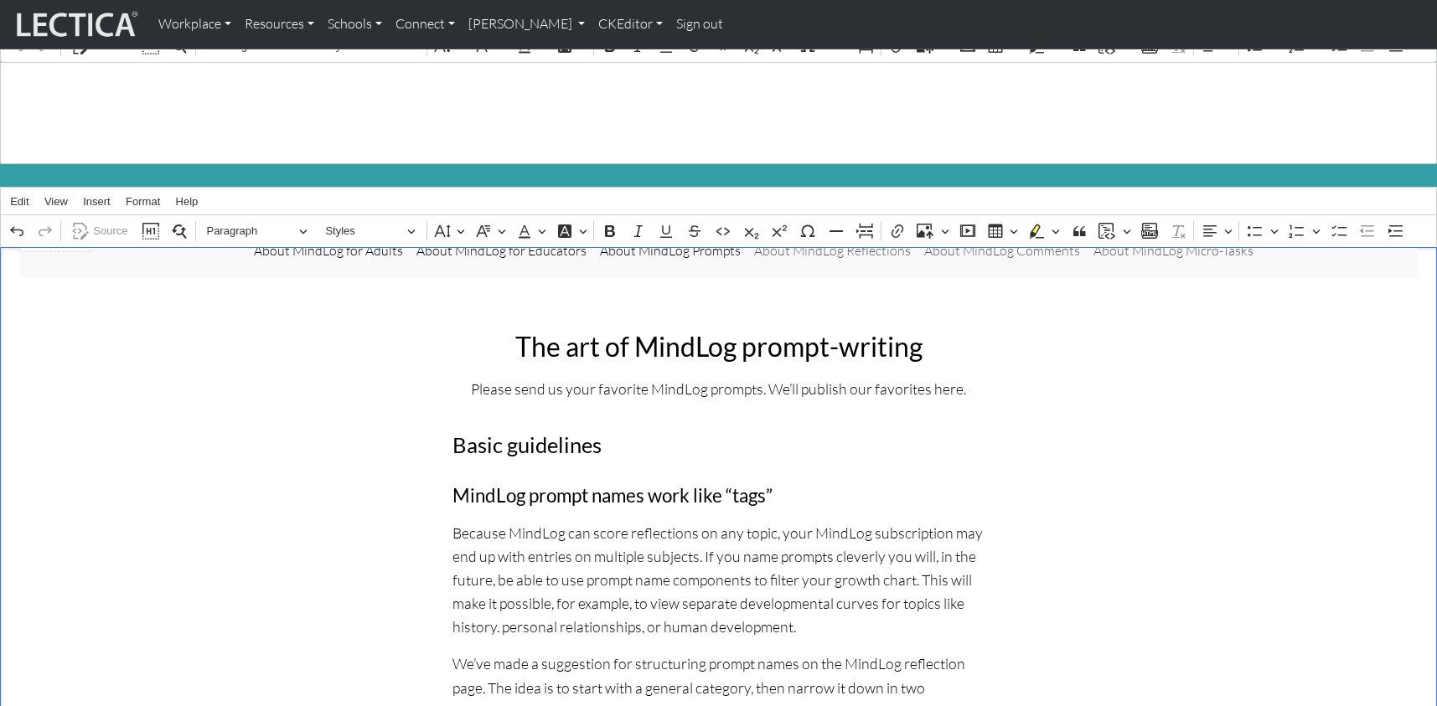
scroll to position [0, 0]
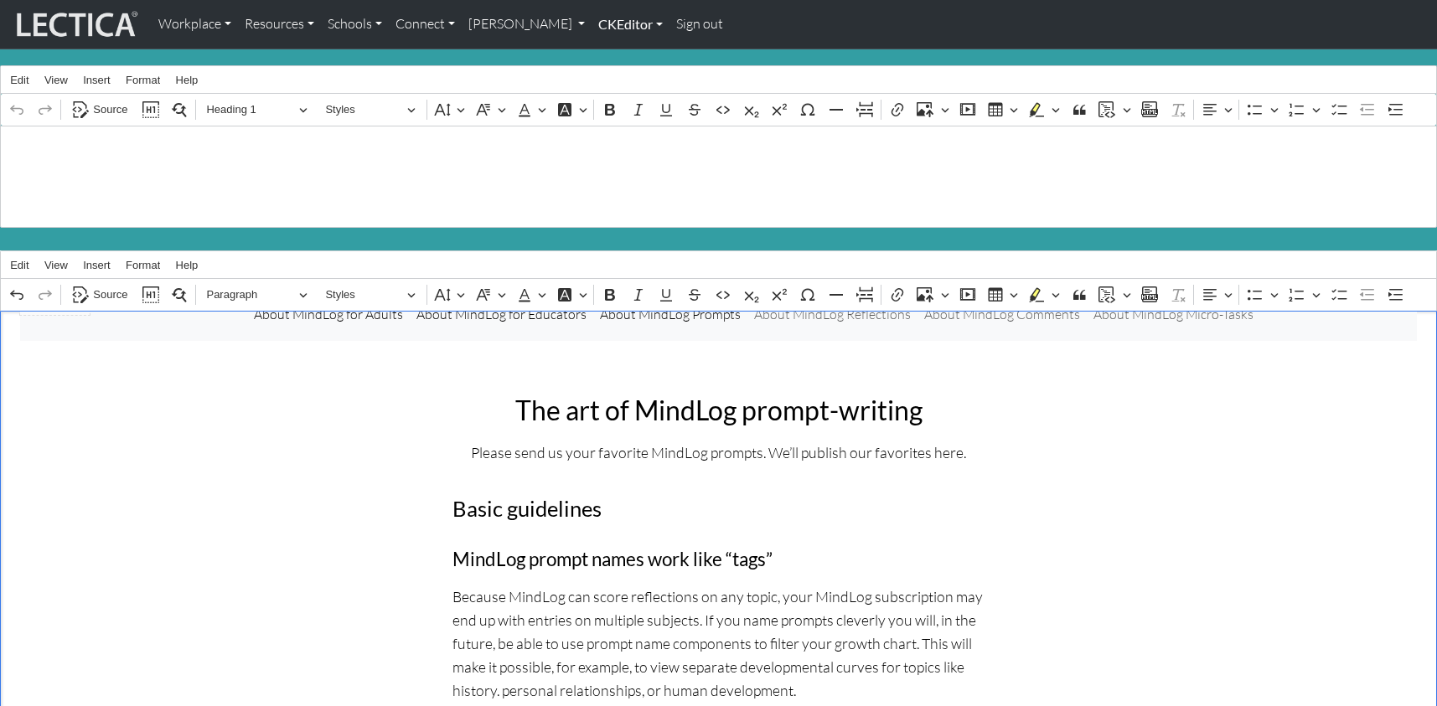
click at [592, 23] on link "CKEditor" at bounding box center [631, 24] width 78 height 35
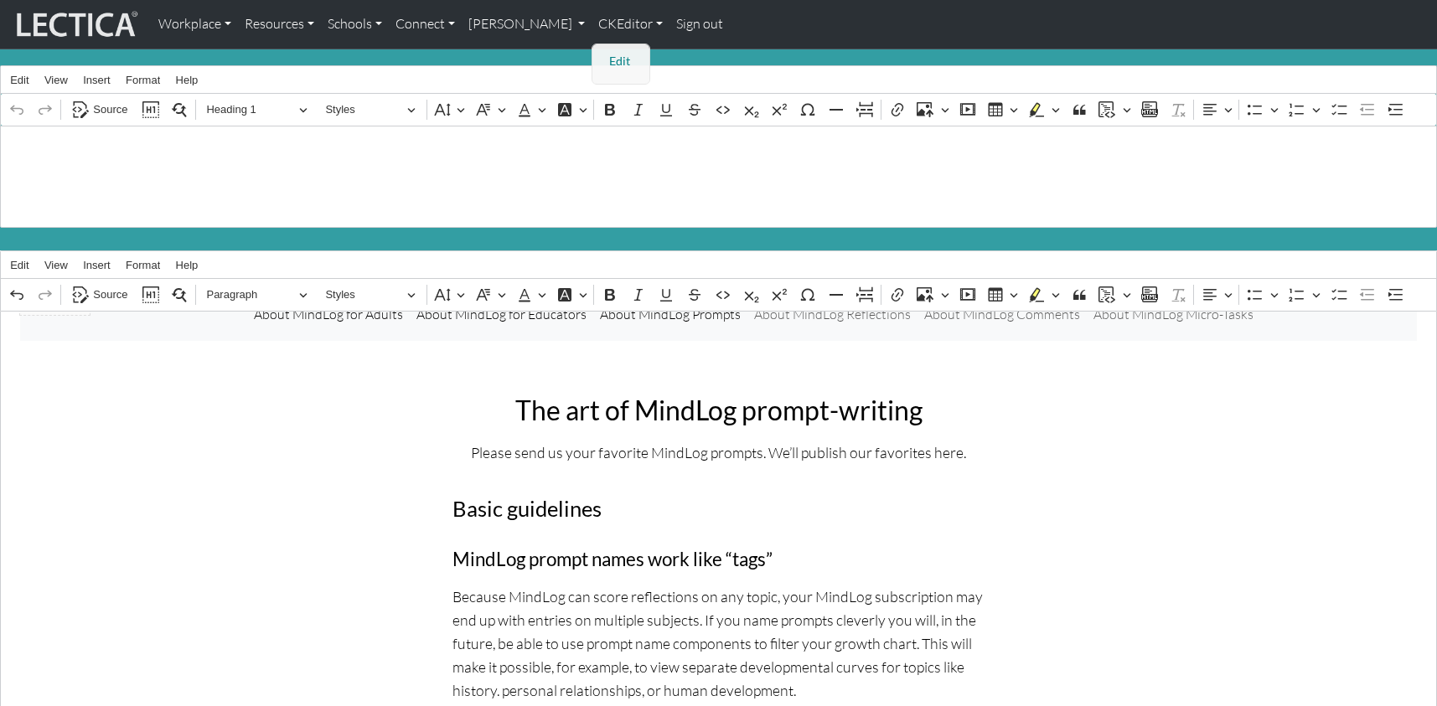
click at [605, 51] on link "Edit" at bounding box center [622, 61] width 34 height 21
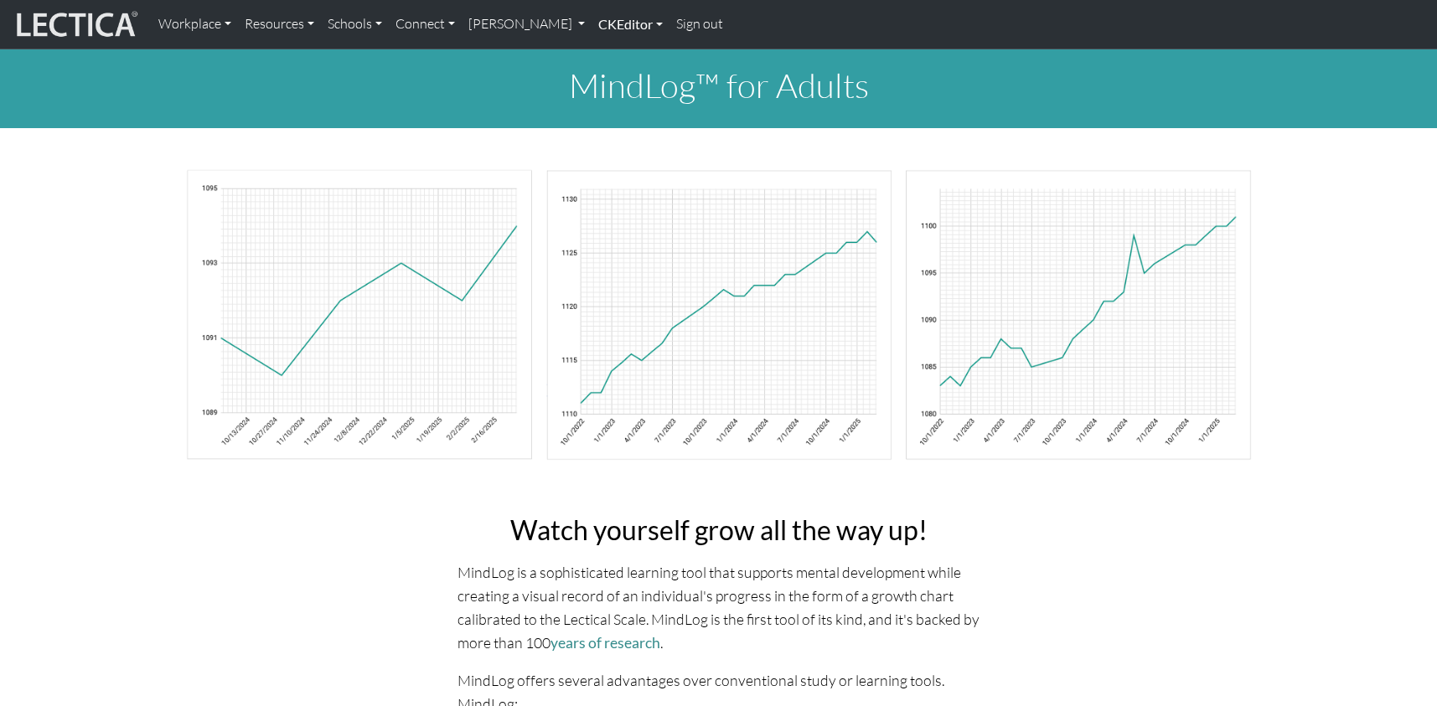
click at [592, 25] on link "CKEditor" at bounding box center [631, 24] width 78 height 35
click at [605, 58] on link "Edit" at bounding box center [622, 61] width 34 height 21
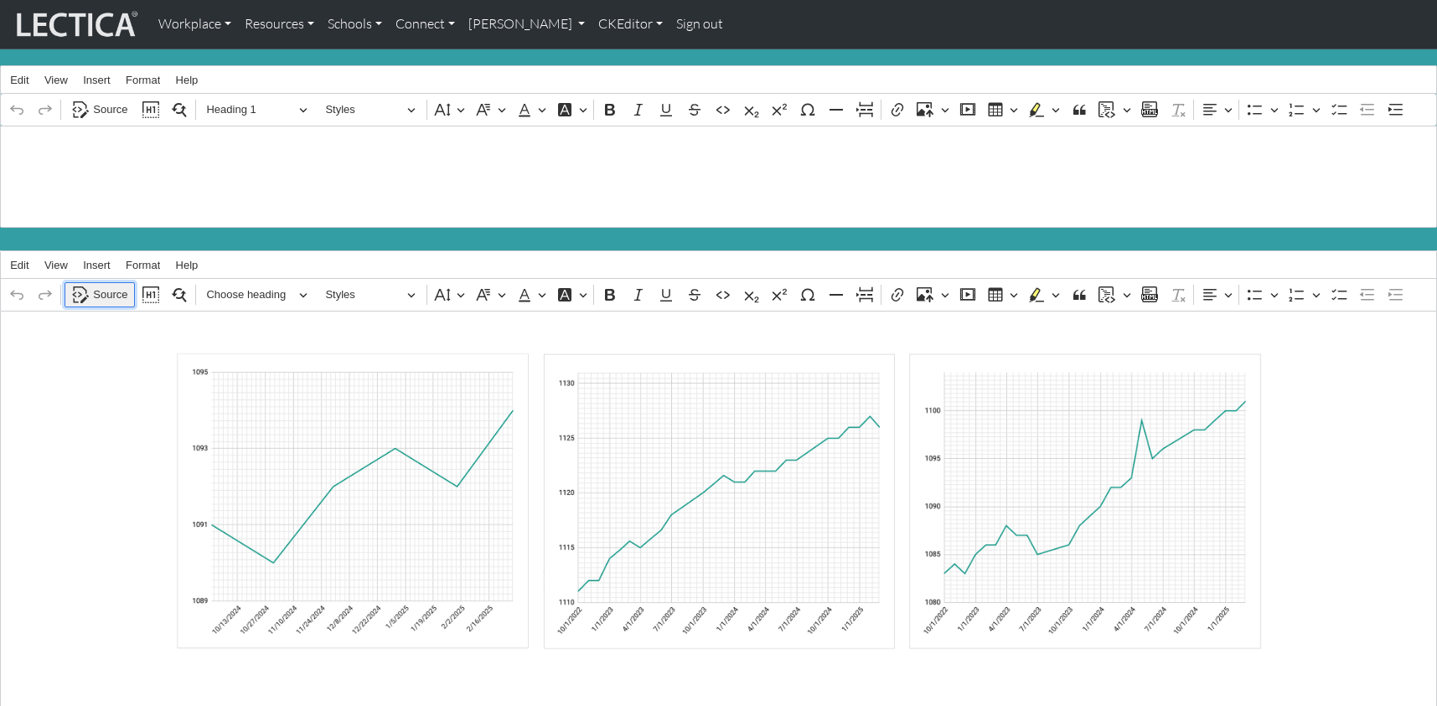
click at [106, 285] on span "Source" at bounding box center [110, 295] width 34 height 20
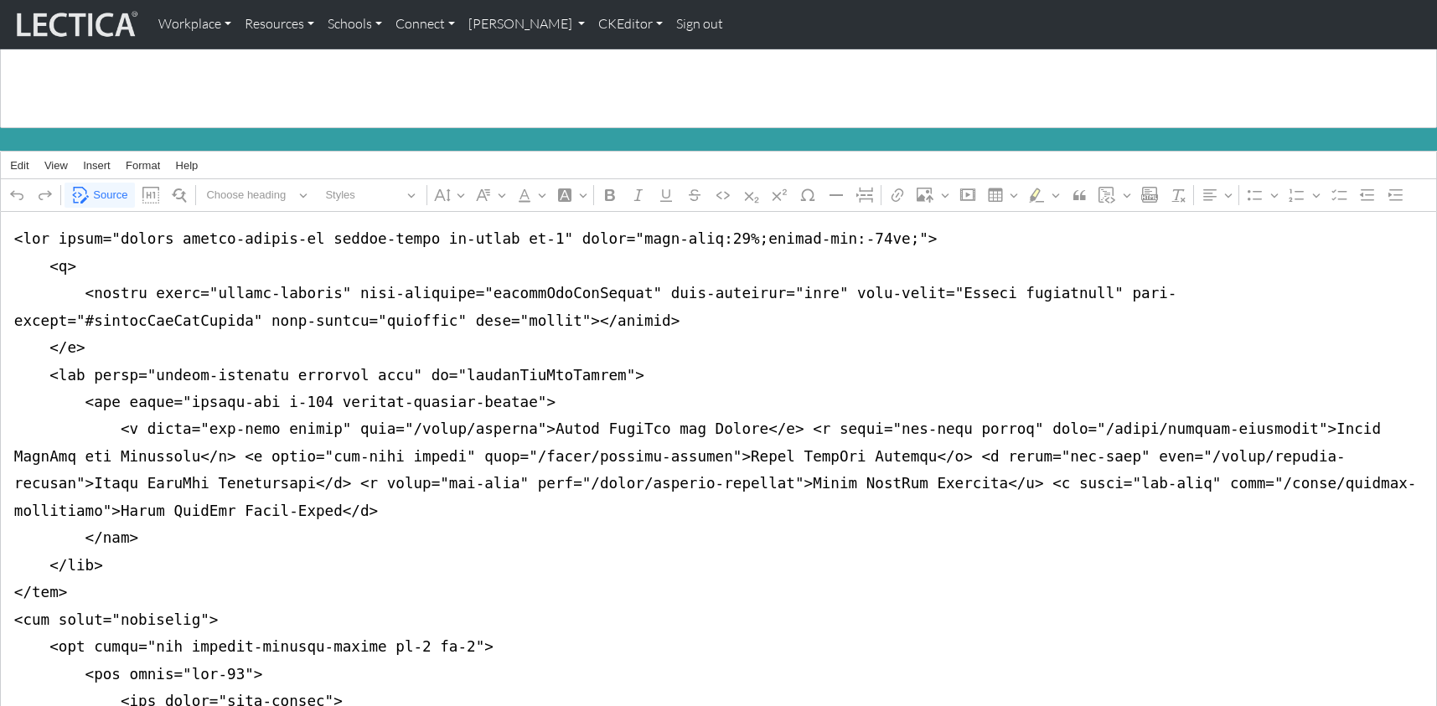
scroll to position [121, 0]
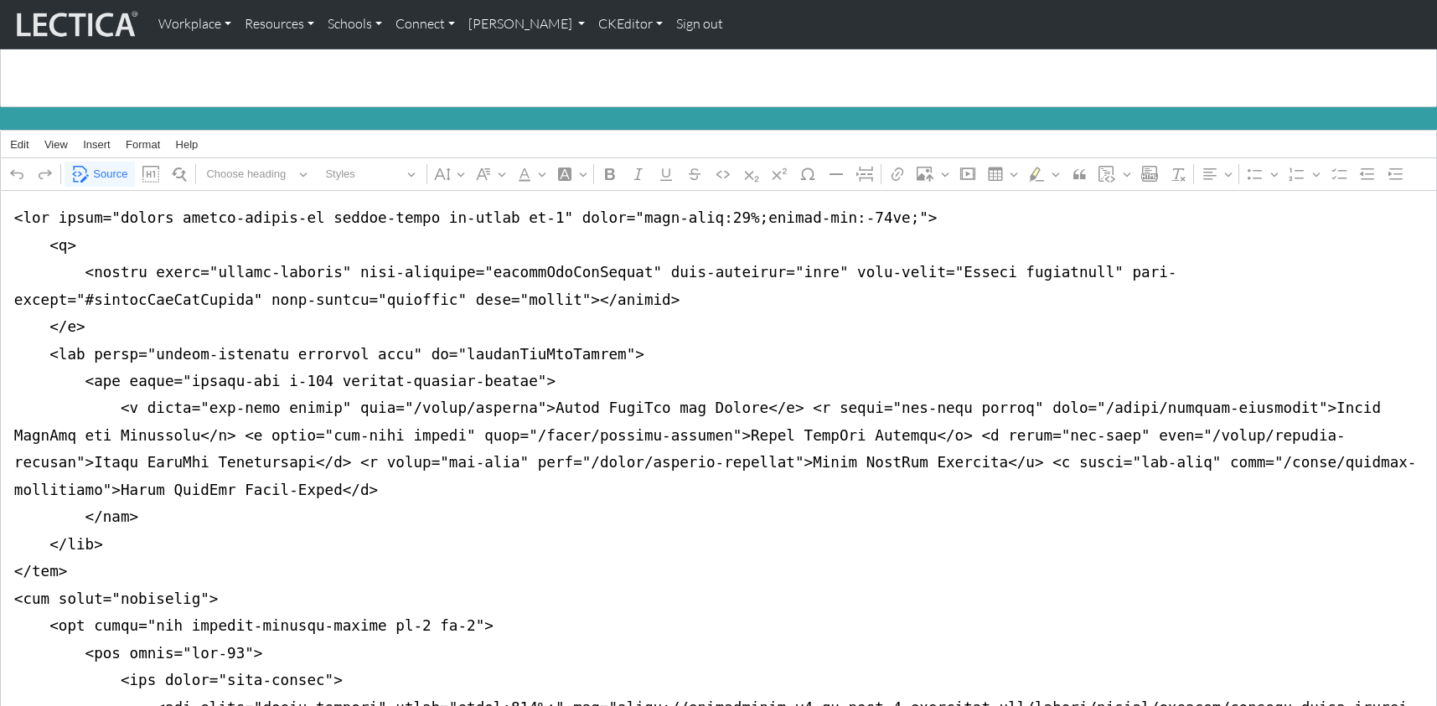
drag, startPoint x: 911, startPoint y: 381, endPoint x: 969, endPoint y: 380, distance: 58.7
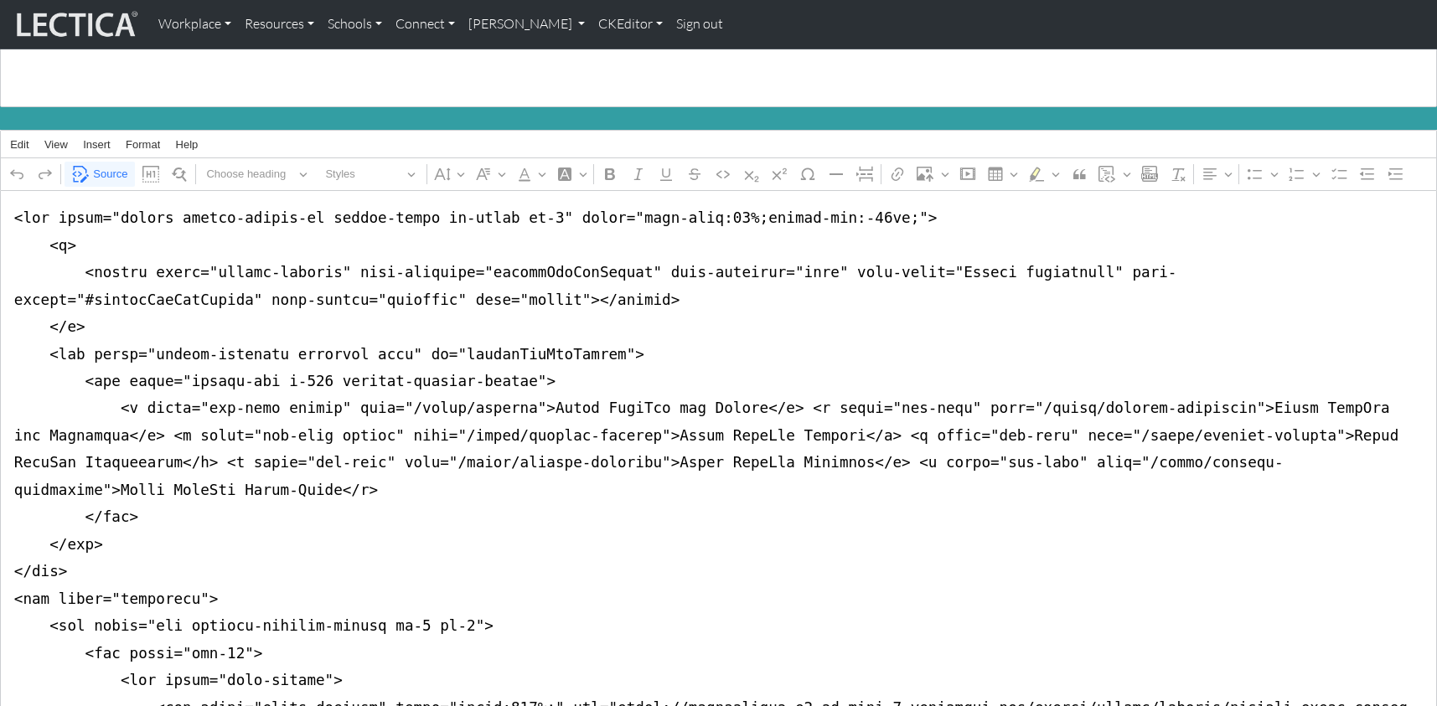
drag, startPoint x: 279, startPoint y: 411, endPoint x: 334, endPoint y: 411, distance: 55.3
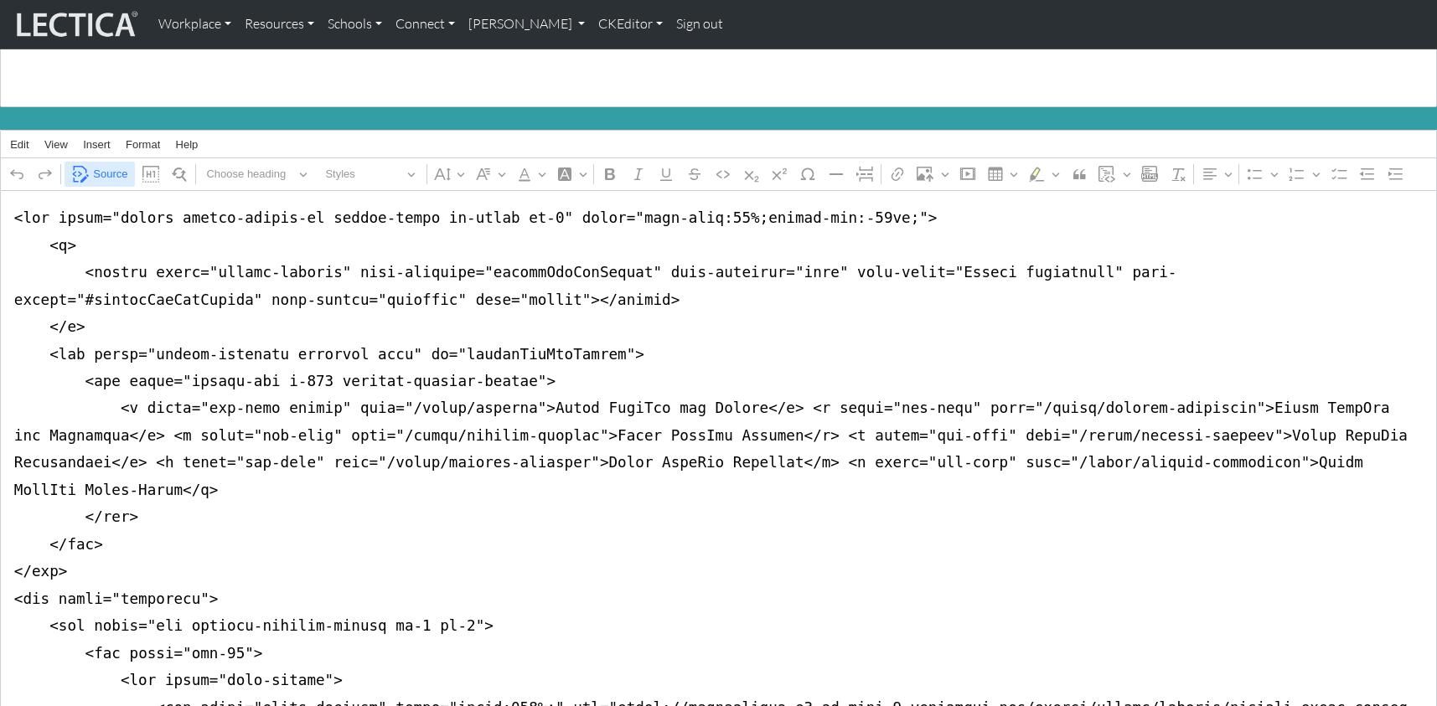
type textarea "<nav class="navbar navbar-expand-lg navbar-light bg-light mb-5" style="font-siz…"
click at [111, 164] on span "Source" at bounding box center [110, 174] width 34 height 20
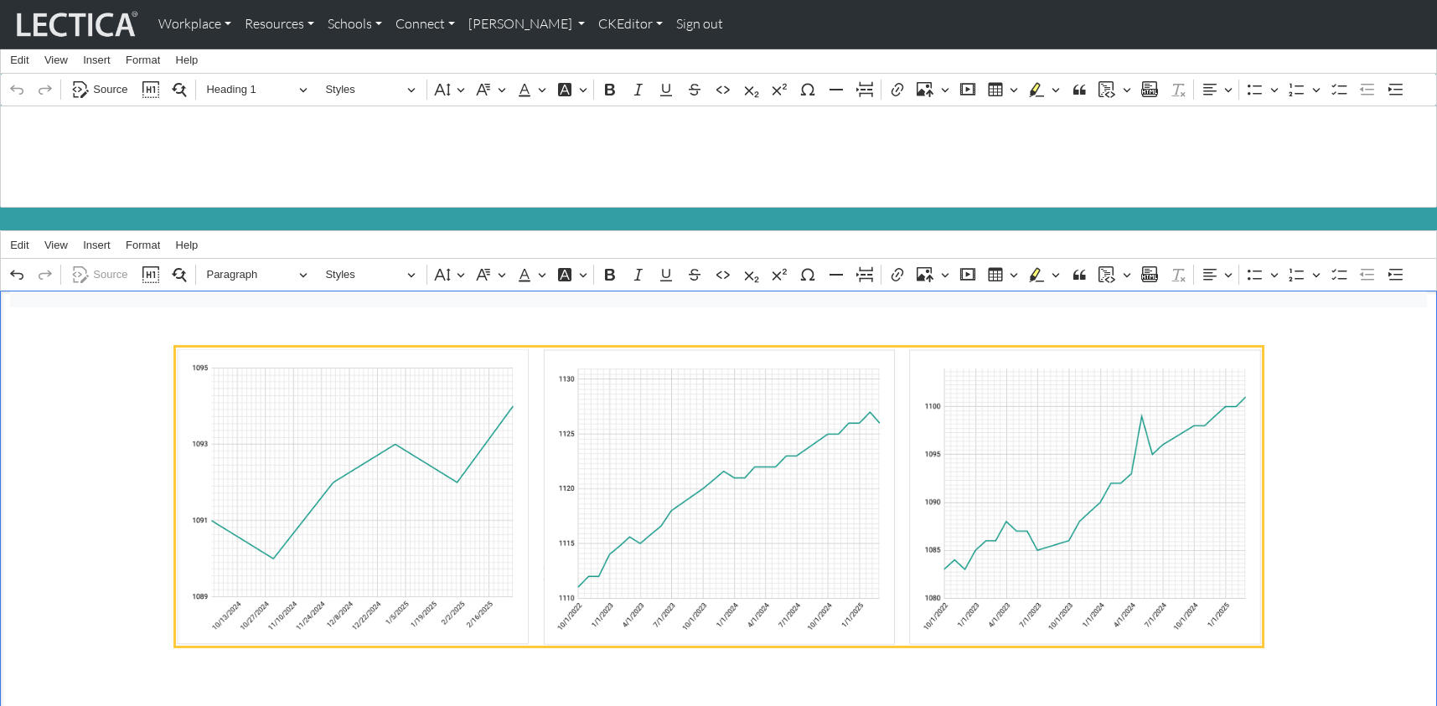
scroll to position [0, 0]
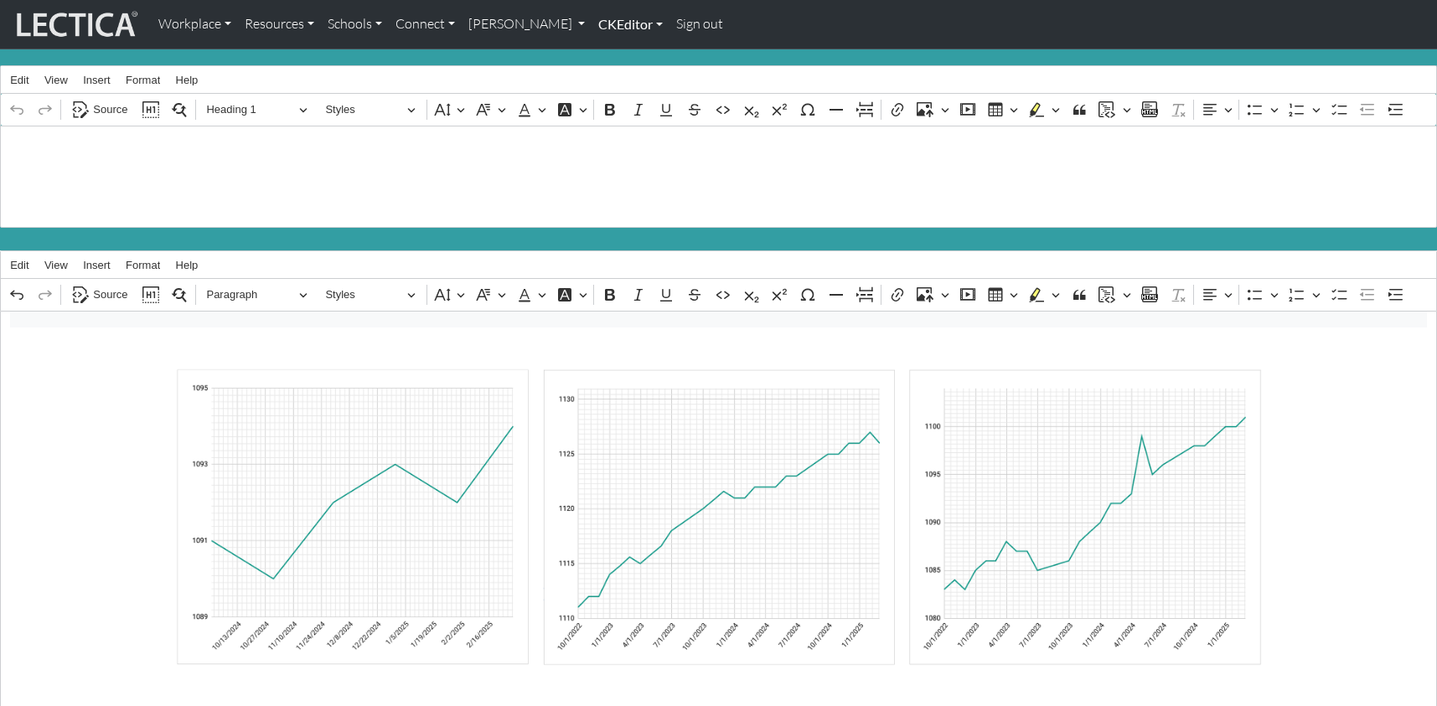
click at [592, 25] on link "CKEditor" at bounding box center [631, 24] width 78 height 35
click at [605, 51] on link "Edit" at bounding box center [622, 61] width 34 height 21
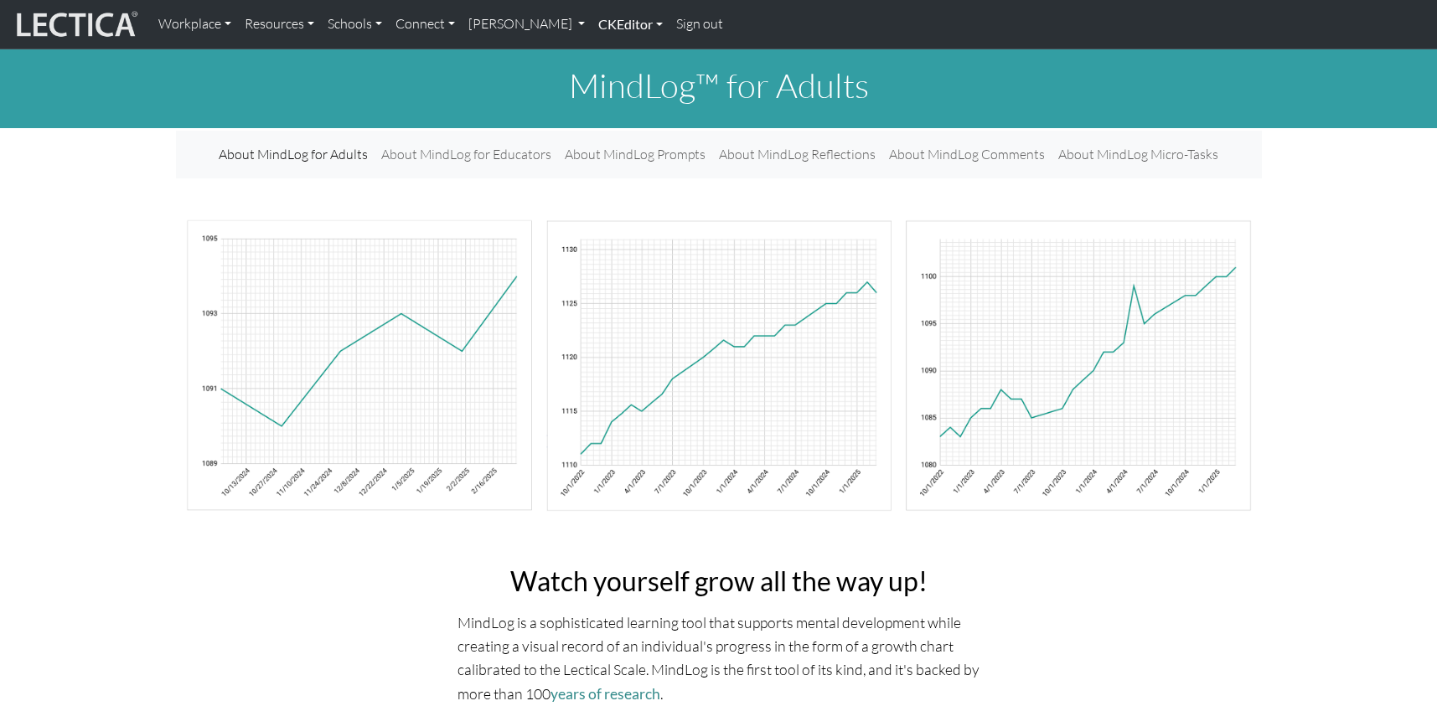
click at [592, 25] on link "CKEditor" at bounding box center [631, 24] width 78 height 35
click at [605, 58] on link "Edit" at bounding box center [622, 61] width 34 height 21
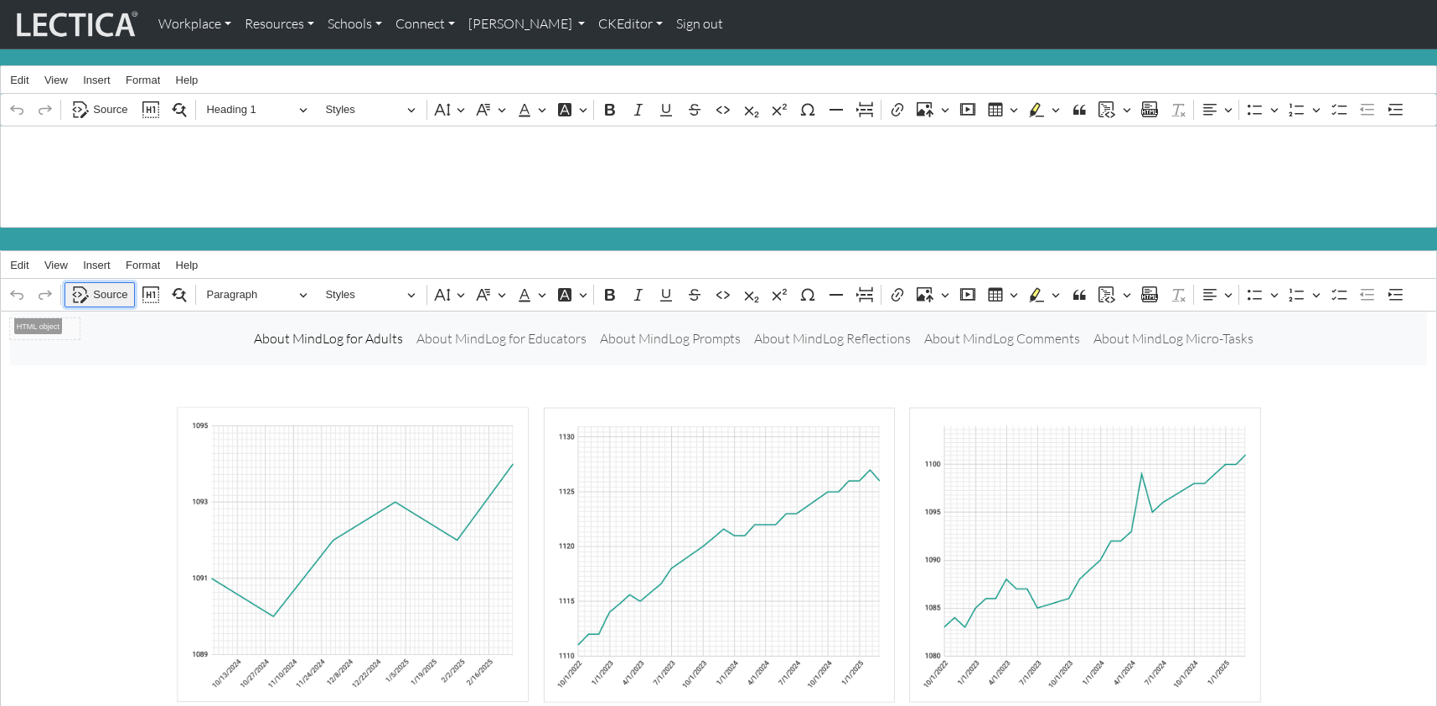
click at [105, 285] on span "Source" at bounding box center [110, 295] width 34 height 20
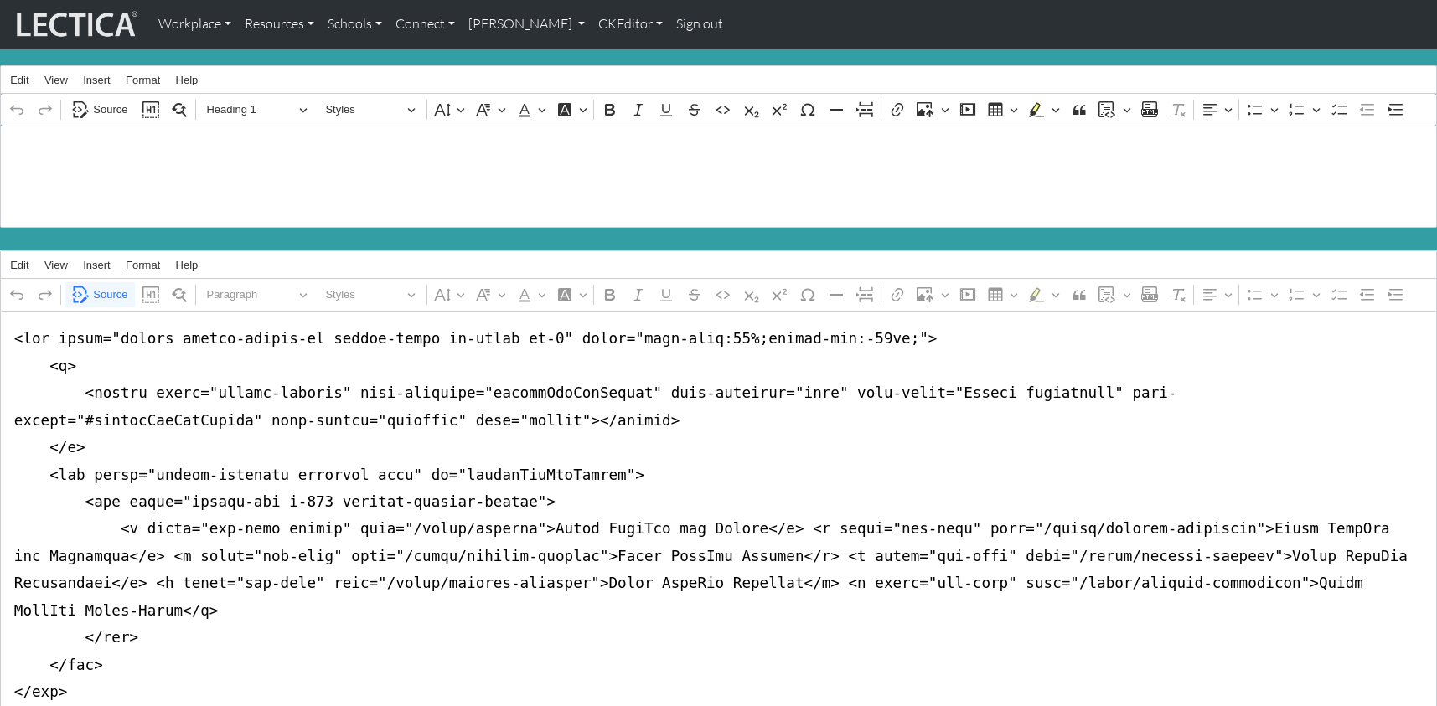
drag, startPoint x: 5, startPoint y: 323, endPoint x: 0, endPoint y: 648, distance: 325.1
click at [592, 20] on link "CKEditor" at bounding box center [631, 24] width 78 height 35
click at [605, 51] on link "Edit" at bounding box center [622, 61] width 34 height 21
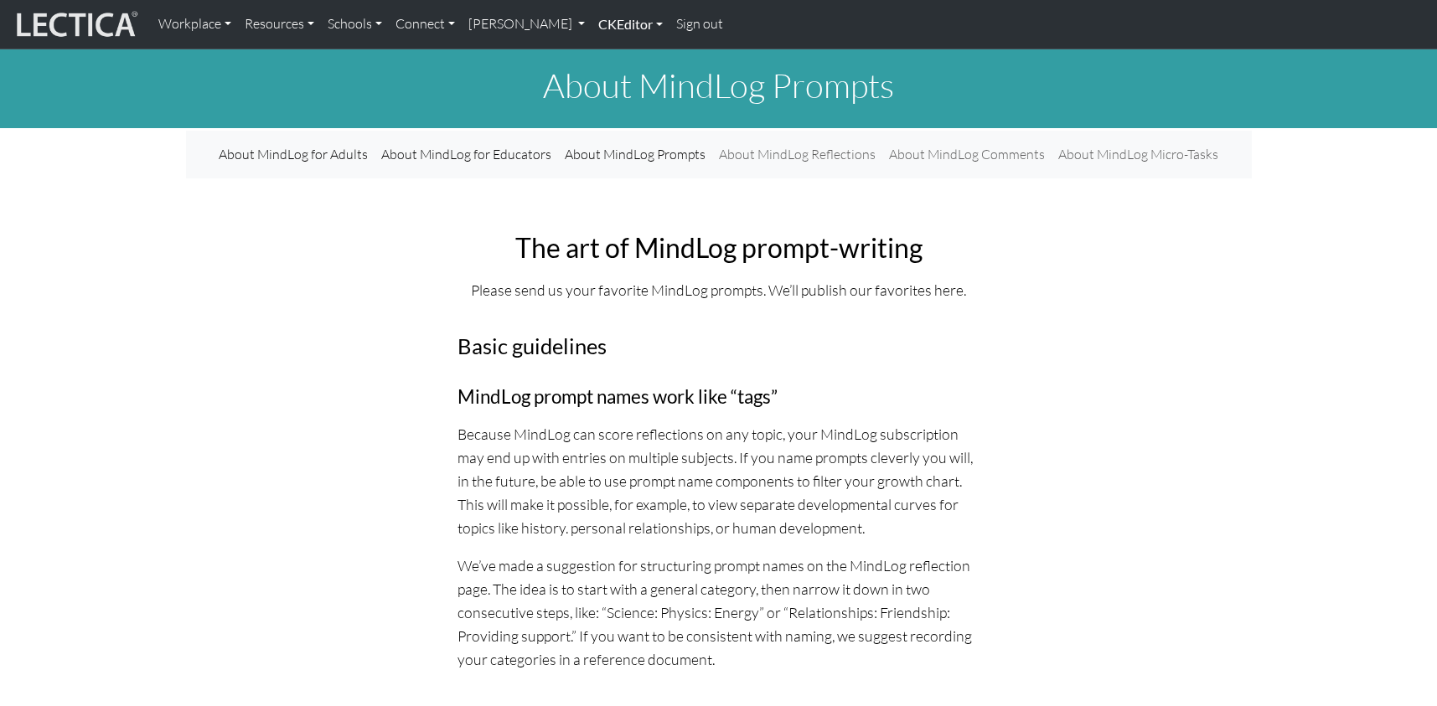
click at [592, 28] on link "CKEditor" at bounding box center [631, 24] width 78 height 35
click at [605, 59] on link "Edit" at bounding box center [622, 61] width 34 height 21
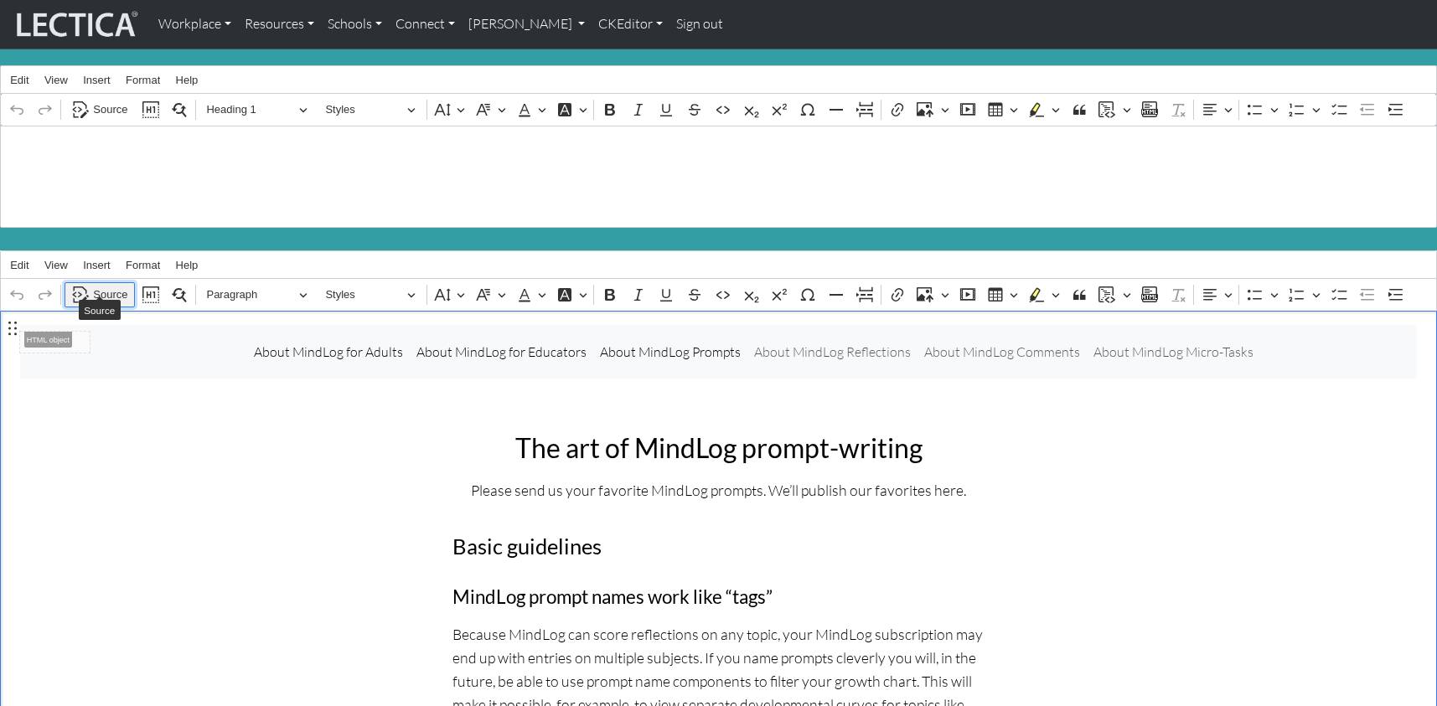
click at [111, 285] on span "Source" at bounding box center [110, 295] width 34 height 20
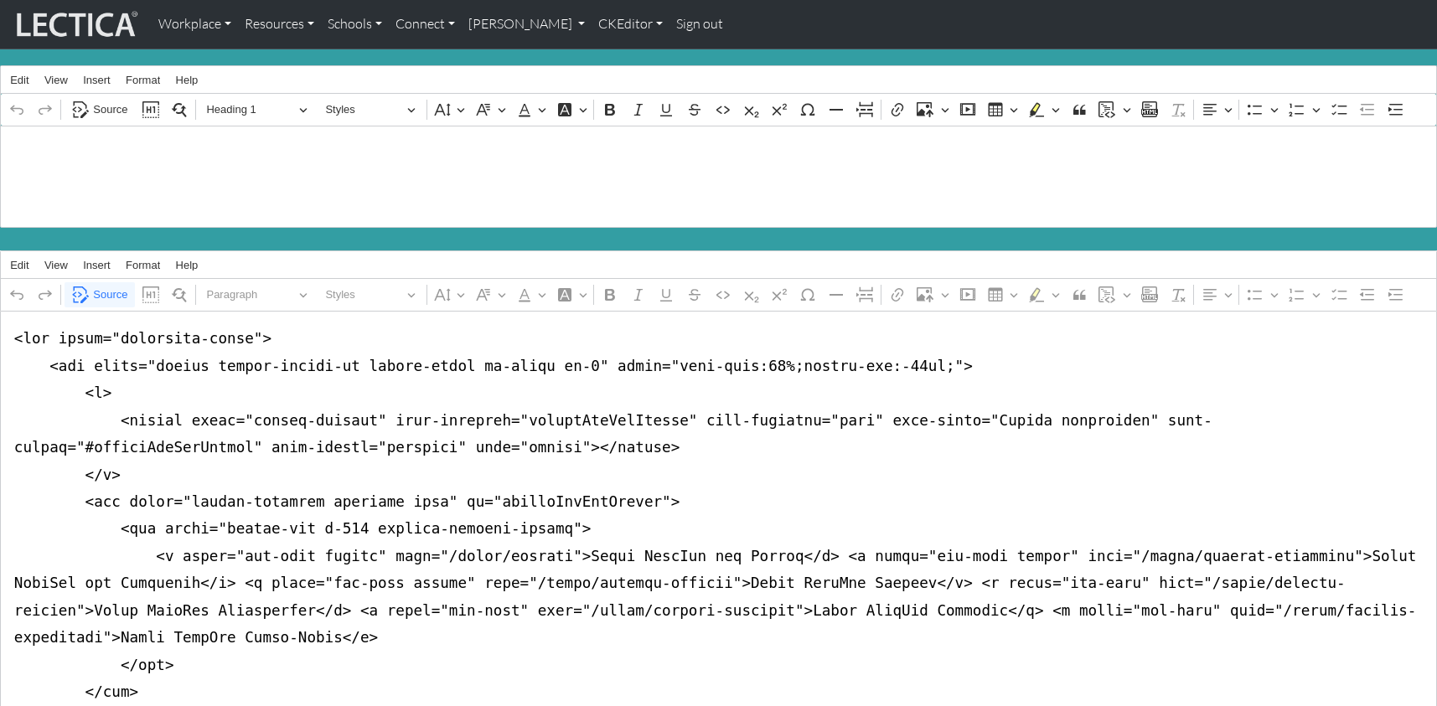
drag, startPoint x: 8, startPoint y: 323, endPoint x: 6, endPoint y: 342, distance: 18.5
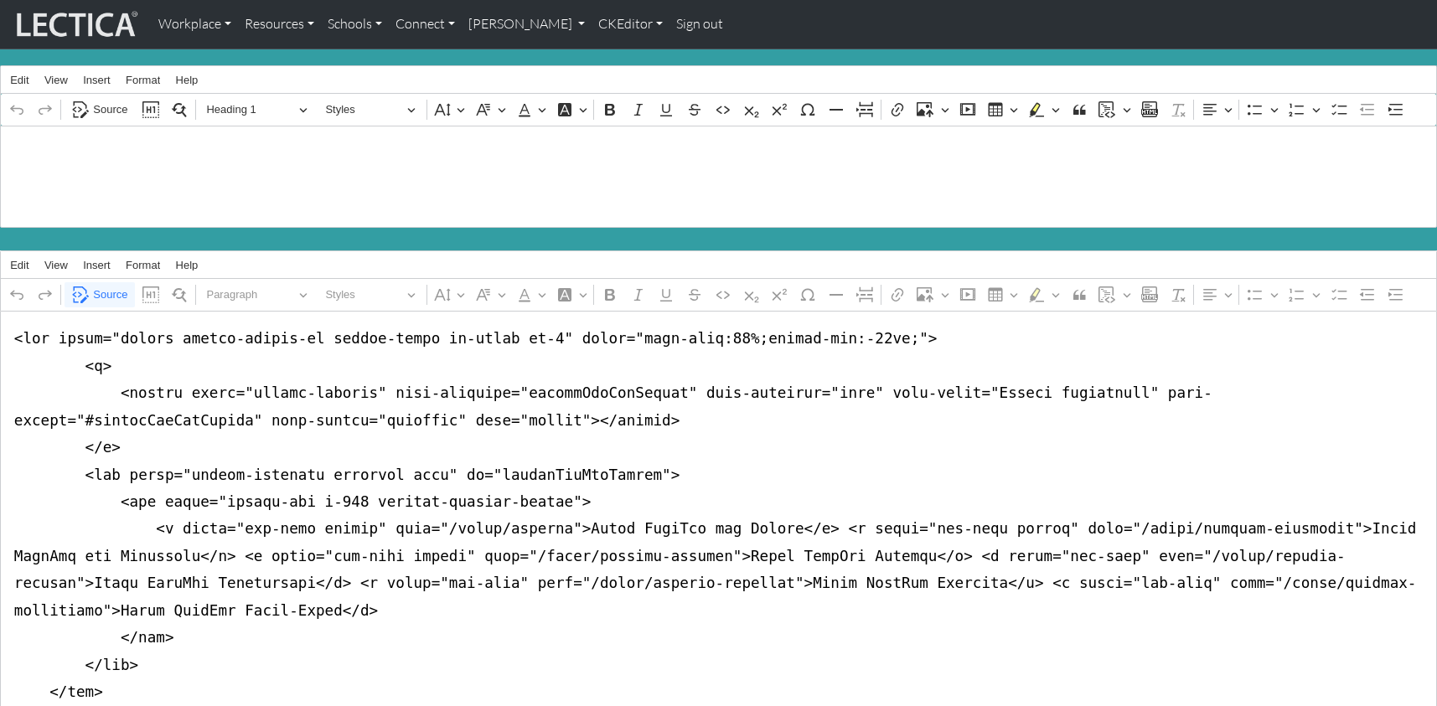
drag, startPoint x: 75, startPoint y: 683, endPoint x: 0, endPoint y: 680, distance: 75.5
type textarea "<nav class="navbar navbar-expand-lg navbar-light bg-light mb-5" style="font-siz…"
click at [111, 289] on span "Source" at bounding box center [110, 295] width 34 height 20
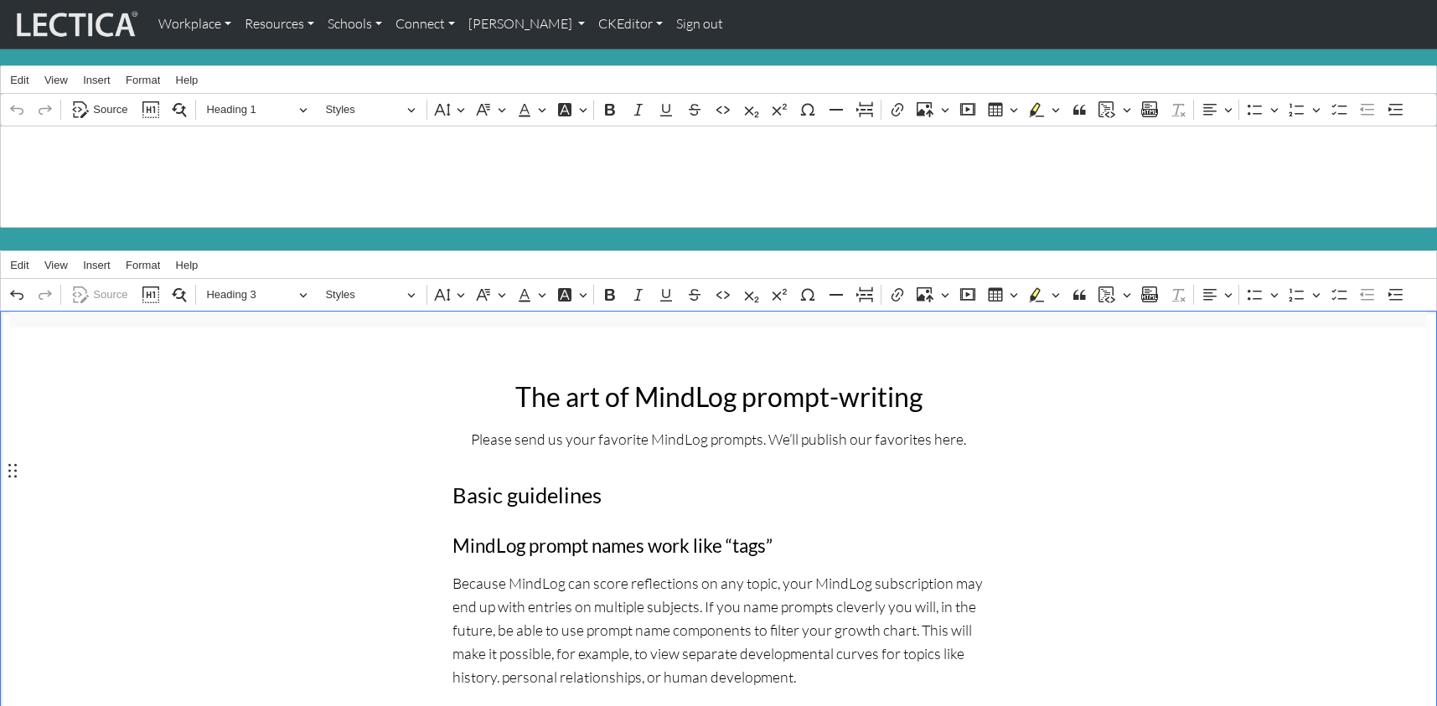
click at [521, 22] on link "[PERSON_NAME]" at bounding box center [527, 24] width 131 height 35
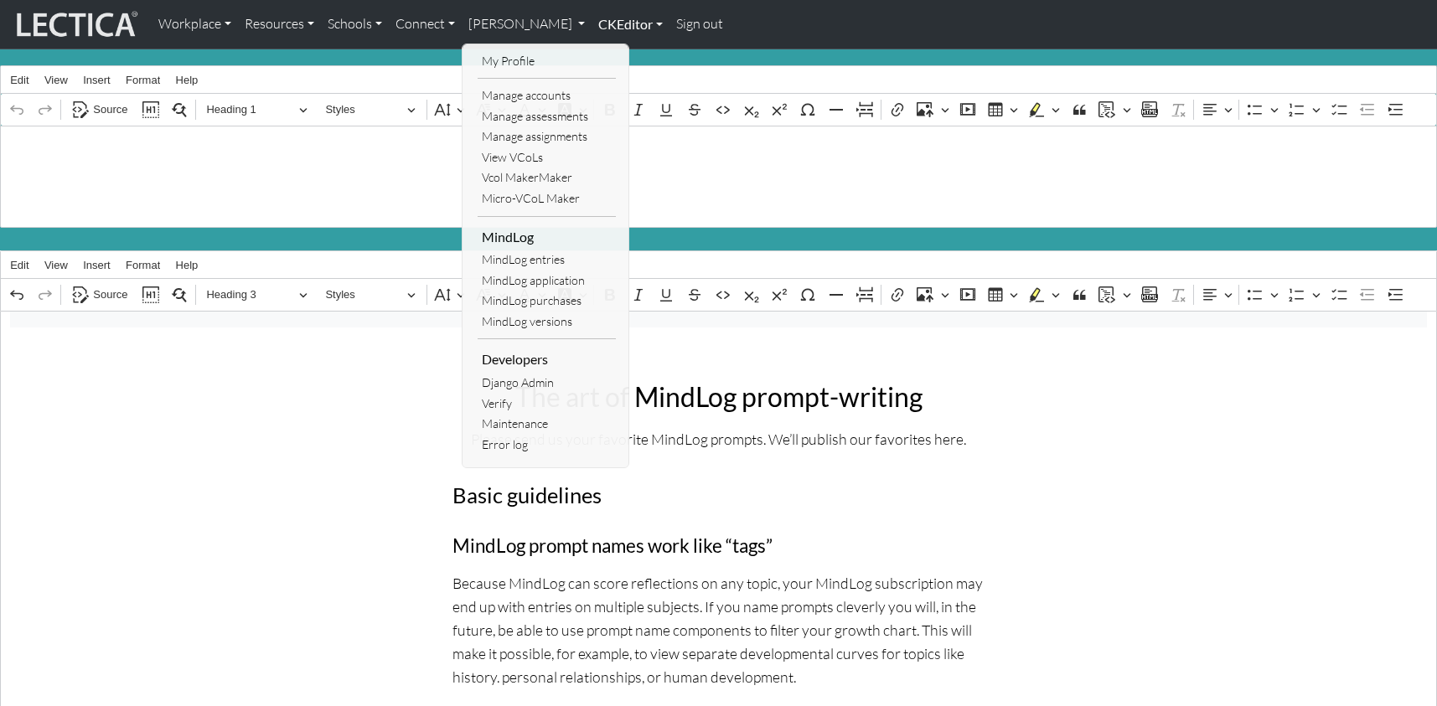
click at [605, 21] on link "CKEditor" at bounding box center [631, 24] width 78 height 35
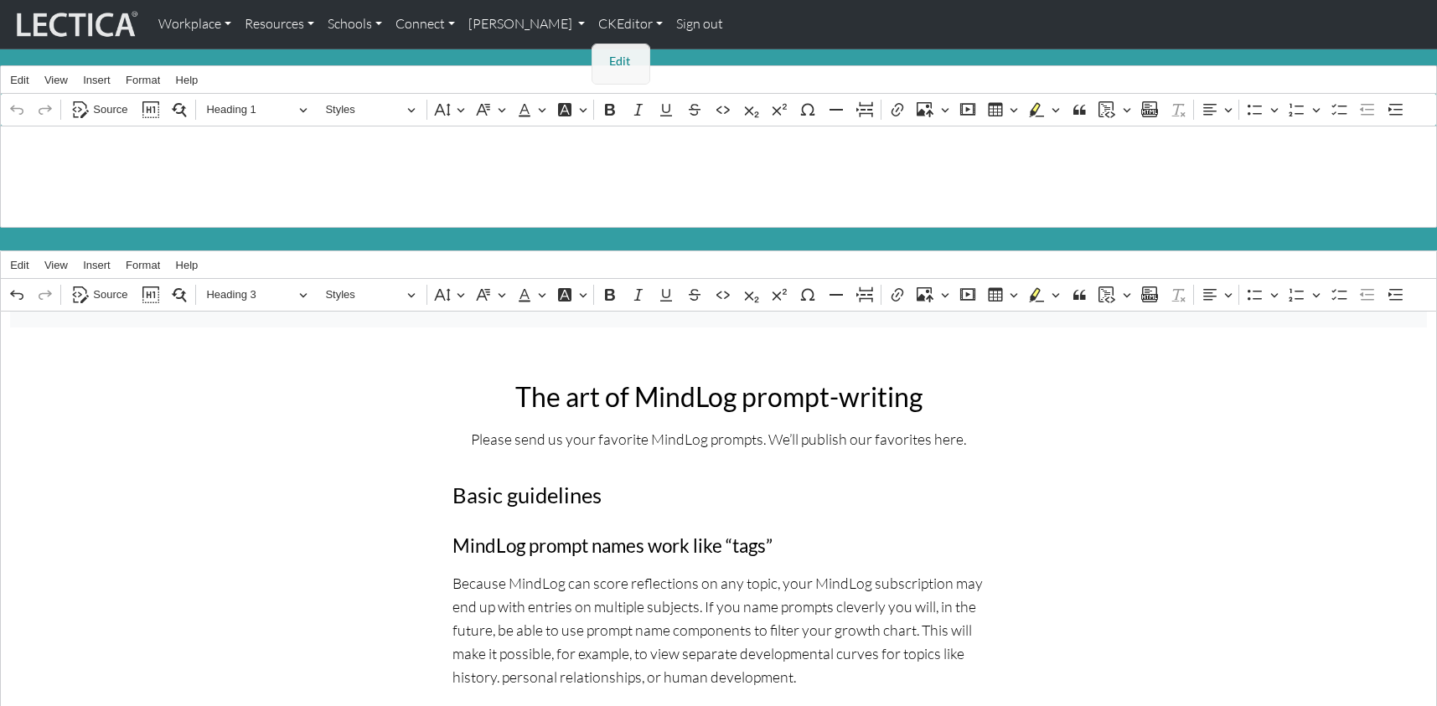
click at [605, 51] on link "Edit" at bounding box center [622, 61] width 34 height 21
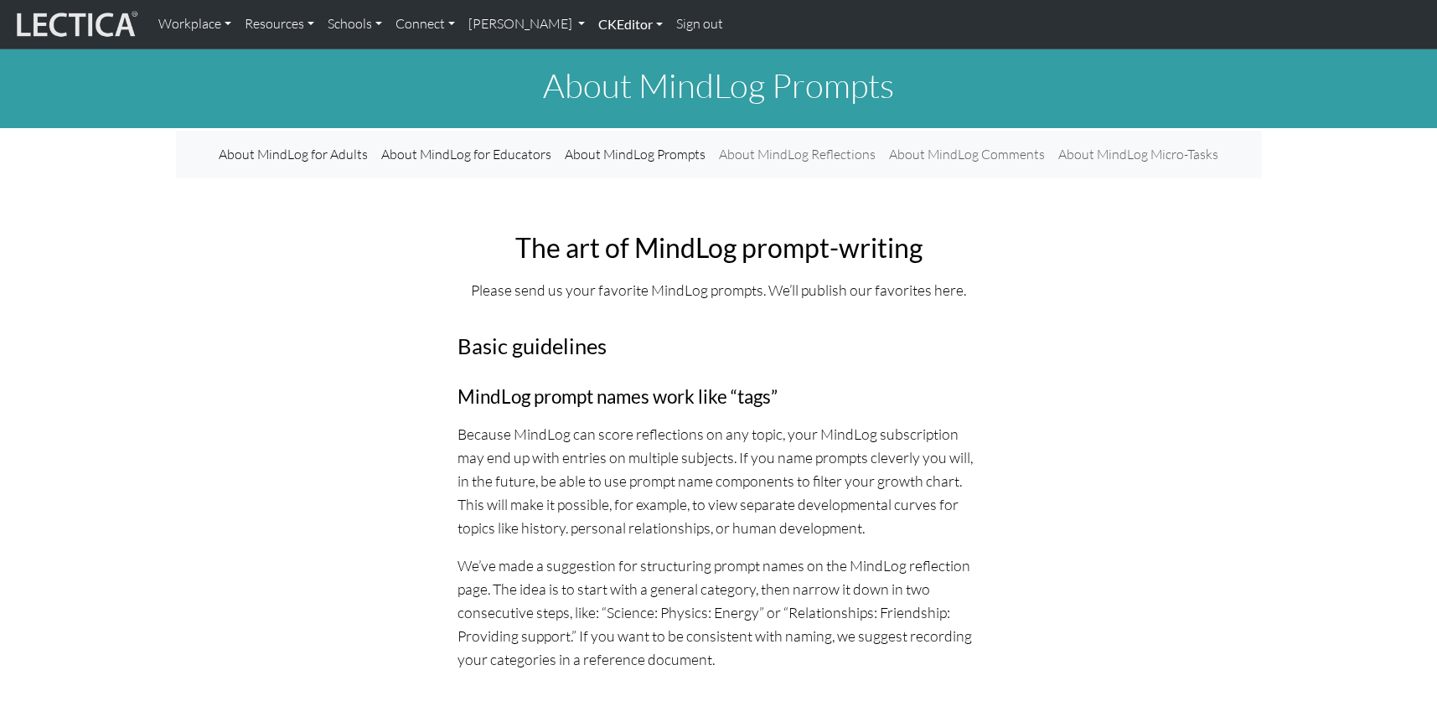
click at [592, 24] on link "CKEditor" at bounding box center [631, 24] width 78 height 35
click at [605, 51] on link "Edit" at bounding box center [622, 61] width 34 height 21
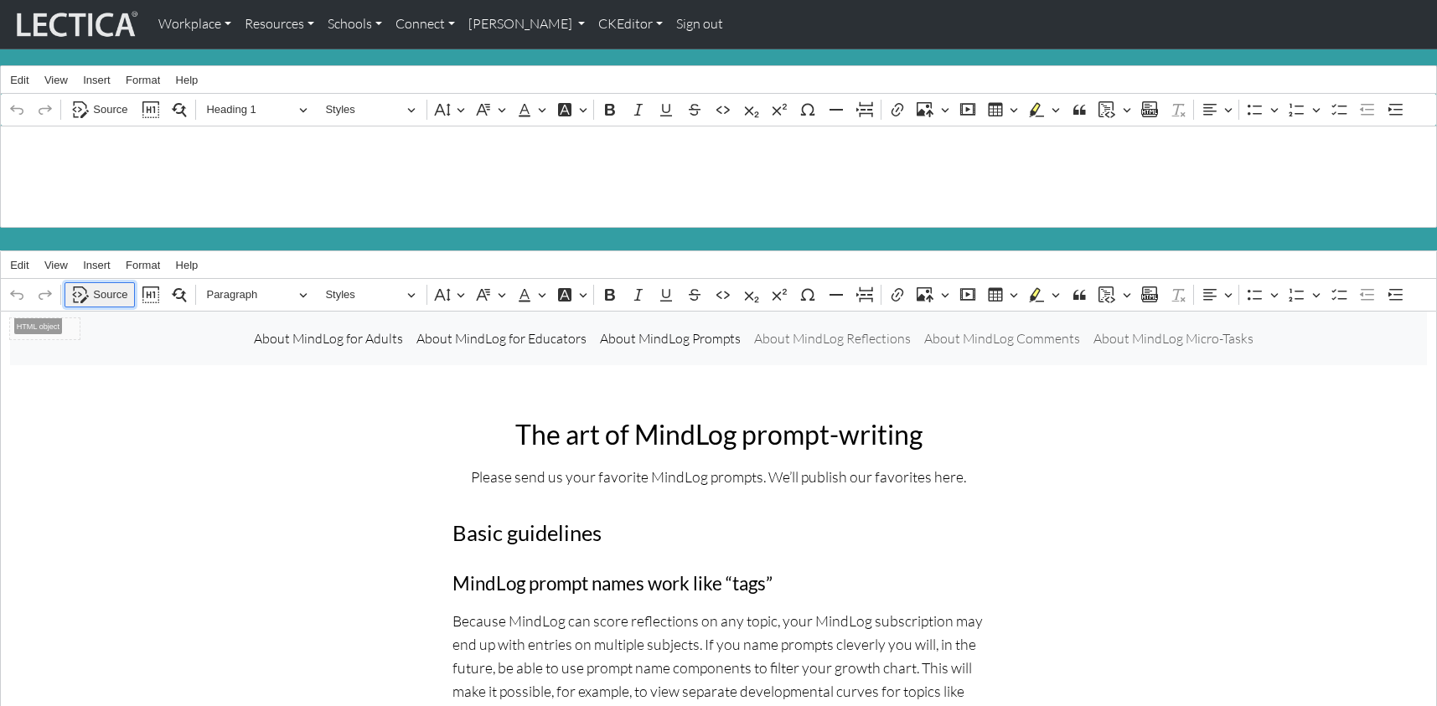
click at [97, 285] on span "Source" at bounding box center [110, 295] width 34 height 20
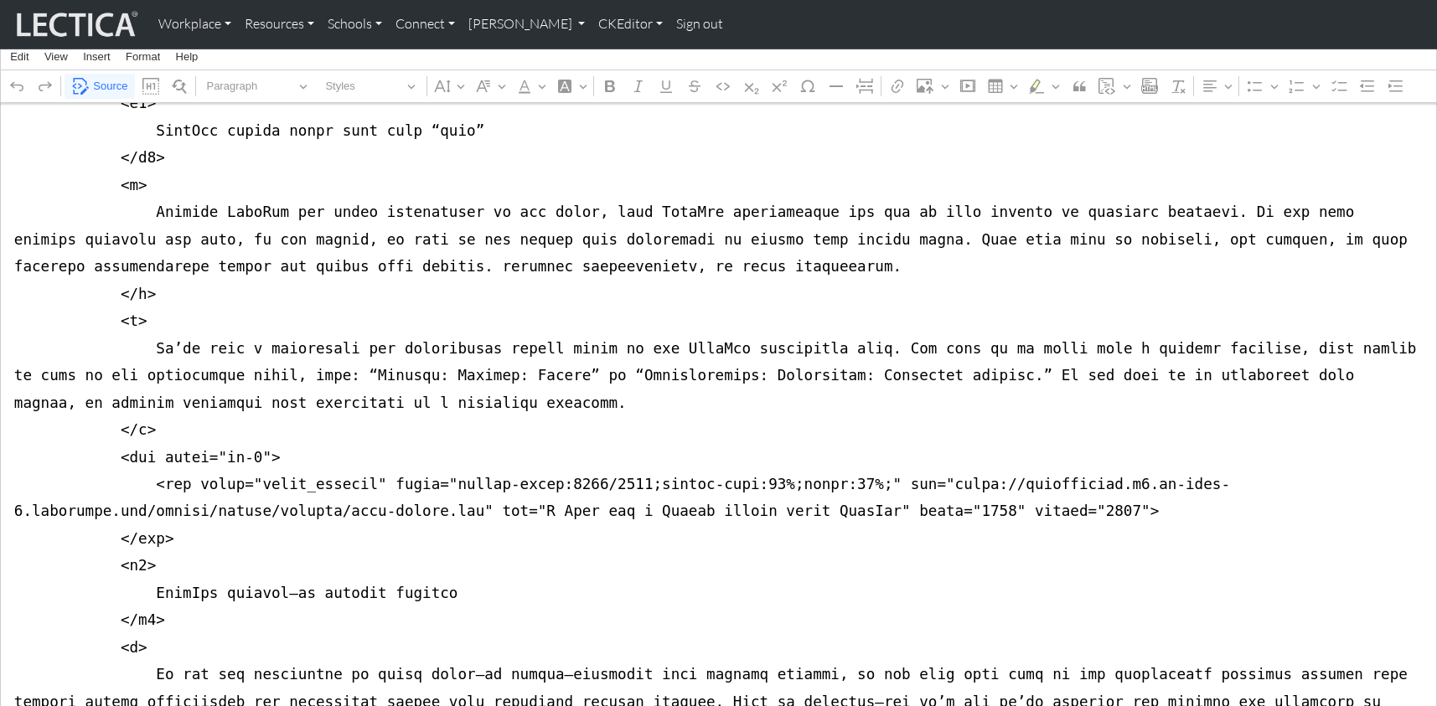
scroll to position [943, 0]
drag, startPoint x: 853, startPoint y: 430, endPoint x: 1078, endPoint y: 426, distance: 225.4
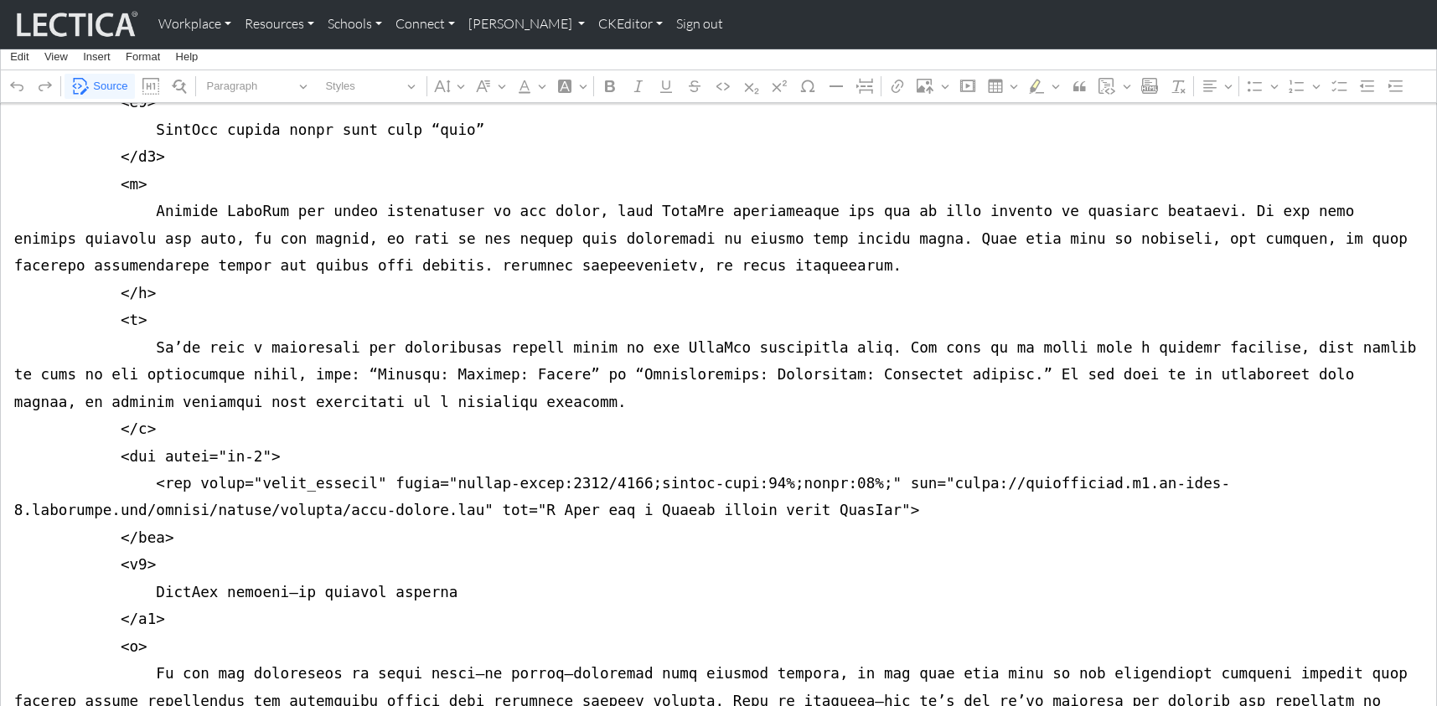
drag, startPoint x: 158, startPoint y: 374, endPoint x: 304, endPoint y: 378, distance: 146.7
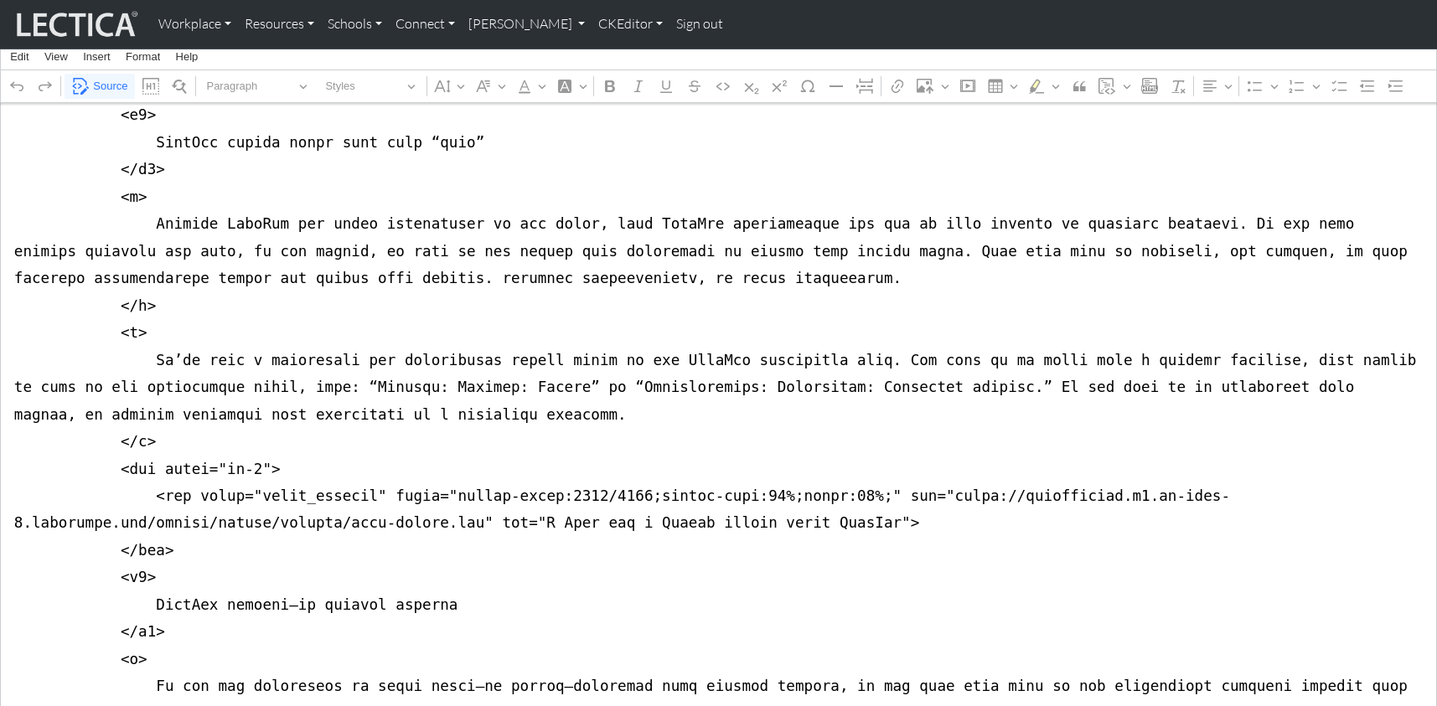
scroll to position [917, 0]
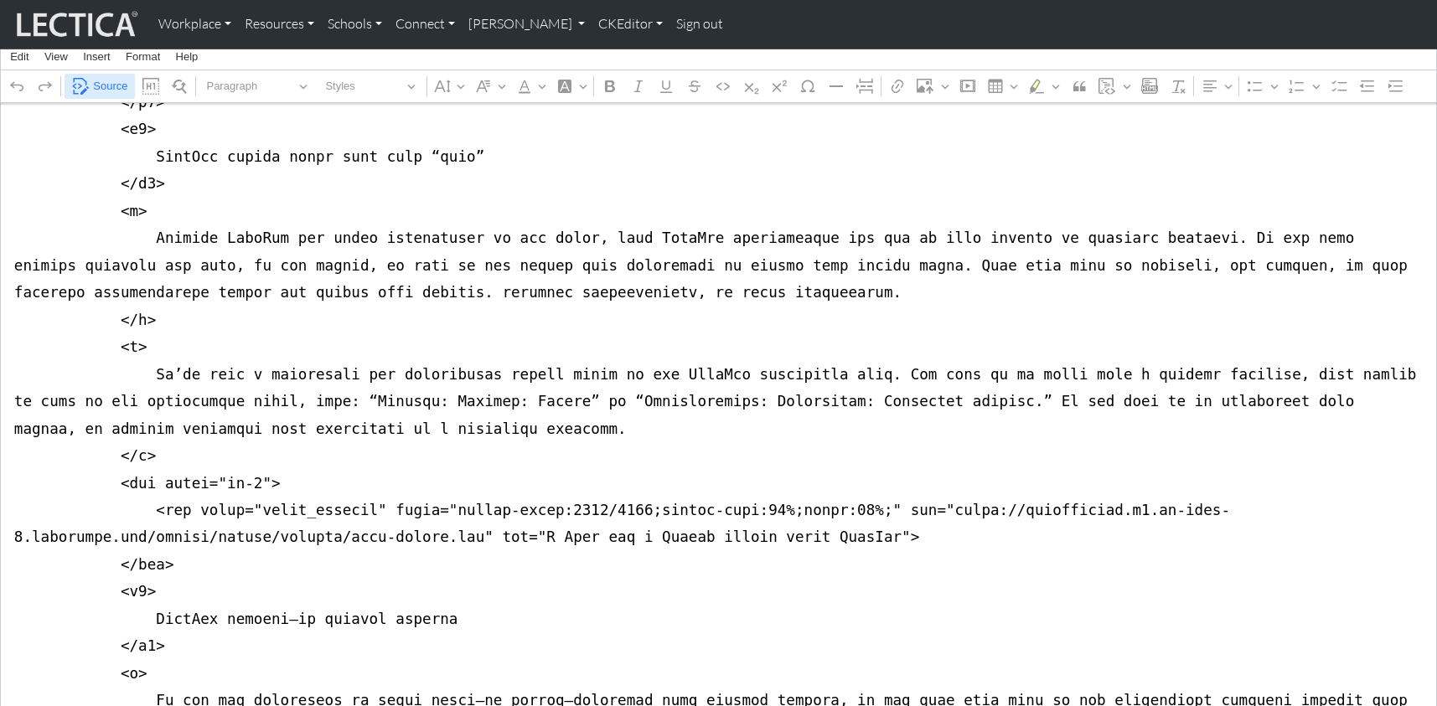
type textarea "<nav class="navbar navbar-expand-lg navbar-light bg-light mb-5" style="font-siz…"
click at [100, 82] on span "Source" at bounding box center [110, 86] width 34 height 20
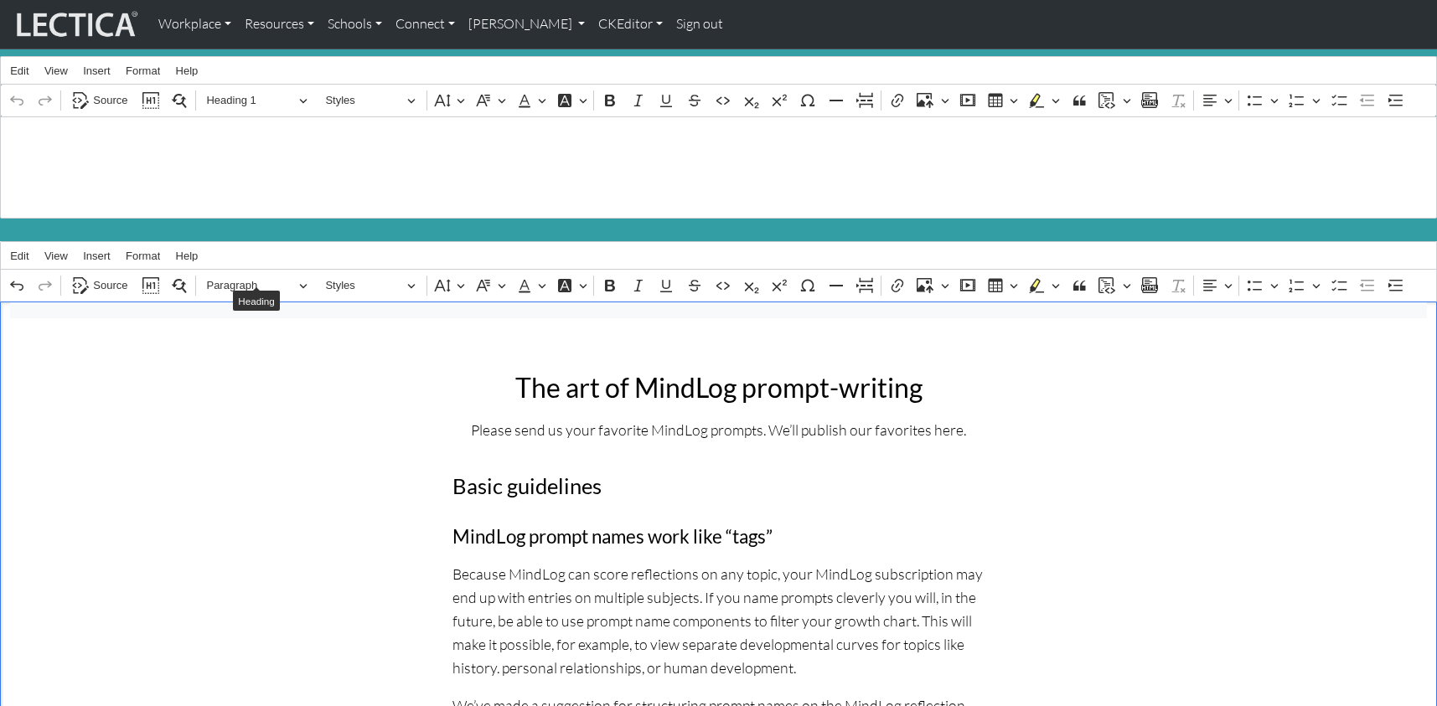
scroll to position [0, 0]
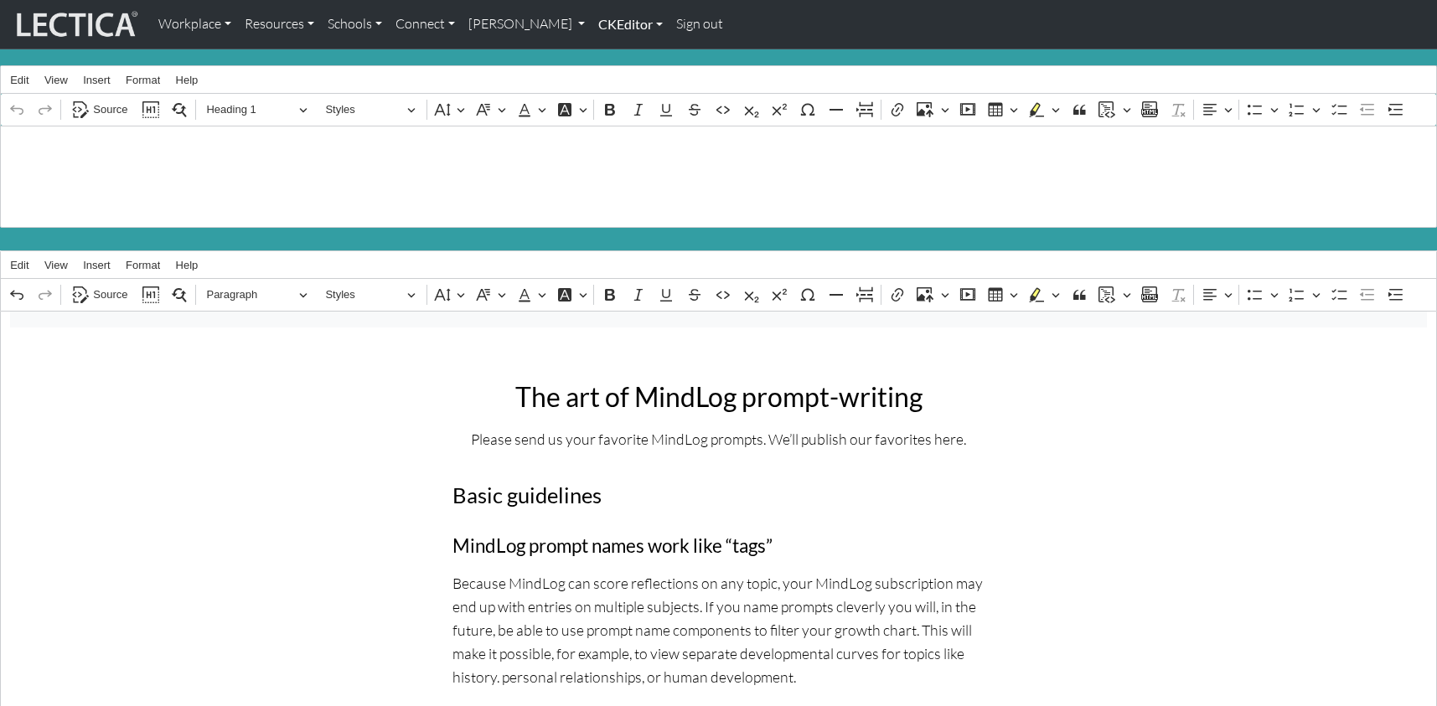
click at [592, 24] on link "CKEditor" at bounding box center [631, 24] width 78 height 35
click at [103, 285] on span "Source" at bounding box center [110, 295] width 34 height 20
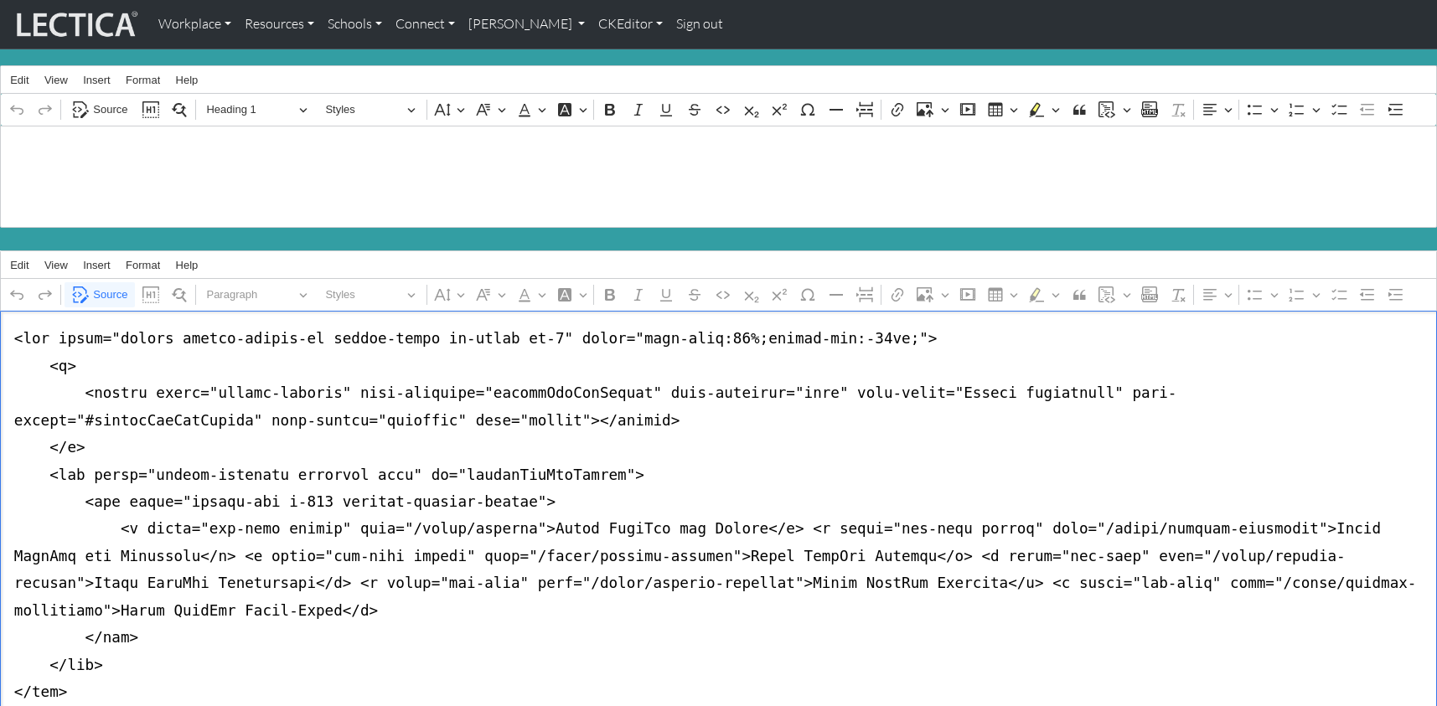
drag, startPoint x: 5, startPoint y: 322, endPoint x: 0, endPoint y: 684, distance: 362.0
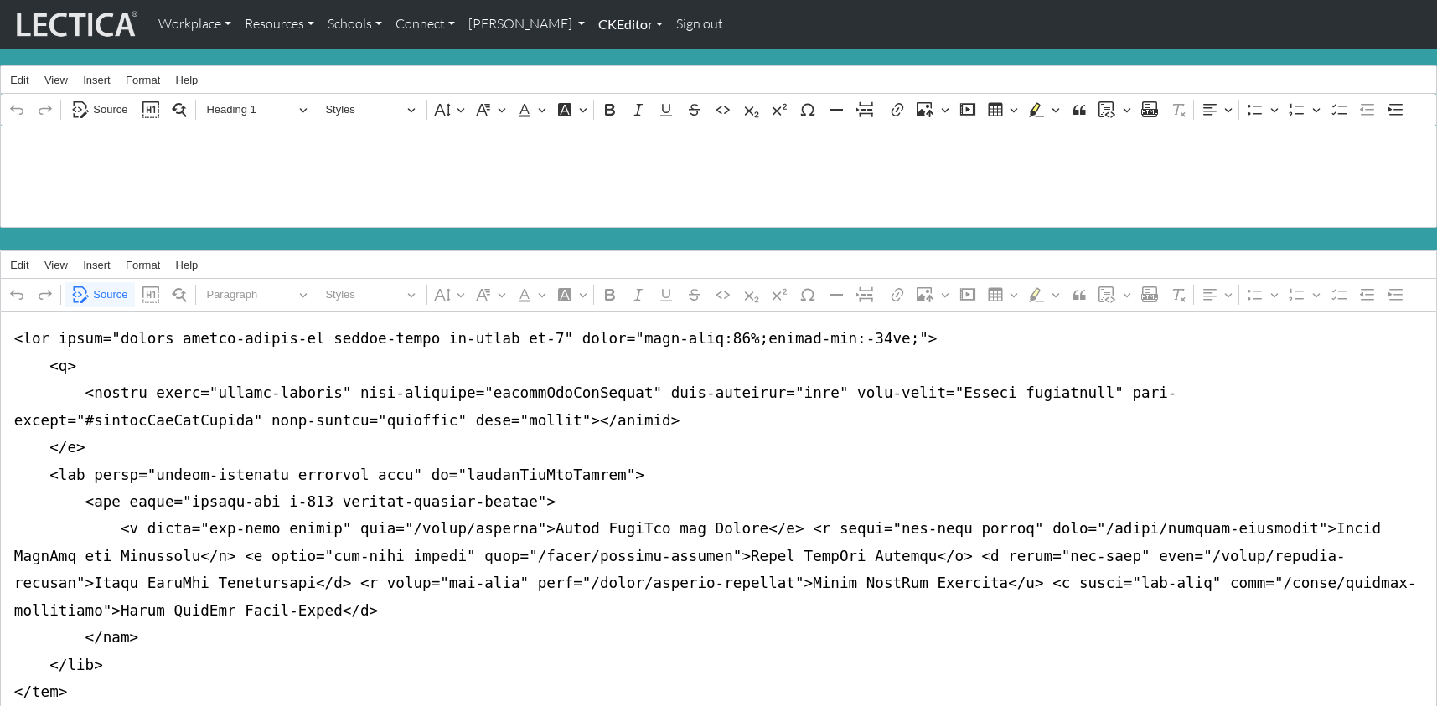
click at [607, 23] on link "CKEditor" at bounding box center [631, 24] width 78 height 35
click at [605, 56] on link "Edit" at bounding box center [622, 61] width 34 height 21
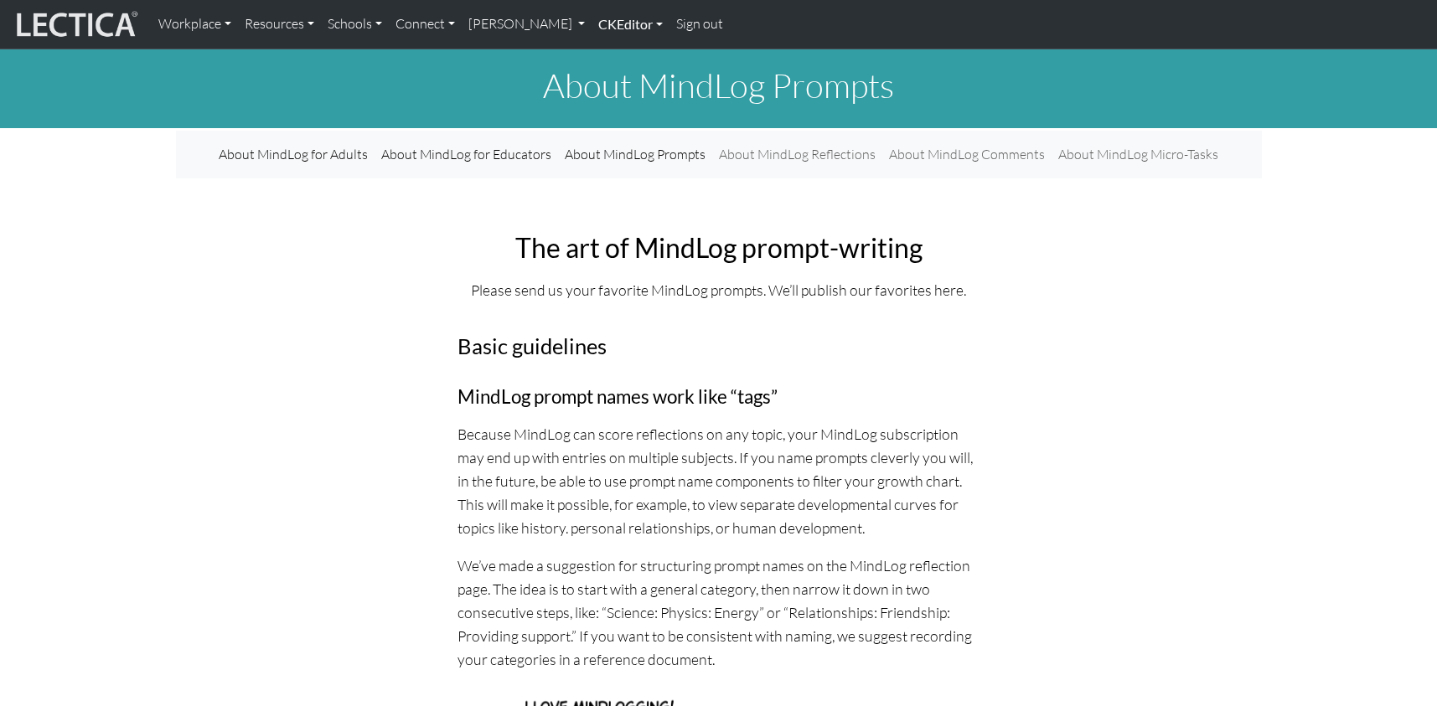
click at [592, 21] on link "CKEditor" at bounding box center [631, 24] width 78 height 35
click at [605, 52] on link "Edit" at bounding box center [622, 61] width 34 height 21
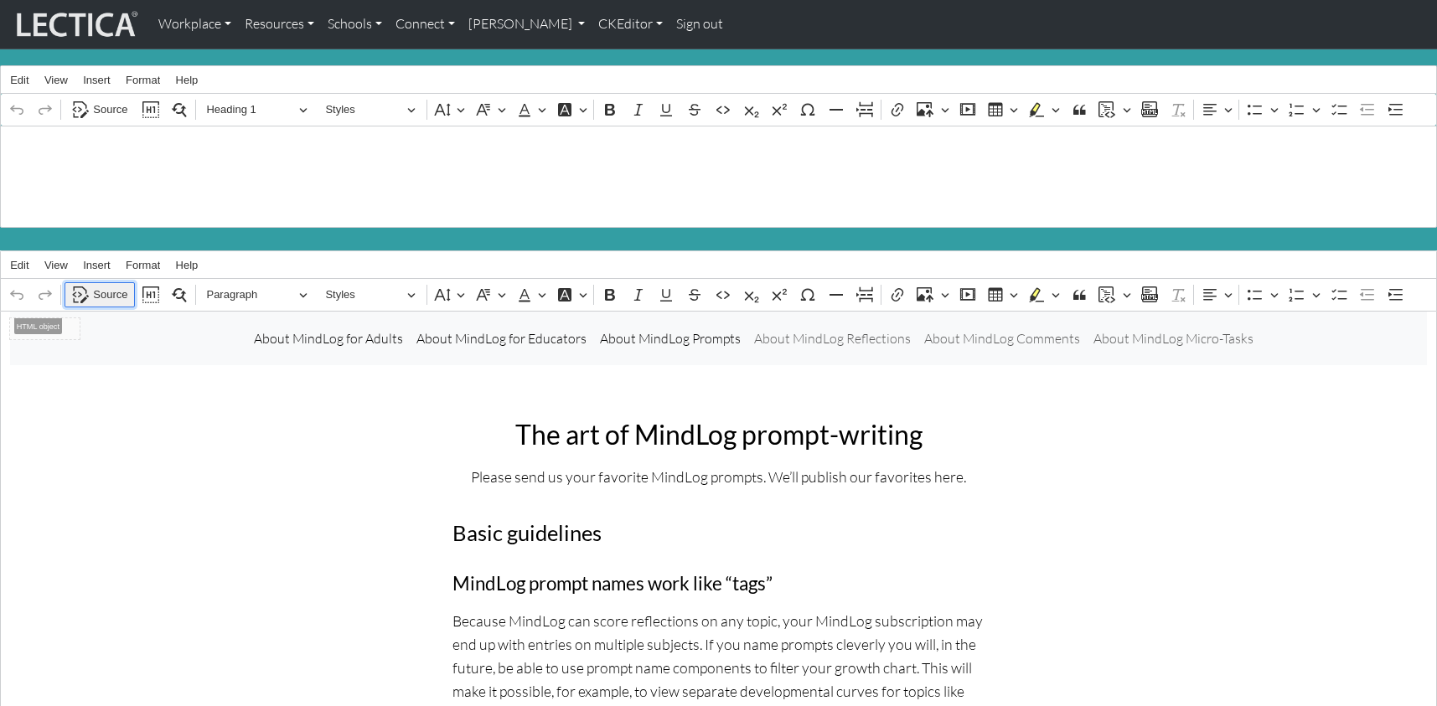
click at [108, 285] on span "Source" at bounding box center [110, 295] width 34 height 20
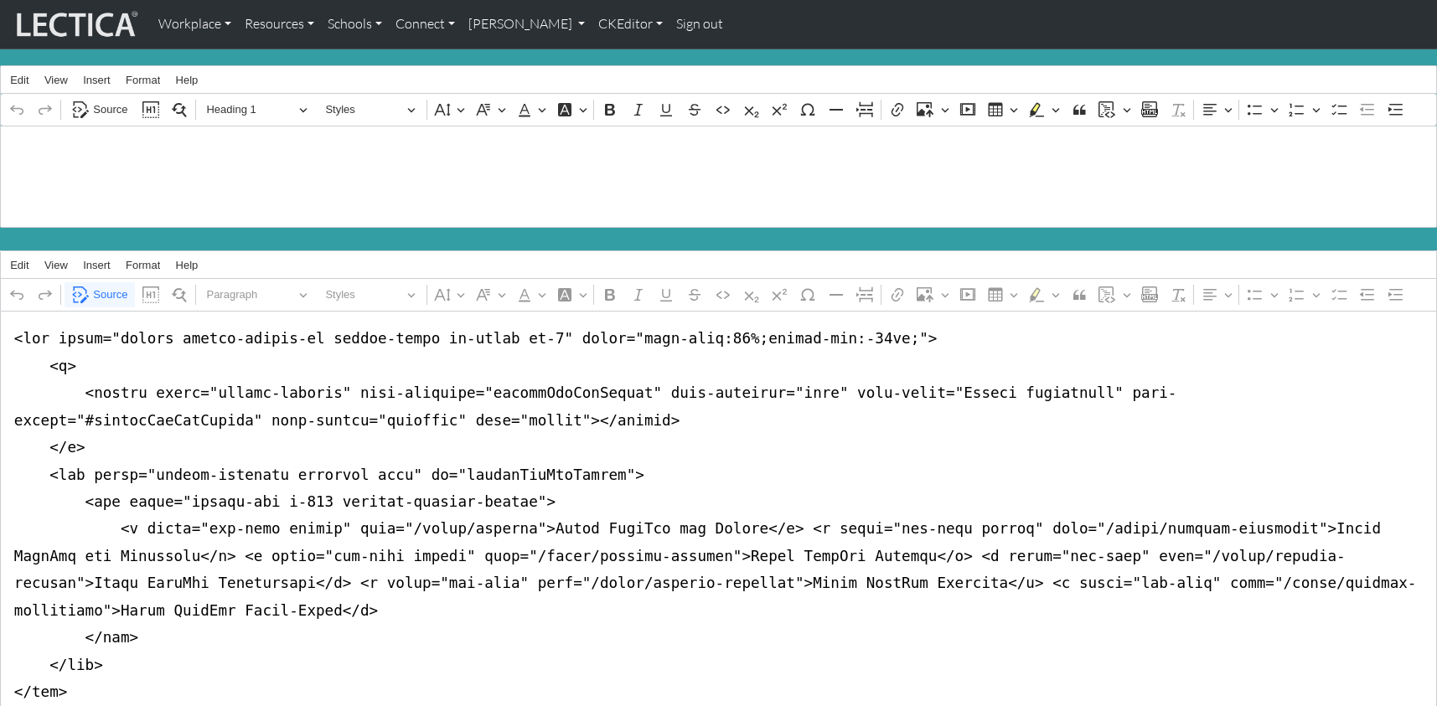
drag, startPoint x: 263, startPoint y: 500, endPoint x: 319, endPoint y: 501, distance: 56.1
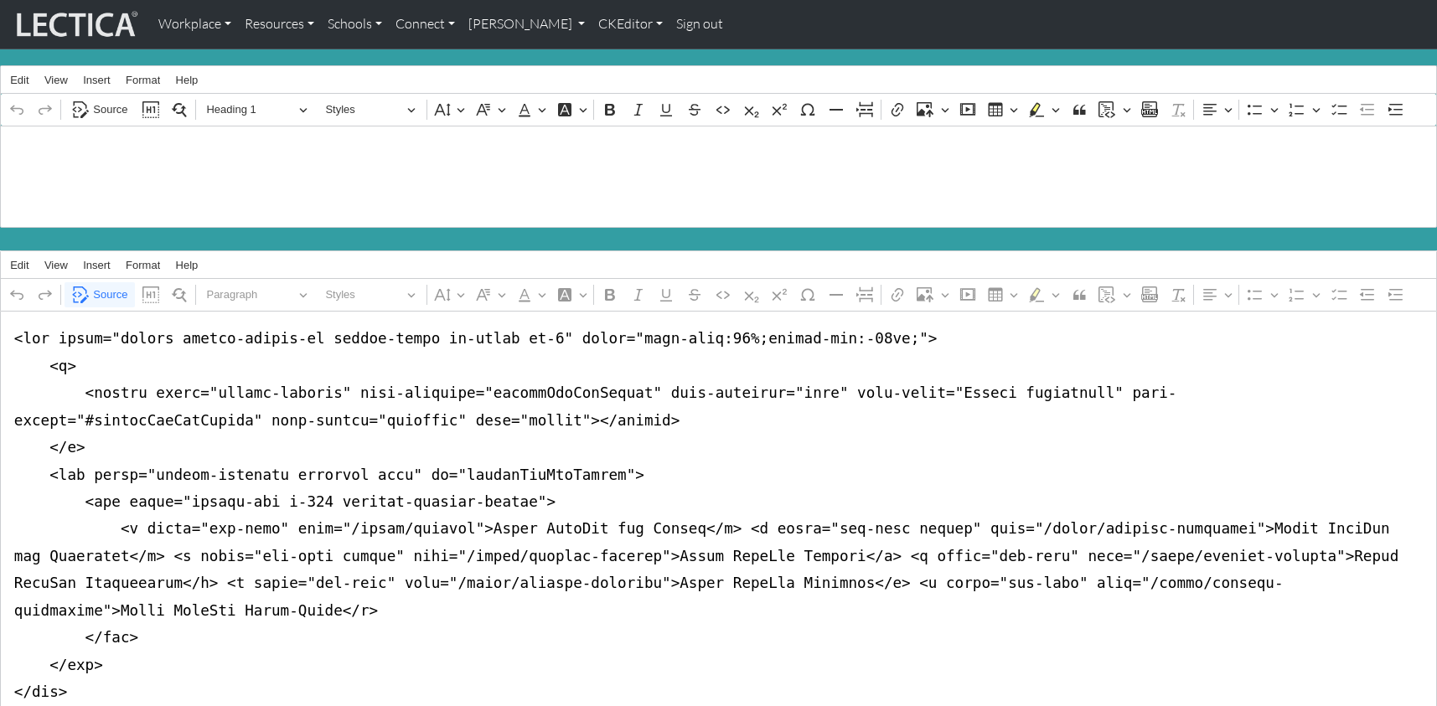
drag, startPoint x: 853, startPoint y: 504, endPoint x: 910, endPoint y: 503, distance: 57.0
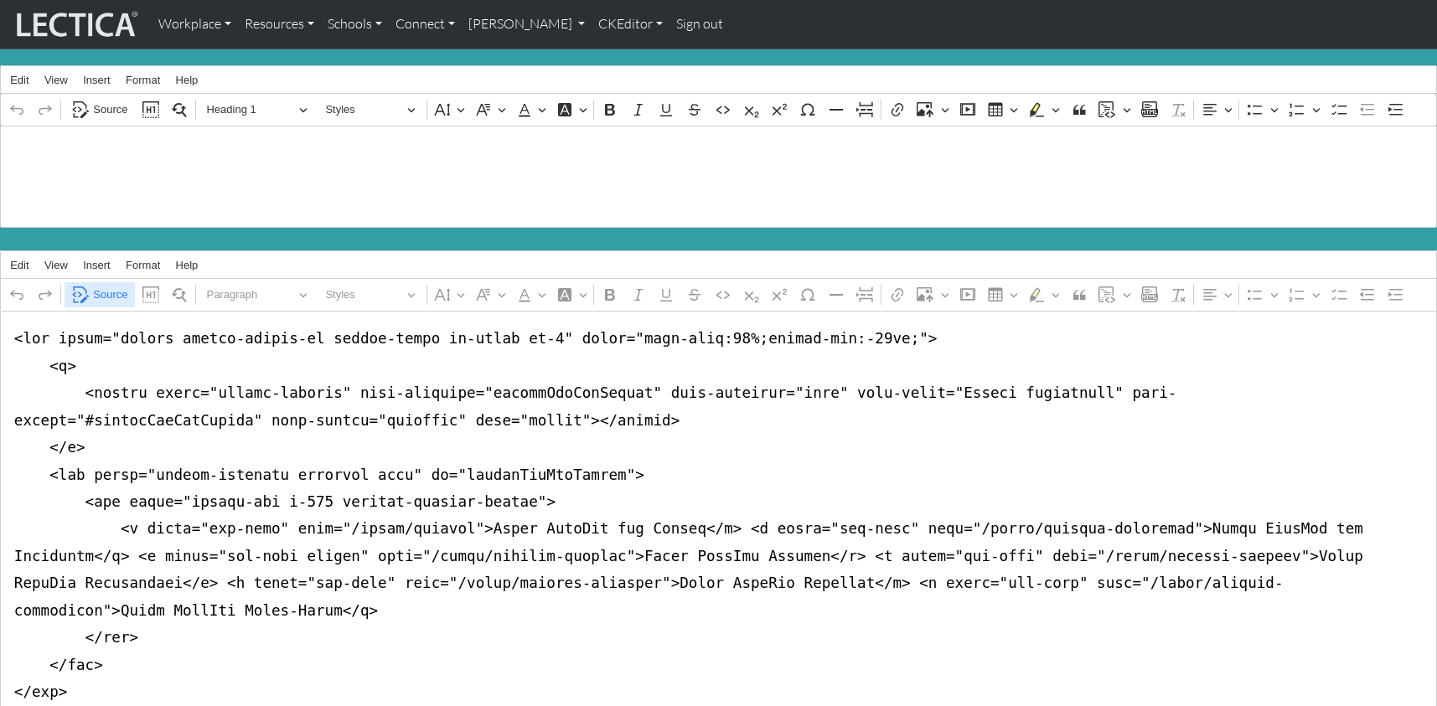
type textarea "<nav class="navbar navbar-expand-lg navbar-light bg-light mb-5" style="font-siz…"
click at [101, 285] on span "Source" at bounding box center [110, 295] width 34 height 20
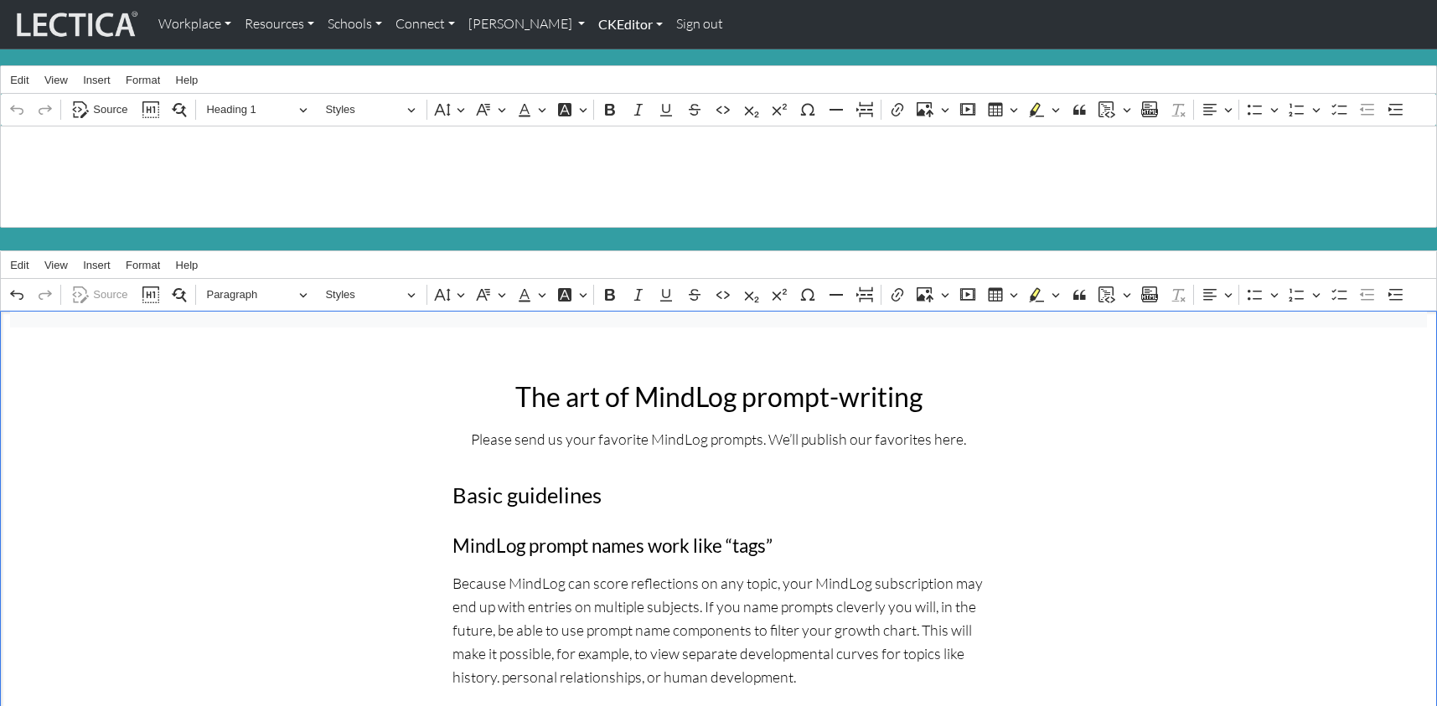
click at [592, 22] on link "CKEditor" at bounding box center [631, 24] width 78 height 35
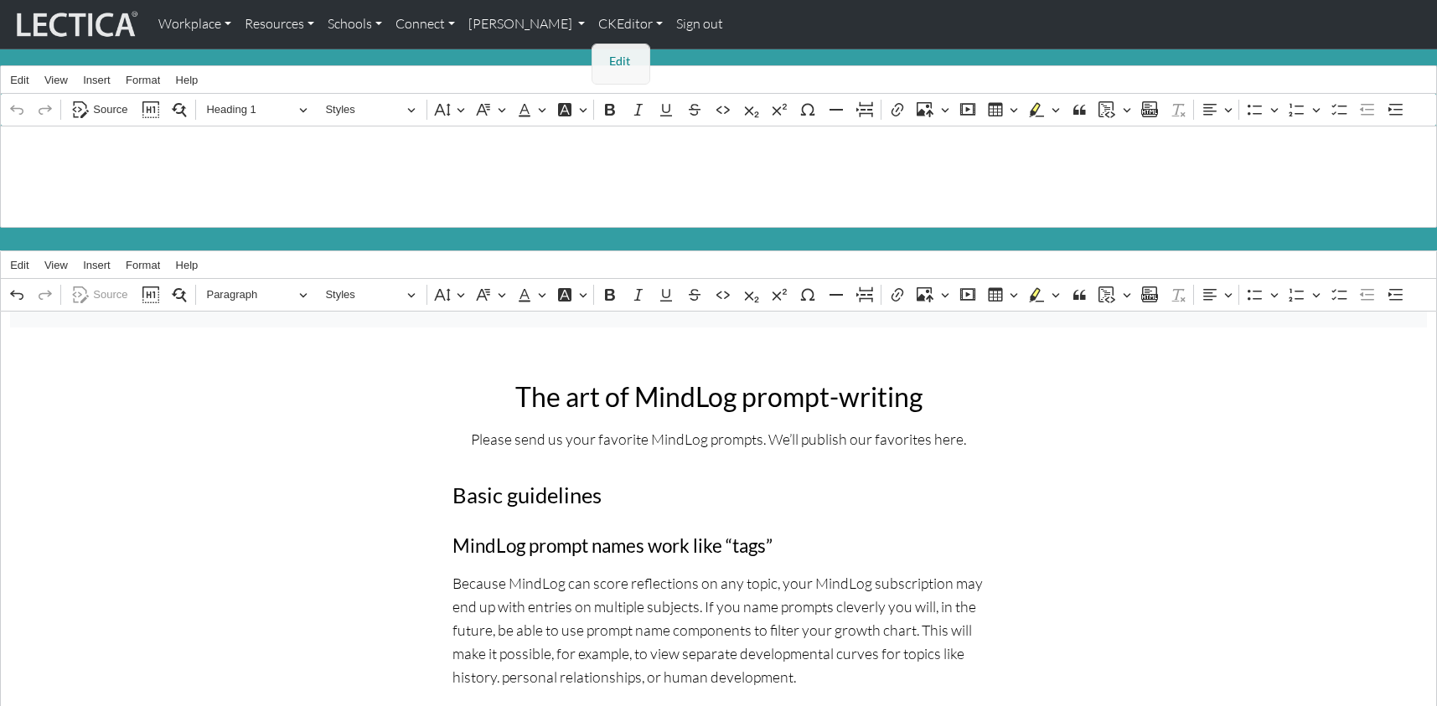
click at [605, 51] on link "Edit" at bounding box center [622, 61] width 34 height 21
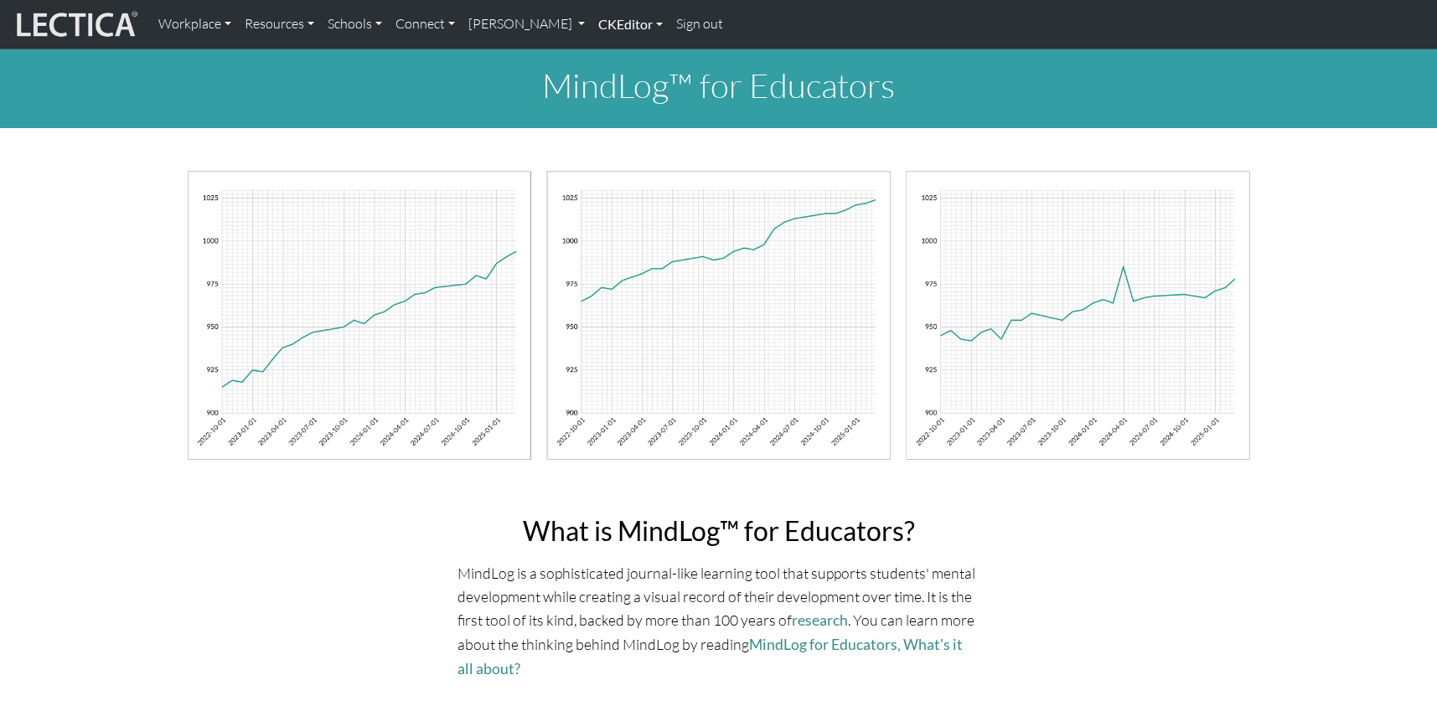
click at [592, 21] on link "CKEditor" at bounding box center [631, 24] width 78 height 35
click at [605, 59] on link "Edit" at bounding box center [622, 61] width 34 height 21
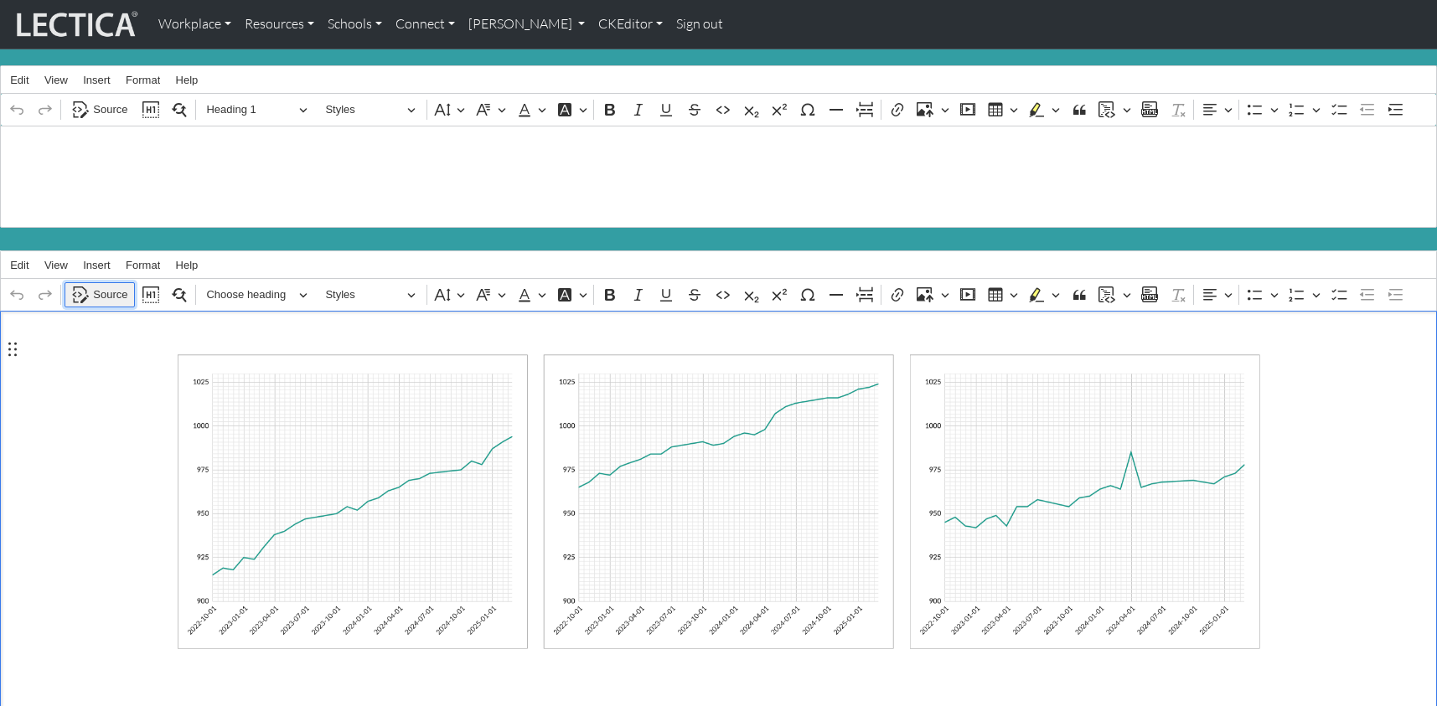
drag, startPoint x: 108, startPoint y: 278, endPoint x: 108, endPoint y: 294, distance: 15.9
click at [107, 285] on span "Source" at bounding box center [110, 295] width 34 height 20
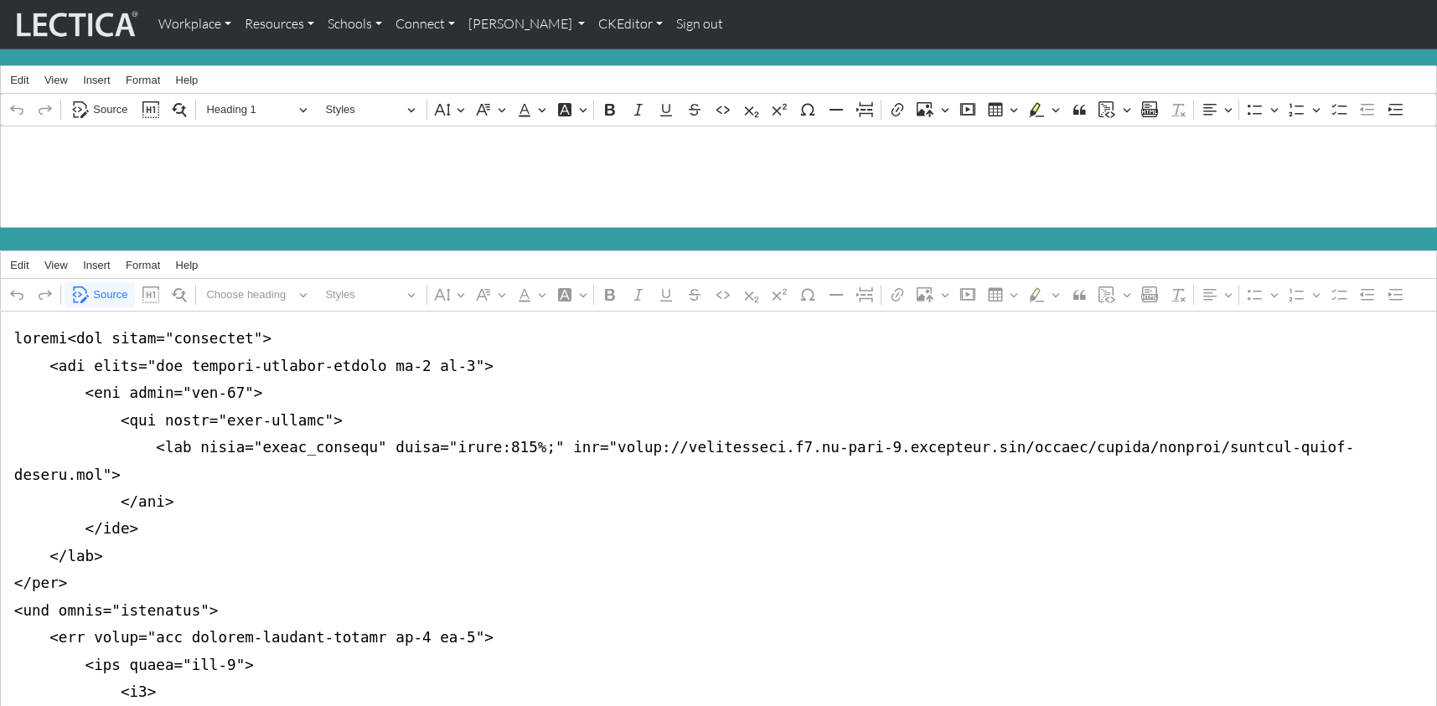
drag, startPoint x: 71, startPoint y: 327, endPoint x: 7, endPoint y: 326, distance: 64.5
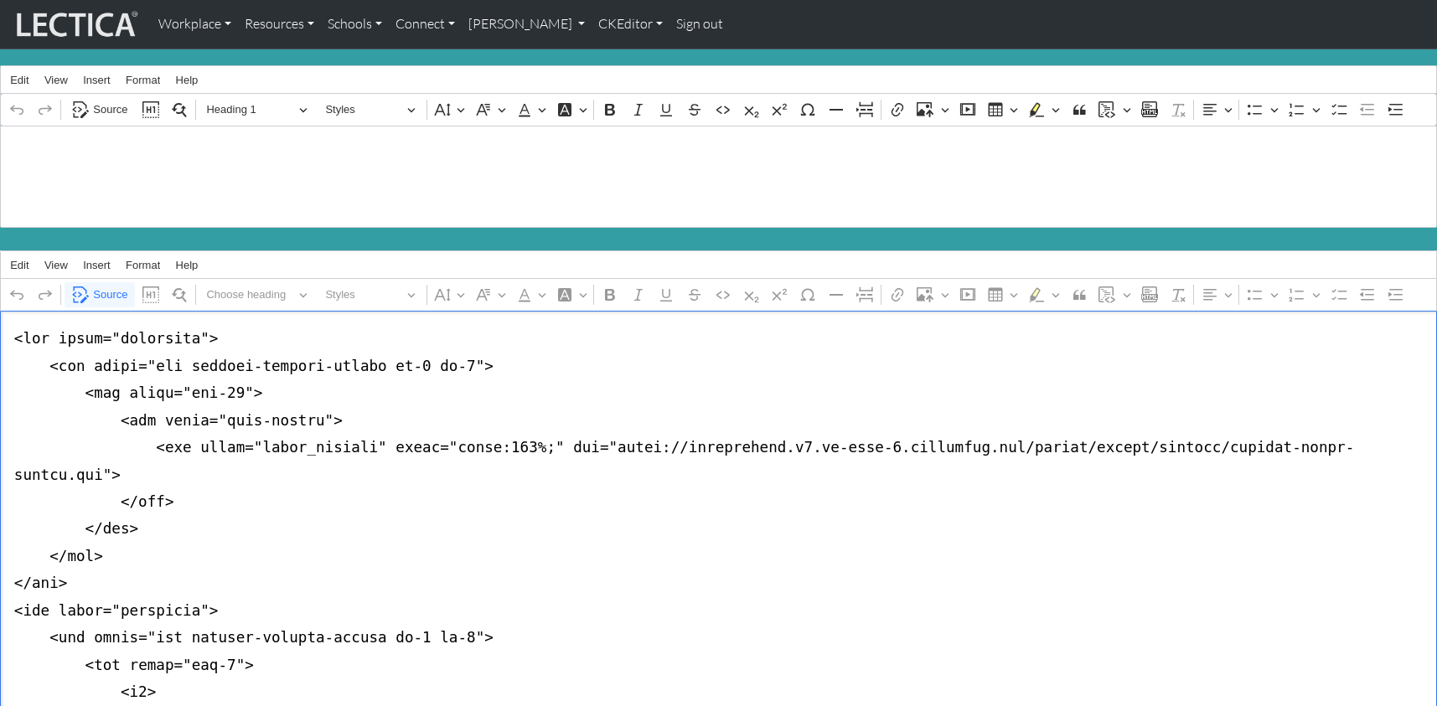
paste textarea "<nav class="navbar navbar-expand-lg navbar-light bg-light mb-5" style="font-siz…"
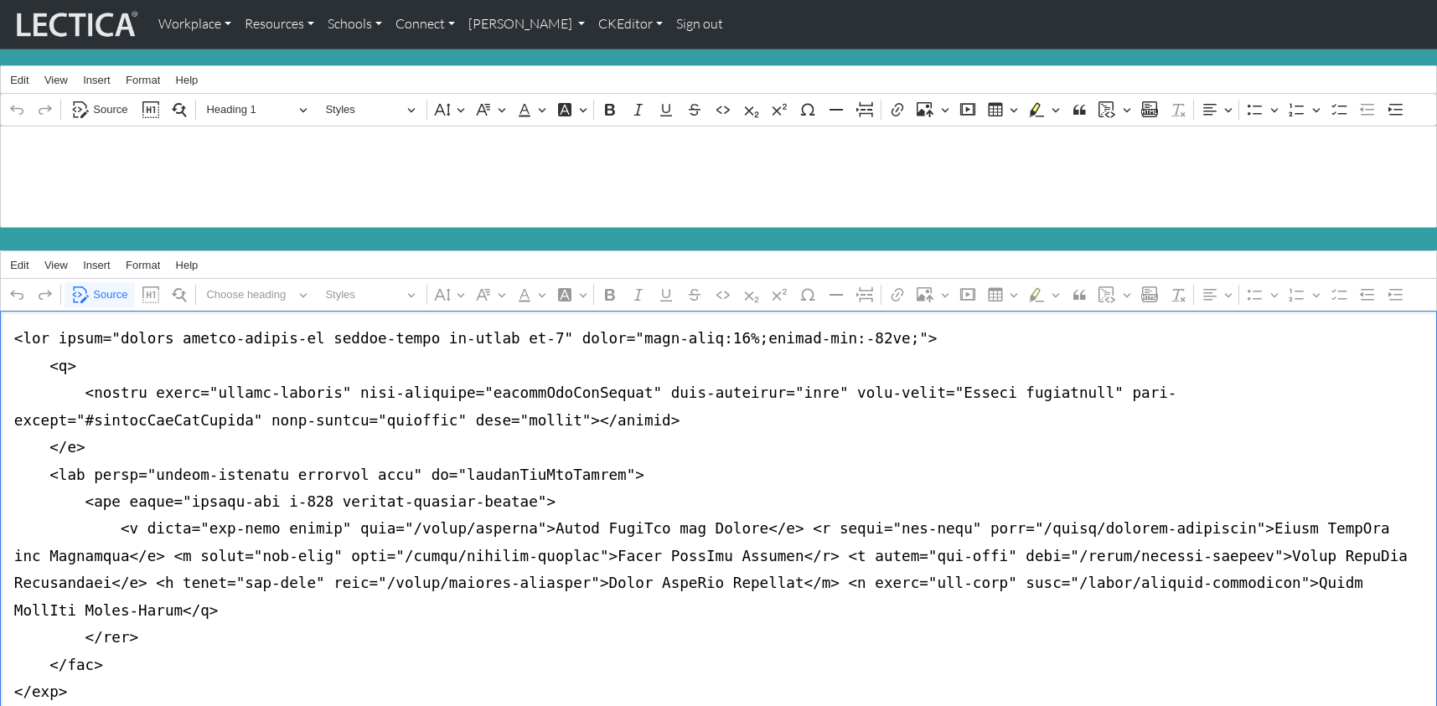
drag, startPoint x: 259, startPoint y: 509, endPoint x: 319, endPoint y: 509, distance: 60.3
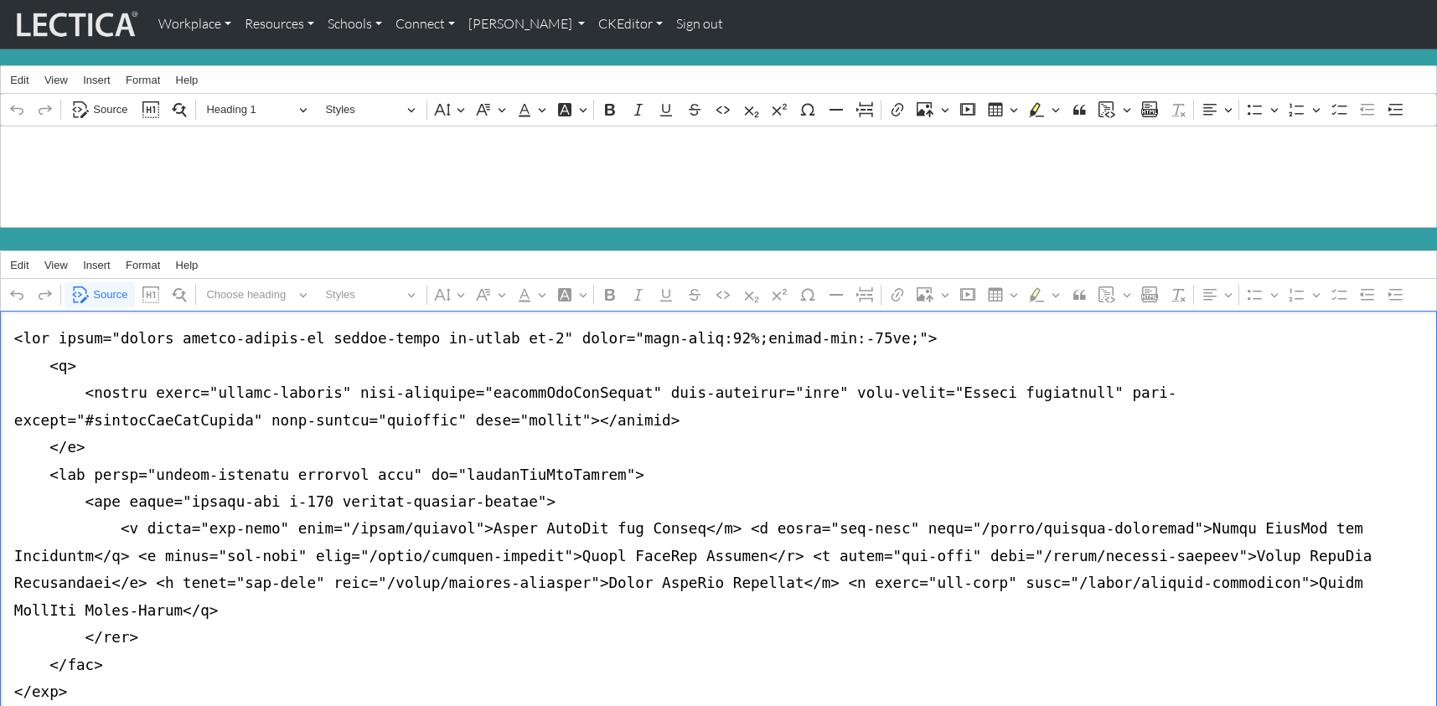
paste textarea "active"
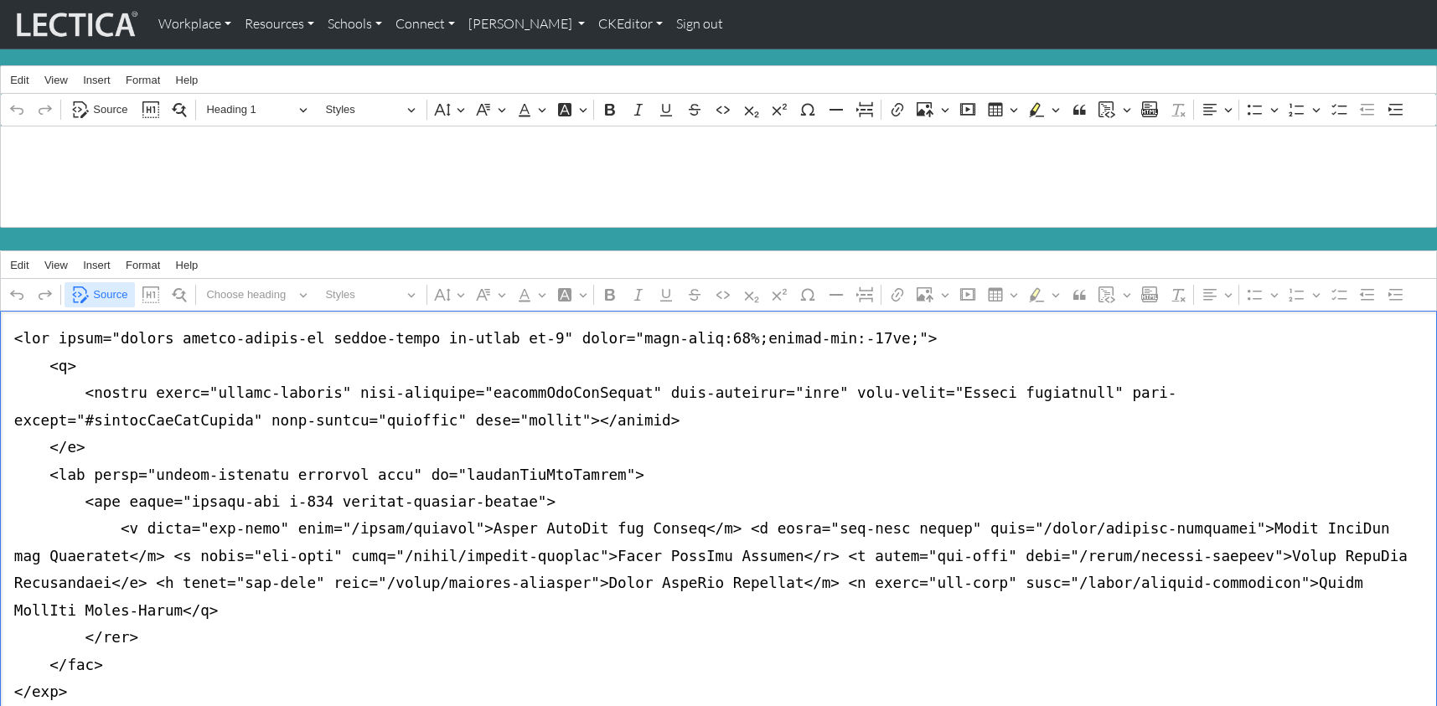
type textarea "<nav class="navbar navbar-expand-lg navbar-light bg-light mb-5" style="font-siz…"
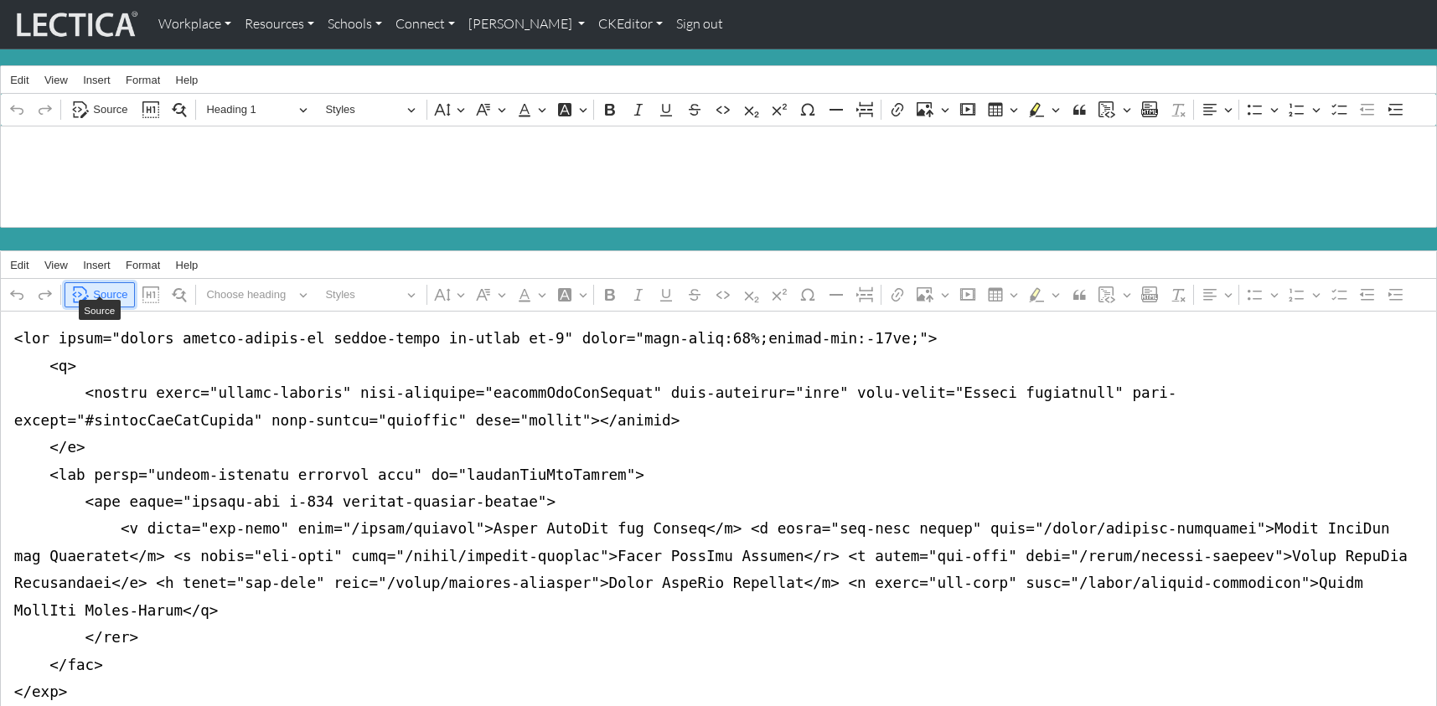
click at [102, 285] on span "Source" at bounding box center [110, 295] width 34 height 20
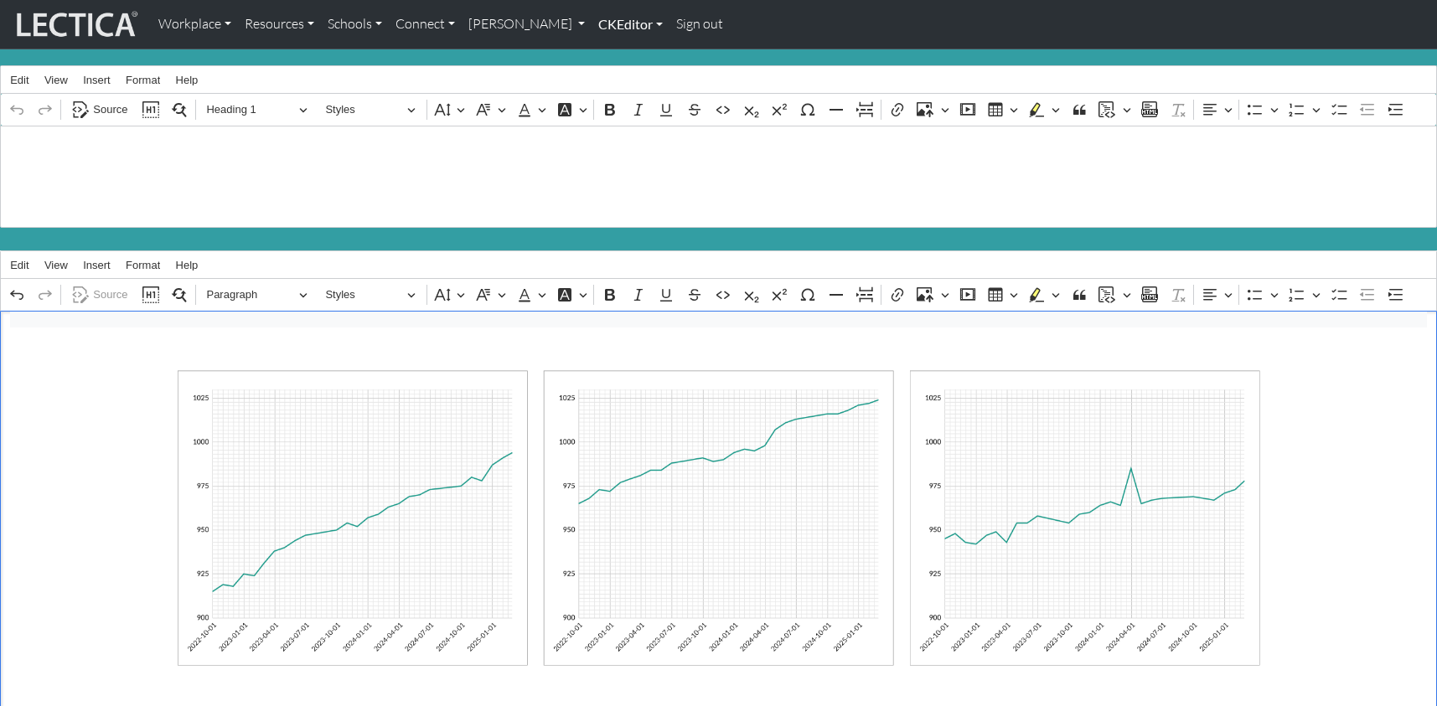
click at [592, 23] on link "CKEditor" at bounding box center [631, 24] width 78 height 35
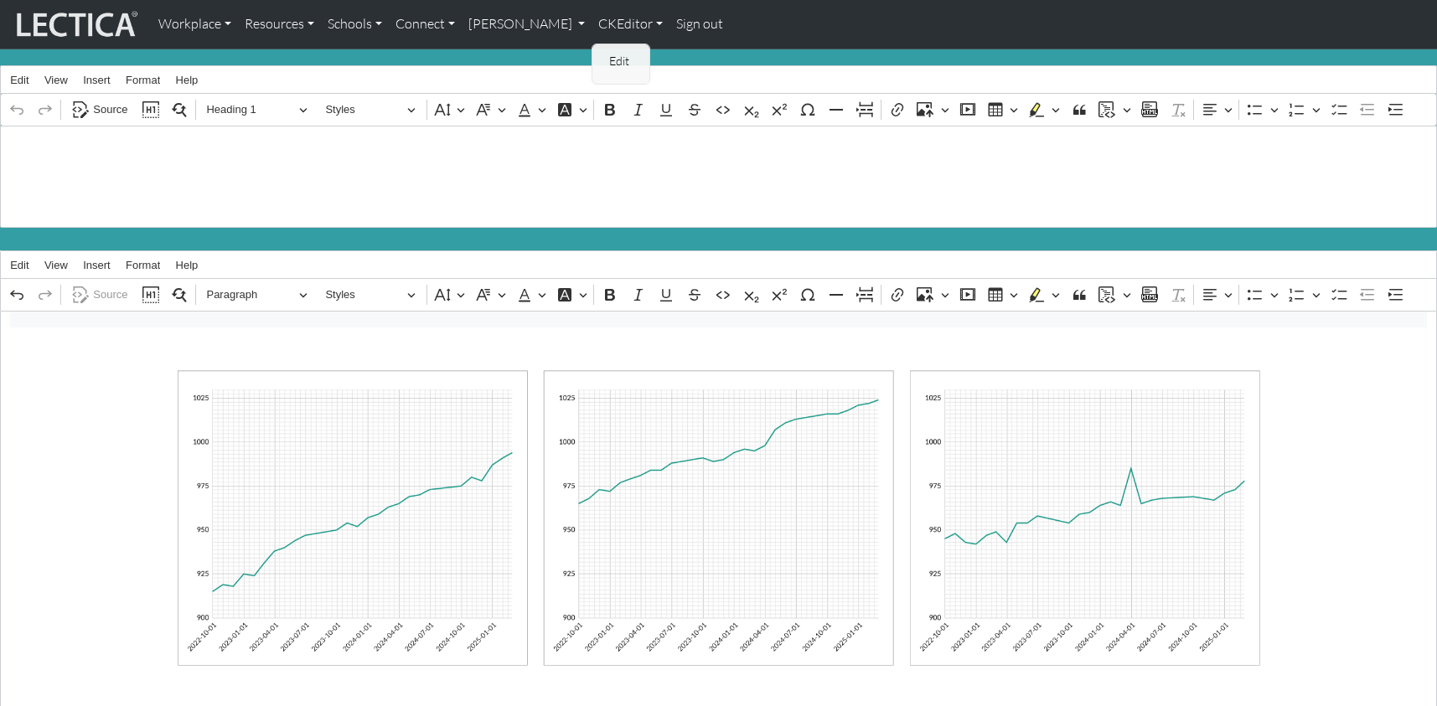
click at [605, 51] on link "Edit" at bounding box center [622, 61] width 34 height 21
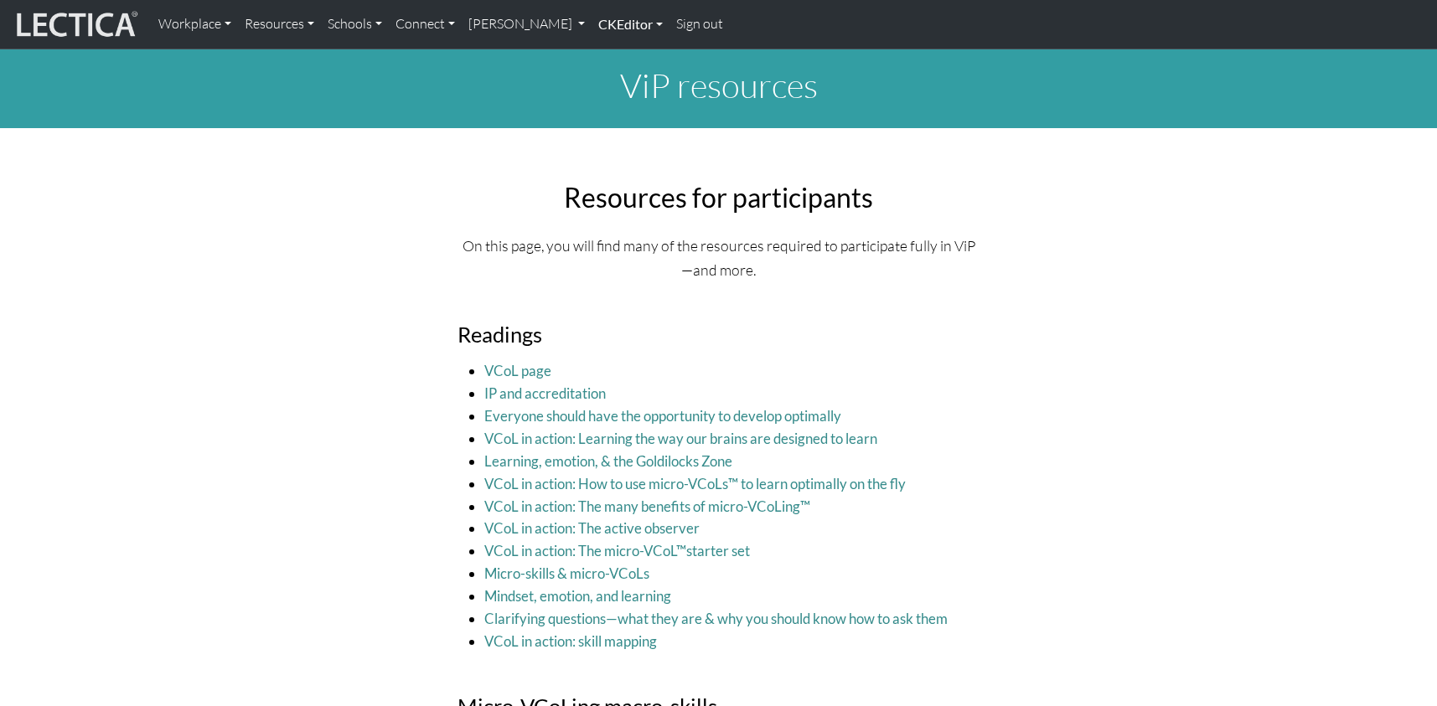
click at [592, 18] on link "CKEditor" at bounding box center [631, 24] width 78 height 35
click at [605, 54] on link "Edit" at bounding box center [622, 61] width 34 height 21
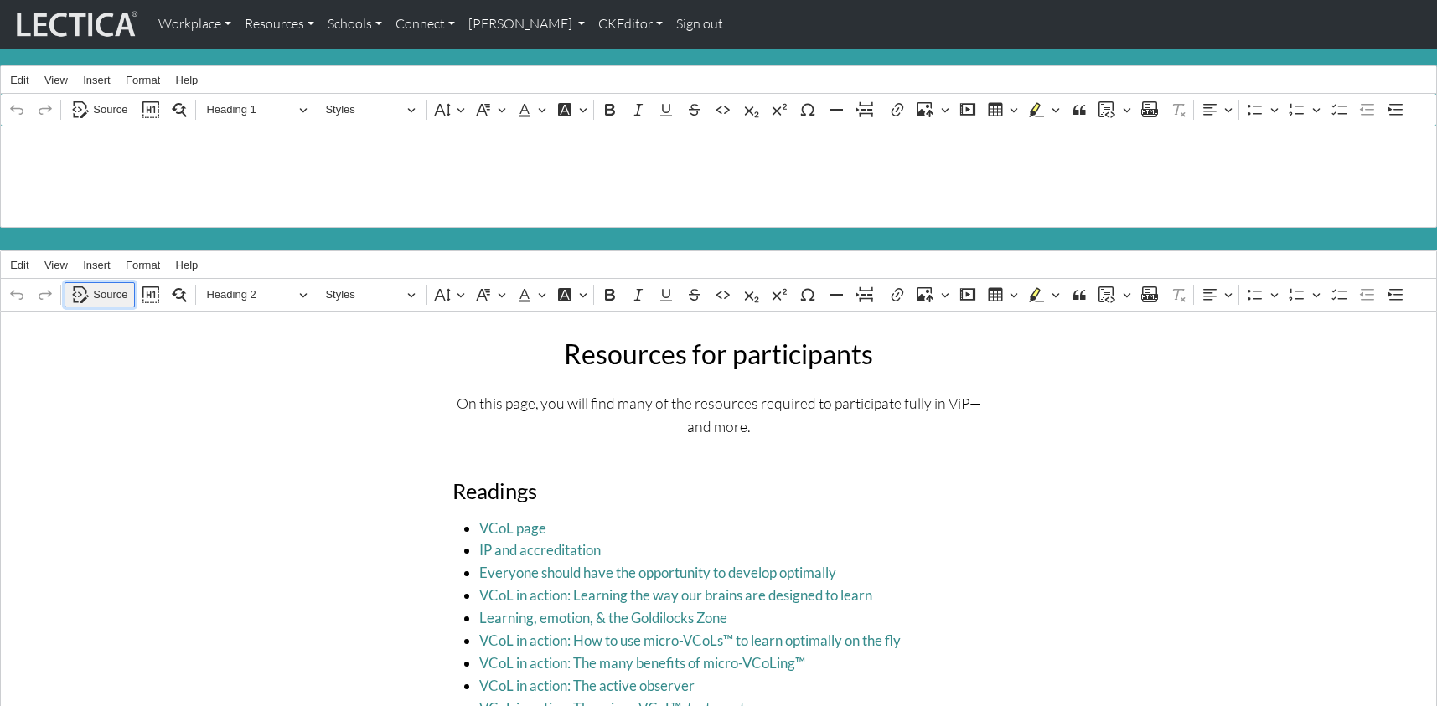
click at [111, 296] on button "Source" at bounding box center [100, 295] width 70 height 26
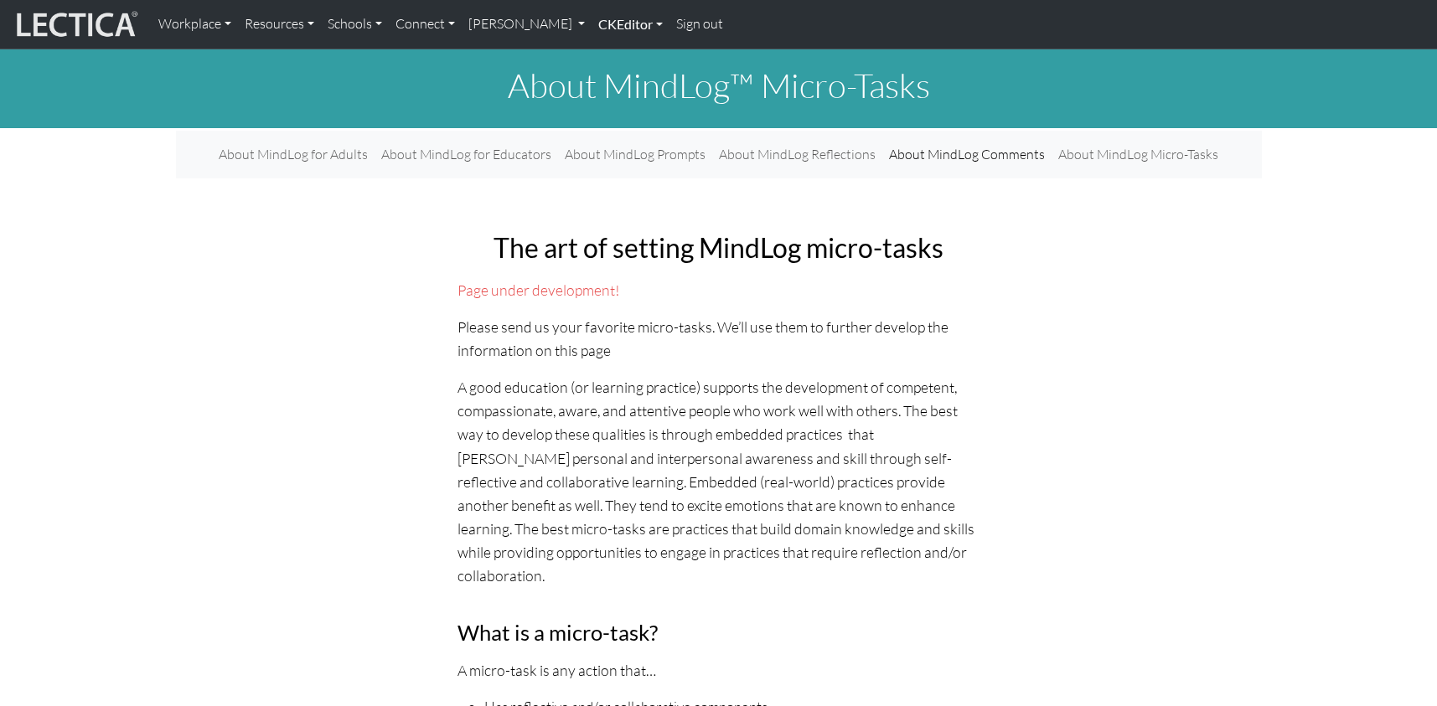
click at [592, 28] on link "CKEditor" at bounding box center [631, 24] width 78 height 35
click at [605, 59] on link "Edit" at bounding box center [622, 61] width 34 height 21
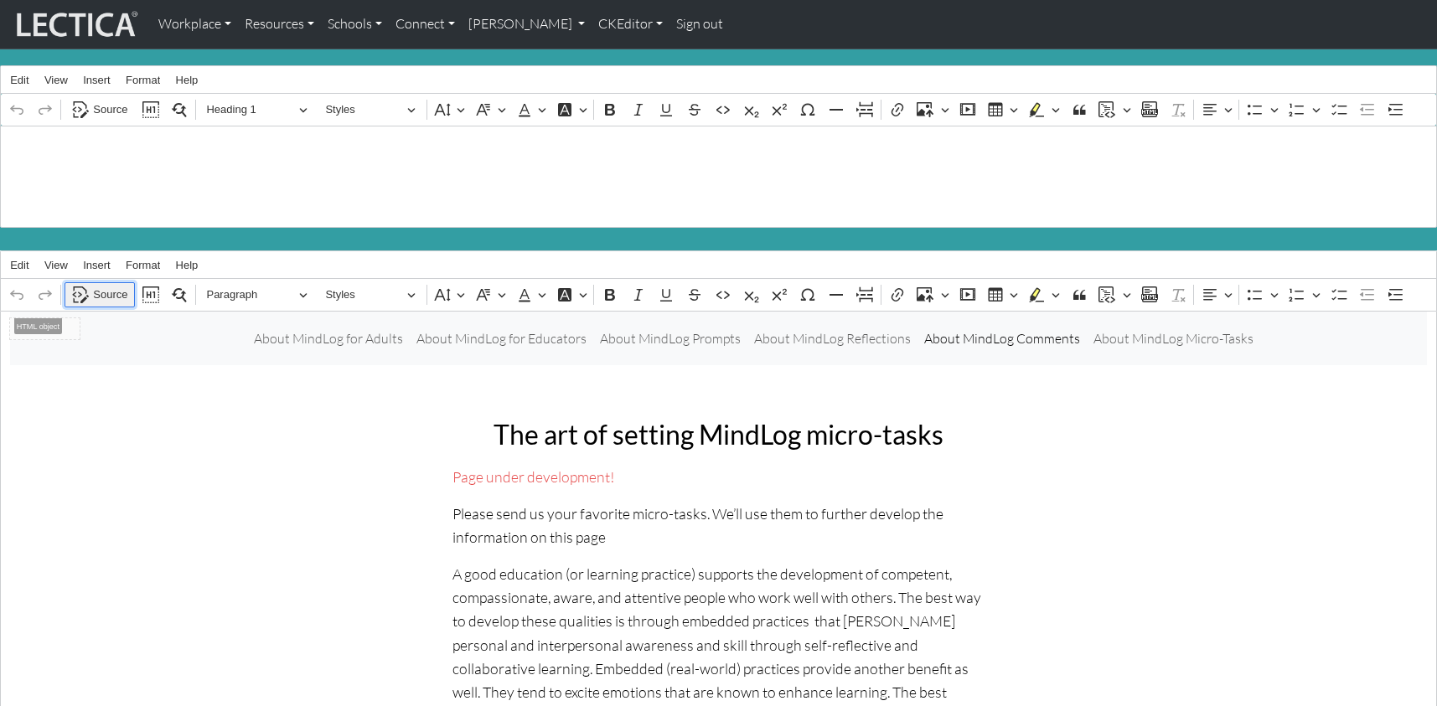
click at [94, 285] on span "Source" at bounding box center [110, 295] width 34 height 20
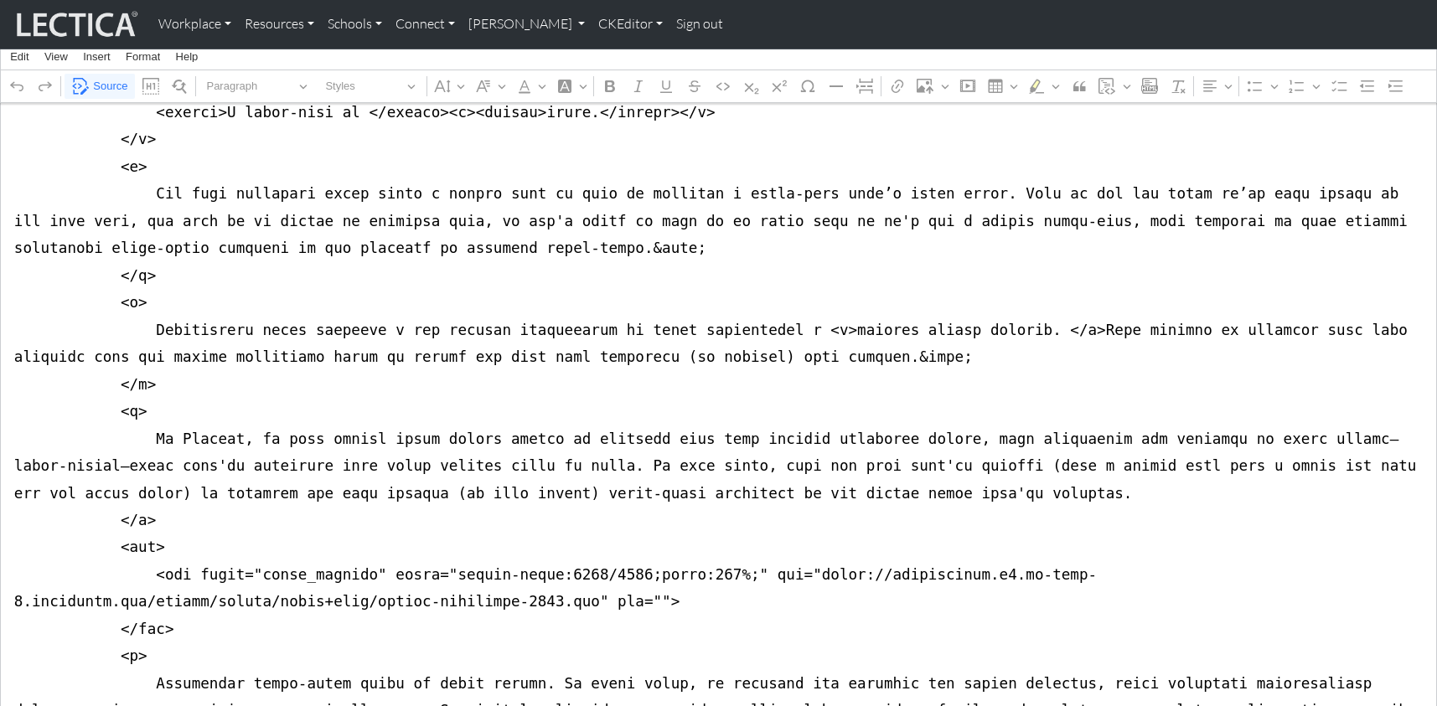
scroll to position [2652, 0]
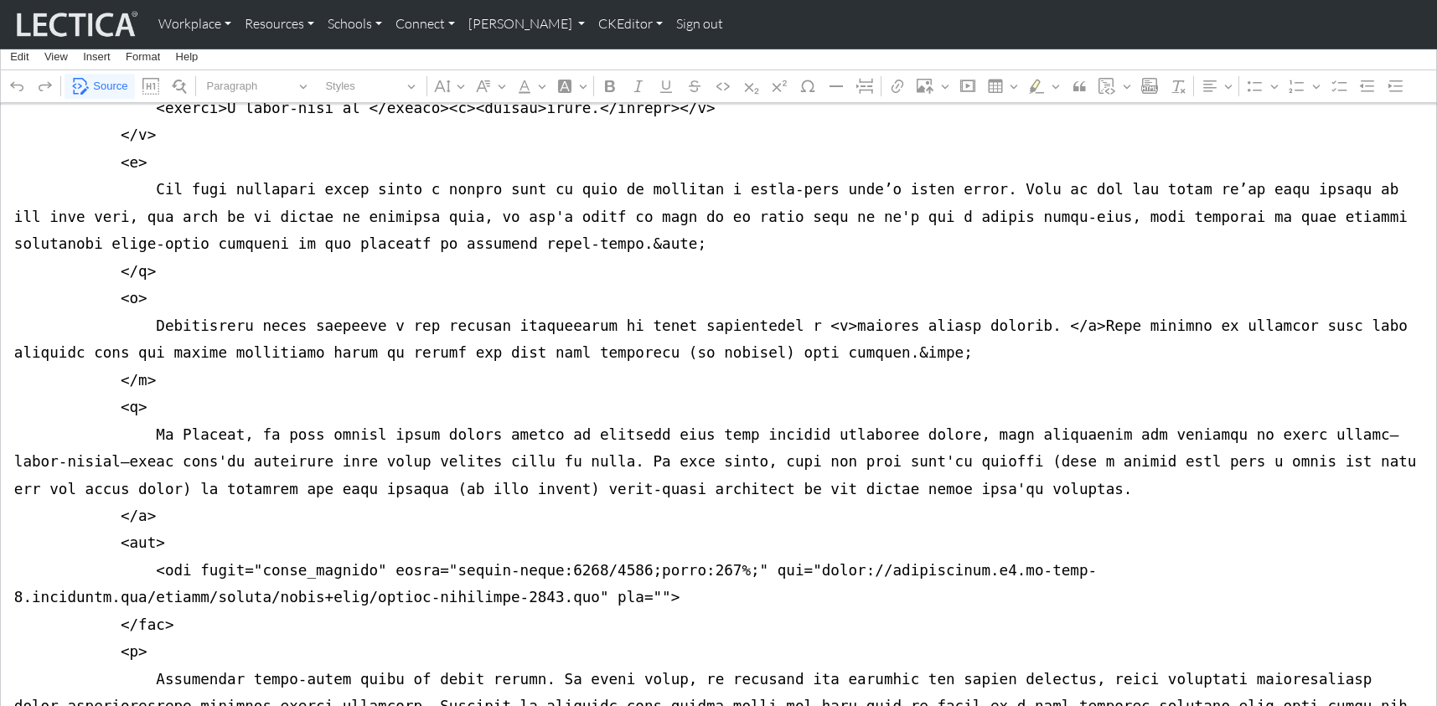
drag, startPoint x: 772, startPoint y: 302, endPoint x: 561, endPoint y: 329, distance: 212.9
click at [561, 329] on textarea "Source code editing area" at bounding box center [718, 26] width 1437 height 4735
drag, startPoint x: 11, startPoint y: 284, endPoint x: 5, endPoint y: 379, distance: 94.9
click at [5, 379] on textarea "Source code editing area" at bounding box center [718, 26] width 1437 height 4735
type textarea "<nav class="navbar navbar-expand-lg navbar-light bg-light mb-5" style="font-siz…"
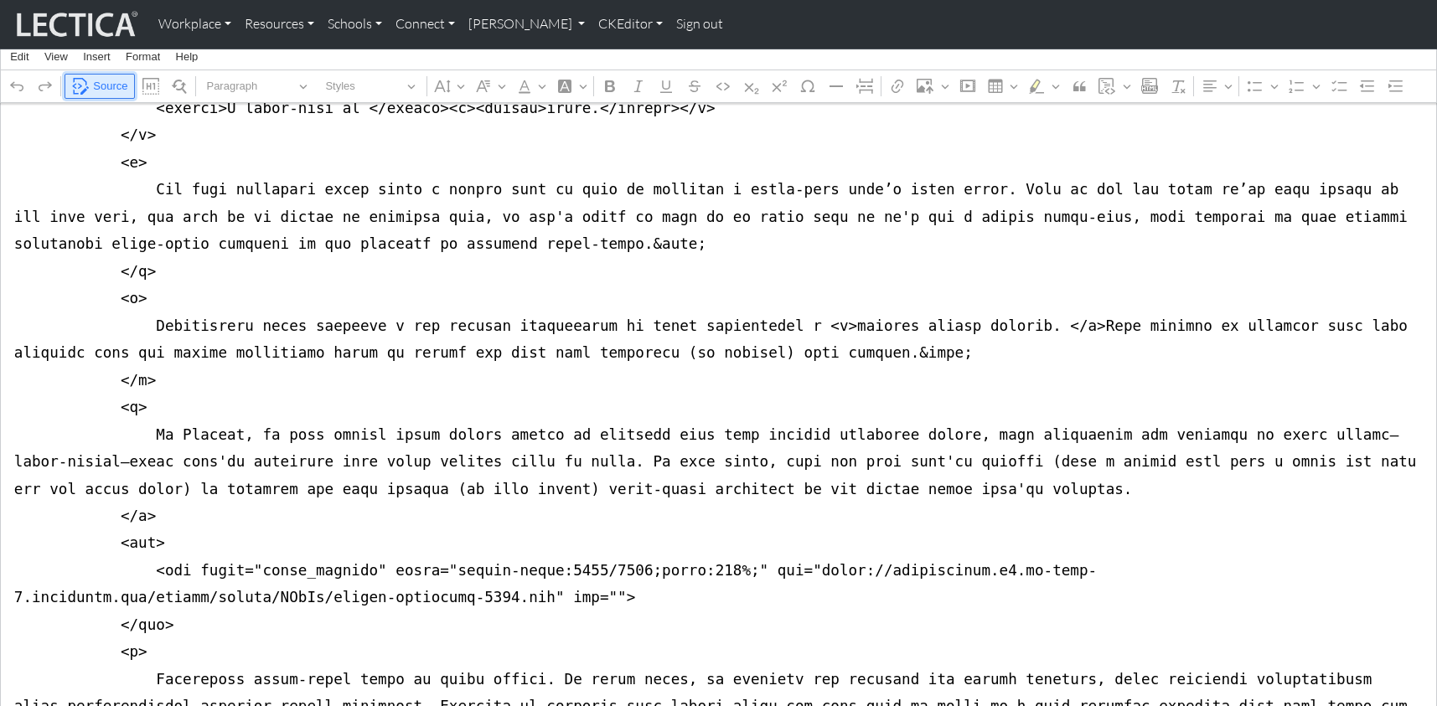
click at [112, 85] on span "Source" at bounding box center [110, 86] width 34 height 20
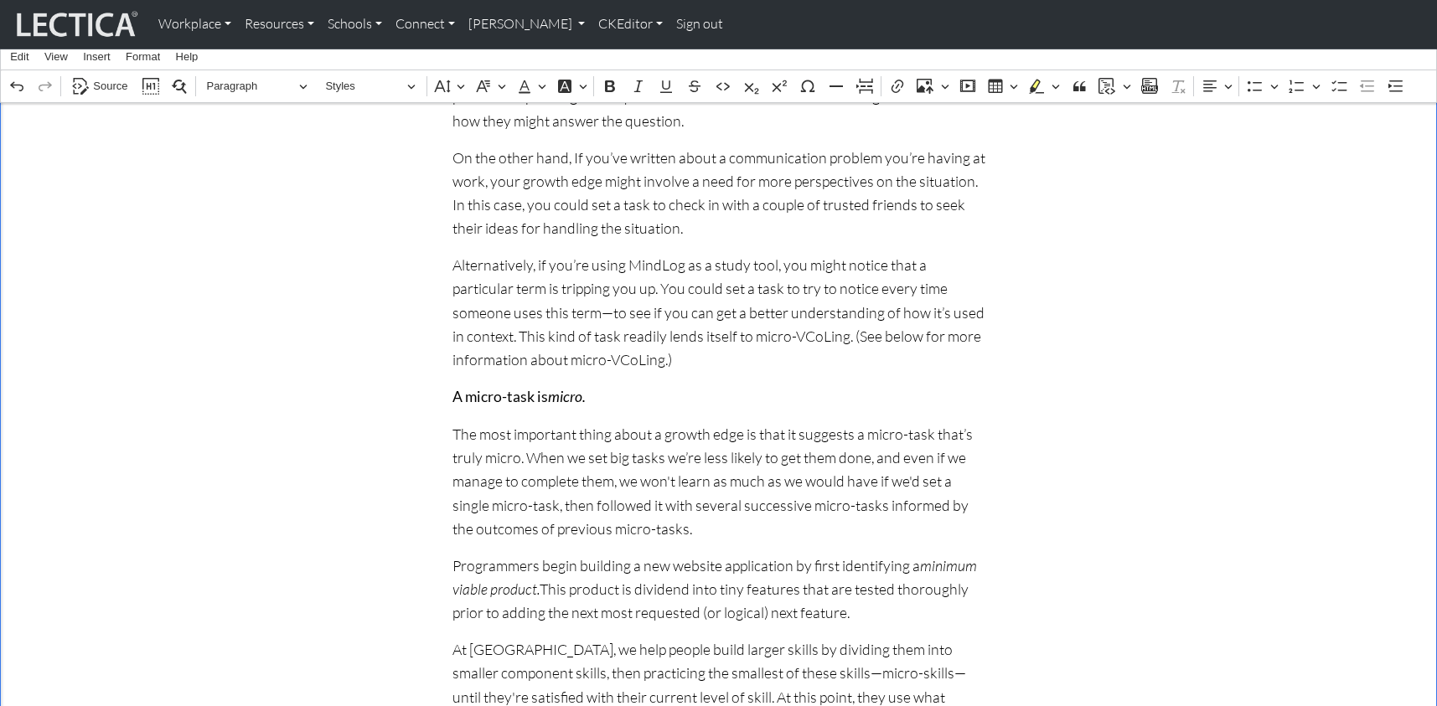
scroll to position [1112, 0]
click at [108, 85] on span "Source" at bounding box center [110, 86] width 34 height 20
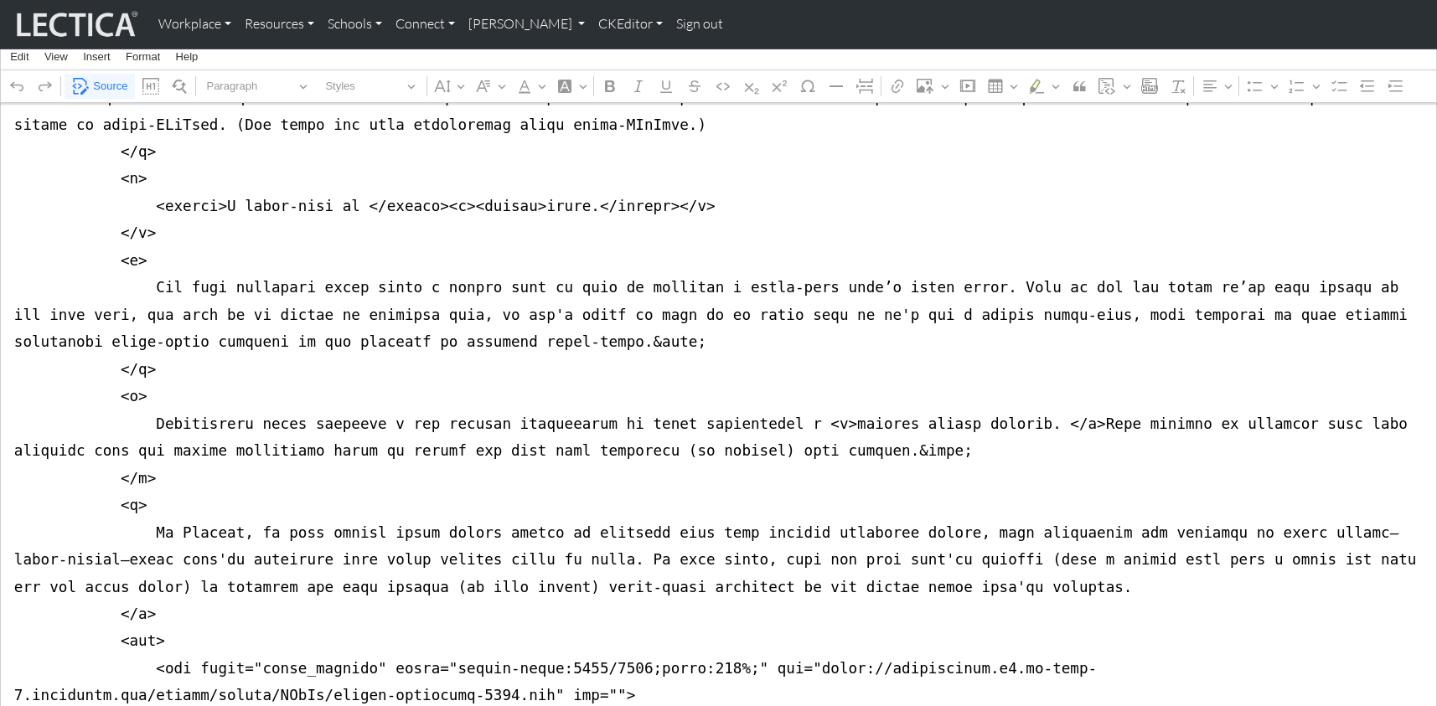
scroll to position [2556, 0]
drag, startPoint x: 178, startPoint y: 375, endPoint x: 0, endPoint y: 378, distance: 178.5
click at [0, 378] on textarea "Source code editing area" at bounding box center [718, 122] width 1437 height 4735
click at [166, 375] on textarea "Source code editing area" at bounding box center [718, 122] width 1437 height 4735
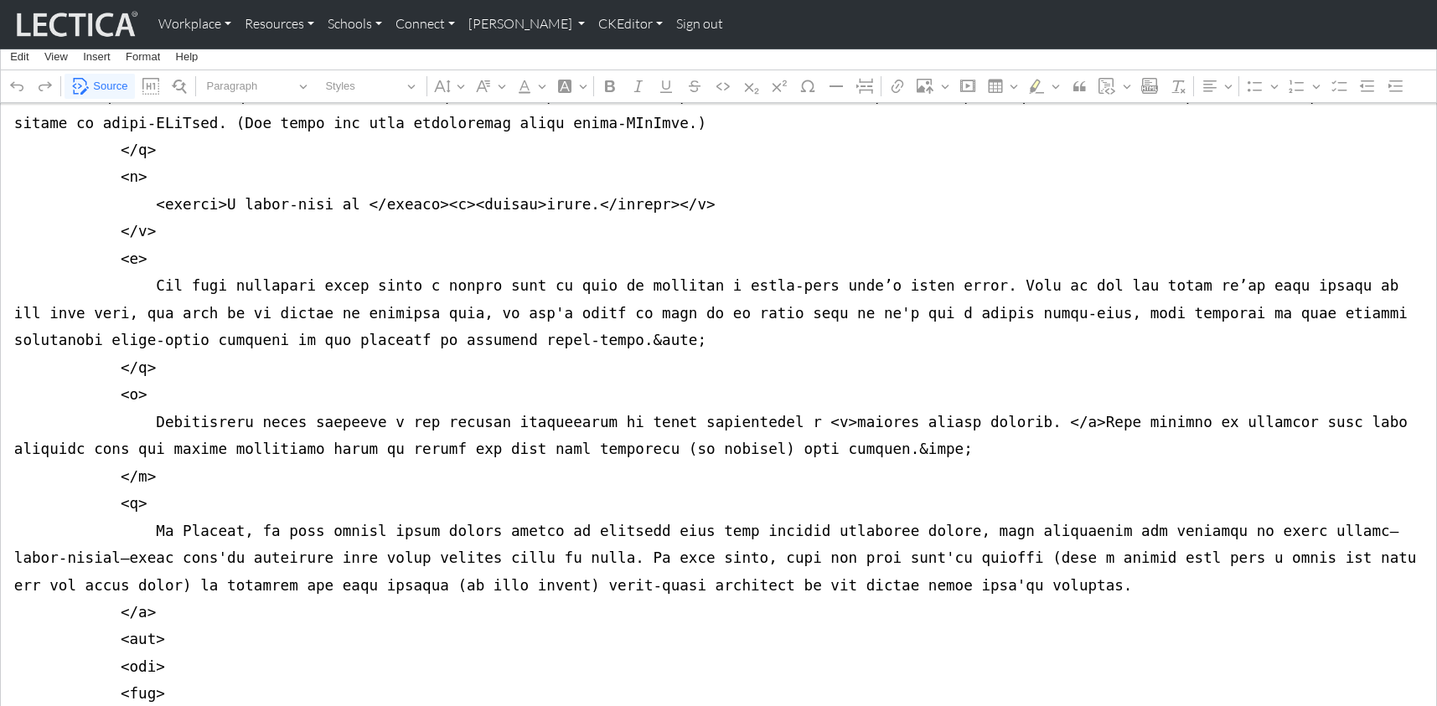
click at [121, 374] on textarea "Source code editing area" at bounding box center [718, 149] width 1437 height 4789
click at [121, 395] on textarea "Source code editing area" at bounding box center [718, 149] width 1437 height 4789
click at [122, 420] on textarea "Source code editing area" at bounding box center [718, 149] width 1437 height 4789
click at [173, 423] on textarea "Source code editing area" at bounding box center [718, 149] width 1437 height 4789
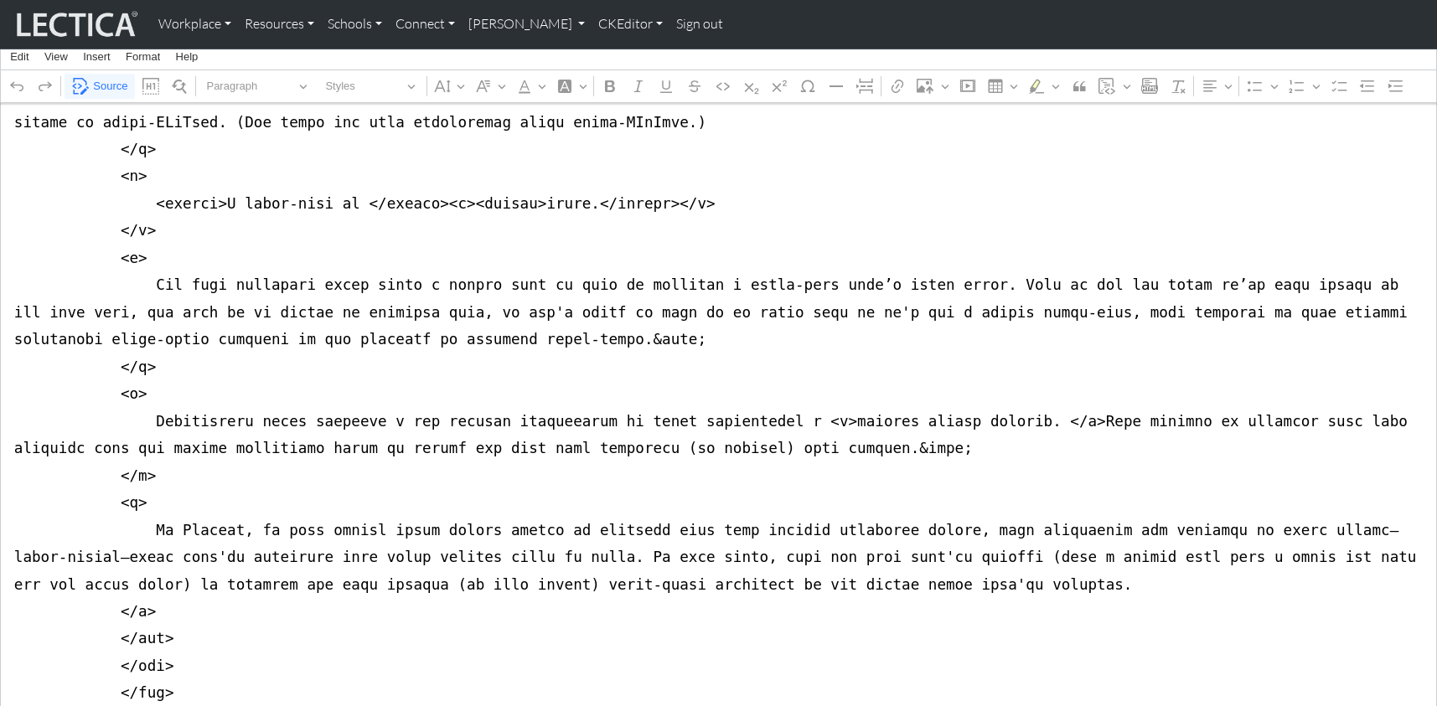
drag, startPoint x: 13, startPoint y: 369, endPoint x: 12, endPoint y: 442, distance: 73.8
click at [12, 442] on textarea "Source code editing area" at bounding box center [718, 162] width 1437 height 4816
click at [19, 447] on textarea "Source code editing area" at bounding box center [718, 162] width 1437 height 4816
click at [128, 452] on textarea "Source code editing area" at bounding box center [718, 203] width 1437 height 4898
drag, startPoint x: 129, startPoint y: 471, endPoint x: 125, endPoint y: 481, distance: 10.9
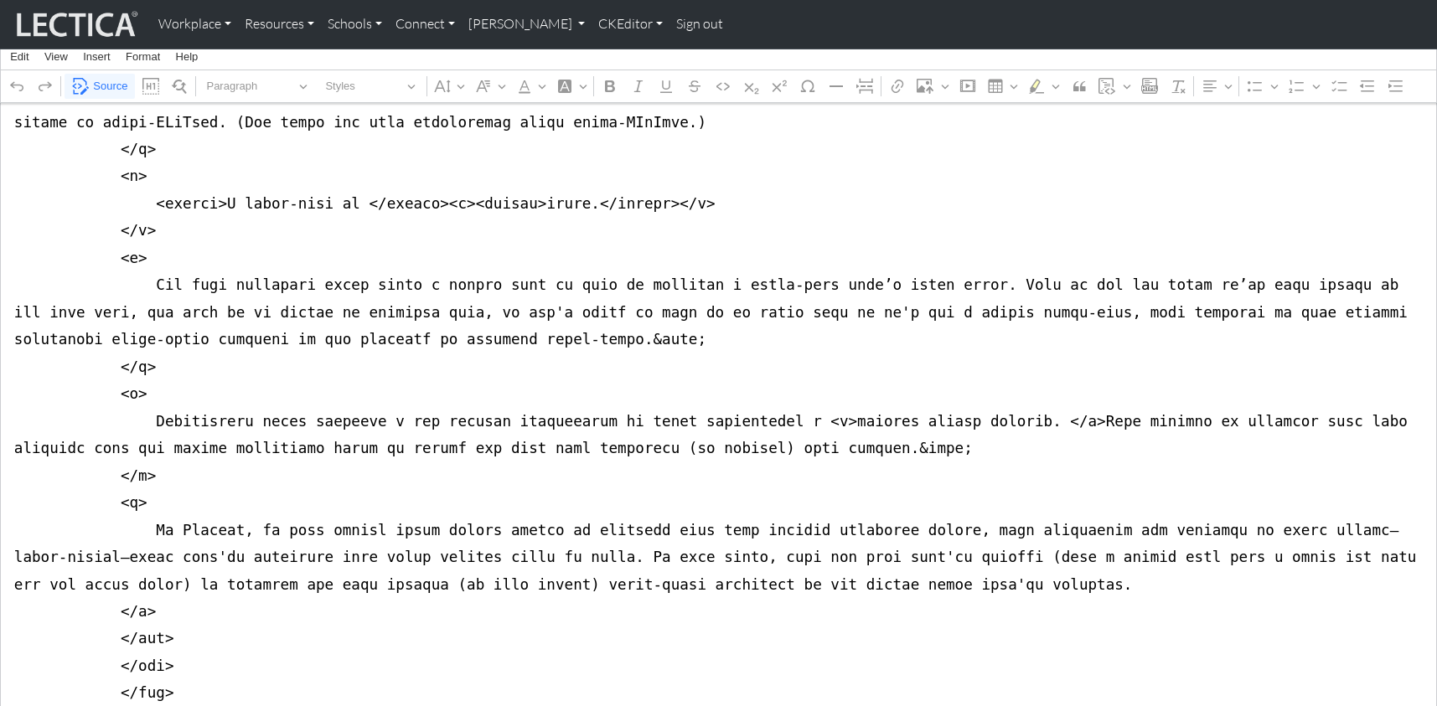
click at [128, 471] on textarea "Source code editing area" at bounding box center [718, 203] width 1437 height 4898
click at [128, 495] on textarea "Source code editing area" at bounding box center [718, 203] width 1437 height 4898
drag, startPoint x: 11, startPoint y: 371, endPoint x: 8, endPoint y: 445, distance: 73.8
click at [8, 445] on textarea "Source code editing area" at bounding box center [718, 203] width 1437 height 4898
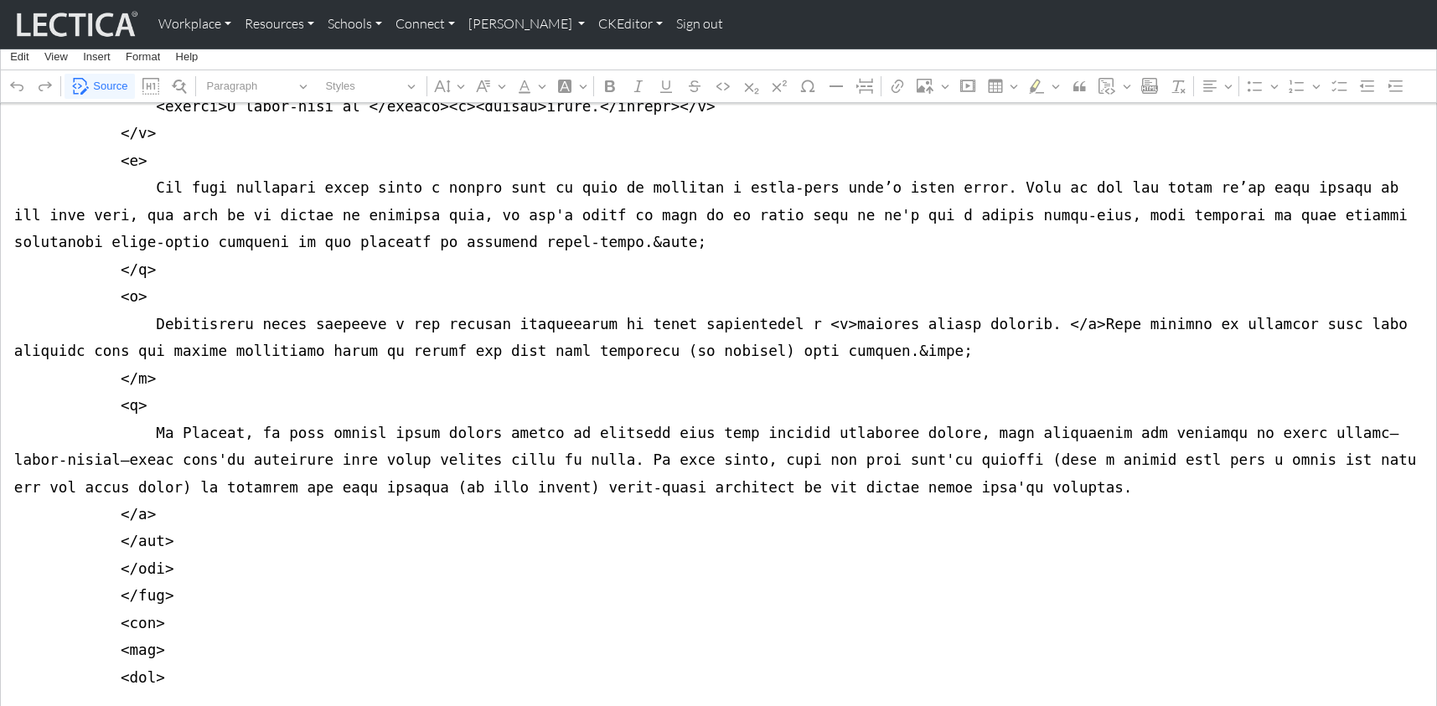
scroll to position [2654, 0]
click at [12, 537] on textarea "Source code editing area" at bounding box center [718, 105] width 1437 height 4898
drag, startPoint x: 11, startPoint y: 359, endPoint x: 7, endPoint y: 423, distance: 64.7
click at [7, 423] on textarea "Source code editing area" at bounding box center [718, 146] width 1437 height 4980
click at [11, 606] on textarea "Source code editing area" at bounding box center [718, 146] width 1437 height 4980
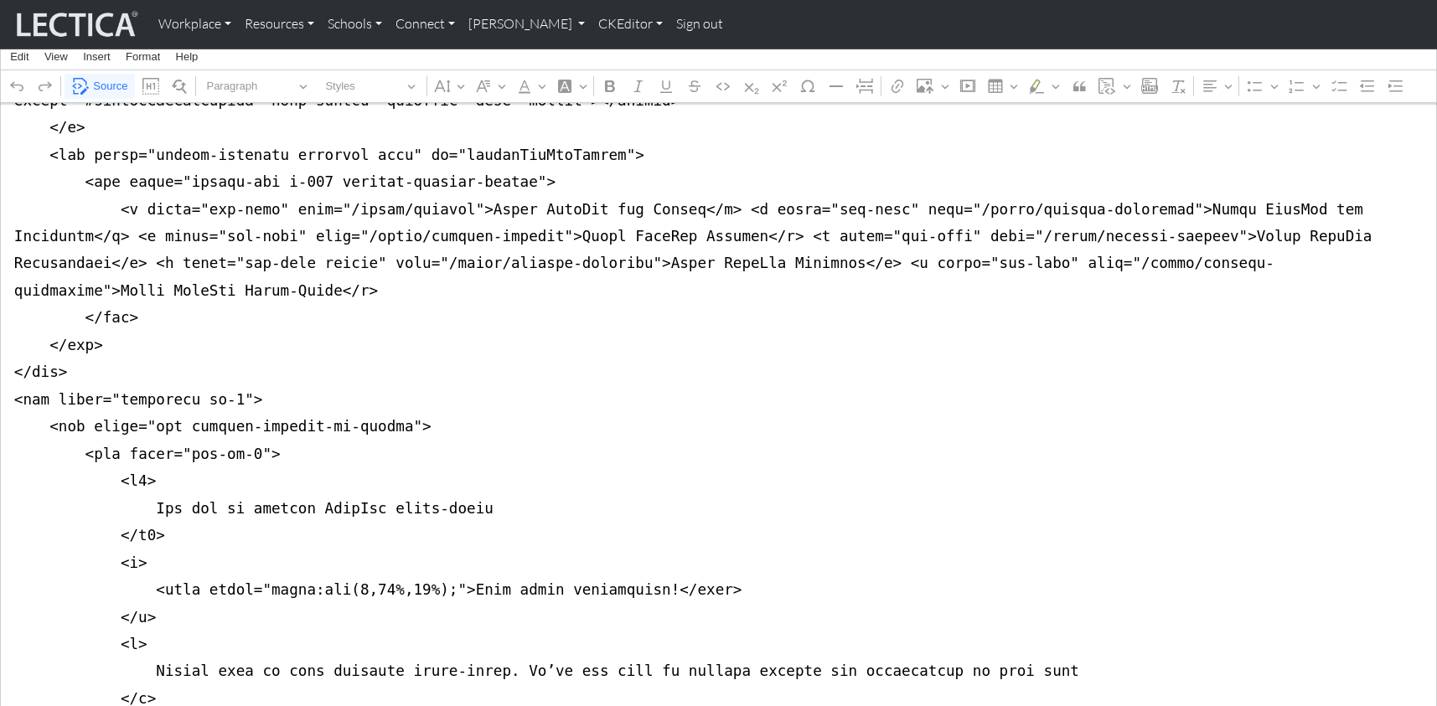
scroll to position [330, 0]
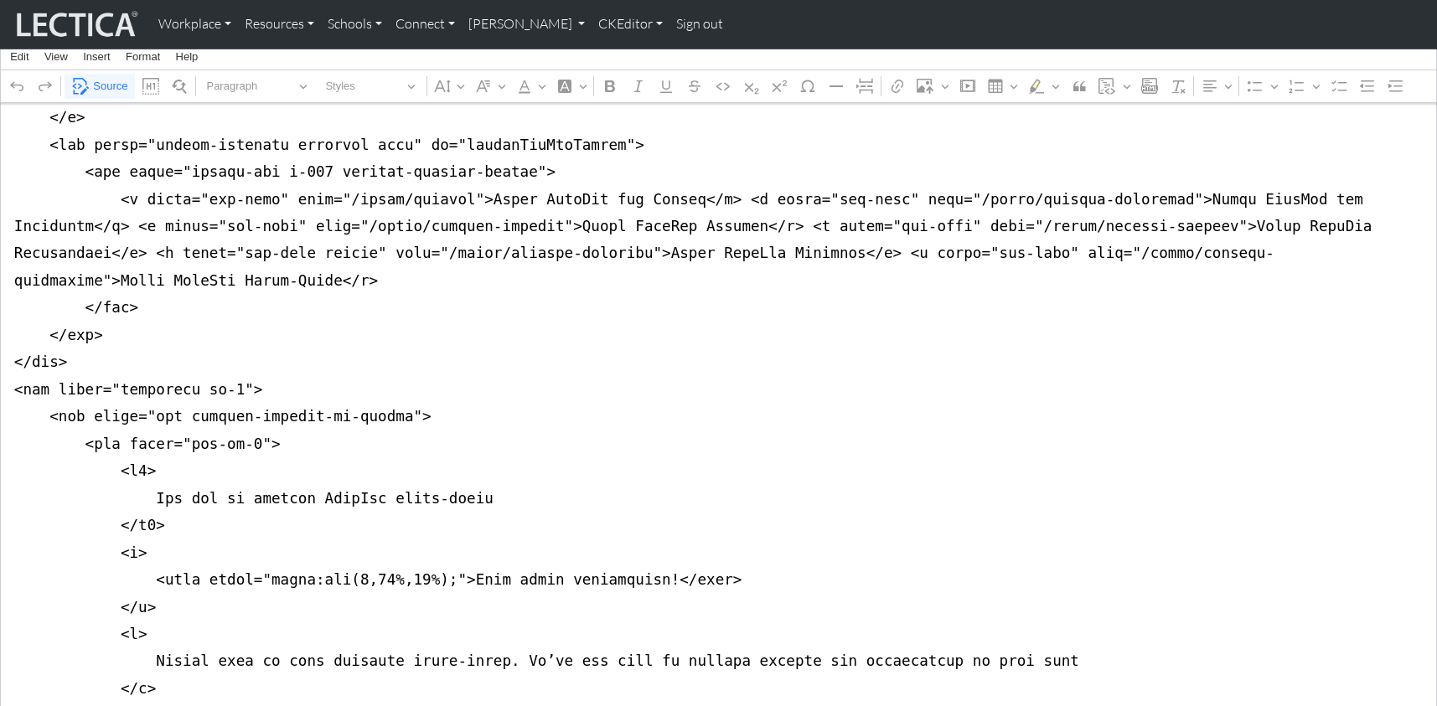
drag, startPoint x: 10, startPoint y: 331, endPoint x: 0, endPoint y: 406, distance: 75.2
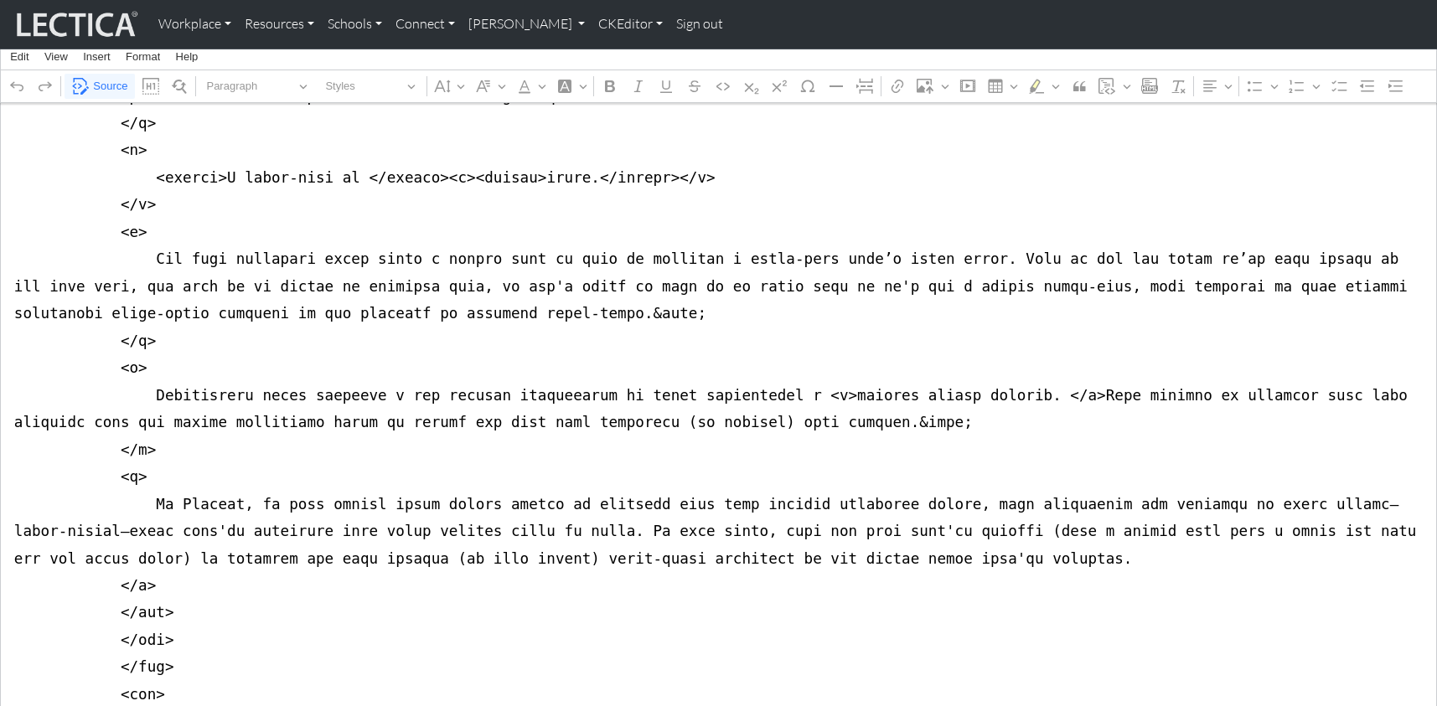
scroll to position [2606, 0]
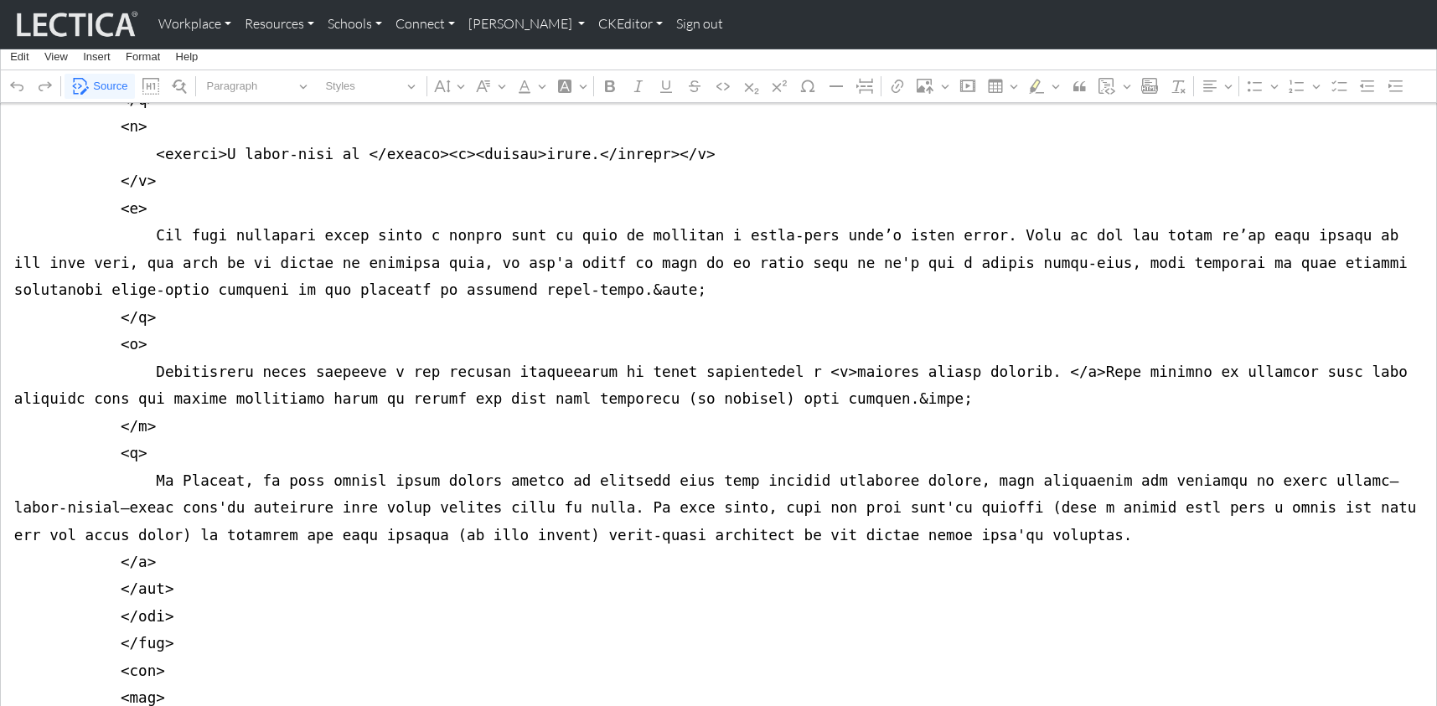
drag, startPoint x: 13, startPoint y: 404, endPoint x: 11, endPoint y: 467, distance: 62.9
click at [11, 467] on textarea "Source code editing area" at bounding box center [718, 235] width 1437 height 5061
click at [245, 455] on textarea "Source code editing area" at bounding box center [718, 235] width 1437 height 5061
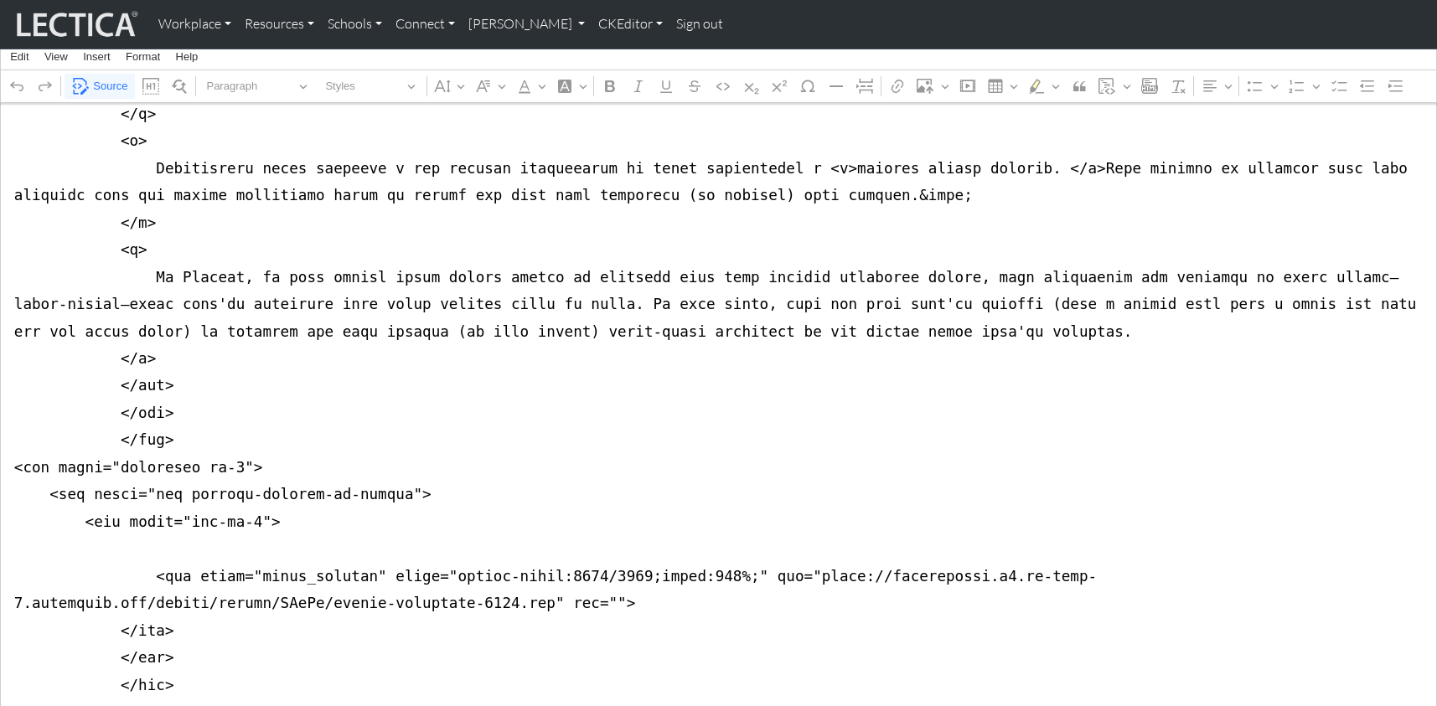
scroll to position [2825, 0]
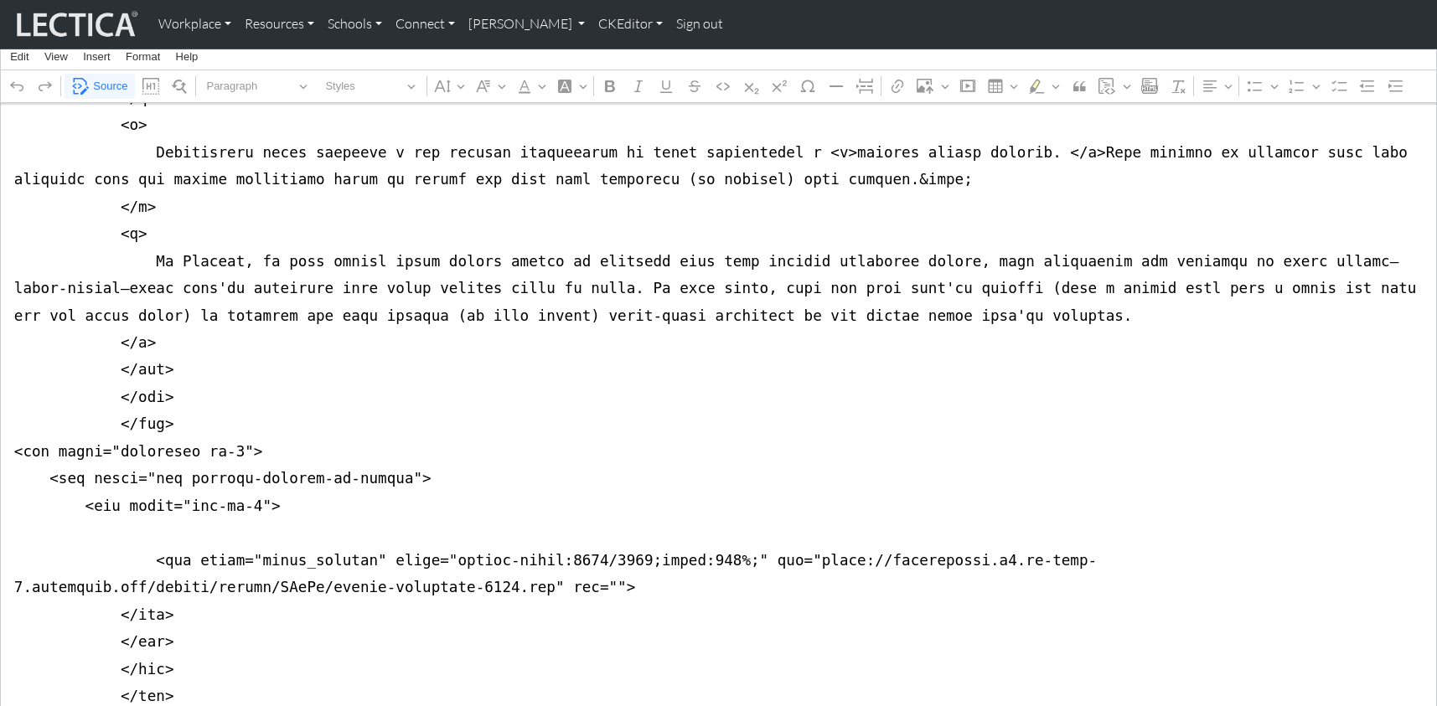
drag, startPoint x: 11, startPoint y: 440, endPoint x: 10, endPoint y: 513, distance: 72.9
click at [10, 513] on textarea "Source code editing area" at bounding box center [718, 16] width 1437 height 5061
type textarea "<nav class="navbar navbar-expand-lg navbar-light bg-light mb-5" style="font-siz…"
click at [592, 25] on link "CKEditor" at bounding box center [631, 24] width 78 height 35
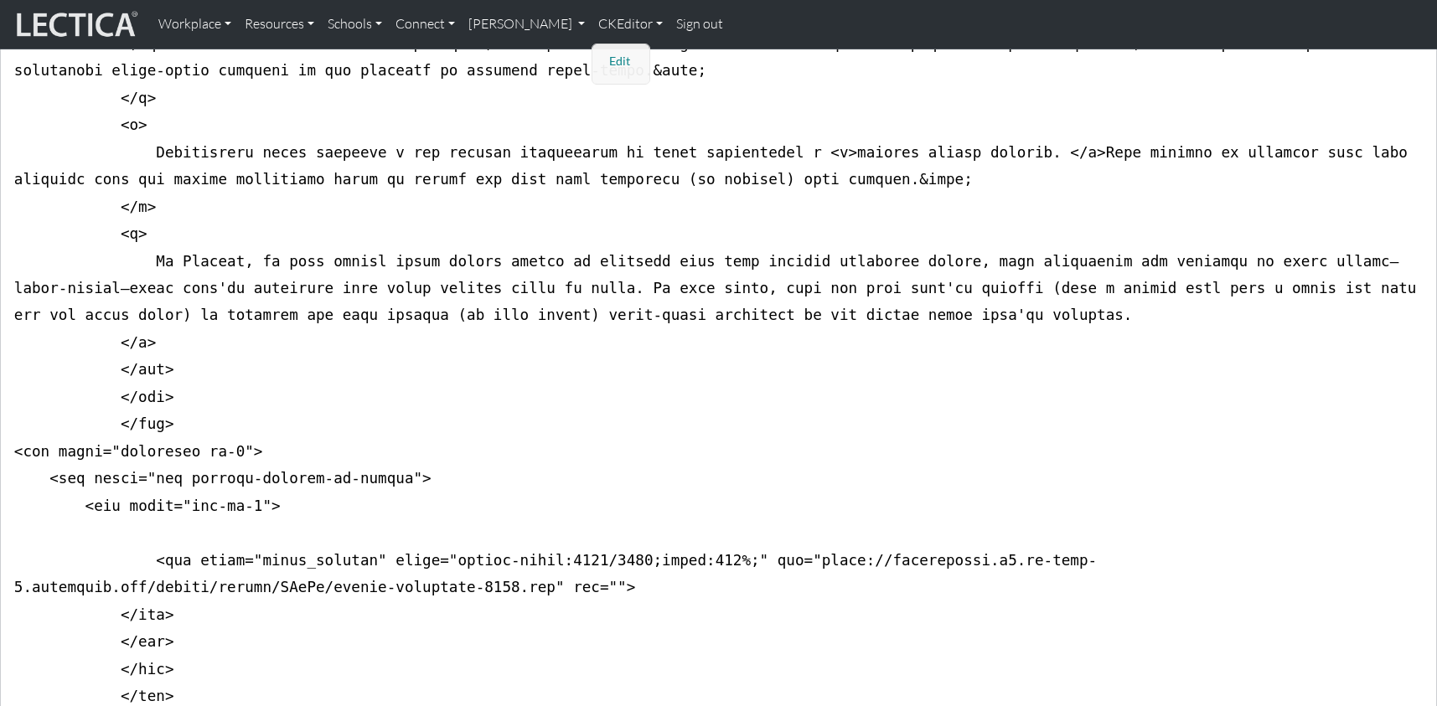
click at [605, 54] on link "Edit" at bounding box center [622, 61] width 34 height 21
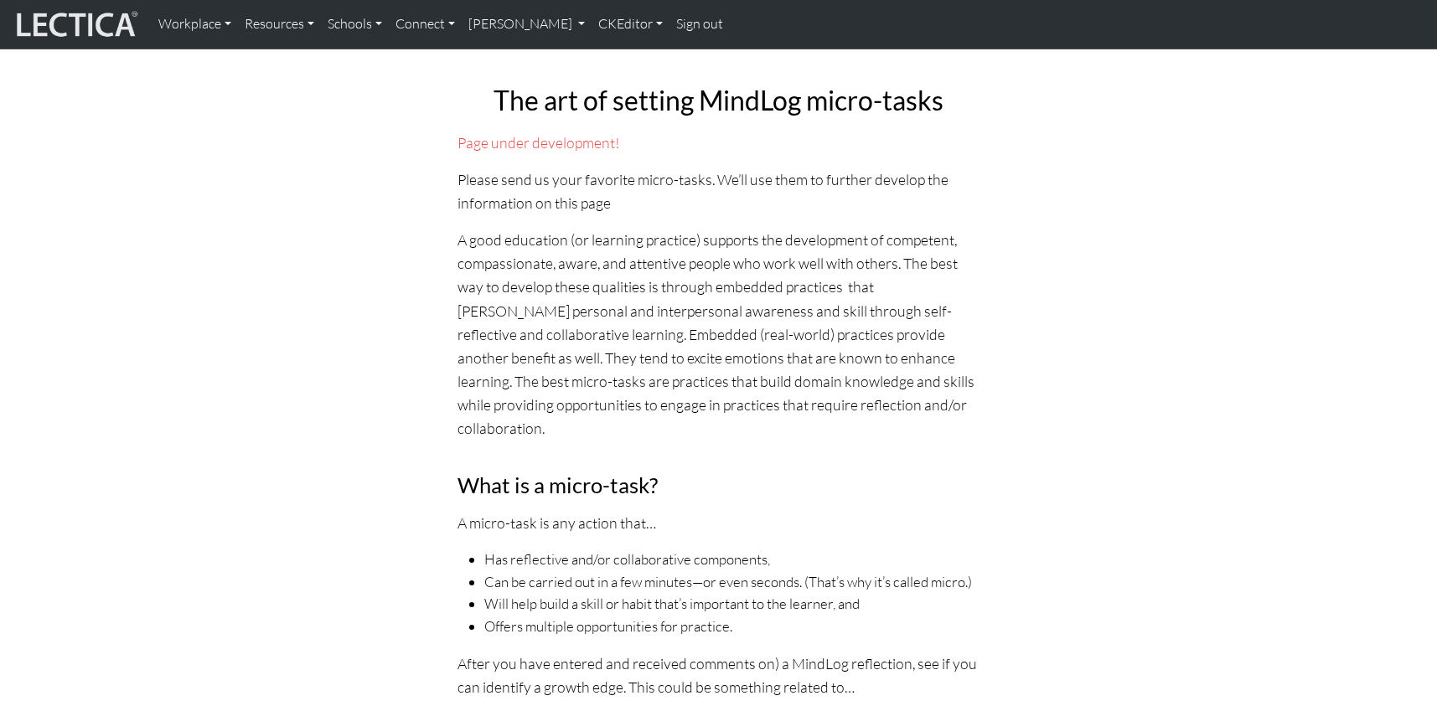
scroll to position [0, 0]
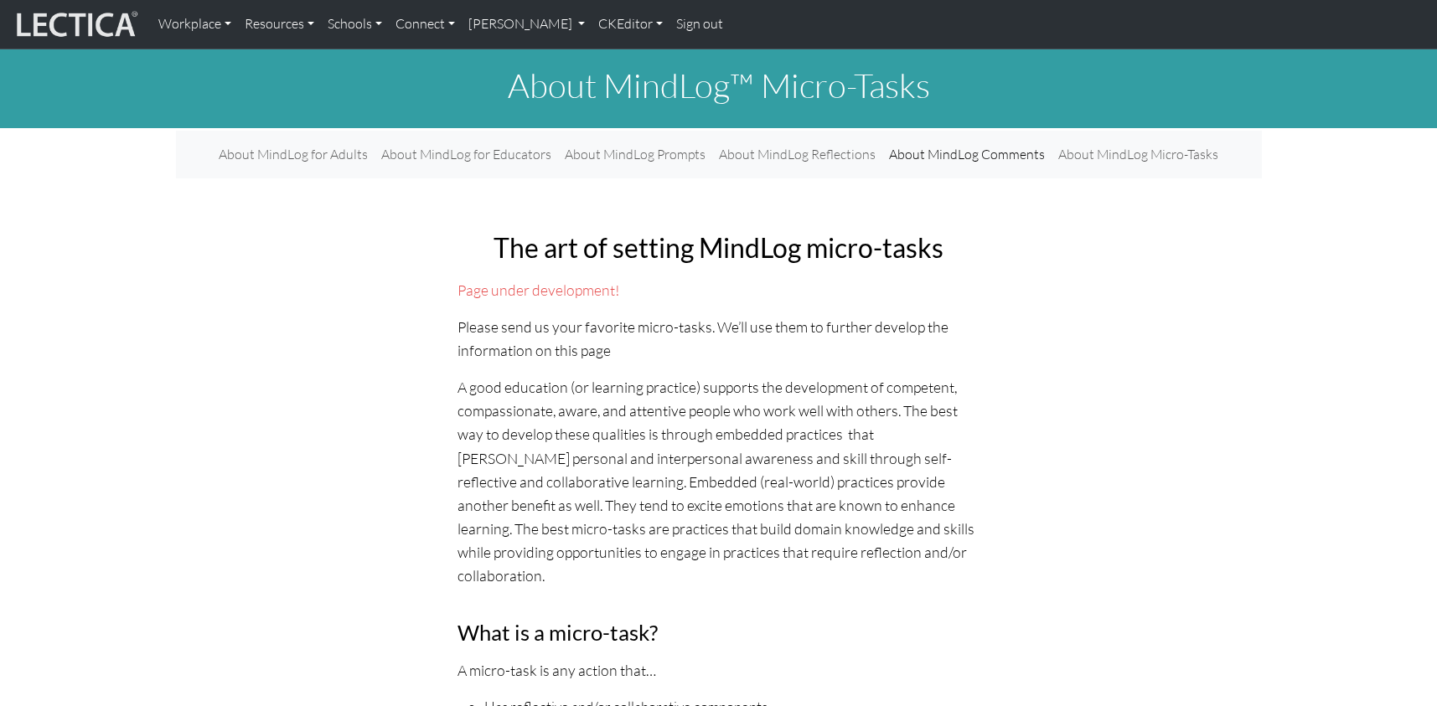
click at [545, 375] on p "A good education (or learning practice) supports the development of competent, …" at bounding box center [718, 481] width 523 height 212
drag, startPoint x: 597, startPoint y: 362, endPoint x: 646, endPoint y: 362, distance: 49.4
click at [646, 375] on p "A good education (or learning practice) supports the development of competent, …" at bounding box center [718, 481] width 523 height 212
click at [592, 23] on link "CKEditor" at bounding box center [631, 24] width 78 height 35
click at [605, 59] on link "Edit" at bounding box center [622, 61] width 34 height 21
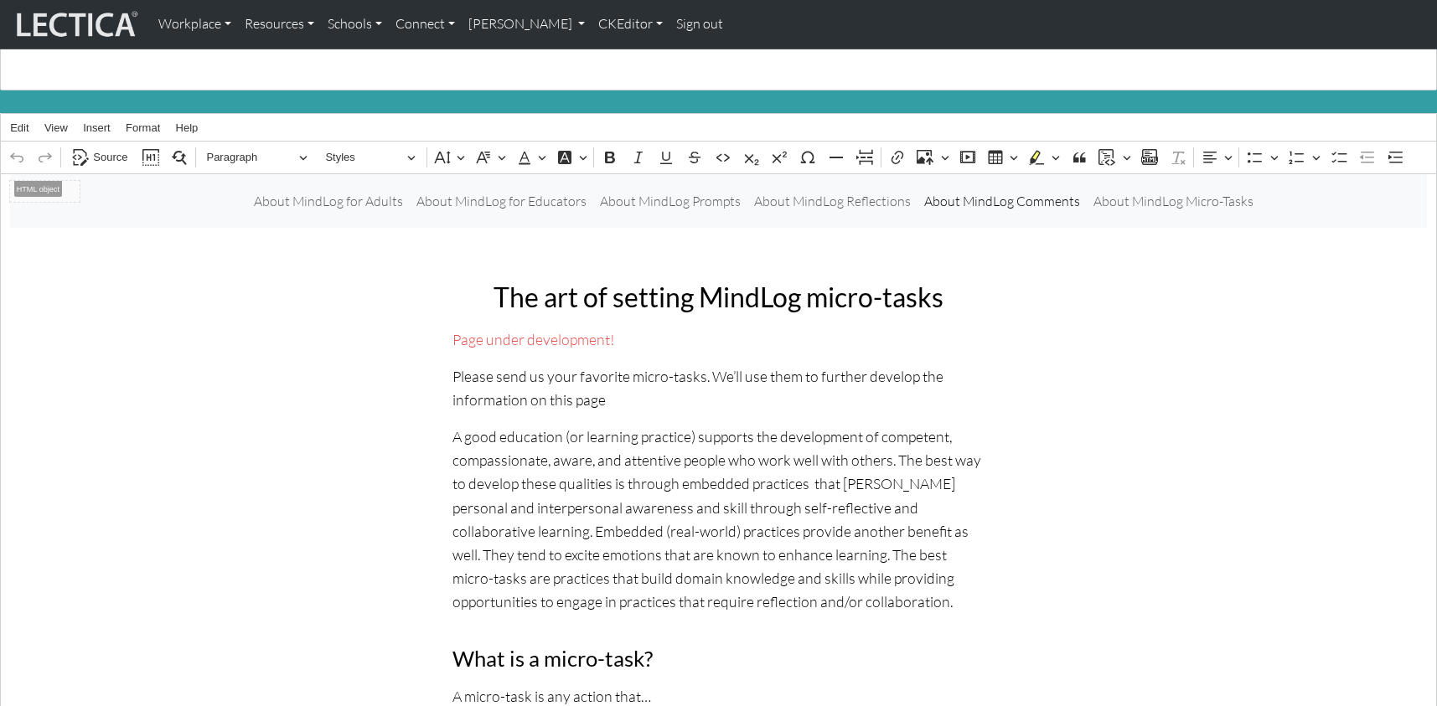
scroll to position [146, 0]
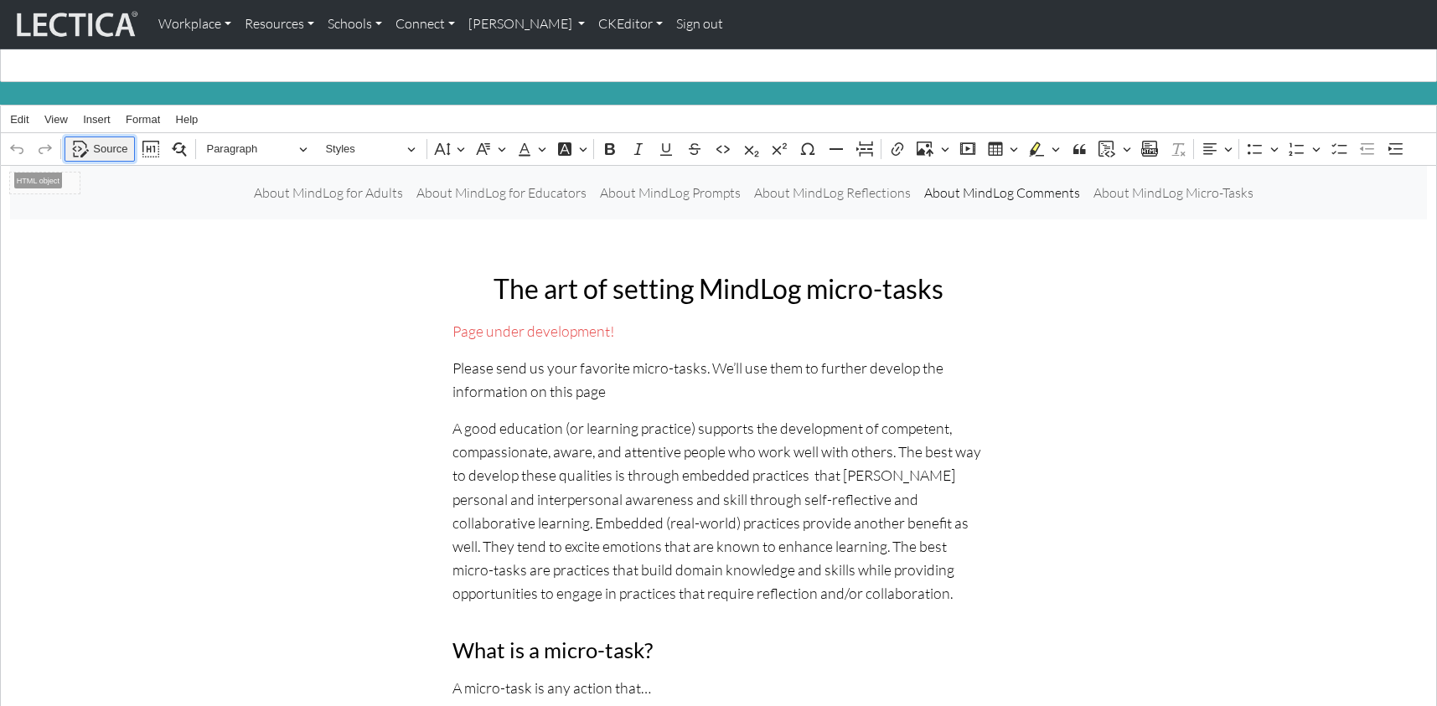
click at [96, 139] on span "Source" at bounding box center [110, 149] width 34 height 20
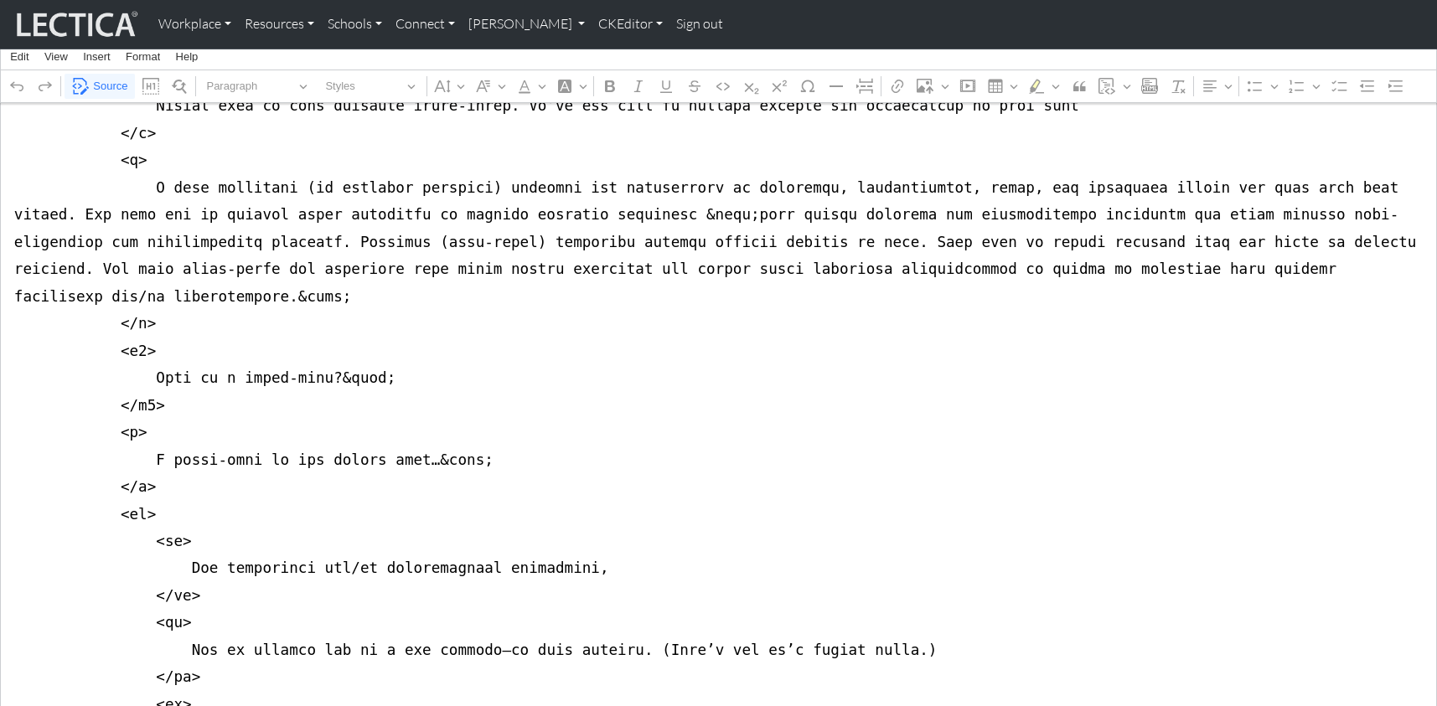
scroll to position [890, 0]
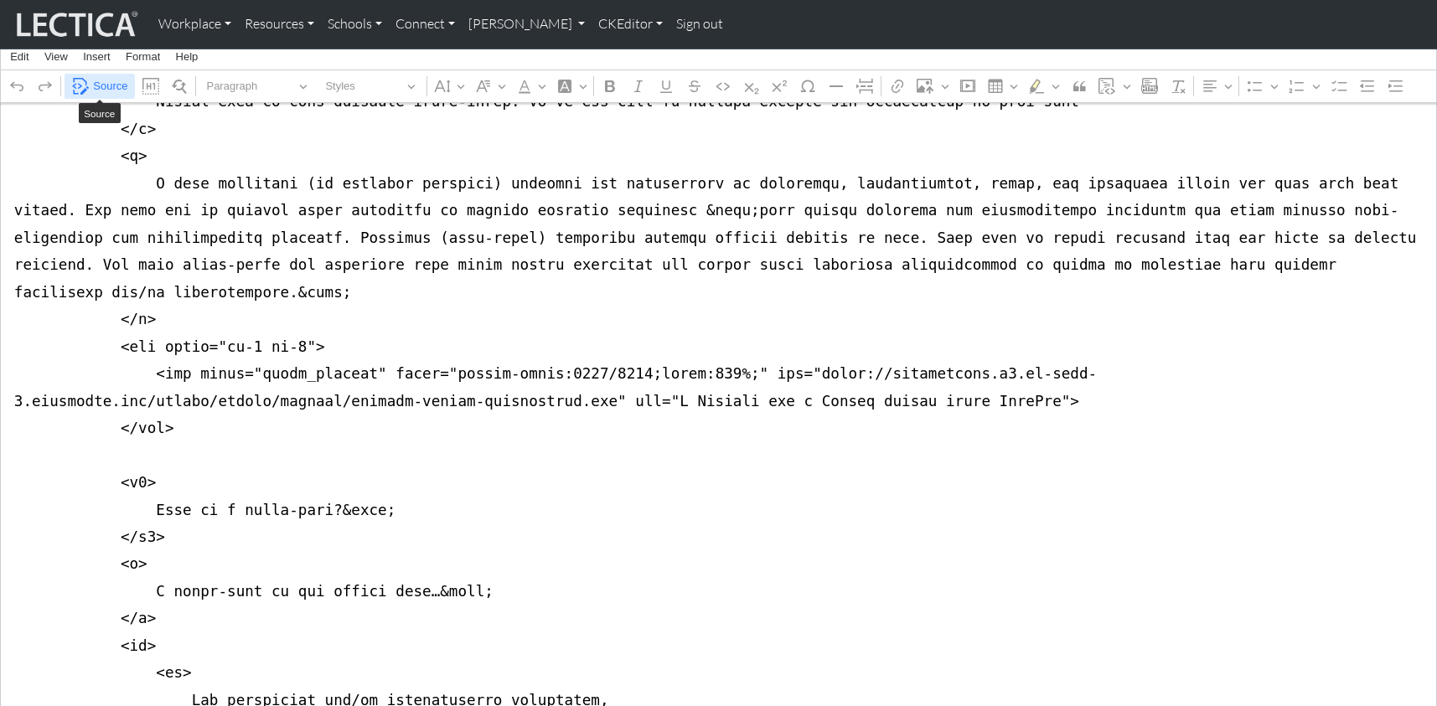
type textarea "<nav class="navbar navbar-expand-lg navbar-light bg-light mb-5" style="font-siz…"
click at [111, 81] on span "Source" at bounding box center [110, 86] width 34 height 20
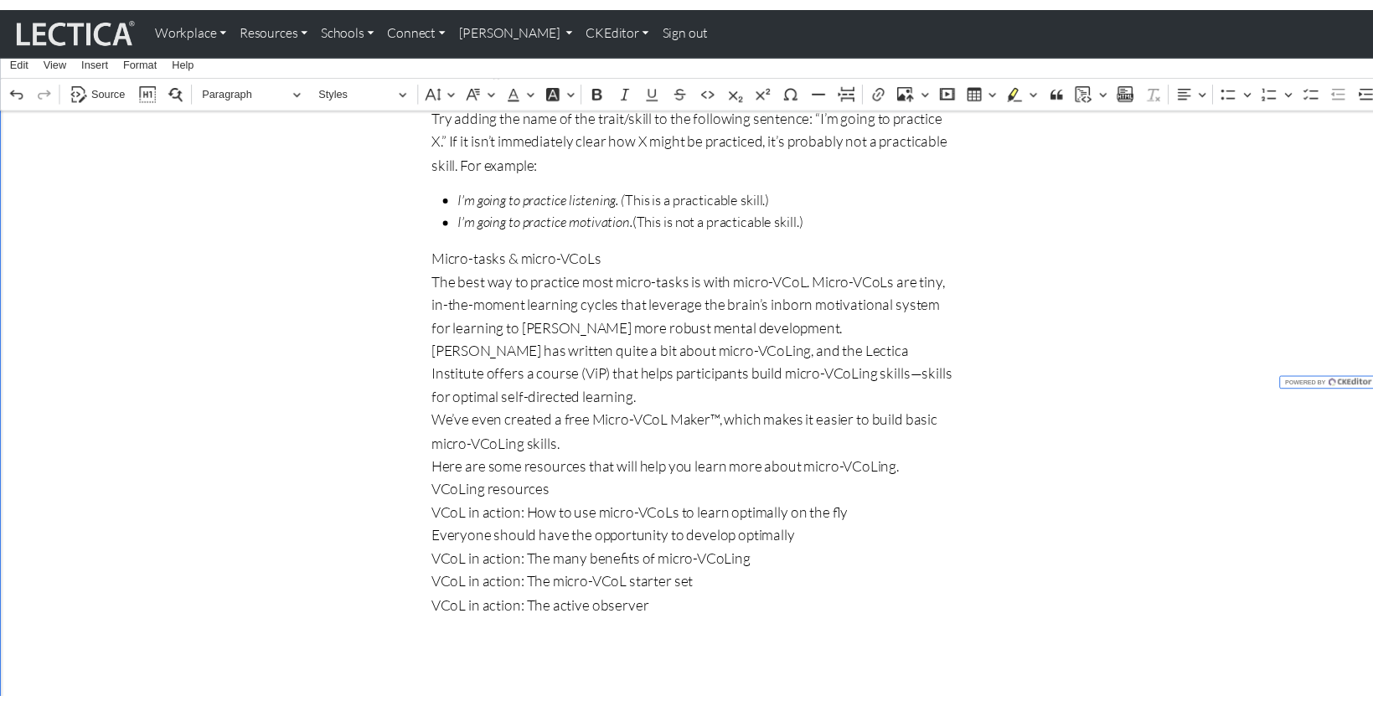
scroll to position [3785, 0]
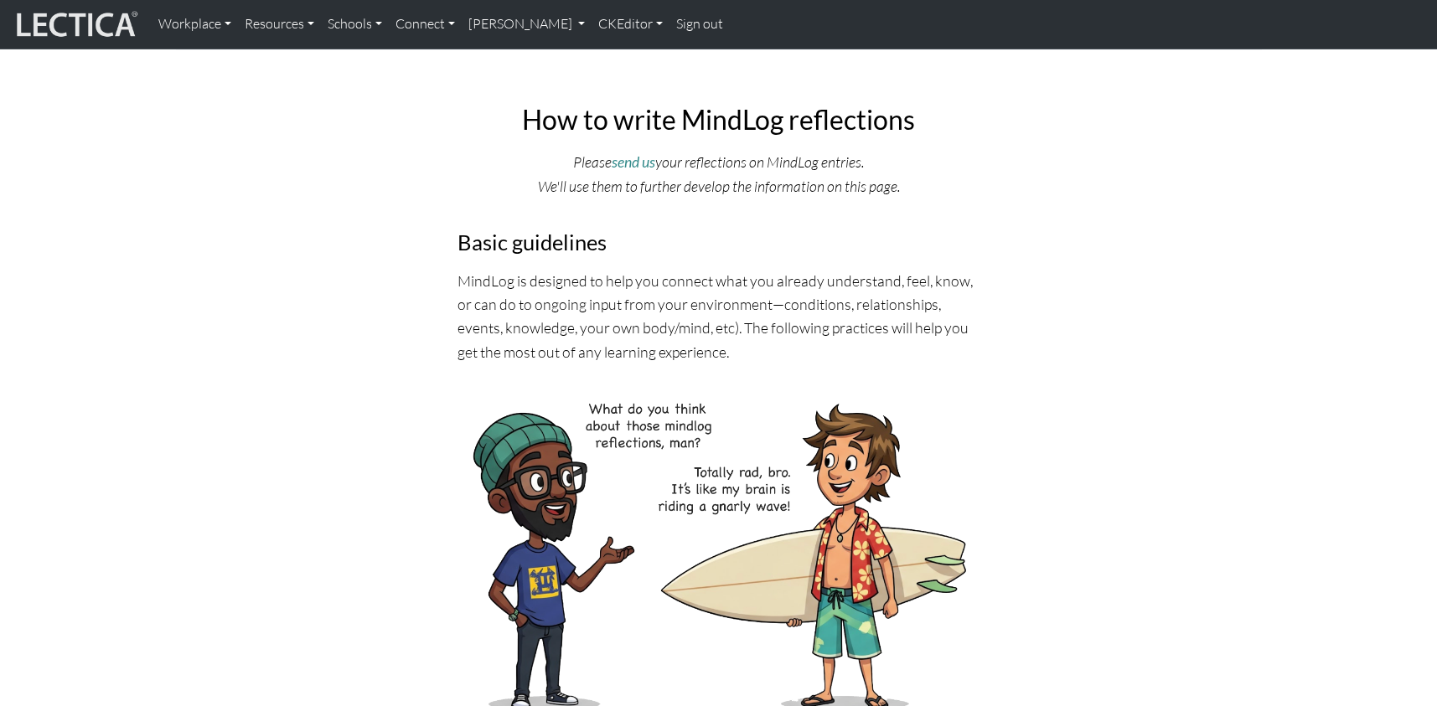
scroll to position [127, 0]
click at [592, 21] on link "CKEditor" at bounding box center [631, 24] width 78 height 35
click at [605, 51] on link "Edit" at bounding box center [622, 61] width 34 height 21
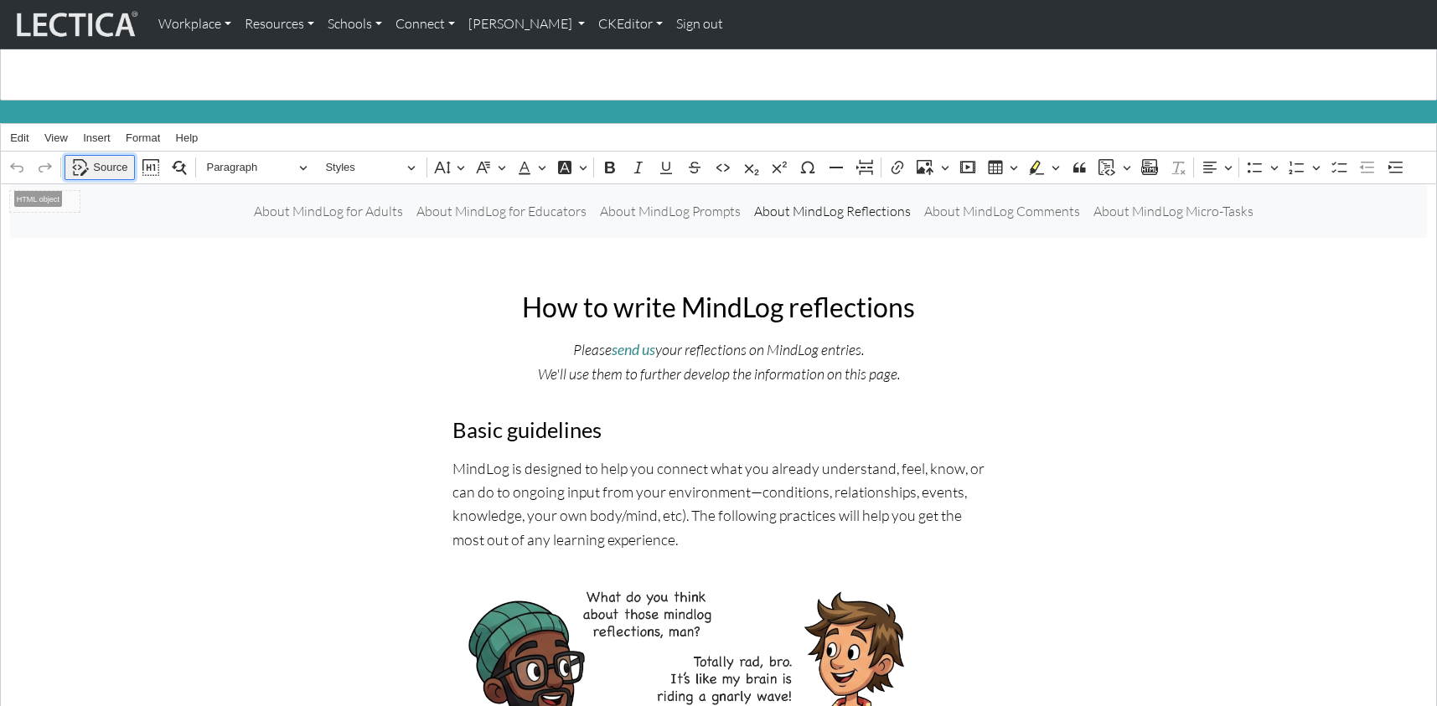
click at [101, 158] on span "Source" at bounding box center [110, 168] width 34 height 20
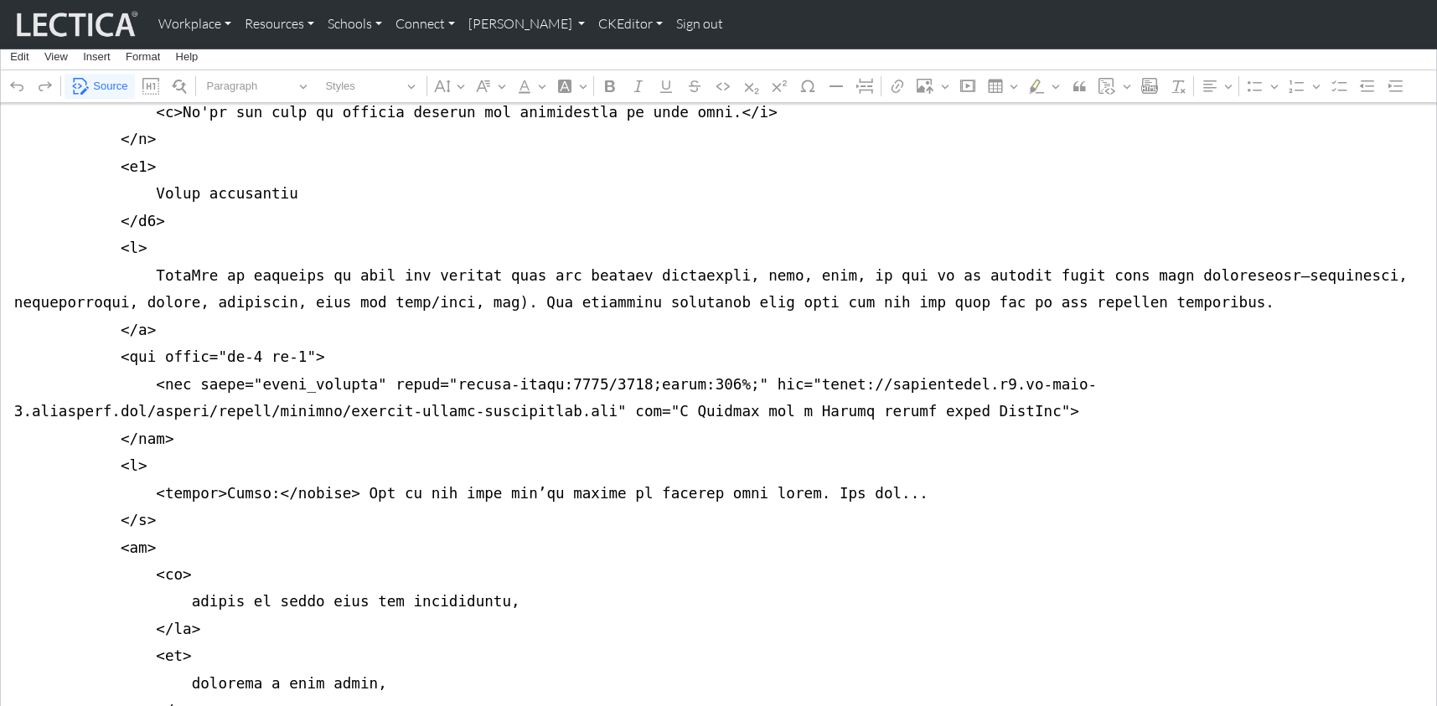
scroll to position [853, 0]
drag, startPoint x: 7, startPoint y: 267, endPoint x: 0, endPoint y: 356, distance: 89.1
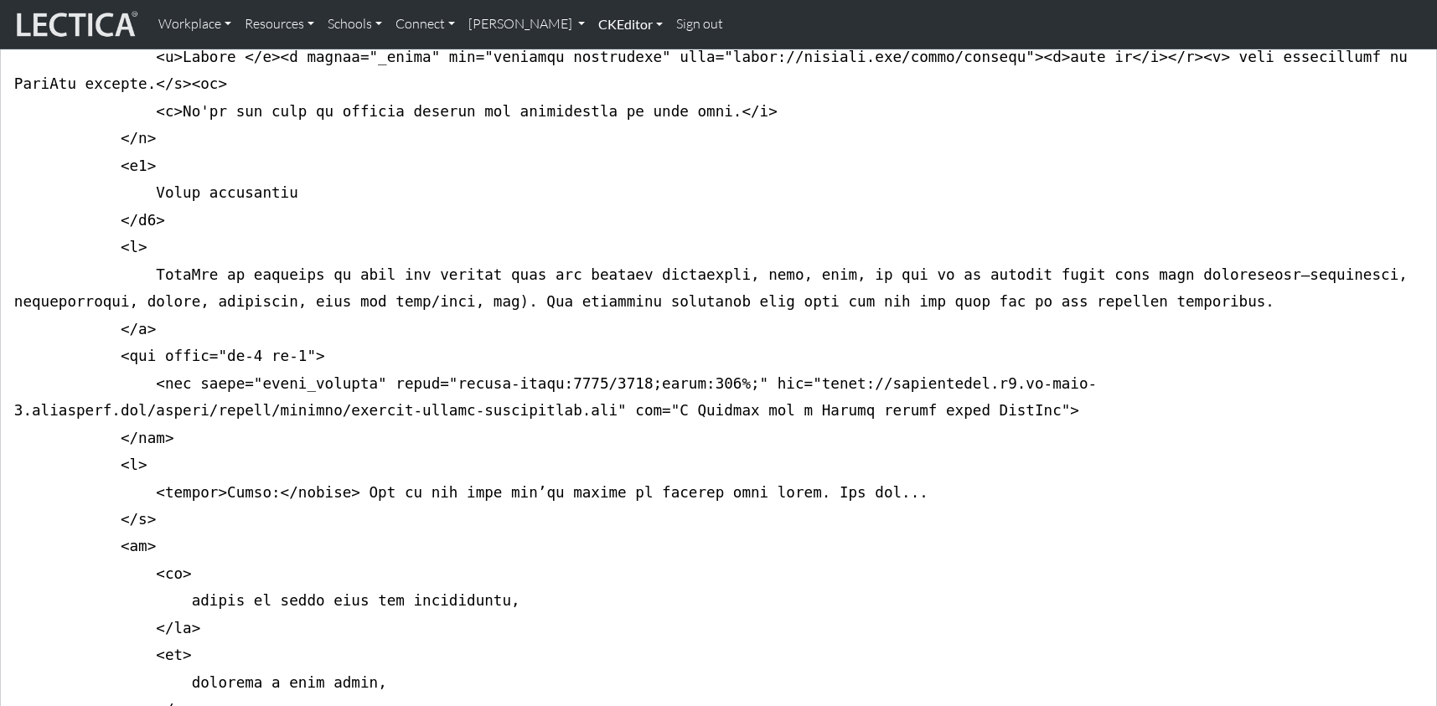
click at [592, 24] on link "CKEditor" at bounding box center [631, 24] width 78 height 35
click at [605, 51] on link "Edit" at bounding box center [622, 61] width 34 height 21
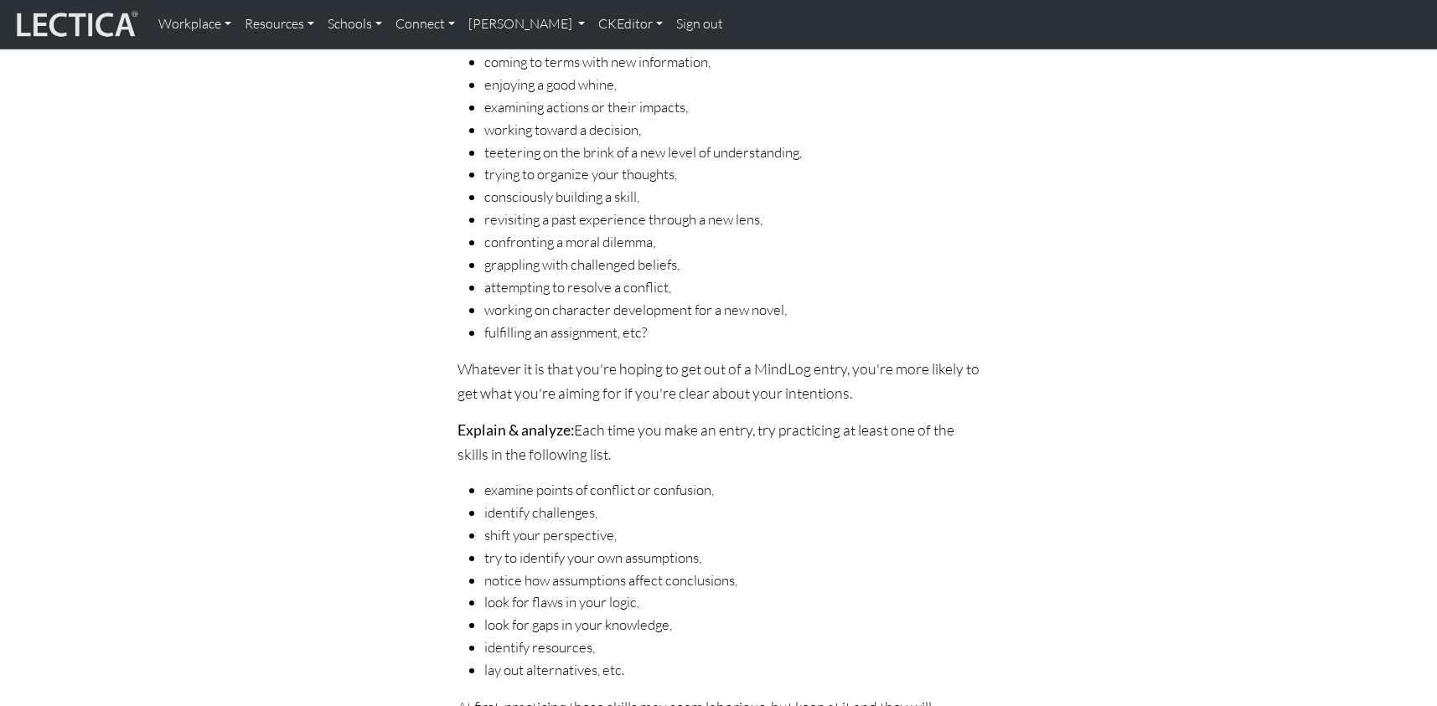
scroll to position [734, 0]
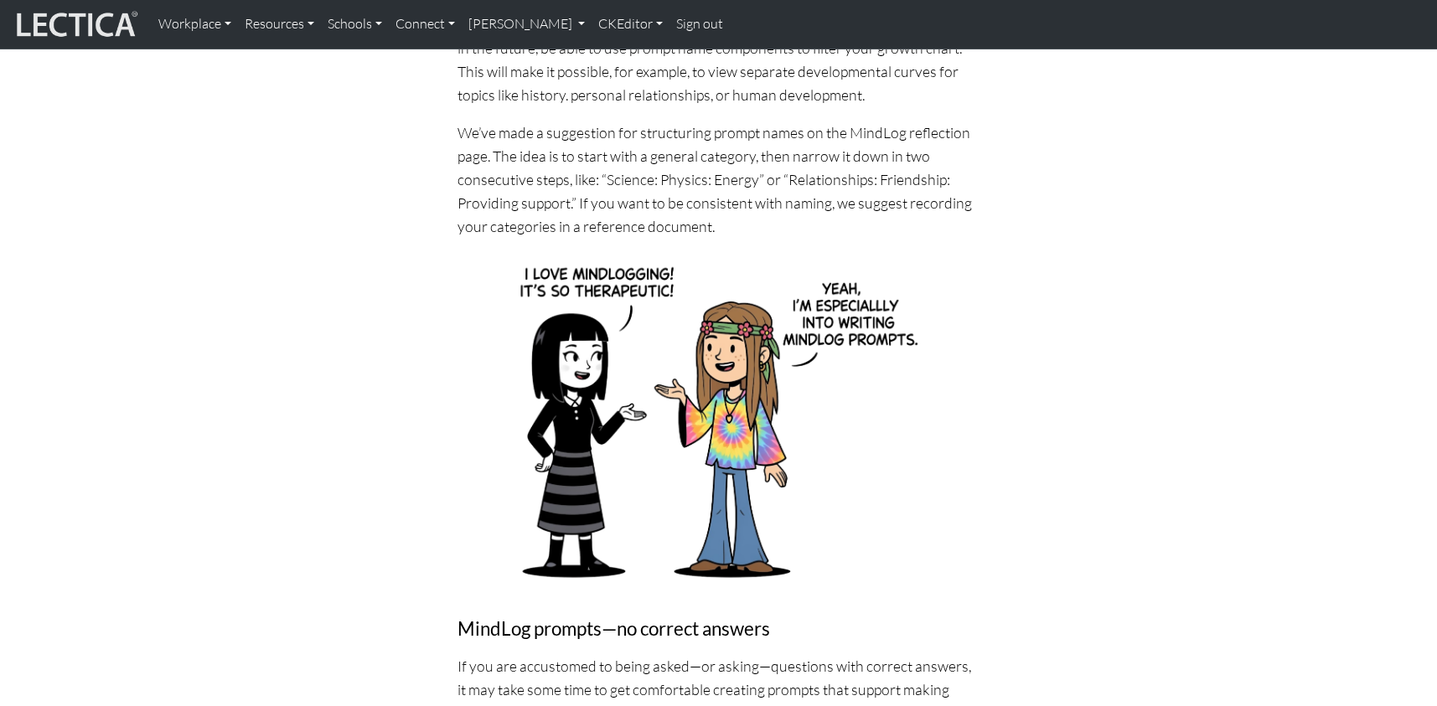
scroll to position [432, 0]
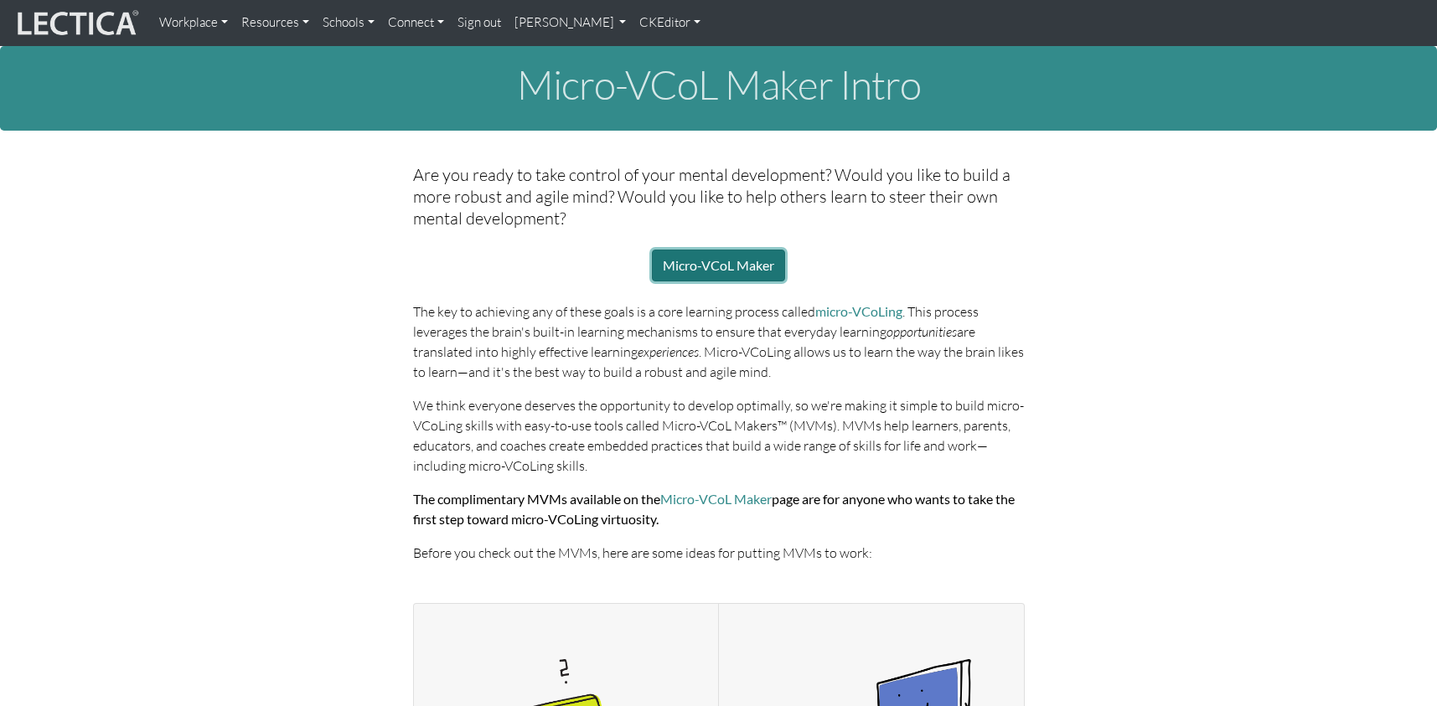
click at [711, 255] on link "Micro-VCoL Maker" at bounding box center [718, 266] width 133 height 32
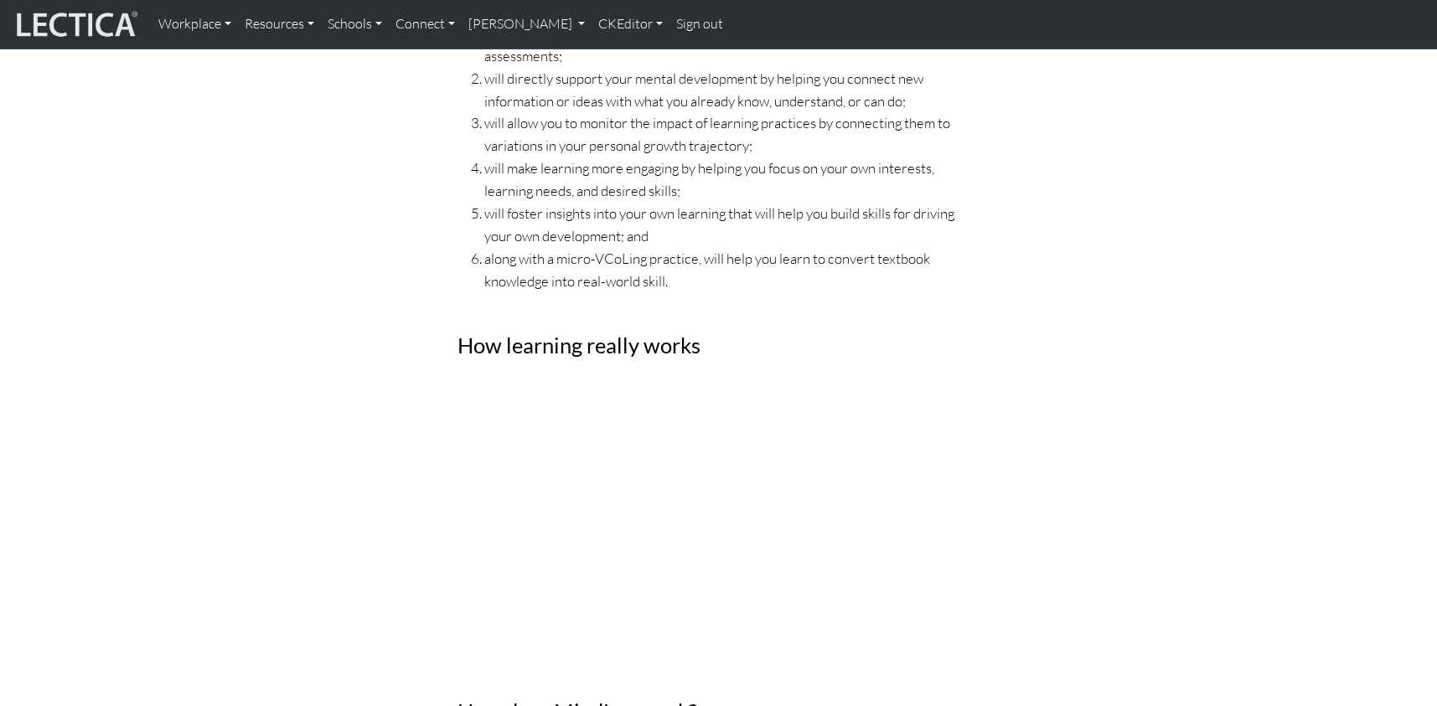
scroll to position [767, 0]
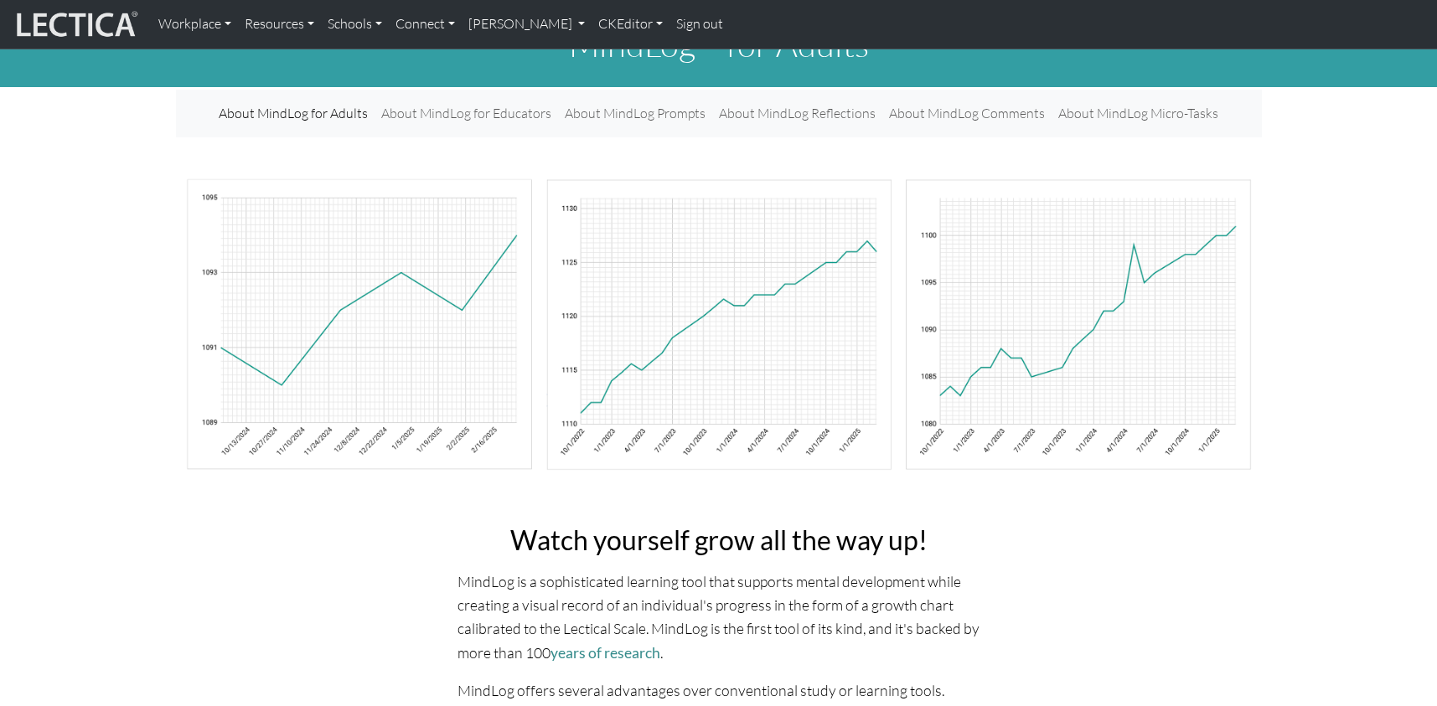
scroll to position [0, 0]
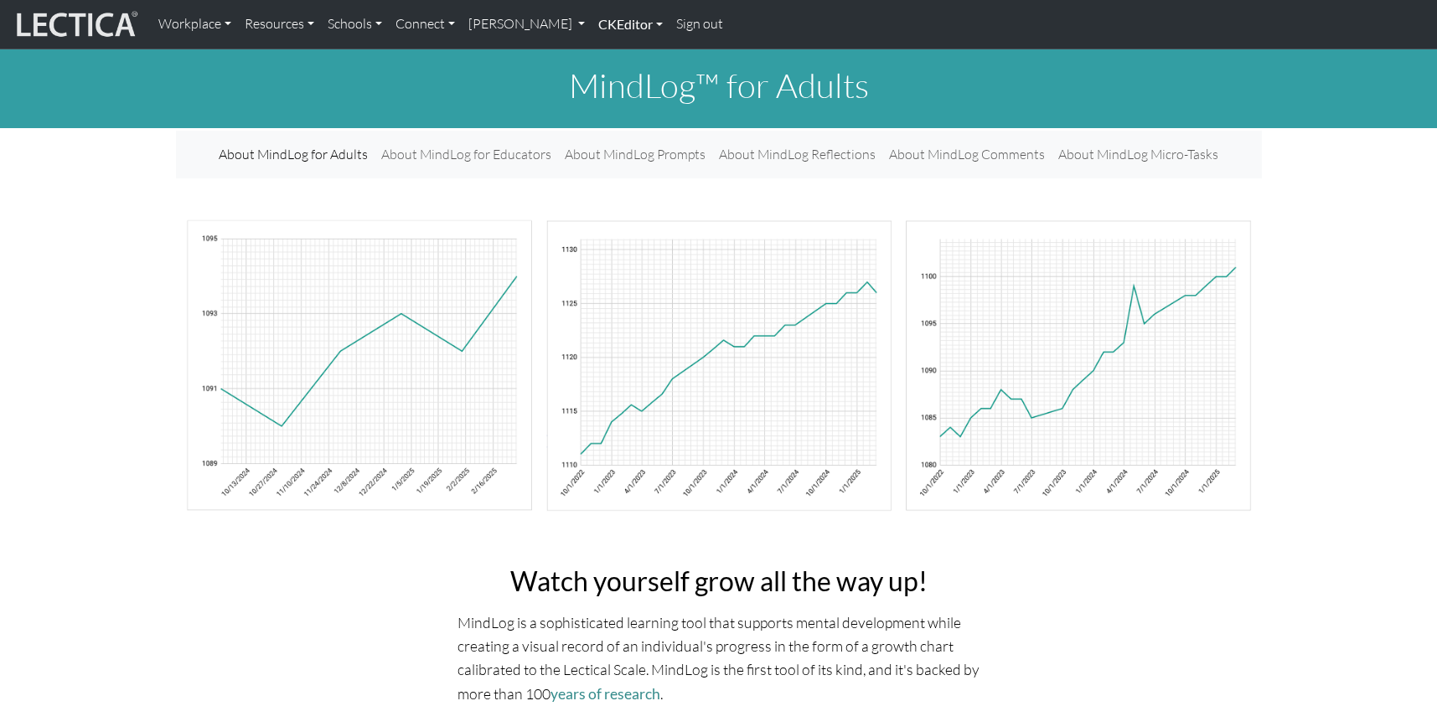
click at [592, 22] on link "CKEditor" at bounding box center [631, 24] width 78 height 35
click at [605, 51] on link "Edit" at bounding box center [622, 61] width 34 height 21
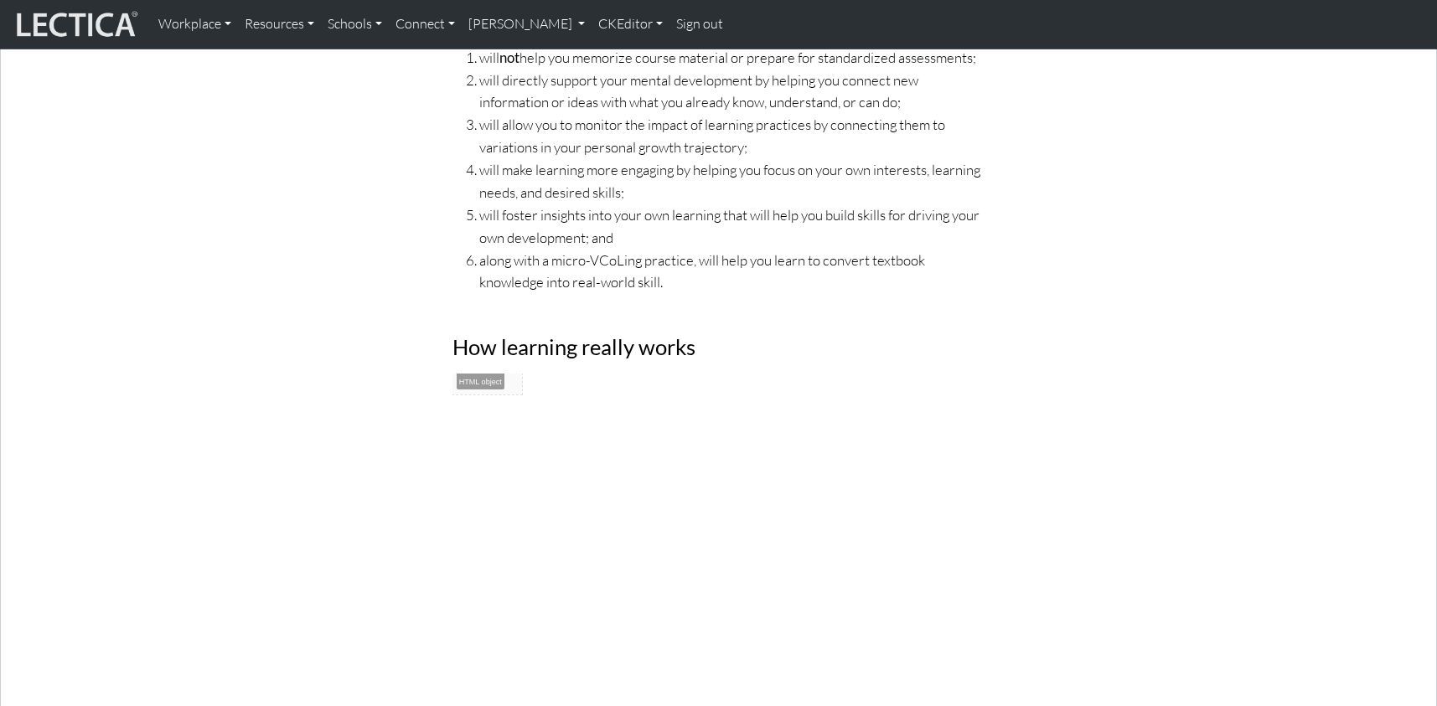
scroll to position [963, 0]
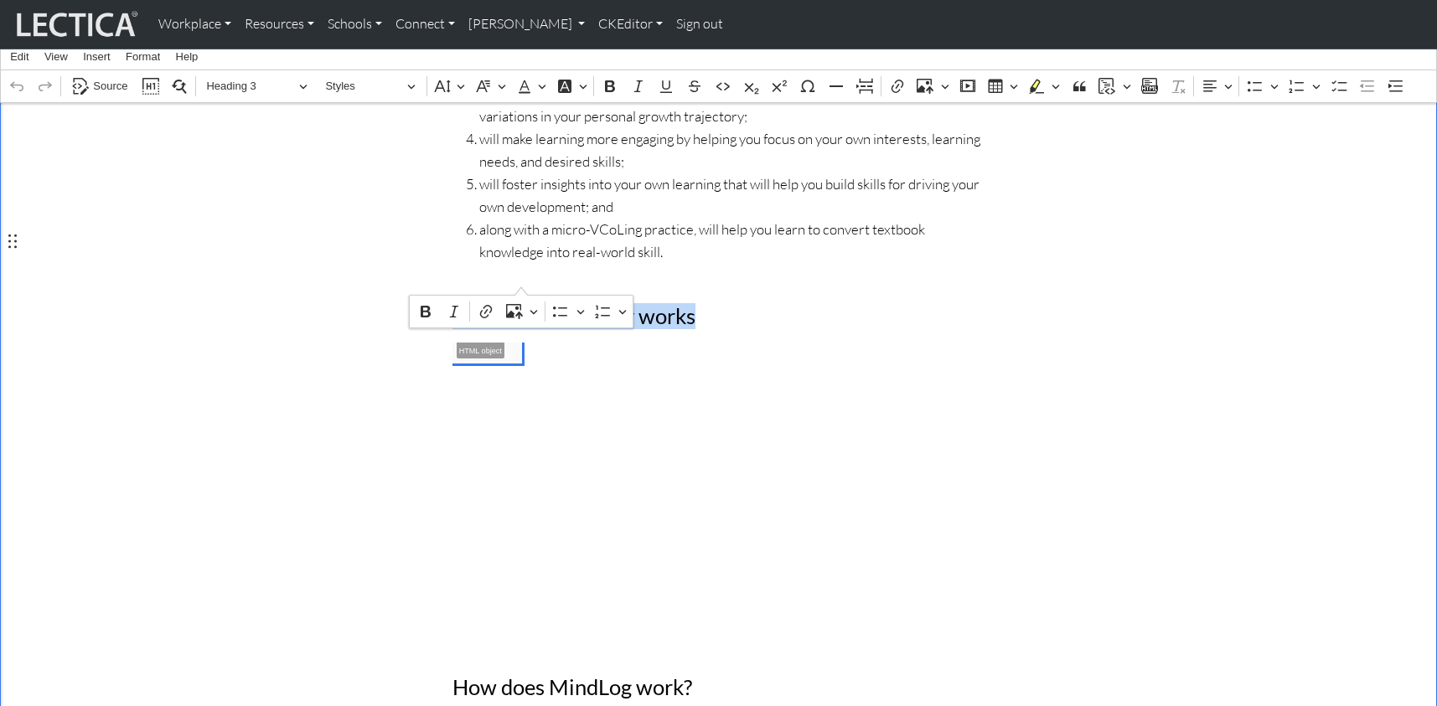
drag, startPoint x: 448, startPoint y: 240, endPoint x: 614, endPoint y: 350, distance: 199.4
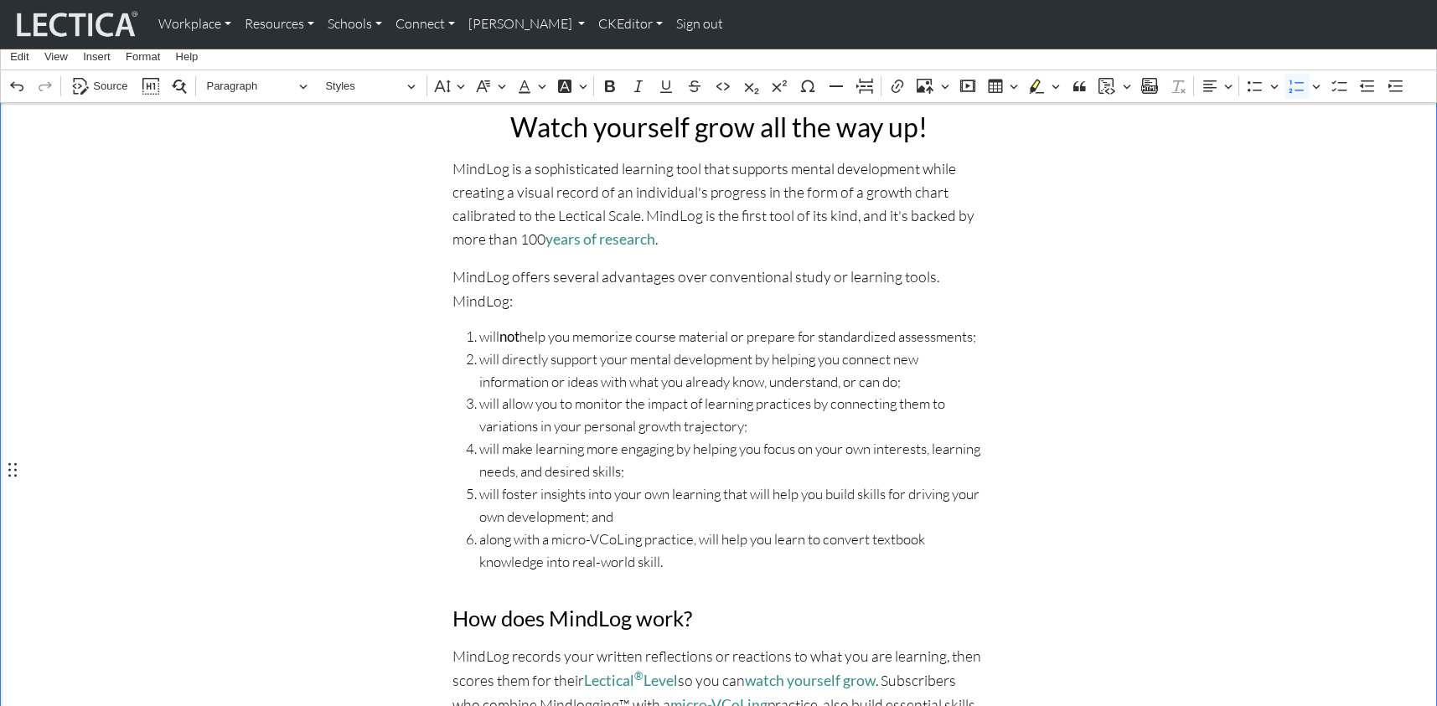
scroll to position [661, 0]
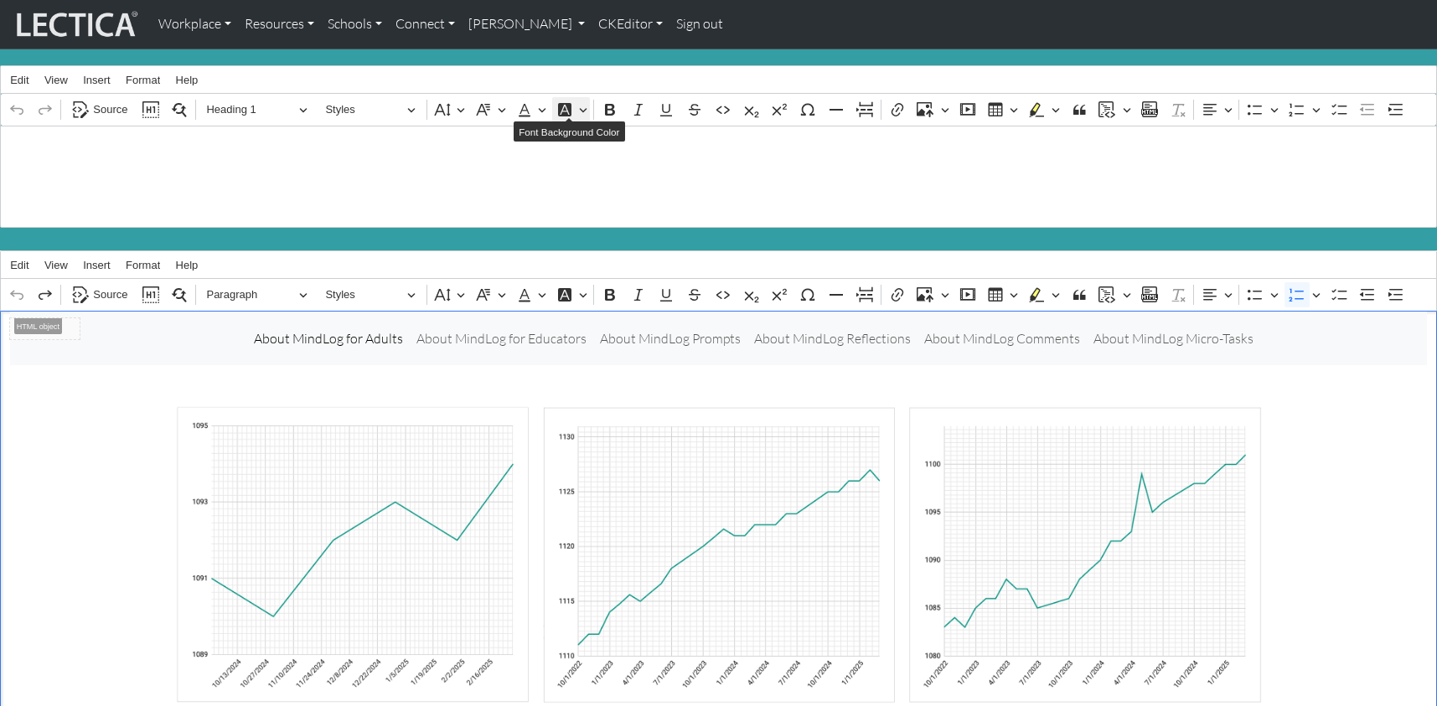
scroll to position [1, 0]
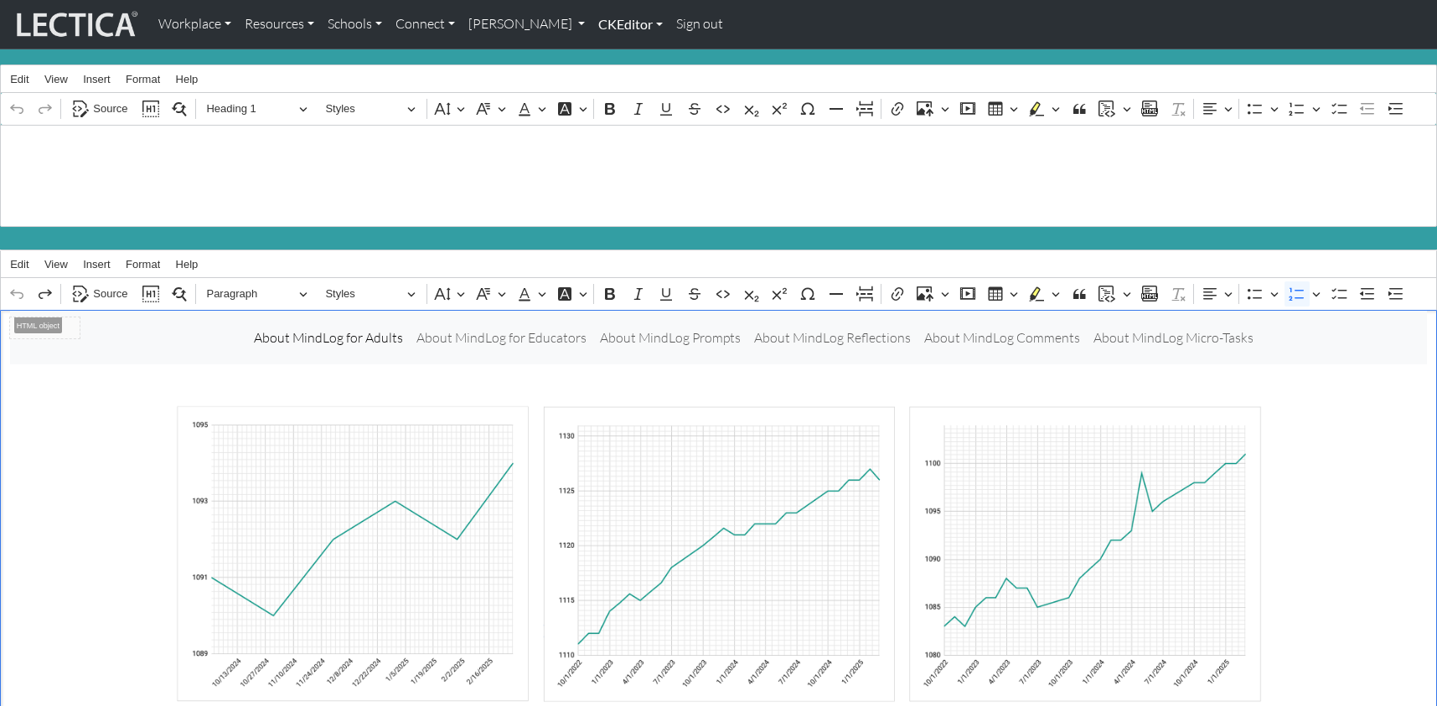
click at [592, 18] on link "CKEditor" at bounding box center [631, 24] width 78 height 35
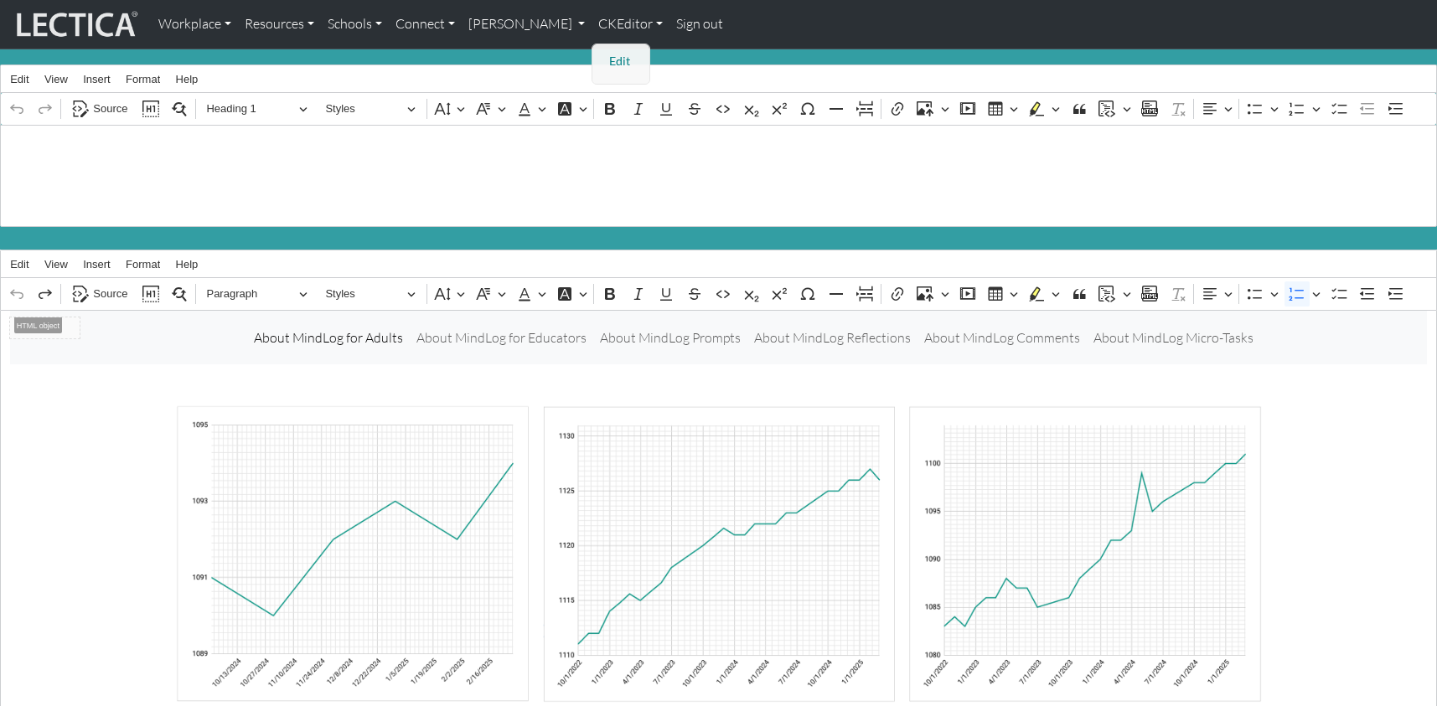
click at [605, 54] on link "Edit" at bounding box center [622, 61] width 34 height 21
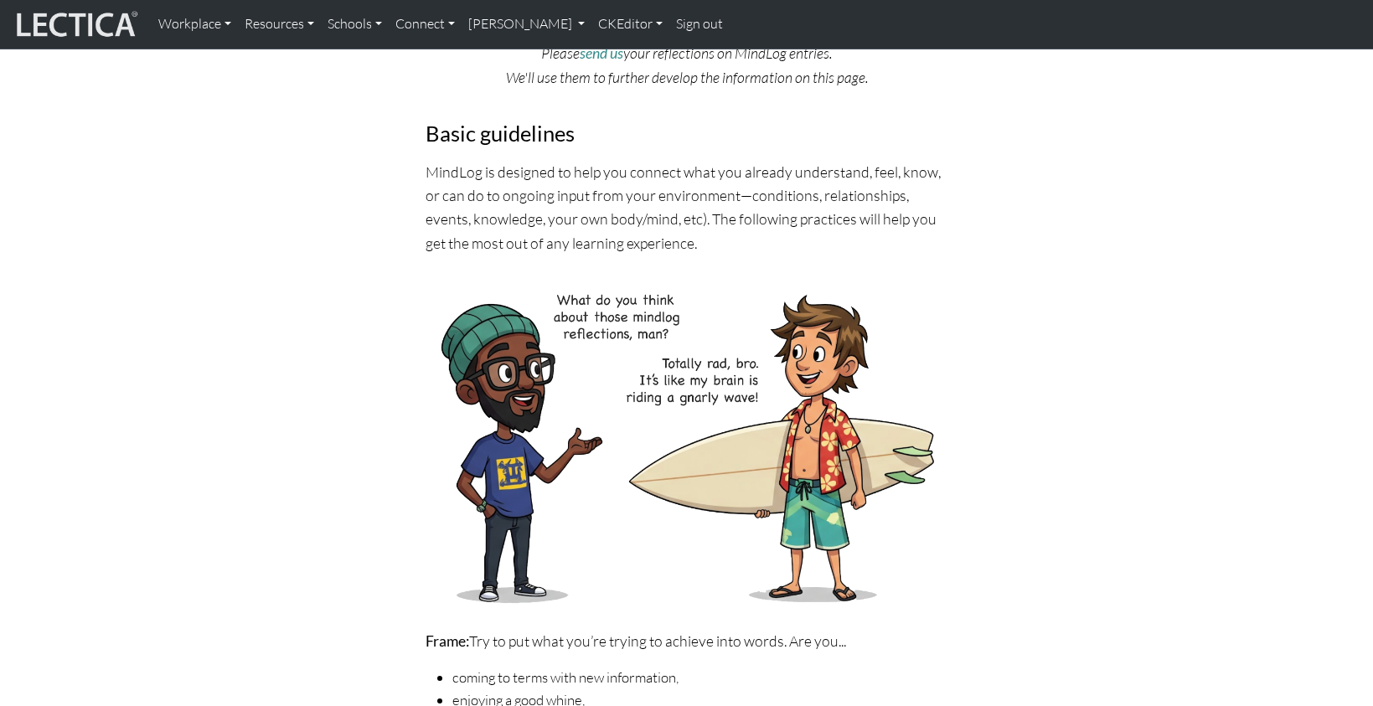
scroll to position [244, 0]
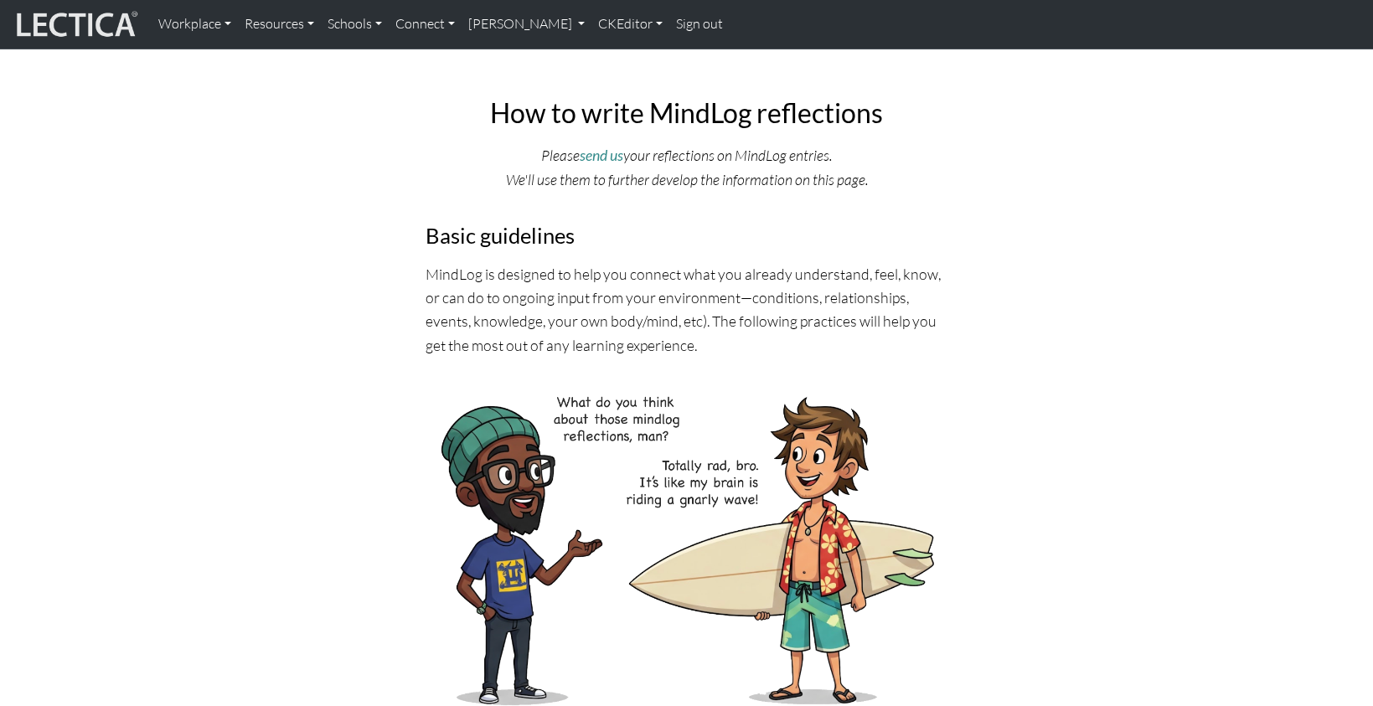
scroll to position [120, 0]
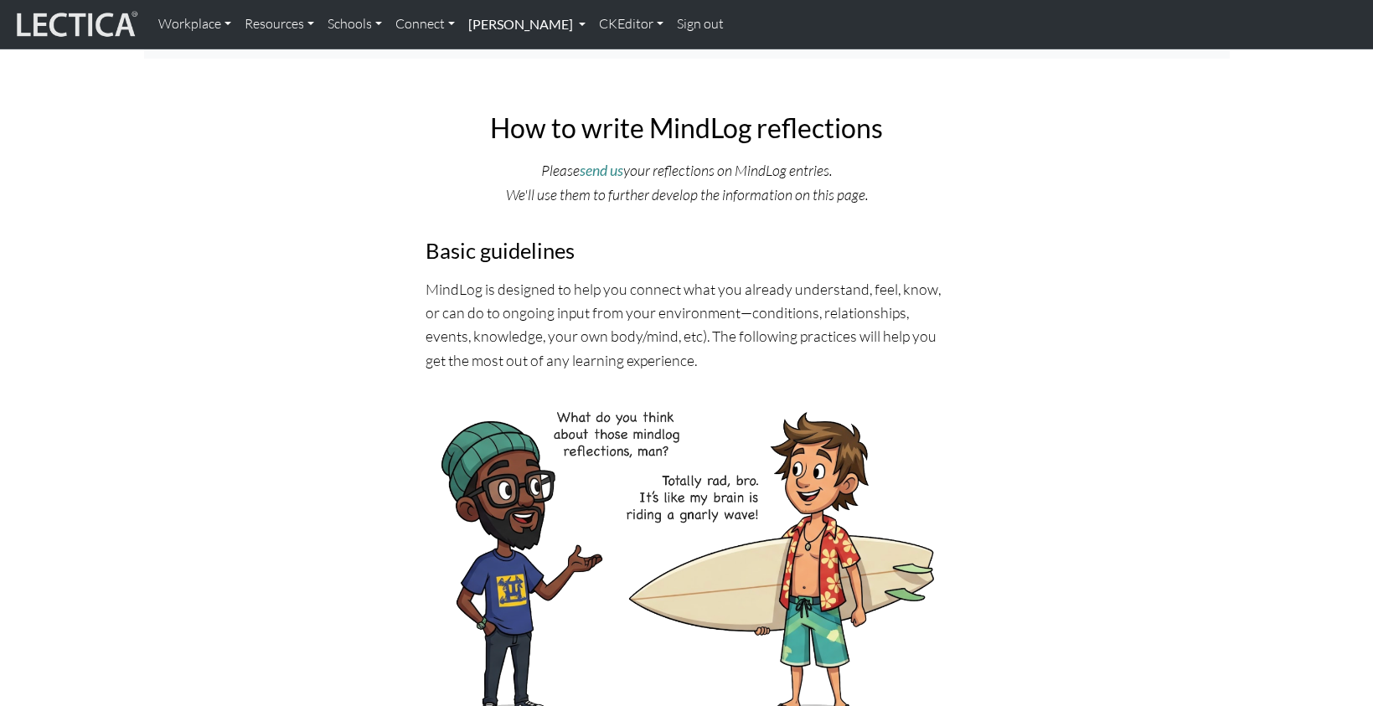
click at [502, 24] on link "[PERSON_NAME]" at bounding box center [527, 24] width 131 height 35
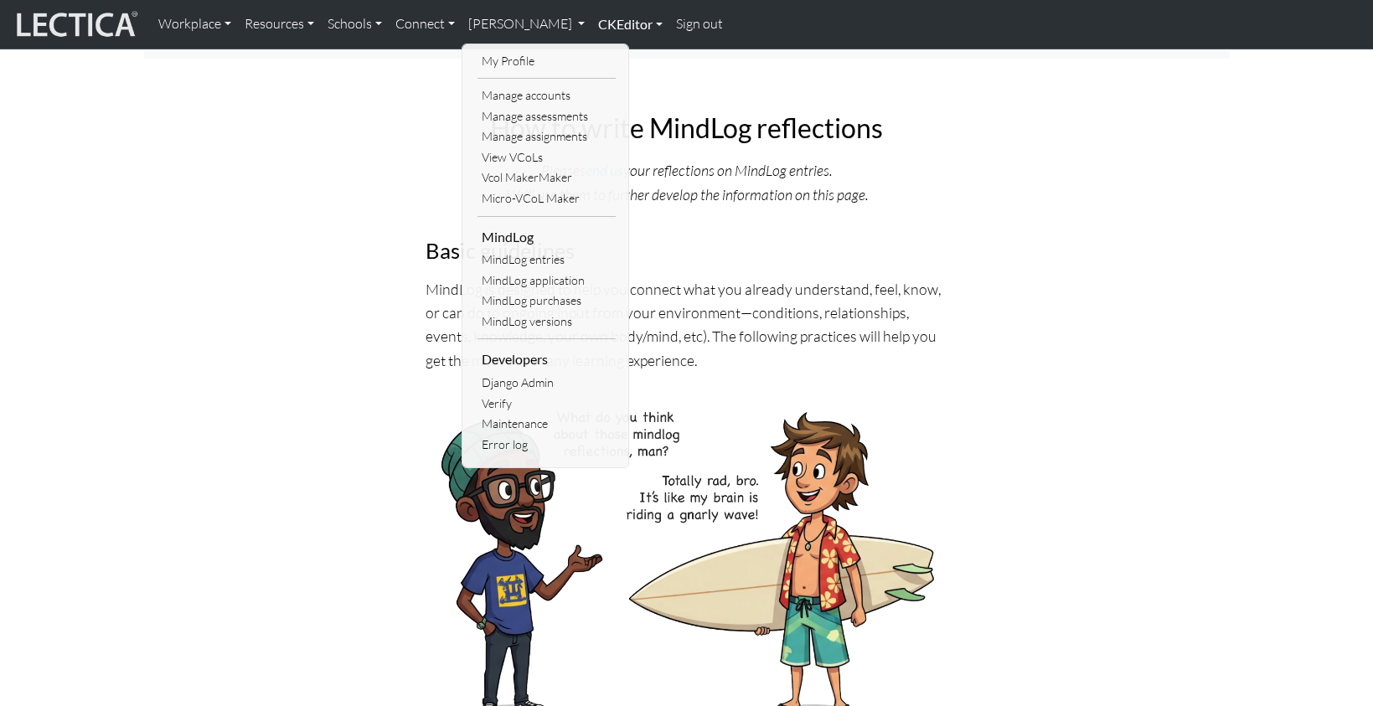
click at [592, 20] on link "CKEditor" at bounding box center [631, 24] width 78 height 35
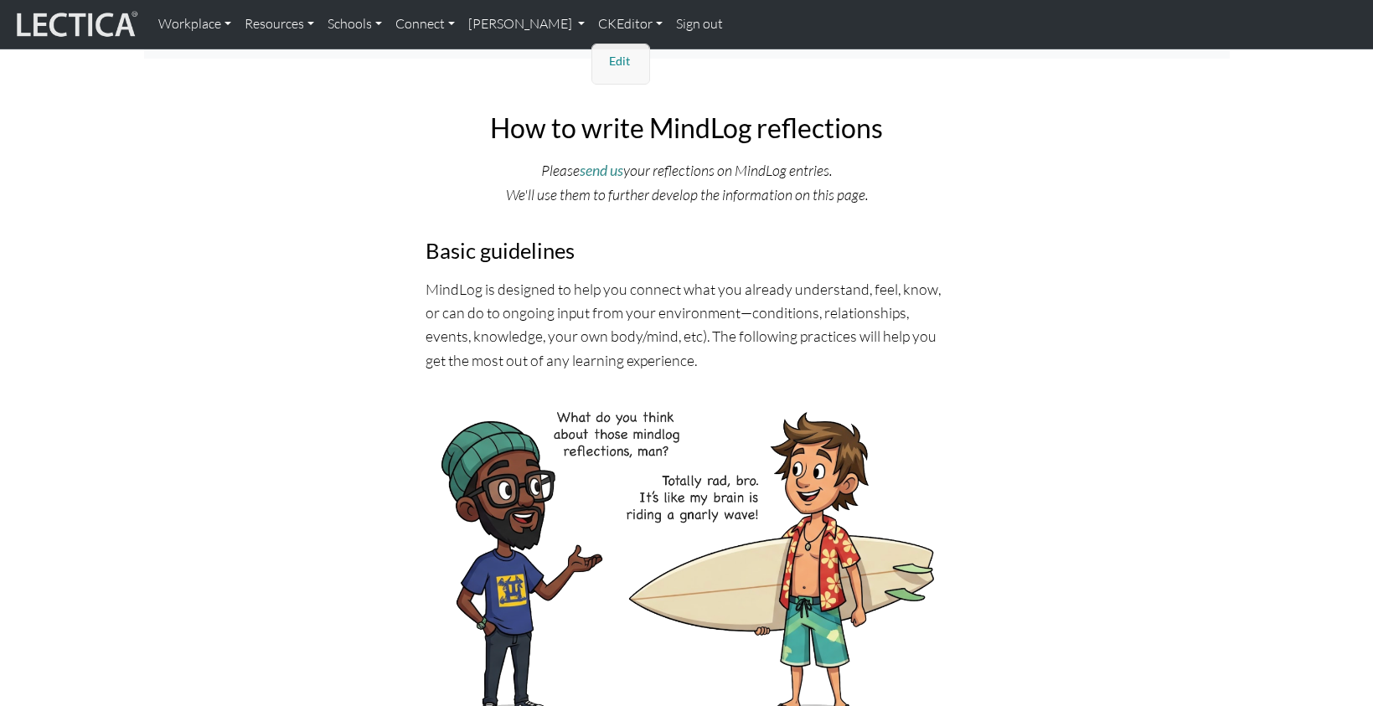
click at [605, 55] on link "Edit" at bounding box center [622, 61] width 34 height 21
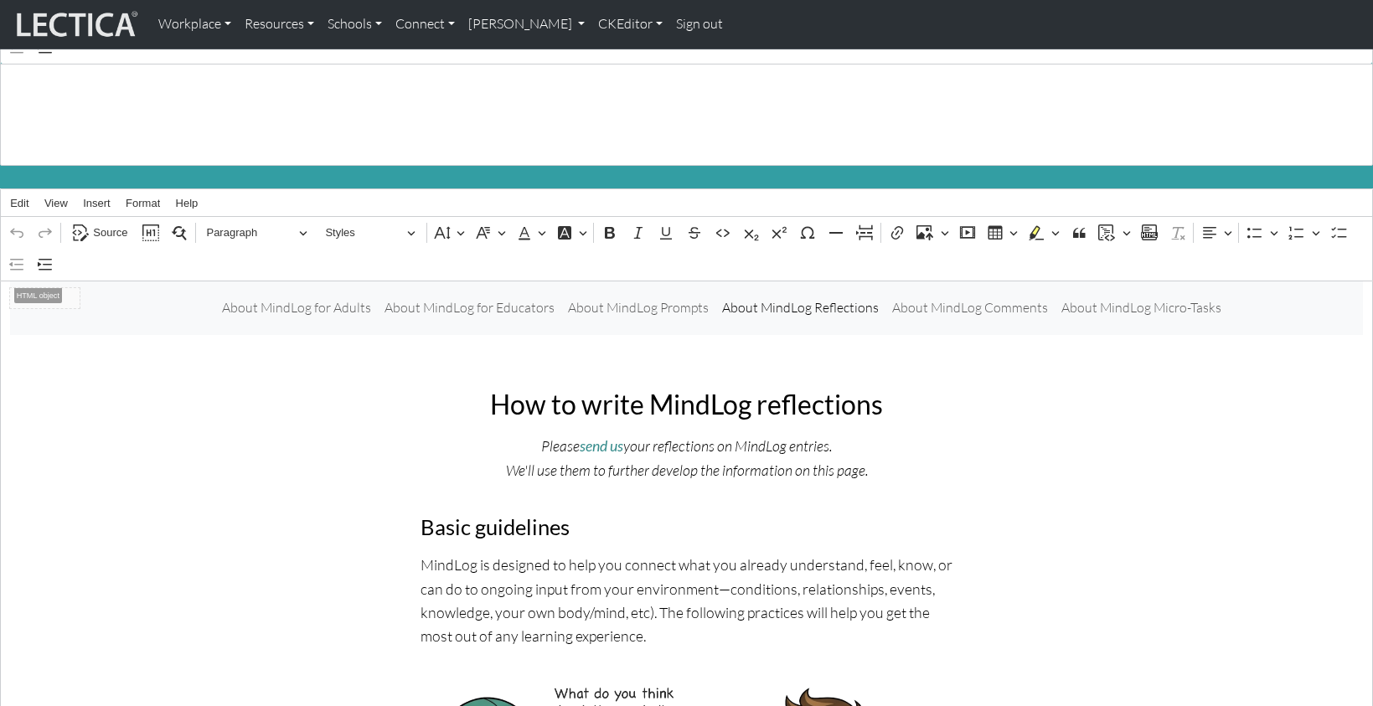
scroll to position [0, 0]
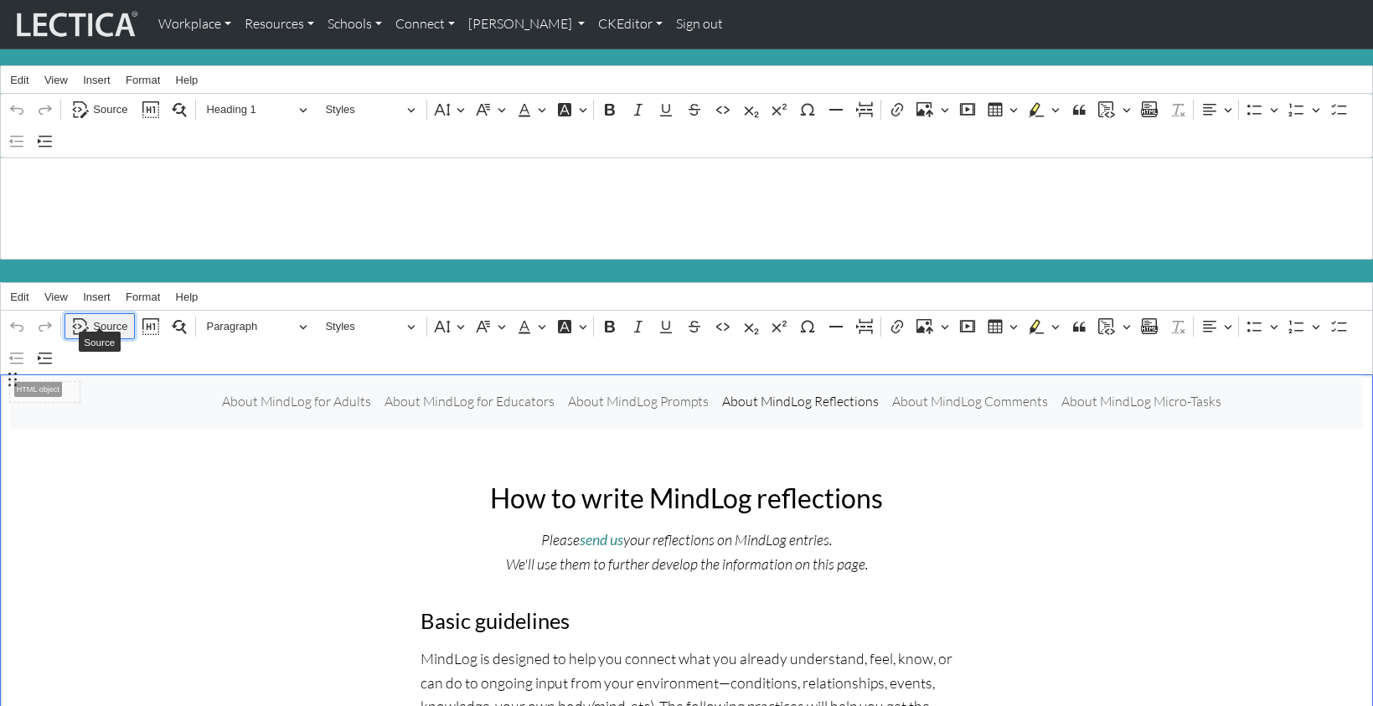
click at [102, 317] on span "Source" at bounding box center [110, 327] width 34 height 20
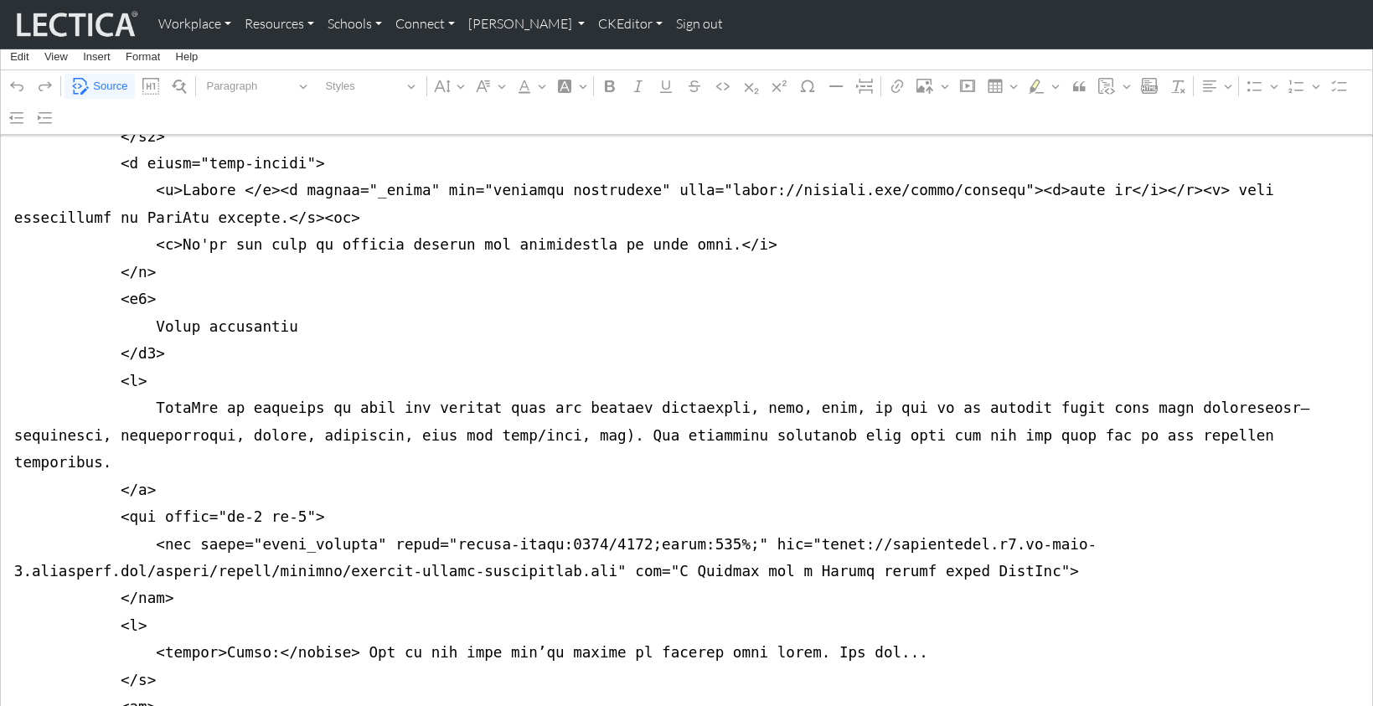
scroll to position [785, 0]
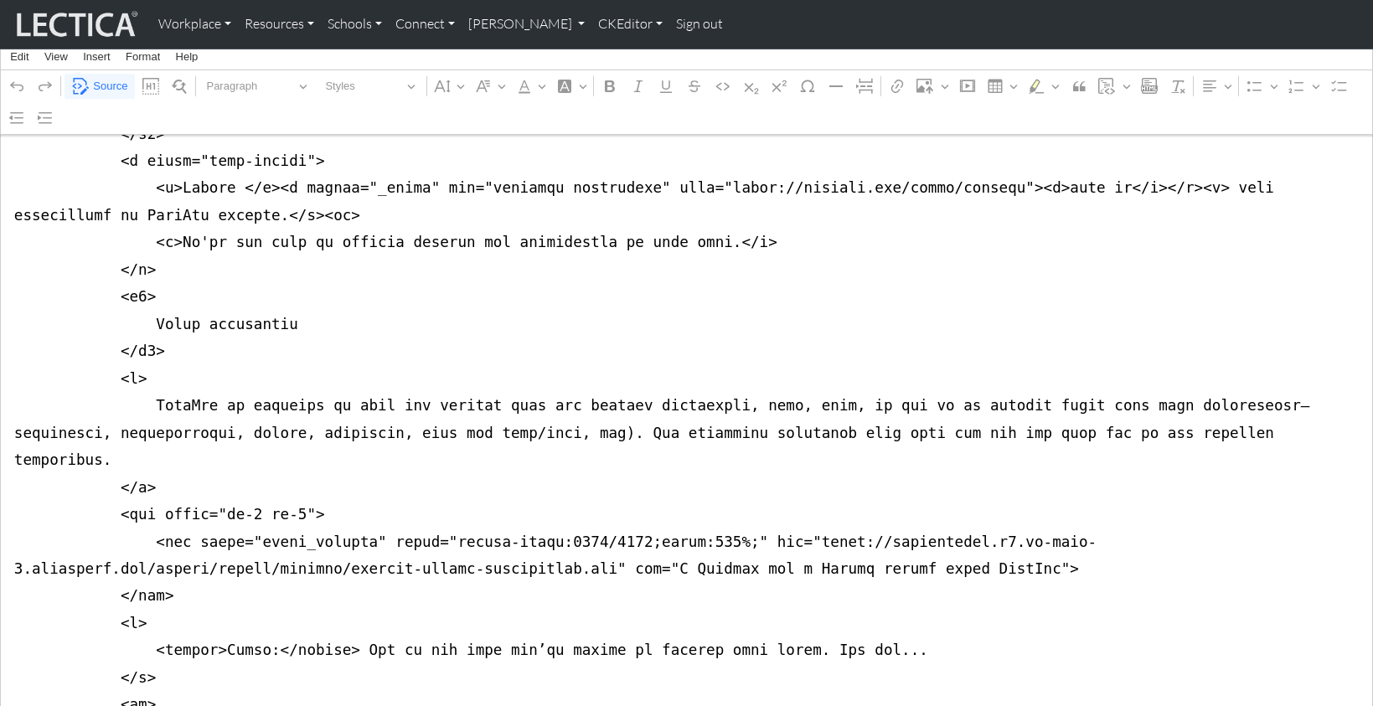
drag, startPoint x: 4, startPoint y: 422, endPoint x: 1, endPoint y: 525, distance: 103.1
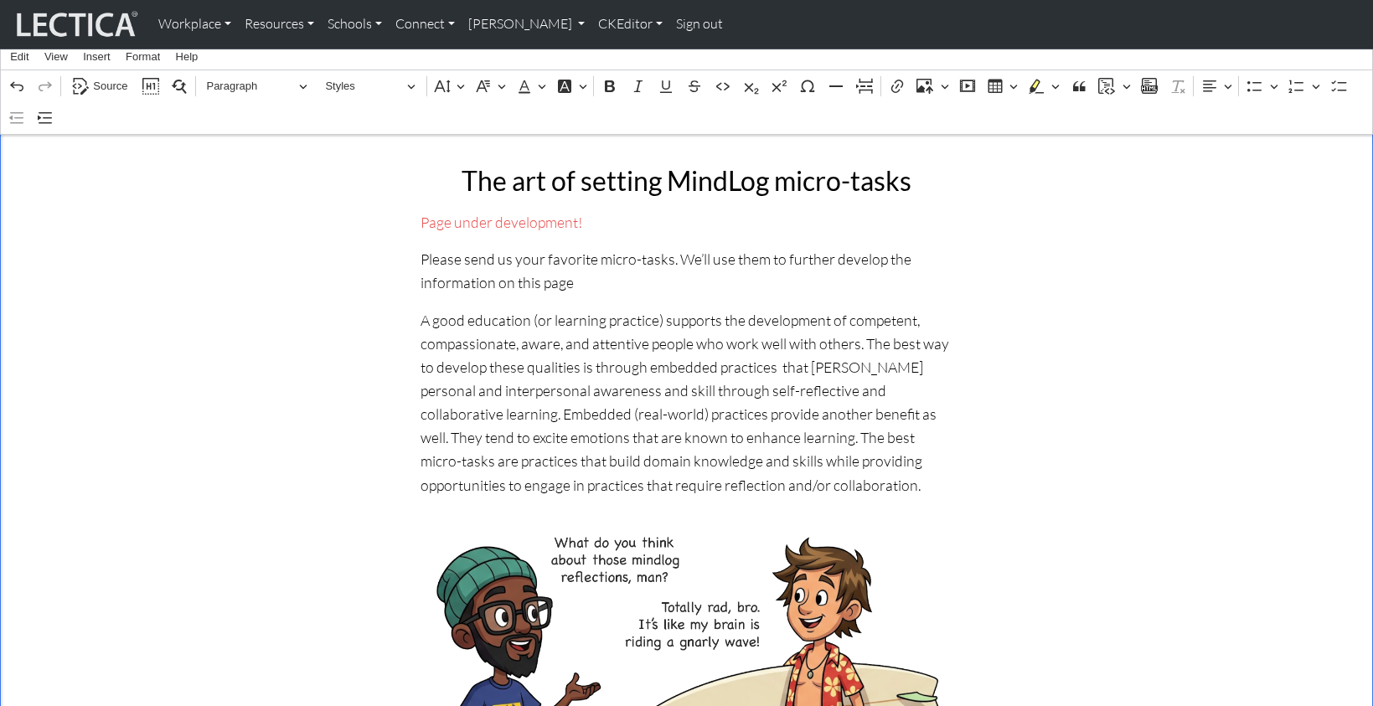
scroll to position [257, 0]
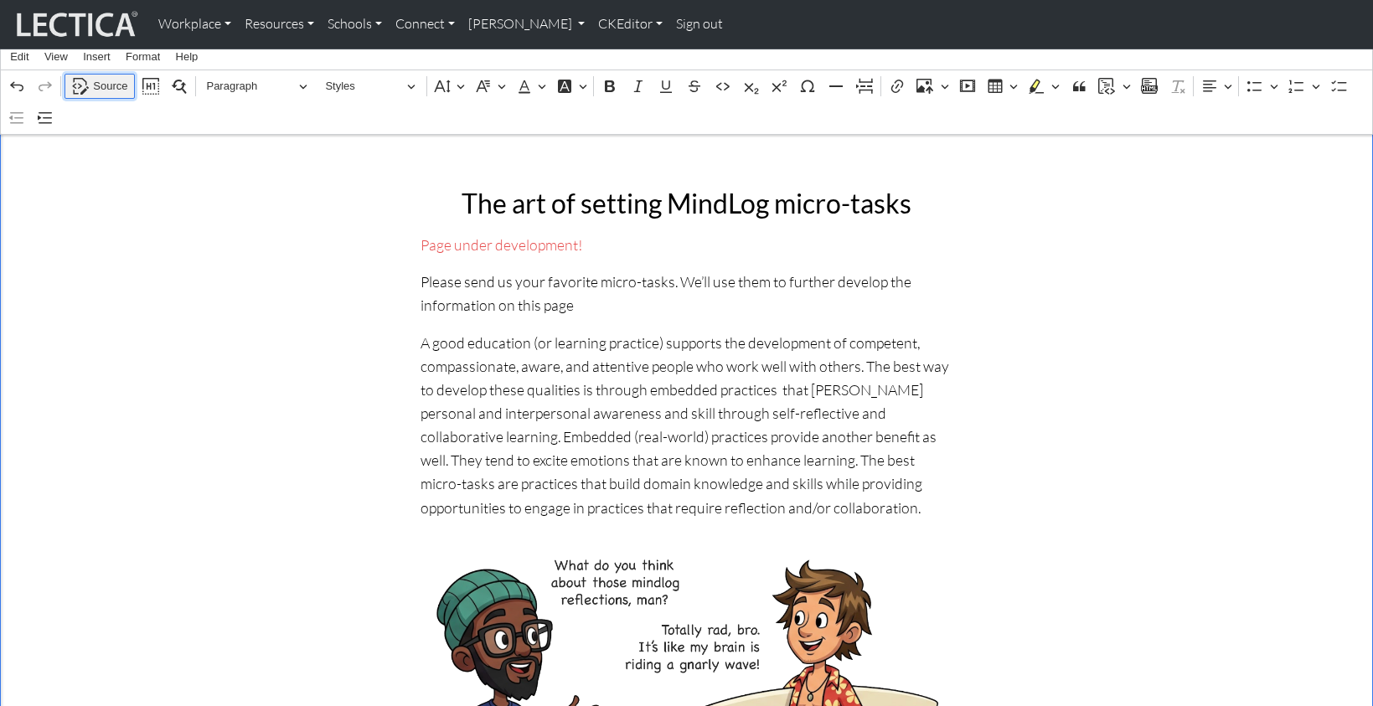
click at [102, 82] on span "Source" at bounding box center [110, 86] width 34 height 20
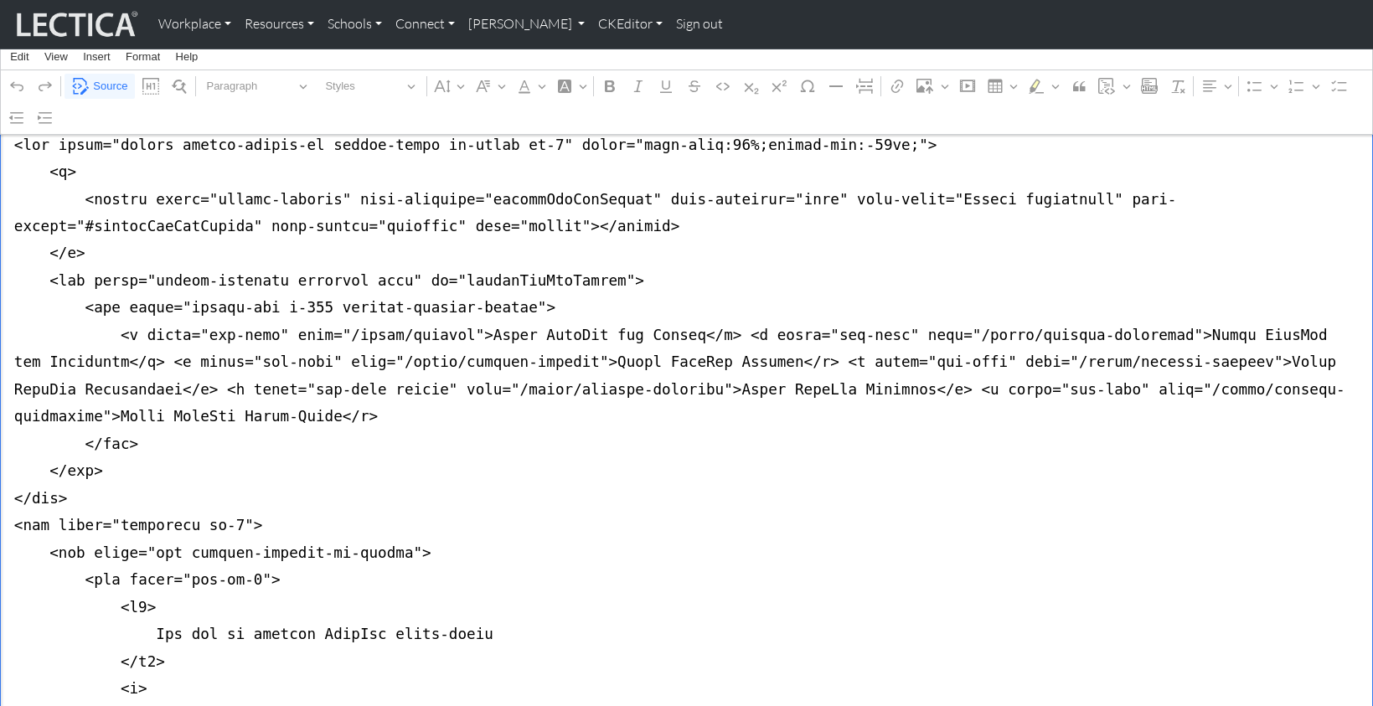
drag, startPoint x: 297, startPoint y: 339, endPoint x: 501, endPoint y: 338, distance: 204.4
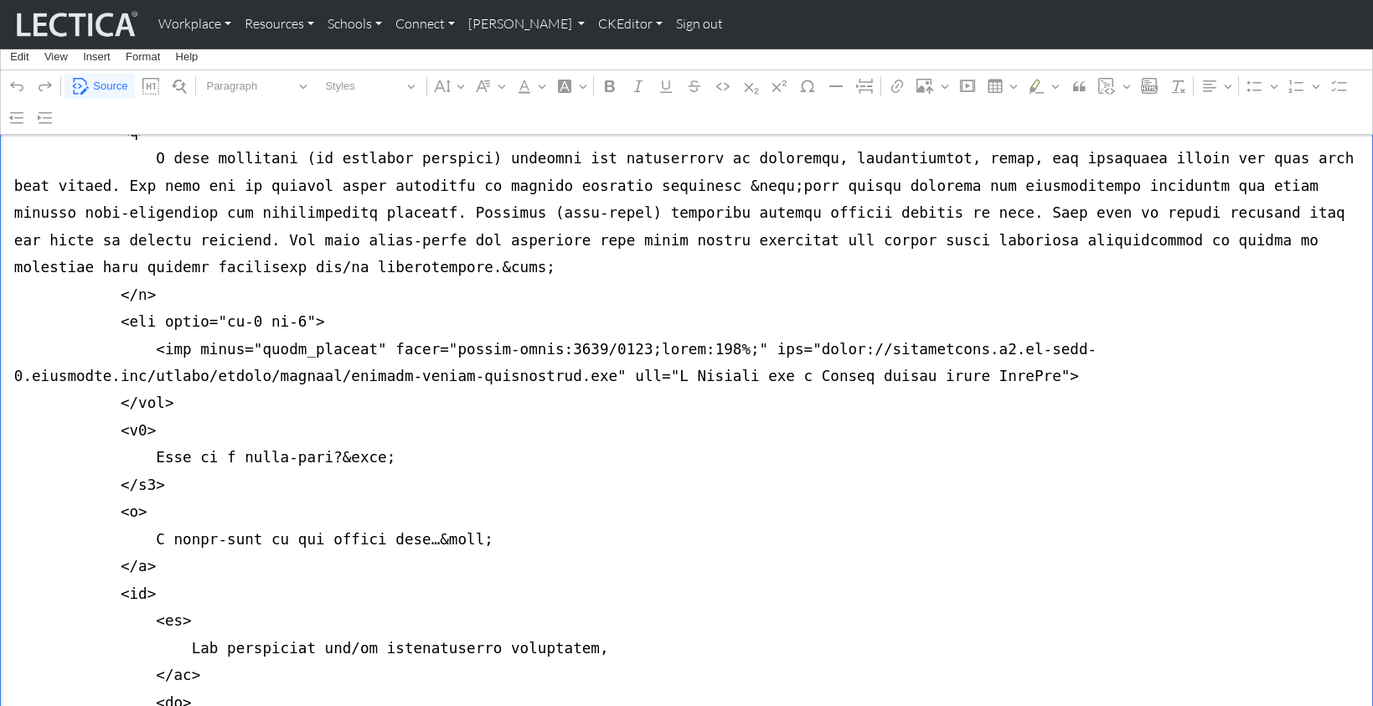
scroll to position [1010, 0]
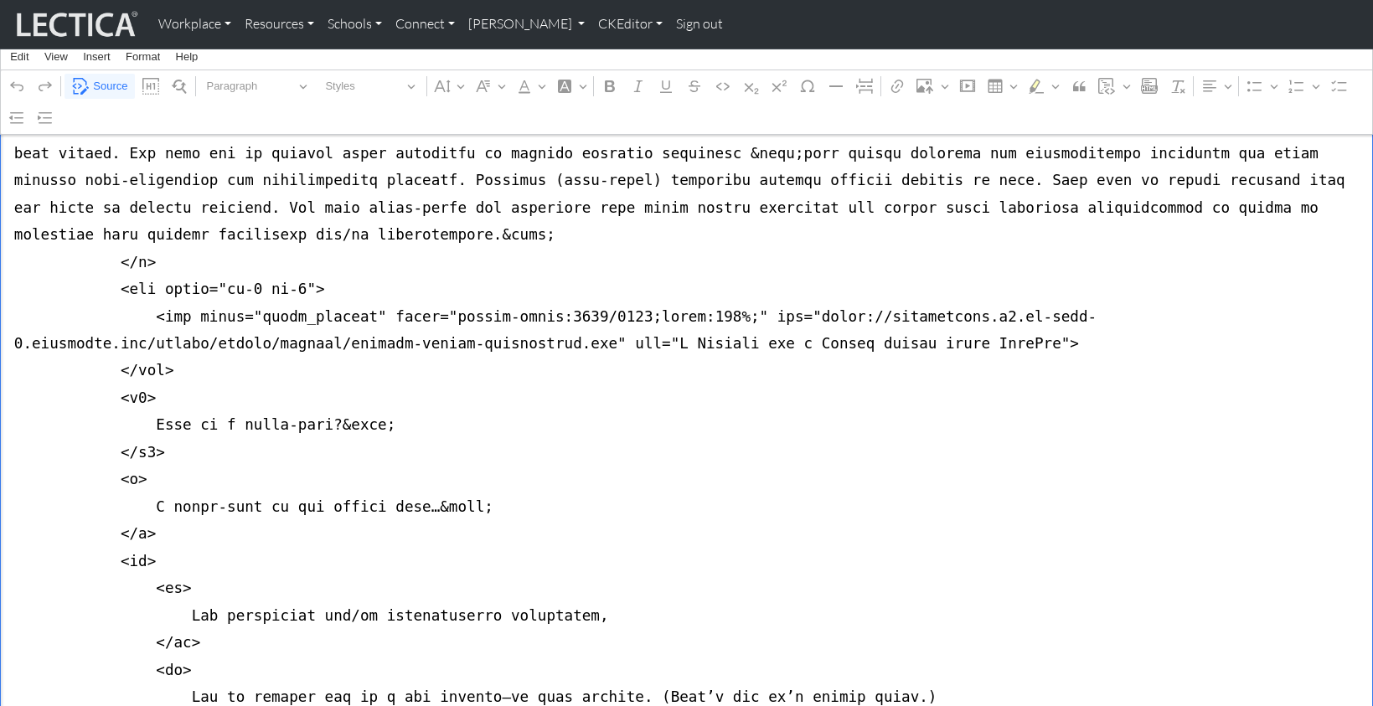
drag, startPoint x: 770, startPoint y: 248, endPoint x: 579, endPoint y: 272, distance: 192.6
paste textarea "dancer-specrum-micro-skill"
drag, startPoint x: 662, startPoint y: 271, endPoint x: 1005, endPoint y: 271, distance: 343.5
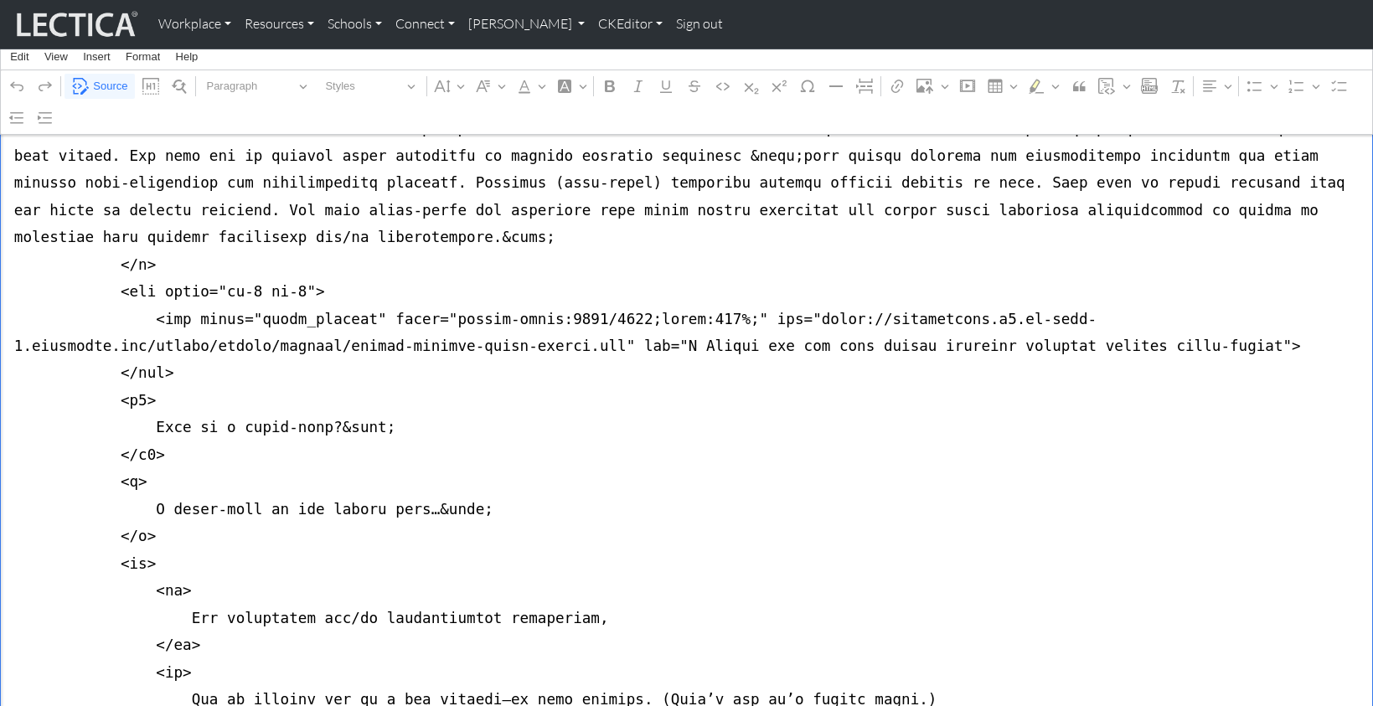
drag, startPoint x: 646, startPoint y: 279, endPoint x: 655, endPoint y: 280, distance: 9.3
type textarea "<nav class="navbar navbar-expand-lg navbar-light bg-light mb-5" style="font-siz…"
click at [103, 83] on span "Source" at bounding box center [110, 86] width 34 height 20
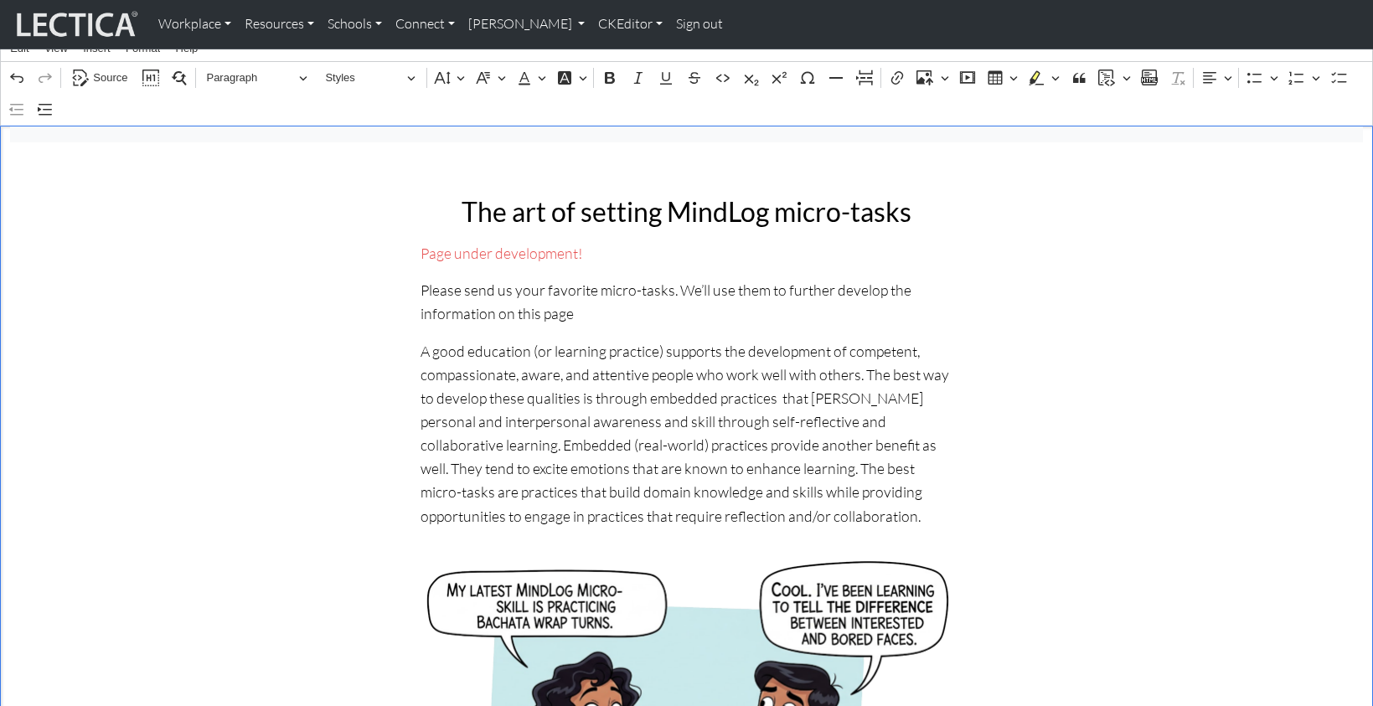
scroll to position [263, 0]
